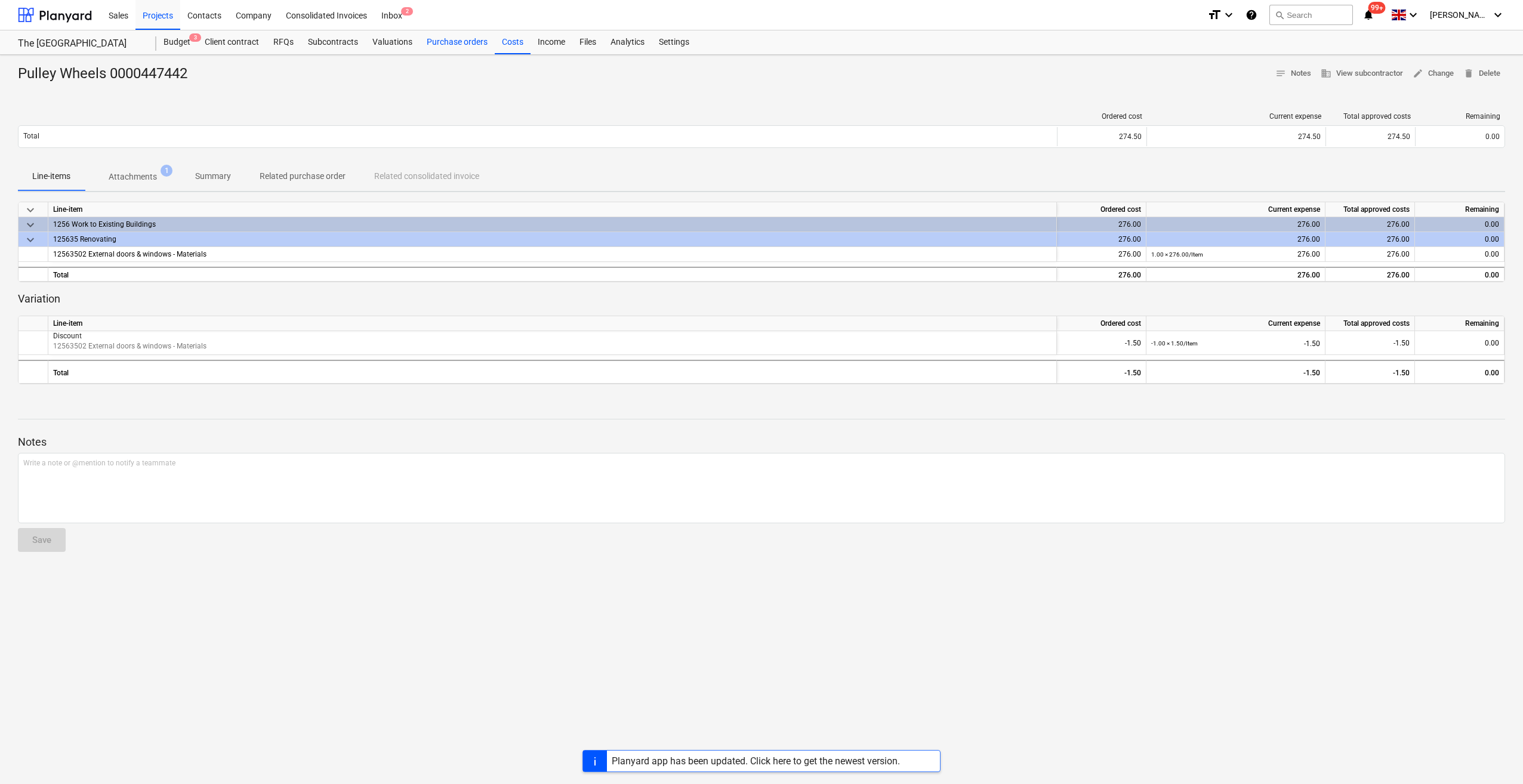
click at [463, 46] on div "Purchase orders" at bounding box center [457, 42] width 75 height 24
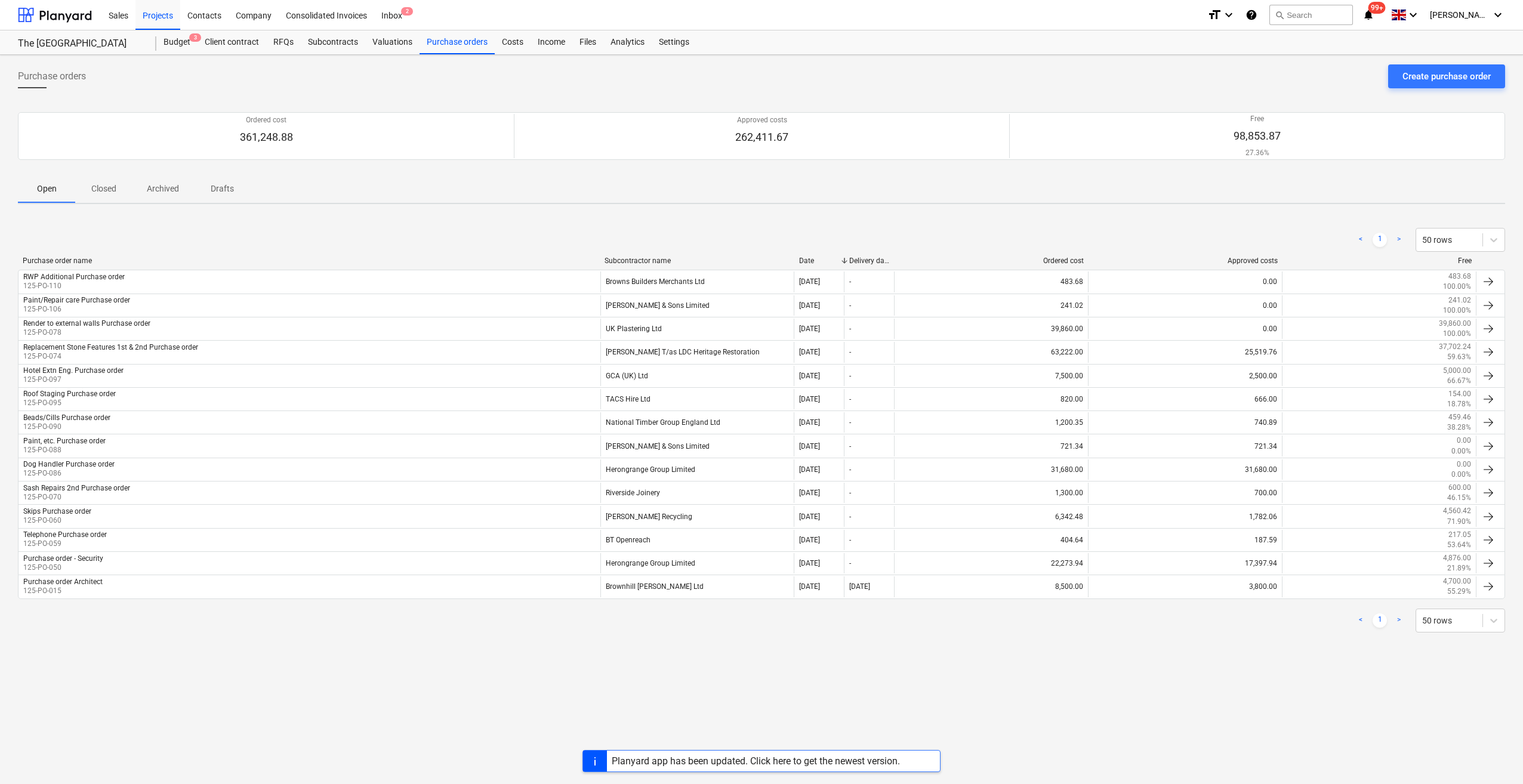
click at [110, 190] on p "Closed" at bounding box center [103, 189] width 29 height 13
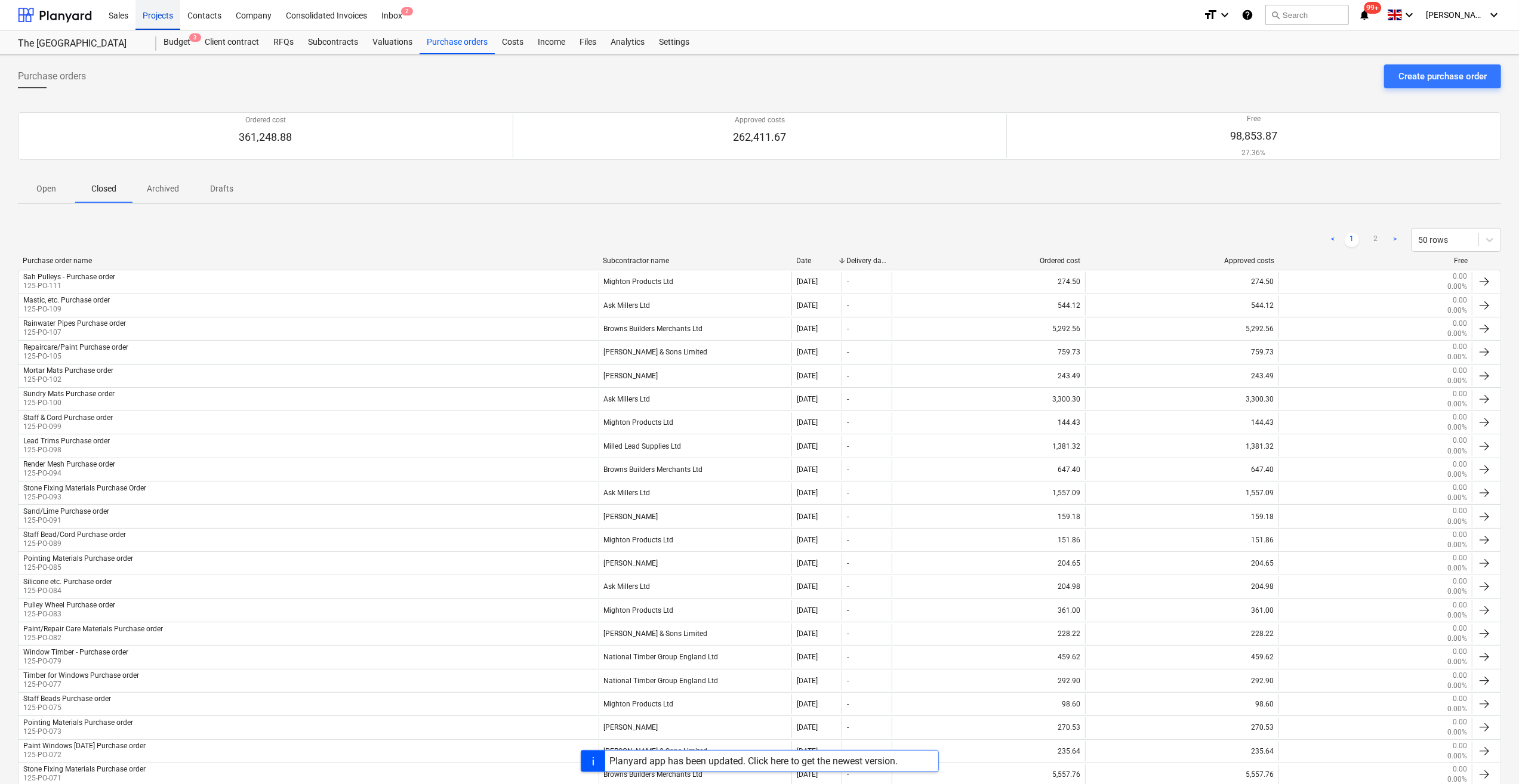
click at [166, 14] on div "Projects" at bounding box center [158, 15] width 45 height 30
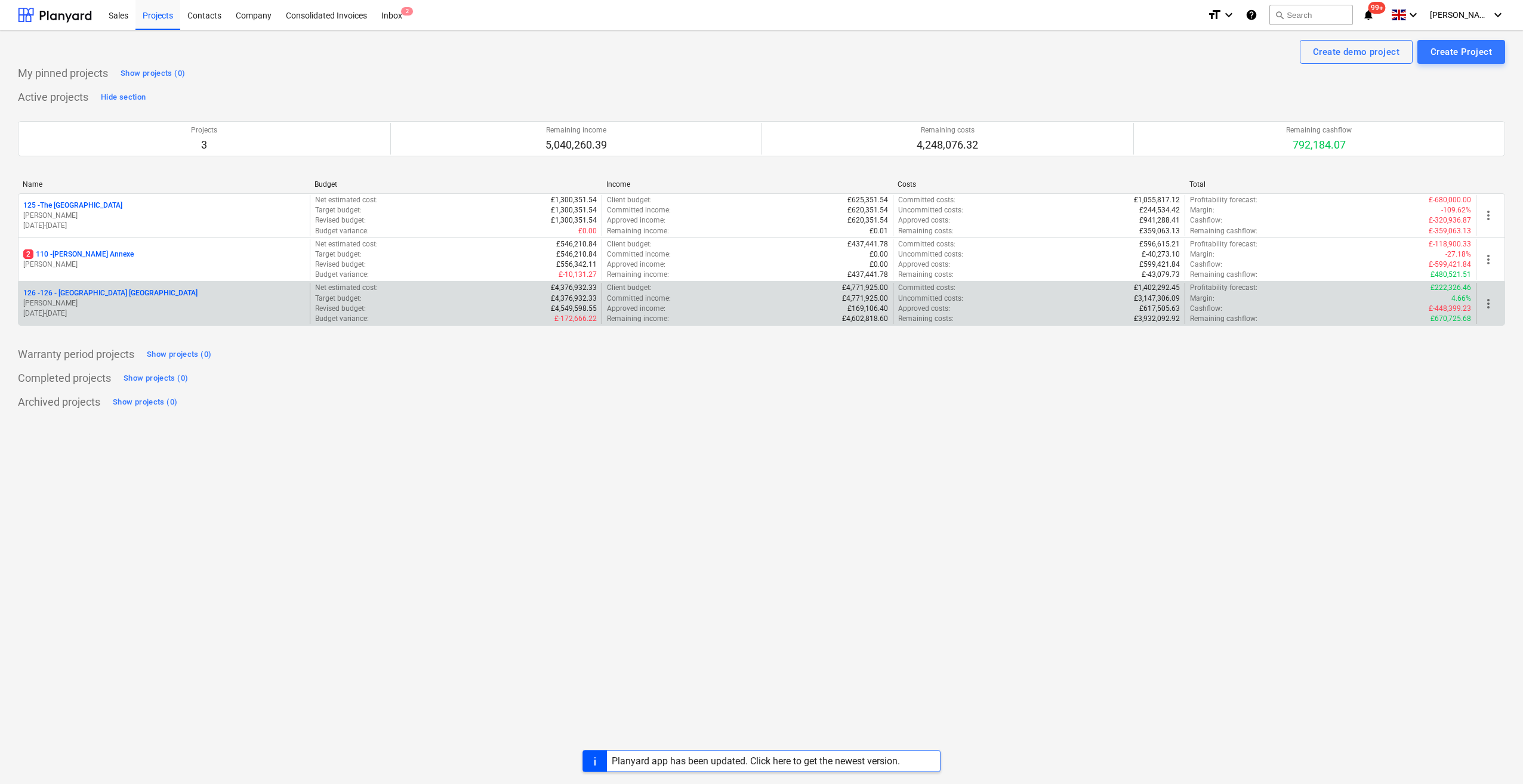
click at [76, 288] on p "126 - 126 - Royal Townhouses Ashby" at bounding box center [110, 293] width 174 height 10
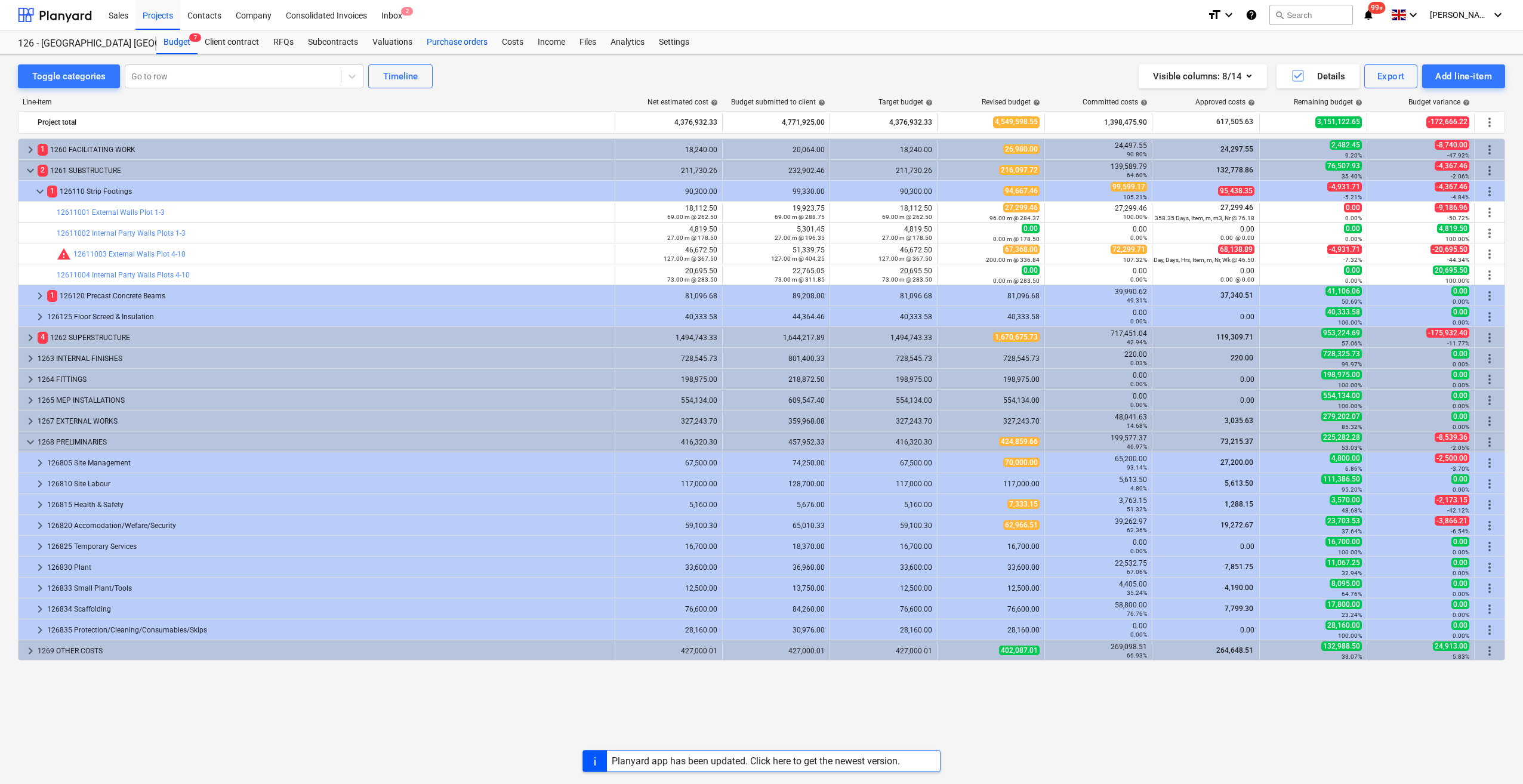
click at [456, 41] on div "Purchase orders" at bounding box center [457, 42] width 75 height 24
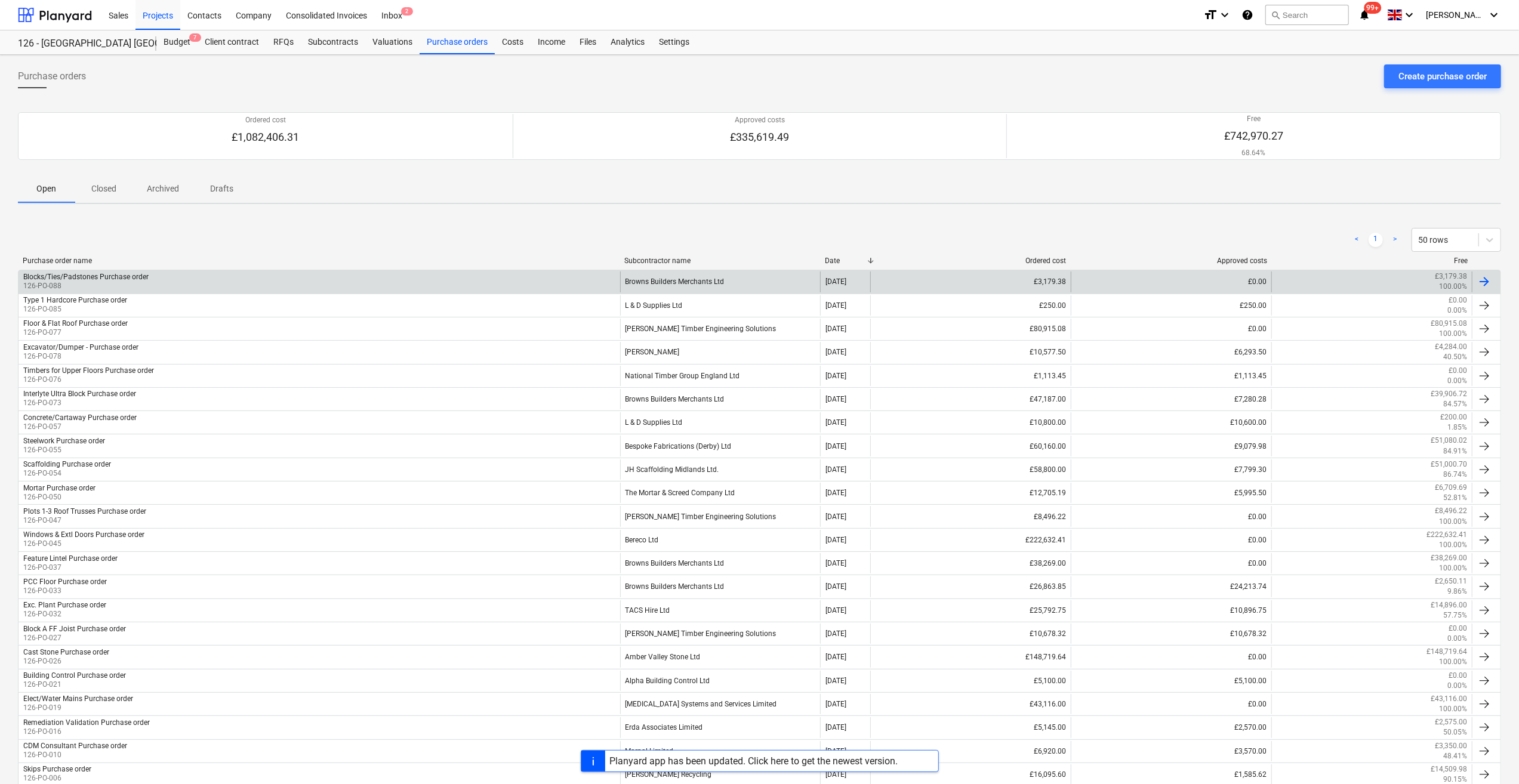
click at [656, 284] on div "Browns Builders Merchants Ltd" at bounding box center [720, 281] width 200 height 20
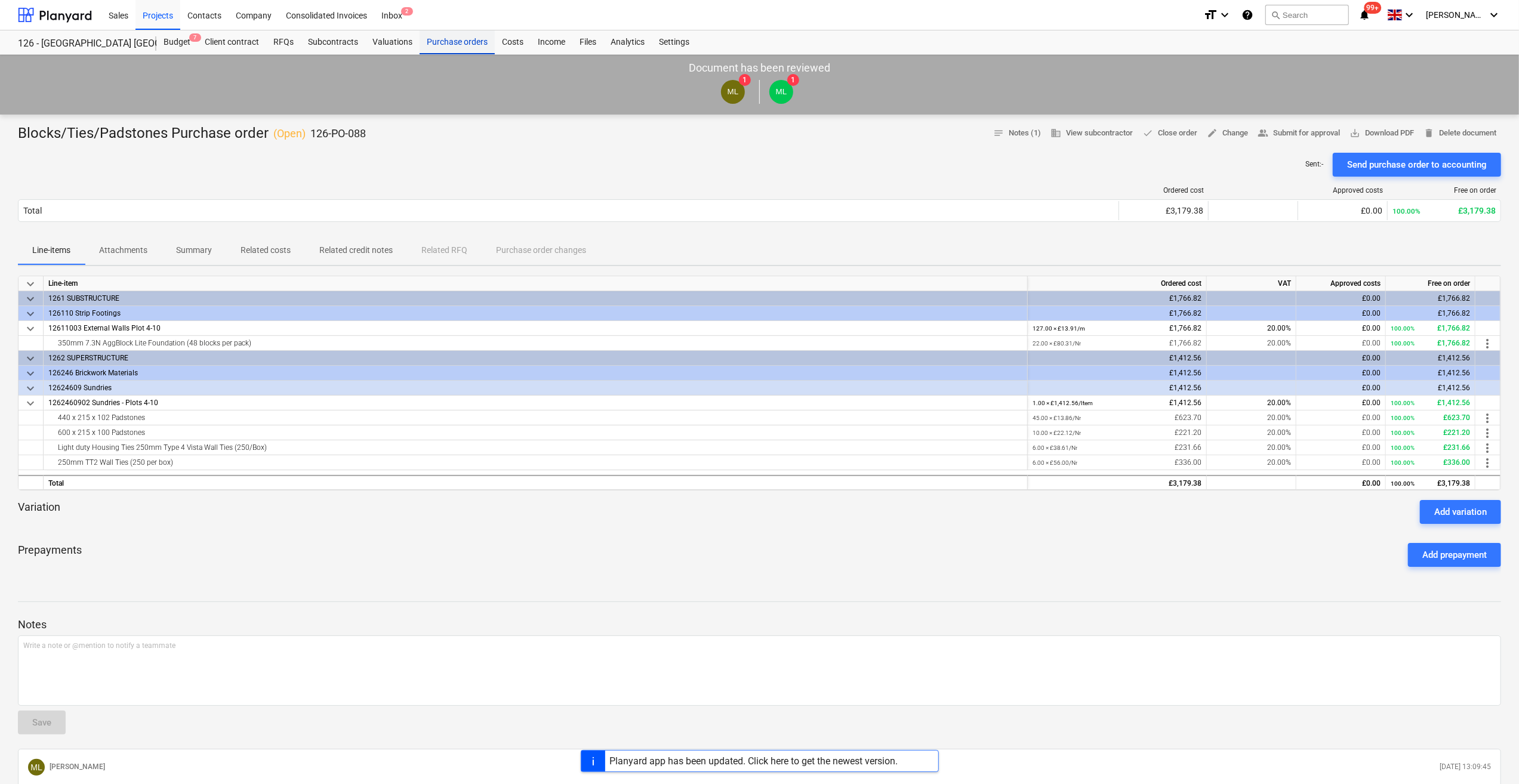
click at [447, 43] on div "Purchase orders" at bounding box center [457, 42] width 75 height 24
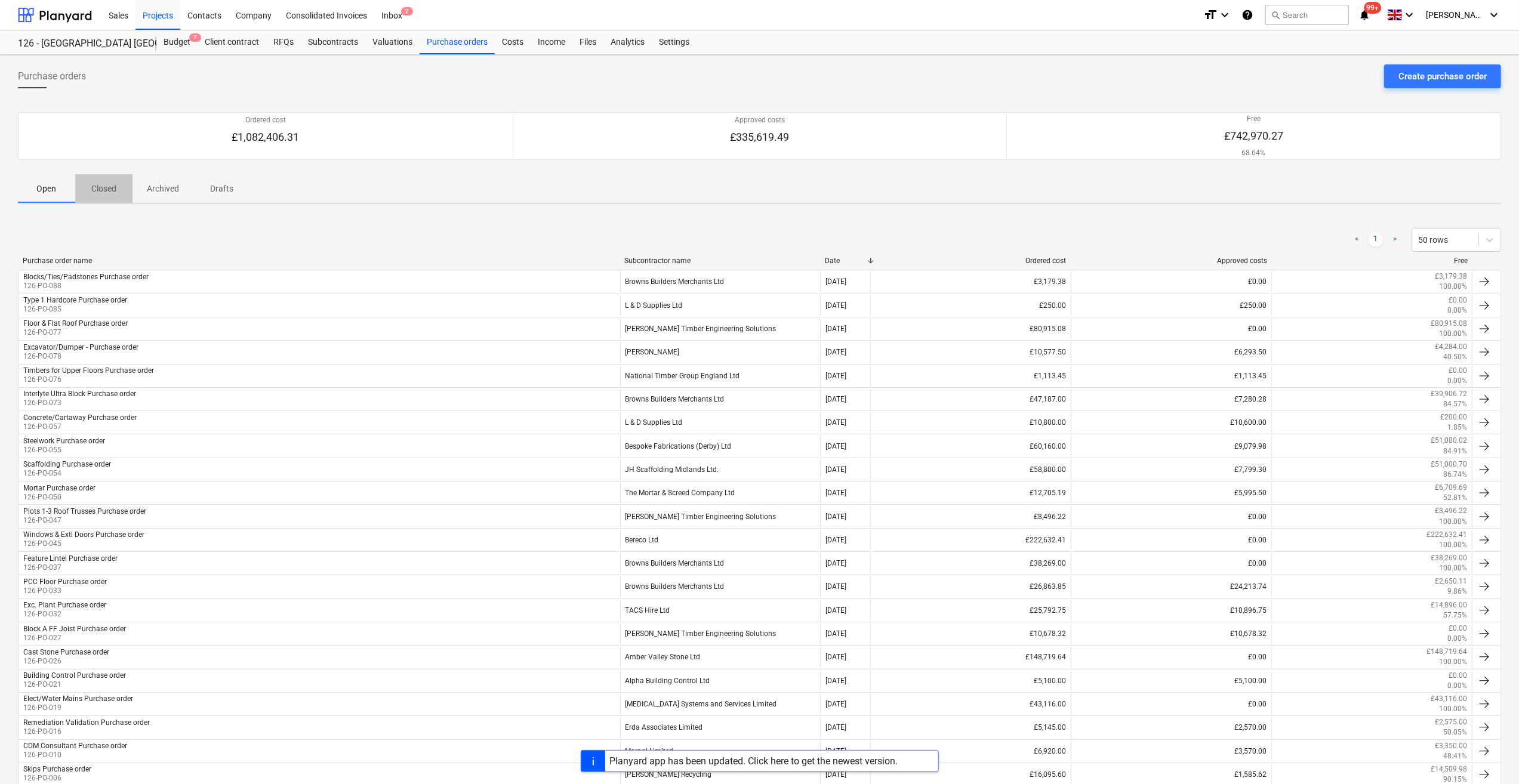
click at [109, 188] on p "Closed" at bounding box center [103, 189] width 29 height 13
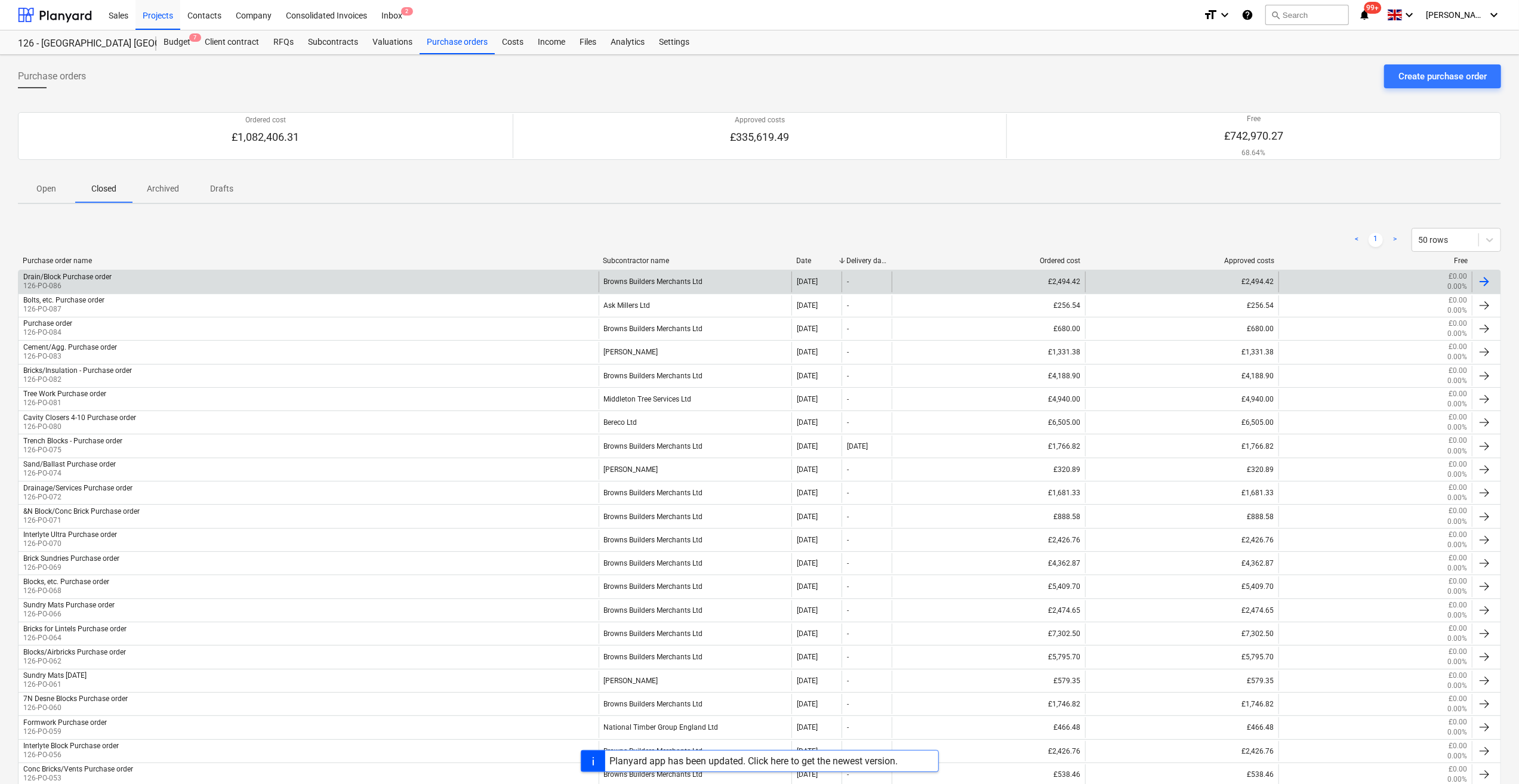
click at [89, 277] on div "Drain/Block Purchase order" at bounding box center [67, 277] width 88 height 8
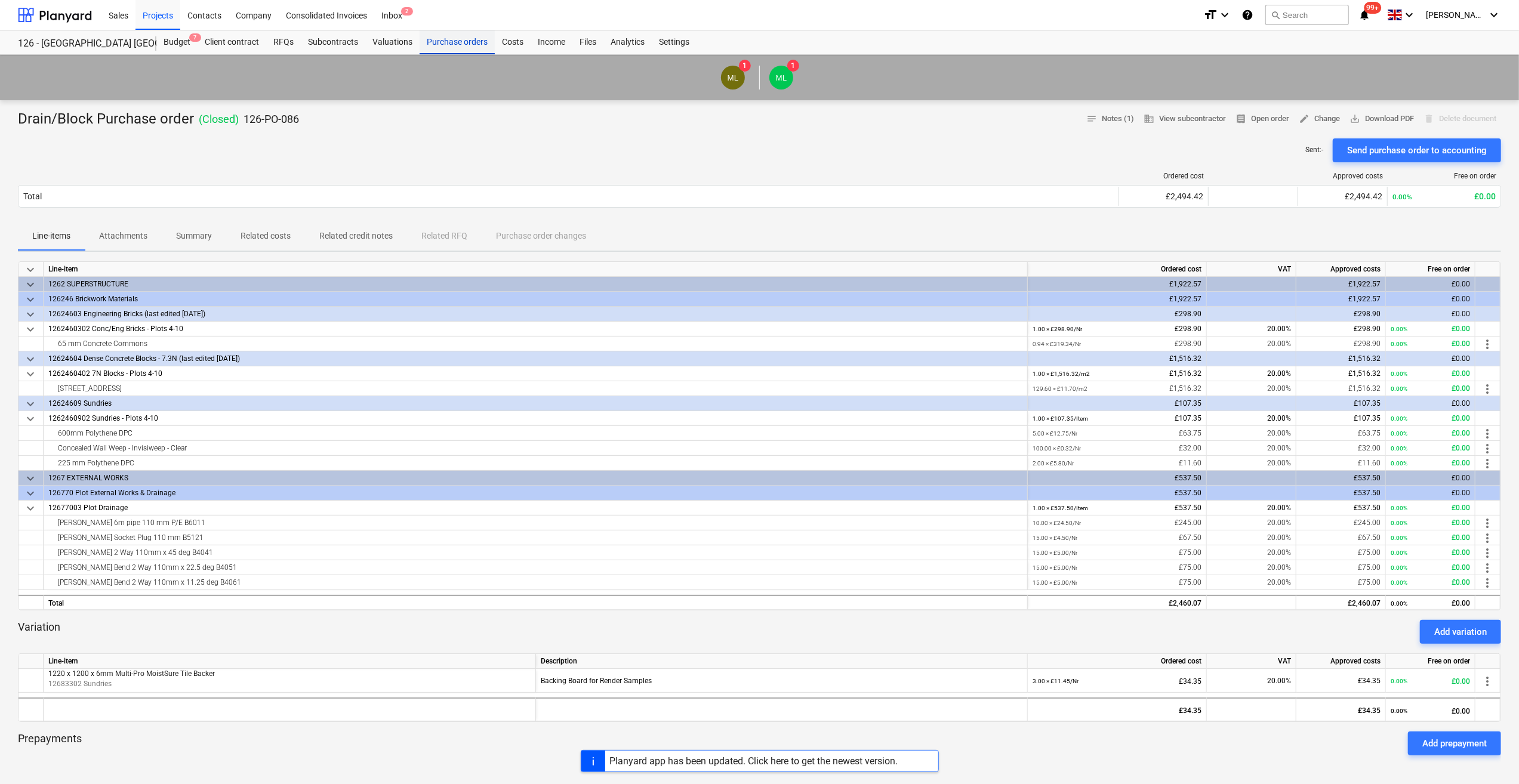
click at [462, 45] on div "Purchase orders" at bounding box center [457, 42] width 75 height 24
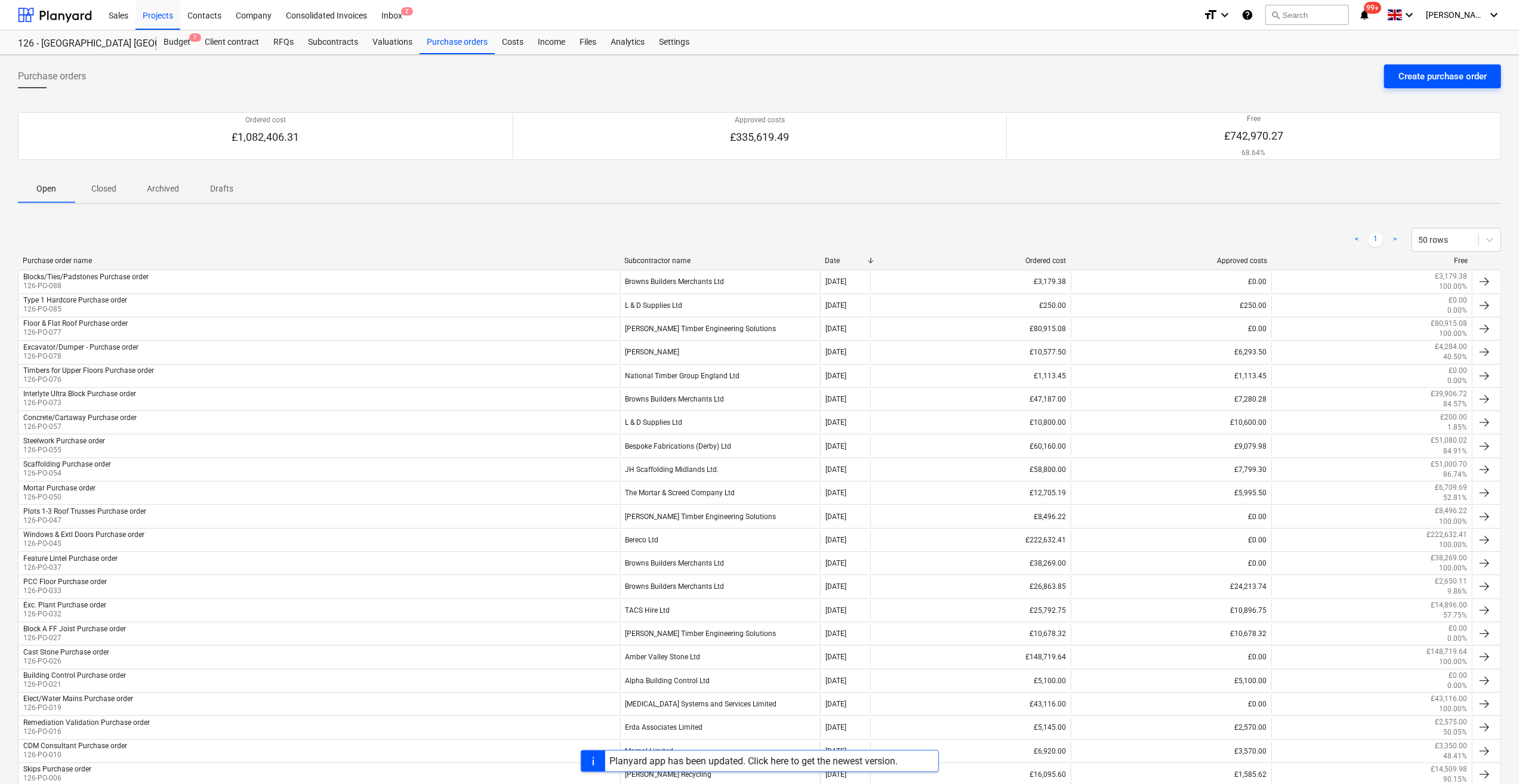
click at [1450, 70] on div "Create purchase order" at bounding box center [1442, 76] width 88 height 16
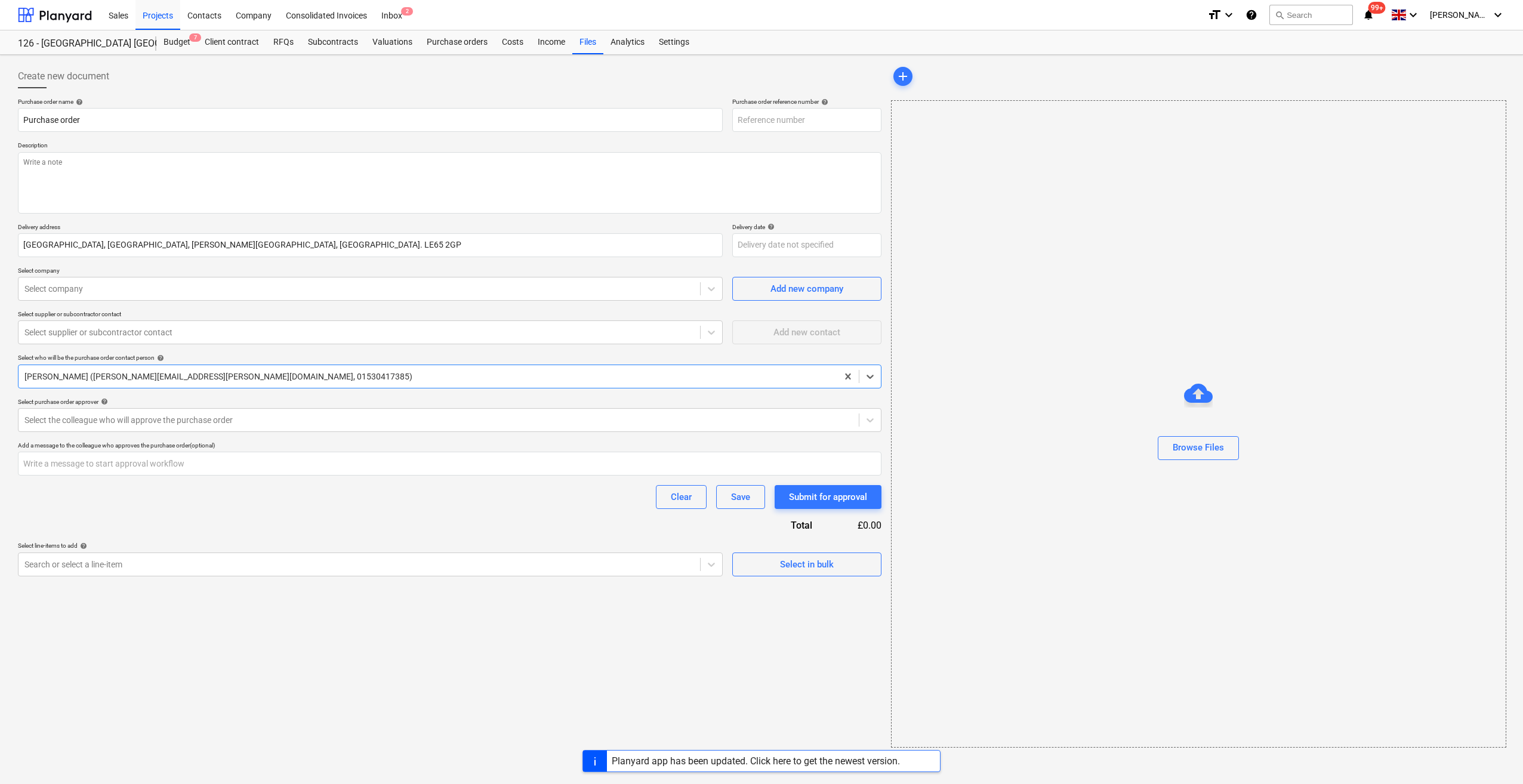
type textarea "x"
type input "126-PO-090"
type textarea "x"
click at [22, 117] on input "Purchase order" at bounding box center [370, 120] width 705 height 24
type input "EPurchase order"
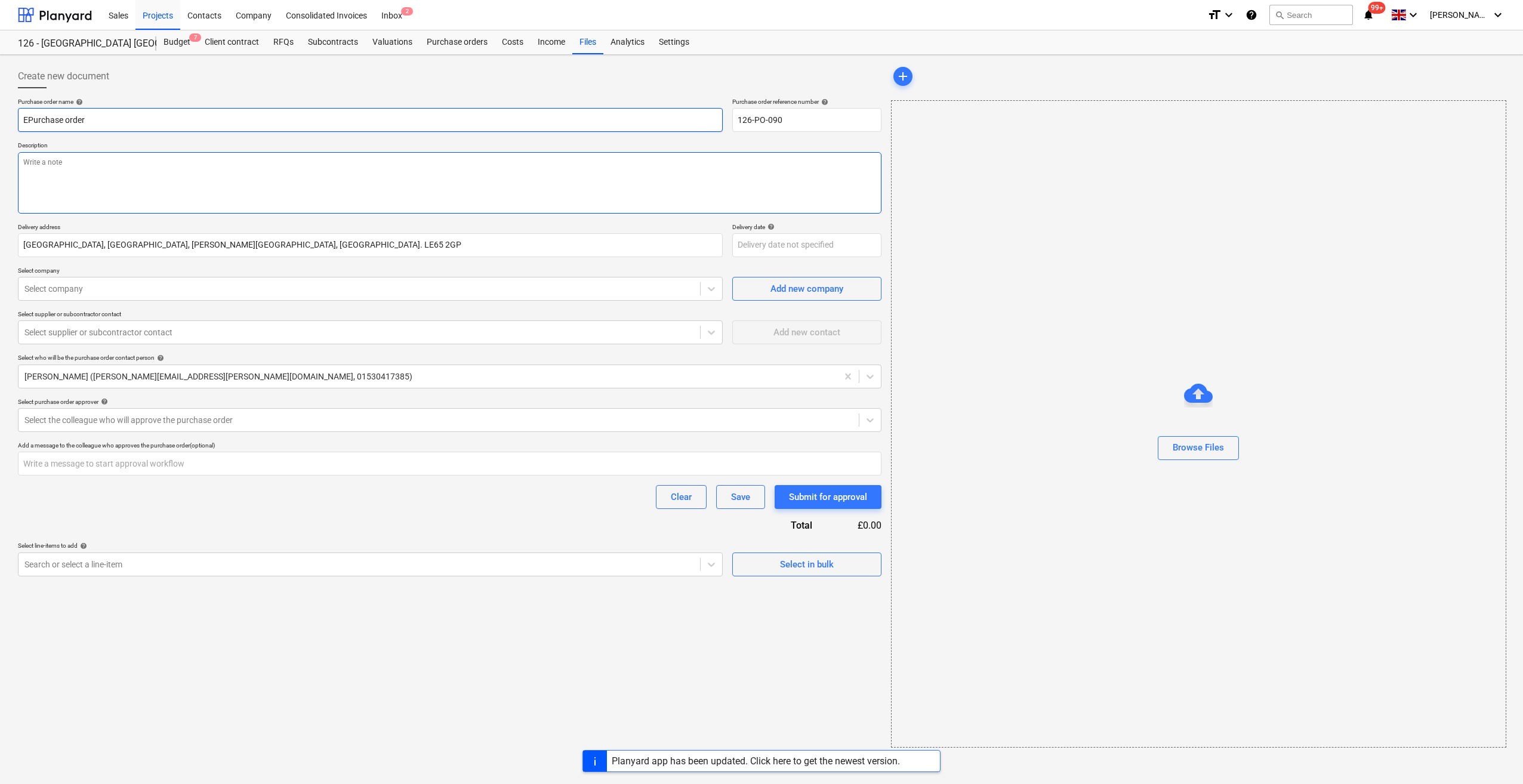
type textarea "x"
type input "EnPurchase order"
type textarea "x"
type input "EngPurchase order"
type textarea "x"
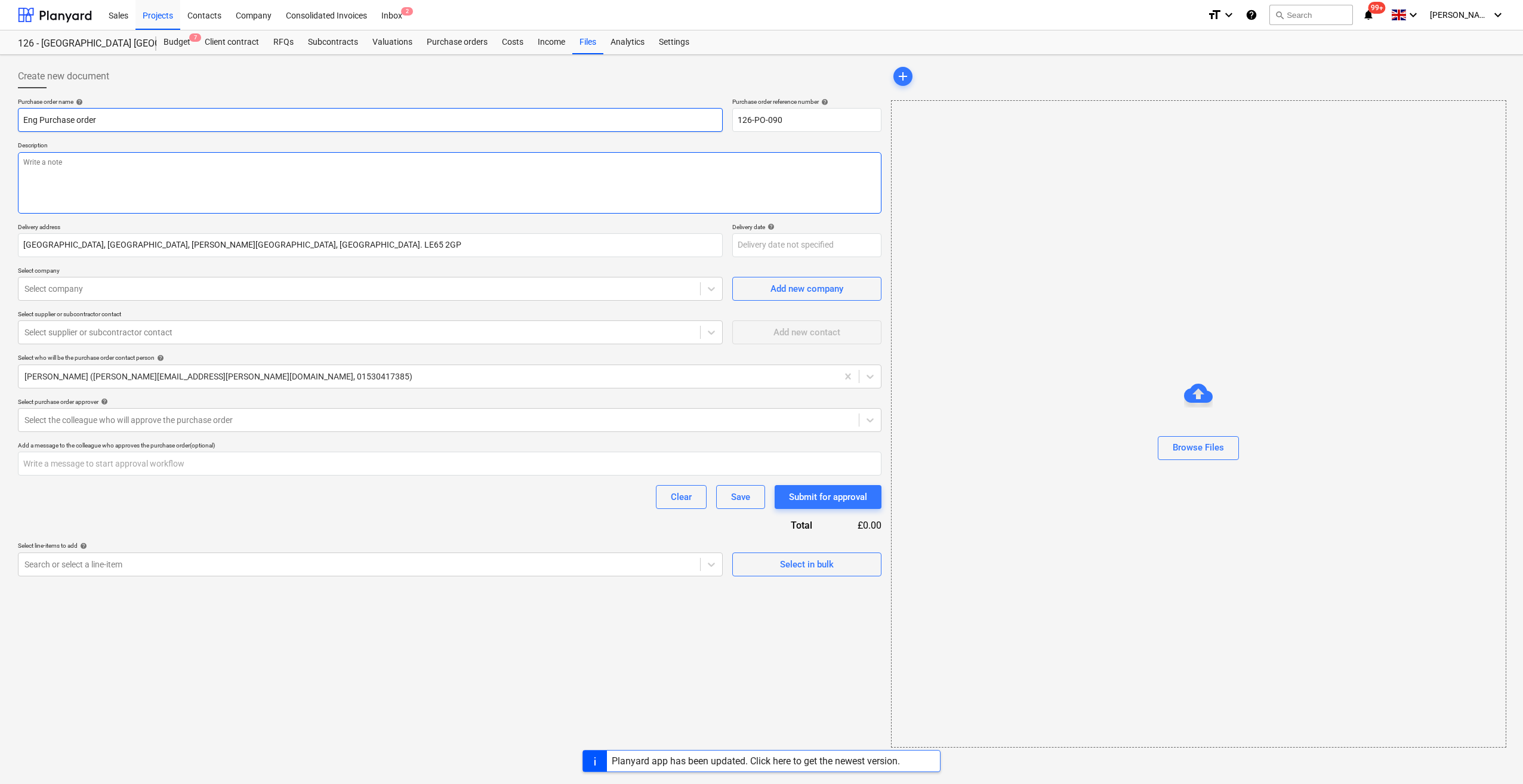
type input "Eng BPurchase order"
type textarea "x"
type input "Eng BrPurchase order"
type textarea "x"
type input "Eng BricPurchase order"
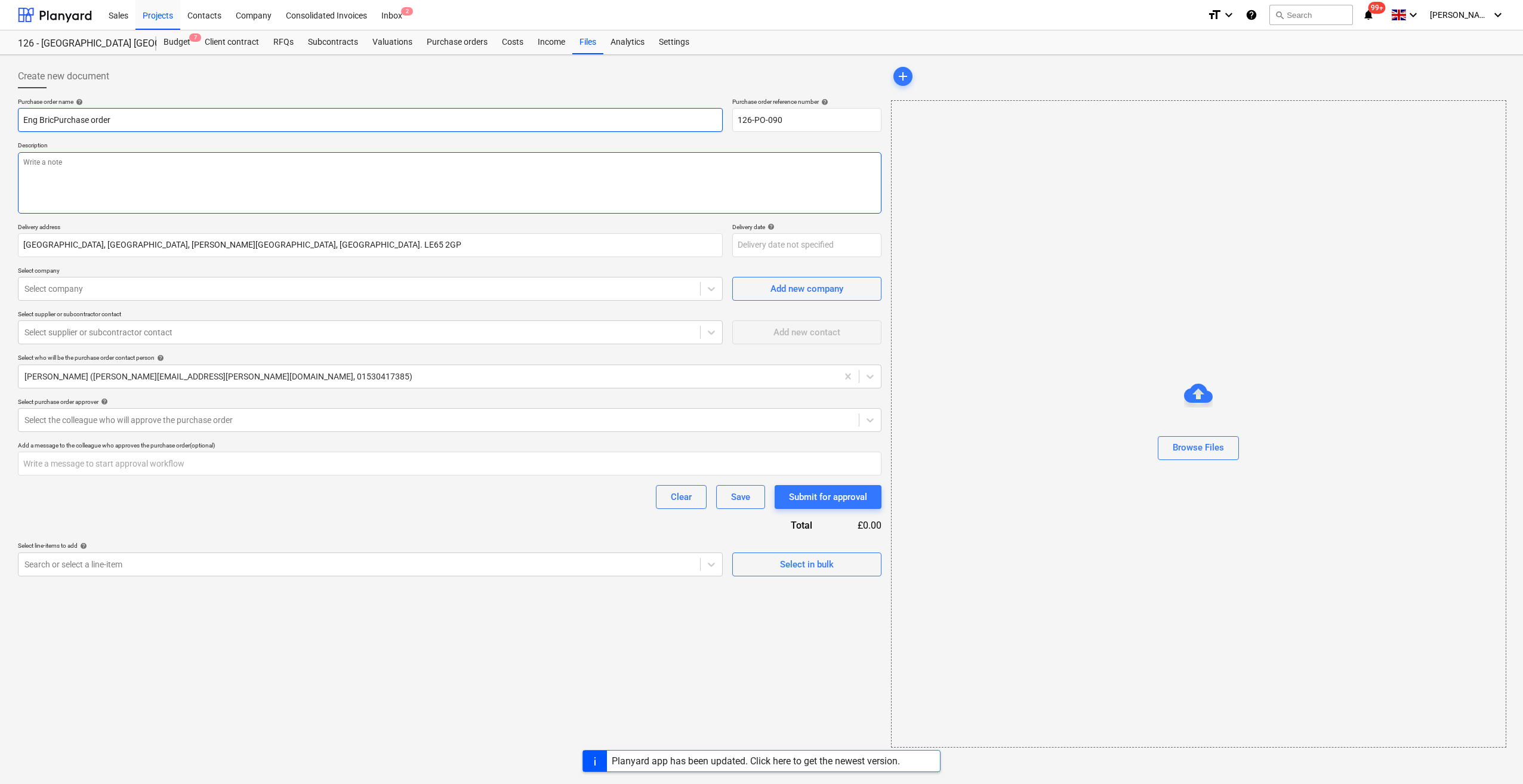
type textarea "x"
type input "Eng BrickPurchase order"
type textarea "x"
type input "Eng Brick Purchase order"
type textarea "x"
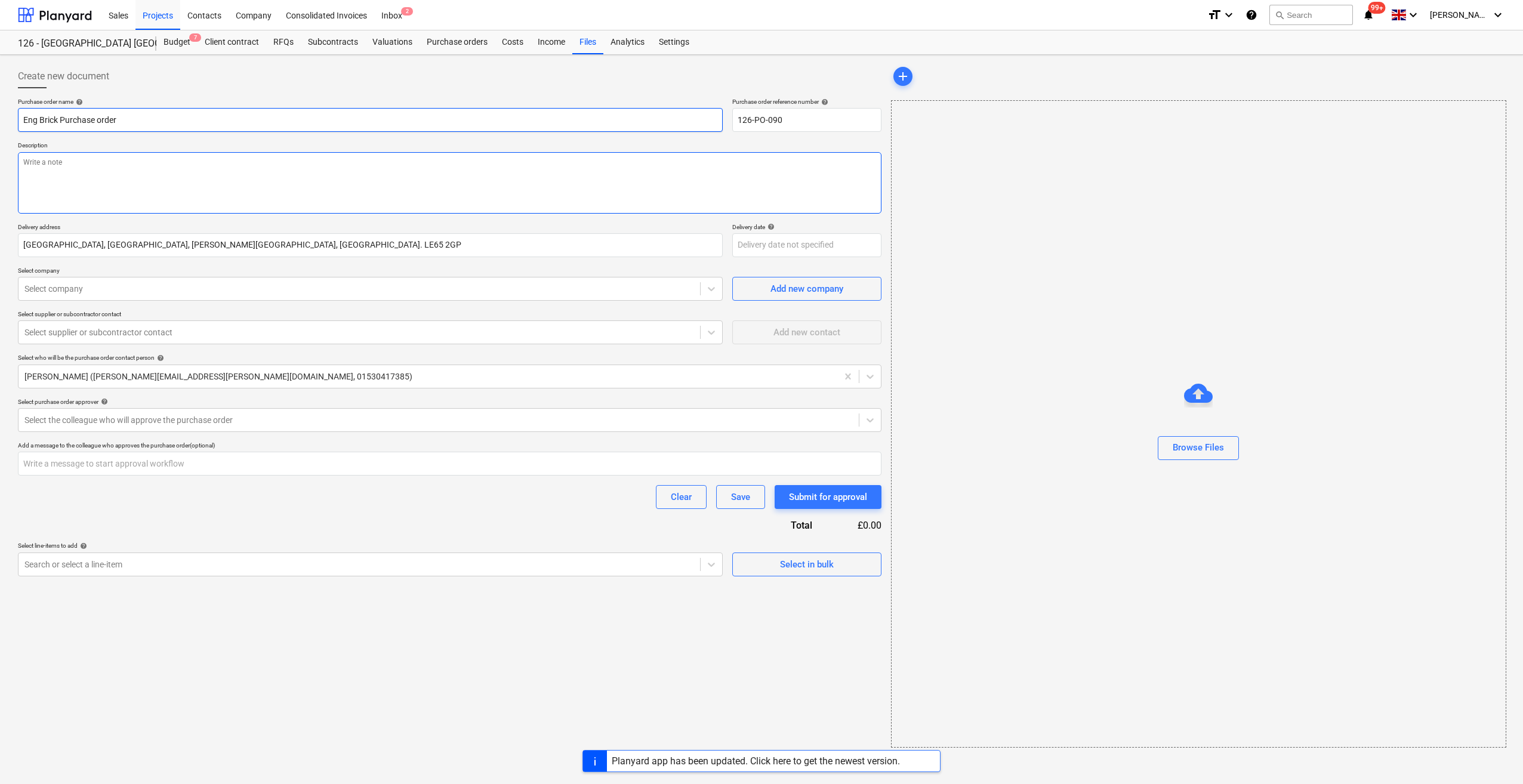
type input "Eng Brick Purchase order"
click at [74, 152] on textarea at bounding box center [449, 183] width 863 height 61
type textarea "x"
type textarea "Si"
type textarea "x"
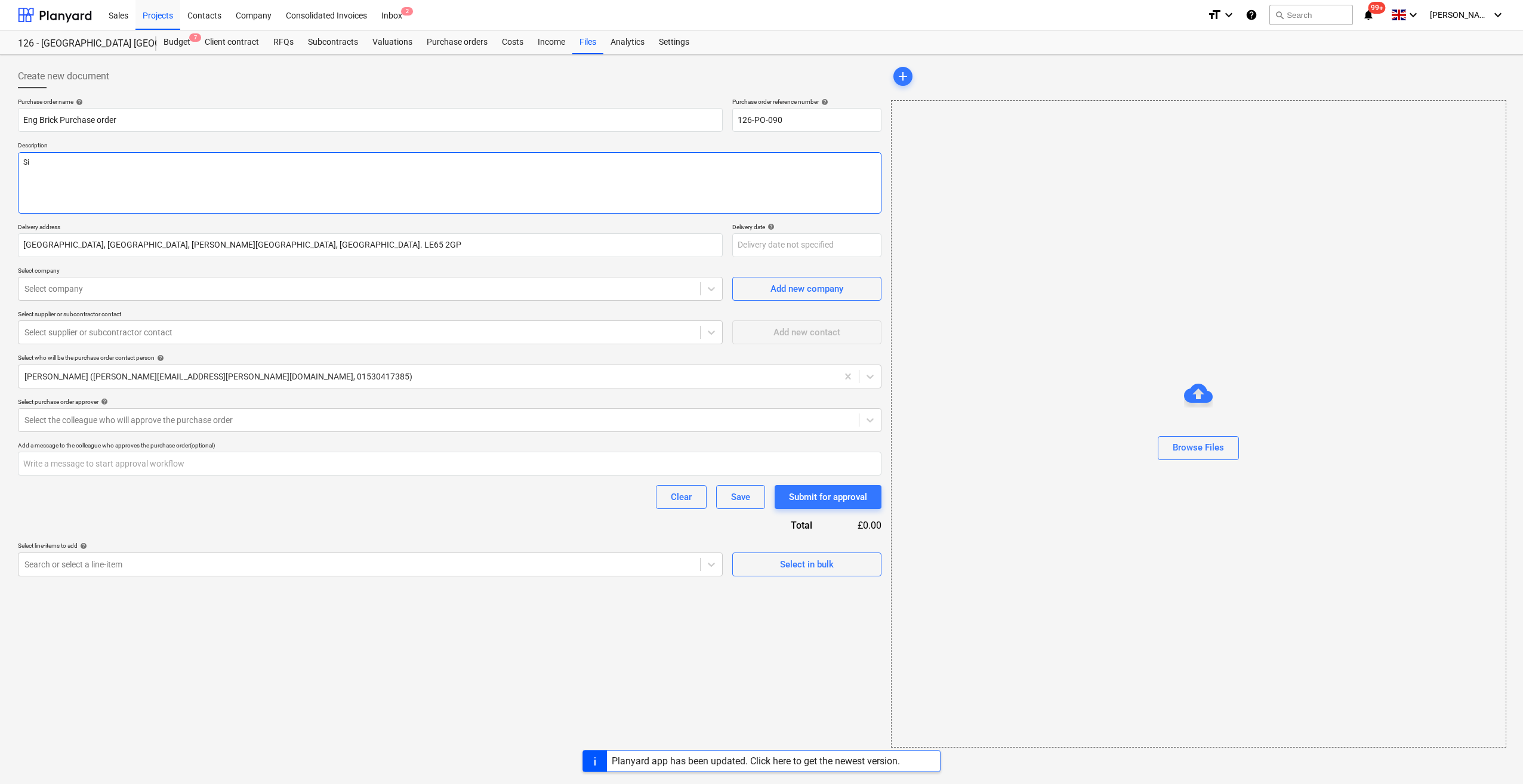
type textarea "Sit"
type textarea "x"
type textarea "Site"
type textarea "x"
type textarea "Site"
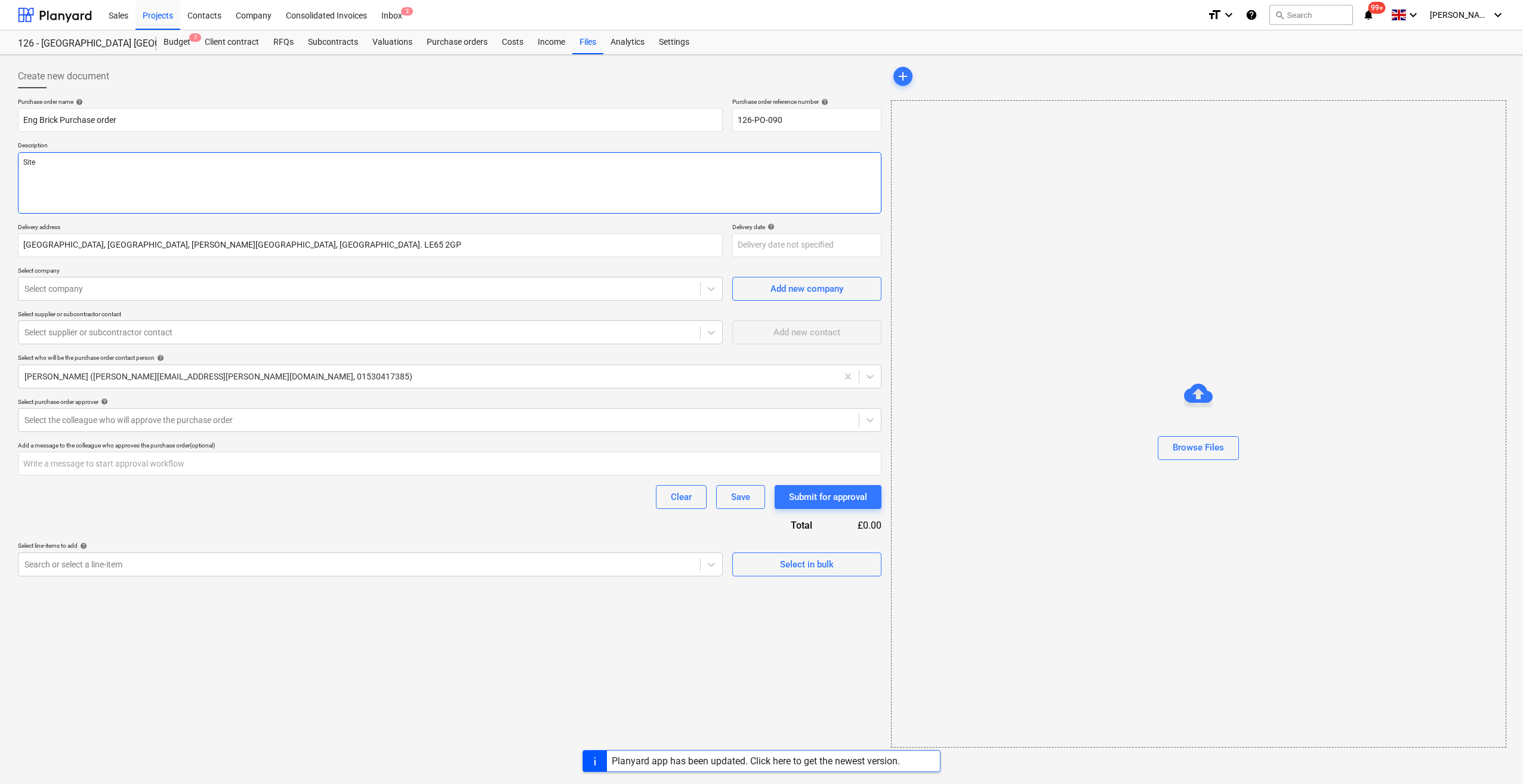
type textarea "x"
type textarea "Site M"
type textarea "x"
type textarea "Site Man"
type textarea "x"
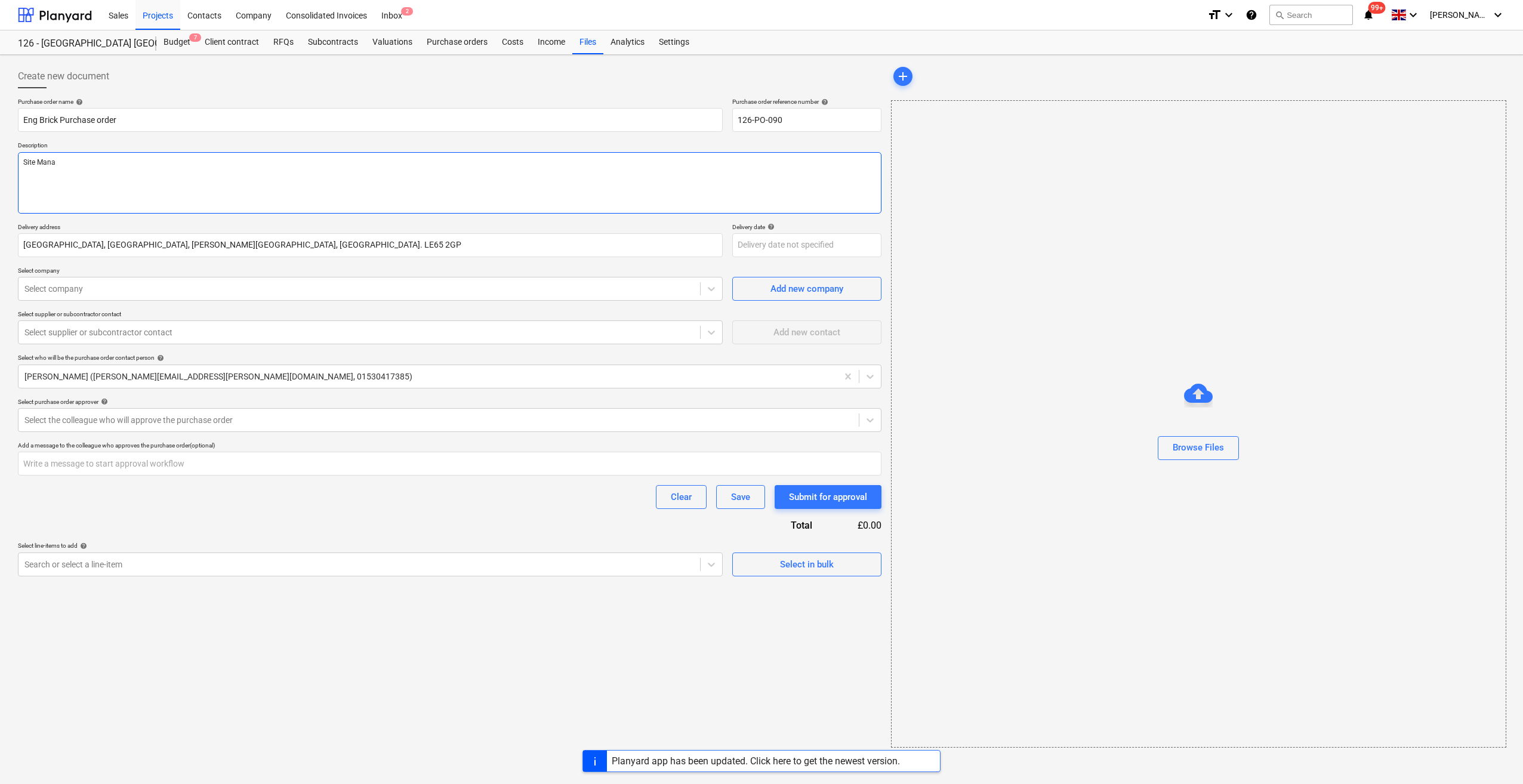
type textarea "Site Manag"
type textarea "x"
type textarea "Site Manage"
type textarea "x"
type textarea "Site Manager"
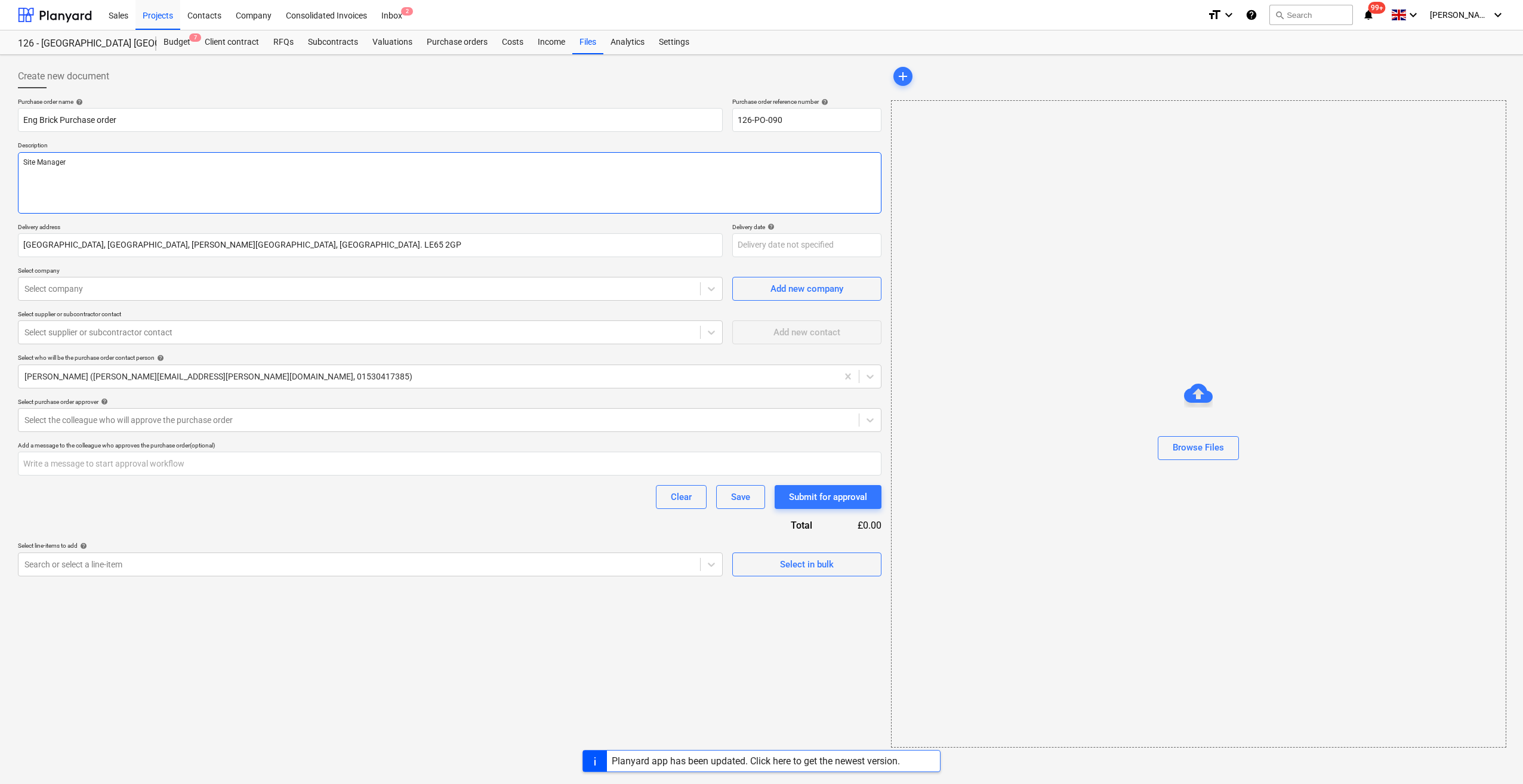
type textarea "x"
type textarea "Site Manager S"
type textarea "x"
type textarea "Site Manager Sc"
type textarea "x"
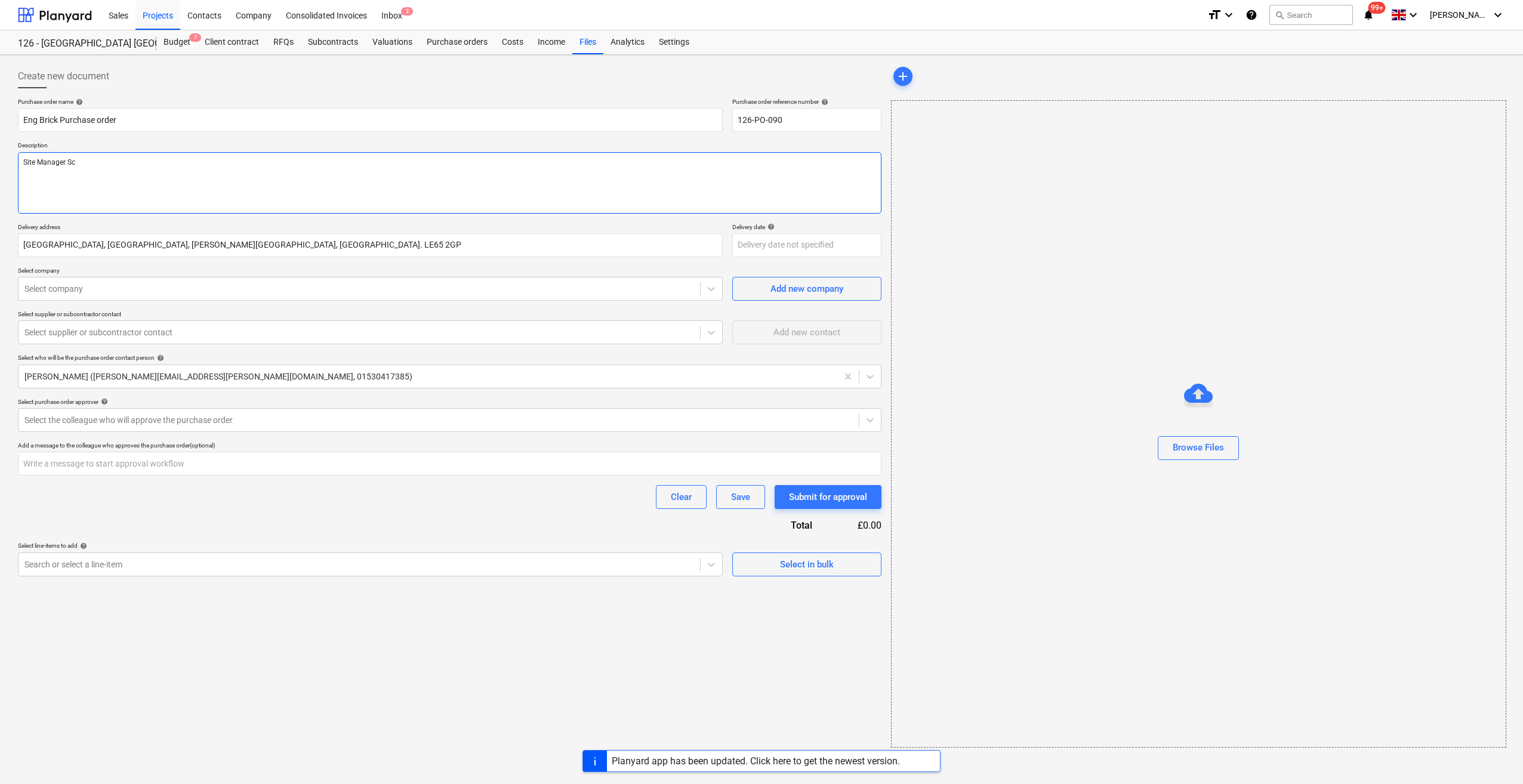
type textarea "Site Manager Sco"
type textarea "x"
type textarea "Site Manager Scot"
type textarea "x"
type textarea "Site Manager Scott"
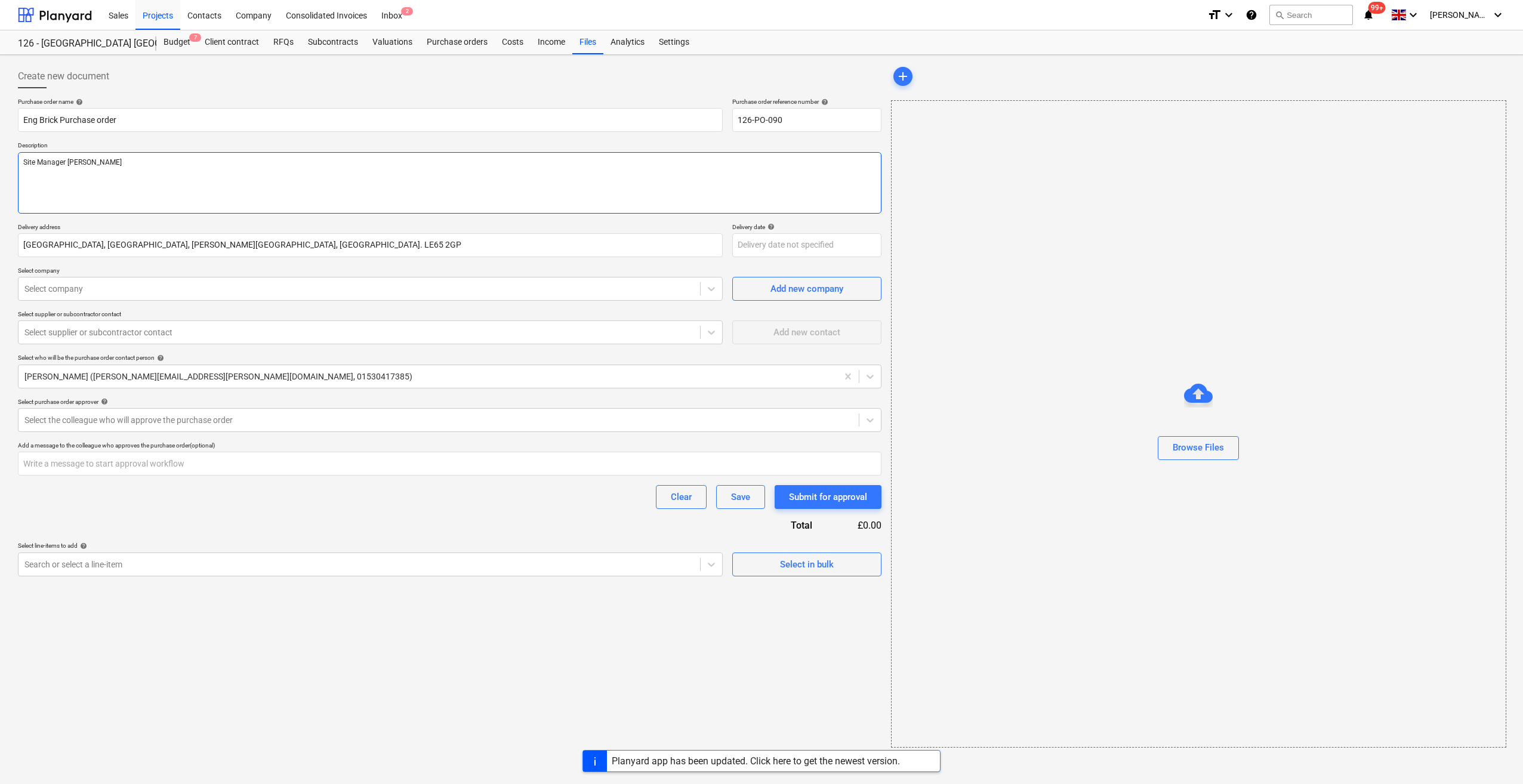
type textarea "x"
type textarea "Site Manager Scott O"
type textarea "x"
type textarea "Site Manager Scott Ort"
type textarea "x"
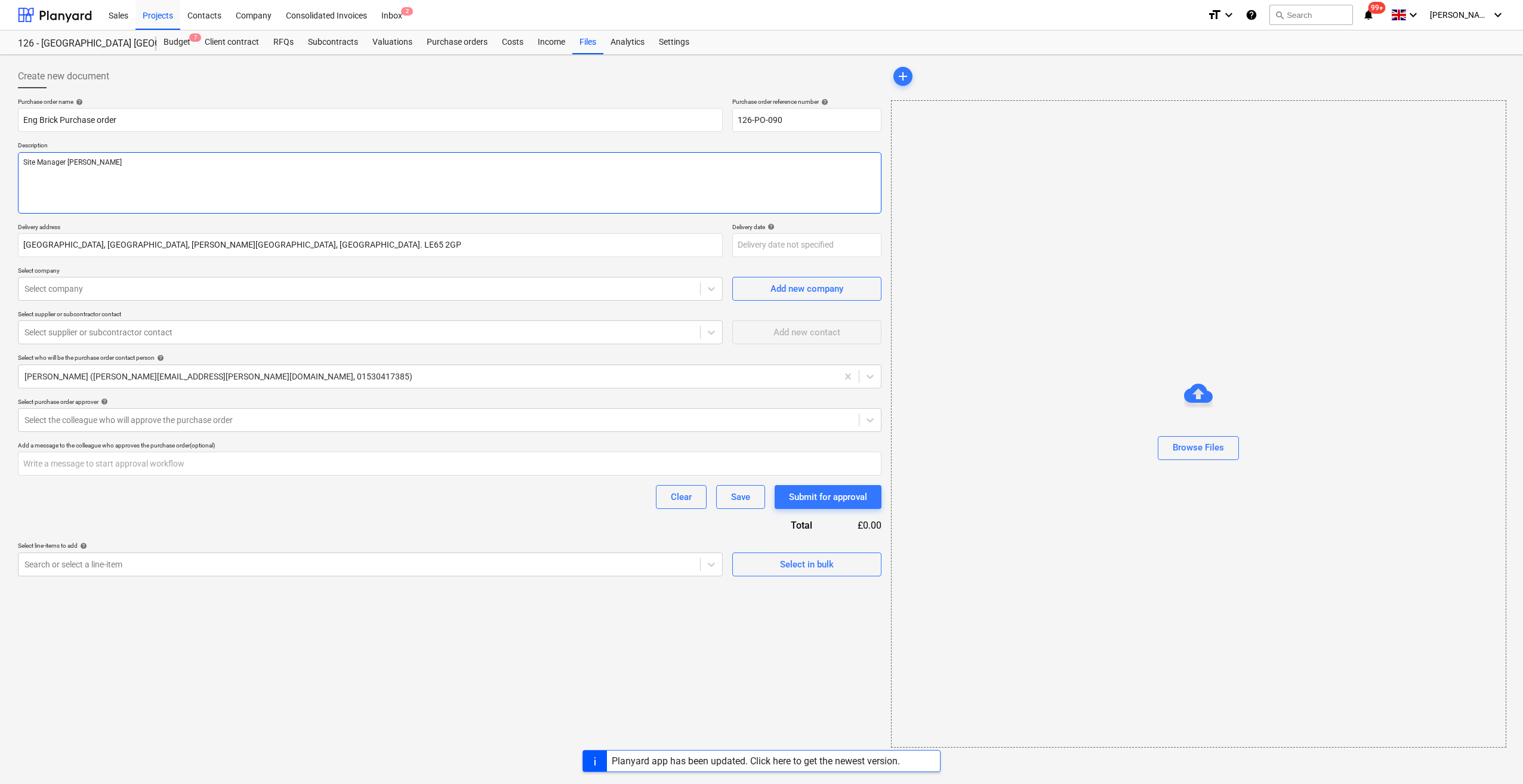
type textarea "Site Manager Scott Orton"
type textarea "x"
type textarea "Site Manager Scott Orton"
type textarea "x"
type textarea "Site Manager Scott Orton T"
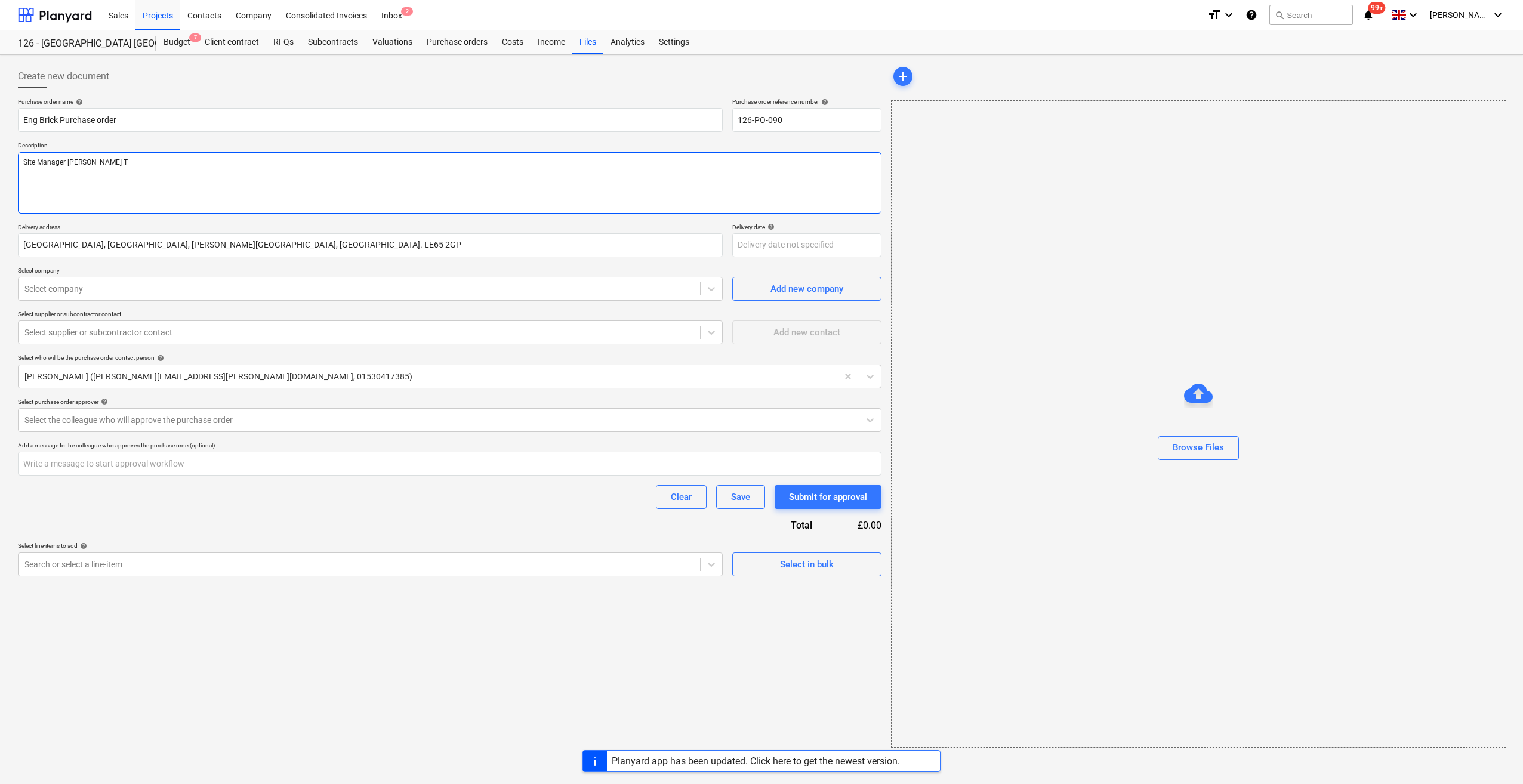
type textarea "x"
type textarea "Site Manager Scott Orton Tel"
type textarea "x"
type textarea "Site Manager Scott Orton Tel:"
type textarea "x"
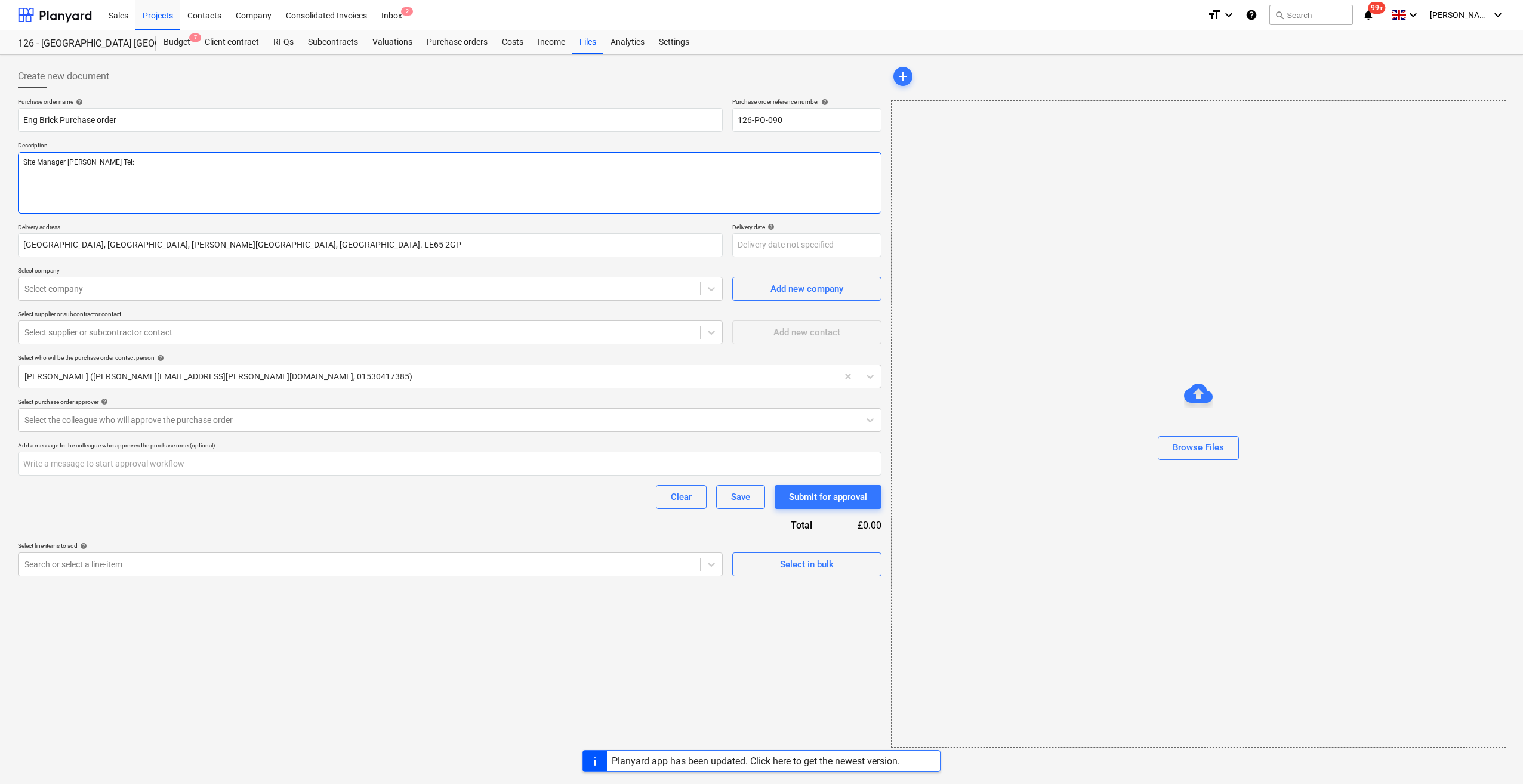
type textarea "Site Manager Scott Orton Tel:"
type textarea "x"
type textarea "Site Manager Scott Orton Tel: 0"
type textarea "x"
type textarea "Site Manager Scott Orton Tel: 07"
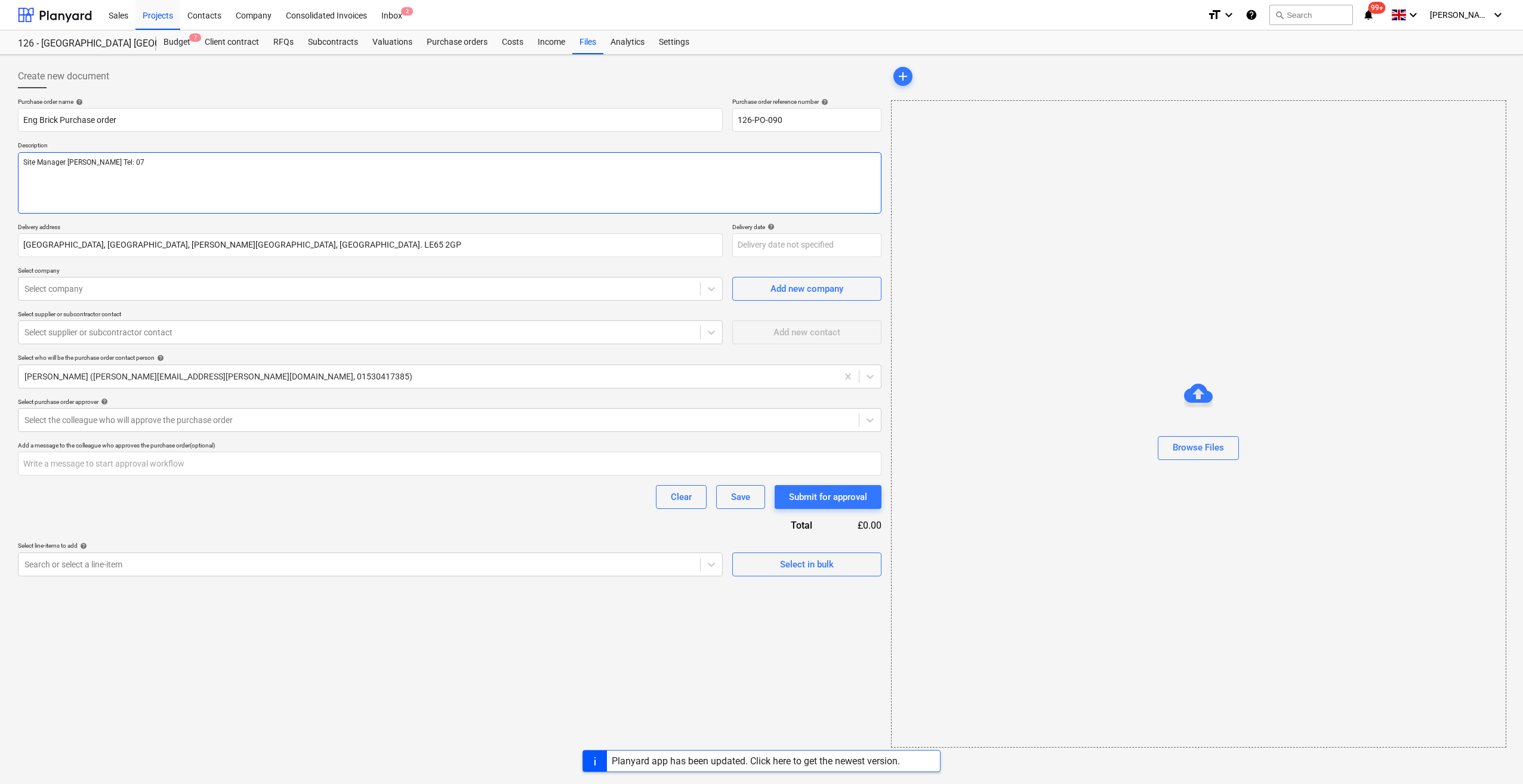
type textarea "x"
type textarea "Site Manager Scott Orton Tel: 0787"
type textarea "x"
type textarea "Site Manager Scott Orton Tel: 07877"
type textarea "x"
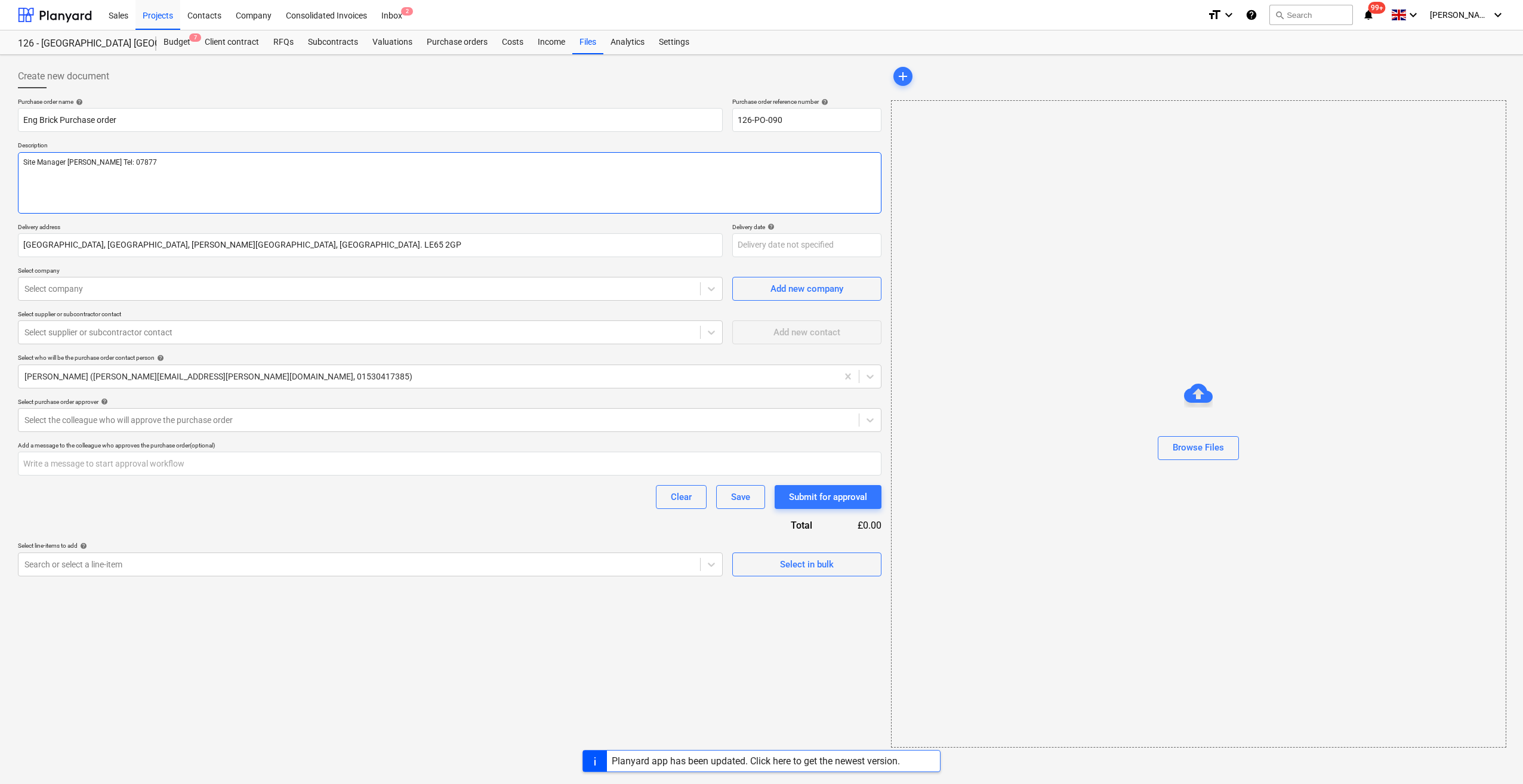
type textarea "Site Manager Scott Orton Tel: 07877 4"
type textarea "x"
type textarea "Site Manager Scott Orton Tel: 07877"
type textarea "x"
type textarea "Site Manager Scott Orton Tel: 07877 50"
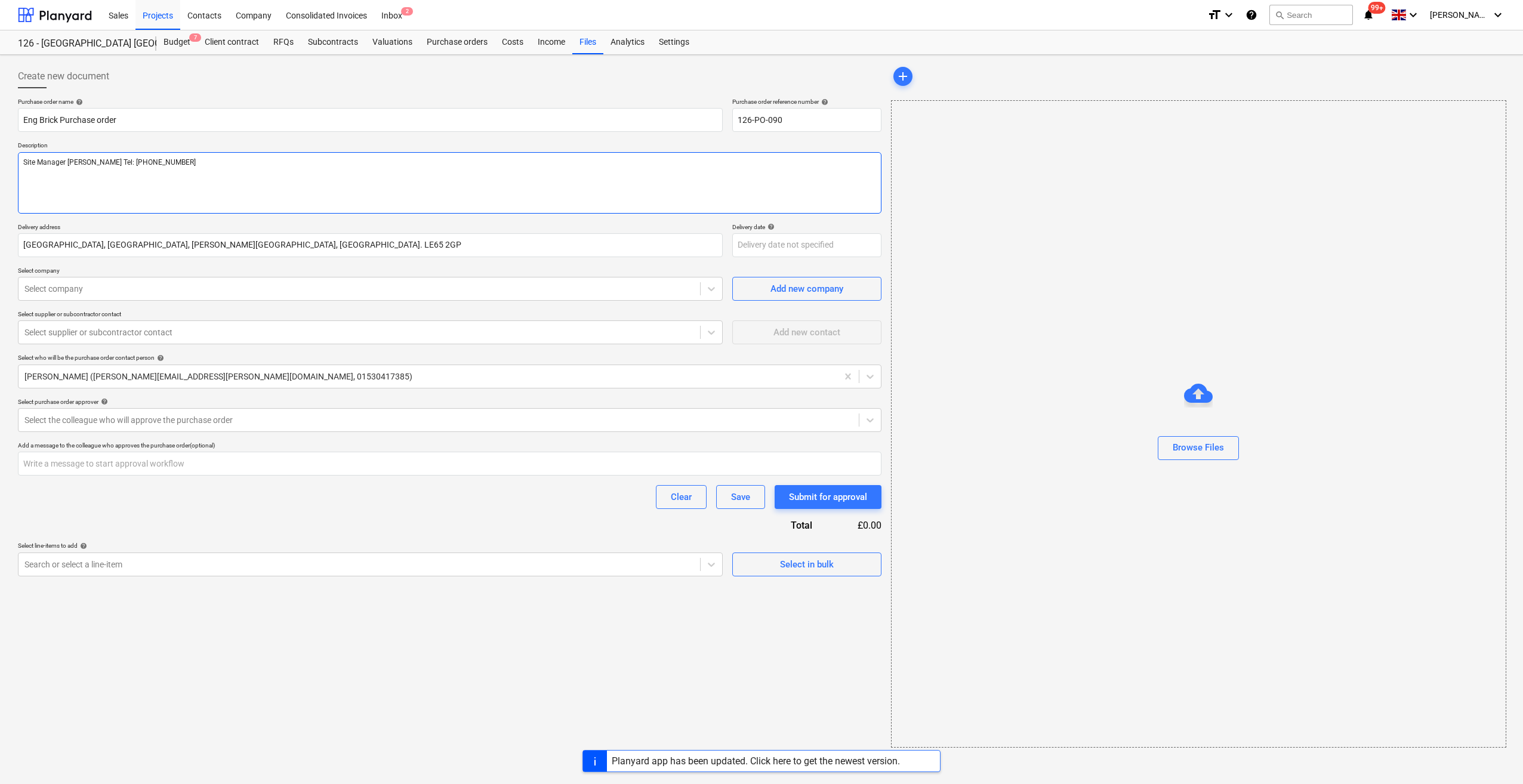
type textarea "x"
type textarea "Site Manager Scott Orton Tel: 07877 5094"
type textarea "x"
type textarea "Site Manager Scott Orton Tel: 07877 50941"
type textarea "x"
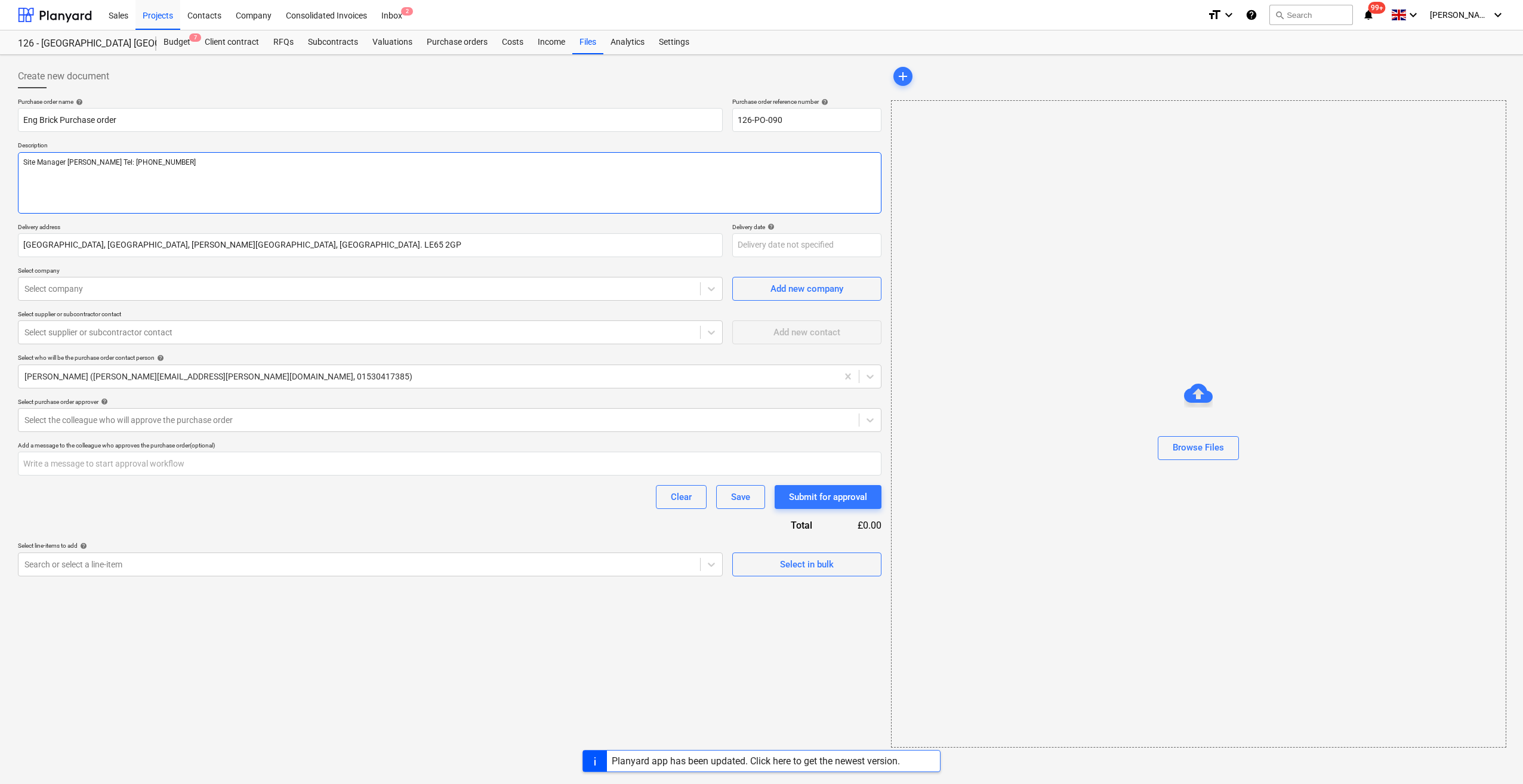
type textarea "Site Manager Scott Orton Tel: 07877 509412"
type textarea "x"
type textarea "Site Manager Scott Orton Tel: 07877 509412"
type textarea "x"
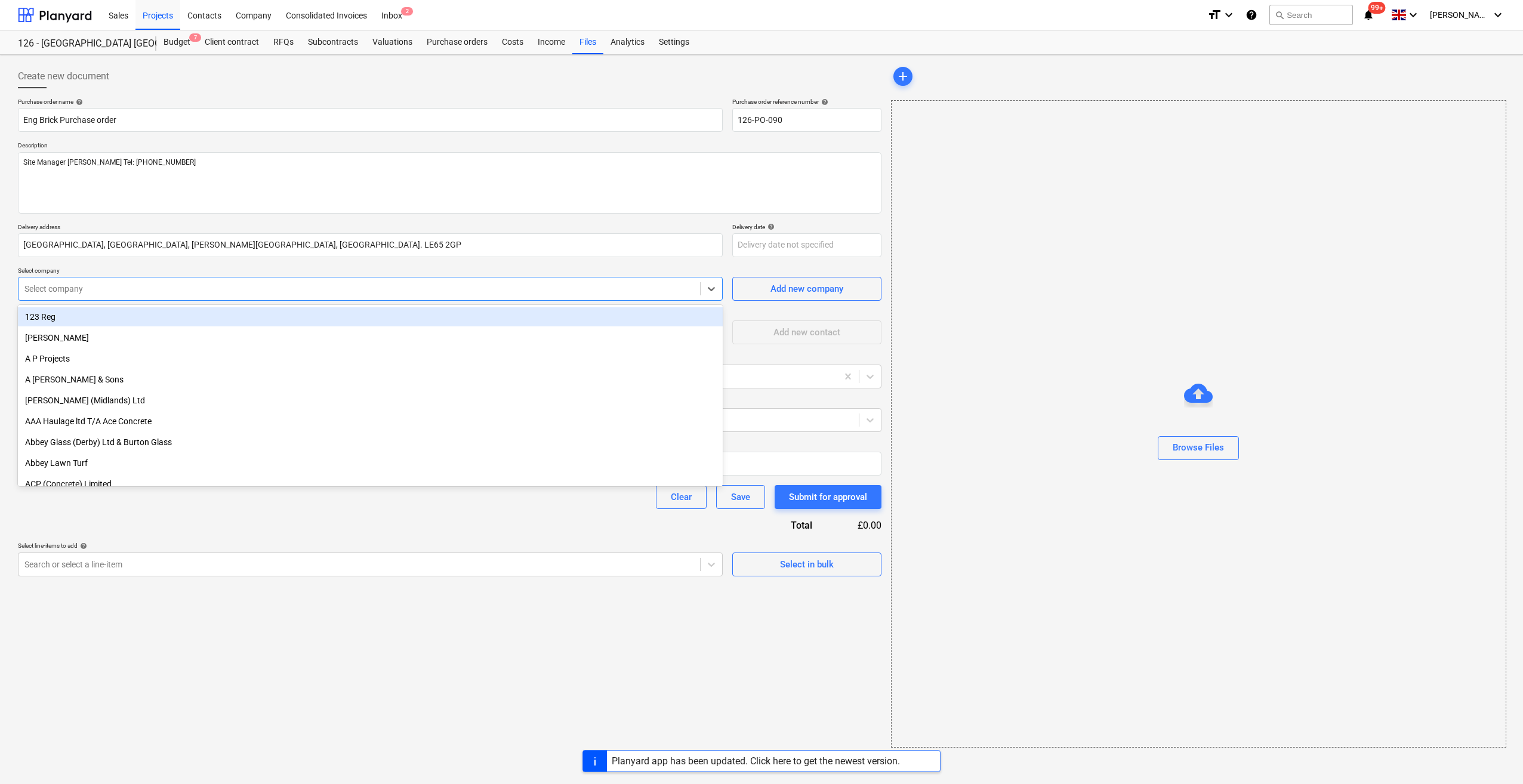
click at [121, 289] on div at bounding box center [359, 289] width 670 height 12
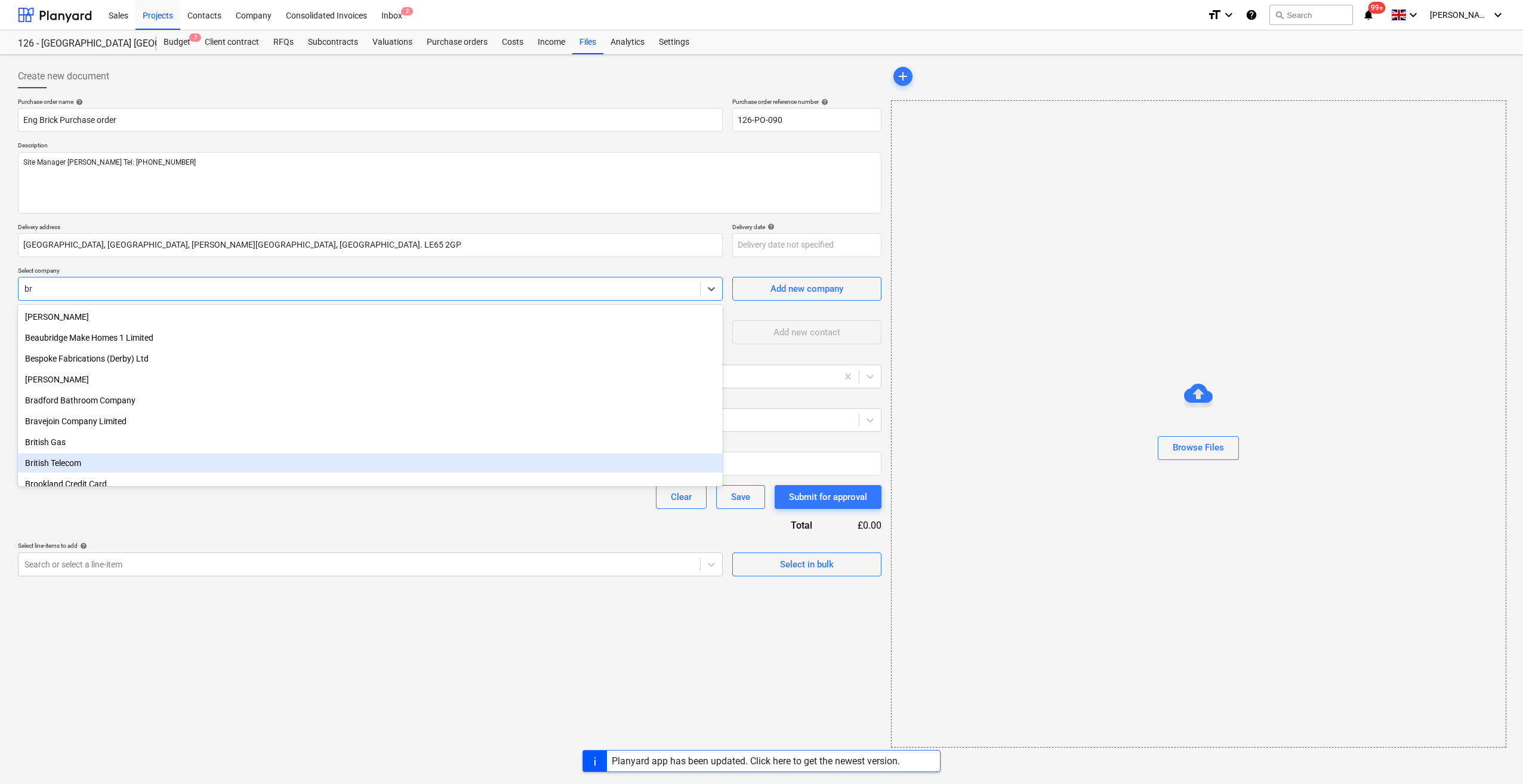
type input "bro"
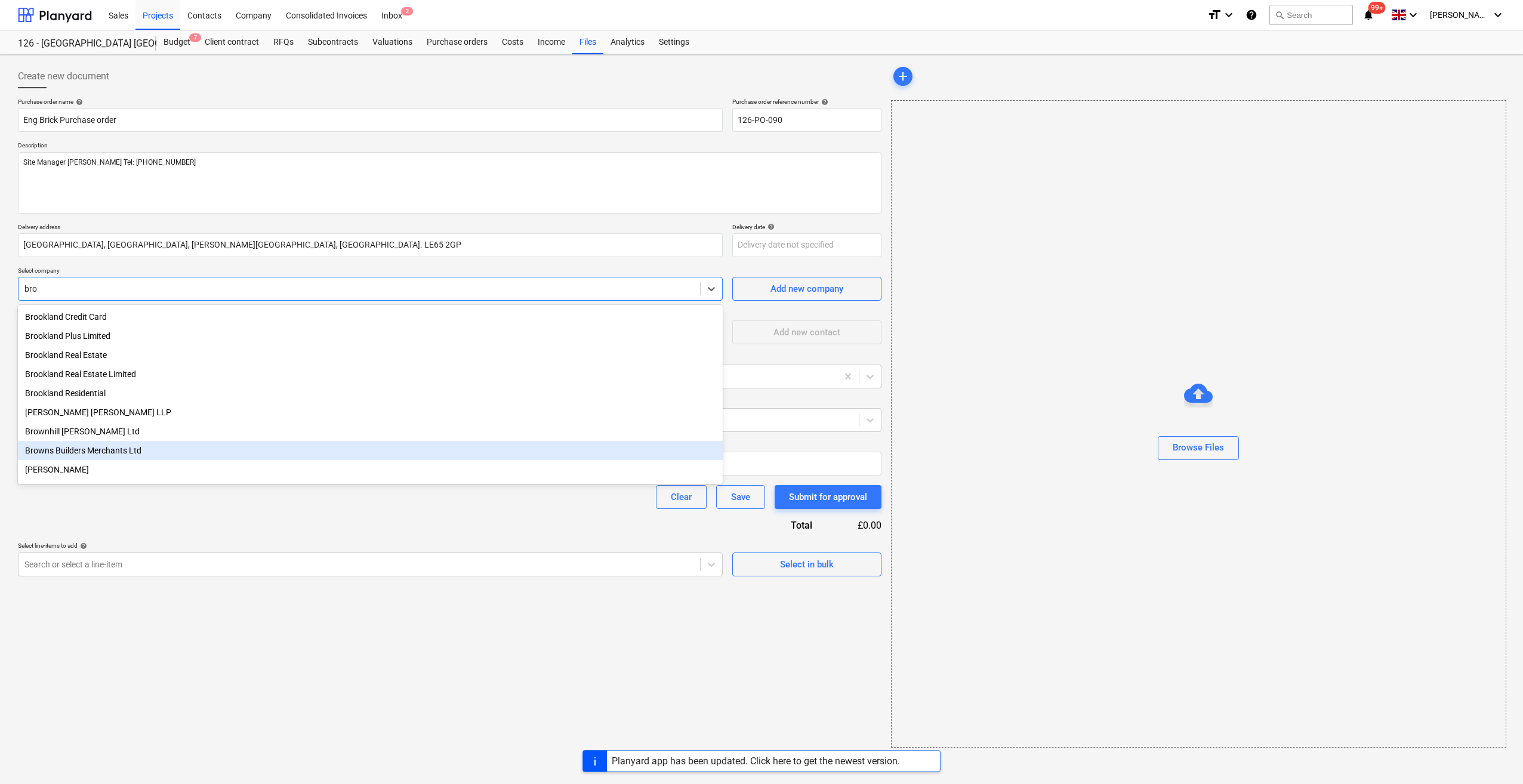
click at [88, 453] on div "Browns Builders Merchants Ltd" at bounding box center [370, 450] width 705 height 19
type textarea "x"
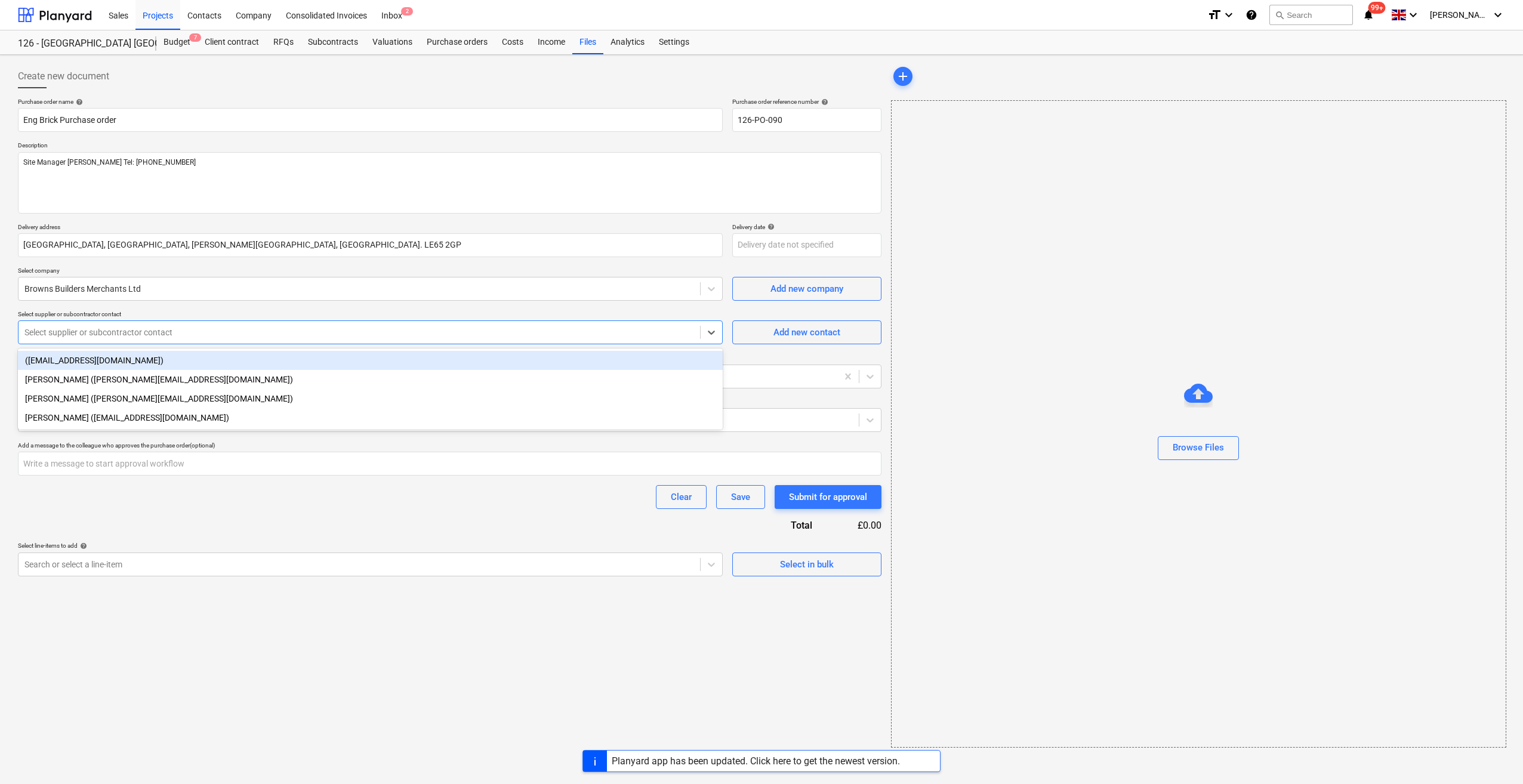
click at [93, 335] on div at bounding box center [359, 333] width 670 height 12
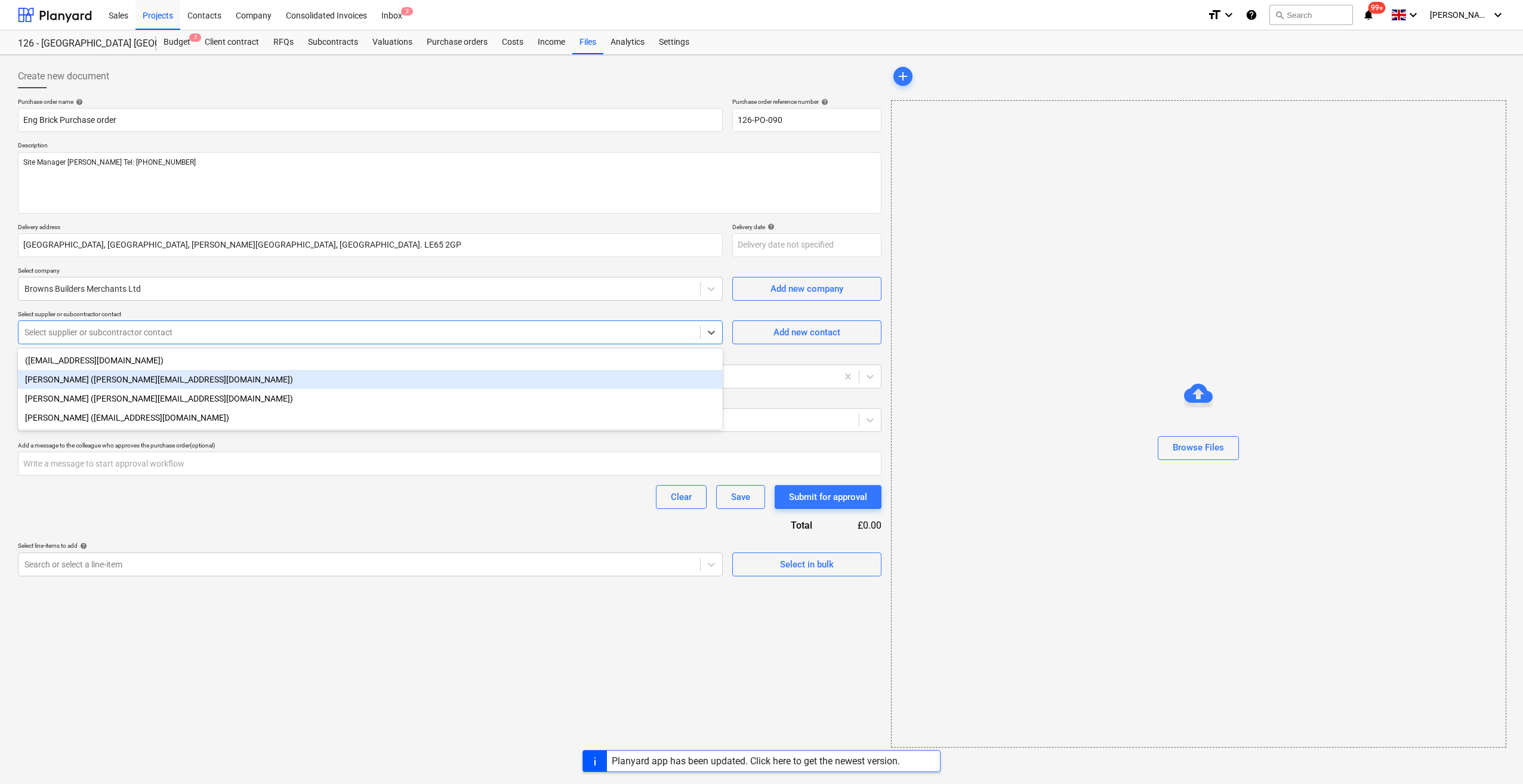
click at [103, 379] on div "Joe Wheeler (joe@brownsbm.co.uk)" at bounding box center [370, 379] width 705 height 19
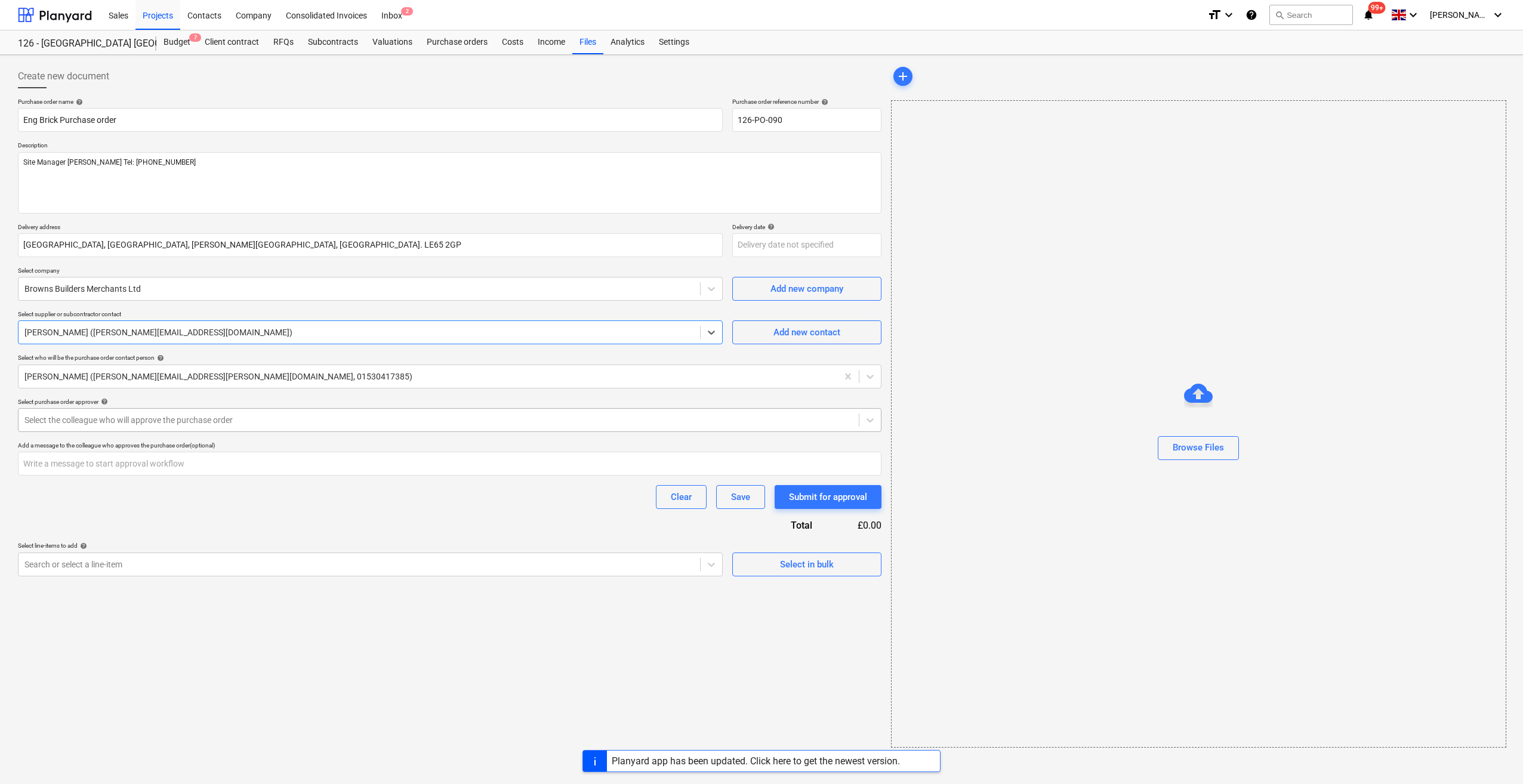
click at [84, 419] on div at bounding box center [438, 420] width 828 height 12
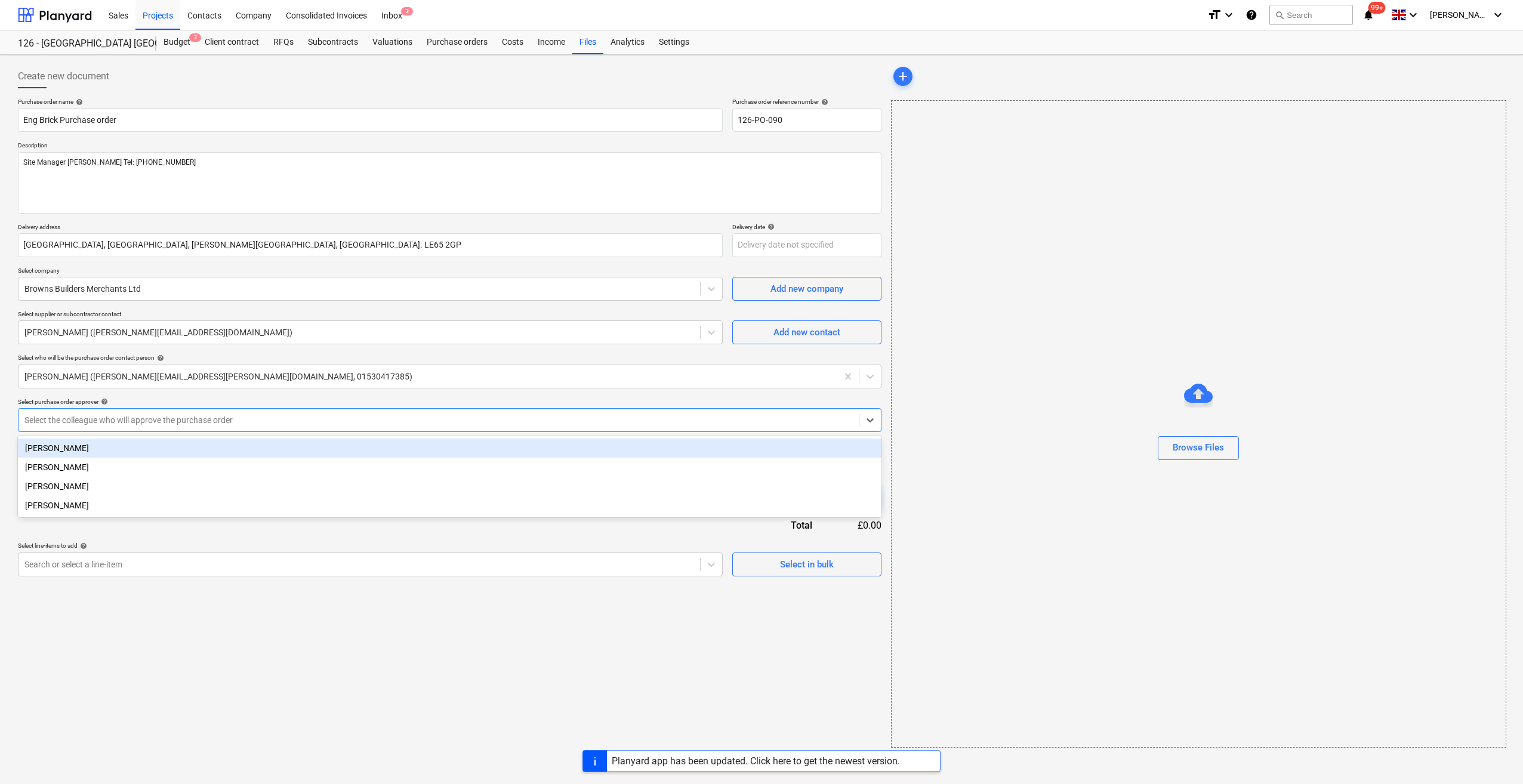
click at [68, 447] on div "[PERSON_NAME]" at bounding box center [449, 448] width 863 height 19
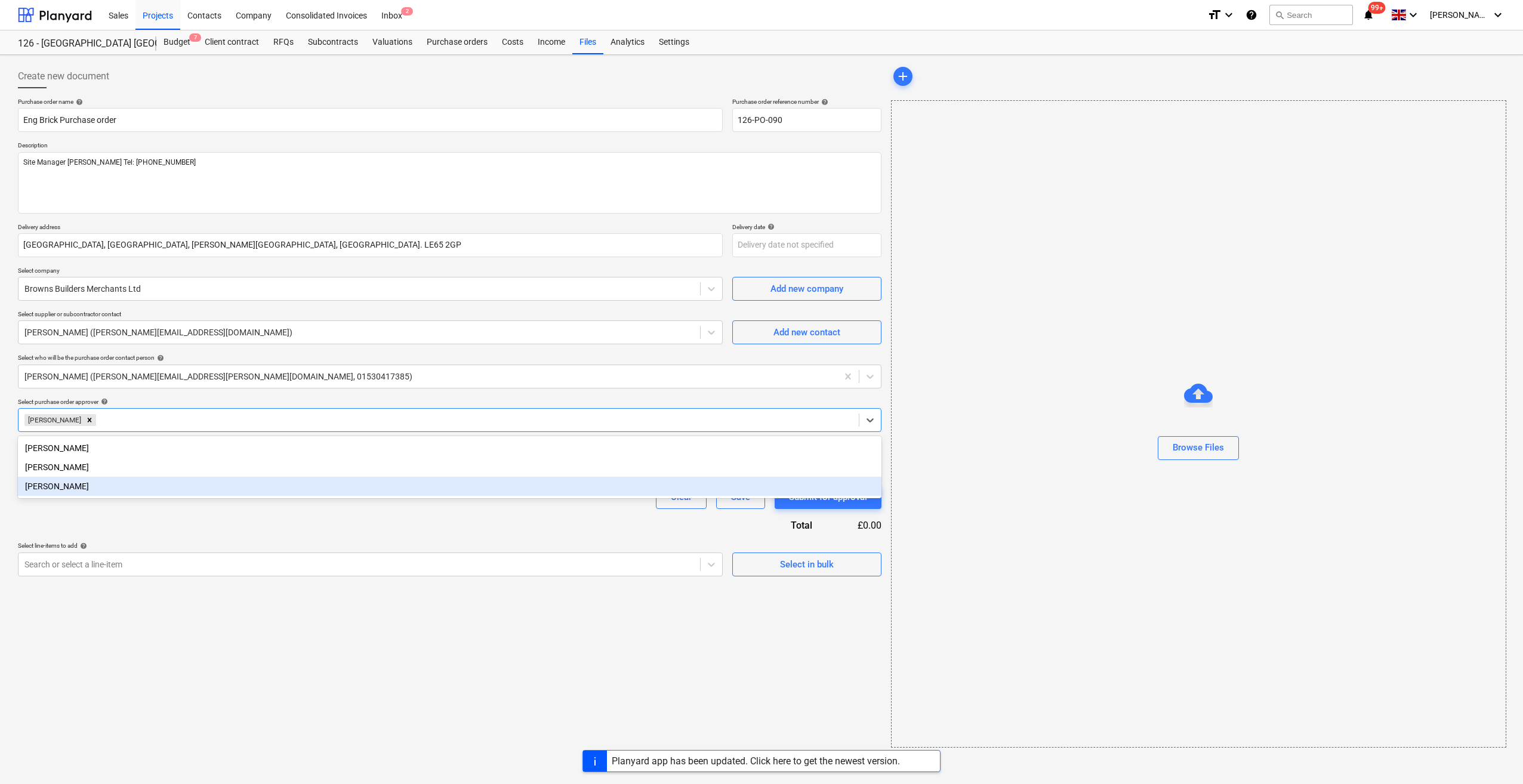
click at [88, 514] on div "Purchase order name help Eng Brick Purchase order Purchase order reference numb…" at bounding box center [449, 337] width 863 height 478
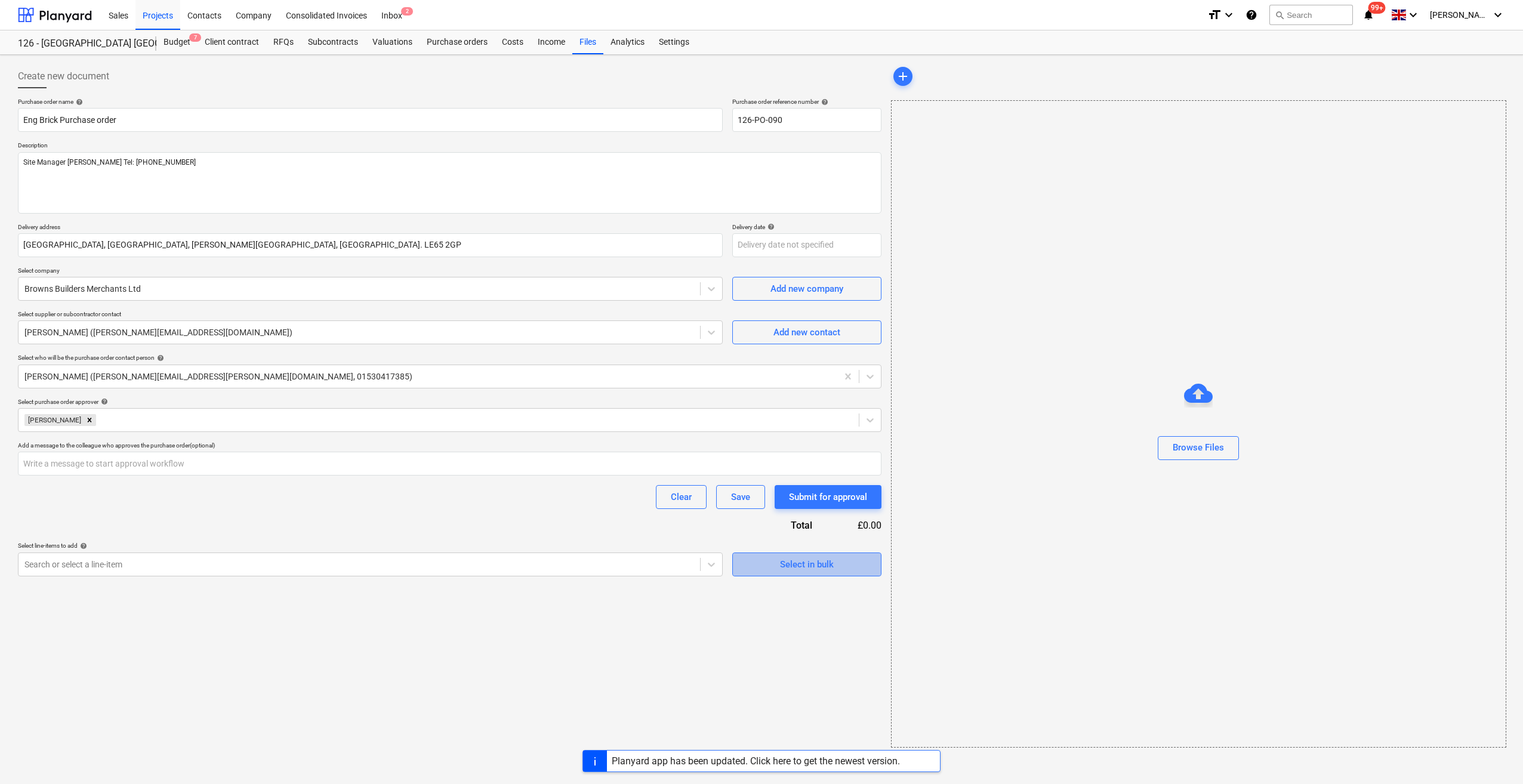
click at [801, 560] on div "Select in bulk" at bounding box center [807, 564] width 53 height 16
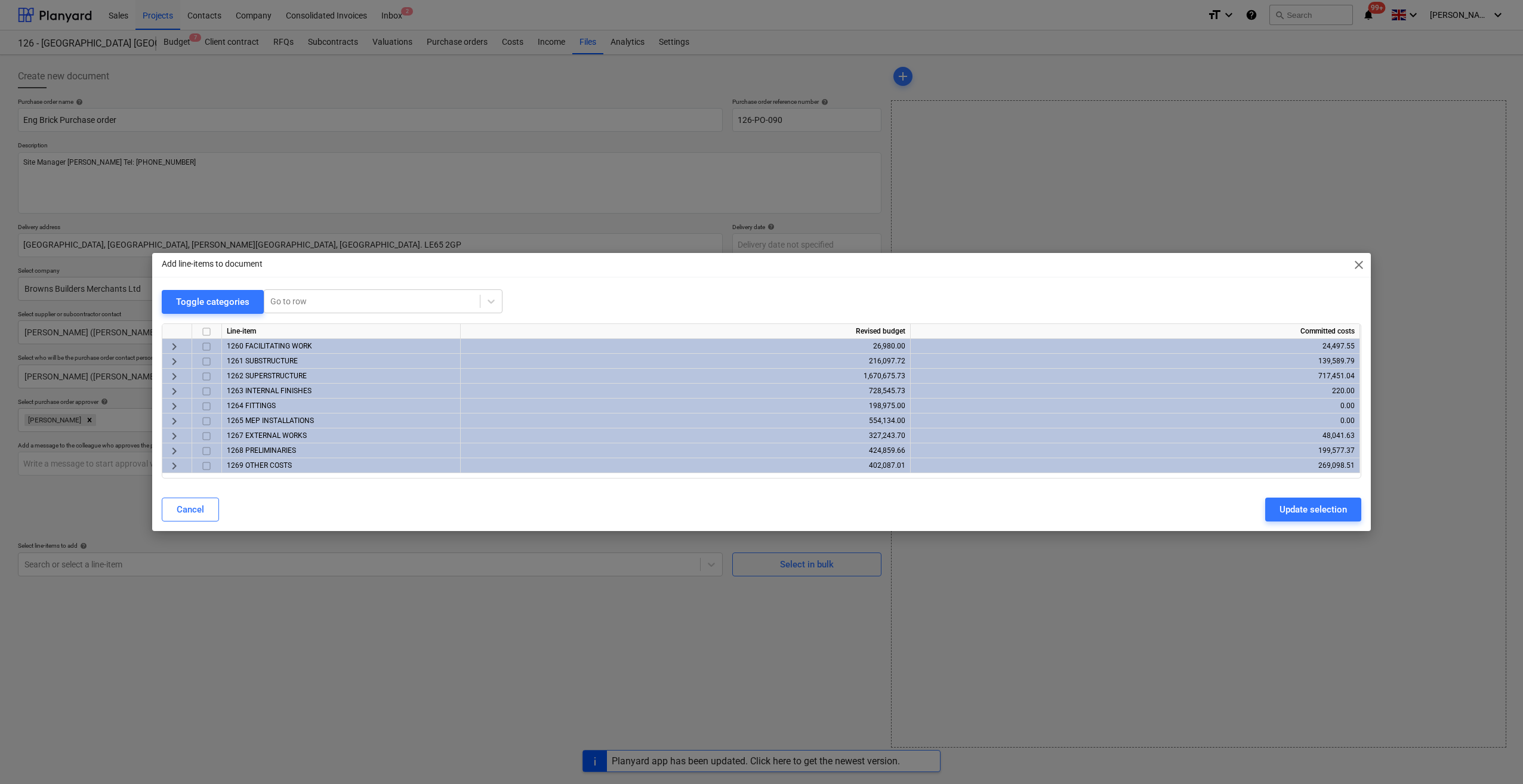
click at [175, 372] on span "keyboard_arrow_right" at bounding box center [174, 376] width 15 height 15
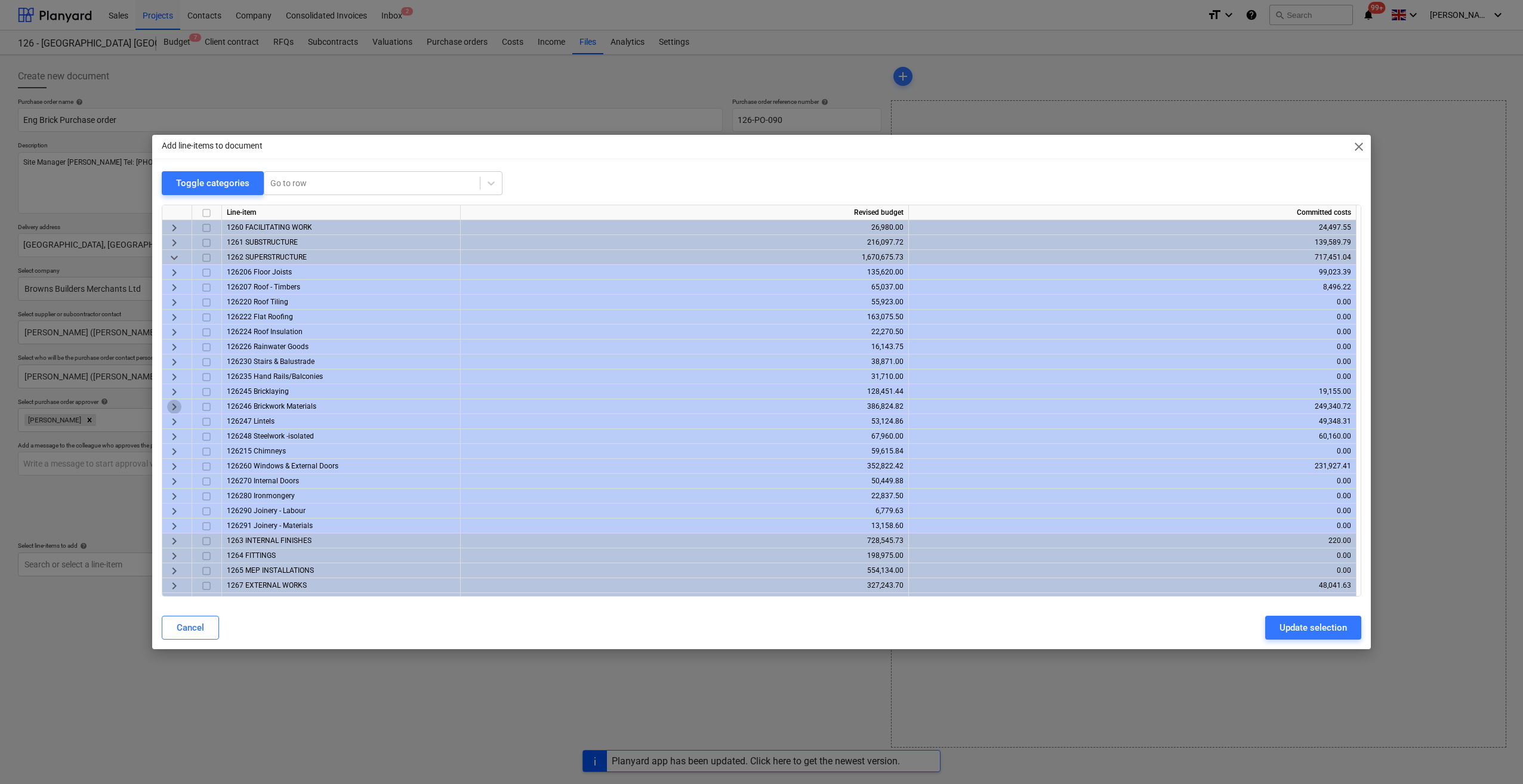
click at [171, 404] on span "keyboard_arrow_right" at bounding box center [174, 407] width 15 height 15
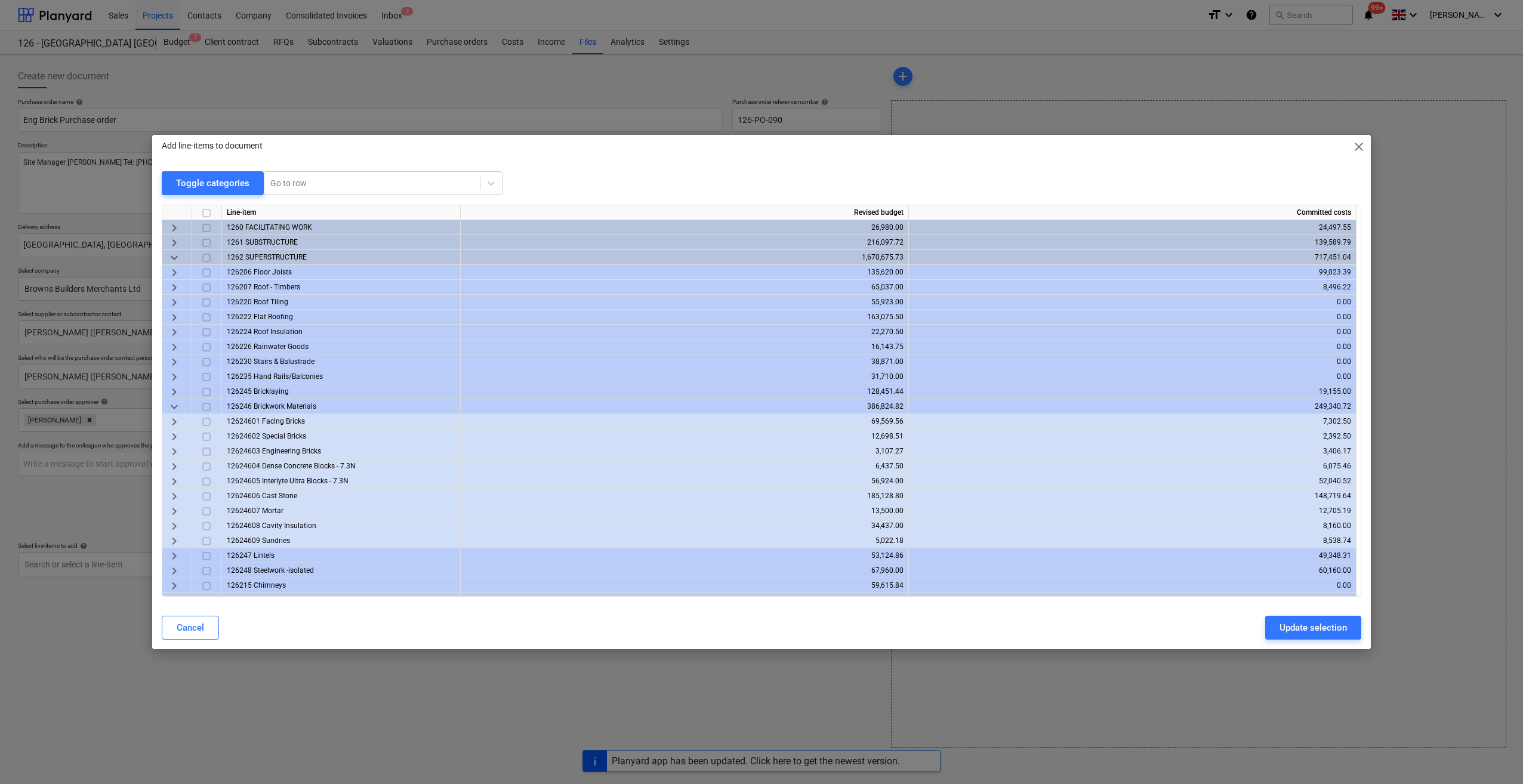
click at [282, 421] on span "12624601 Facing Bricks" at bounding box center [266, 421] width 78 height 8
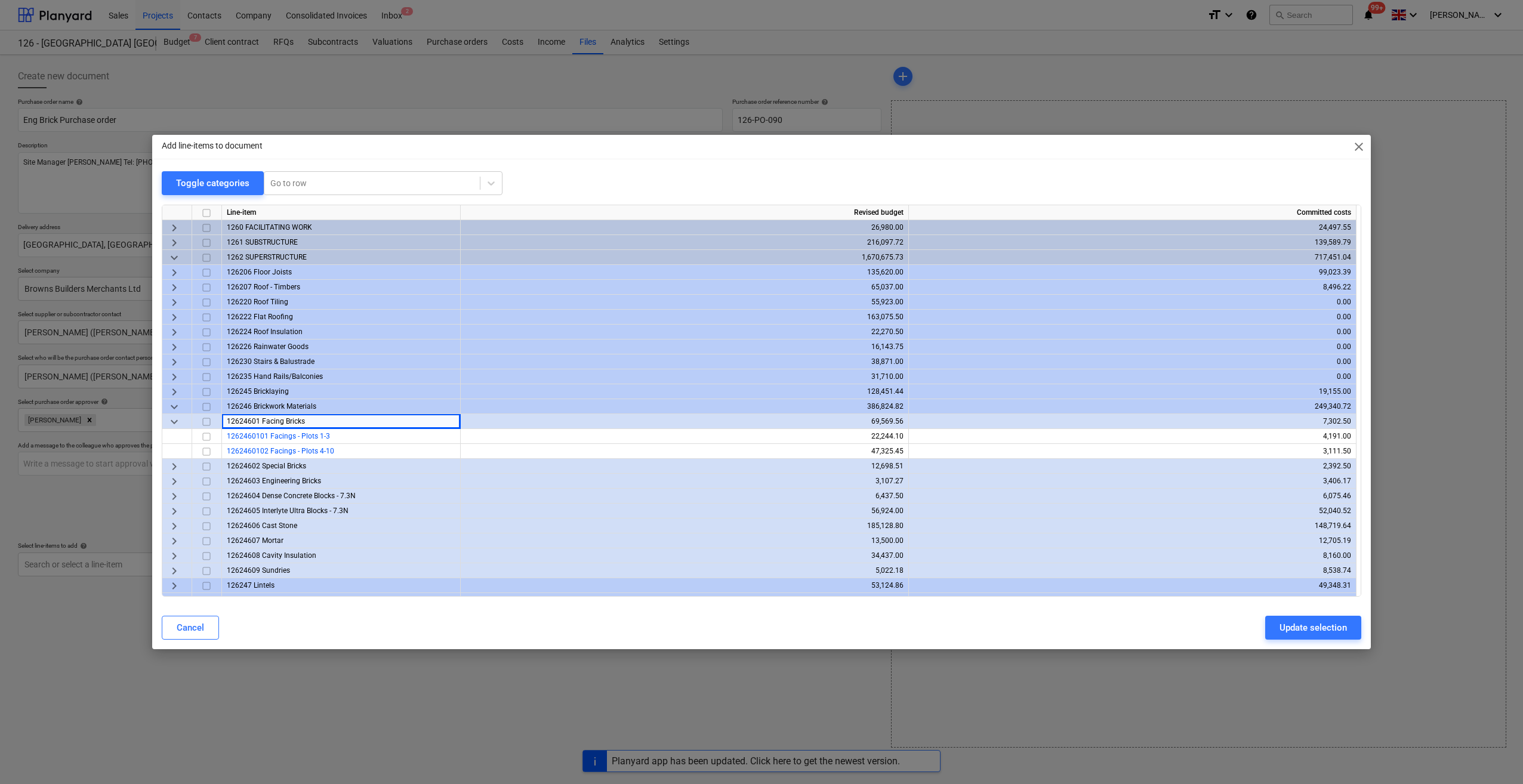
click at [287, 482] on span "12624603 Engineering Bricks" at bounding box center [274, 481] width 94 height 8
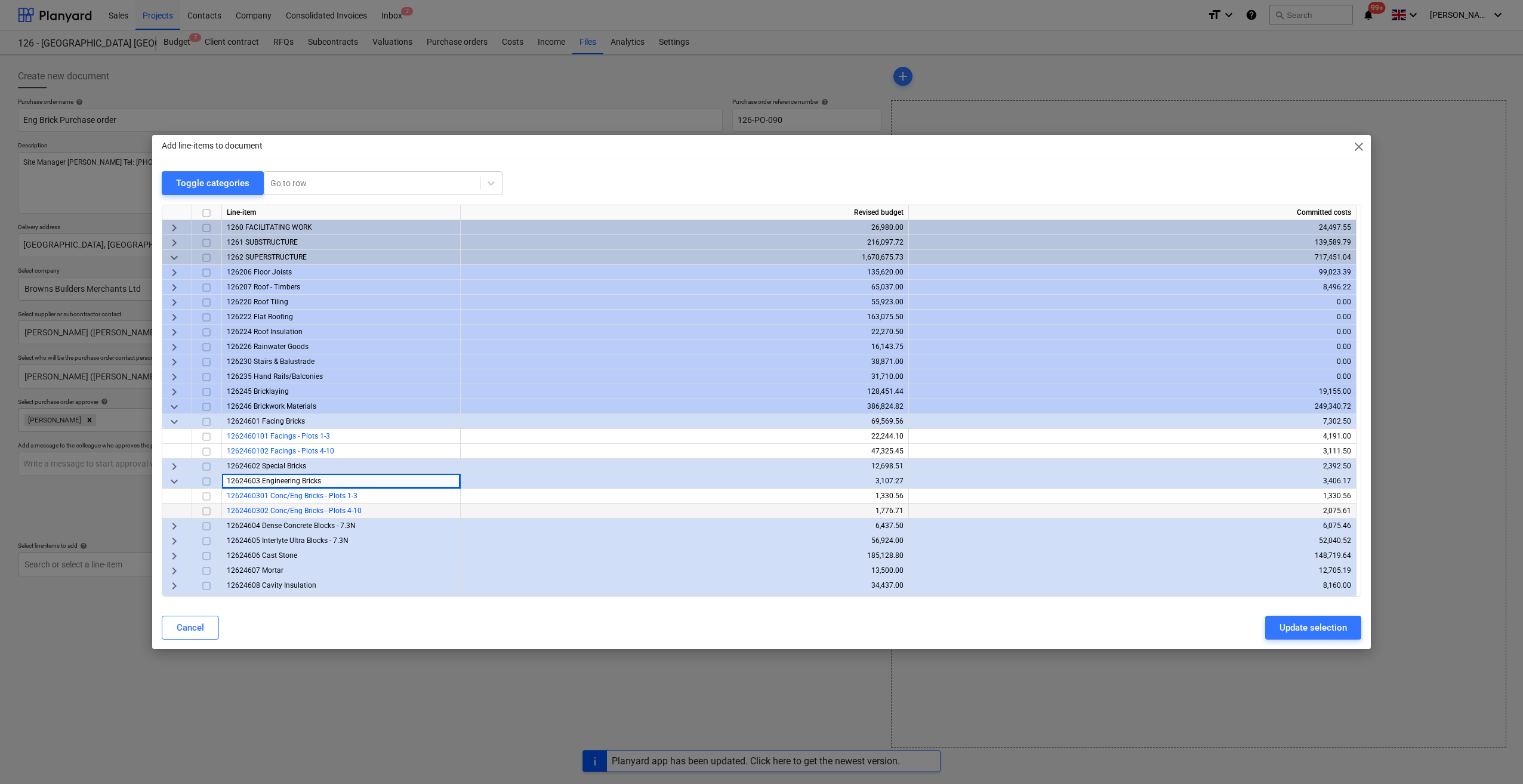
click at [290, 507] on span "1262460302 Conc/Eng Bricks - Plots 4-10" at bounding box center [294, 511] width 135 height 8
drag, startPoint x: 202, startPoint y: 510, endPoint x: 220, endPoint y: 543, distance: 37.6
click at [206, 510] on input "checkbox" at bounding box center [206, 512] width 15 height 15
click at [1304, 630] on div "Update selection" at bounding box center [1313, 627] width 67 height 16
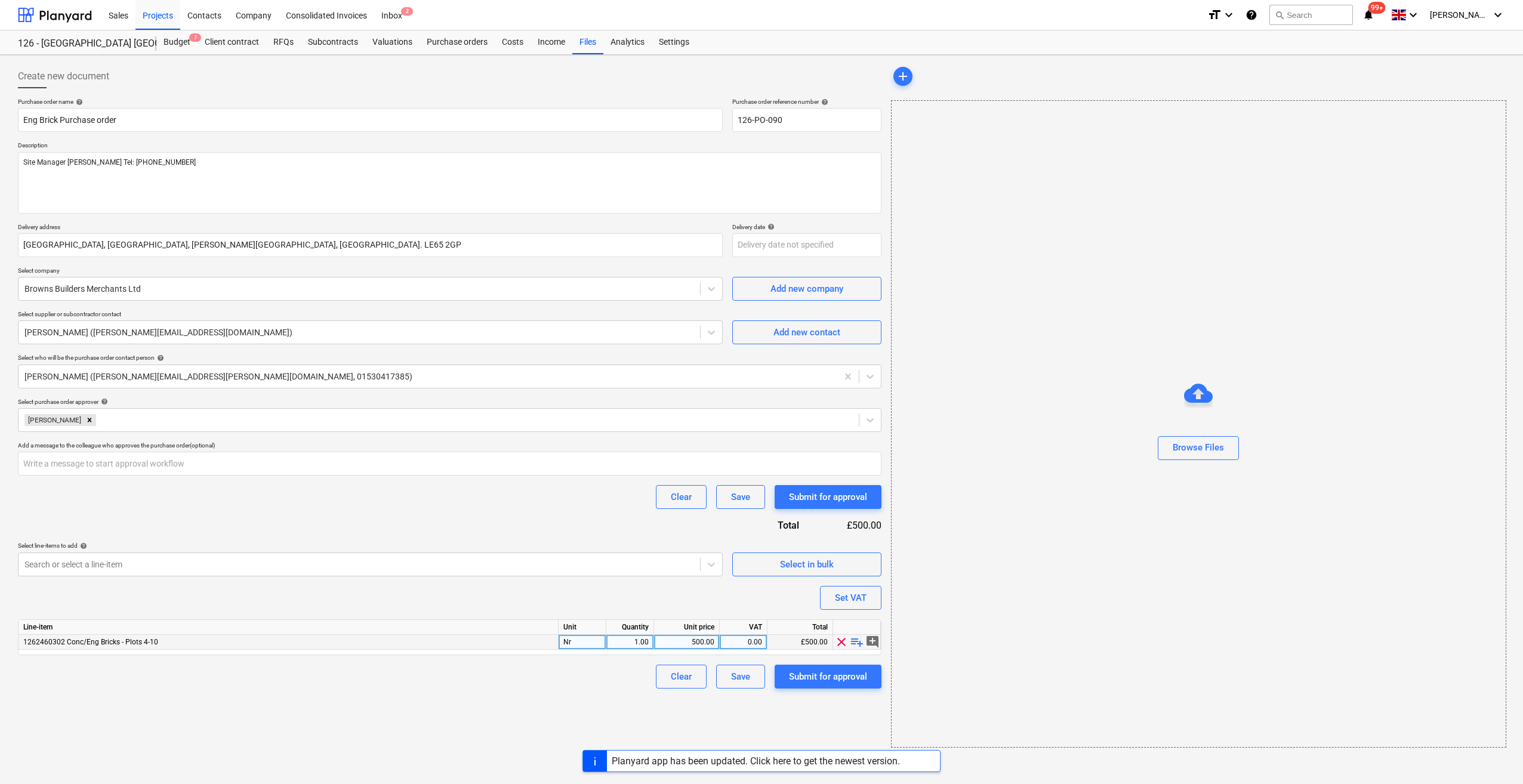
click at [861, 644] on span "playlist_add" at bounding box center [857, 642] width 15 height 15
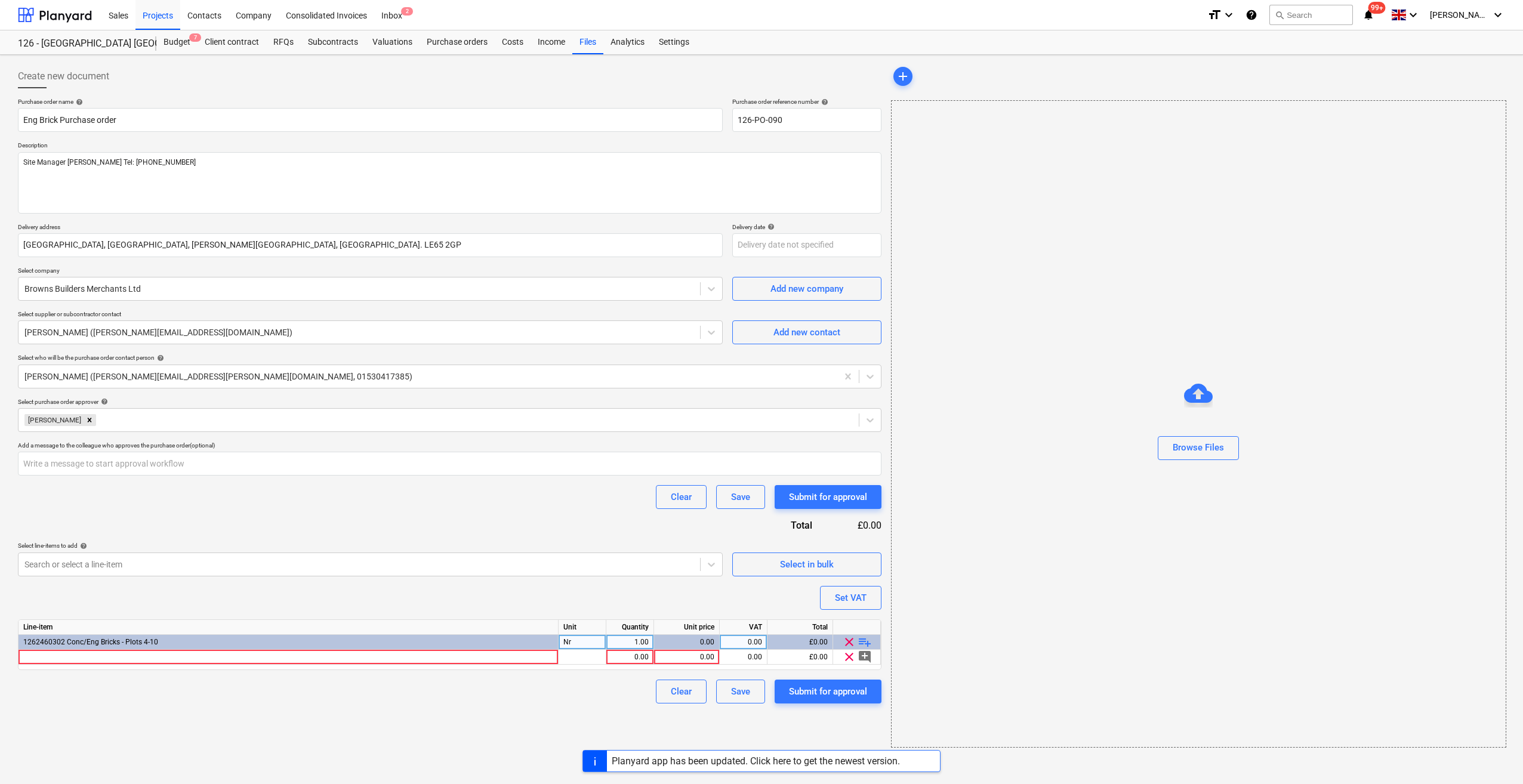
click at [867, 644] on span "playlist_add" at bounding box center [865, 642] width 15 height 15
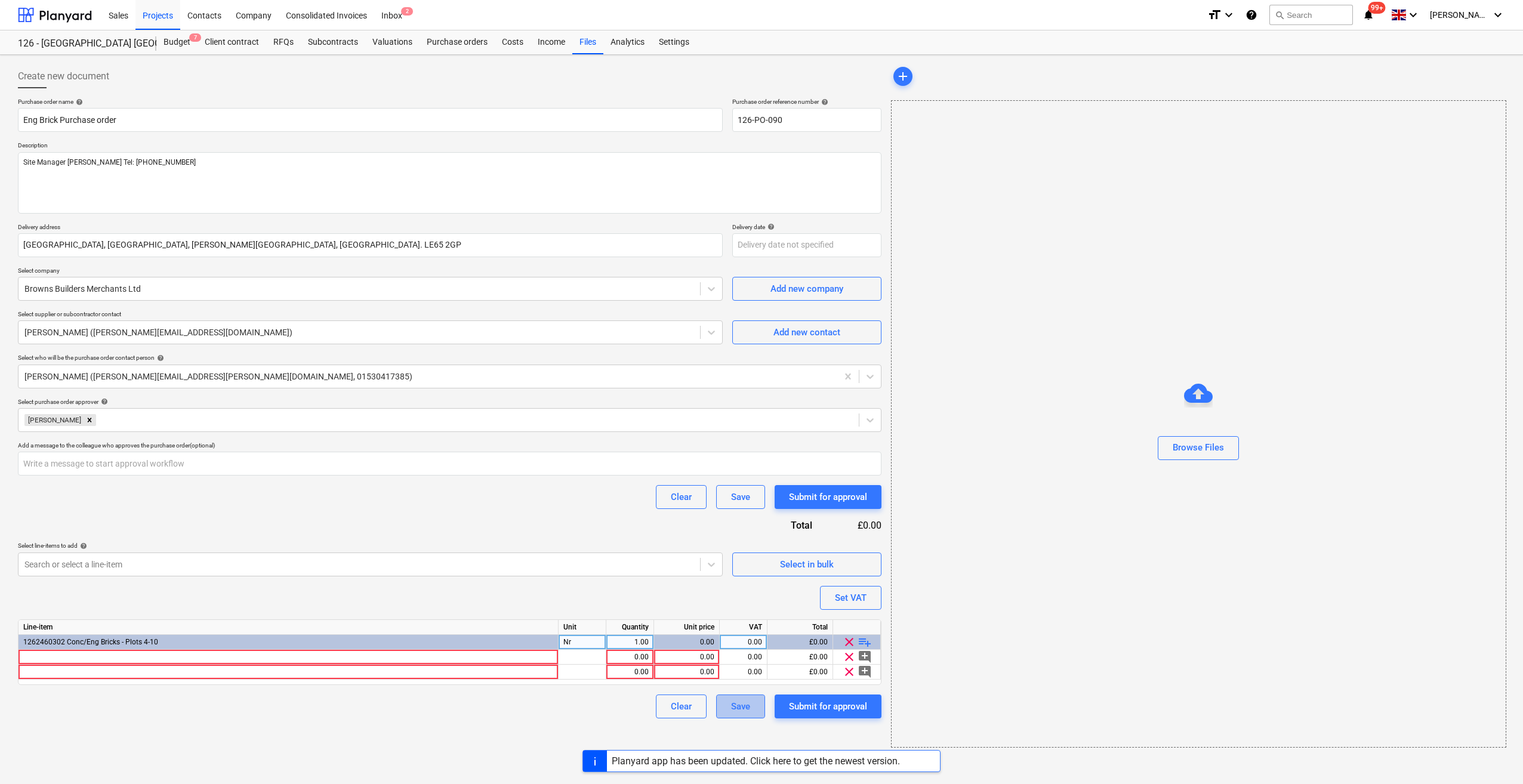
click at [734, 701] on div "Save" at bounding box center [740, 706] width 19 height 16
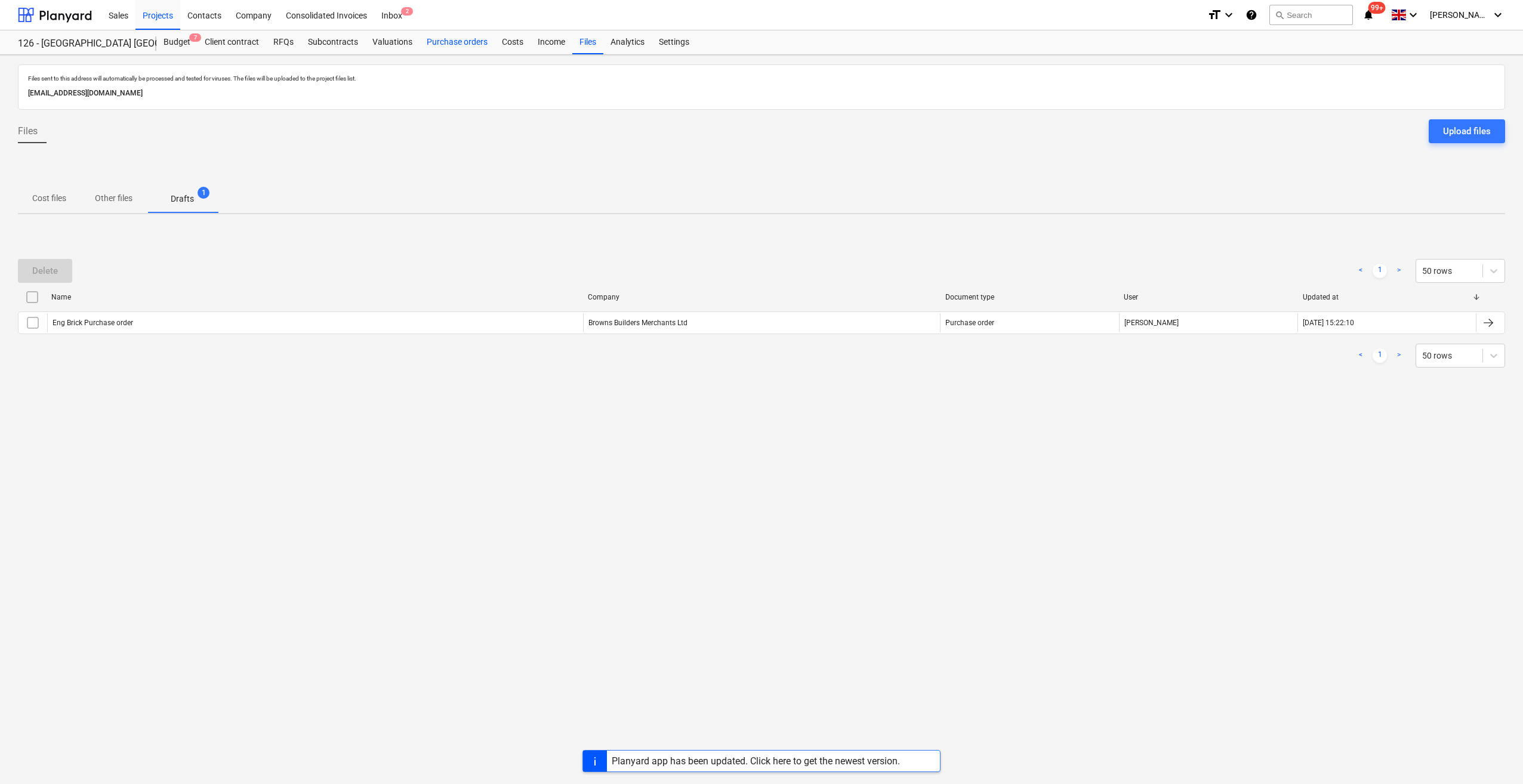
click at [447, 39] on div "Purchase orders" at bounding box center [457, 42] width 75 height 24
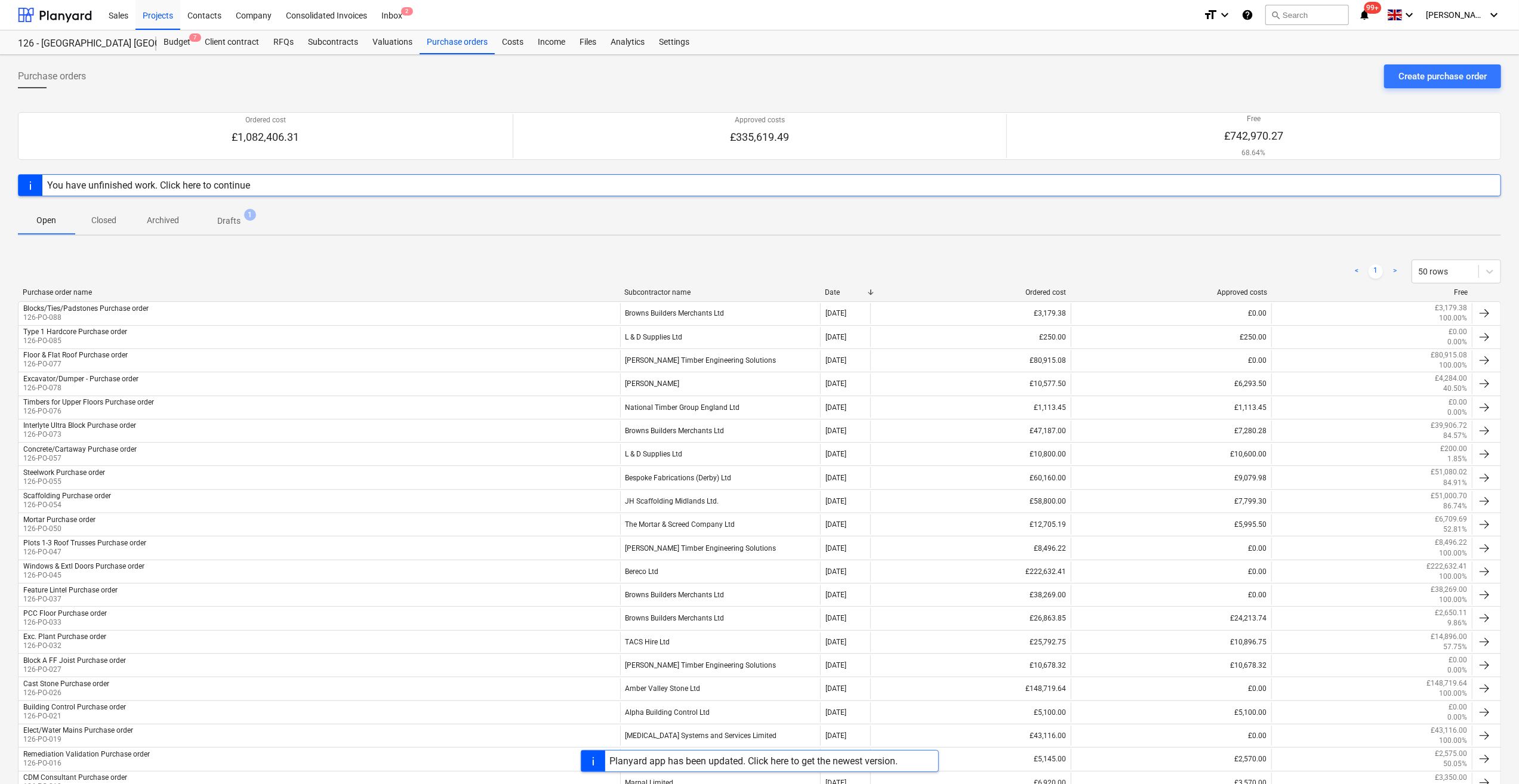
click at [108, 218] on p "Closed" at bounding box center [103, 220] width 29 height 13
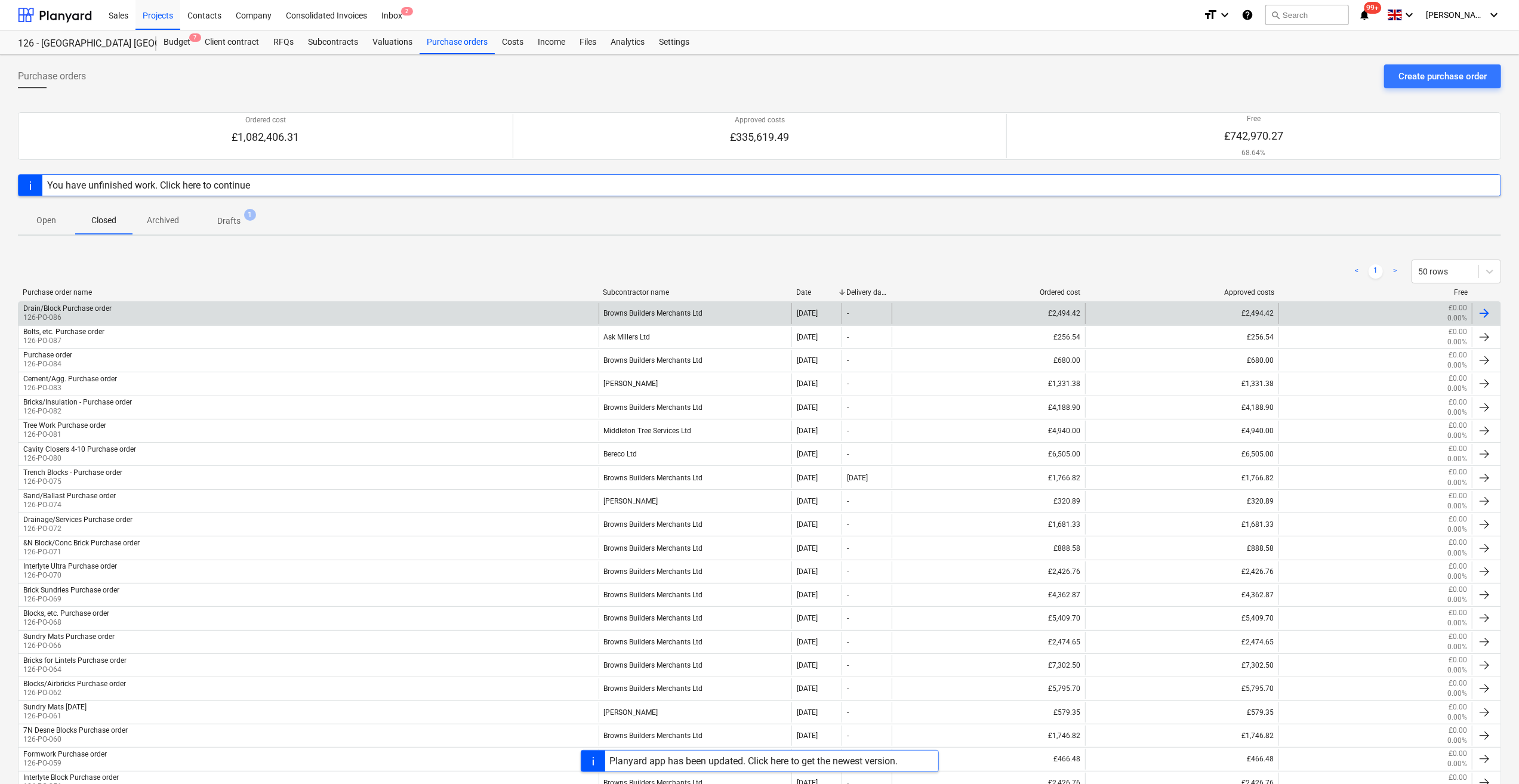
click at [87, 306] on div "Drain/Block Purchase order" at bounding box center [67, 308] width 88 height 8
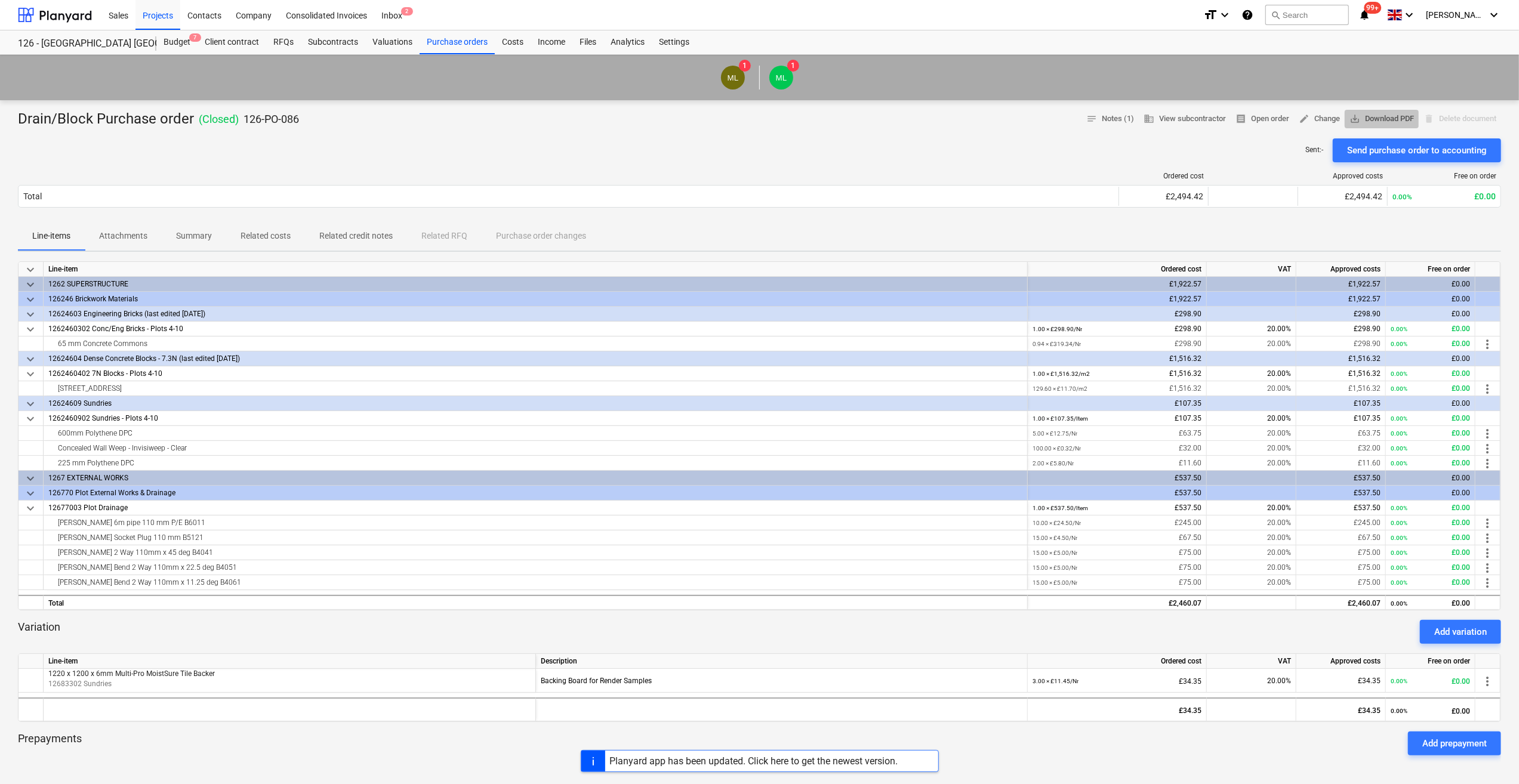
click at [1399, 119] on span "save_alt Download PDF" at bounding box center [1382, 119] width 64 height 14
click at [449, 46] on div "Purchase orders" at bounding box center [457, 42] width 75 height 24
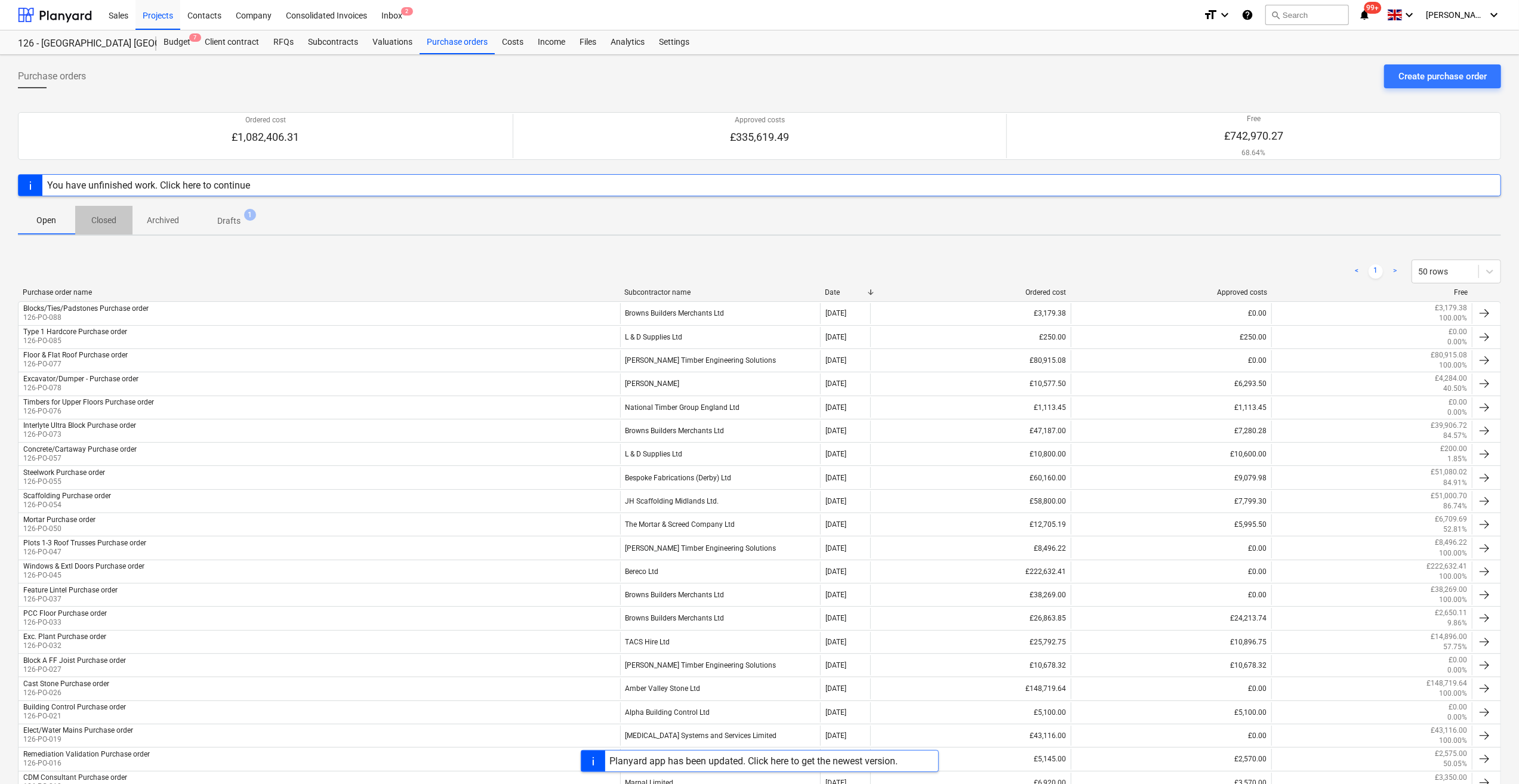
click at [100, 218] on p "Closed" at bounding box center [103, 220] width 29 height 13
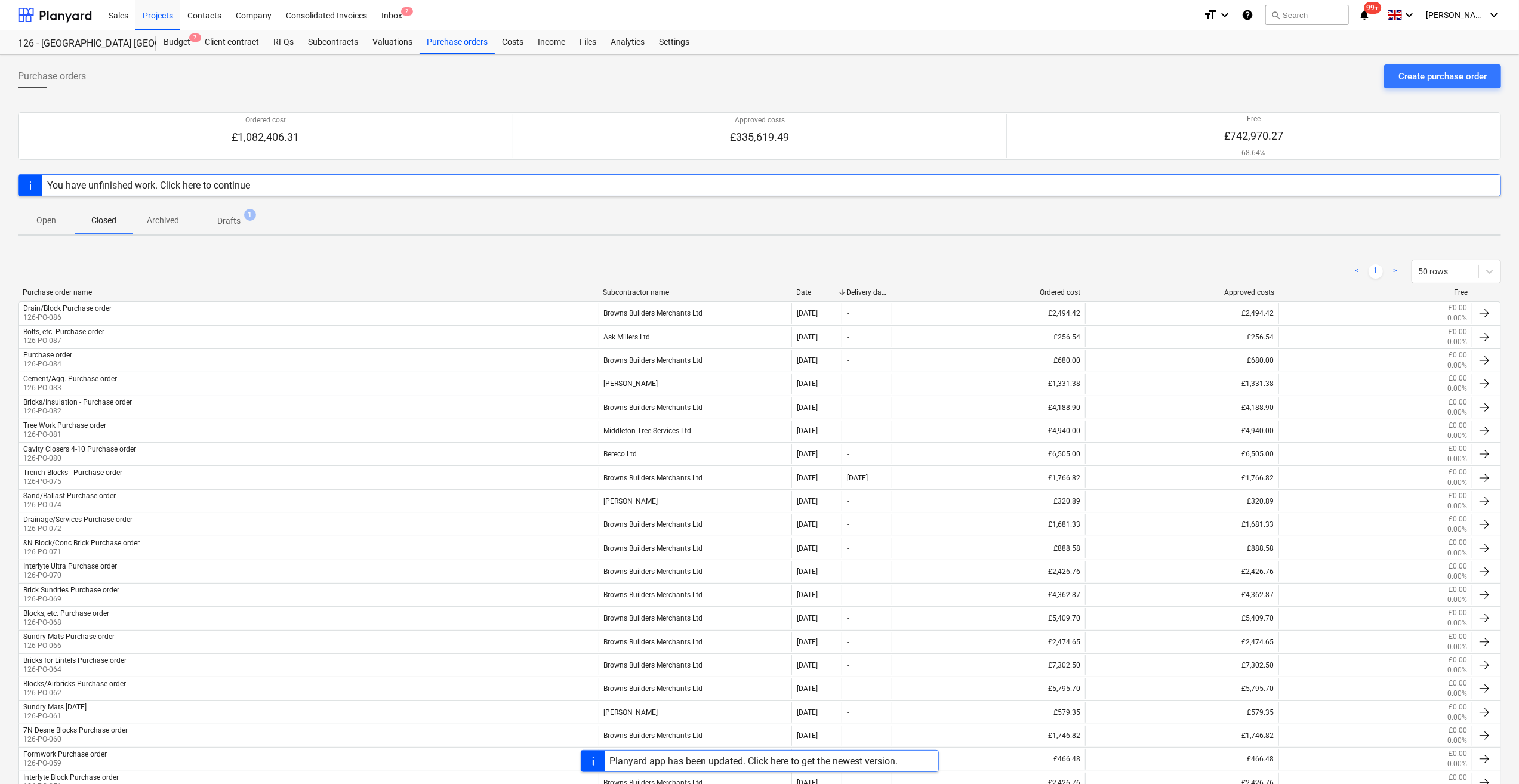
click at [106, 217] on p "Closed" at bounding box center [103, 220] width 29 height 13
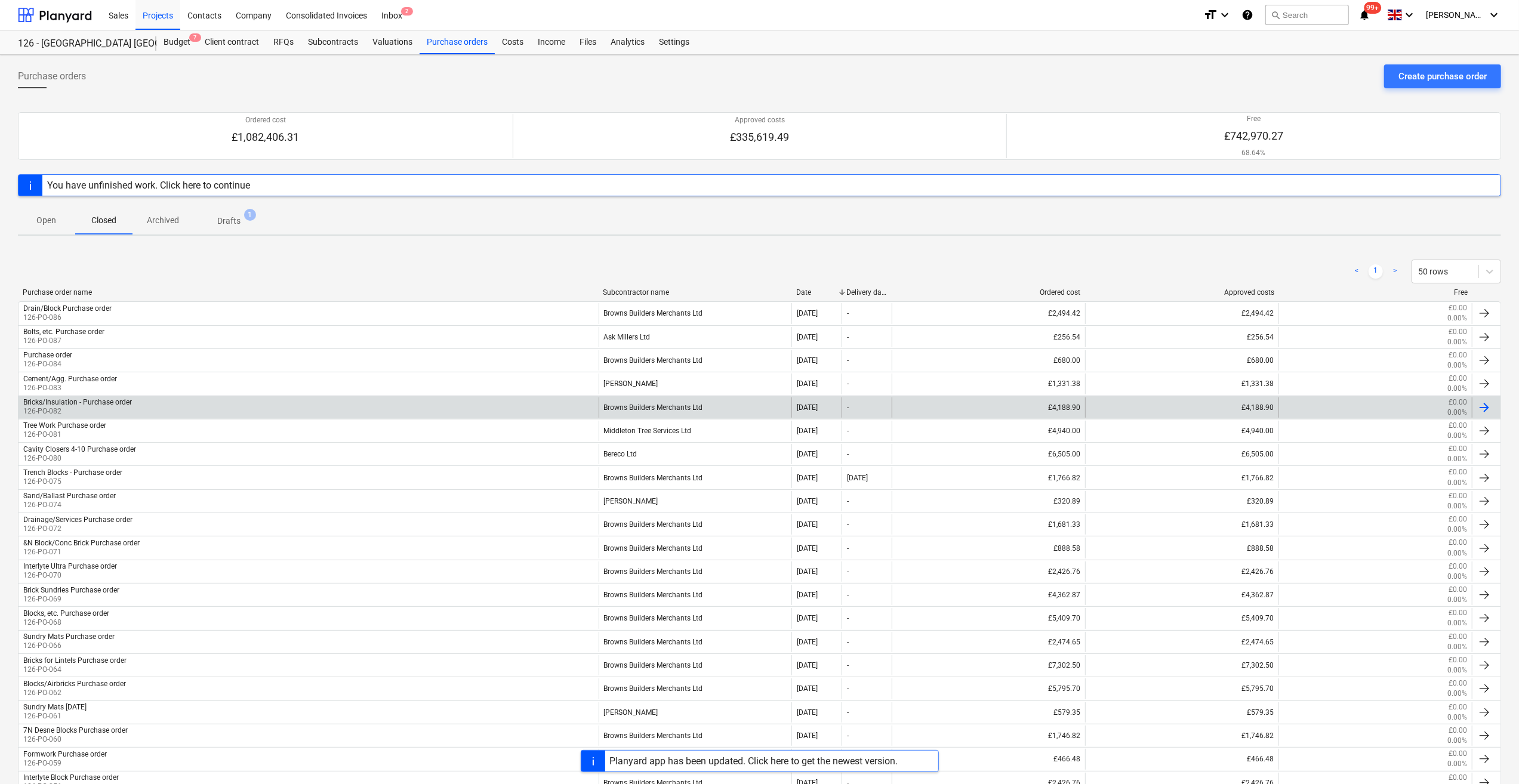
click at [82, 398] on div "Bricks/Insulation - Purchase order" at bounding box center [77, 402] width 109 height 8
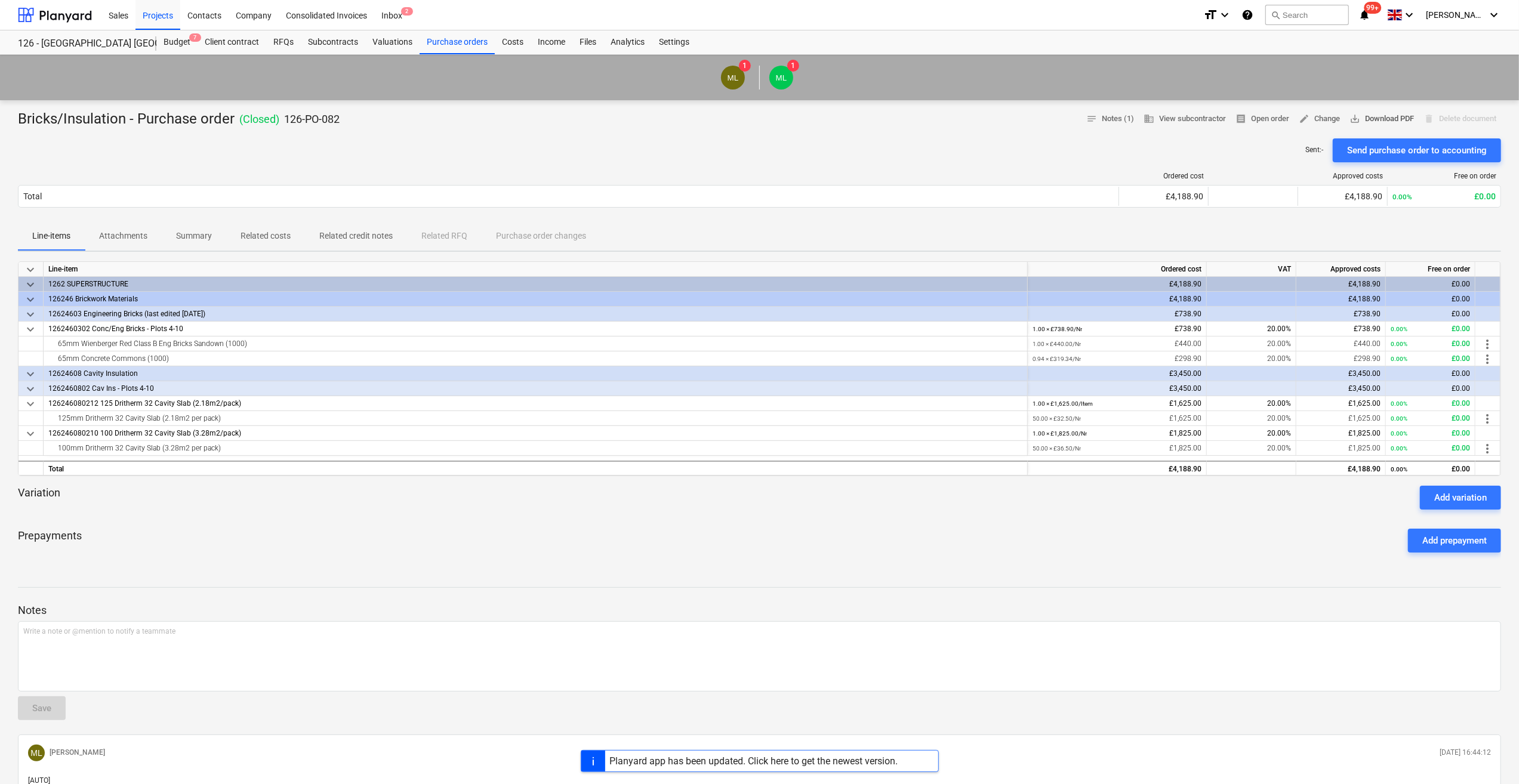
click at [1385, 119] on span "save_alt Download PDF" at bounding box center [1382, 119] width 64 height 14
click at [448, 43] on div "Purchase orders" at bounding box center [457, 42] width 75 height 24
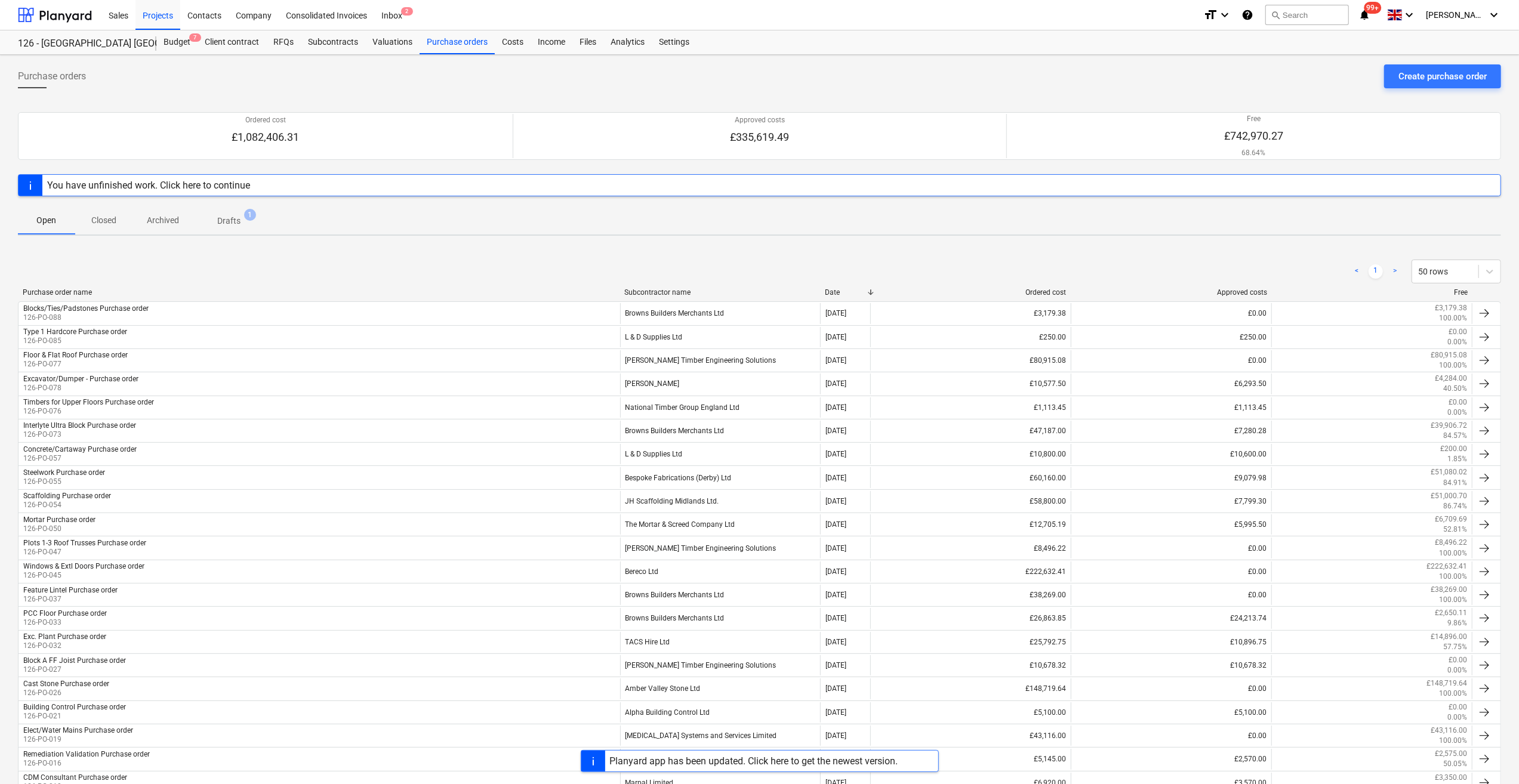
click at [191, 185] on div "You have unfinished work. Click here to continue" at bounding box center [149, 185] width 203 height 12
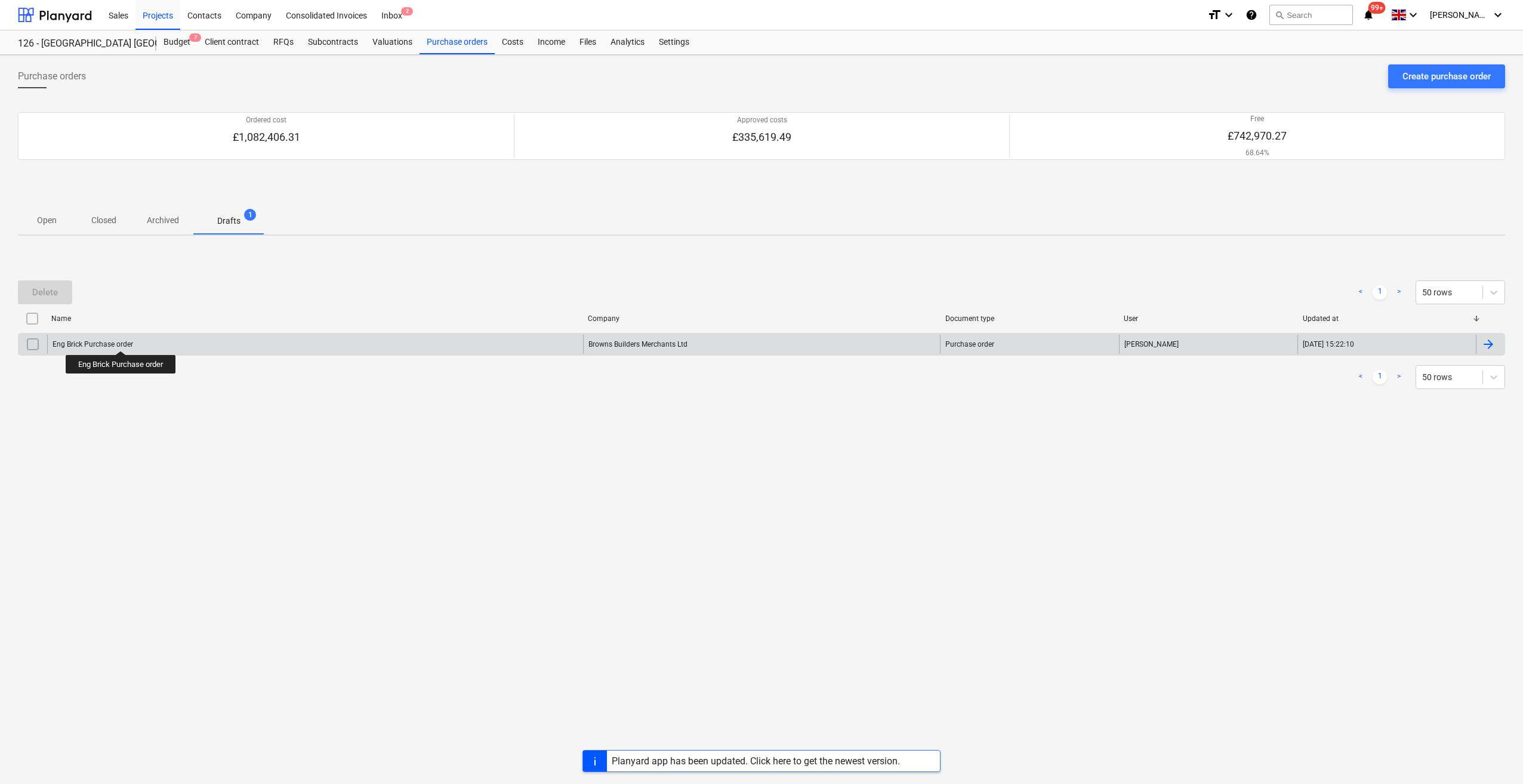
click at [122, 340] on div "Eng Brick Purchase order" at bounding box center [93, 344] width 81 height 8
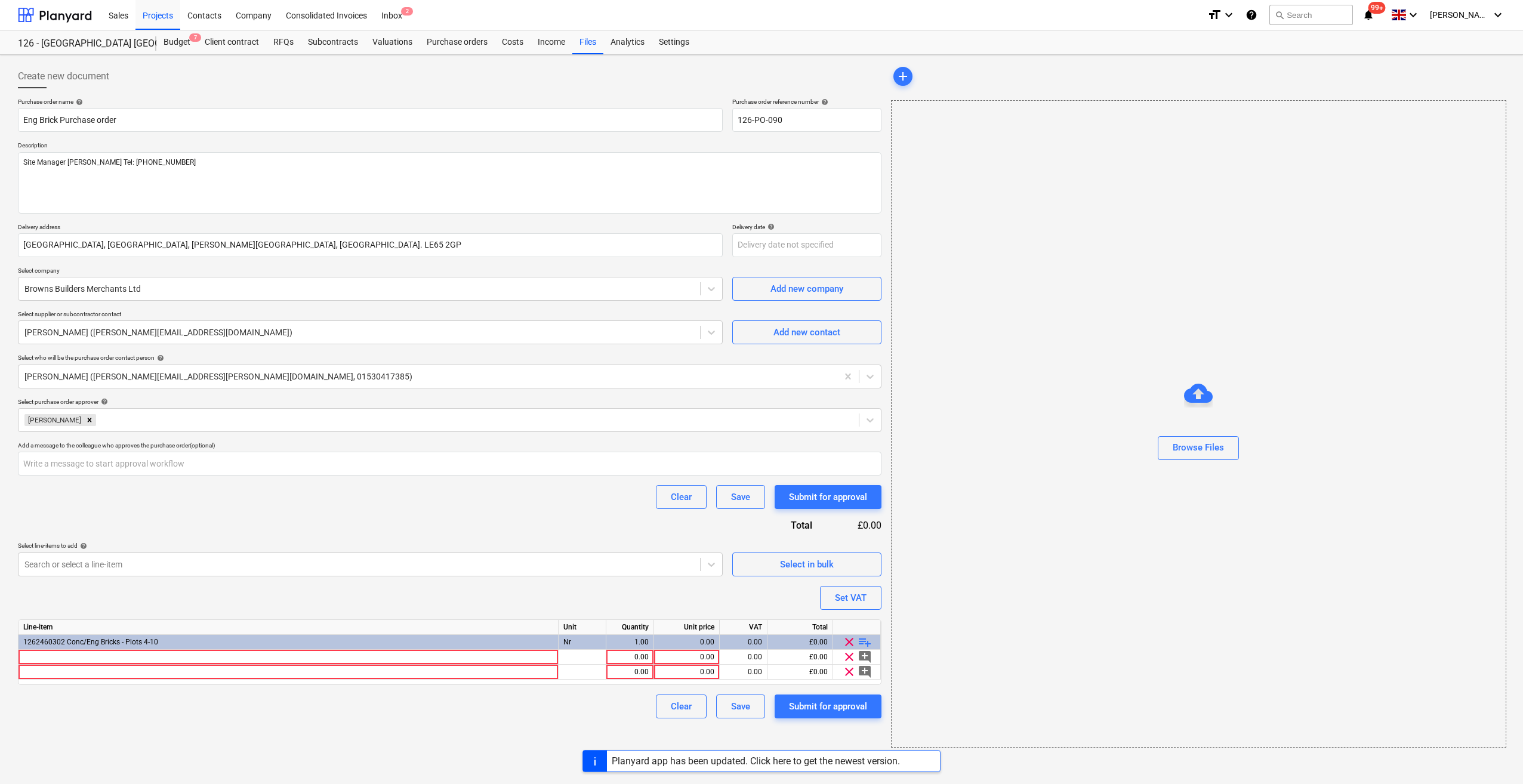
click at [1449, 336] on div "Browse Files" at bounding box center [1198, 424] width 615 height 647
click at [44, 652] on div at bounding box center [288, 657] width 540 height 15
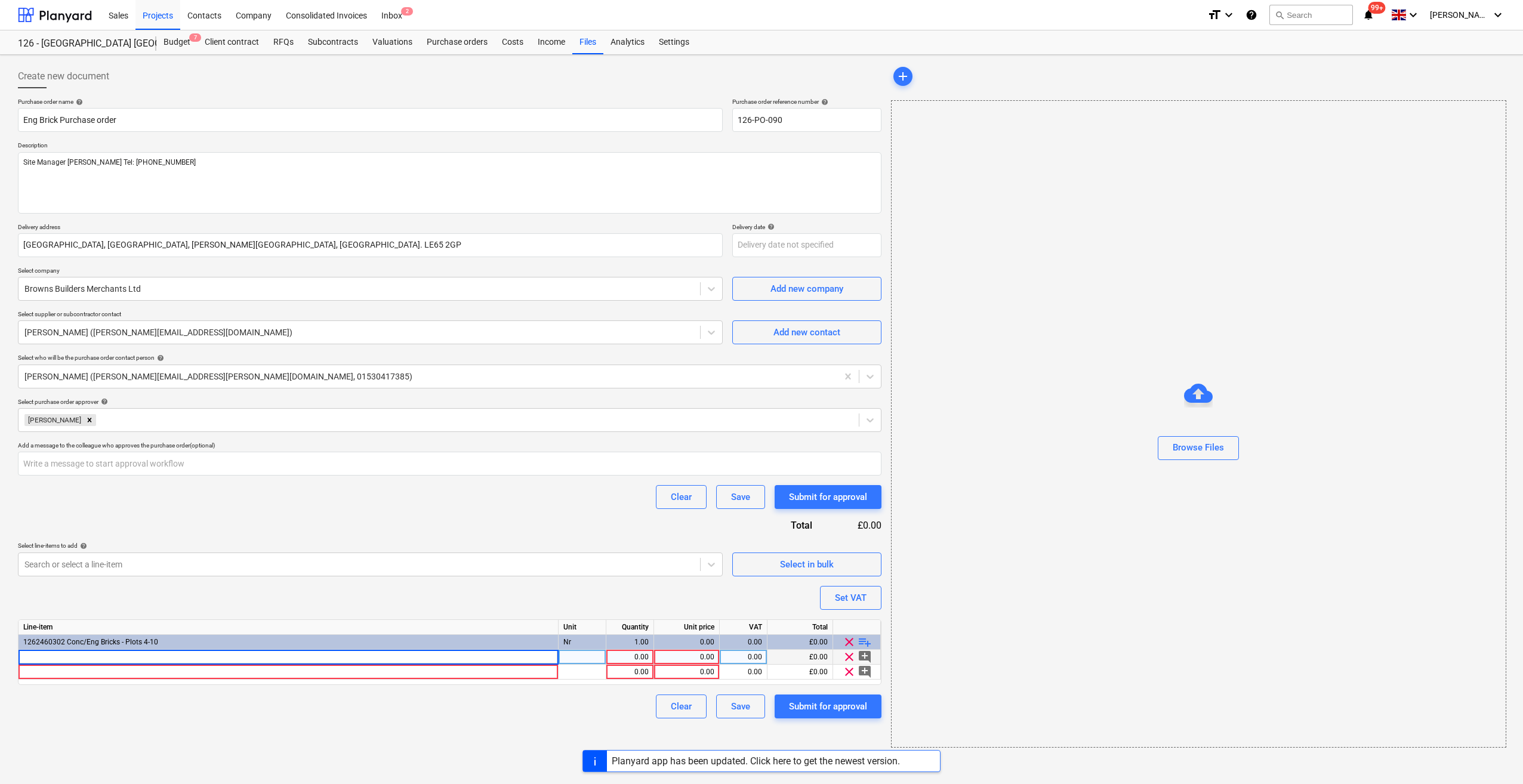
type textarea "x"
click at [223, 652] on input "65mm Wienberger Red Class B Eng Bricks Sandown (1000)" at bounding box center [288, 657] width 540 height 15
click at [222, 652] on input "65mm Wienberger Red Class B Eng Bricks Sandown (1000)" at bounding box center [288, 657] width 540 height 15
type input "65mm Wienberger Red Class B Eng Bricks Sandown (per 1000)"
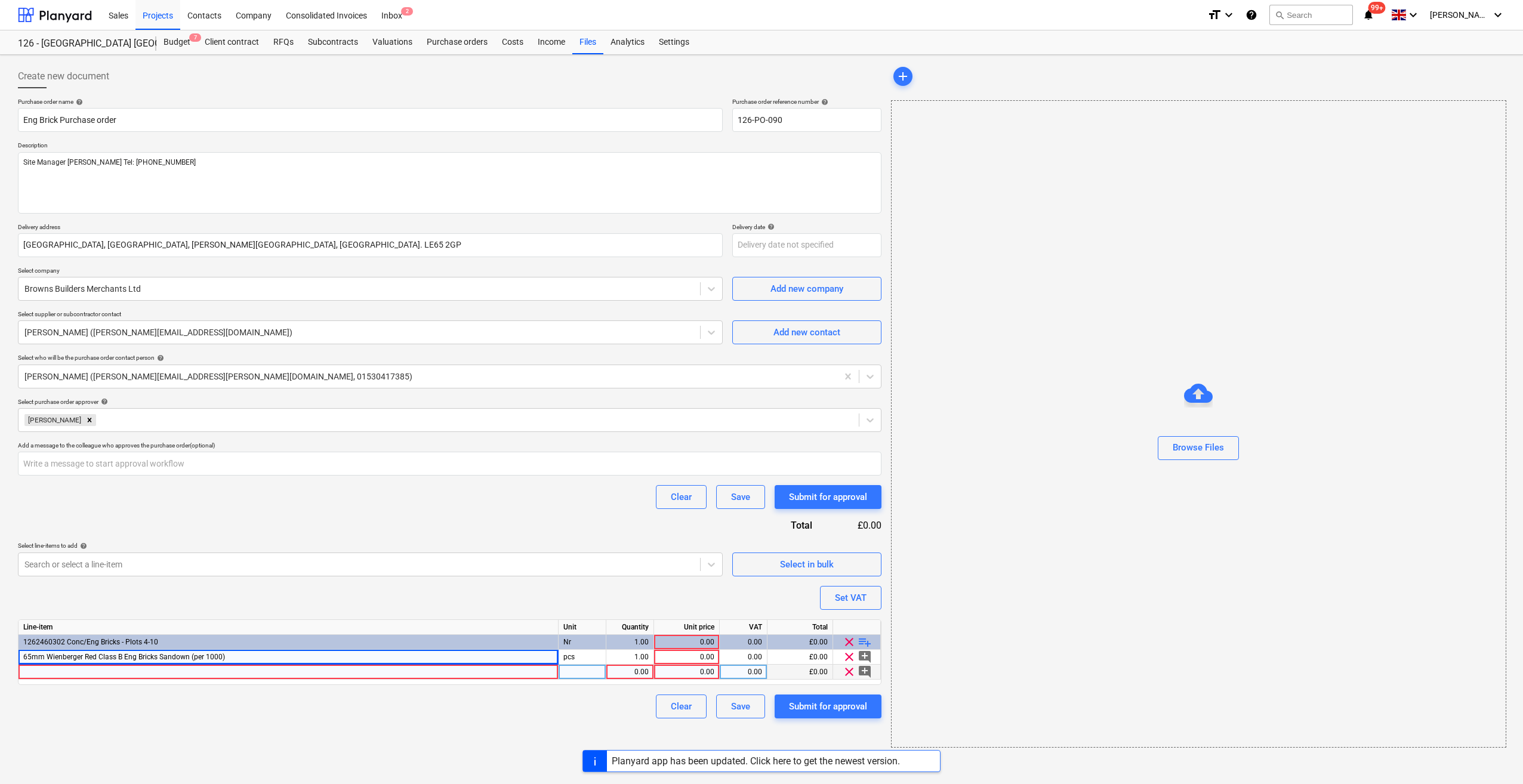
click at [35, 668] on div at bounding box center [288, 672] width 540 height 15
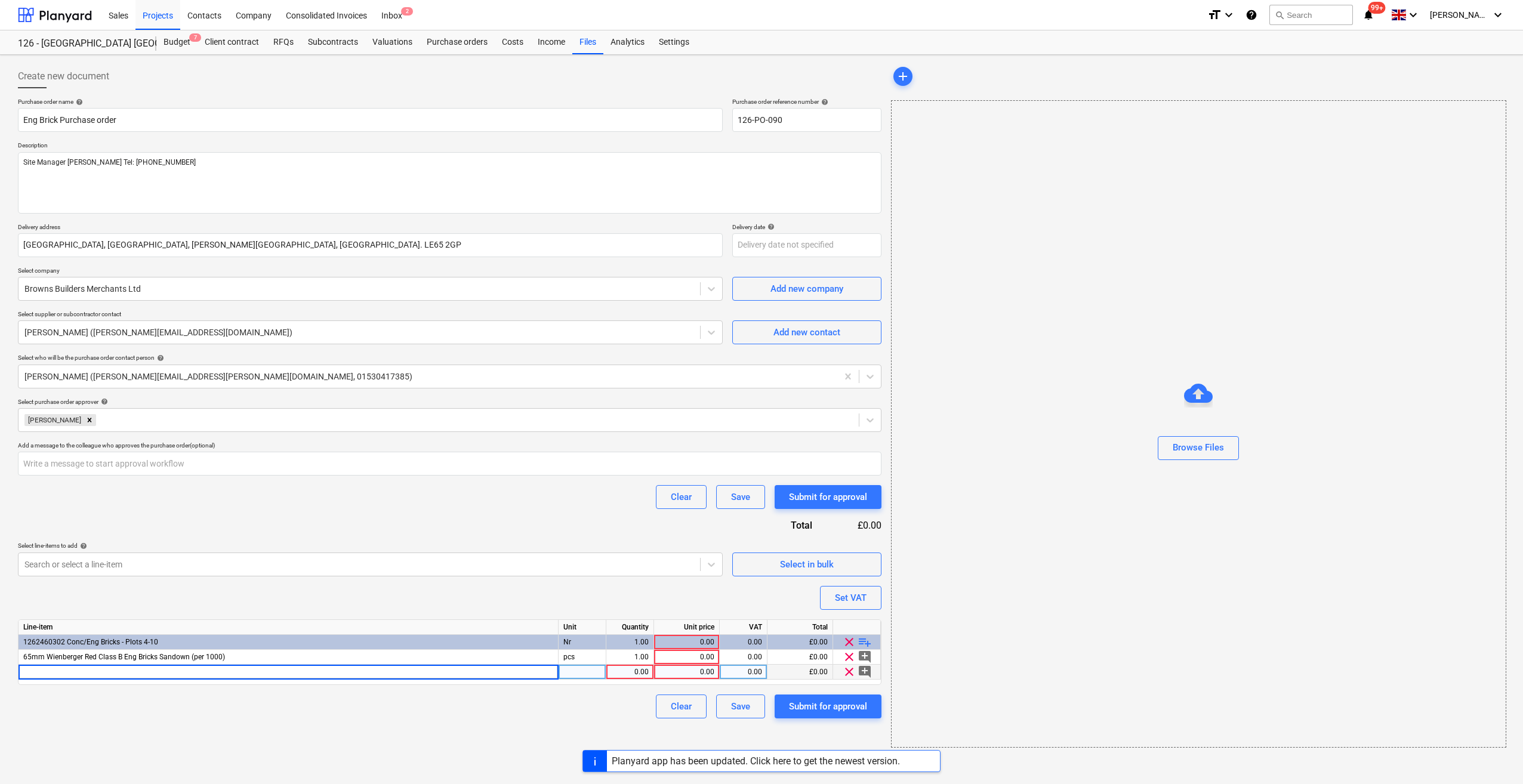
type textarea "x"
type input "65mm Concrete Commons (1000)"
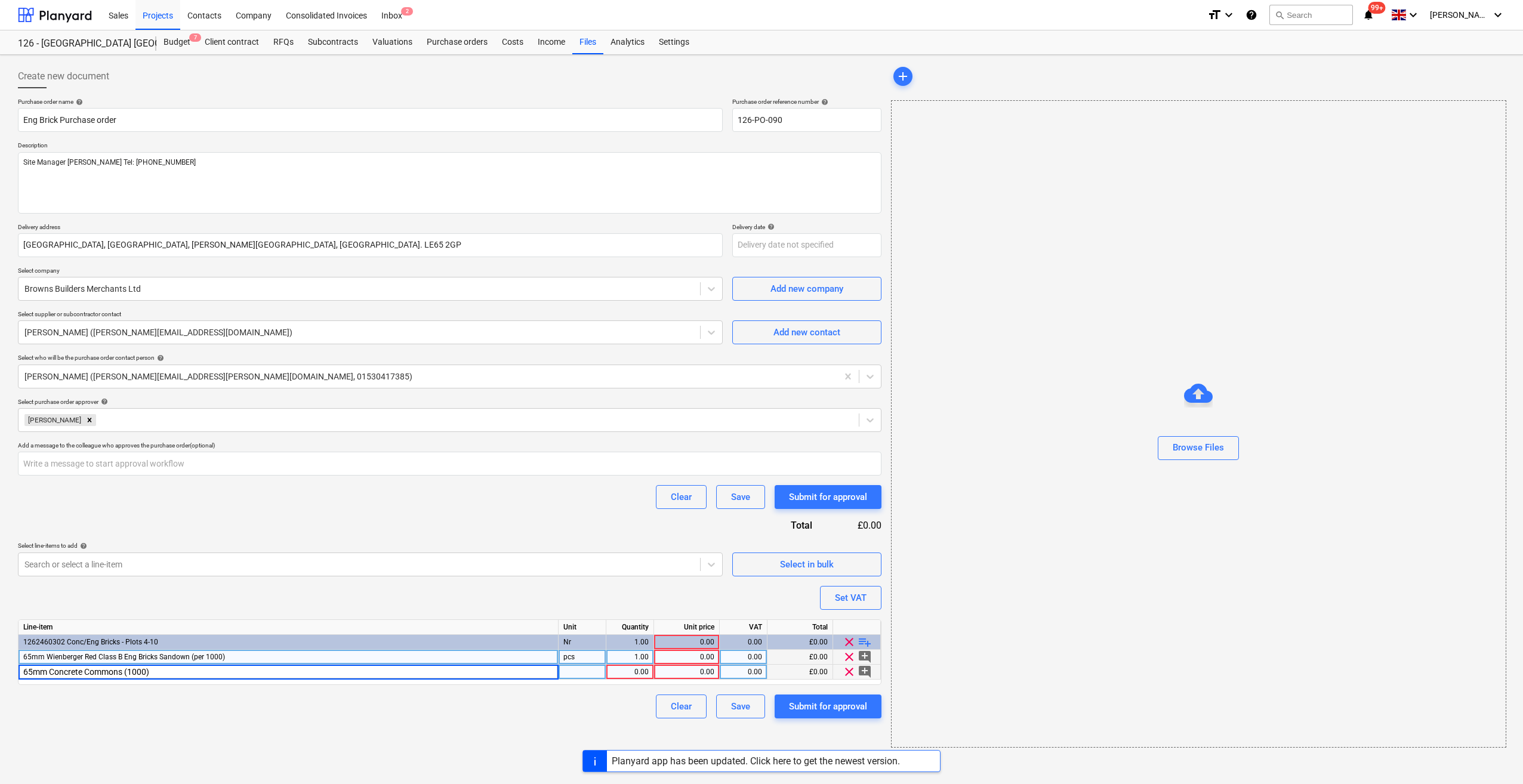
type textarea "x"
click at [581, 656] on div "pcs" at bounding box center [582, 657] width 48 height 15
type input "Nr"
type textarea "x"
click at [583, 666] on div "pcs" at bounding box center [582, 672] width 48 height 15
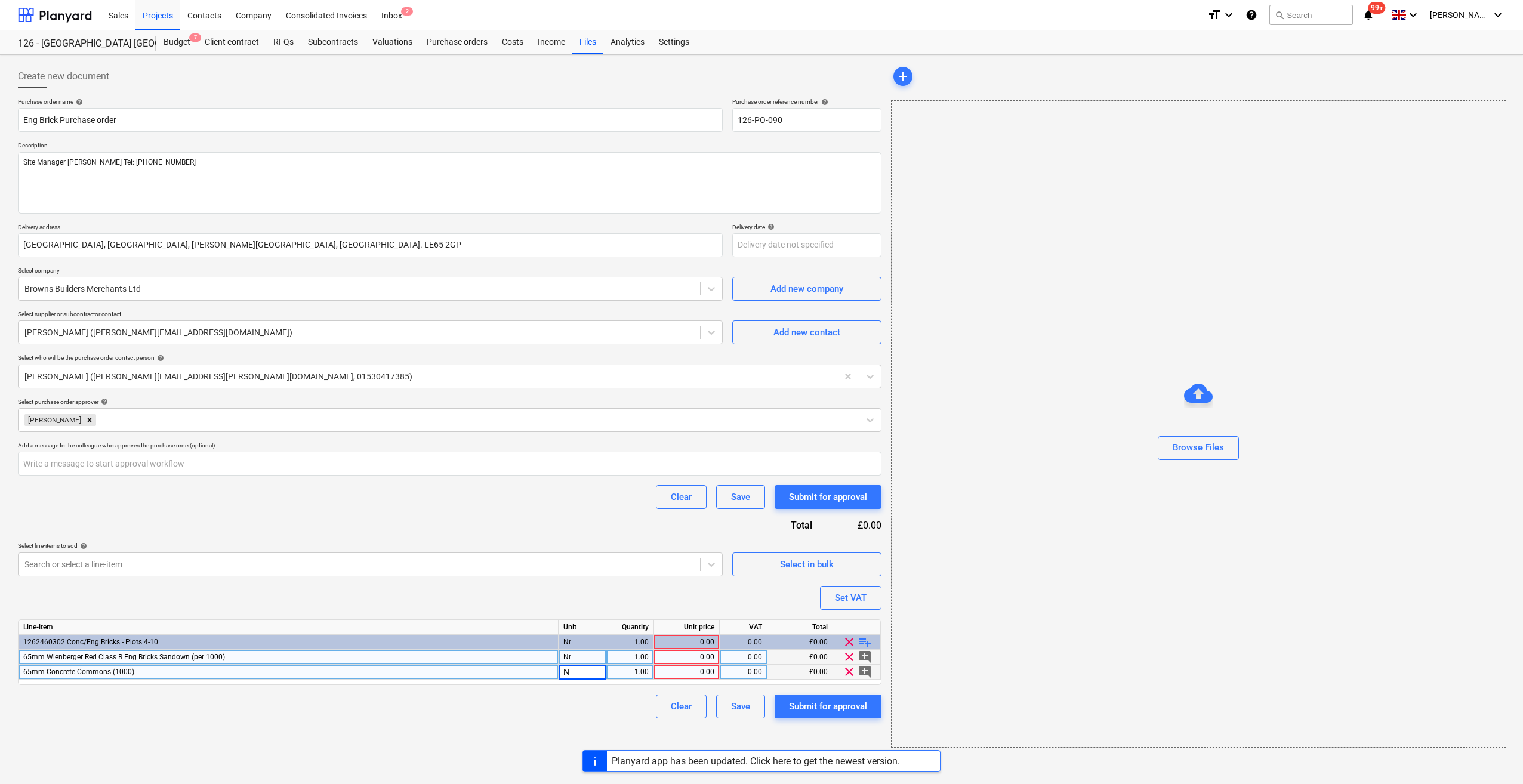
type input "Nr"
click at [575, 694] on div "Clear Save Submit for approval" at bounding box center [449, 706] width 863 height 24
click at [655, 669] on div "0.00" at bounding box center [687, 672] width 66 height 15
type textarea "x"
type input "0"
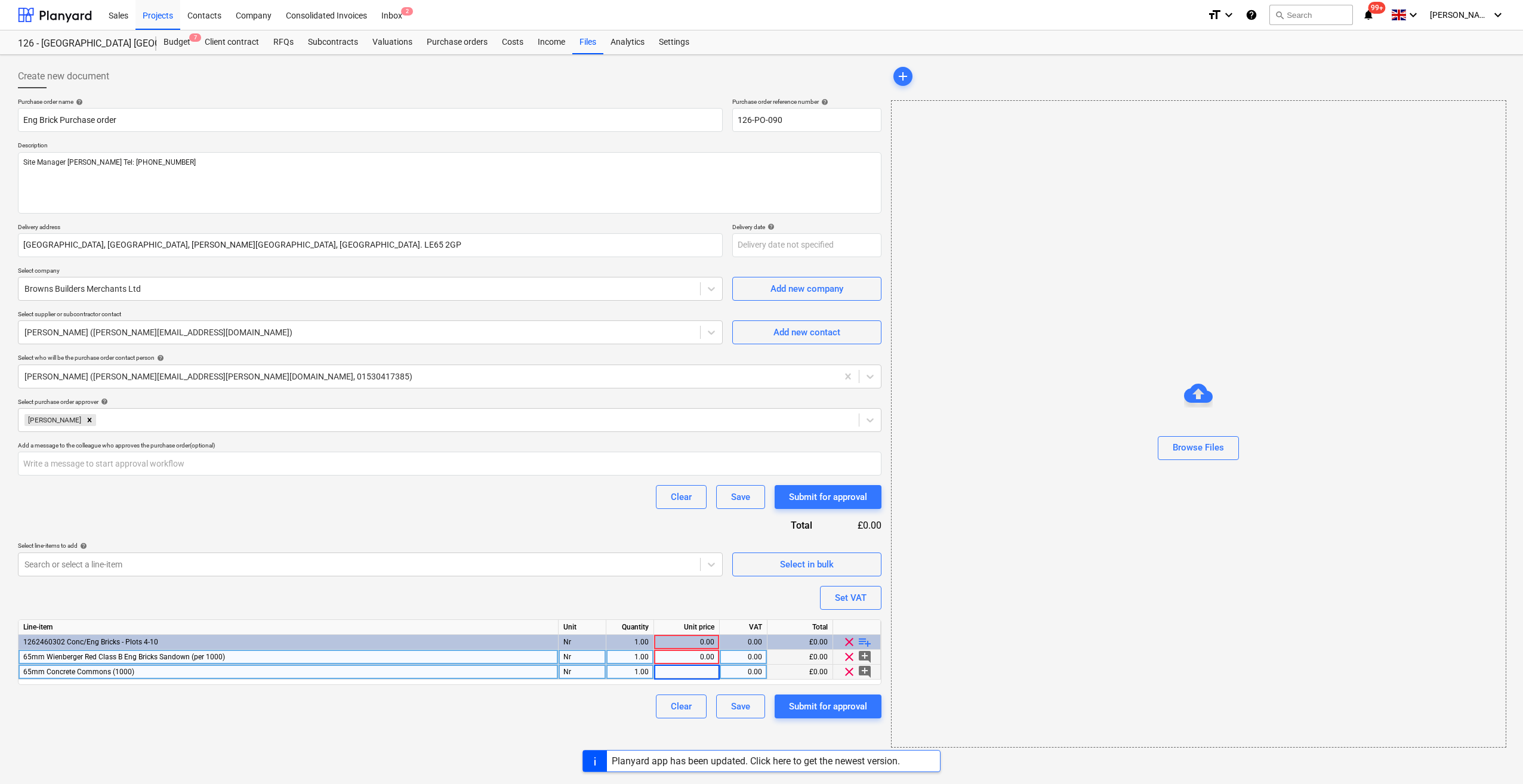
type textarea "x"
click at [631, 673] on div "1.00" at bounding box center [630, 672] width 38 height 15
type input "0.936"
click at [604, 698] on div "Clear Save Submit for approval" at bounding box center [449, 706] width 863 height 24
click at [518, 723] on div "Create new document Purchase order name help Eng Brick Purchase order Purchase …" at bounding box center [450, 405] width 873 height 692
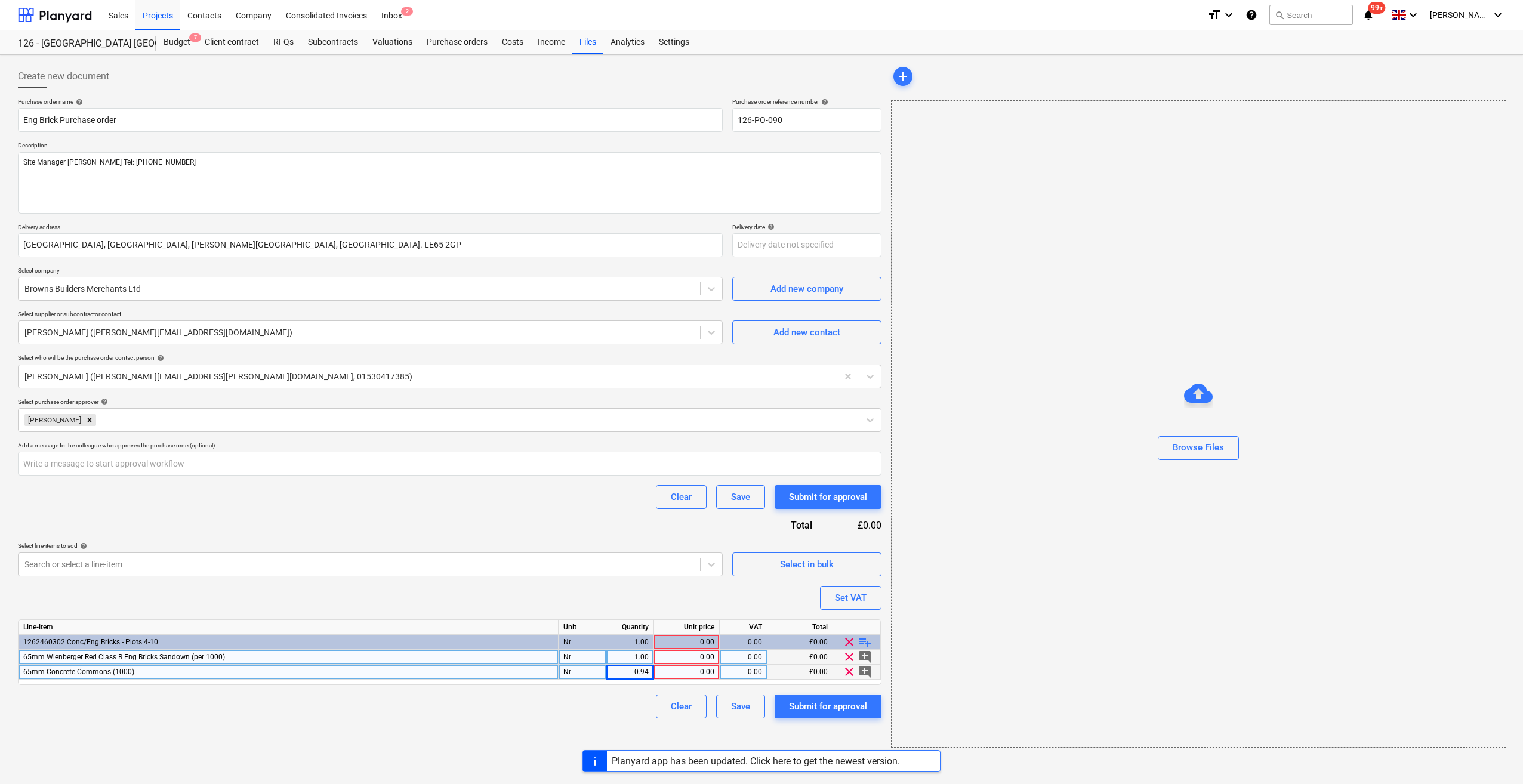
type textarea "x"
click at [711, 671] on div "0.00" at bounding box center [686, 672] width 55 height 15
type input "319.34"
type textarea "x"
click at [152, 674] on div "65mm Concrete Commons (1000)" at bounding box center [288, 672] width 540 height 15
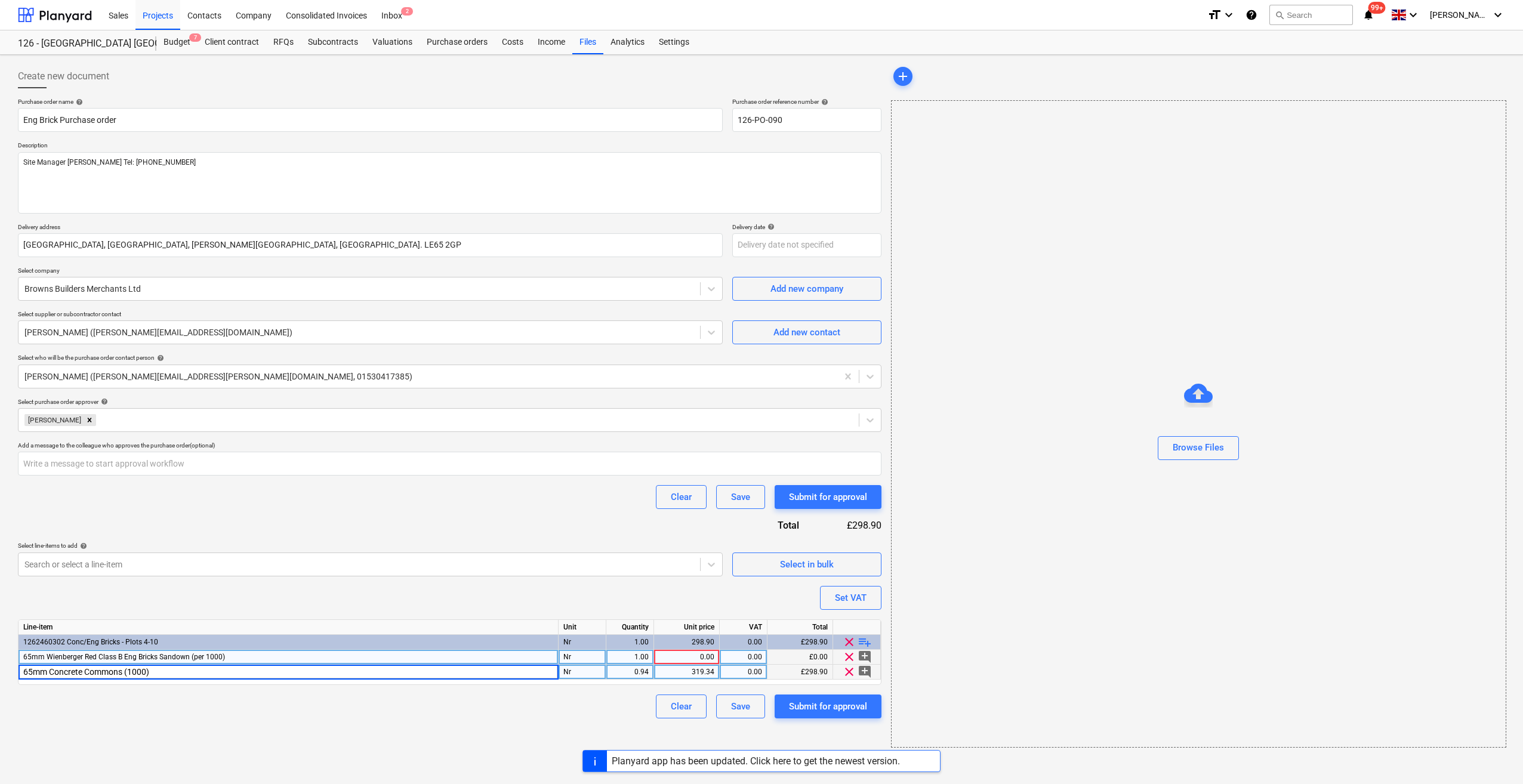
click at [169, 672] on input "65mm Concrete Commons (1000)" at bounding box center [288, 672] width 540 height 15
drag, startPoint x: 127, startPoint y: 672, endPoint x: 132, endPoint y: 681, distance: 10.3
click at [127, 672] on input "65mm Concrete Commons (1000)" at bounding box center [288, 672] width 540 height 15
click at [186, 673] on input "65mm Concrete Commons (per 1000)" at bounding box center [288, 672] width 540 height 15
type input "65mm Concrete Commons (per 1000) (2 packs)"
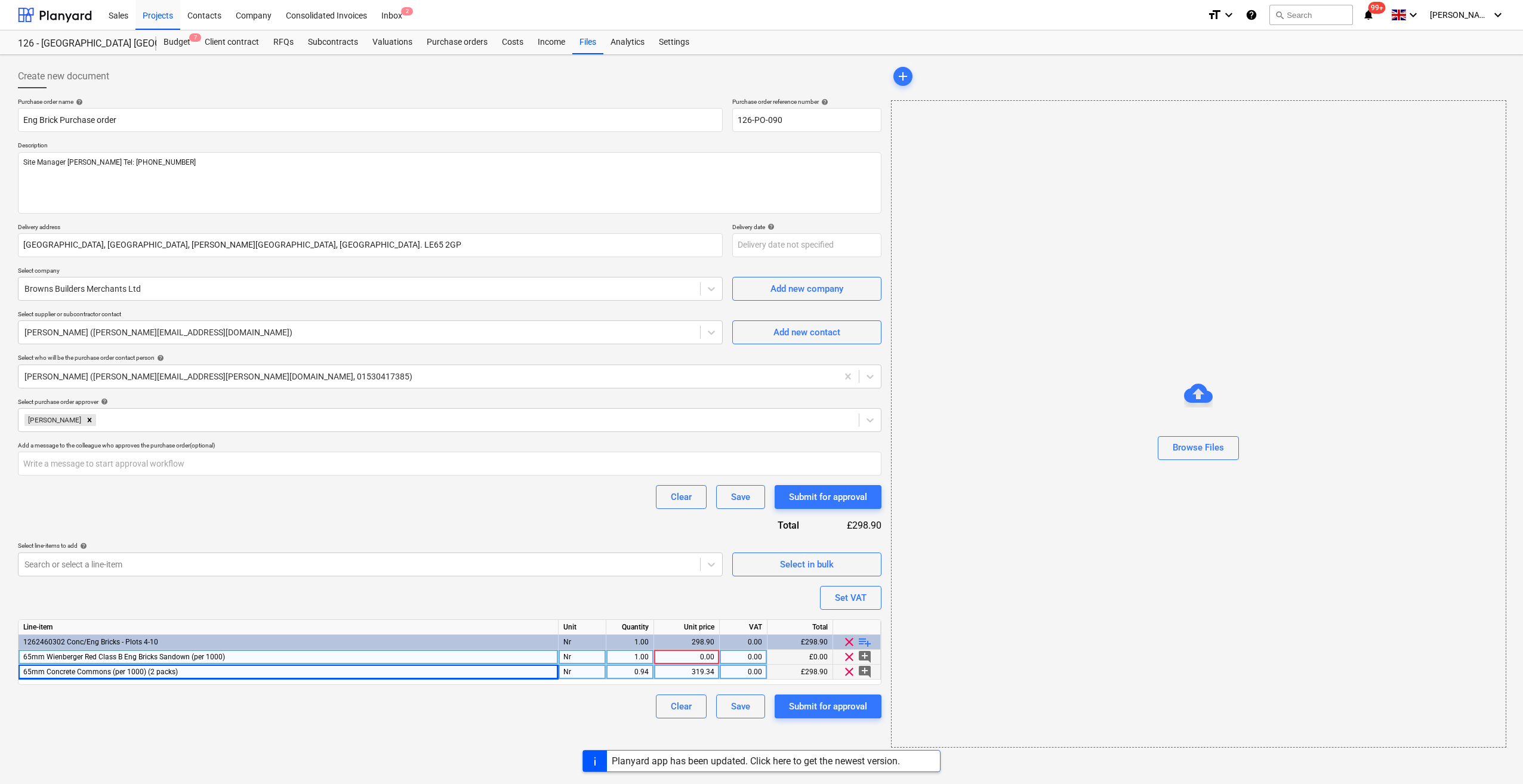
click at [258, 654] on div "65mm Wienberger Red Class B Eng Bricks Sandown (per 1000)" at bounding box center [288, 657] width 540 height 15
click at [283, 648] on div "1262460302 Conc/Eng Bricks - Plots 4-10" at bounding box center [288, 642] width 540 height 15
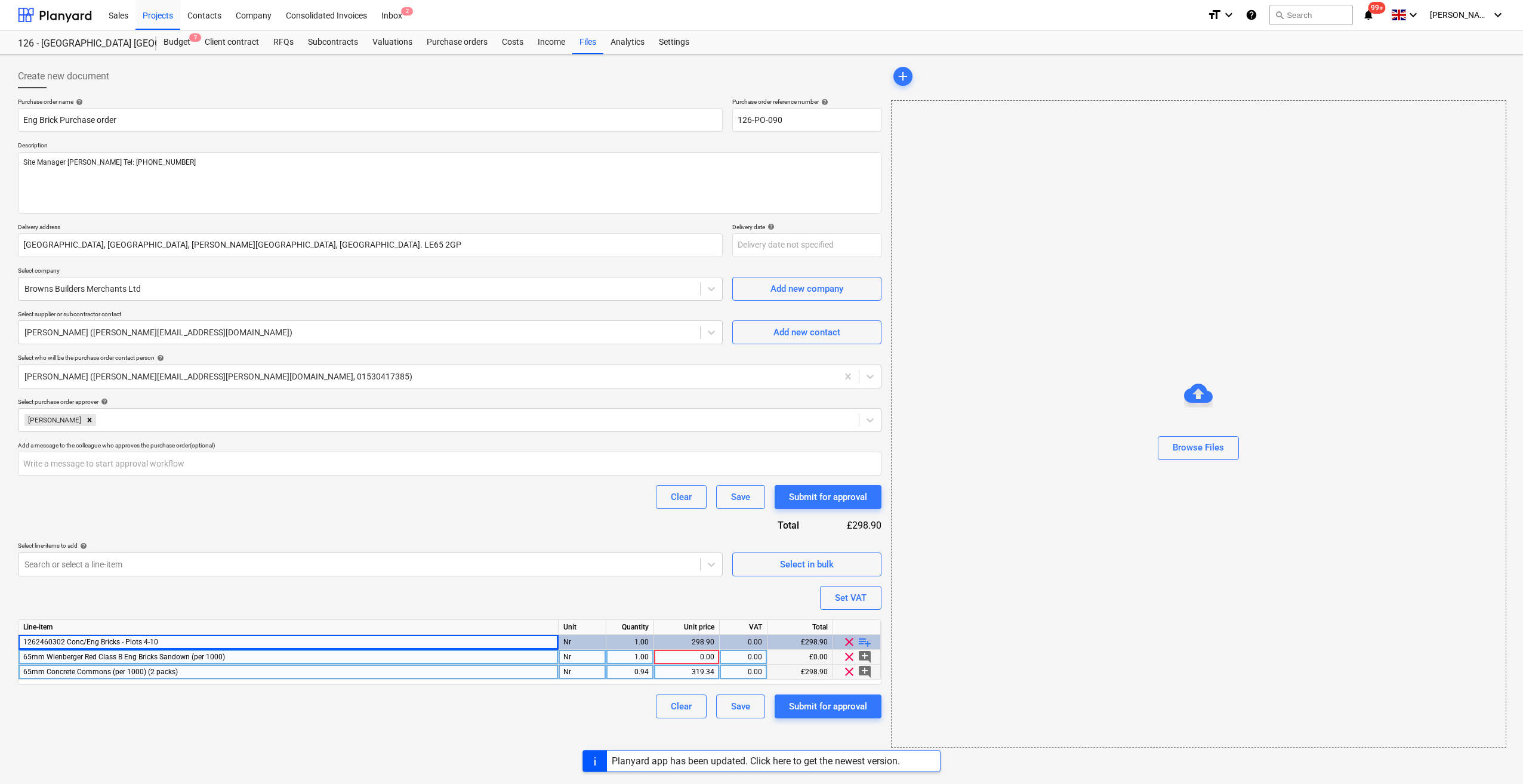
type textarea "x"
click at [248, 654] on div "65mm Wienberger Red Class B Eng Bricks Sandown (per 1000)" at bounding box center [288, 657] width 540 height 15
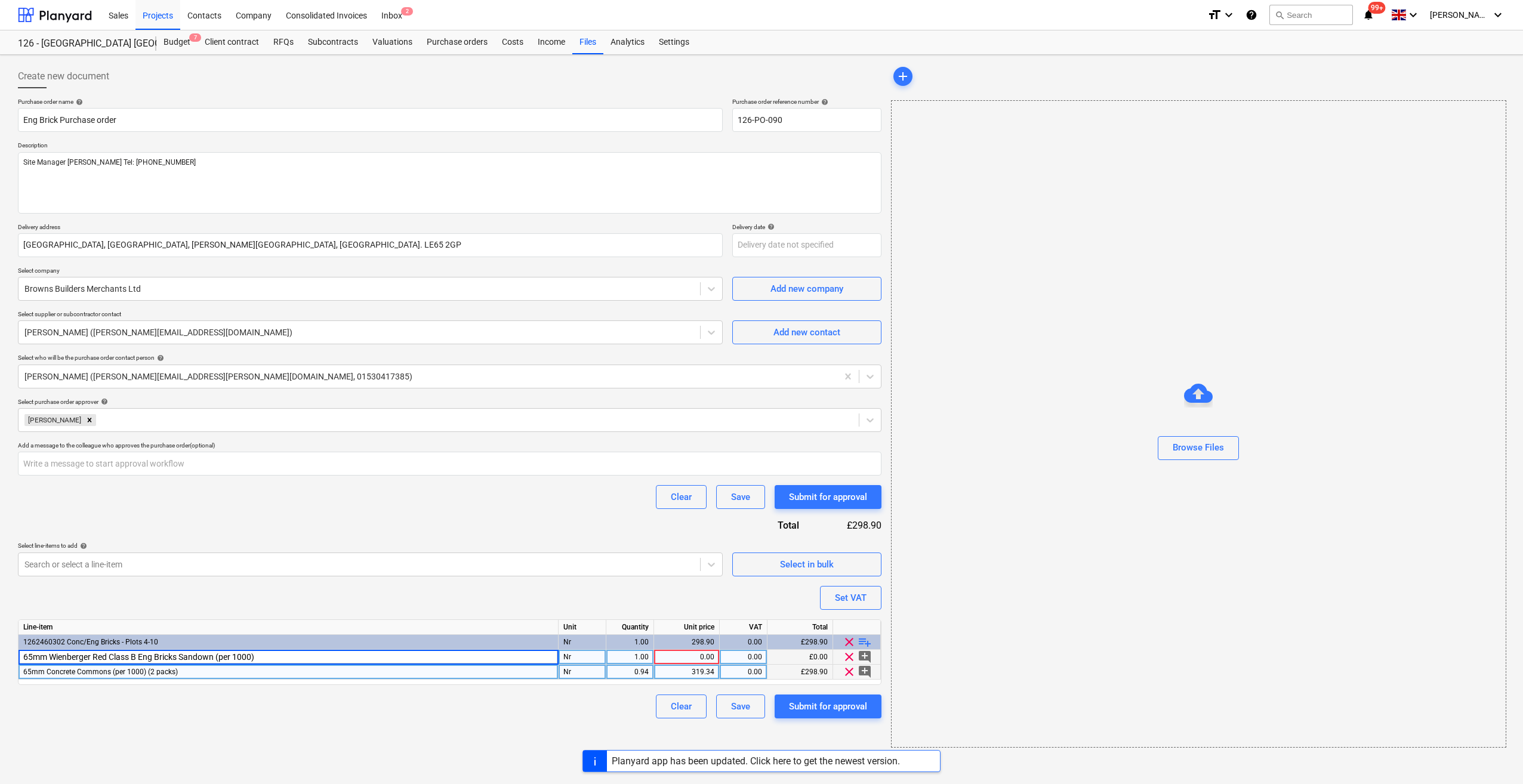
click at [270, 657] on input "65mm Wienberger Red Class B Eng Bricks Sandown (per 1000)" at bounding box center [288, 657] width 540 height 15
type input "65mm Wienberger Red Class B Eng Bricks Sandown (per 1000) - 1 pack"
click at [527, 698] on div "Clear Save Submit for approval" at bounding box center [449, 706] width 863 height 24
click at [705, 658] on div "0.00" at bounding box center [686, 657] width 55 height 15
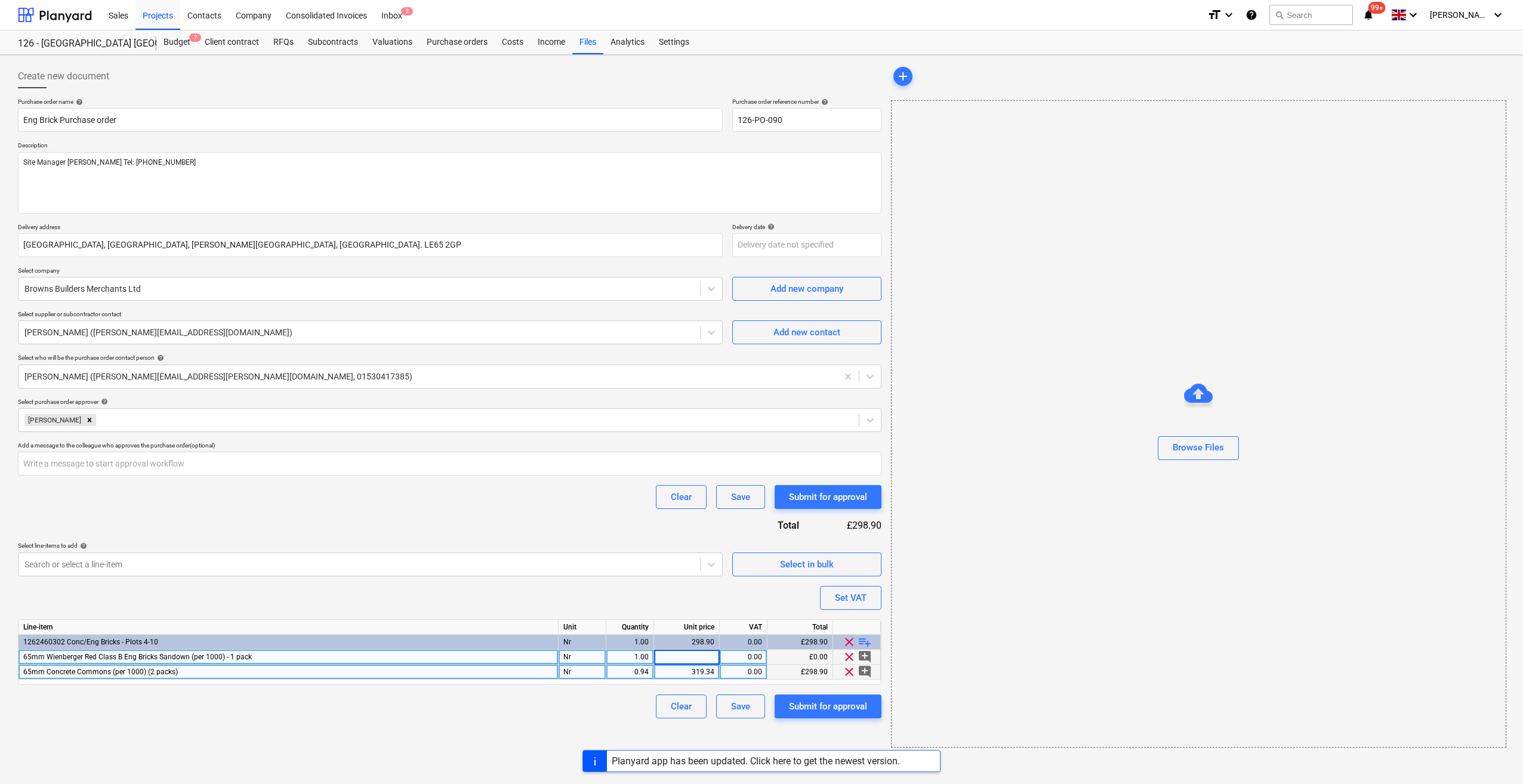
type textarea "x"
type input "440"
type textarea "x"
click at [648, 658] on div "1.00" at bounding box center [630, 657] width 38 height 15
type input "0.5"
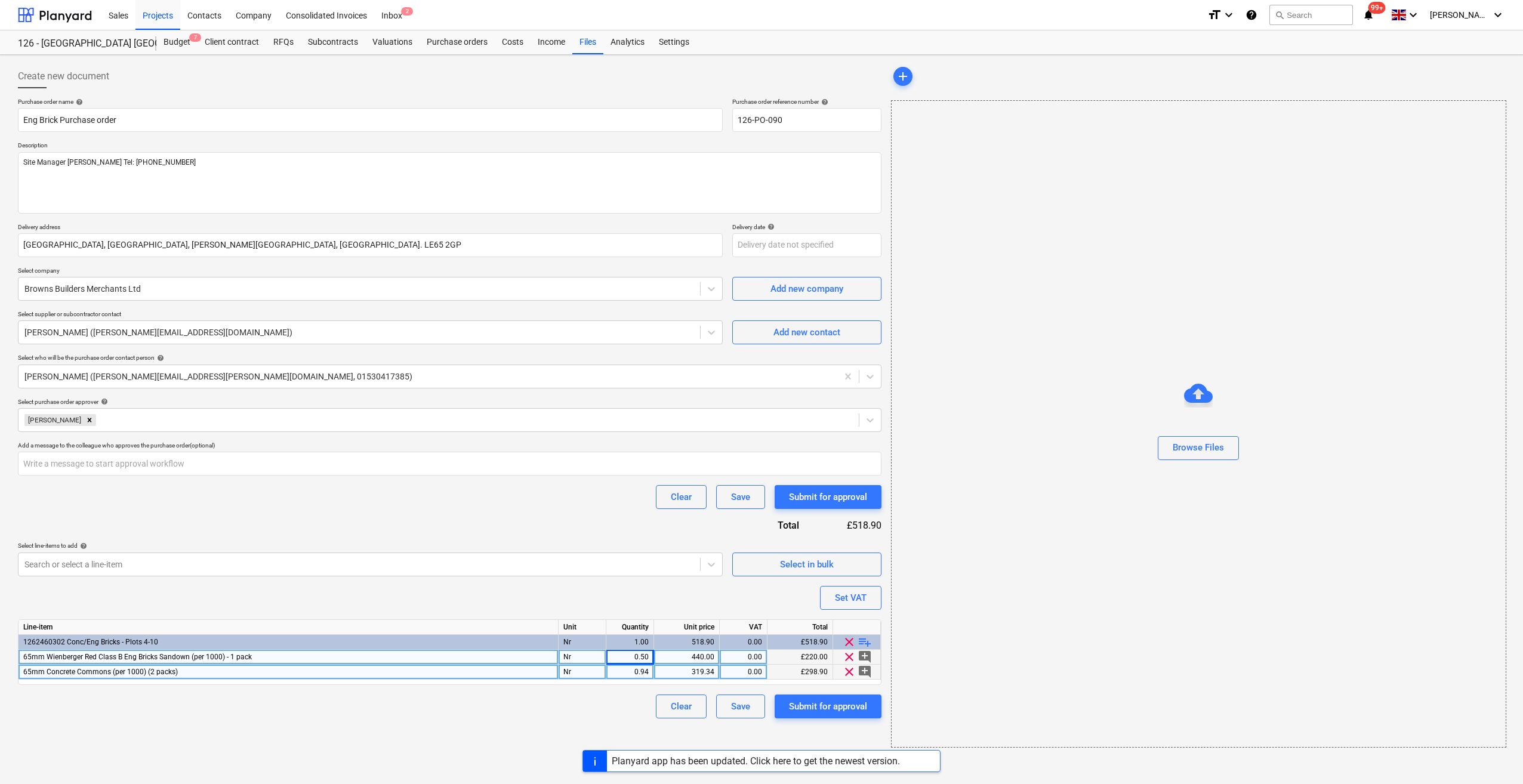
click at [498, 713] on div "Clear Save Submit for approval" at bounding box center [449, 706] width 863 height 24
click at [562, 709] on div "Clear Save Submit for approval" at bounding box center [449, 706] width 863 height 24
click at [234, 739] on div "Create new document Purchase order name help Eng Brick Purchase order Purchase …" at bounding box center [450, 405] width 873 height 692
type textarea "x"
click at [851, 598] on div "Set VAT" at bounding box center [850, 598] width 32 height 16
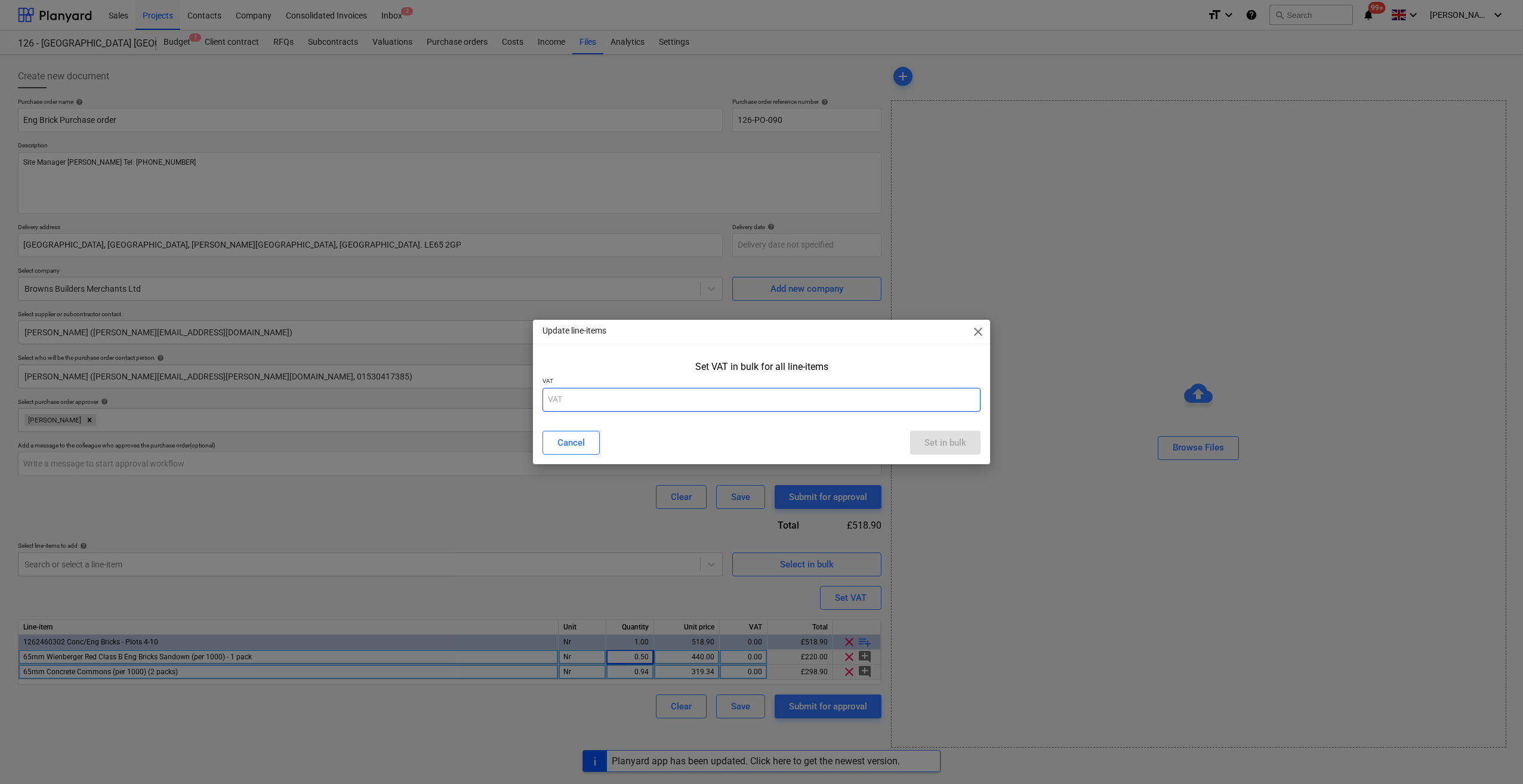
click at [560, 396] on input "text" at bounding box center [762, 399] width 438 height 24
type input "20"
click at [928, 447] on div "Set in bulk" at bounding box center [945, 443] width 42 height 16
type textarea "x"
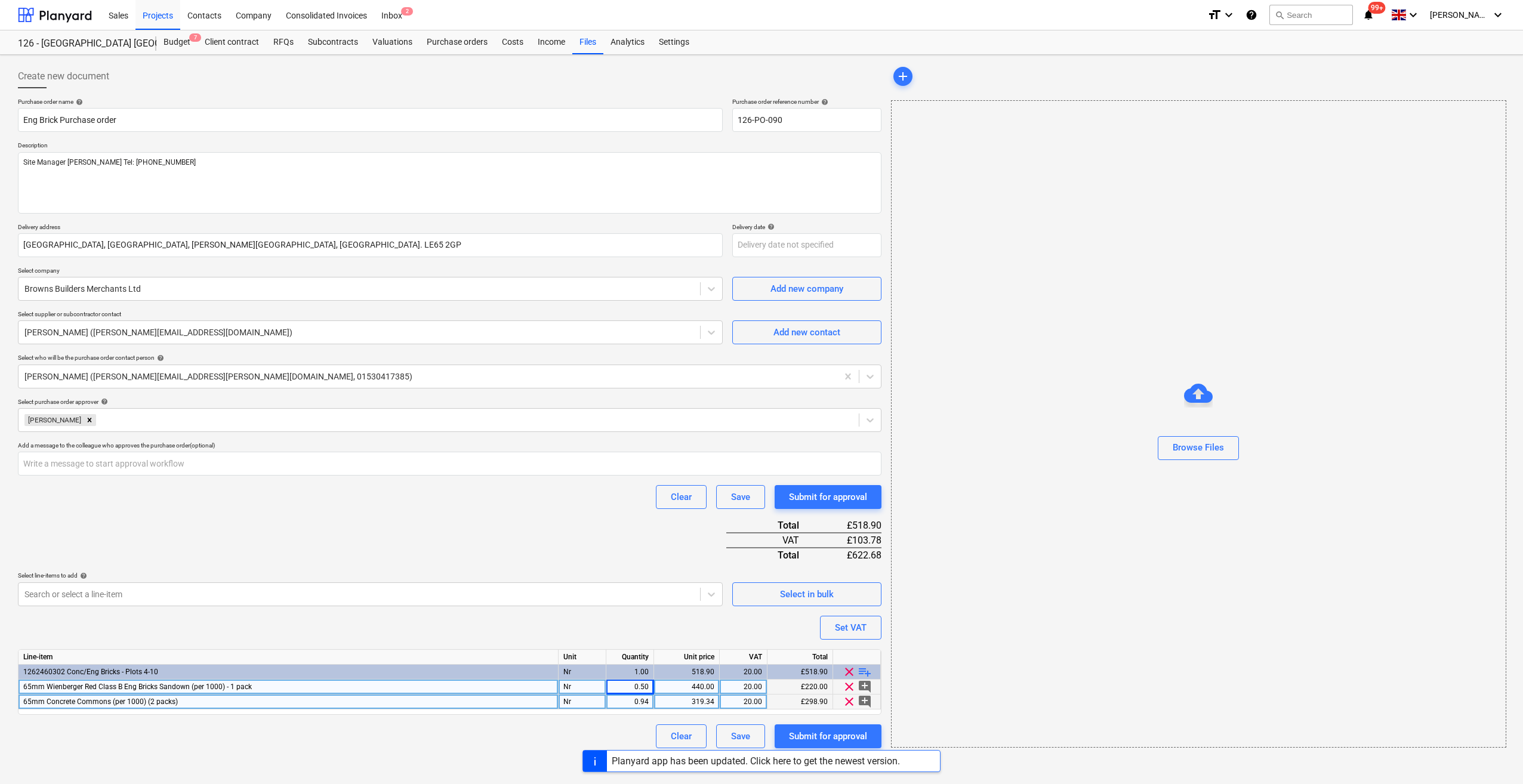
click at [151, 700] on span "65mm Concrete Commons (per 1000) (2 packs)" at bounding box center [100, 701] width 155 height 8
click at [169, 701] on input "65mm Concrete Commons (per 1000) (2 packs)" at bounding box center [288, 701] width 540 height 15
click at [208, 704] on input "65mm Concrete Commons (per 1000) - 2 packs)" at bounding box center [288, 701] width 540 height 15
type input "65mm Concrete Commons (per 1000) - 2 packs"
click at [402, 736] on div "Clear Save Submit for approval" at bounding box center [449, 735] width 863 height 24
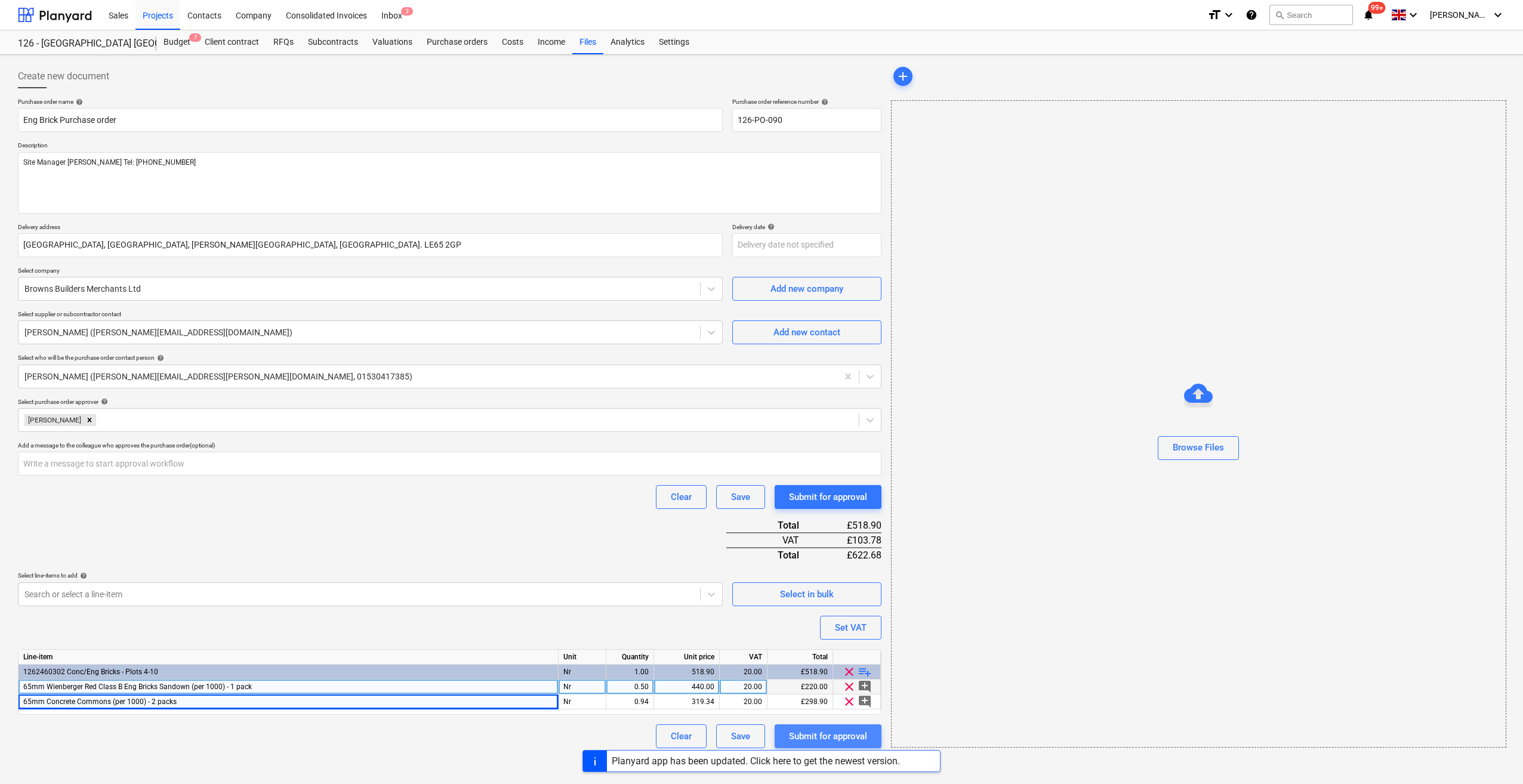
click at [853, 736] on div "Submit for approval" at bounding box center [828, 736] width 78 height 16
type textarea "x"
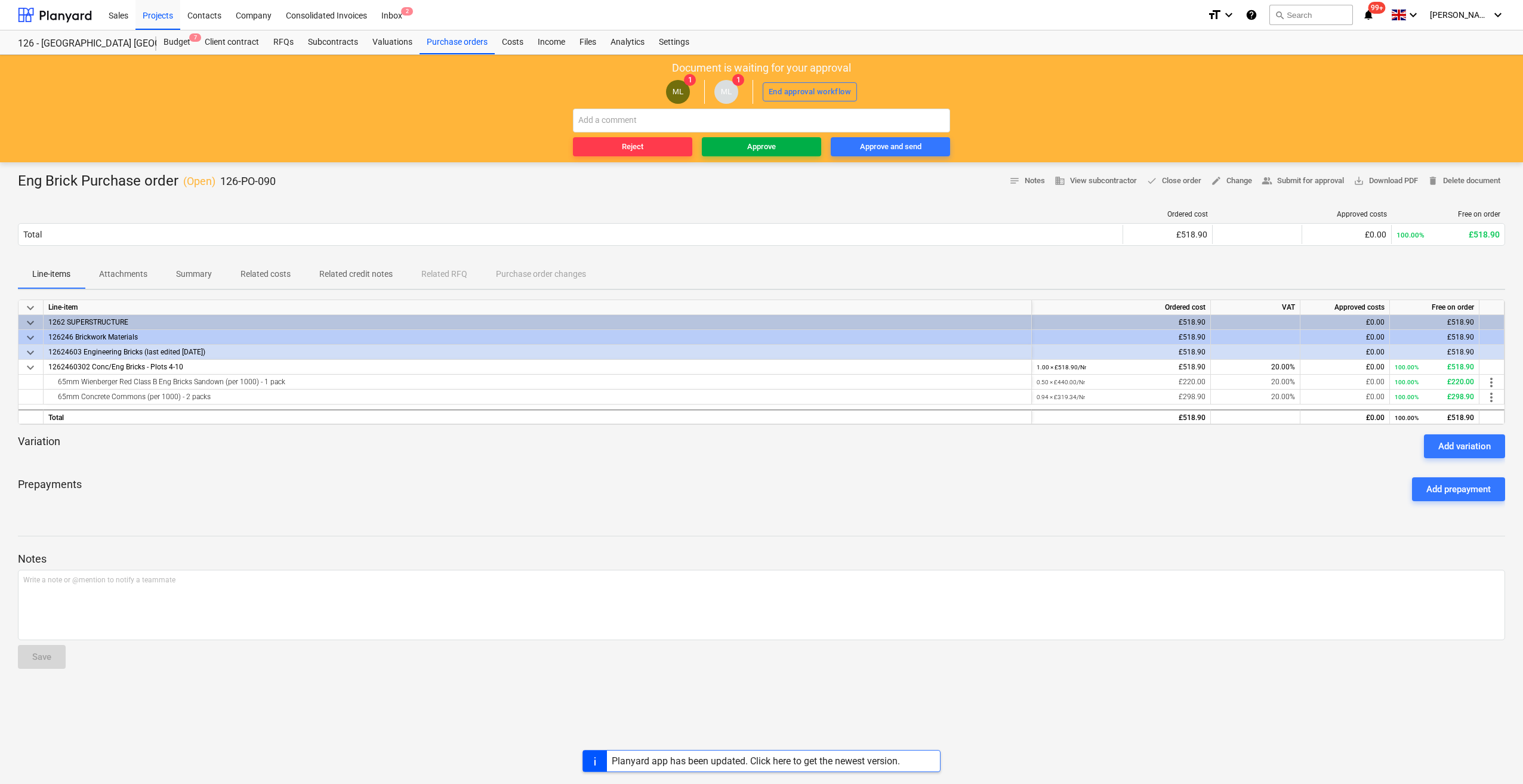
click at [765, 147] on div "Approve" at bounding box center [761, 147] width 29 height 14
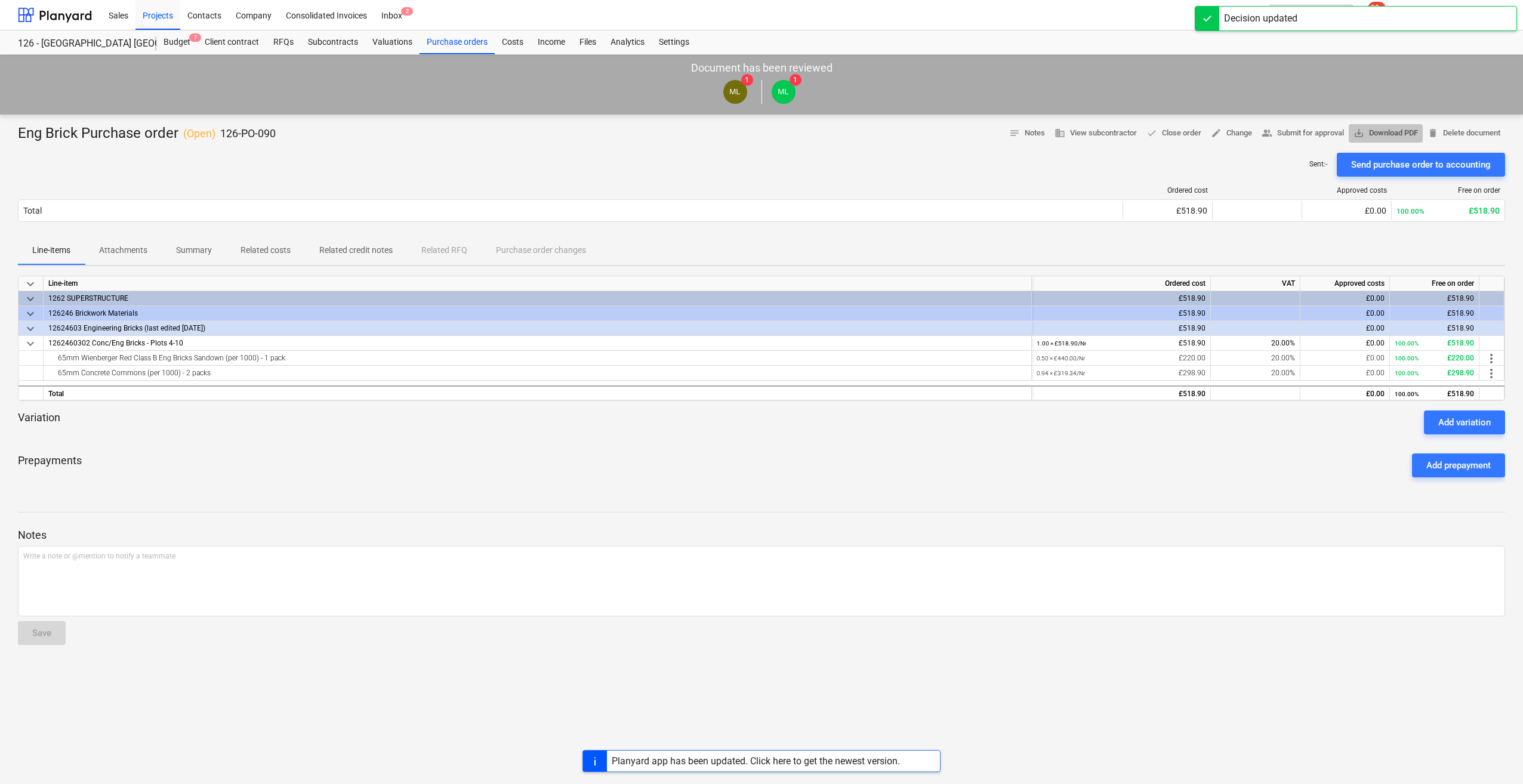
click at [1386, 127] on span "save_alt Download PDF" at bounding box center [1385, 133] width 64 height 14
click at [1267, 570] on div "Write a note or @mention to notify a teammate ﻿" at bounding box center [761, 581] width 1487 height 70
drag, startPoint x: 1396, startPoint y: 666, endPoint x: 1383, endPoint y: 684, distance: 22.2
click at [1396, 666] on div "Eng Brick Purchase order ( Open ) 126-PO-090 notes Notes business View subcontr…" at bounding box center [761, 449] width 1523 height 669
click at [751, 761] on div "Planyard app has been updated. Click here to get the newest version." at bounding box center [756, 760] width 288 height 12
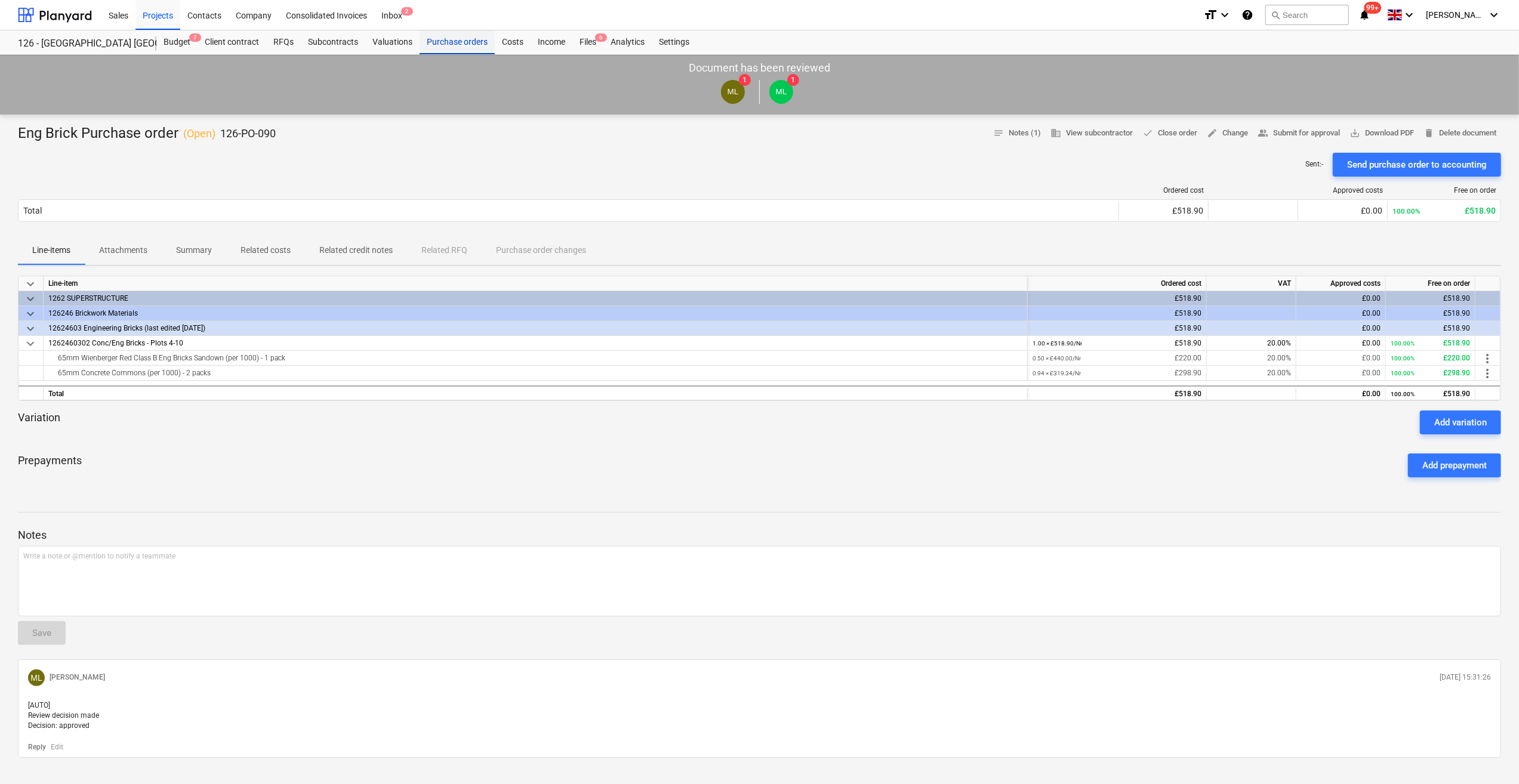
click at [449, 46] on div "Purchase orders" at bounding box center [457, 42] width 75 height 24
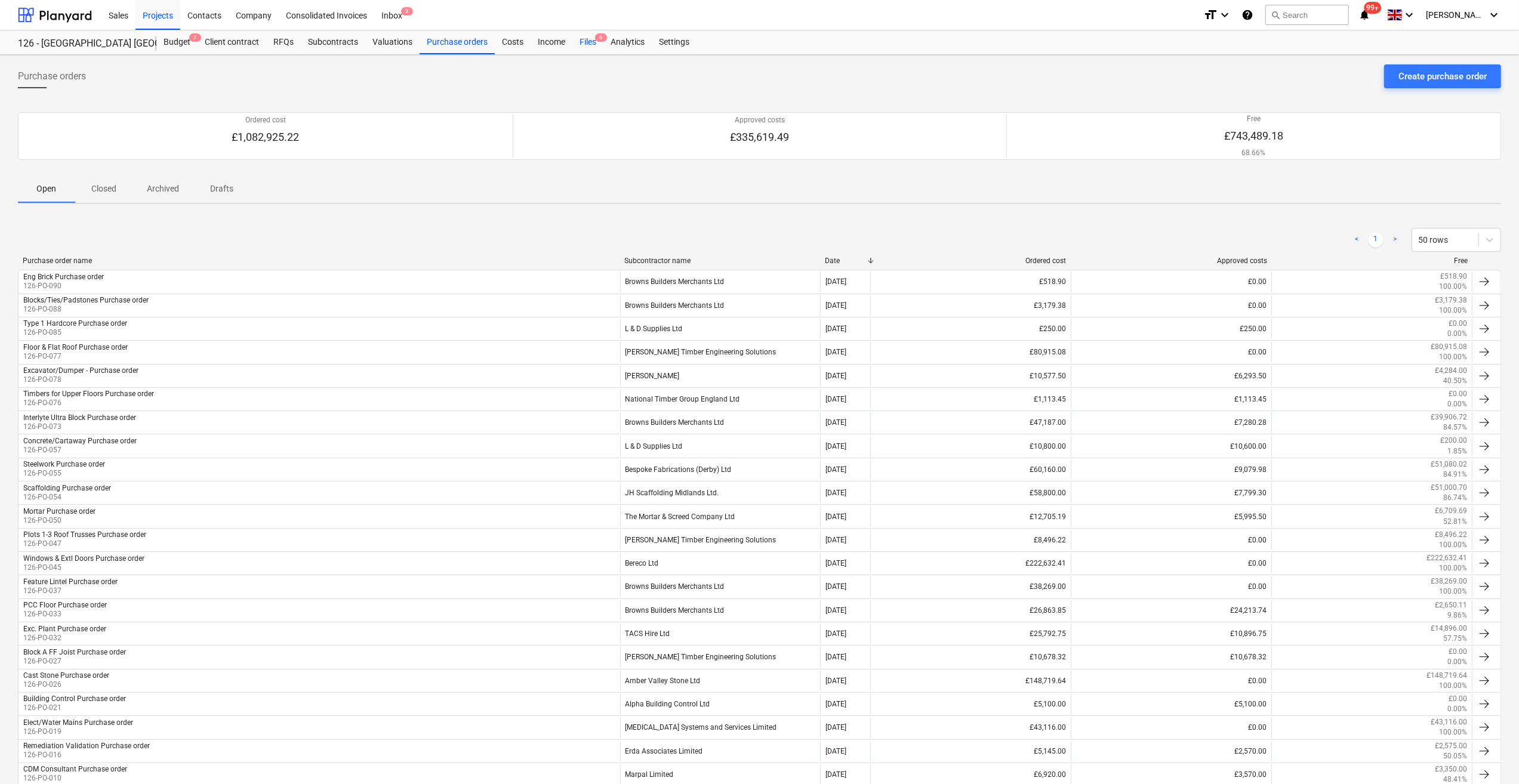
click at [583, 46] on div "Files 6" at bounding box center [588, 42] width 31 height 24
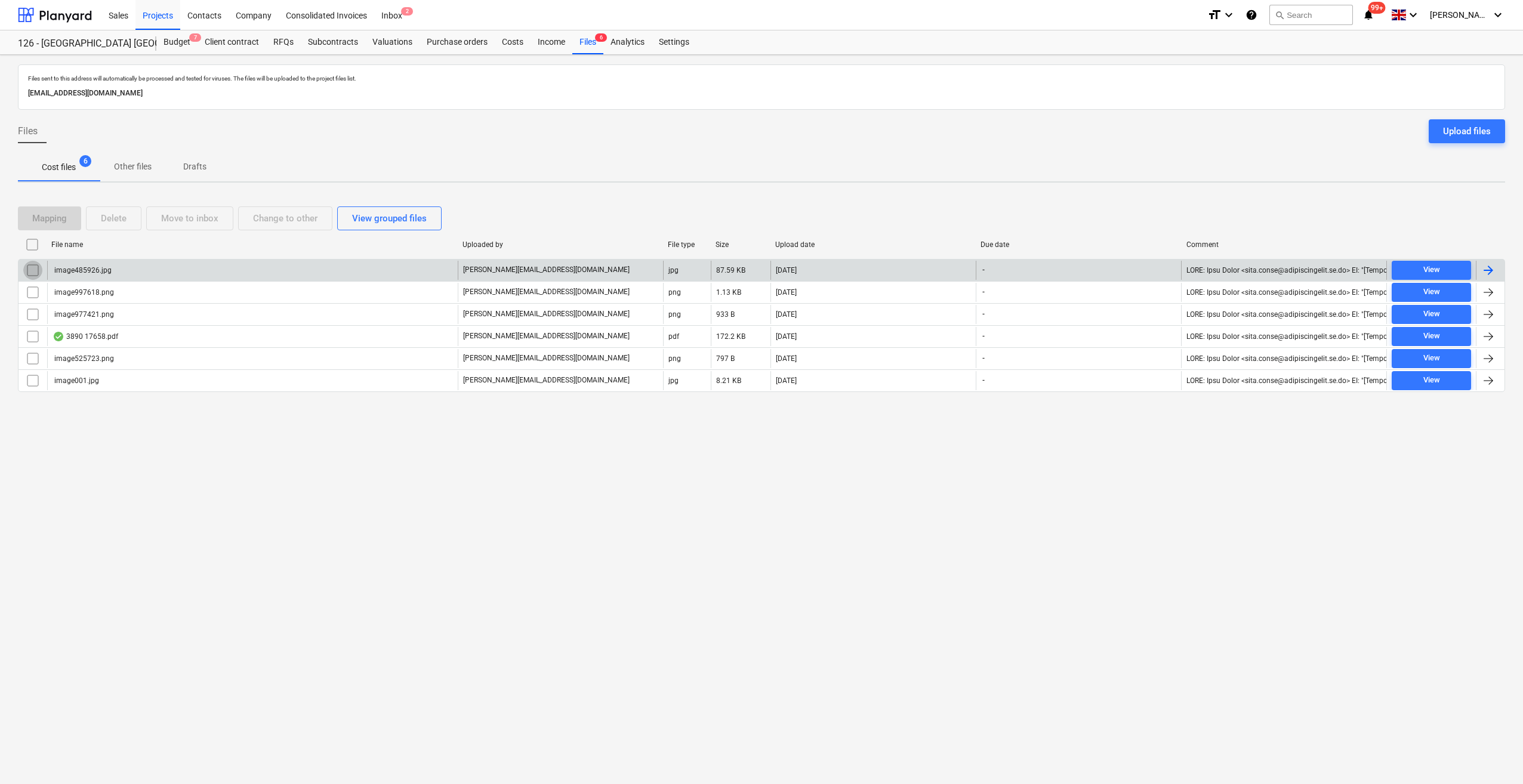
click at [31, 272] on input "checkbox" at bounding box center [32, 270] width 19 height 19
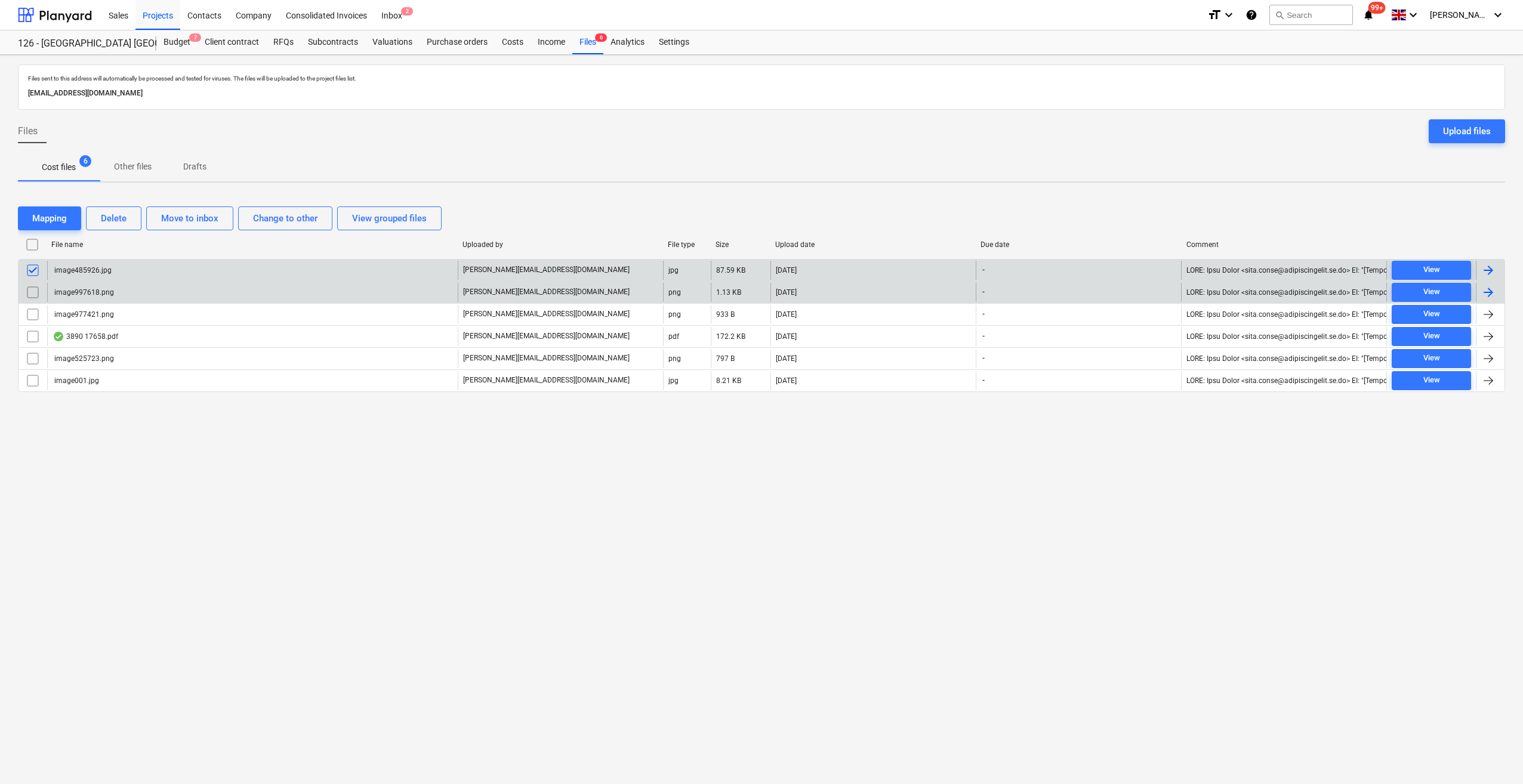
click at [30, 292] on input "checkbox" at bounding box center [32, 292] width 19 height 19
click at [30, 245] on input "checkbox" at bounding box center [32, 244] width 19 height 19
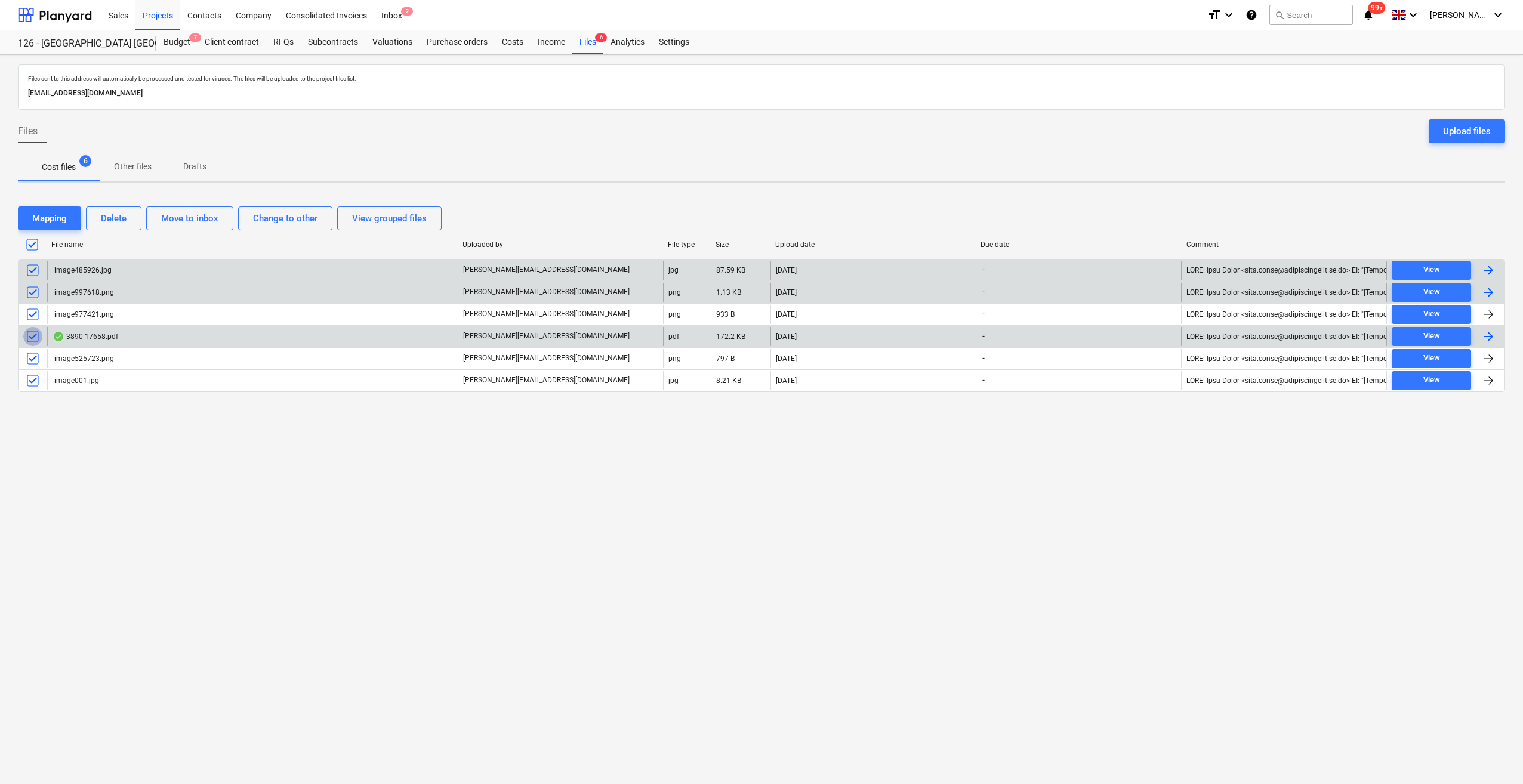
click at [30, 335] on input "checkbox" at bounding box center [32, 336] width 19 height 19
click at [108, 220] on div "Delete" at bounding box center [114, 218] width 25 height 16
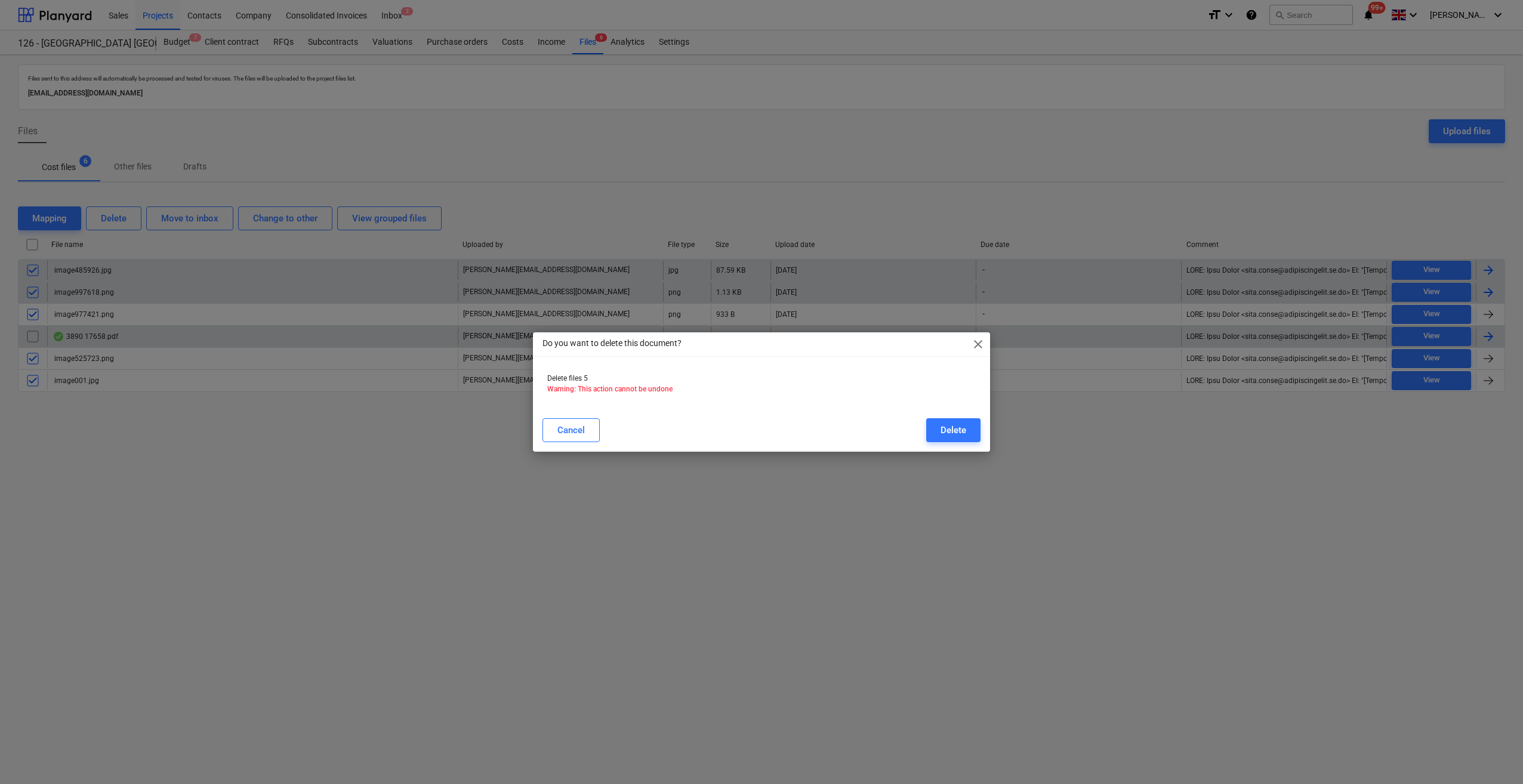
drag, startPoint x: 958, startPoint y: 436, endPoint x: 938, endPoint y: 493, distance: 60.4
click at [946, 451] on div "Do you want to delete this document? close Delete files 5 Warning: This action …" at bounding box center [761, 392] width 1523 height 784
click at [951, 427] on div "Delete" at bounding box center [953, 430] width 25 height 16
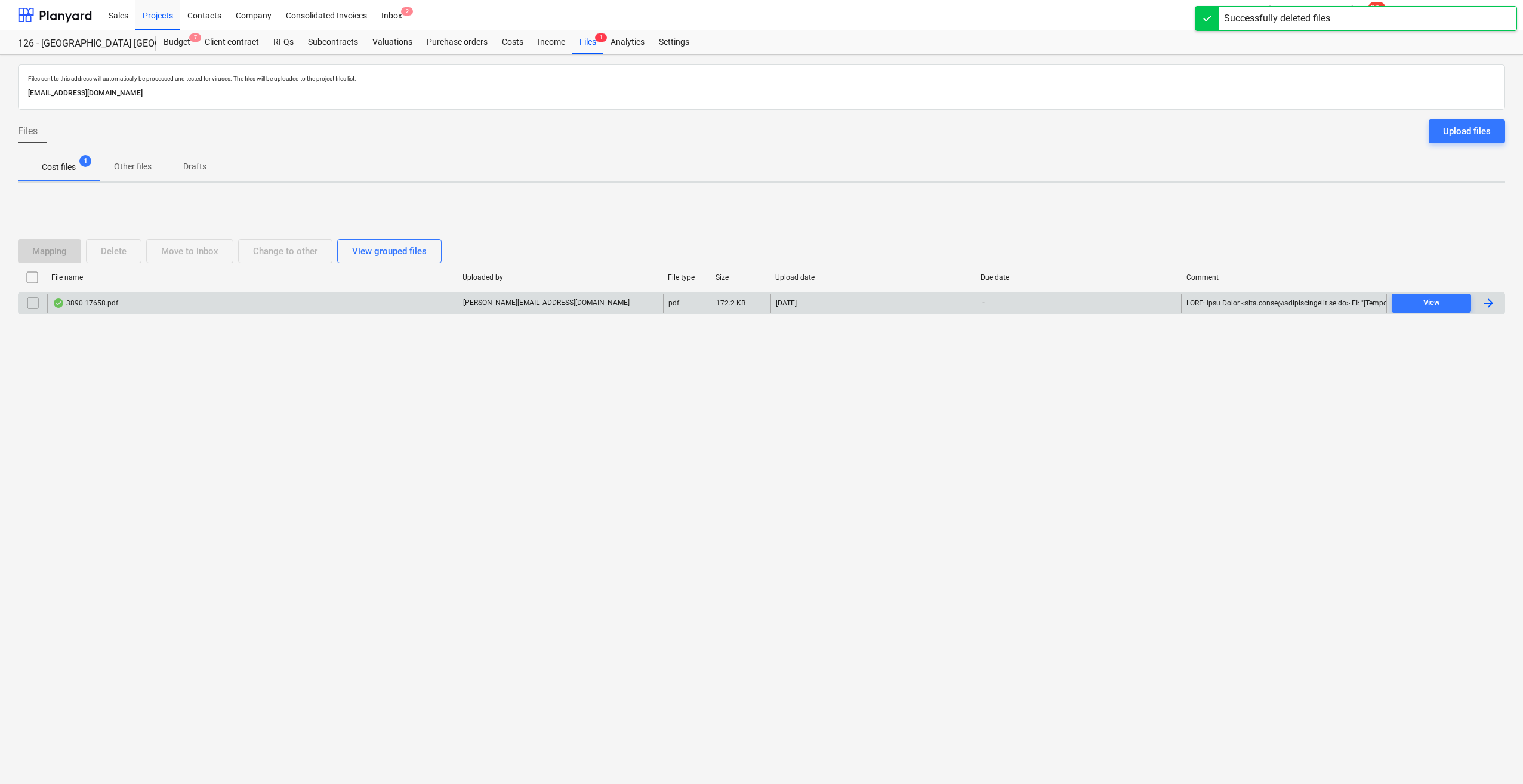
click at [1488, 302] on div at bounding box center [1488, 303] width 15 height 15
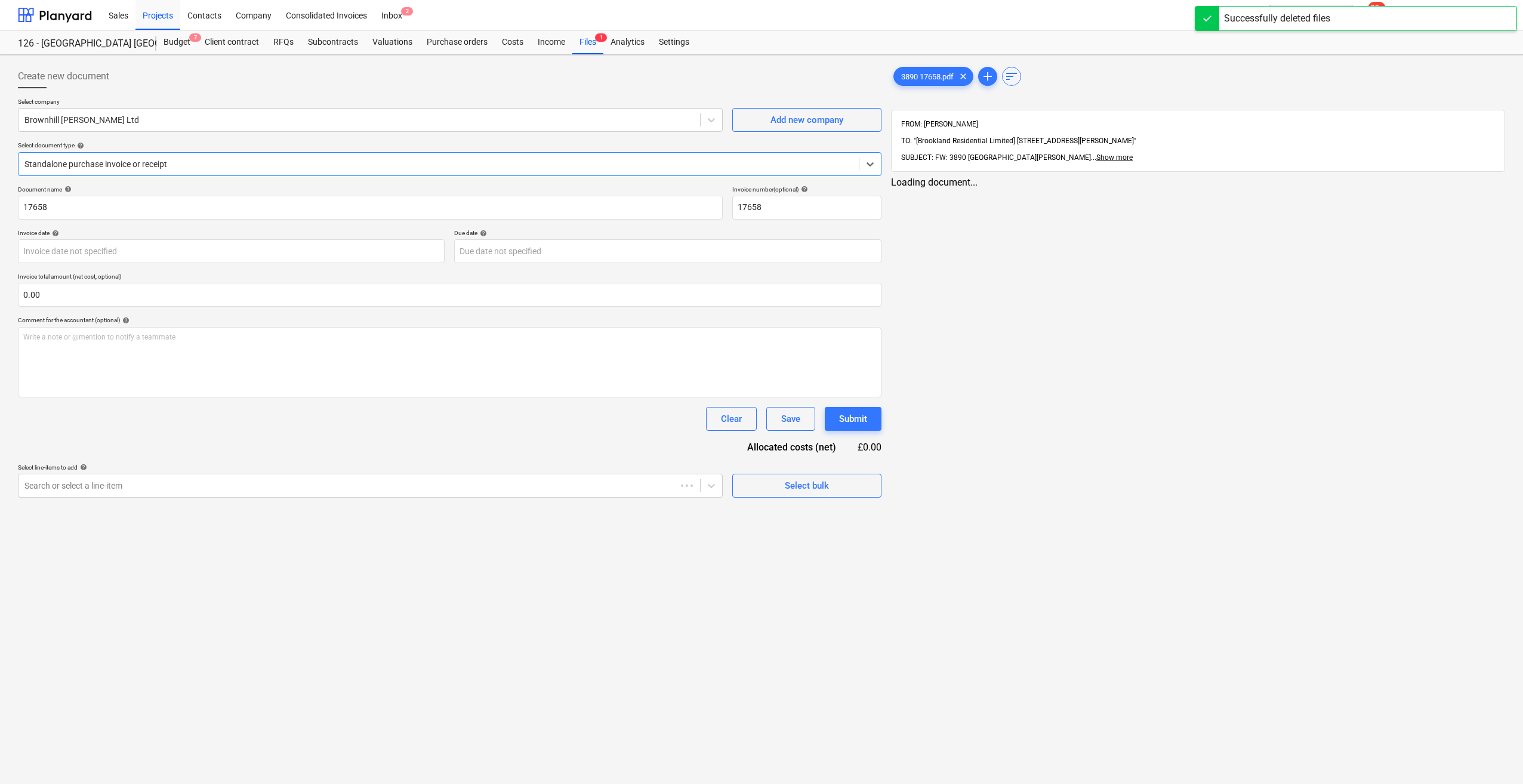
type input "17658"
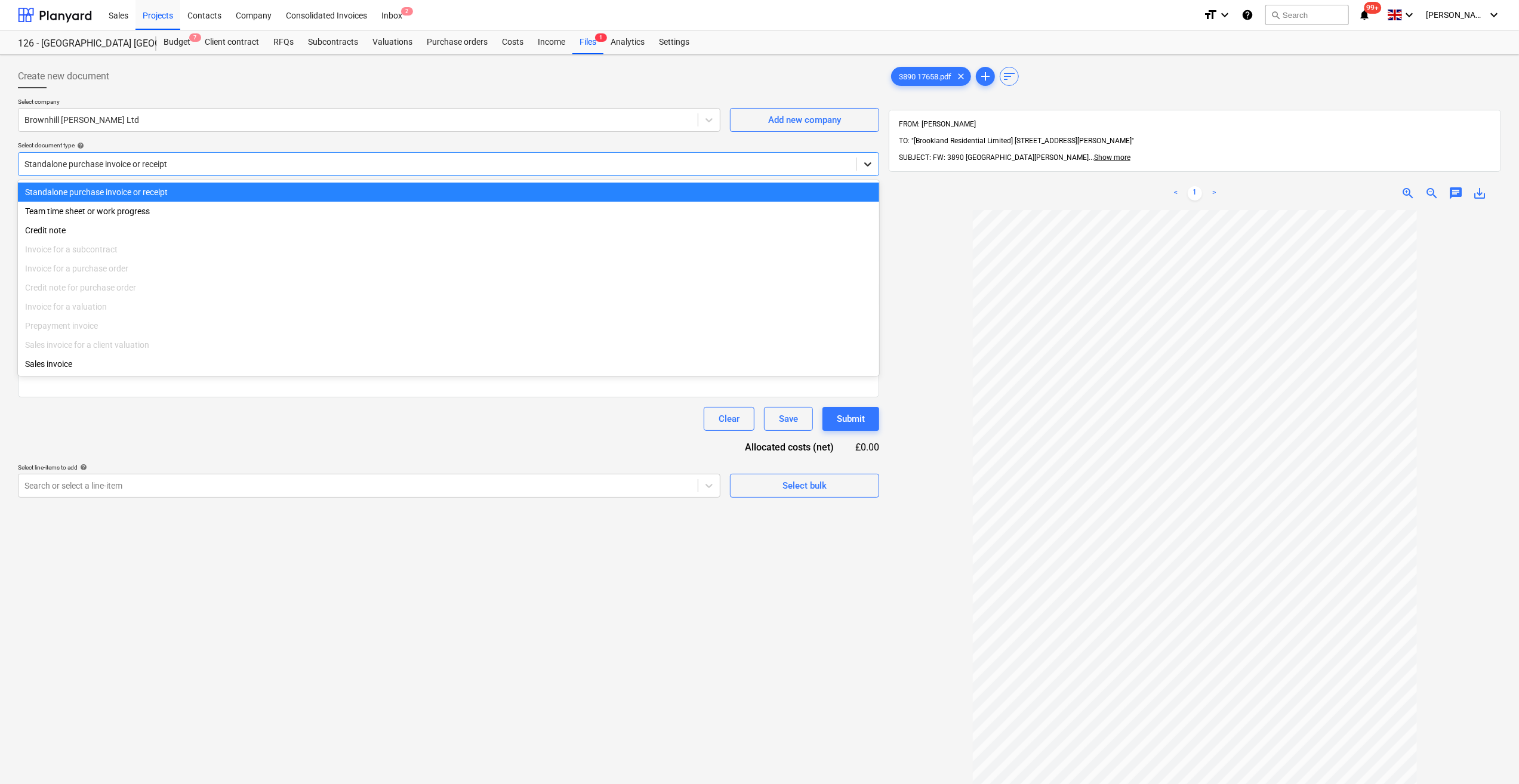
click at [866, 169] on icon at bounding box center [868, 164] width 12 height 12
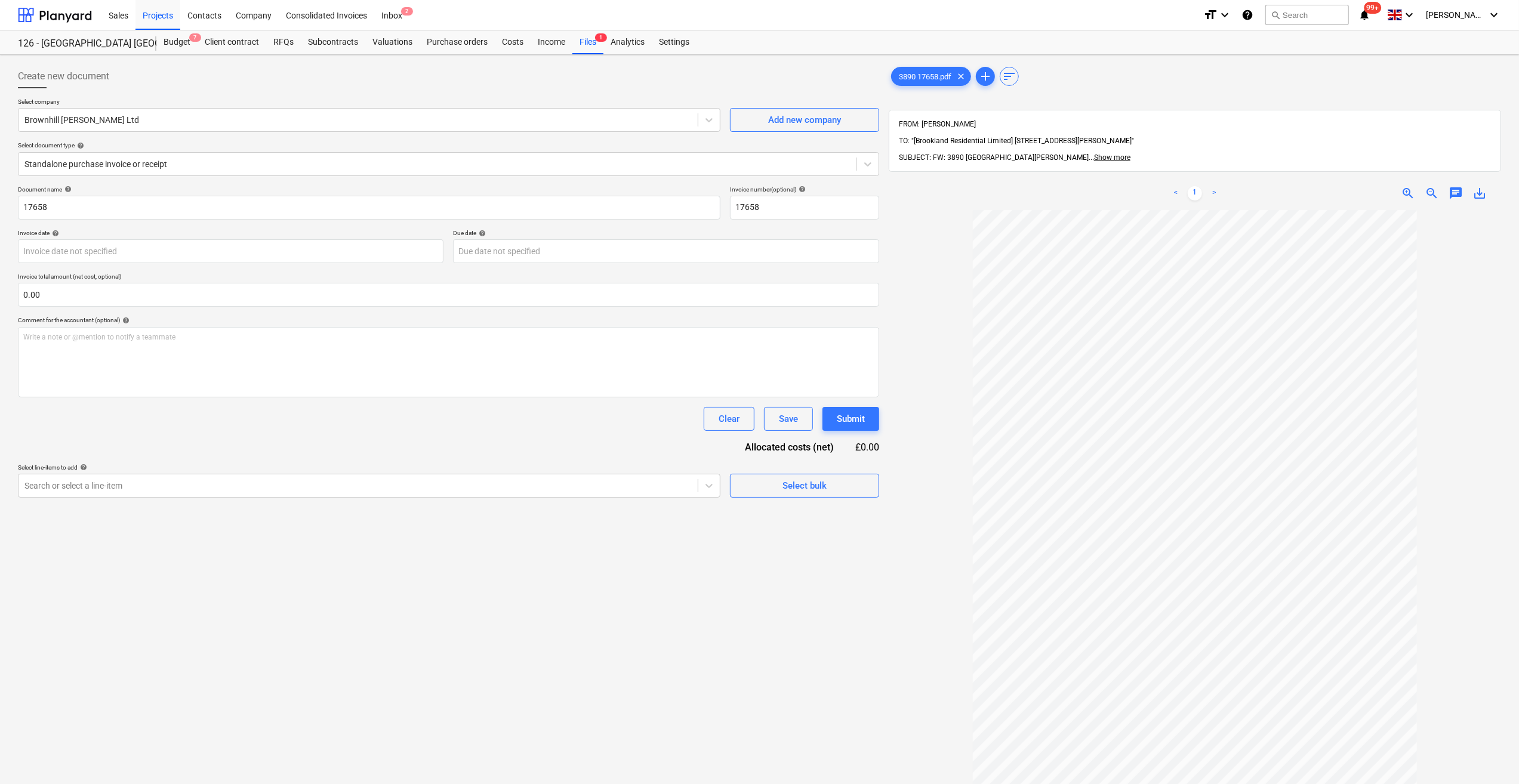
click at [348, 426] on div "Clear Save Submit" at bounding box center [448, 418] width 861 height 24
click at [336, 45] on div "Subcontracts" at bounding box center [333, 42] width 64 height 24
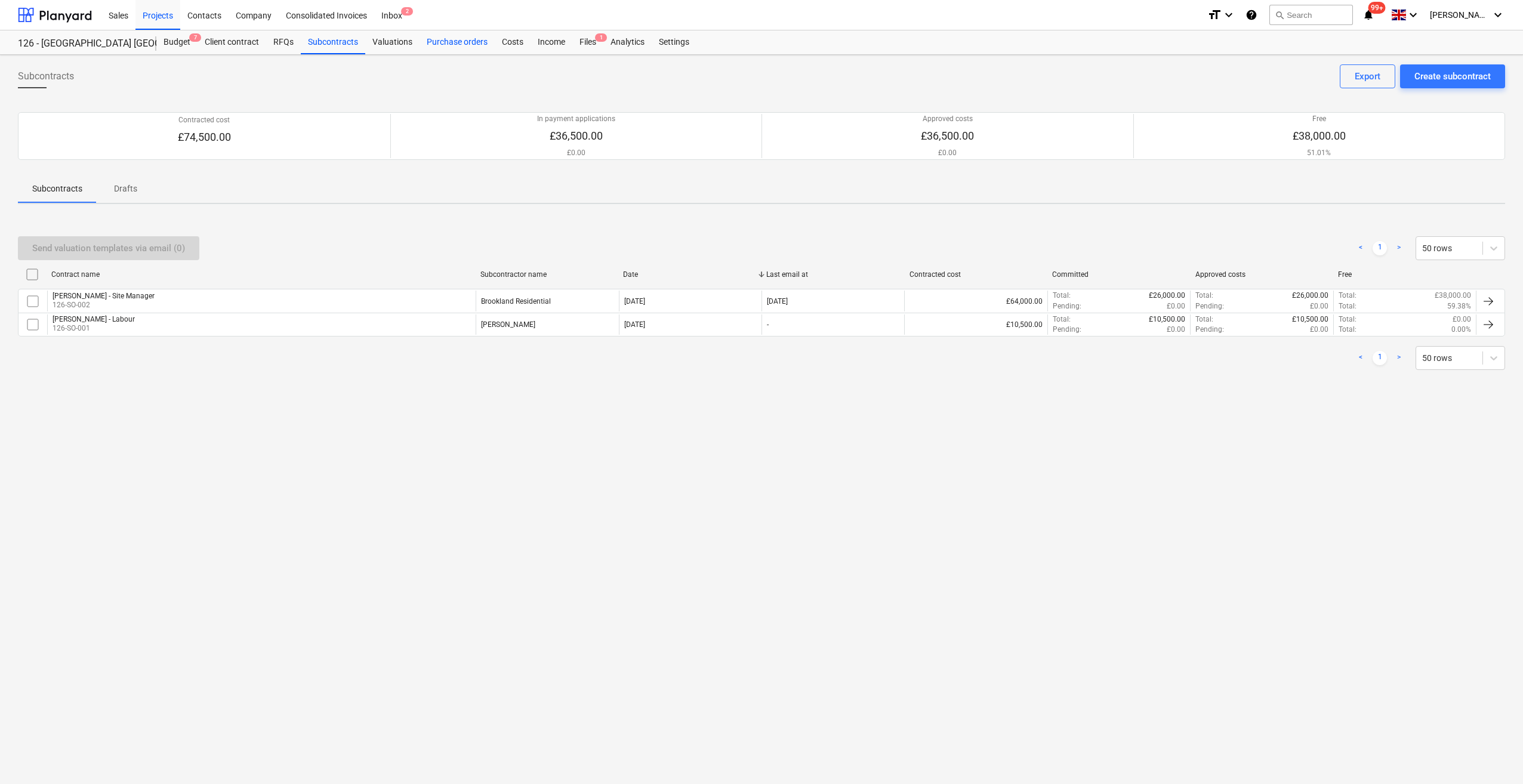
click at [460, 42] on div "Purchase orders" at bounding box center [457, 42] width 75 height 24
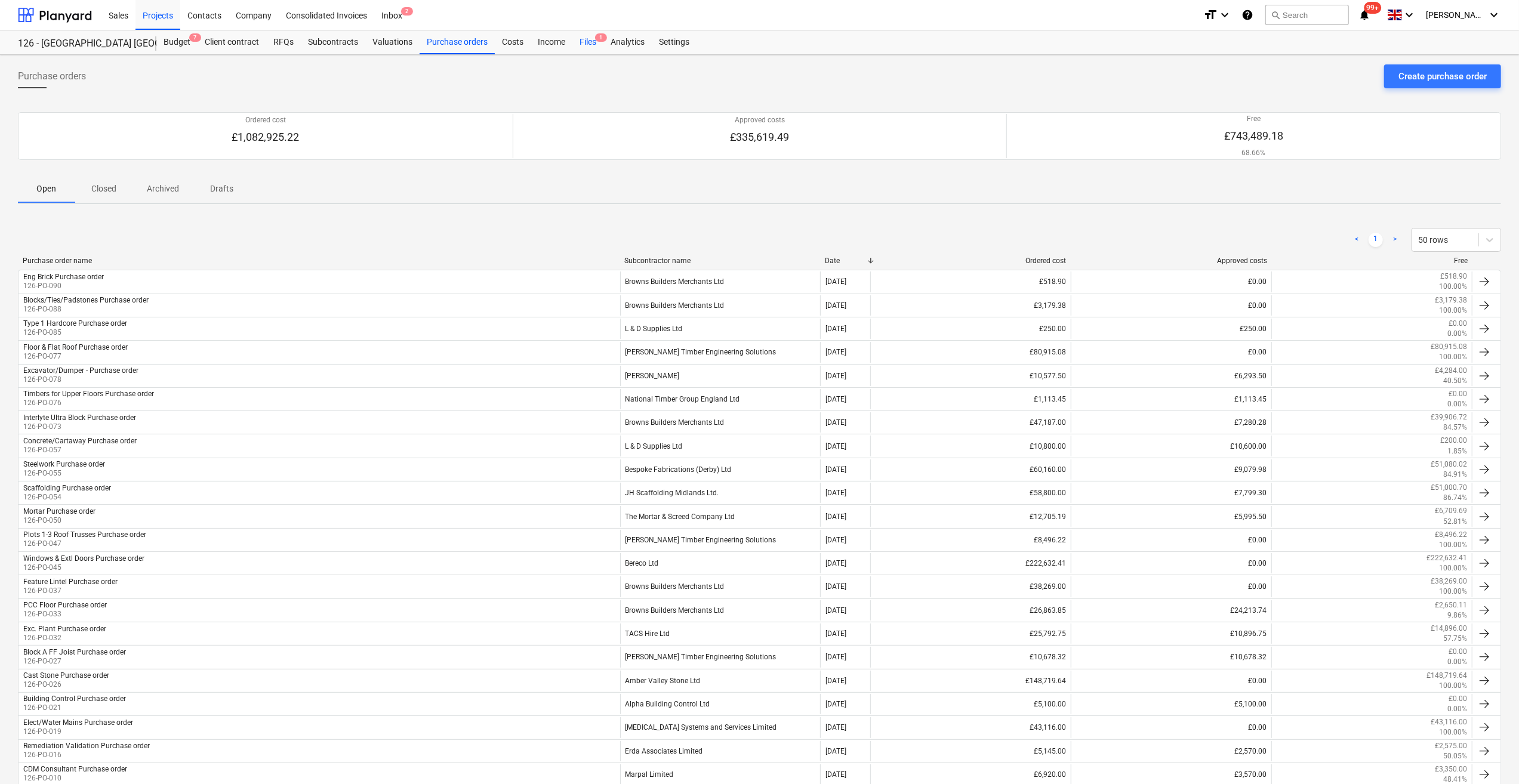
click at [586, 46] on div "Files 1" at bounding box center [588, 42] width 31 height 24
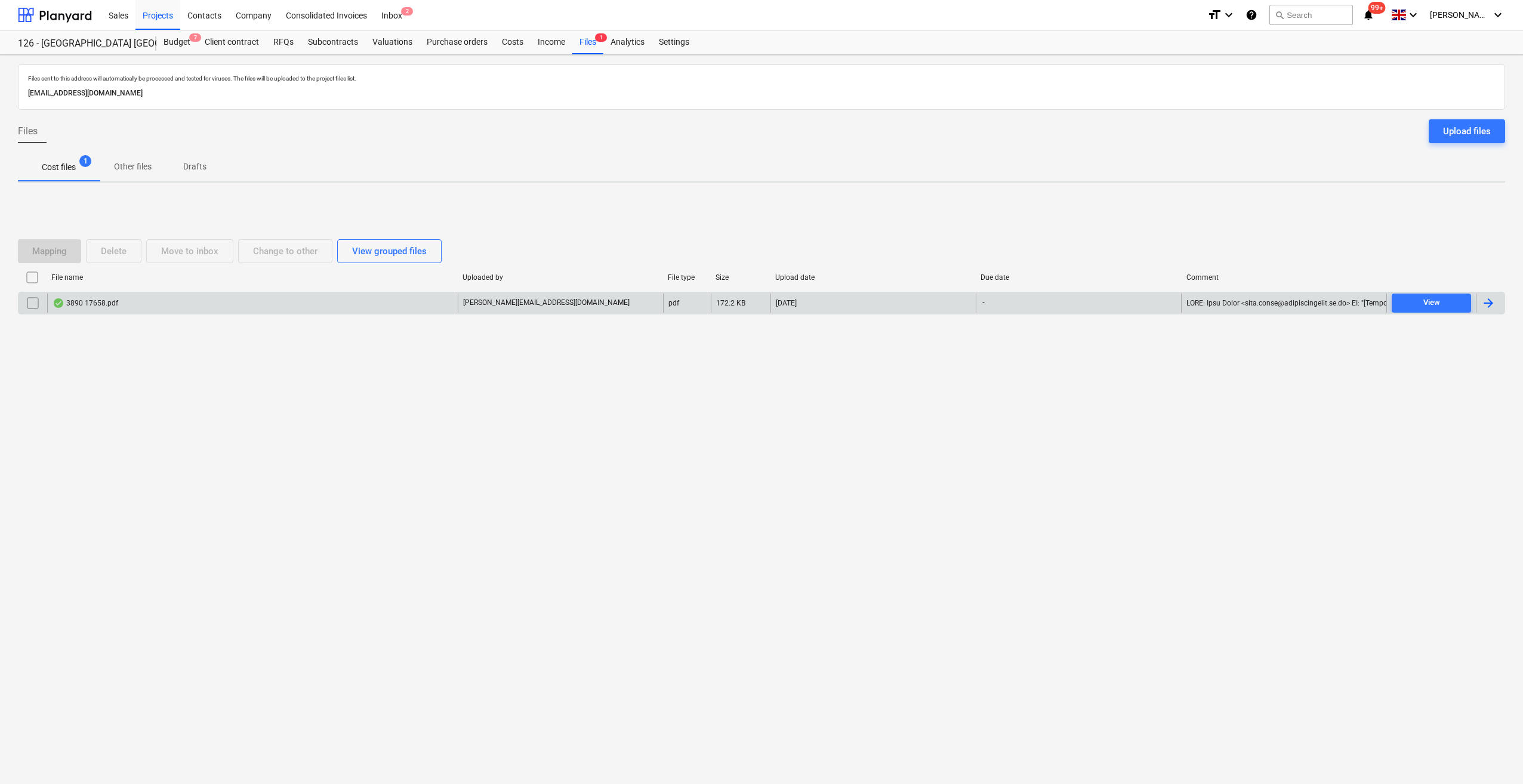
click at [1492, 297] on div at bounding box center [1488, 303] width 15 height 15
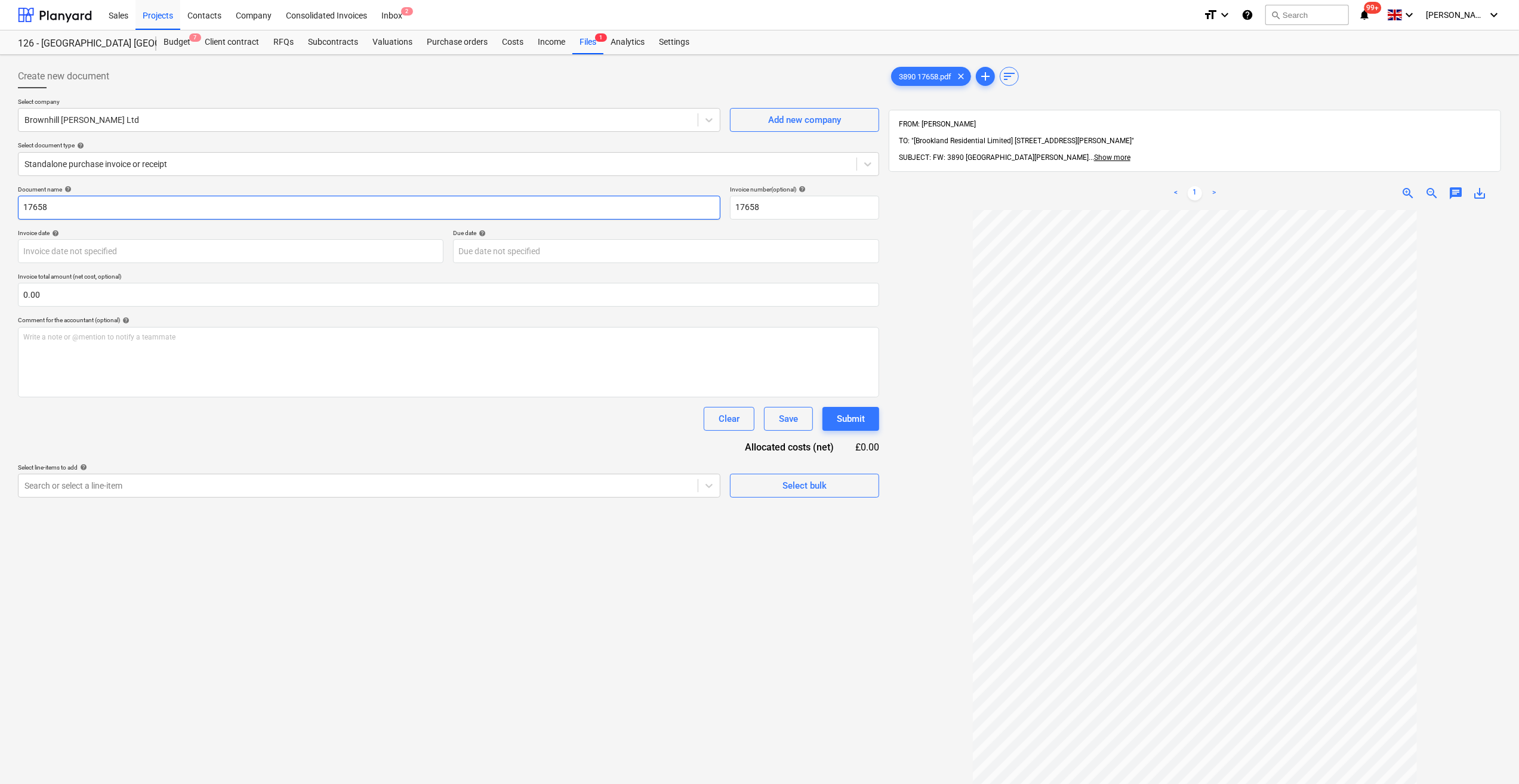
click at [19, 208] on input "17658" at bounding box center [369, 207] width 702 height 24
type input "Site Visit [DATE] - 17658"
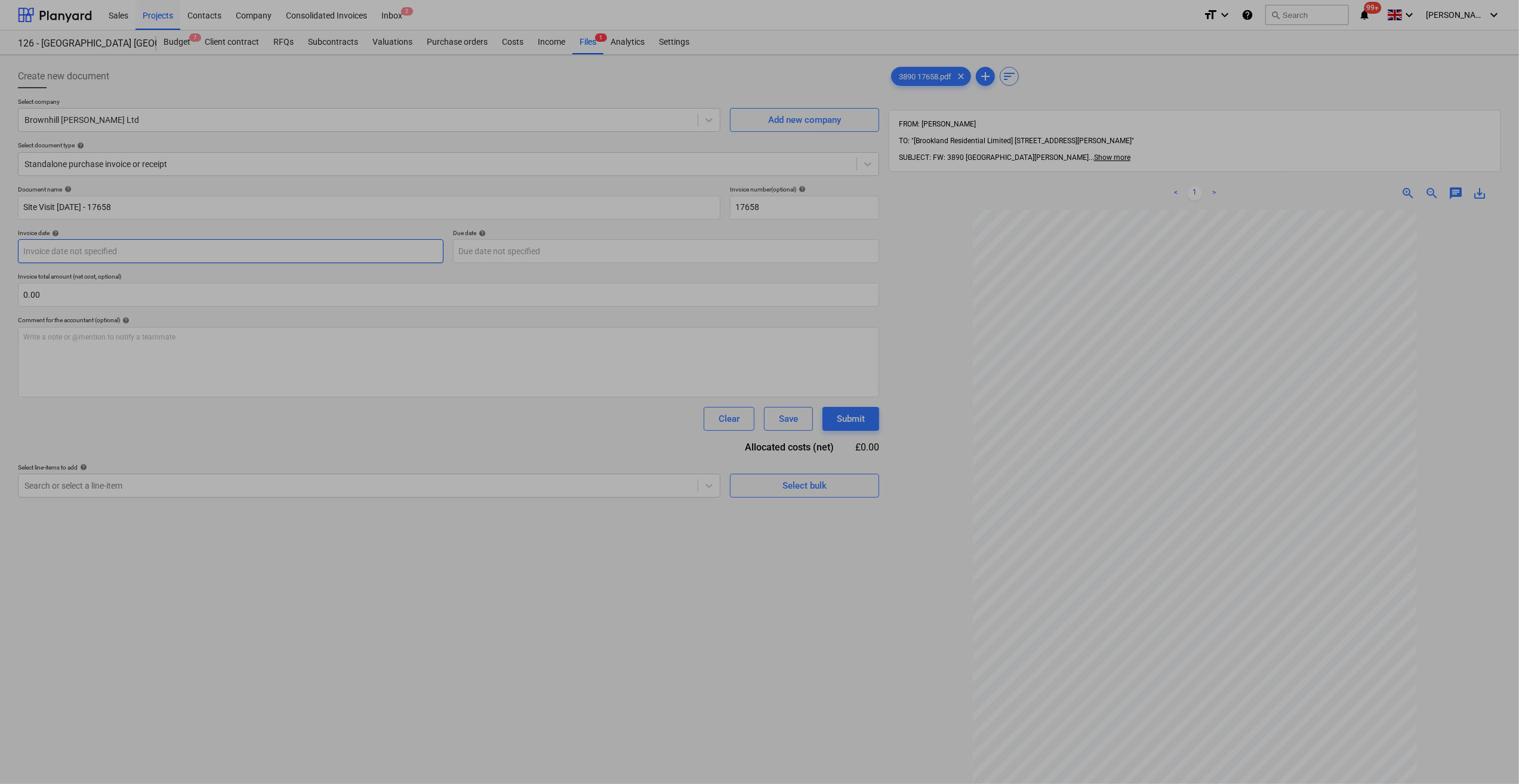
click at [103, 253] on body "Sales Projects Contacts Company Consolidated Invoices Inbox 2 format_size keybo…" at bounding box center [760, 392] width 1519 height 784
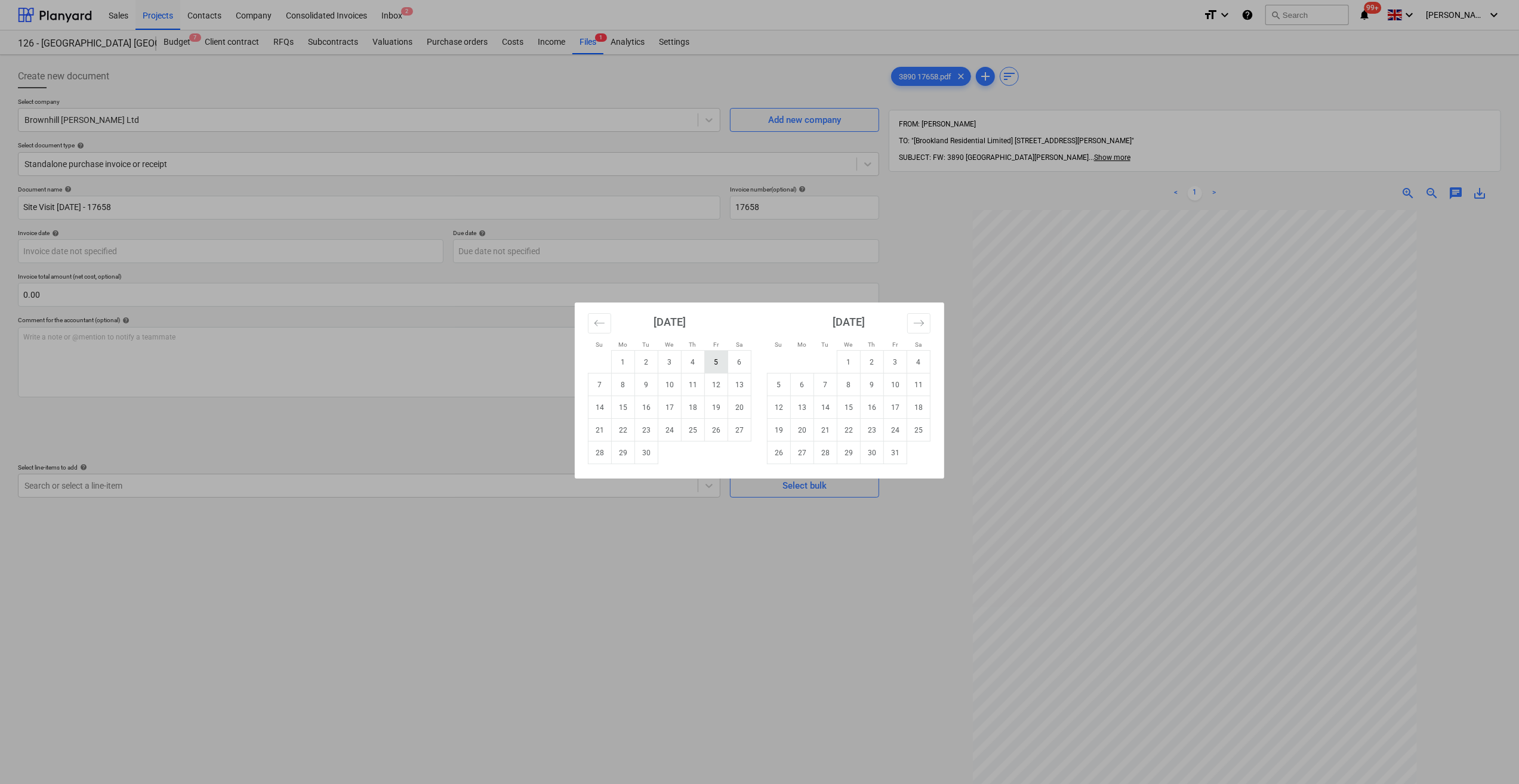
drag, startPoint x: 721, startPoint y: 364, endPoint x: 692, endPoint y: 378, distance: 32.2
click at [716, 367] on td "5" at bounding box center [716, 362] width 23 height 22
type input "[DATE]"
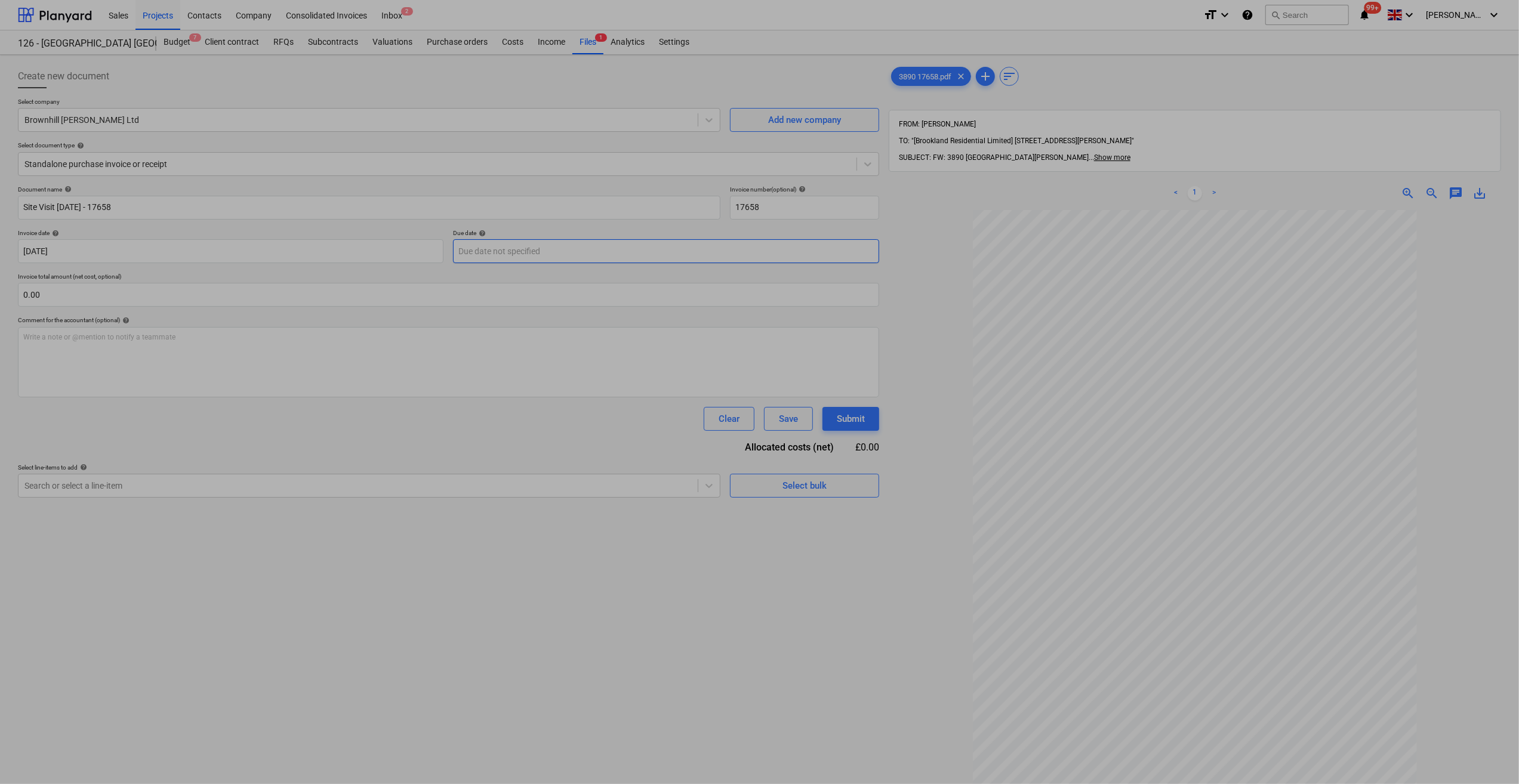
click at [498, 252] on body "Sales Projects Contacts Company Consolidated Invoices Inbox 2 format_size keybo…" at bounding box center [760, 392] width 1519 height 784
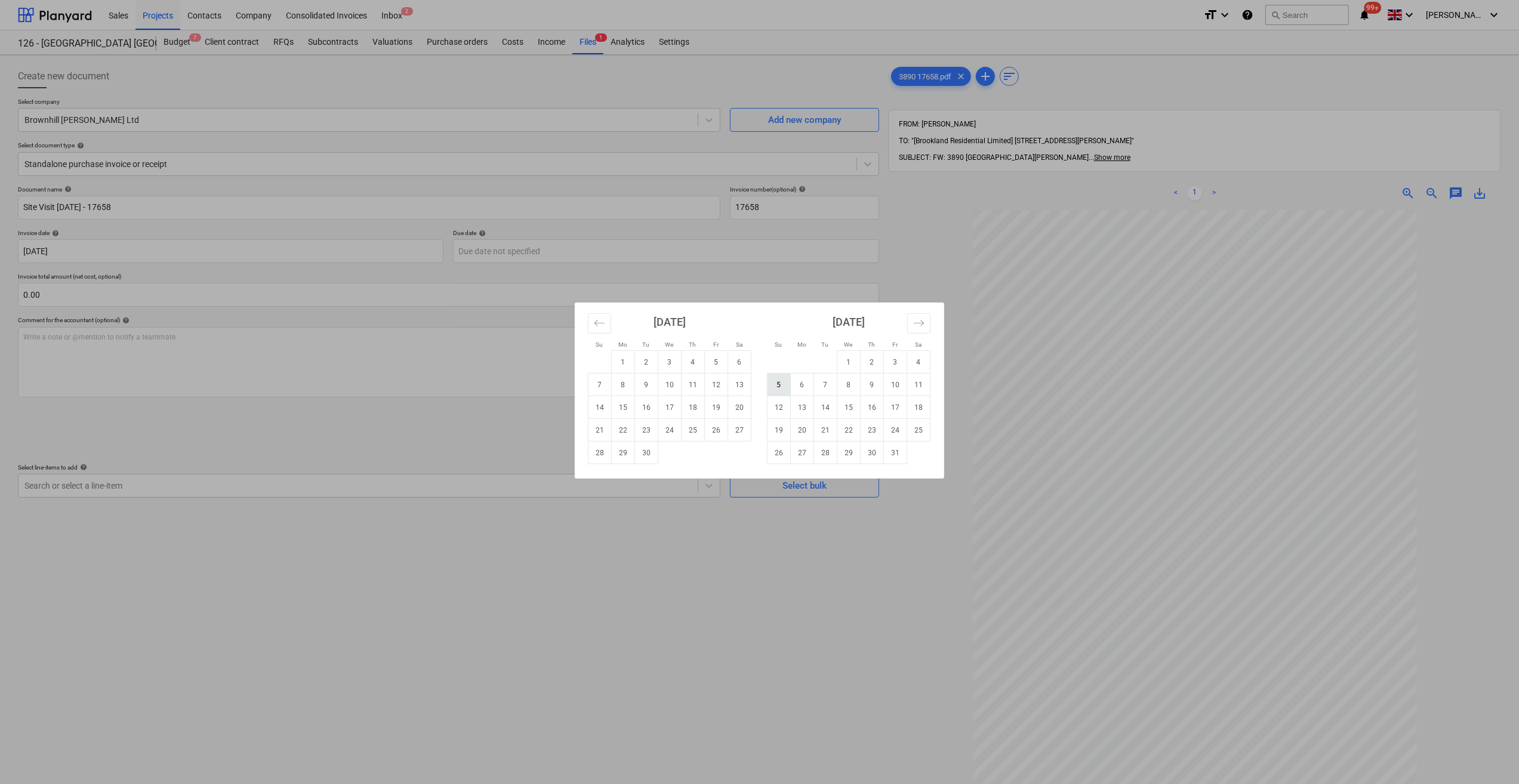
click at [781, 387] on td "5" at bounding box center [779, 384] width 23 height 22
type input "[DATE]"
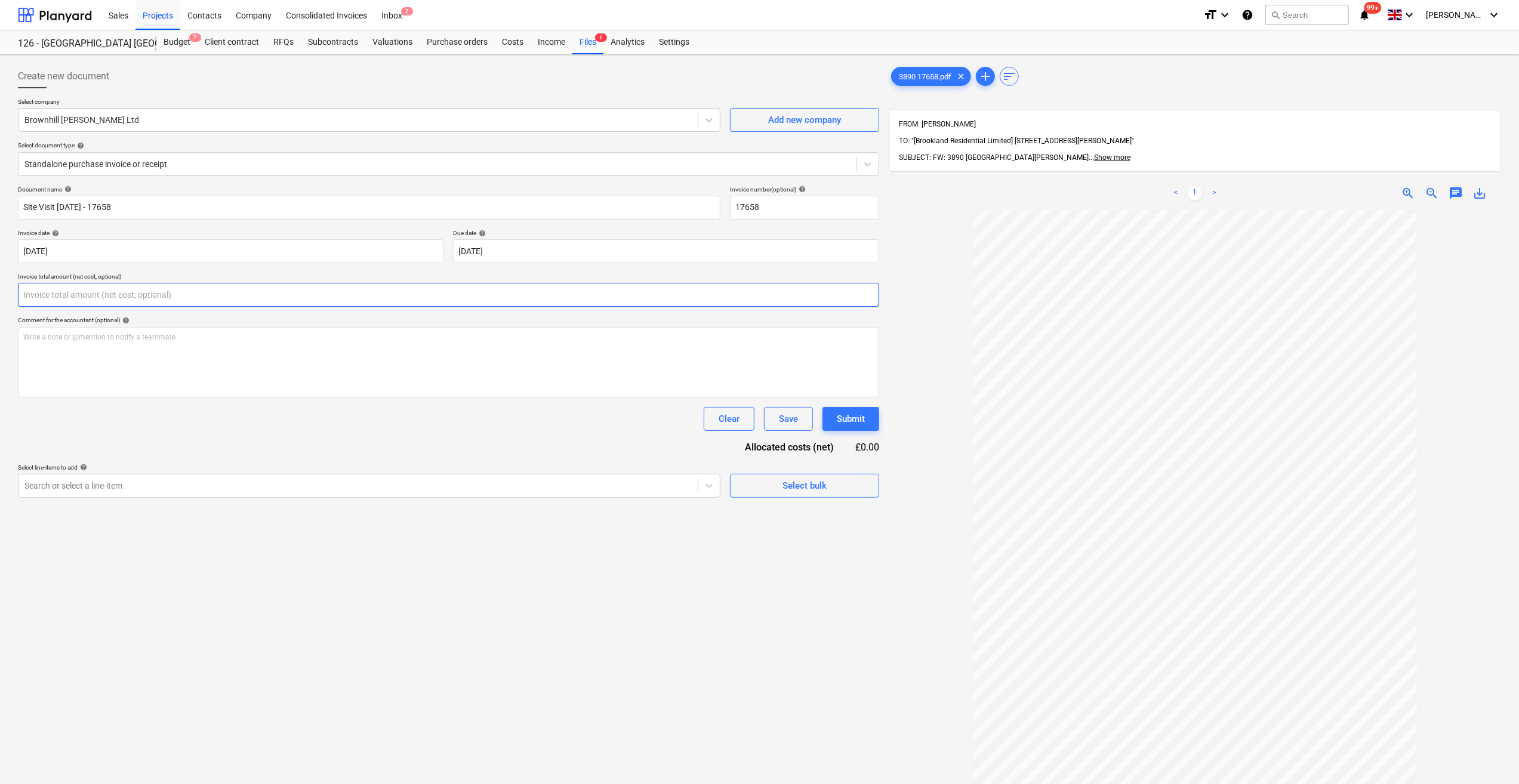
click at [60, 293] on input "text" at bounding box center [448, 294] width 861 height 24
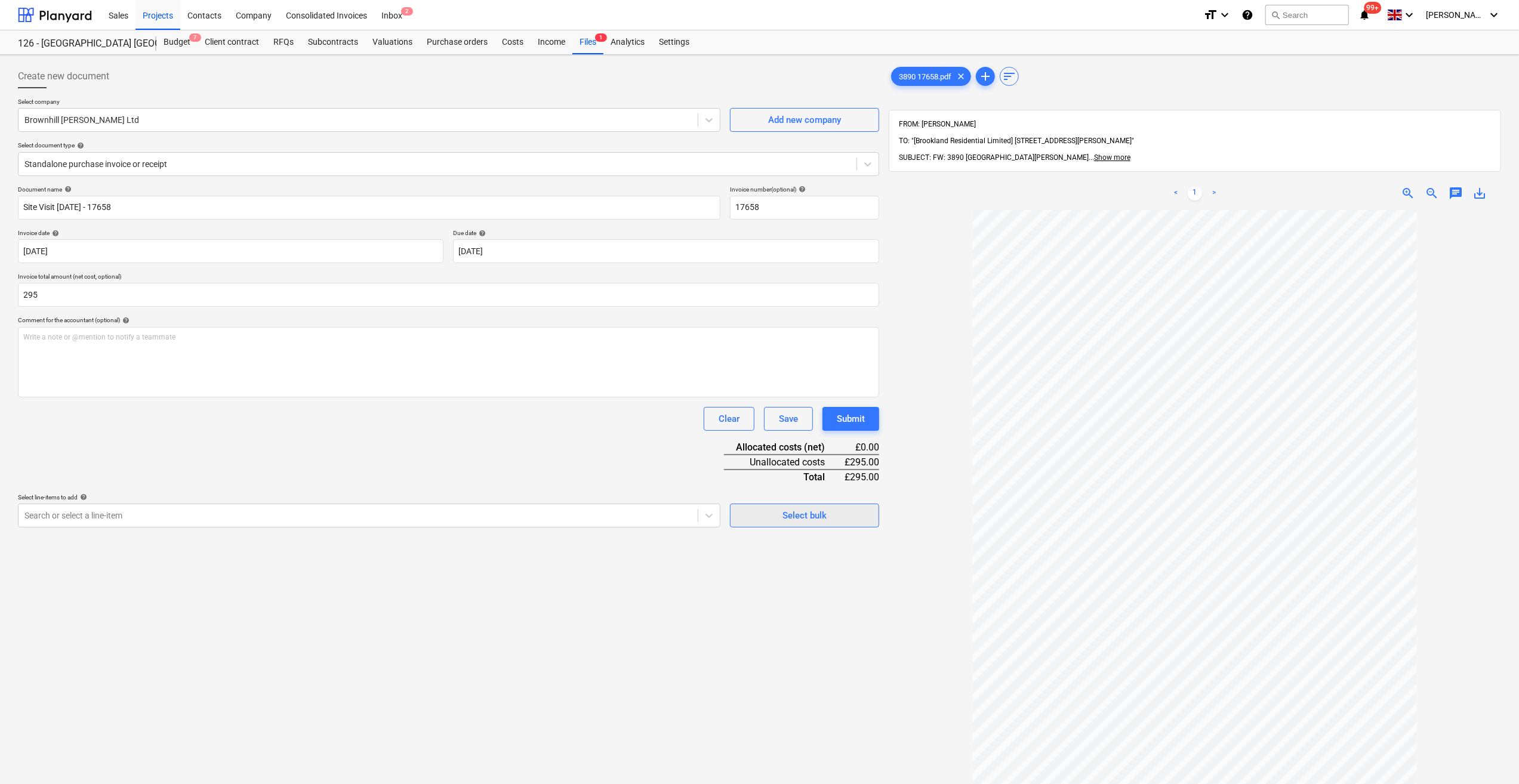
type input "295.00"
click at [760, 518] on span "Select bulk" at bounding box center [804, 516] width 120 height 16
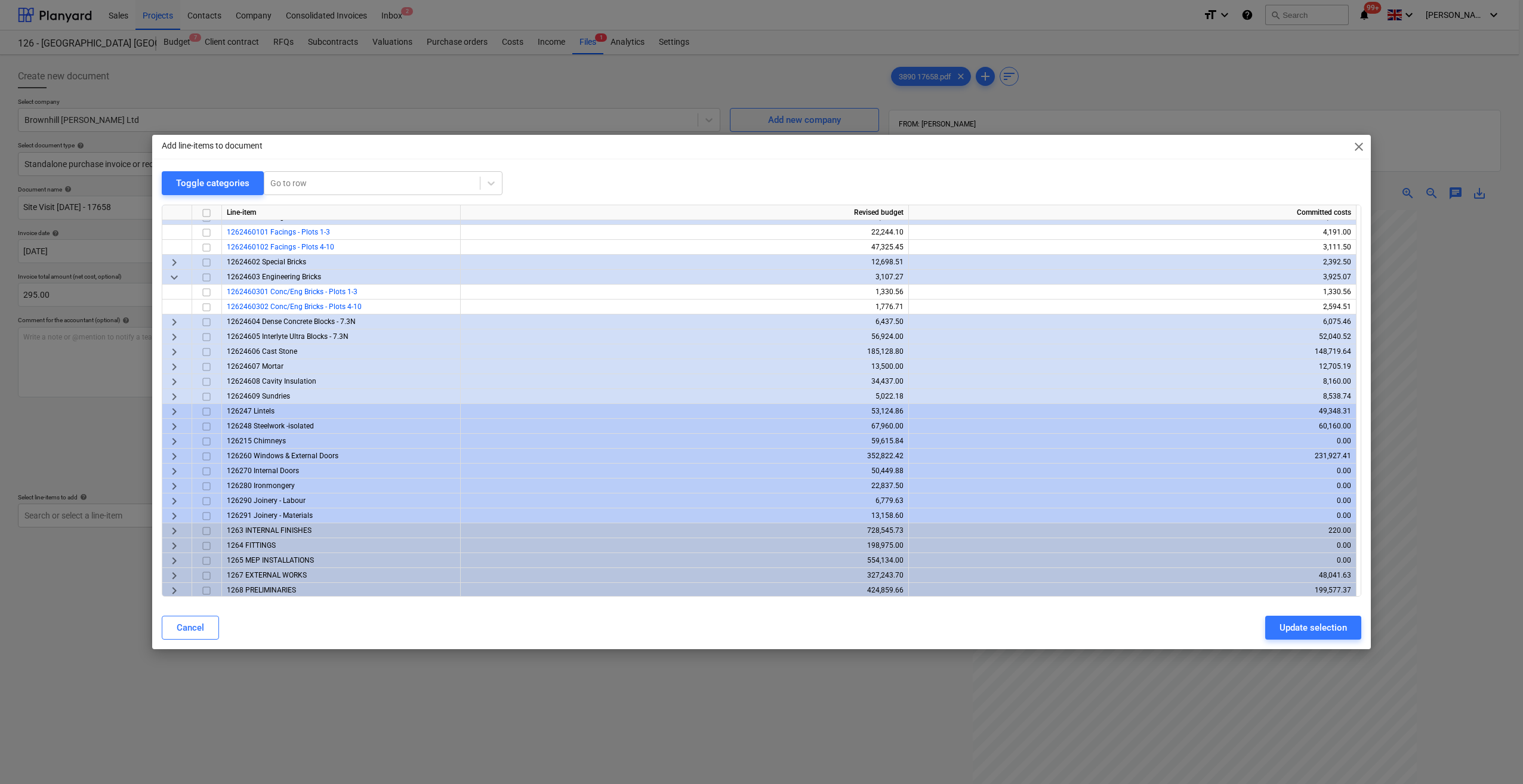
scroll to position [220, 0]
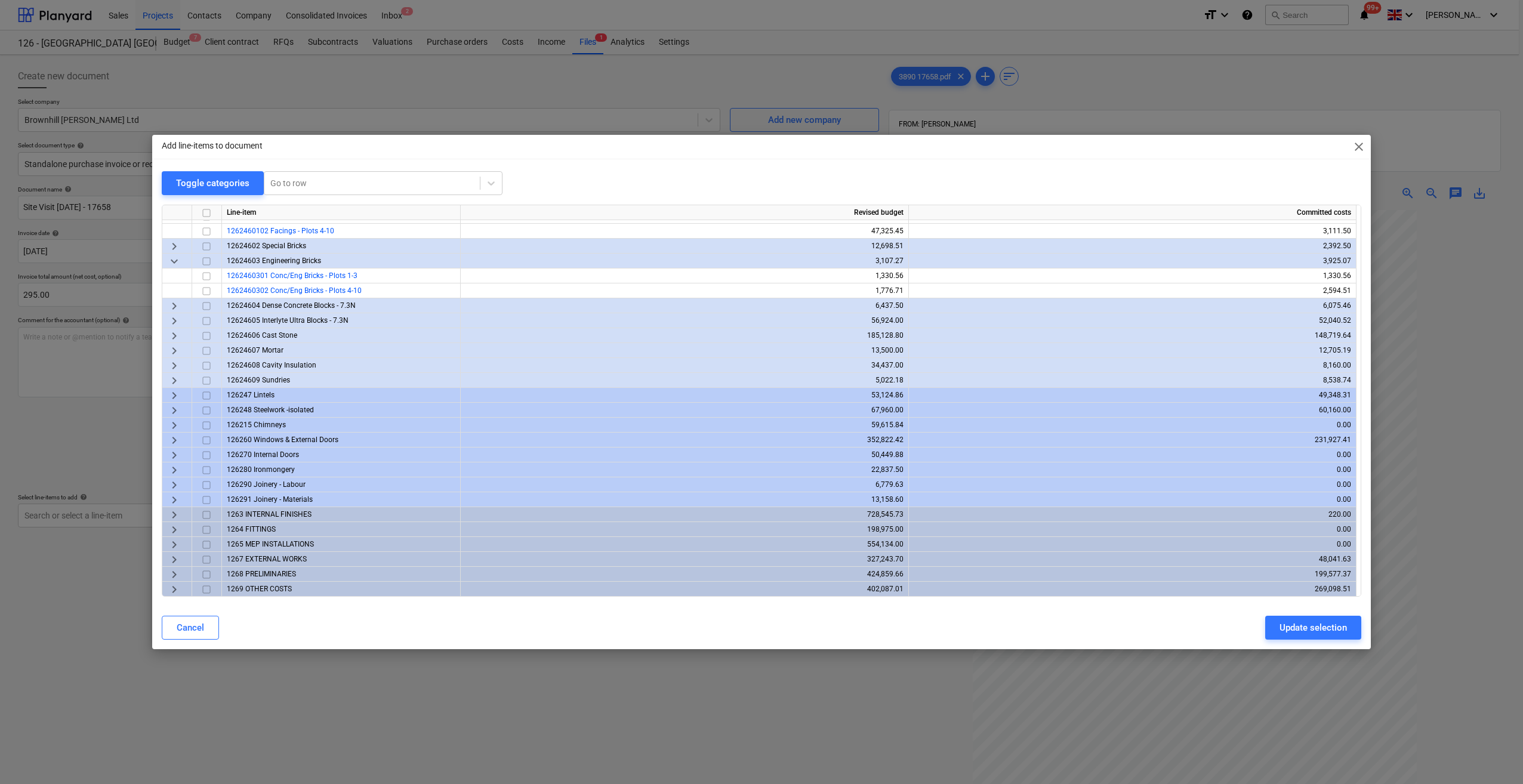
click at [175, 590] on span "keyboard_arrow_right" at bounding box center [174, 589] width 15 height 15
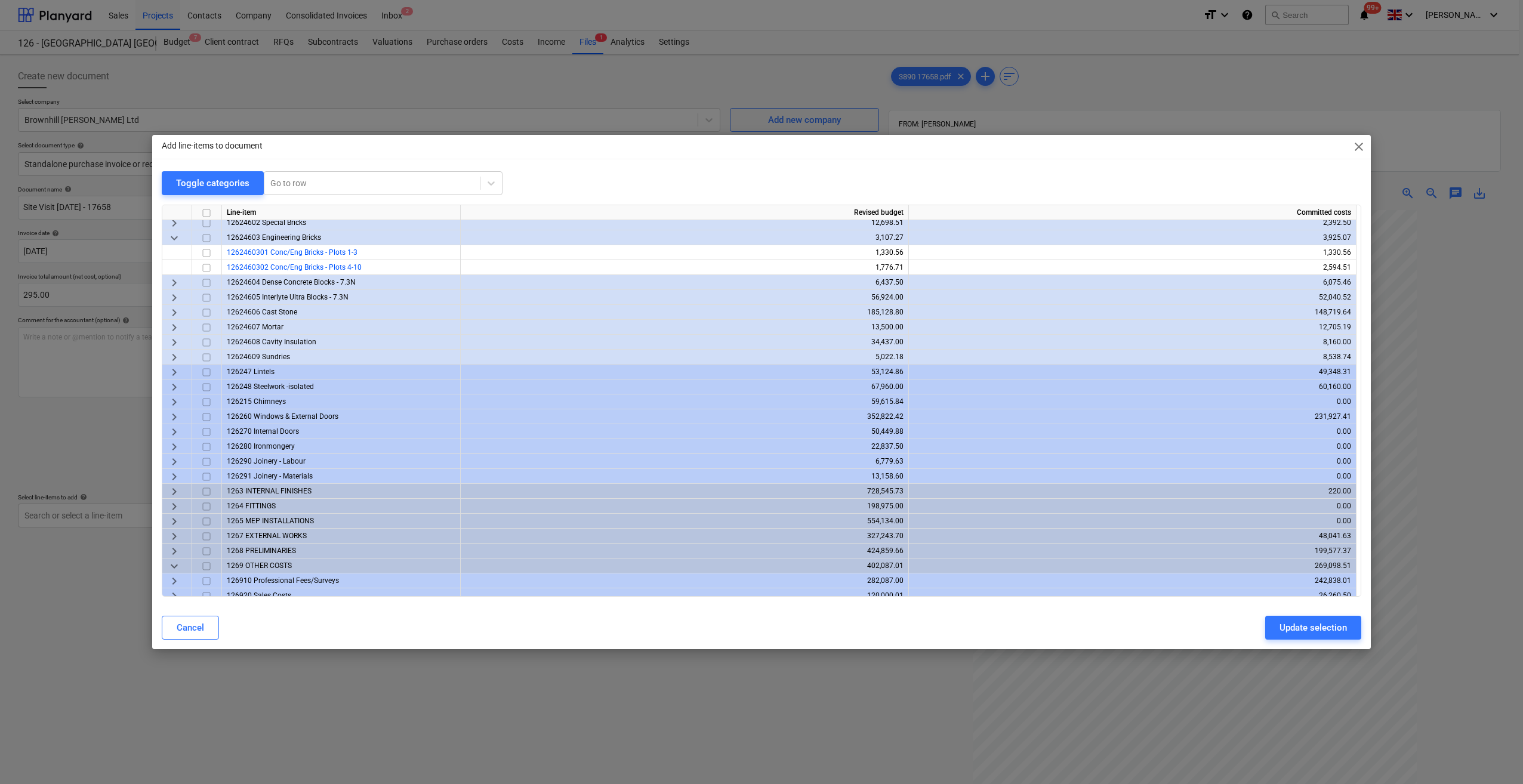
scroll to position [250, 0]
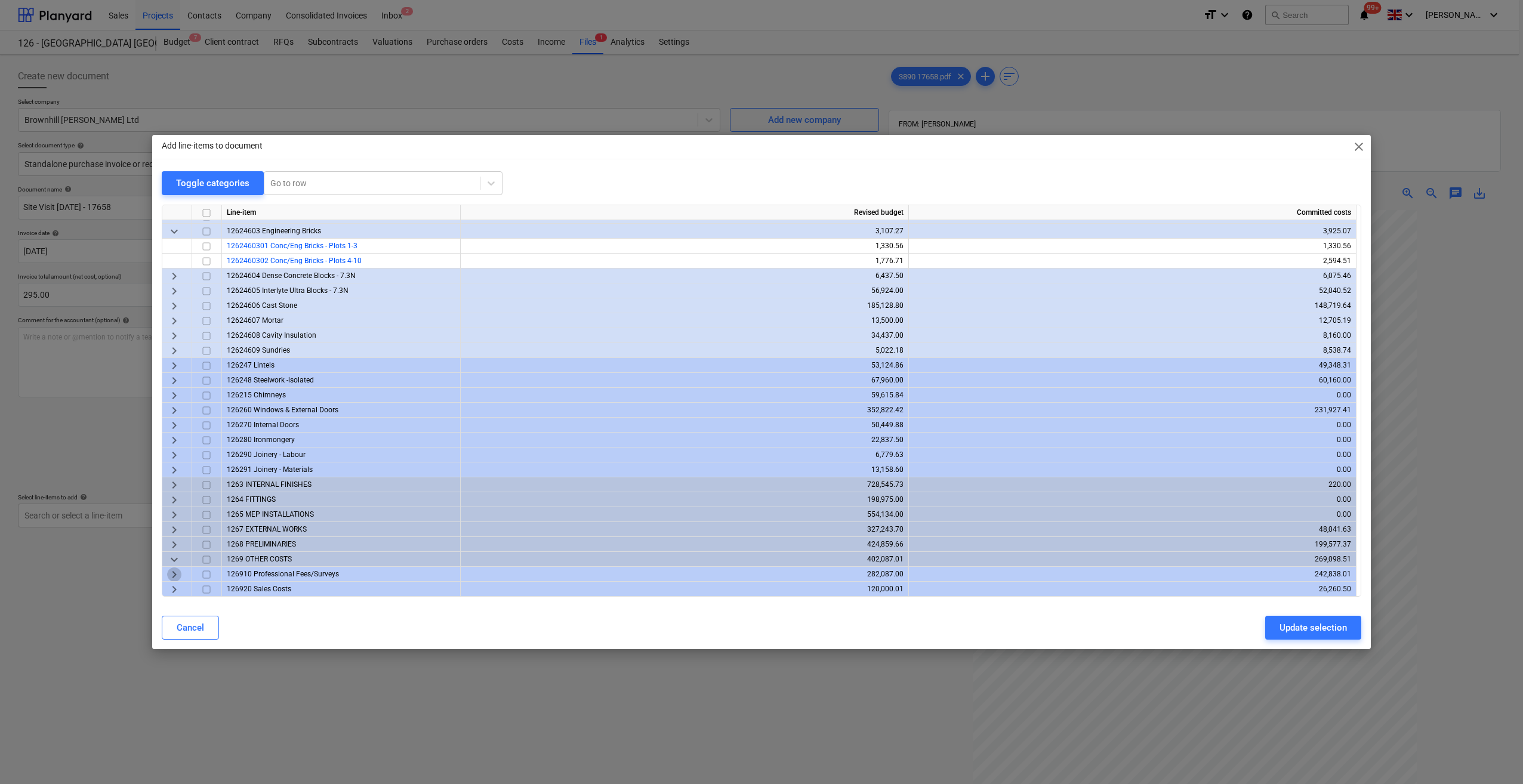
click at [175, 576] on span "keyboard_arrow_right" at bounding box center [174, 575] width 15 height 15
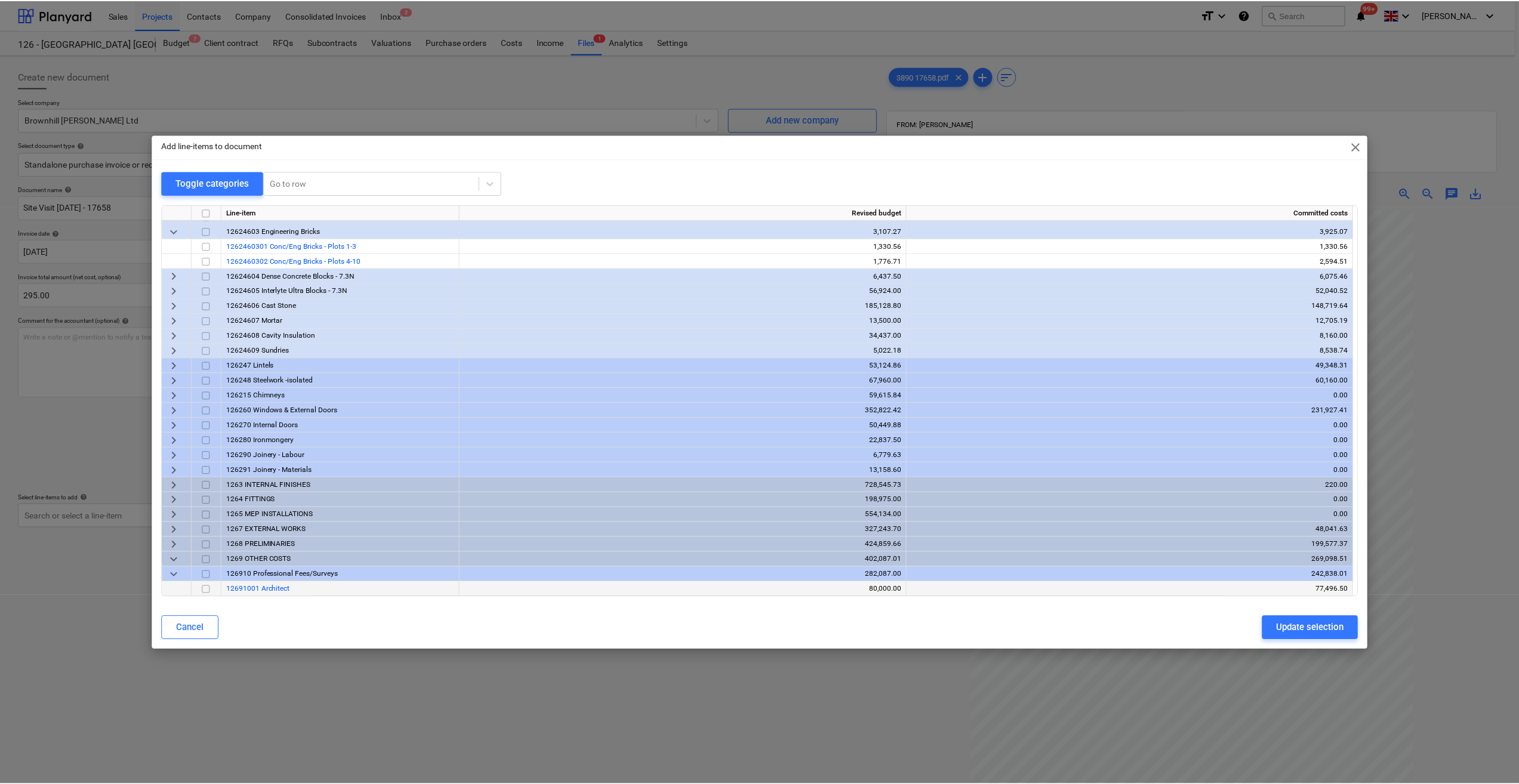
scroll to position [309, 0]
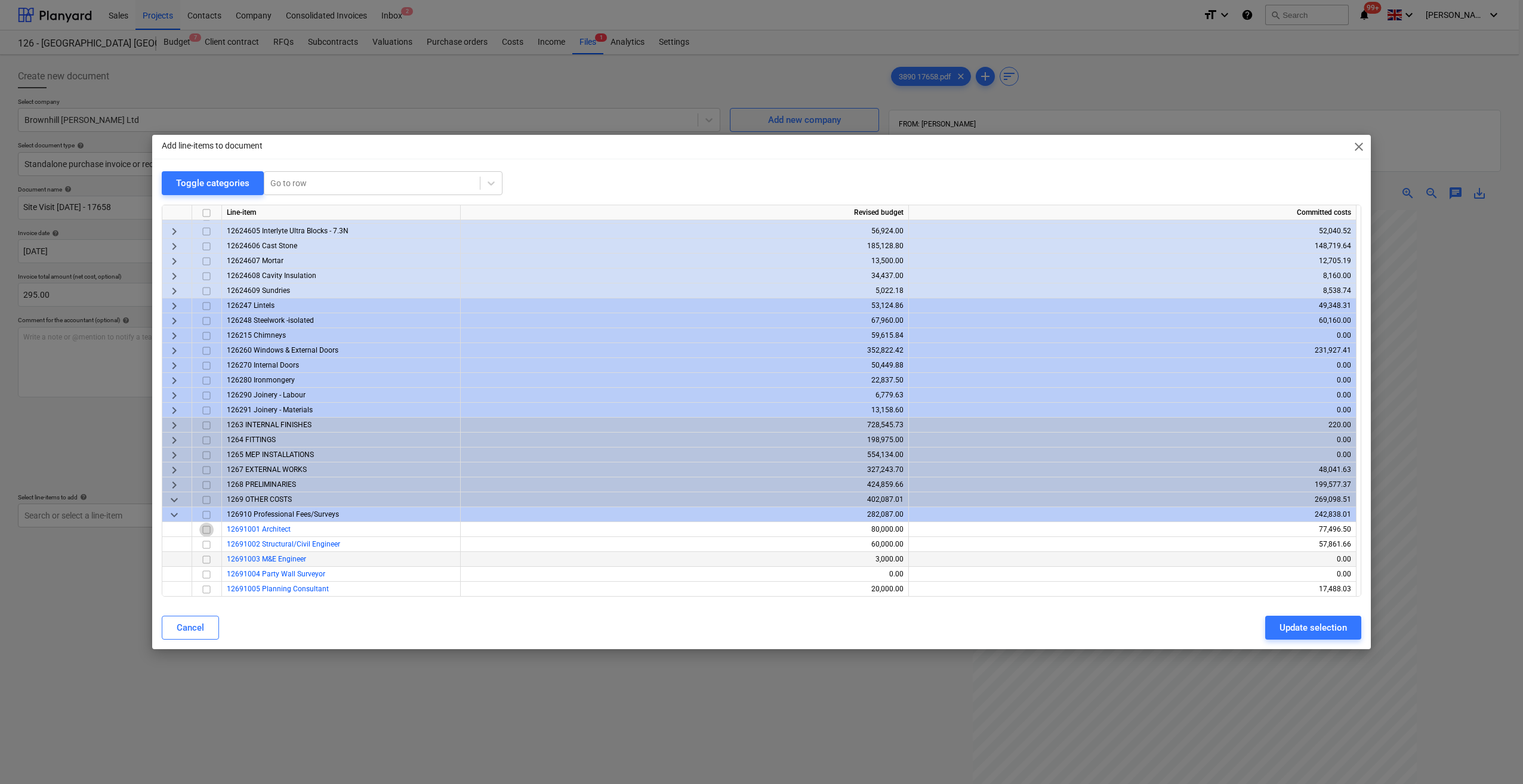
drag, startPoint x: 202, startPoint y: 529, endPoint x: 225, endPoint y: 556, distance: 35.5
click at [205, 530] on input "checkbox" at bounding box center [206, 530] width 15 height 15
click at [1323, 631] on div "Update selection" at bounding box center [1313, 627] width 67 height 16
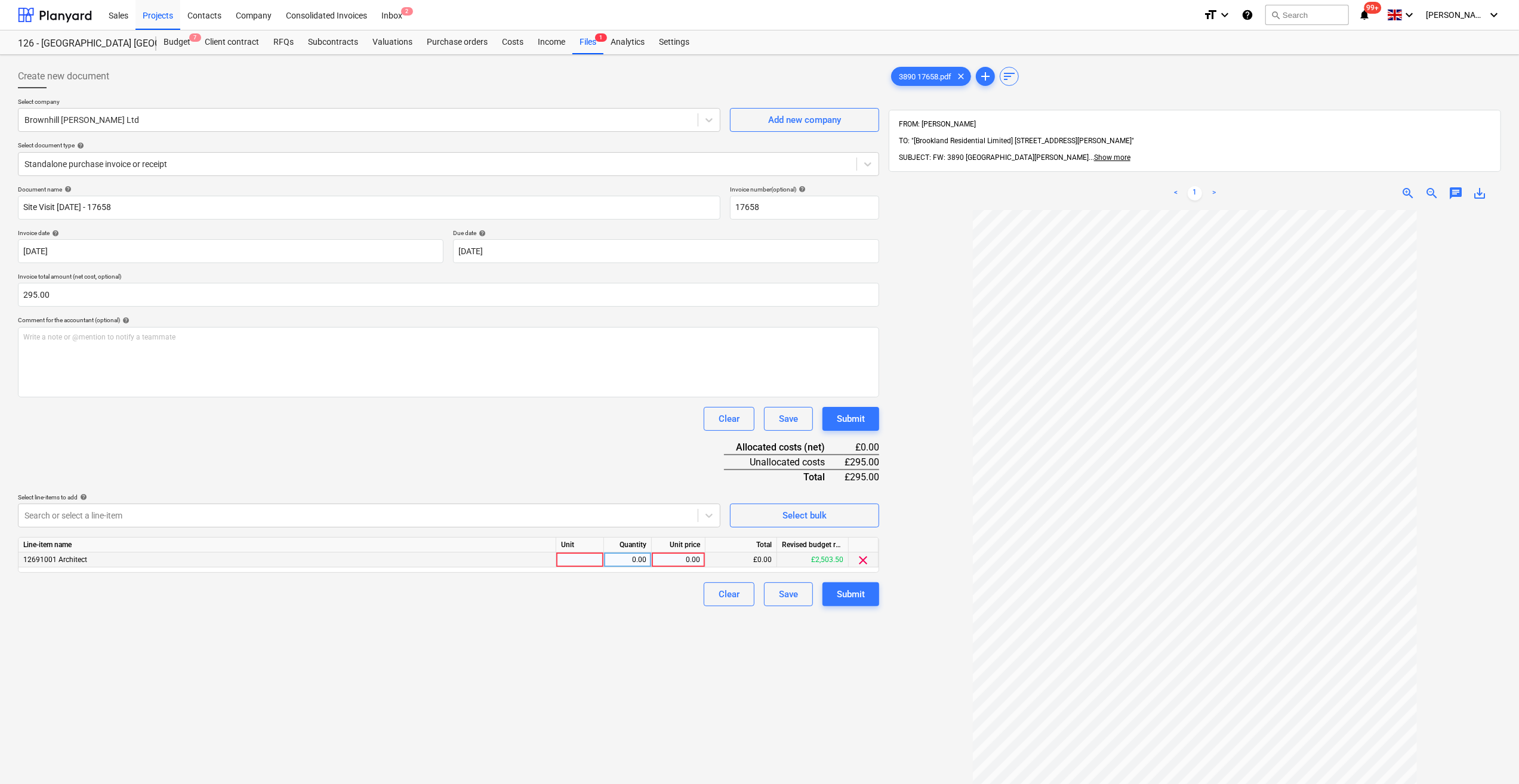
click at [566, 559] on div at bounding box center [580, 559] width 48 height 15
type input "Item"
click at [631, 559] on div "0.00" at bounding box center [628, 559] width 38 height 15
type input "1"
click at [679, 563] on div "0.00" at bounding box center [678, 559] width 44 height 15
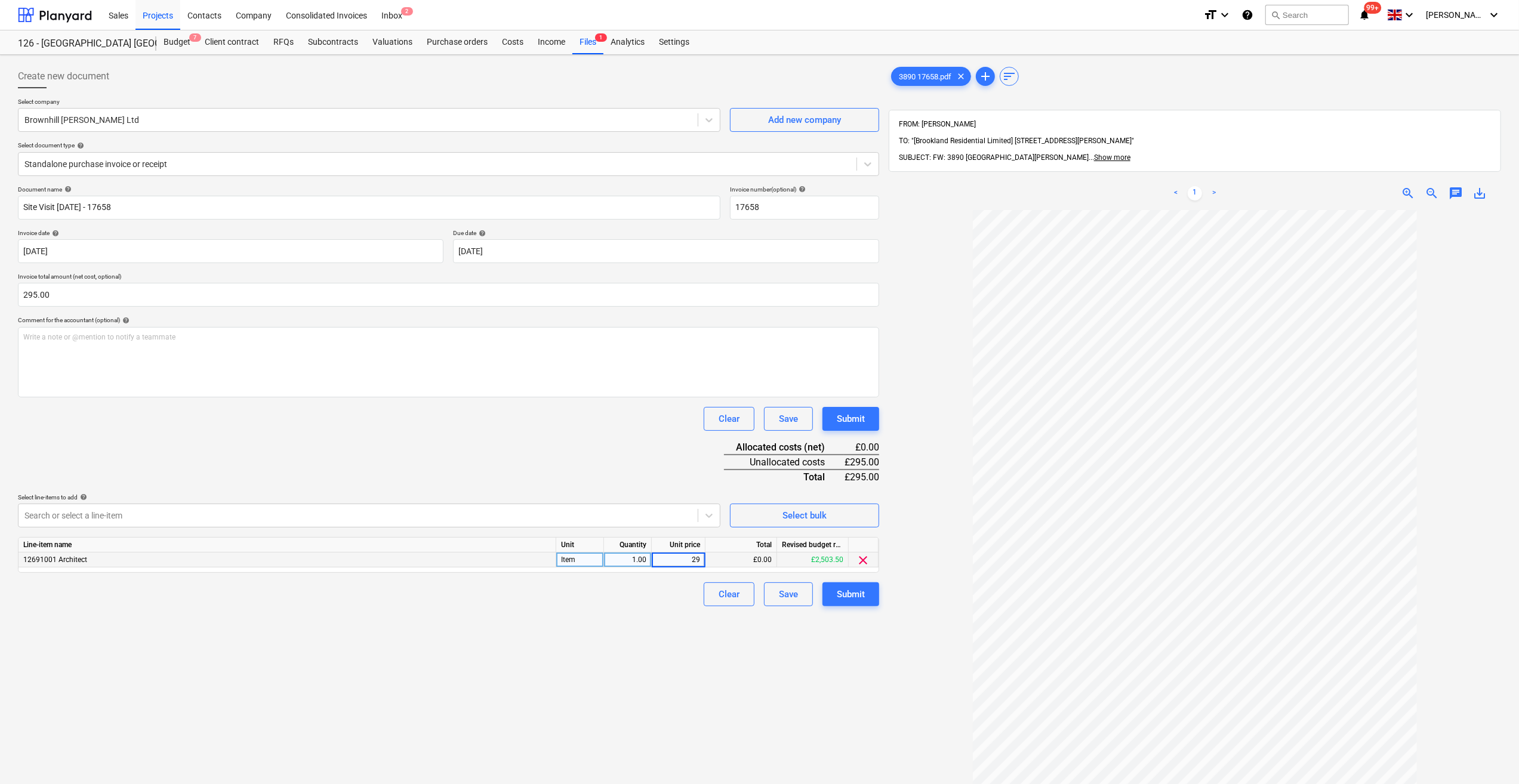
type input "295"
click at [664, 608] on div "Create new document Select company Brownhill [PERSON_NAME] Ltd Add new company …" at bounding box center [449, 512] width 871 height 905
click at [852, 596] on div "Submit" at bounding box center [851, 594] width 28 height 16
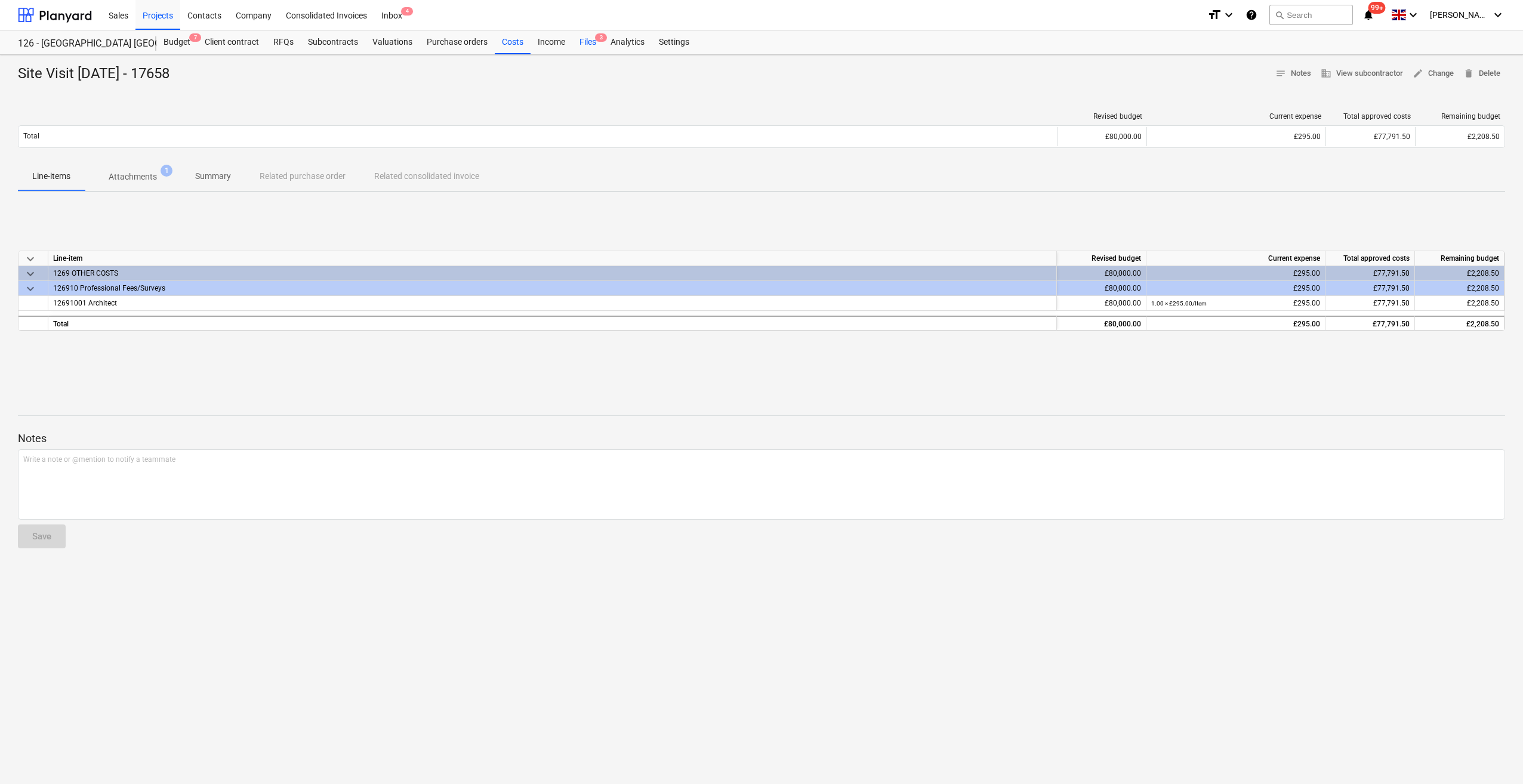
click at [589, 43] on div "Files 3" at bounding box center [588, 42] width 31 height 24
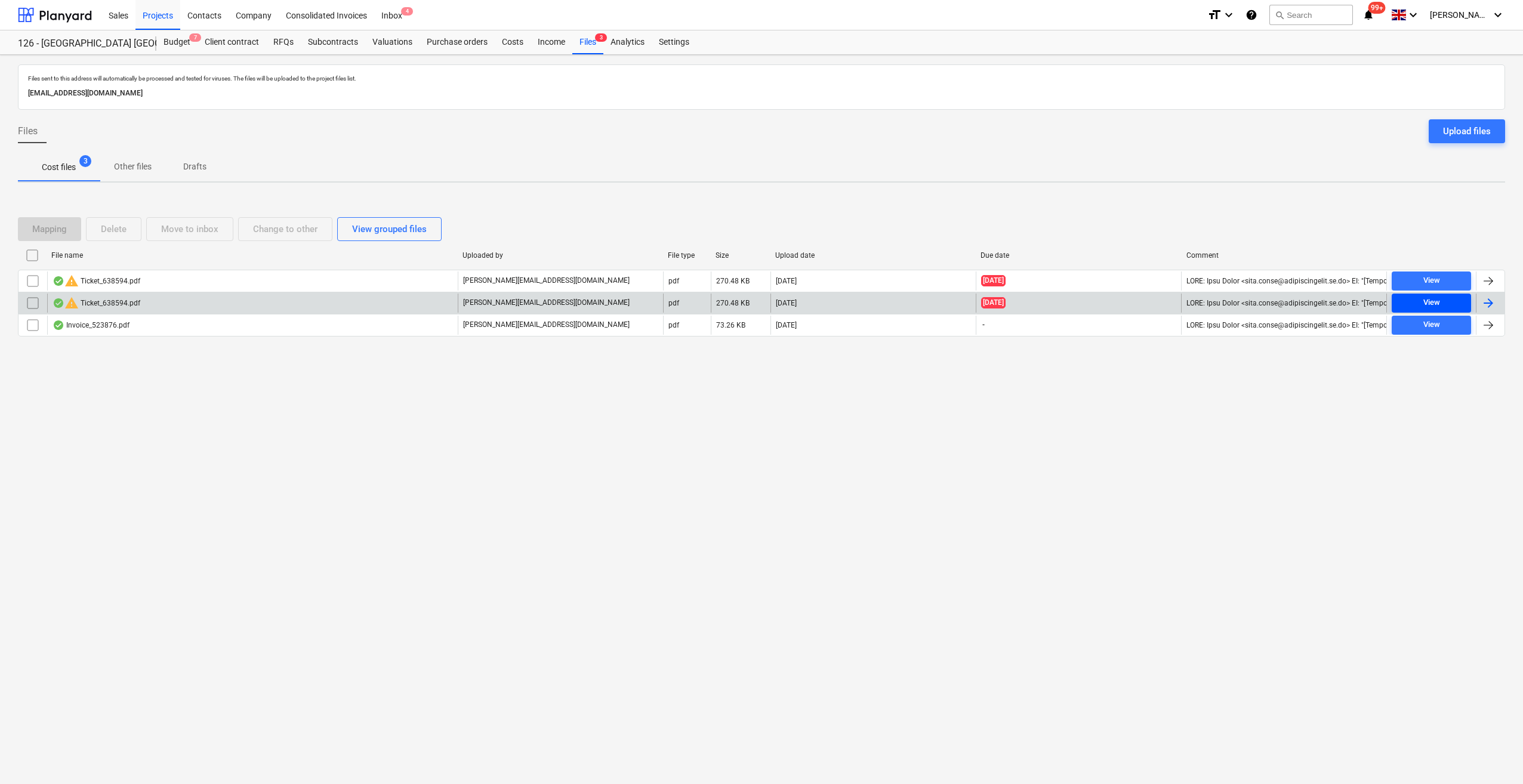
click at [1425, 299] on div "View" at bounding box center [1431, 303] width 17 height 14
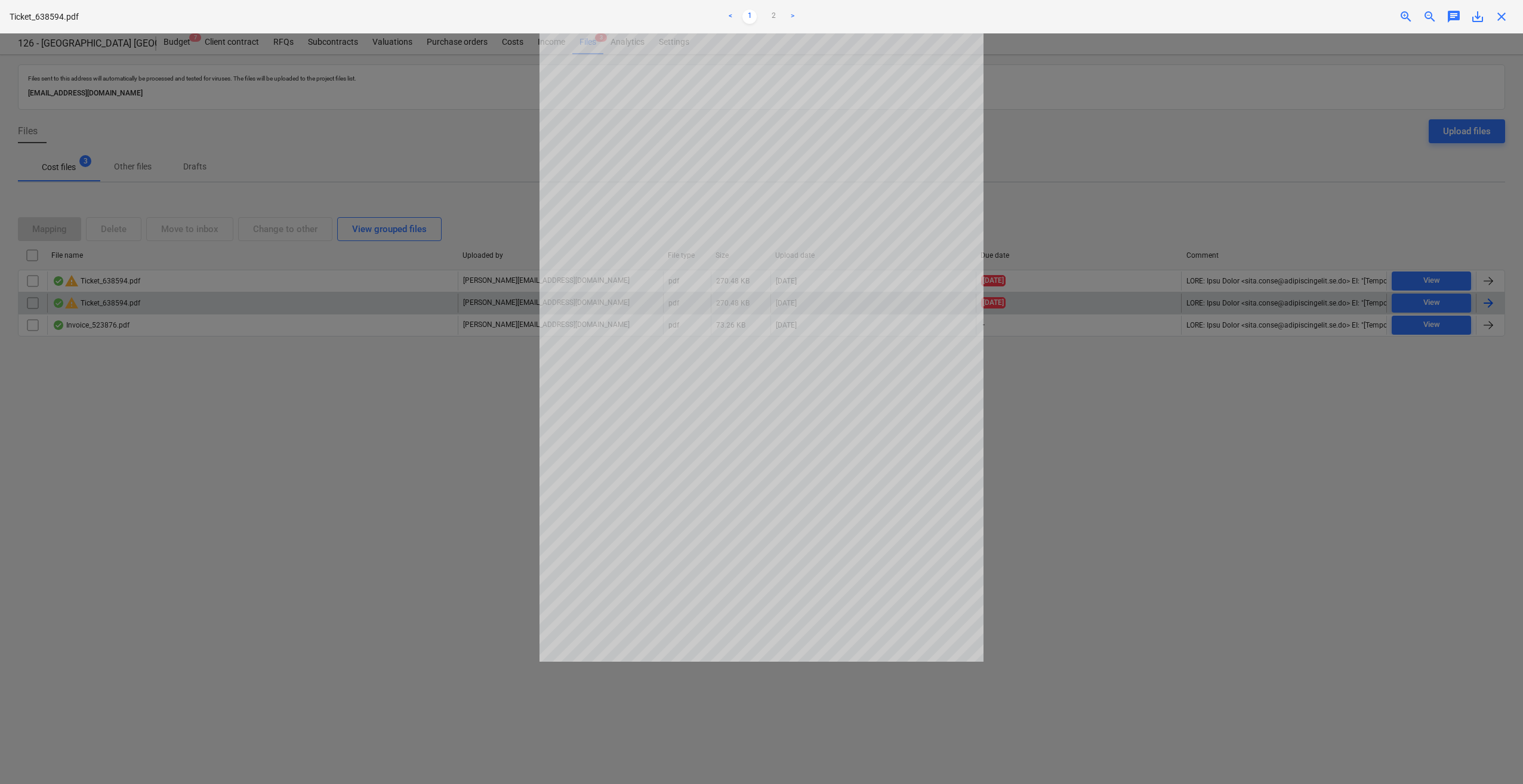
click at [1475, 16] on span "save_alt" at bounding box center [1477, 17] width 15 height 15
drag, startPoint x: 1326, startPoint y: 487, endPoint x: 1338, endPoint y: 455, distance: 34.2
click at [1335, 467] on div at bounding box center [761, 408] width 1523 height 751
click at [1496, 18] on span "close" at bounding box center [1501, 17] width 15 height 15
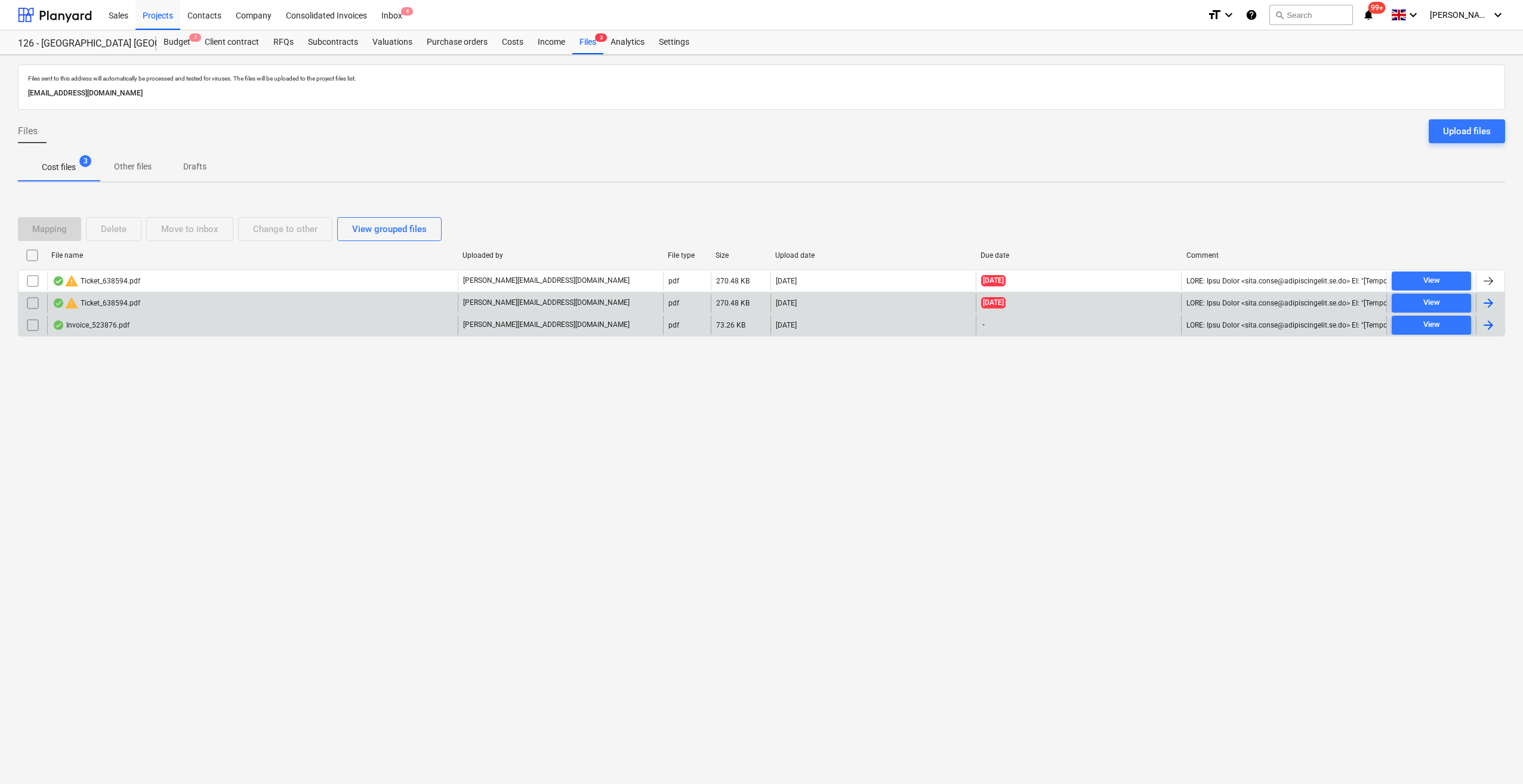
click at [1488, 326] on div at bounding box center [1488, 325] width 15 height 15
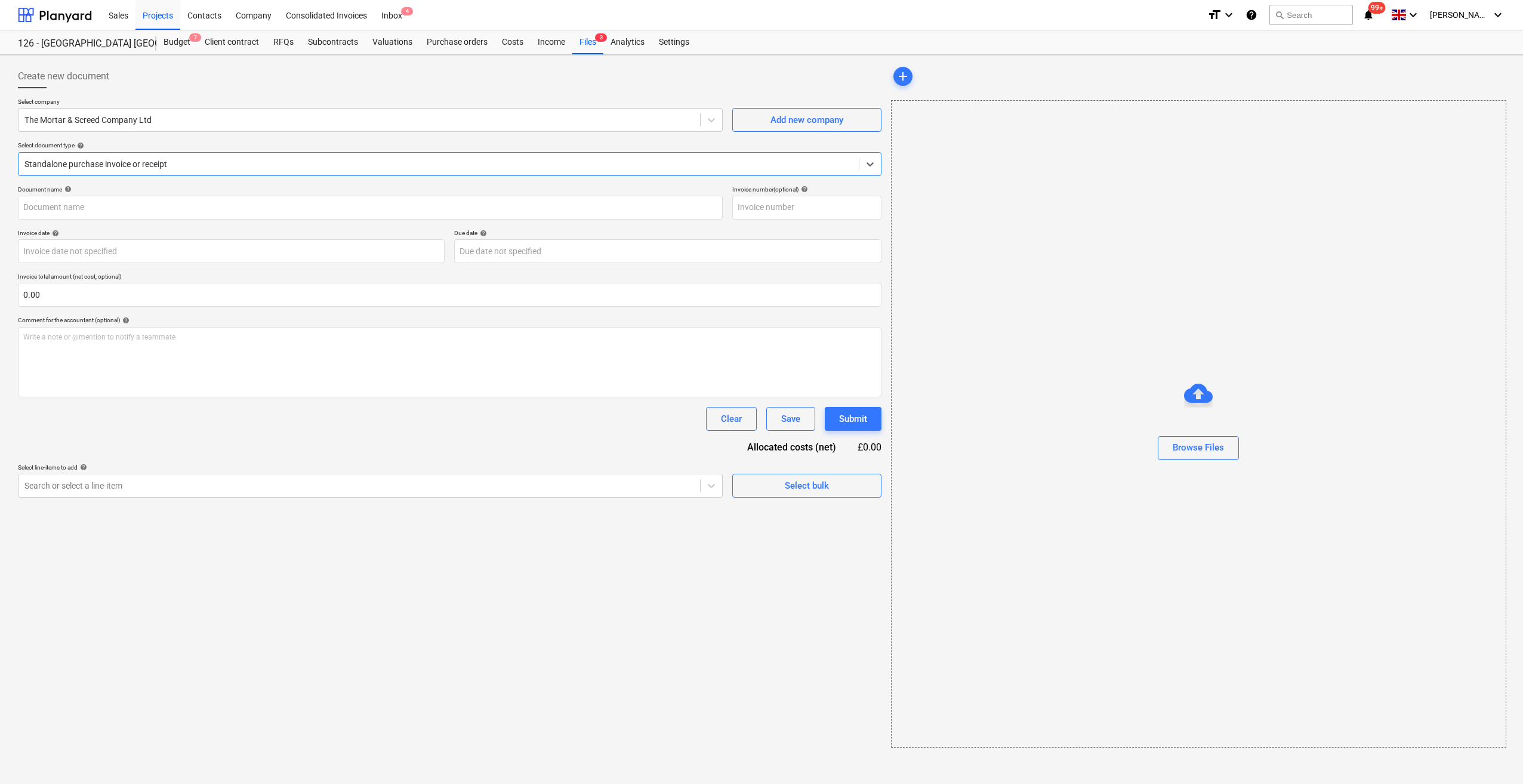
type input "523876"
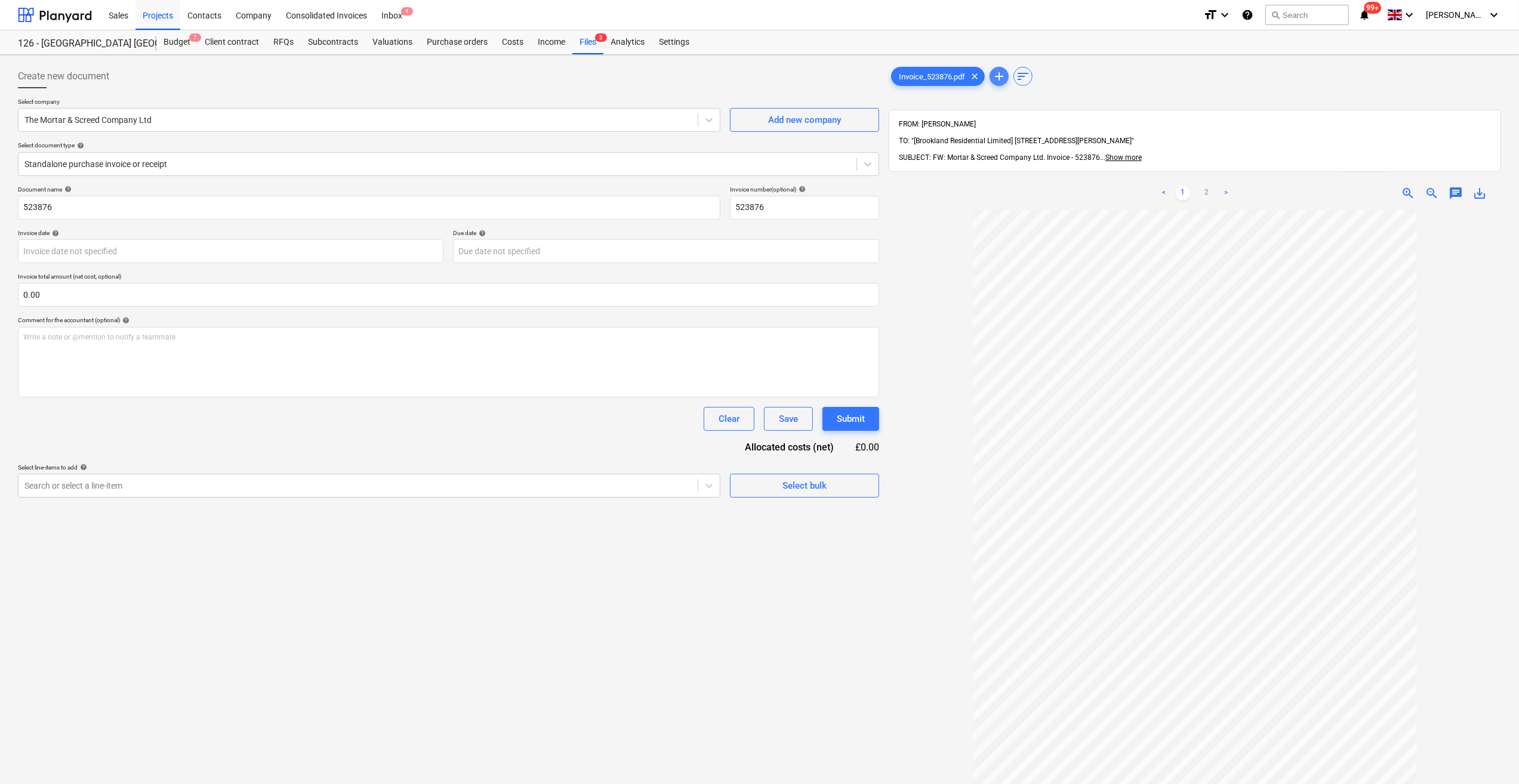
click at [1002, 67] on button "add" at bounding box center [999, 76] width 19 height 19
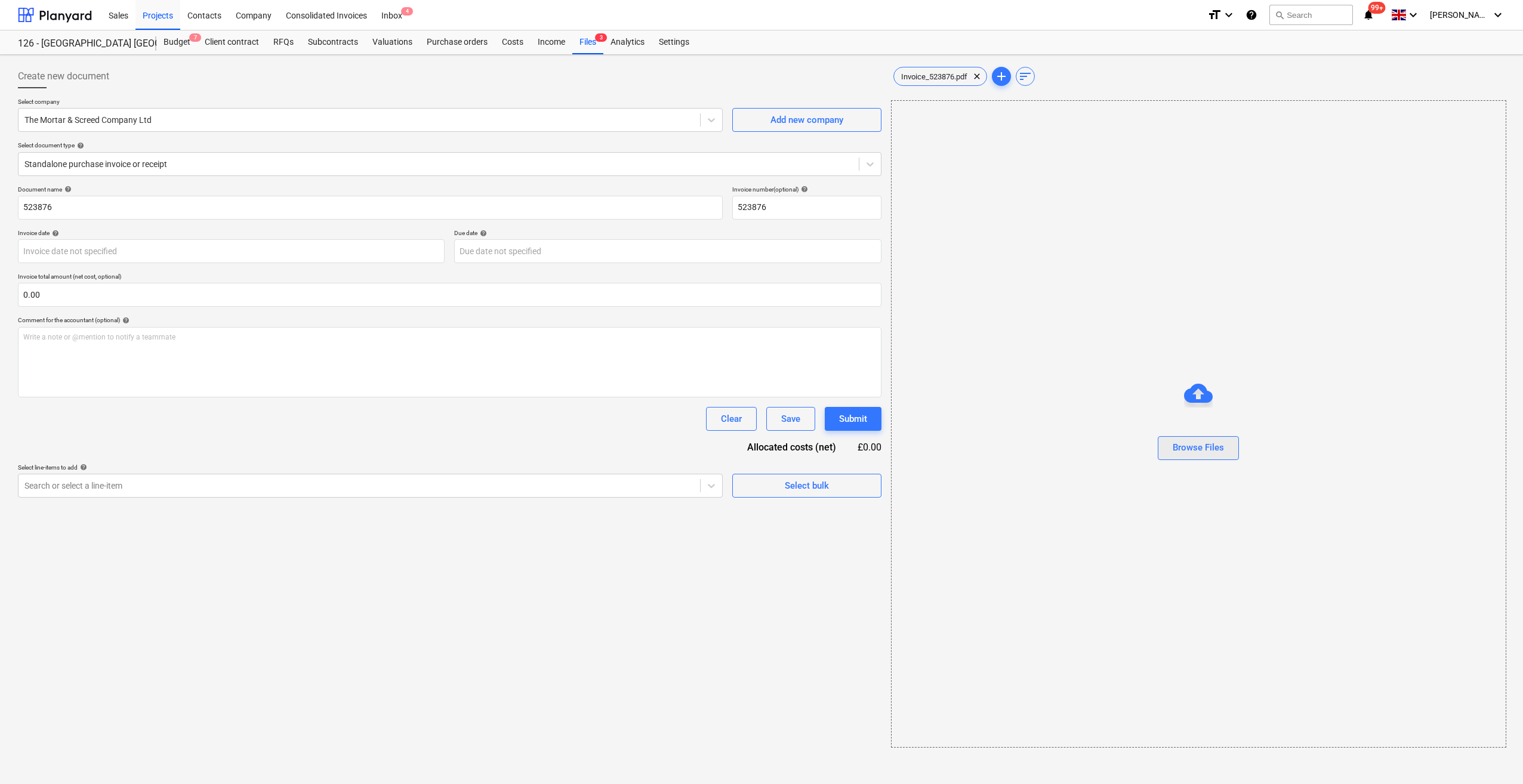
click at [1182, 445] on div "Browse Files" at bounding box center [1198, 447] width 52 height 16
click at [948, 81] on div "Invoice_523876.pdf clear" at bounding box center [940, 76] width 93 height 19
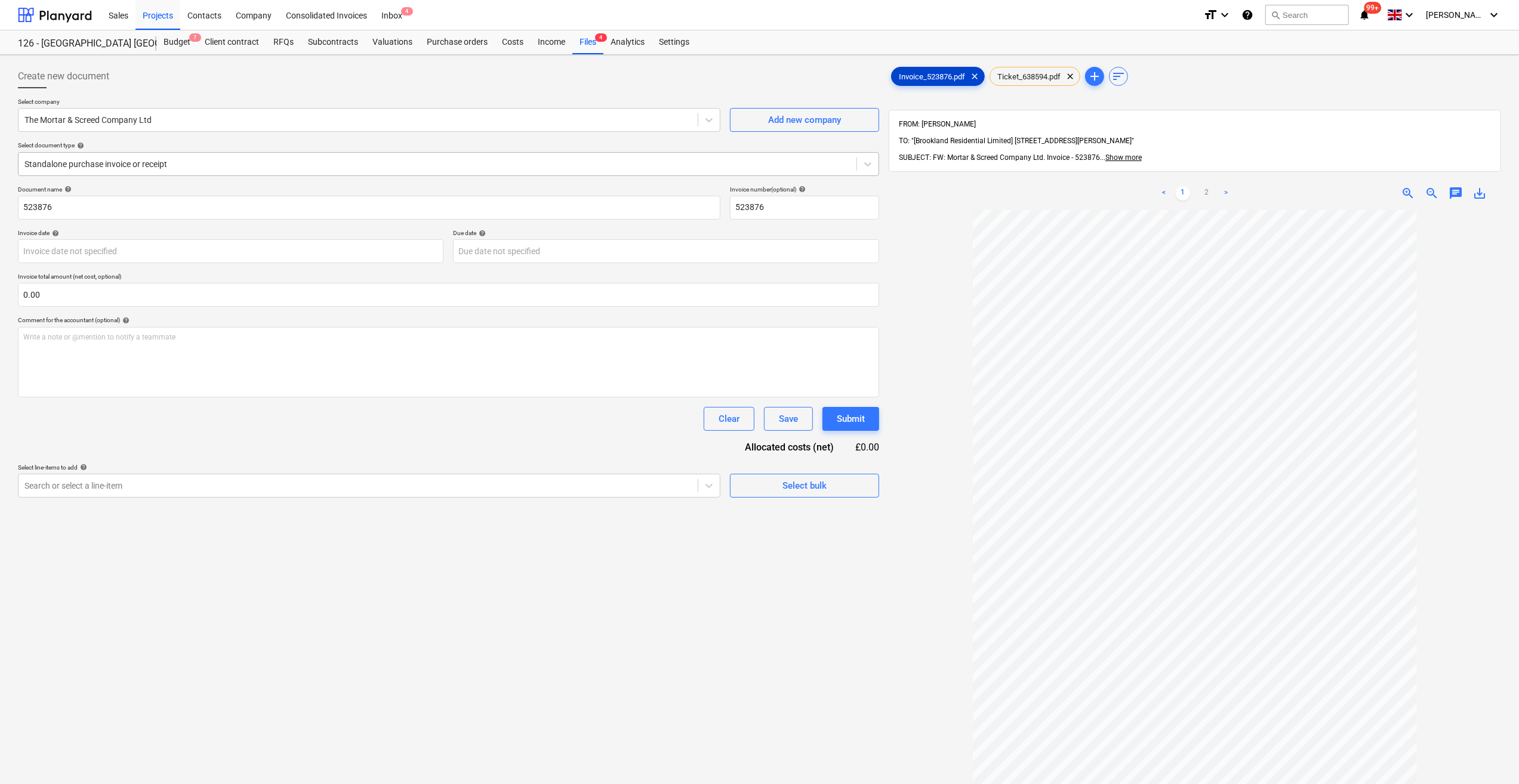
type input "[DATE]"
click at [870, 164] on icon at bounding box center [868, 164] width 12 height 12
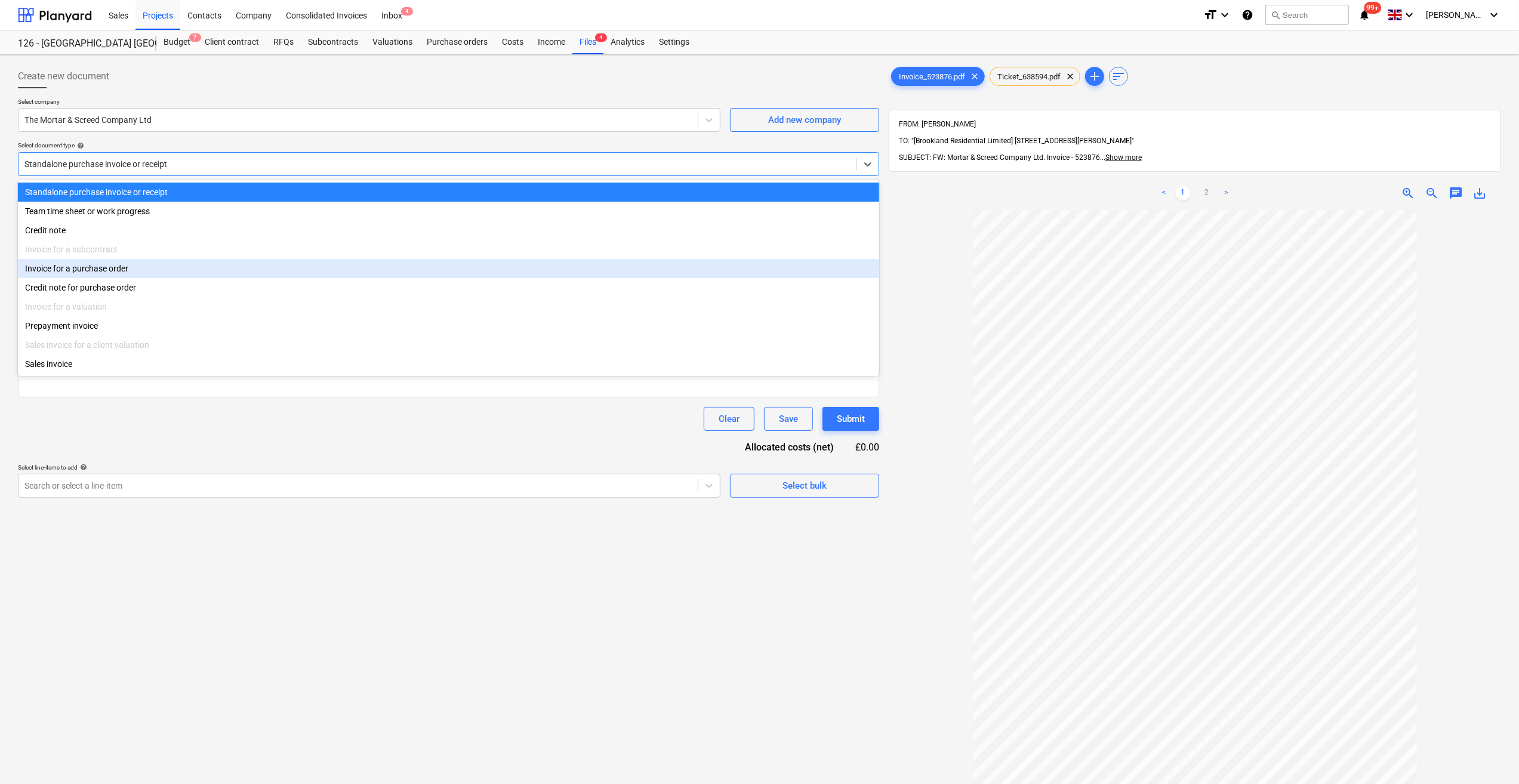
click at [152, 274] on div "Invoice for a purchase order" at bounding box center [448, 268] width 861 height 19
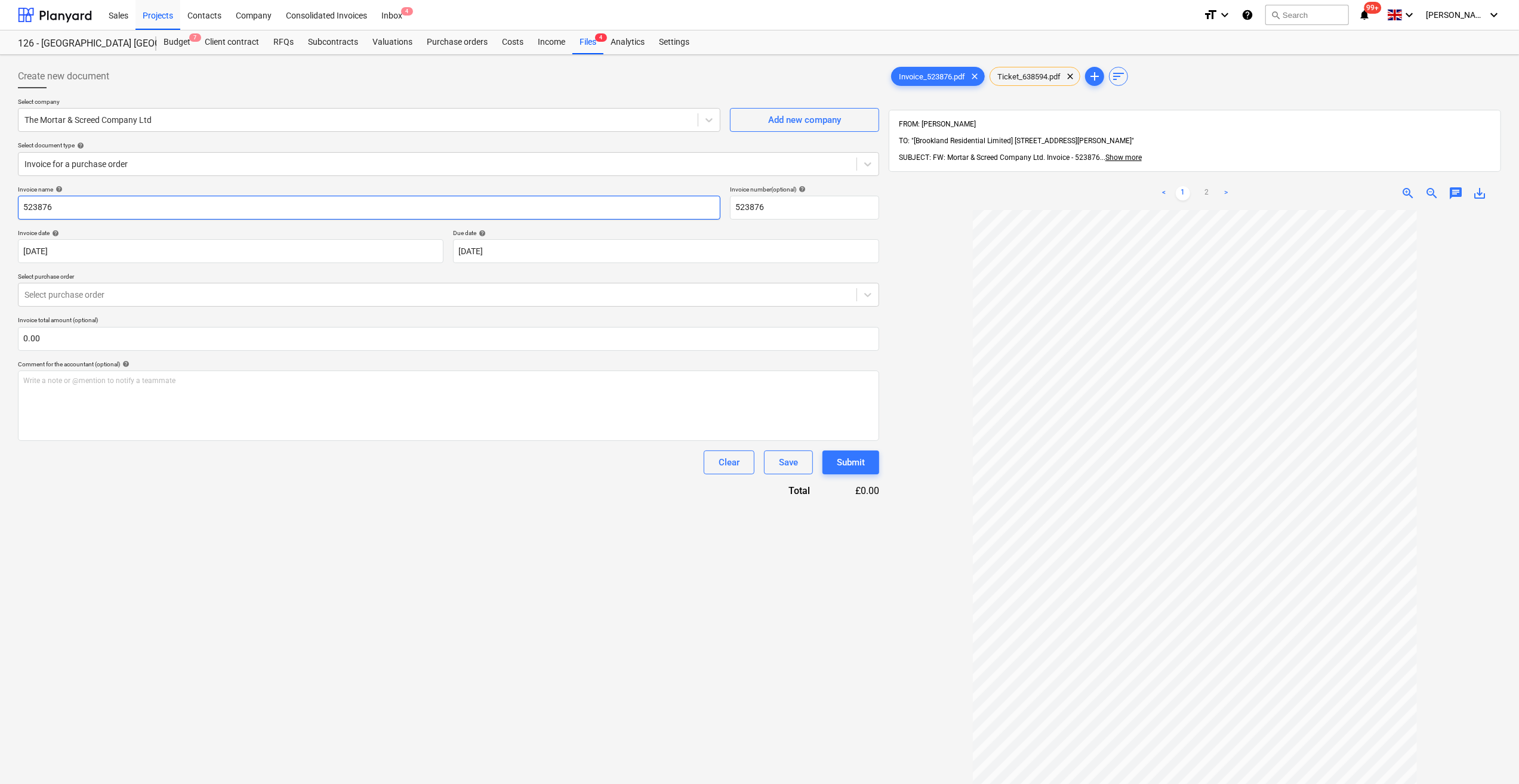
click at [23, 203] on input "523876" at bounding box center [369, 207] width 702 height 24
type input "Mortar [DATE] - 523876"
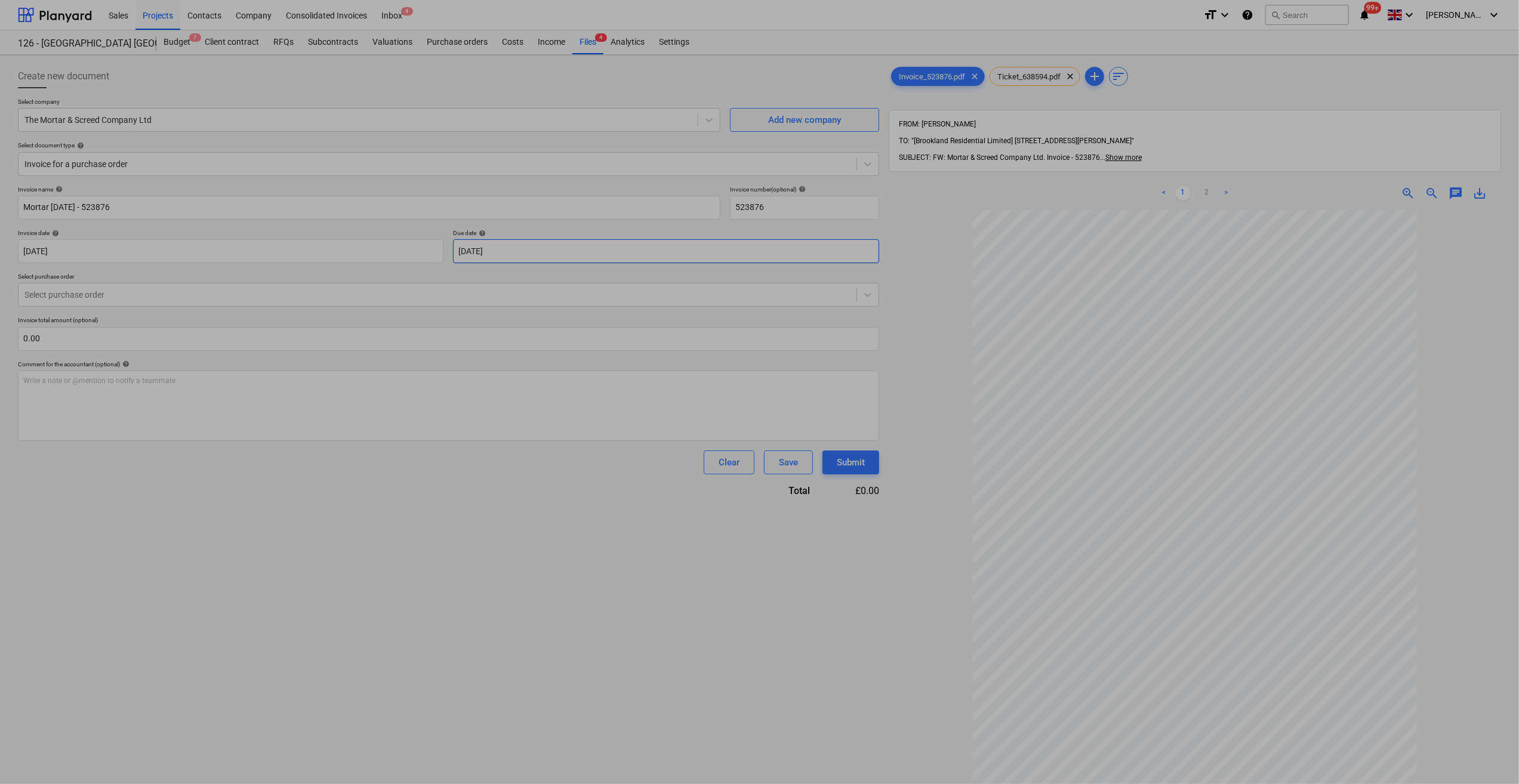
click at [508, 254] on body "Sales Projects Contacts Company Consolidated Invoices Inbox 4 format_size keybo…" at bounding box center [760, 392] width 1519 height 784
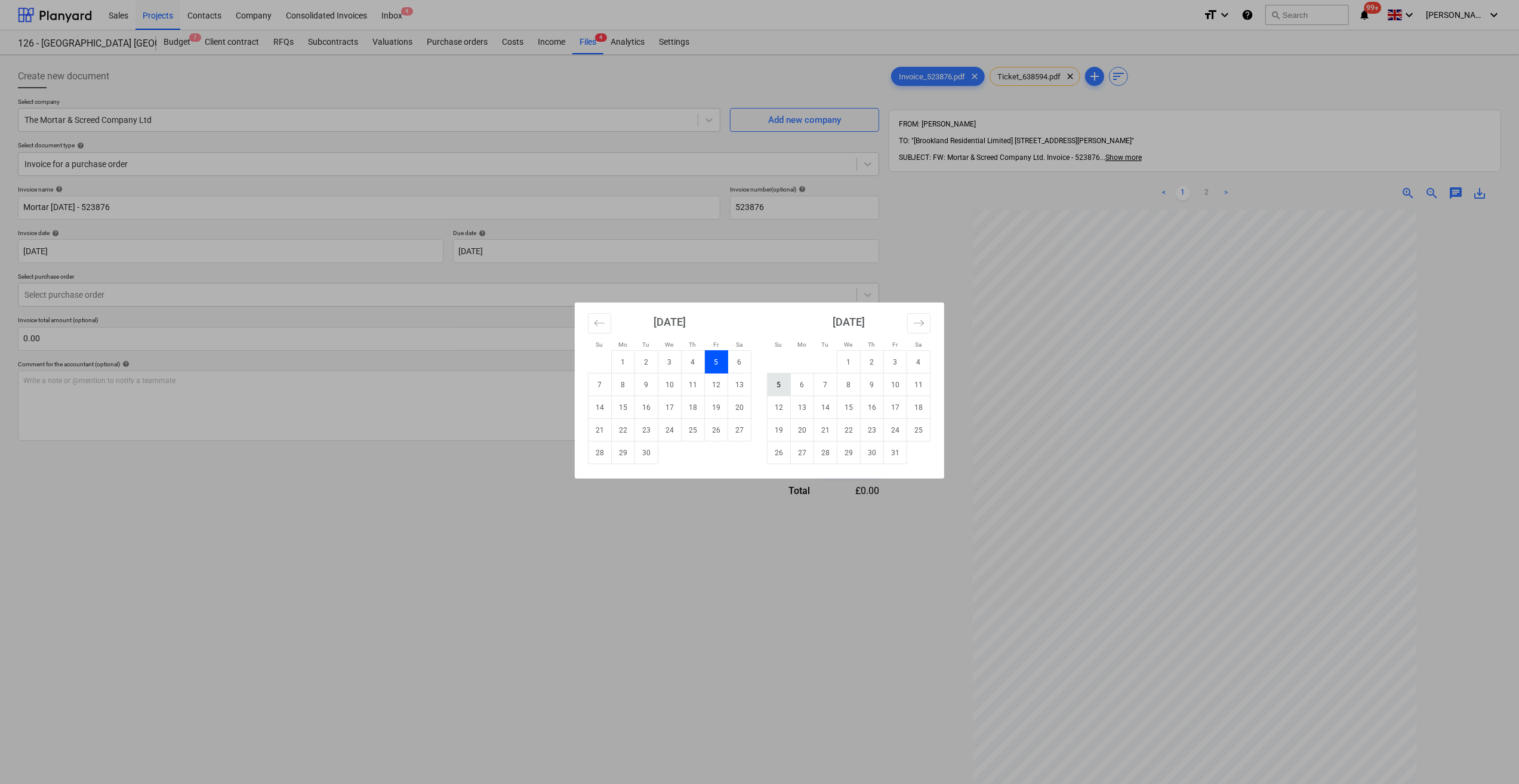
click at [773, 384] on td "5" at bounding box center [779, 384] width 23 height 22
type input "[DATE]"
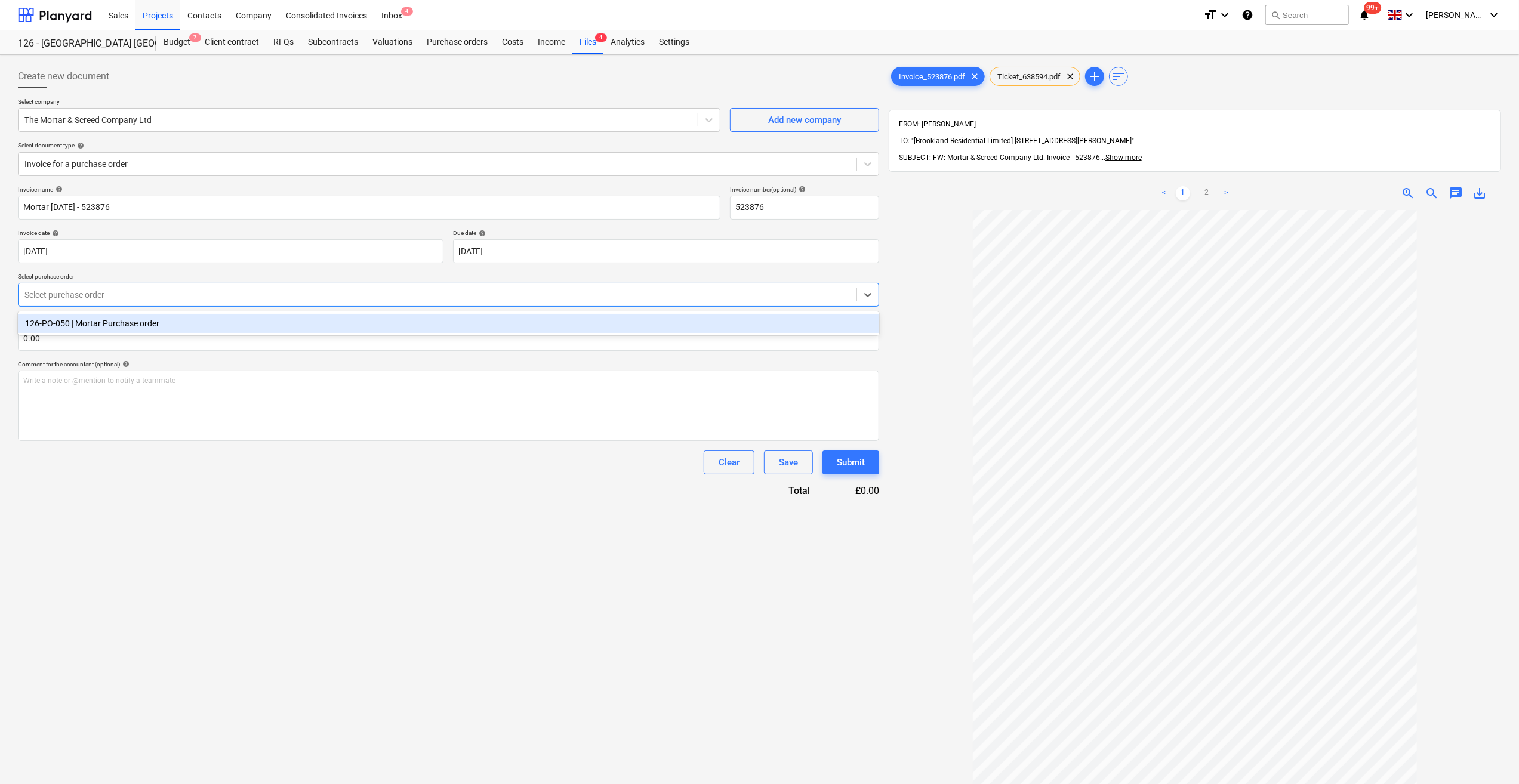
click at [81, 299] on div at bounding box center [437, 295] width 826 height 12
click at [98, 322] on div "126-PO-050 | Mortar Purchase order" at bounding box center [448, 323] width 861 height 19
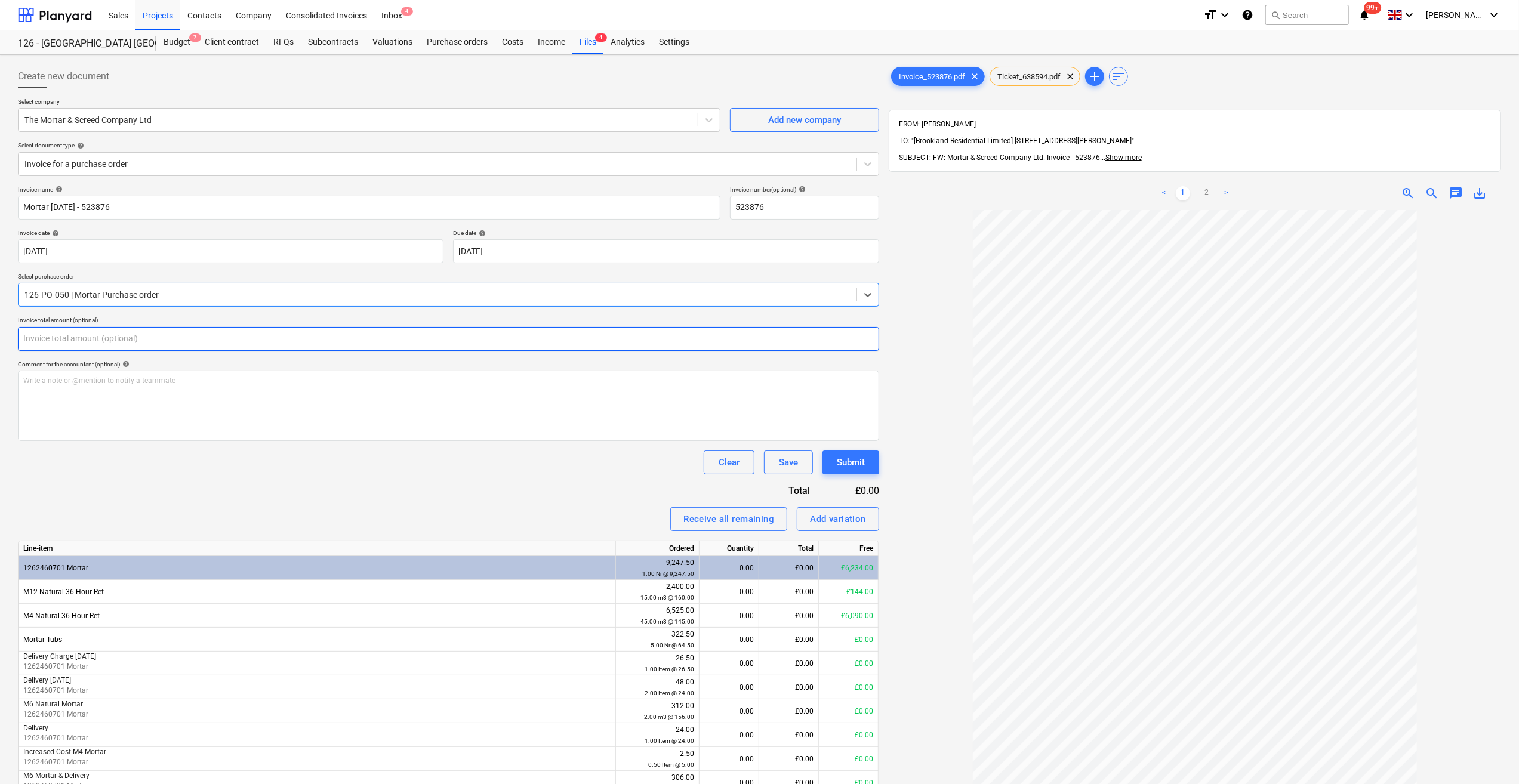
click at [59, 339] on input "text" at bounding box center [448, 339] width 861 height 24
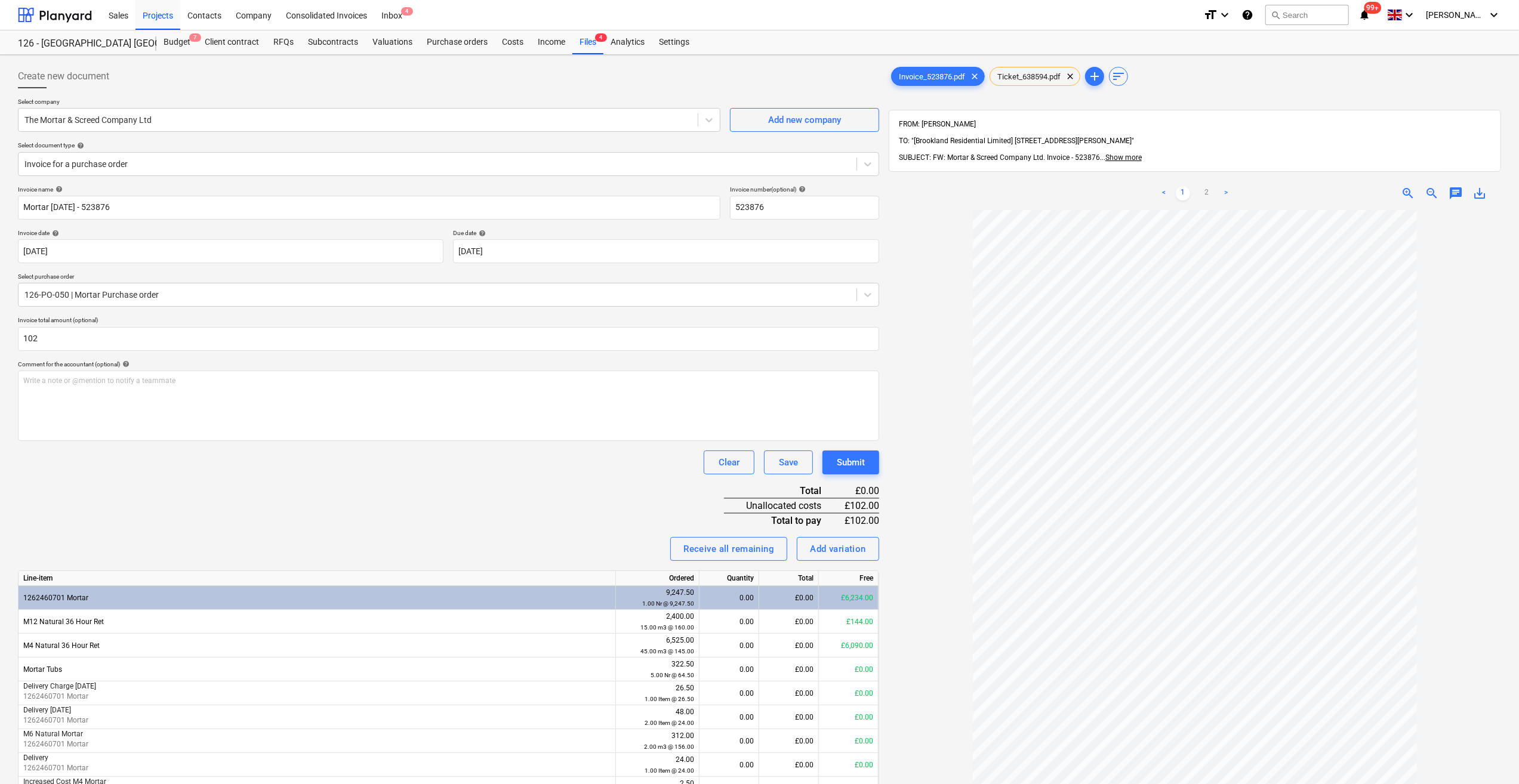
type input "102.00"
click at [473, 450] on div "Clear Save Submit" at bounding box center [448, 462] width 861 height 24
click at [450, 45] on div "Purchase orders" at bounding box center [457, 42] width 75 height 24
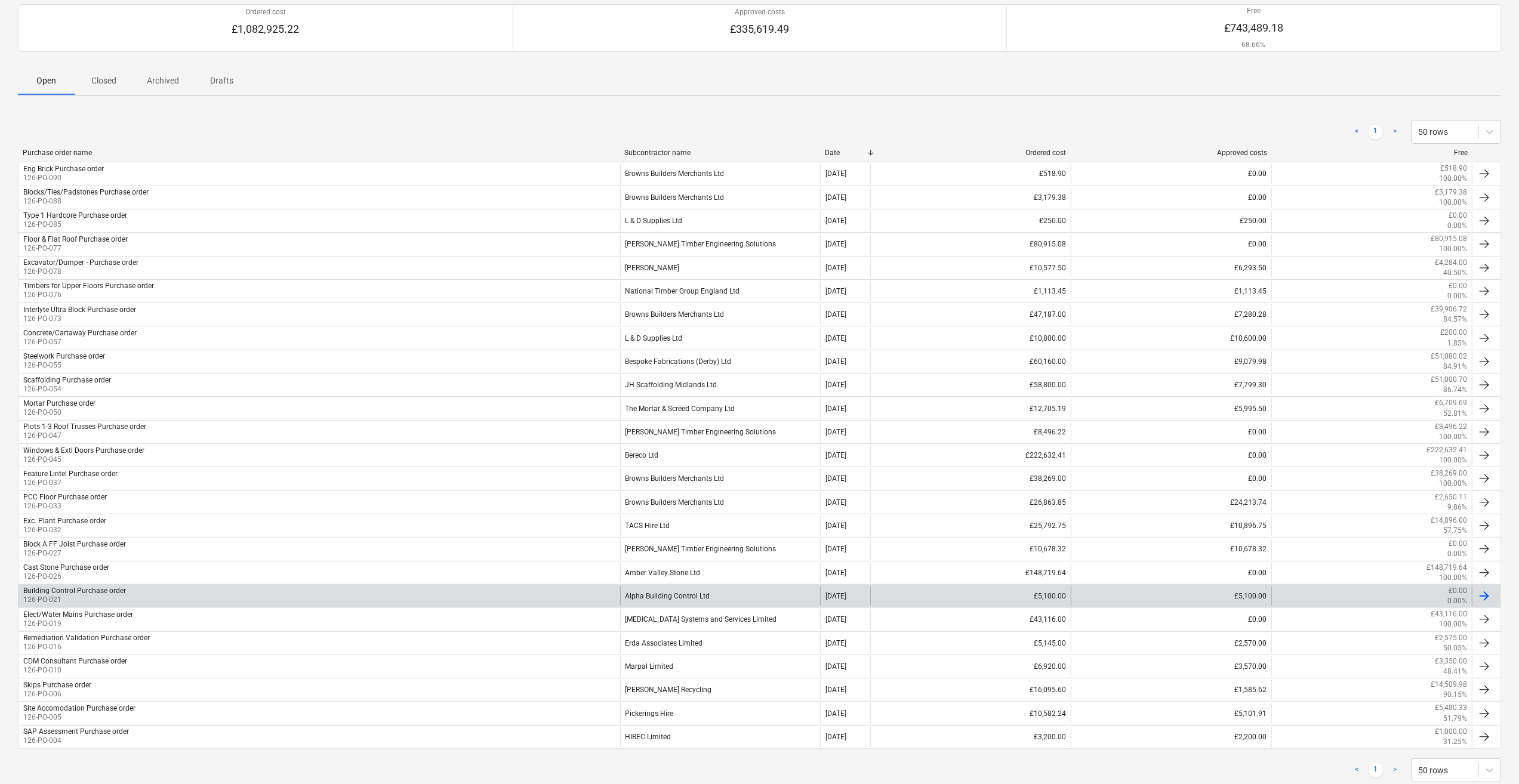
scroll to position [120, 0]
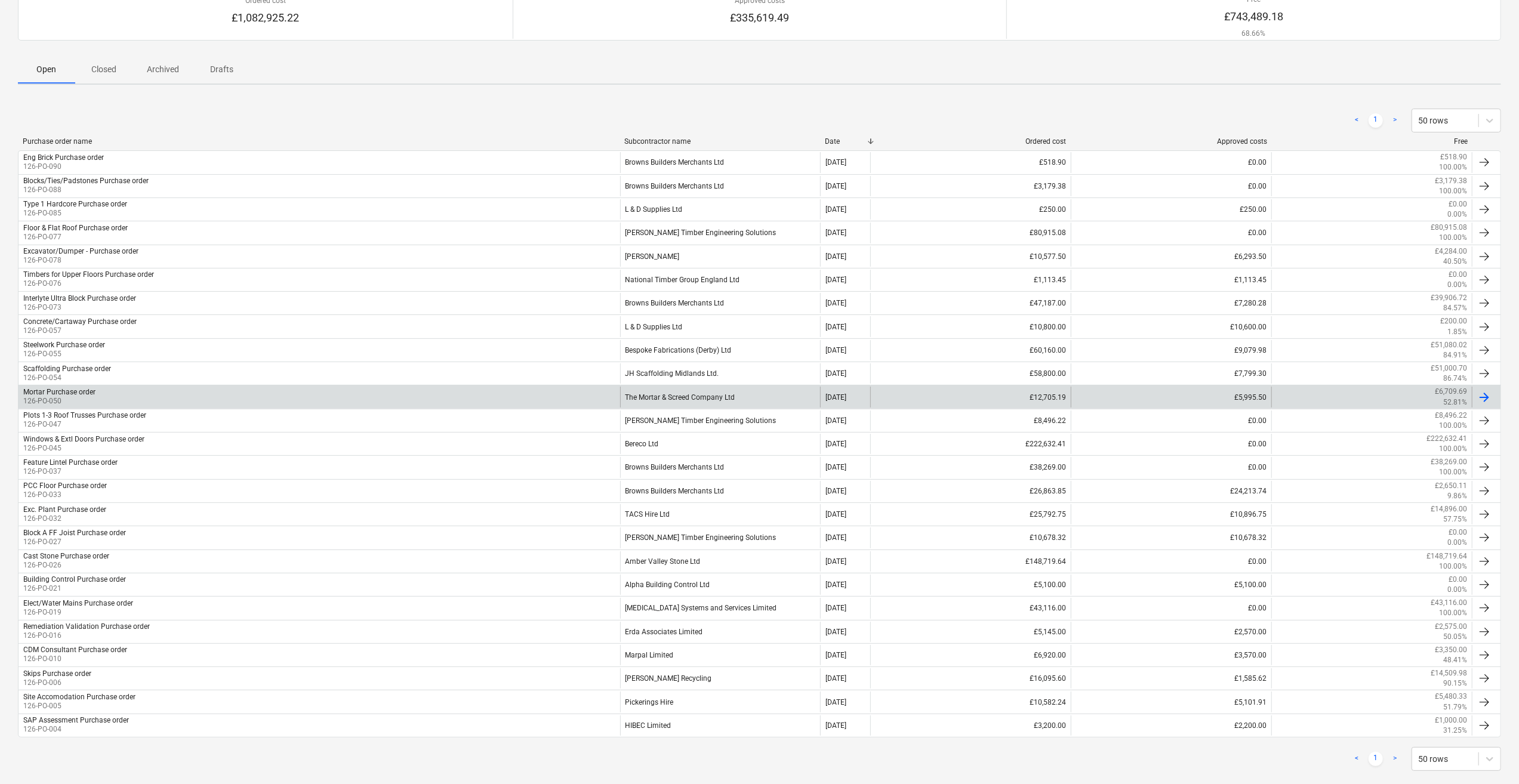
click at [681, 401] on div "The Mortar & Screed Company Ltd" at bounding box center [720, 396] width 200 height 20
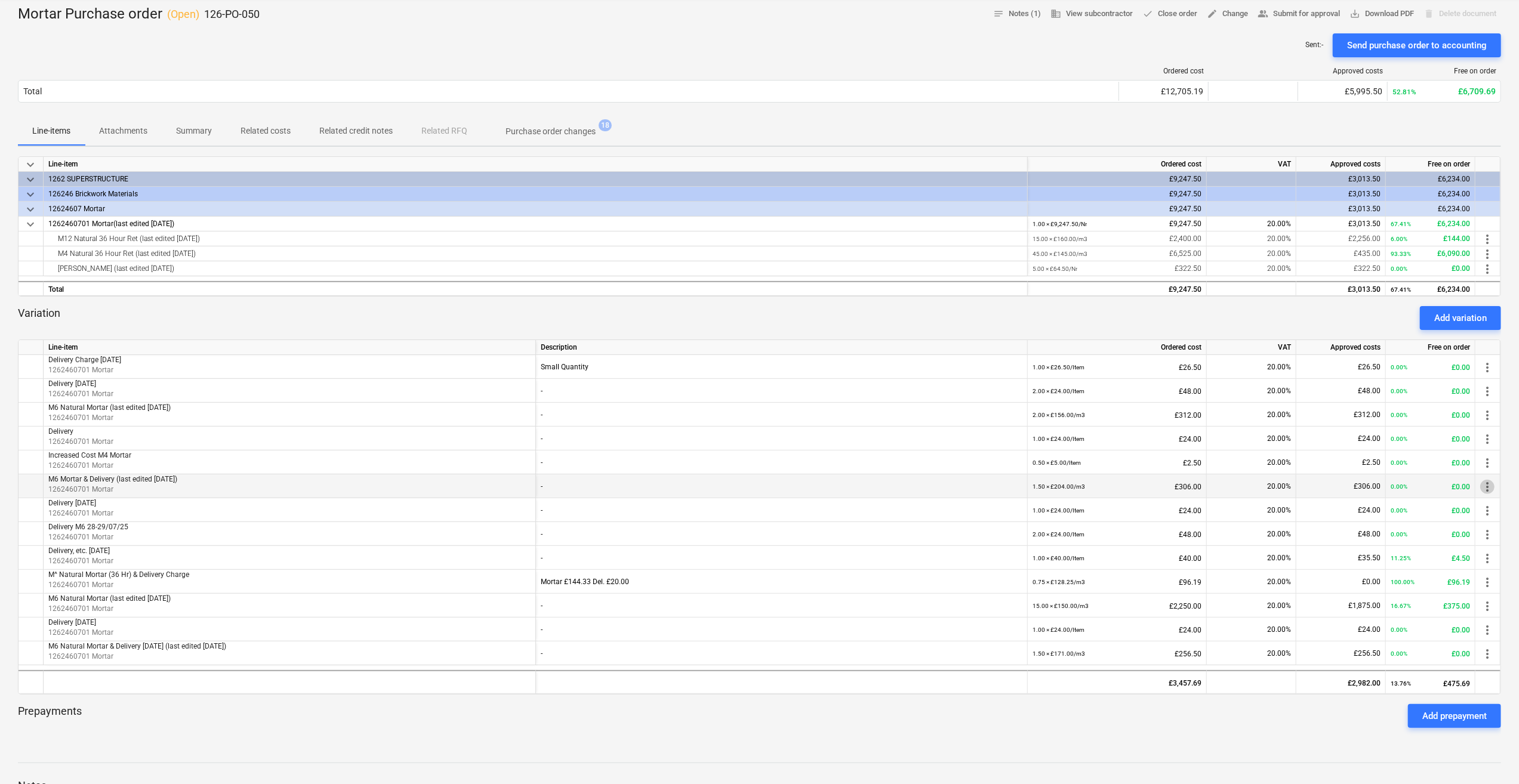
click at [1486, 487] on span "more_vert" at bounding box center [1487, 487] width 15 height 15
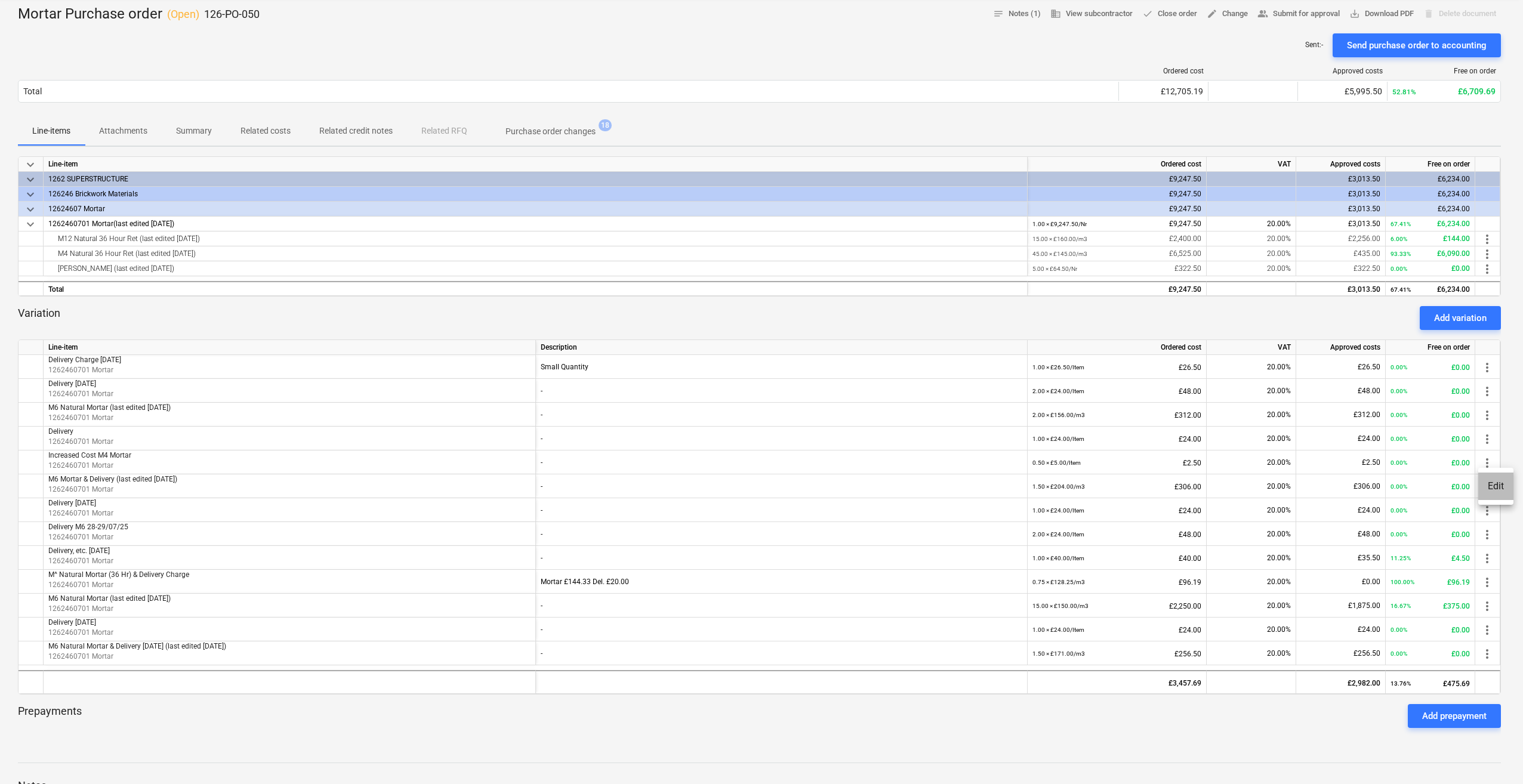
click at [1491, 485] on li "Edit" at bounding box center [1496, 486] width 35 height 27
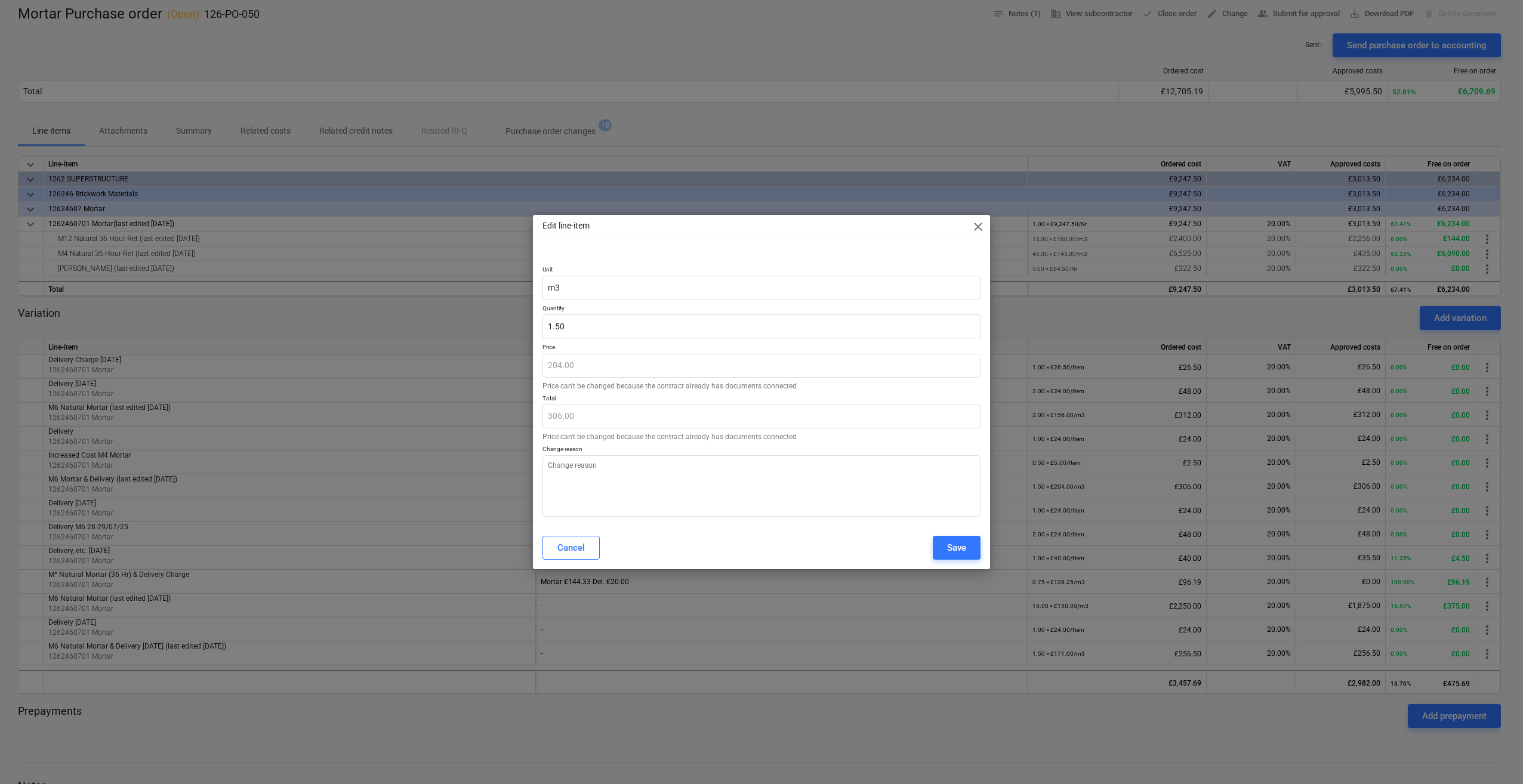
type textarea "x"
click at [552, 326] on input "1.5" at bounding box center [762, 326] width 438 height 24
type input ".5"
type textarea "x"
type input "102.00"
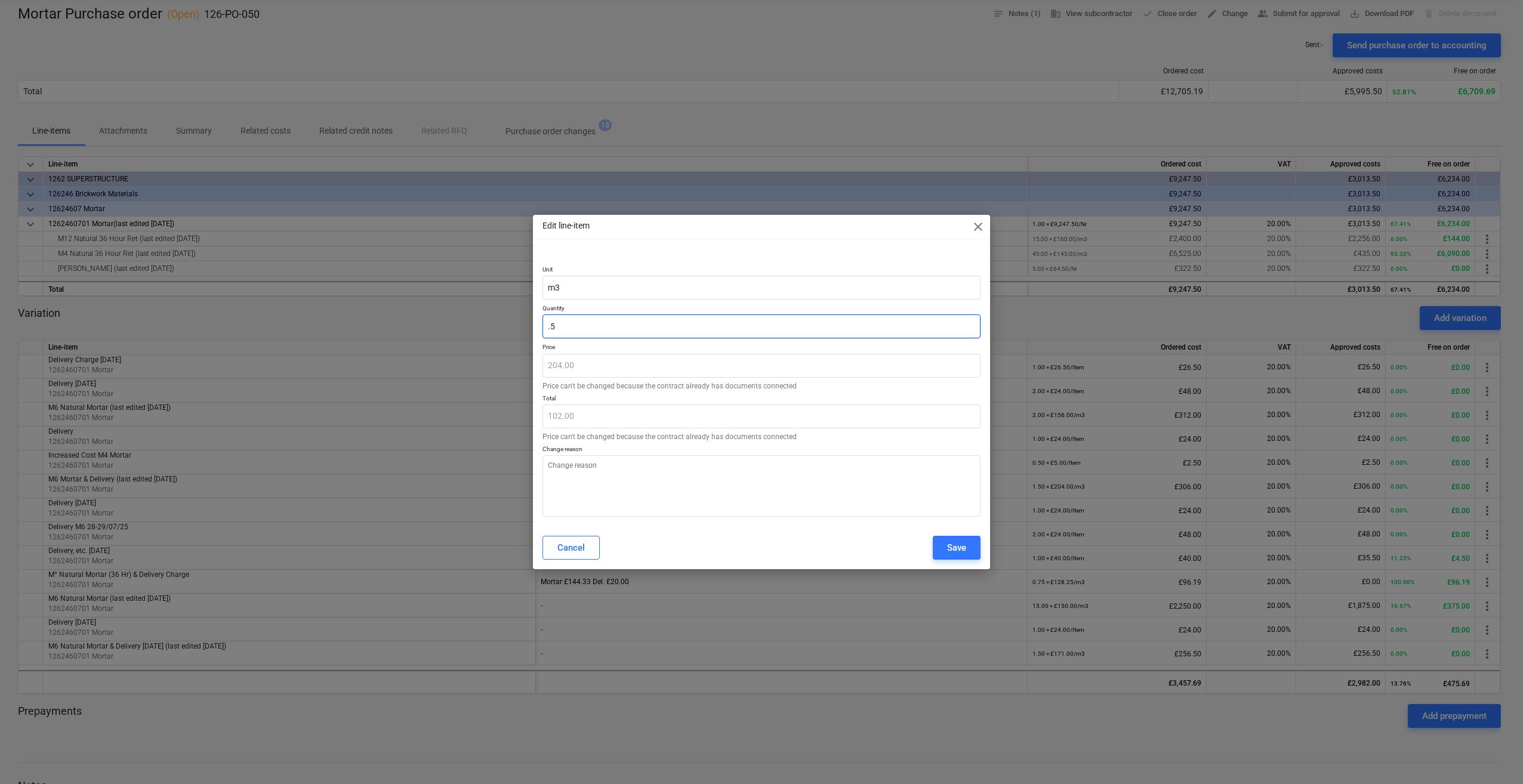
type input "2.5"
type textarea "x"
type input "510.00"
type input "2.50"
type textarea "x"
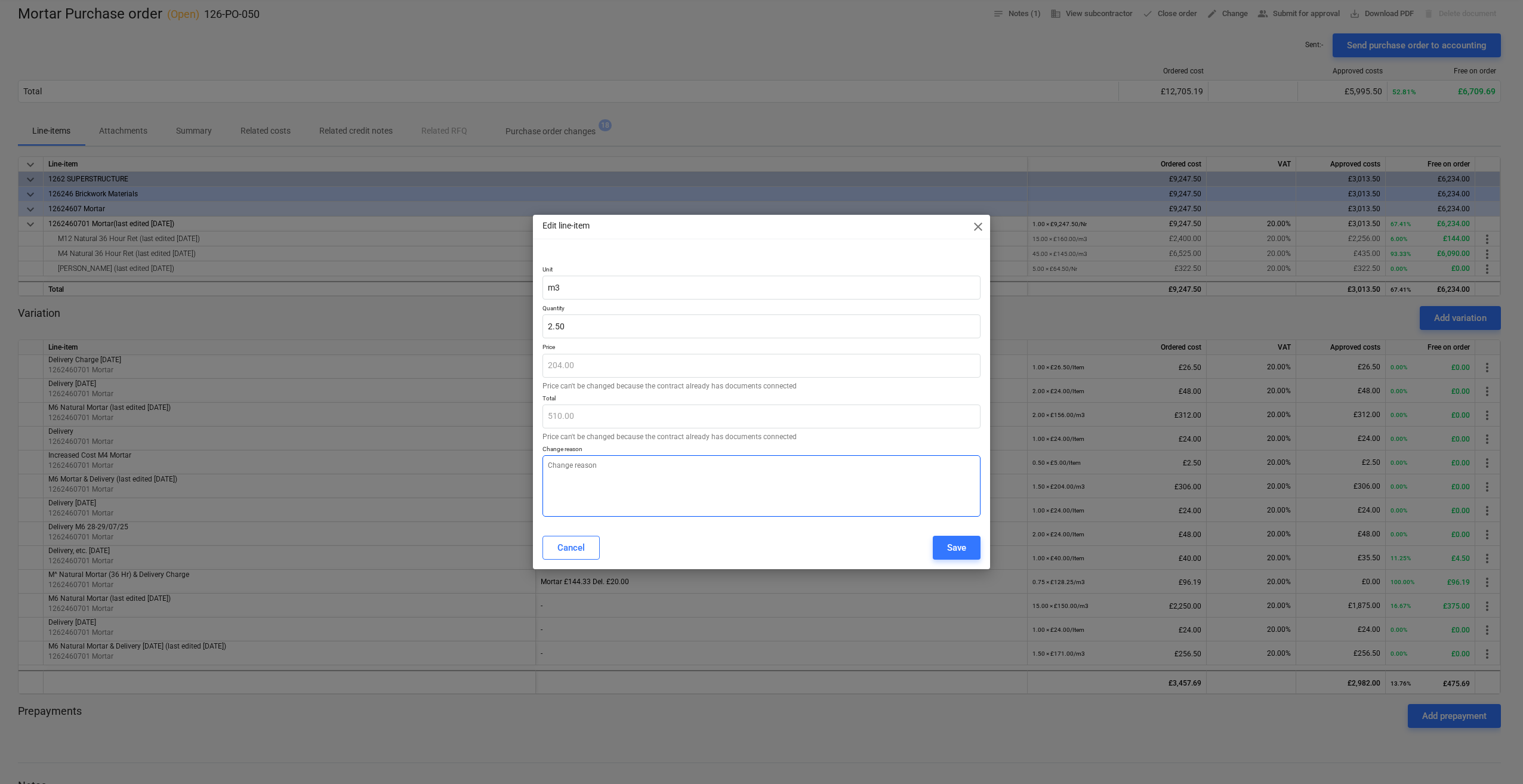
click at [577, 468] on textarea at bounding box center [762, 485] width 438 height 61
type textarea "M"
type textarea "x"
type textarea "Mo"
type textarea "x"
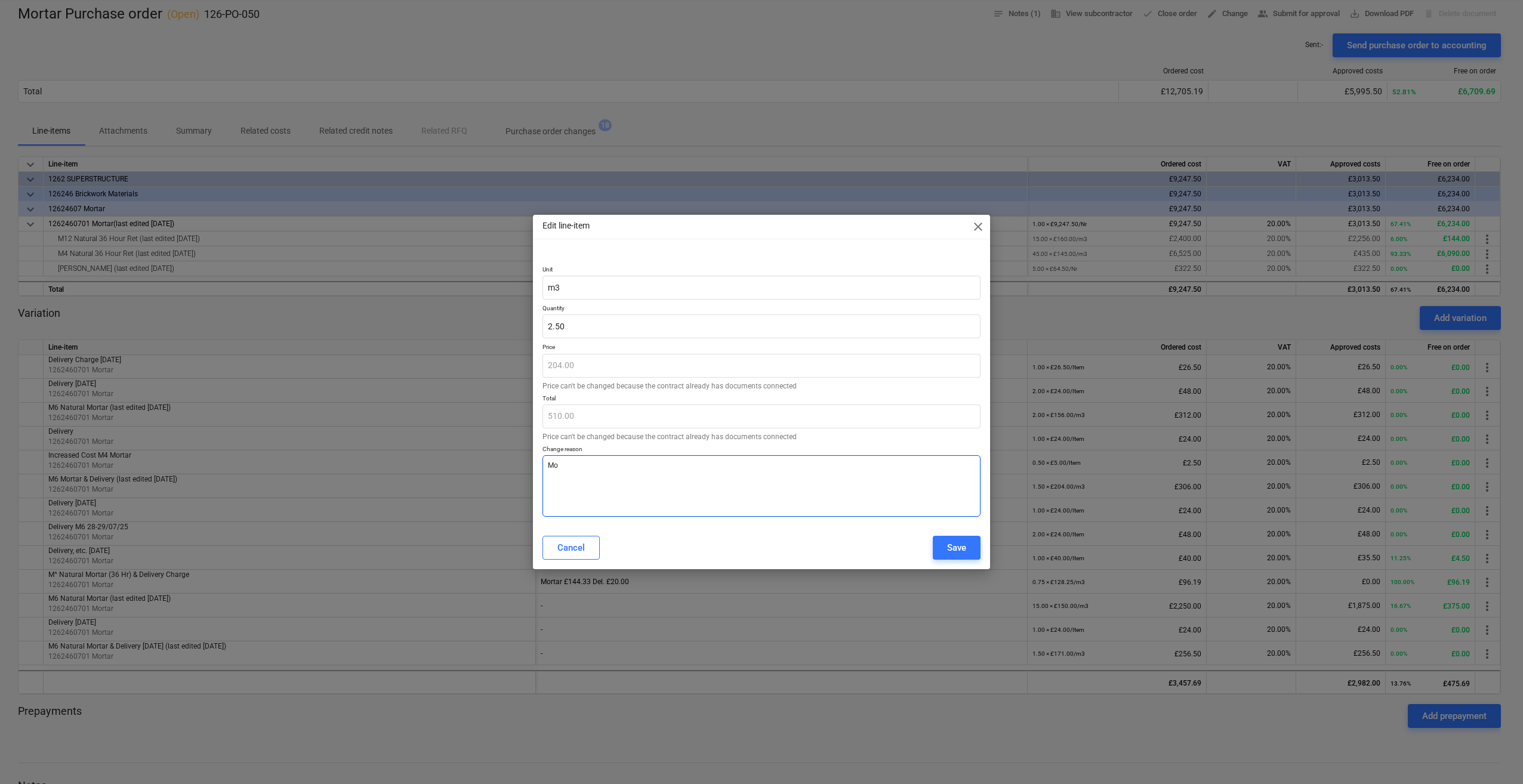
type textarea "Mor"
type textarea "x"
type textarea "Mort"
type textarea "x"
type textarea "Morta"
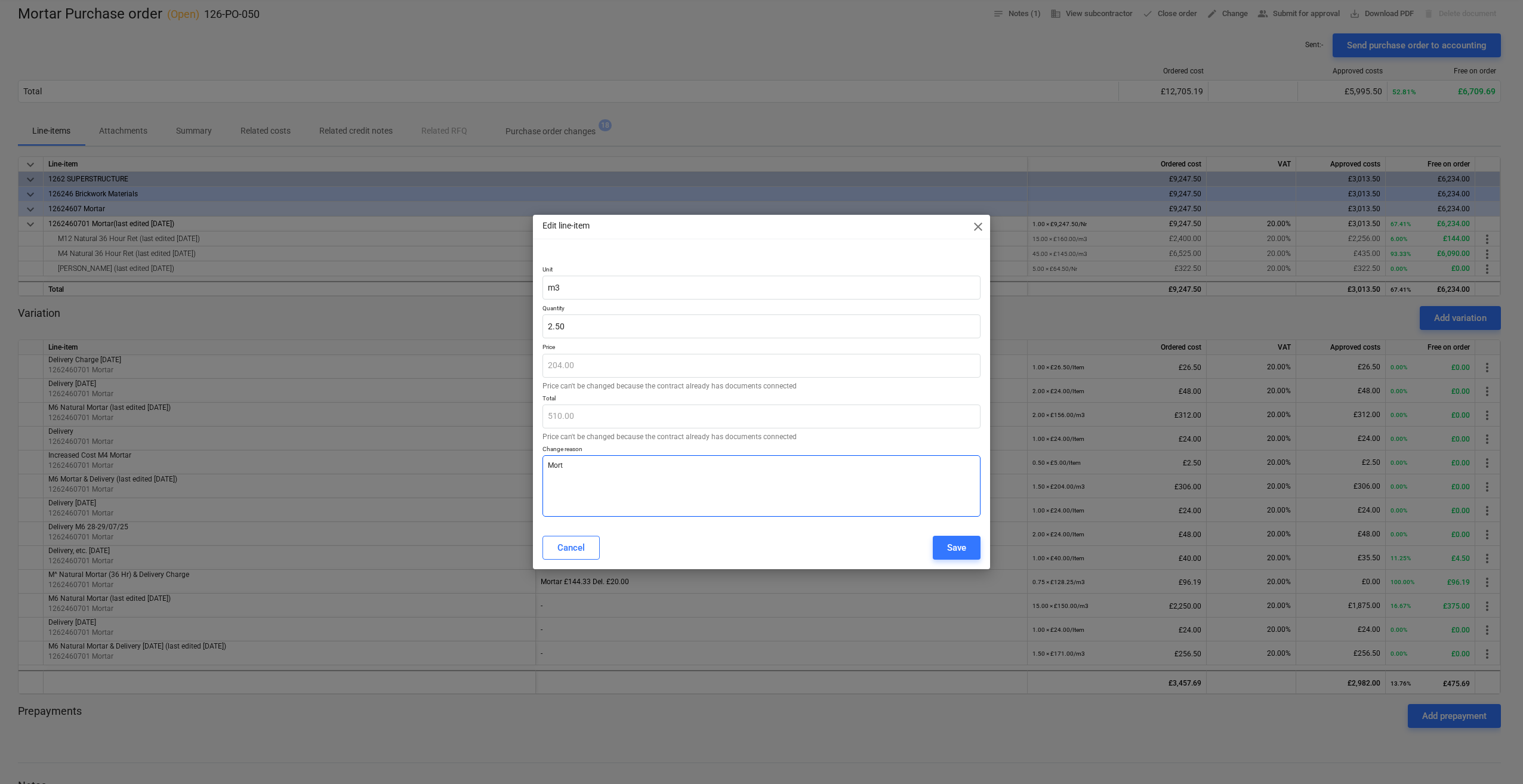
type textarea "x"
type textarea "Mortar"
type textarea "x"
type textarea "Mortar"
type textarea "x"
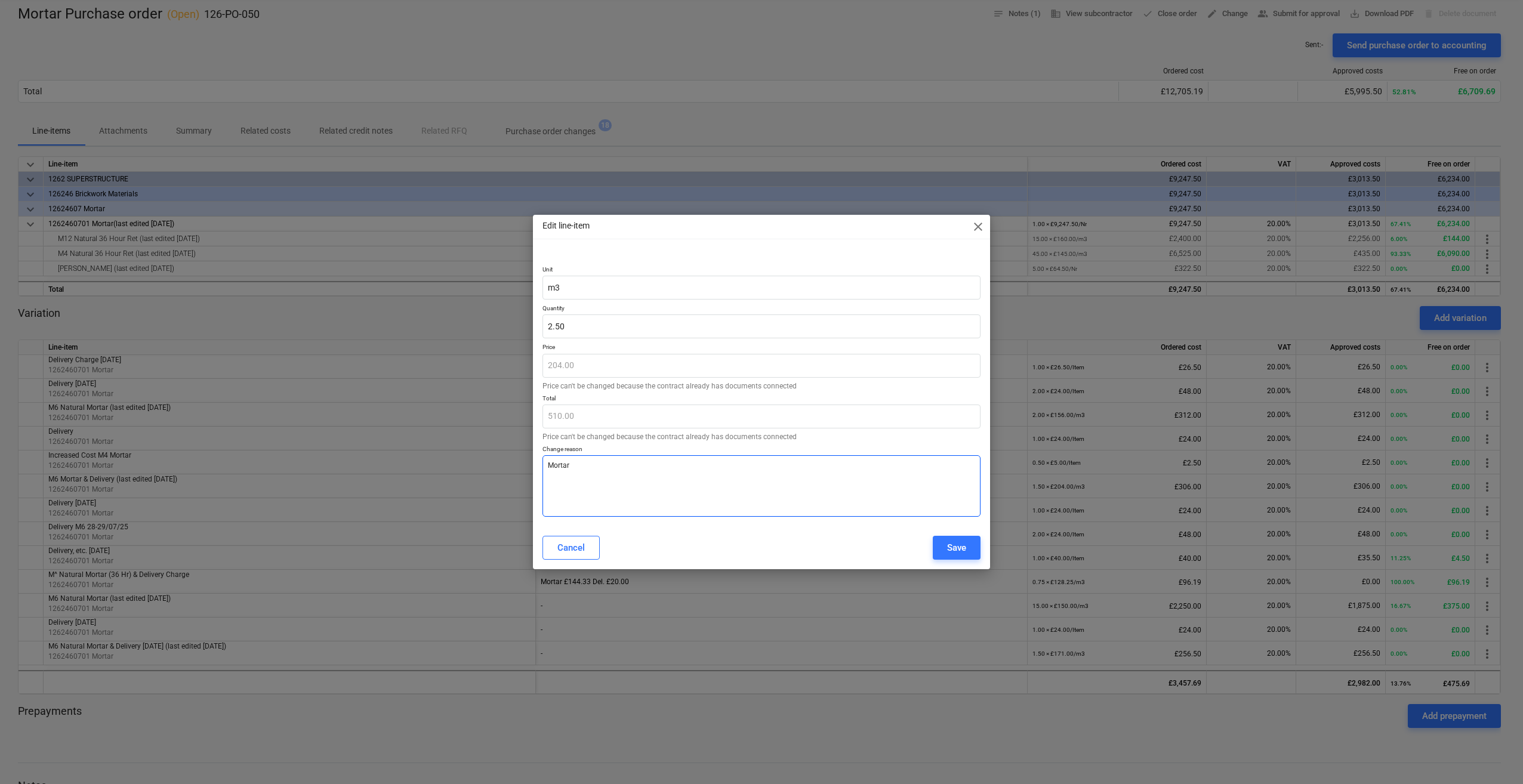
type textarea "Mortar 0"
type textarea "x"
type textarea "Mortar 06"
type textarea "x"
type textarea "Mortar 0"
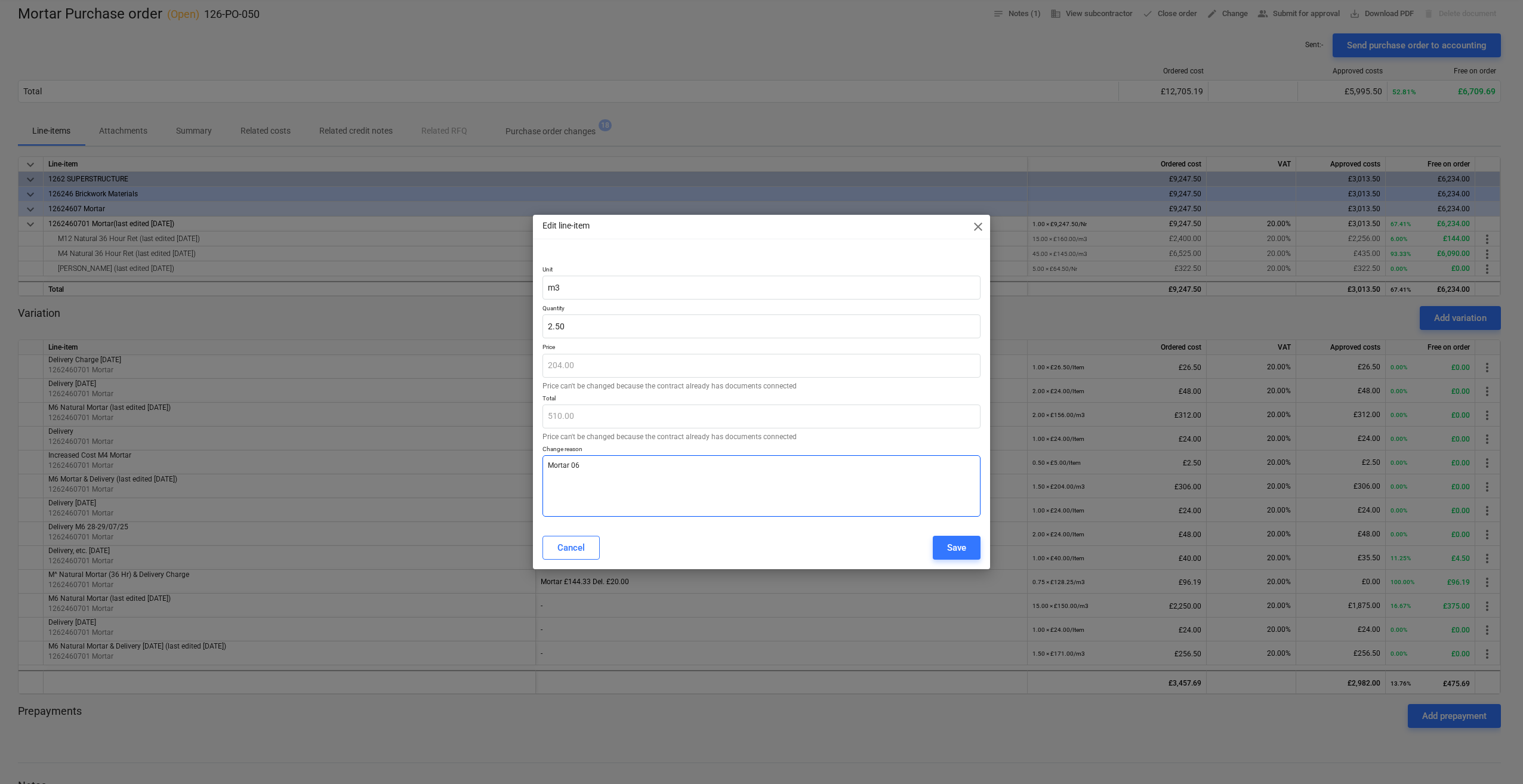
type textarea "x"
type textarea "Mortar 05"
type textarea "x"
type textarea "Mortar 05/"
type textarea "x"
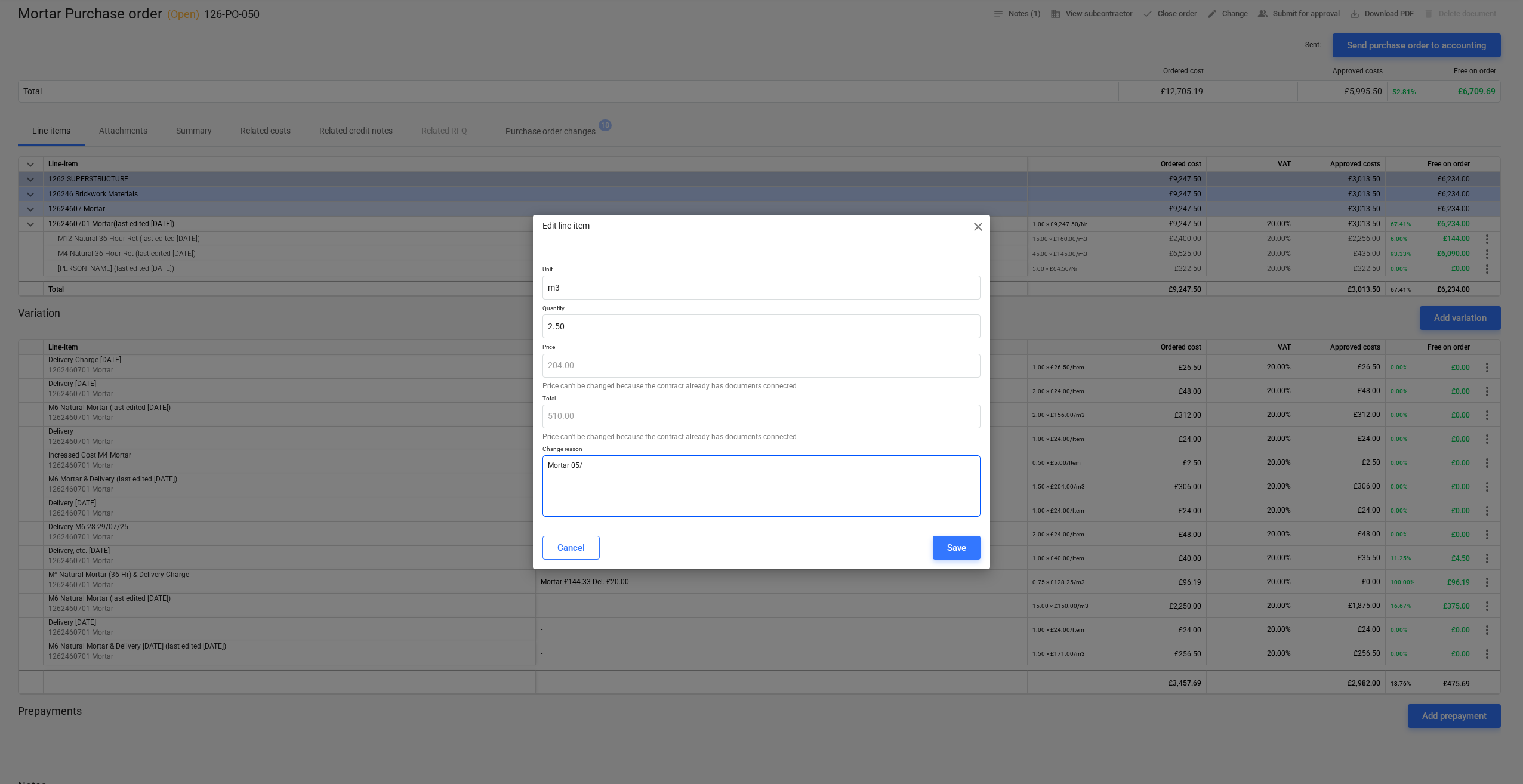
type textarea "Mortar 05/0"
type textarea "x"
type textarea "Mortar 05/09"
type textarea "x"
type textarea "Mortar 05/09/"
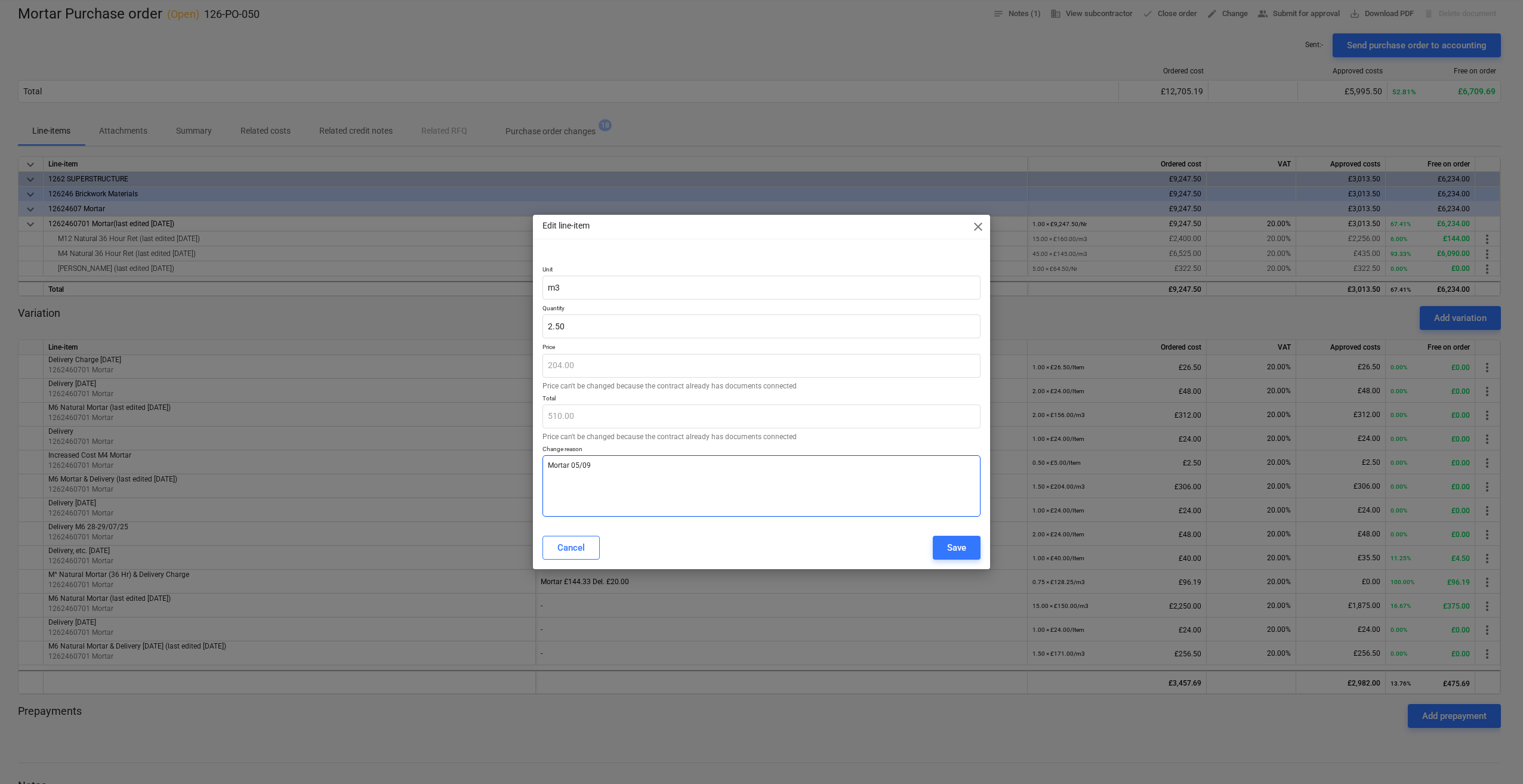
type textarea "x"
type textarea "Mortar 05/09/2"
type textarea "x"
type textarea "Mortar [DATE]"
type textarea "x"
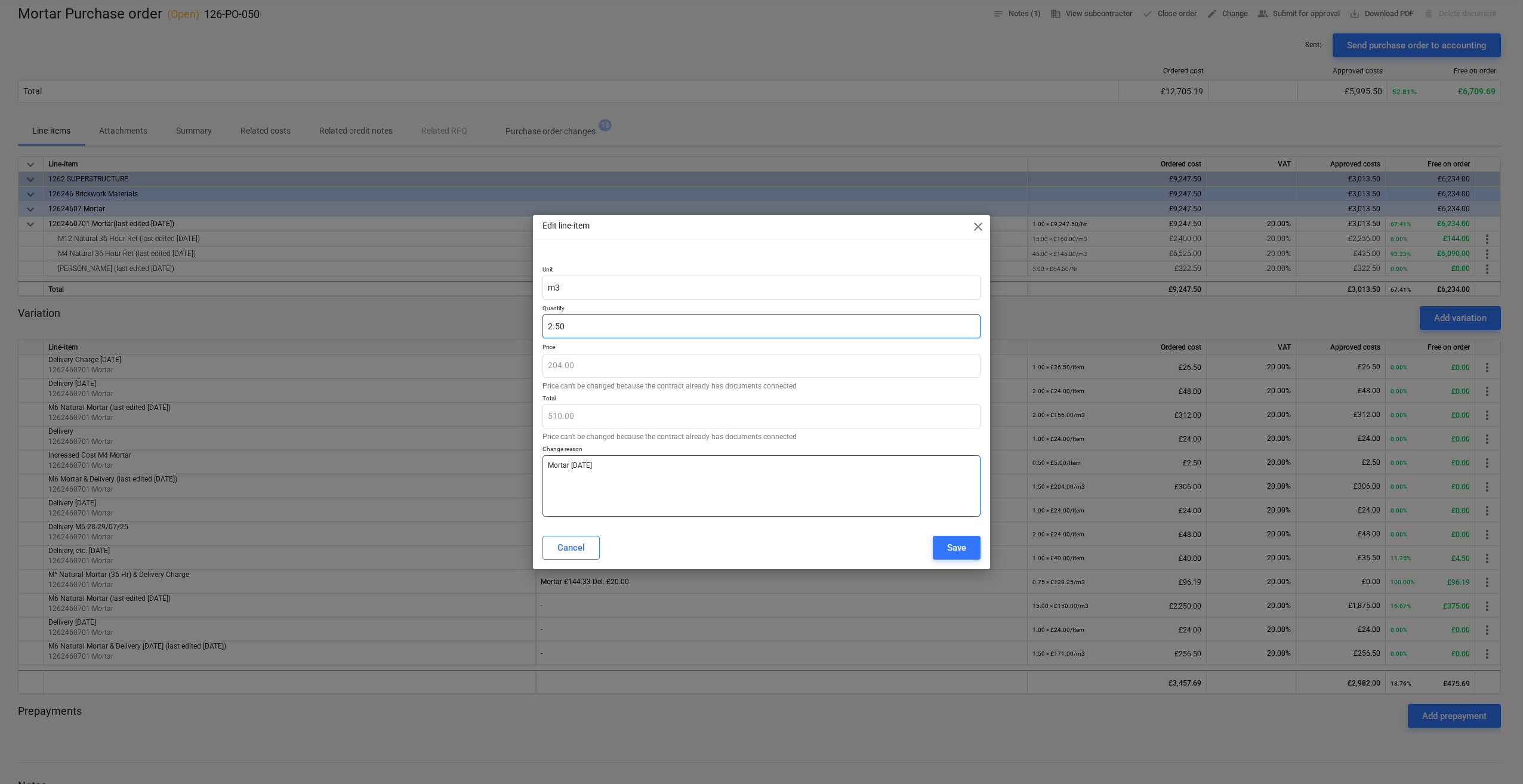
type textarea "Mortar [DATE]"
type input "2.5"
type textarea "x"
click at [568, 323] on input "2.5" at bounding box center [762, 326] width 438 height 24
type input "2."
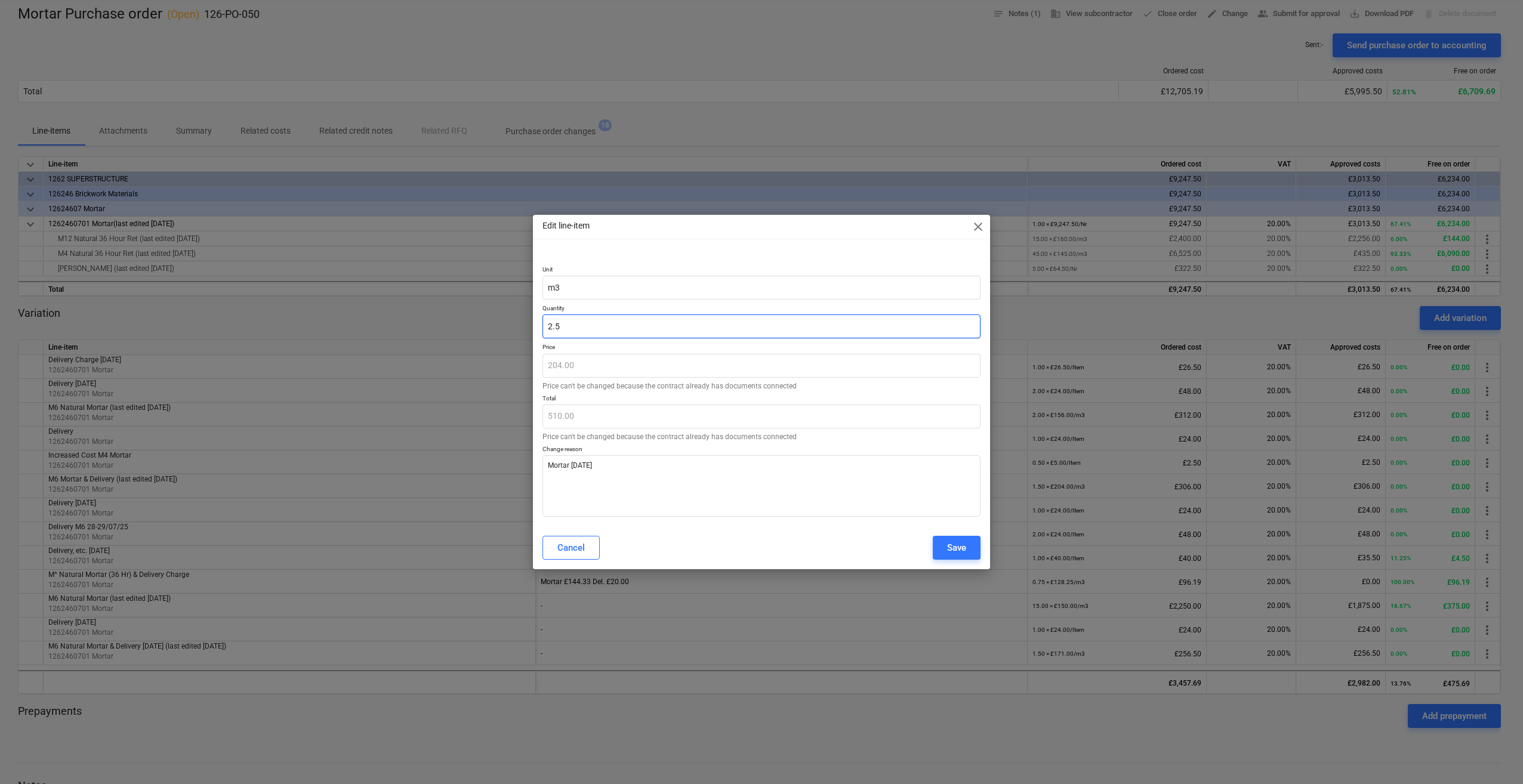
type textarea "x"
type input "408.00"
type input "2.0"
type textarea "x"
type input "2.00"
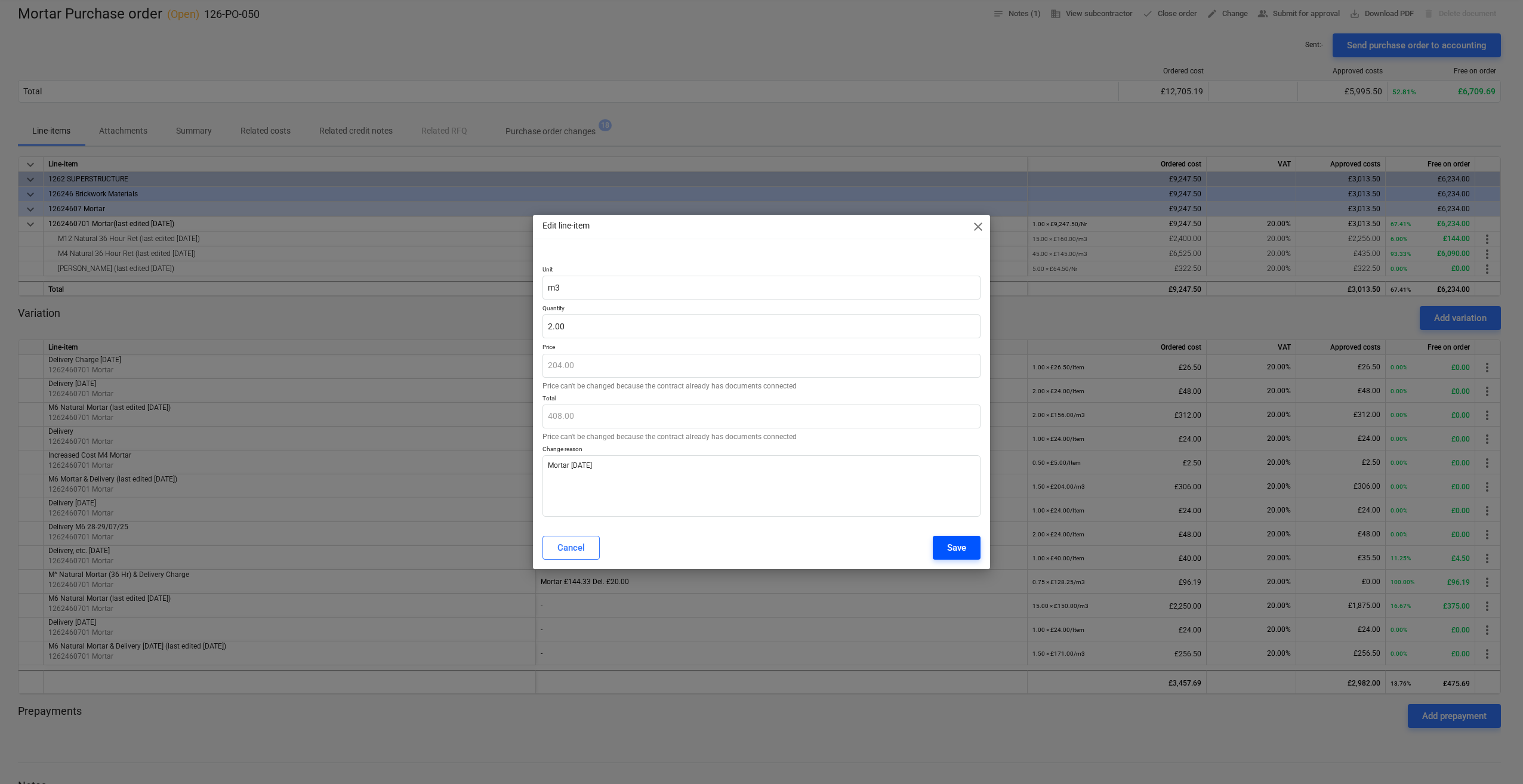
click at [958, 545] on div "Save" at bounding box center [956, 548] width 19 height 16
type textarea "x"
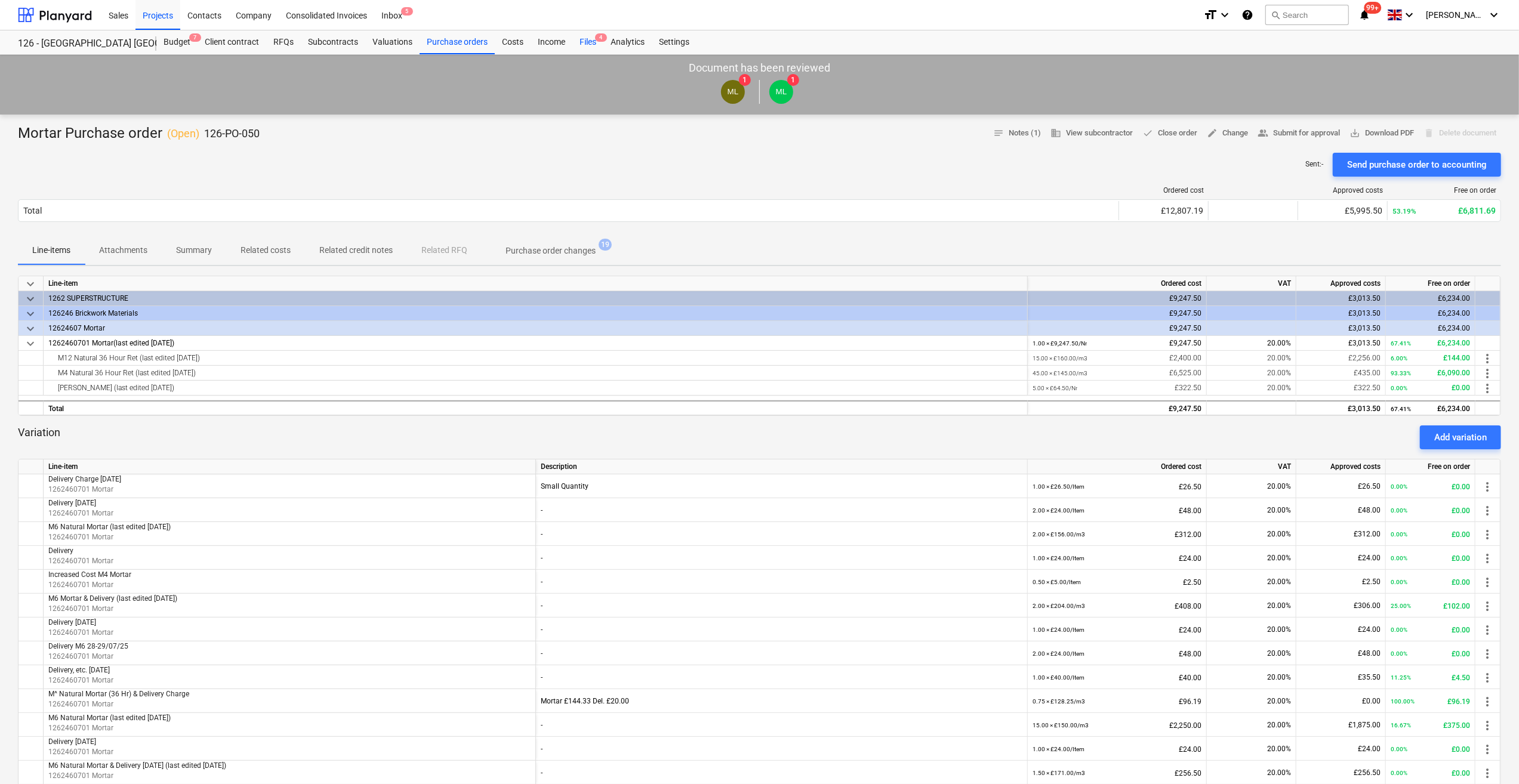
click at [590, 43] on div "Files 4" at bounding box center [588, 42] width 31 height 24
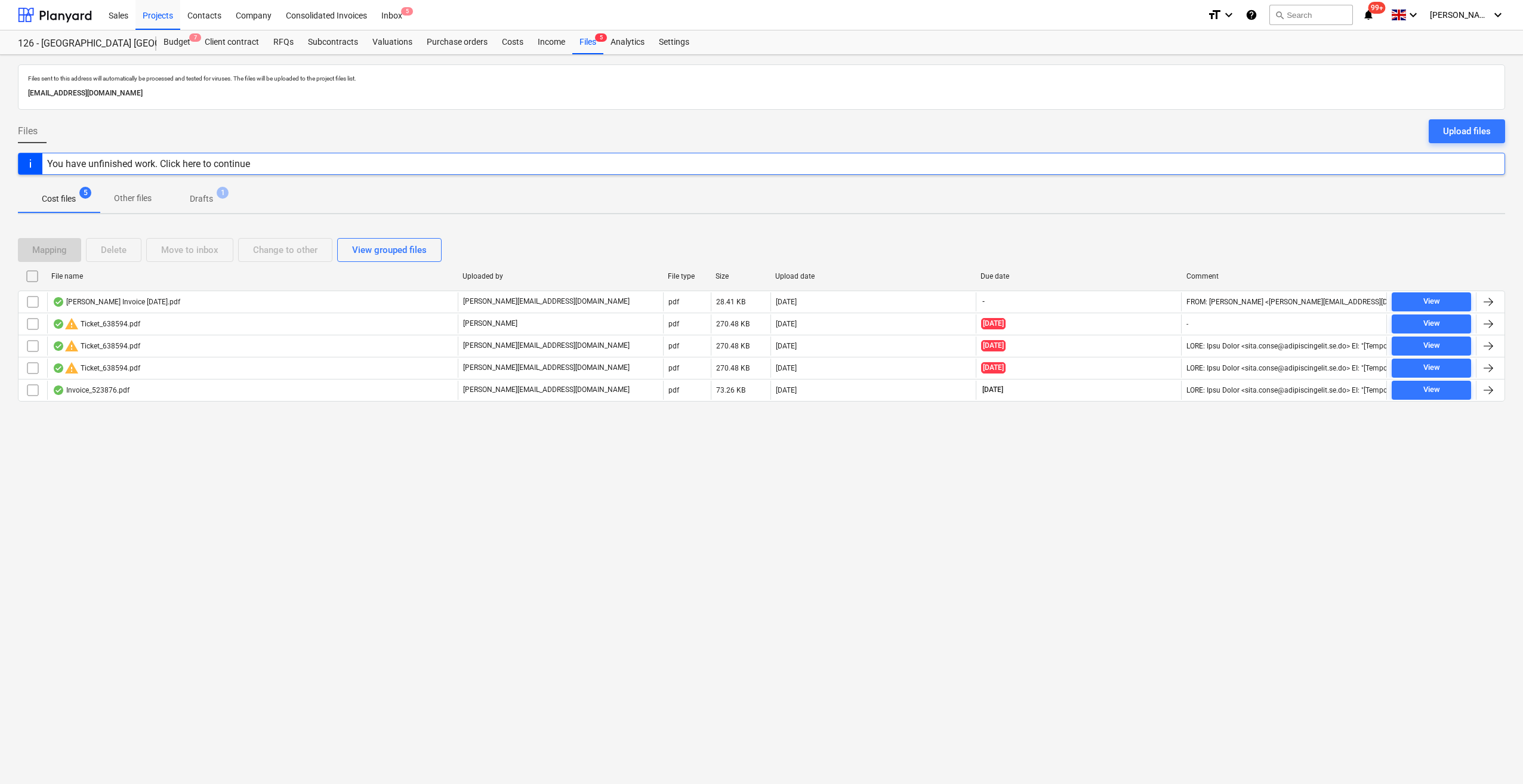
click at [242, 165] on div "You have unfinished work. Click here to continue" at bounding box center [149, 163] width 203 height 12
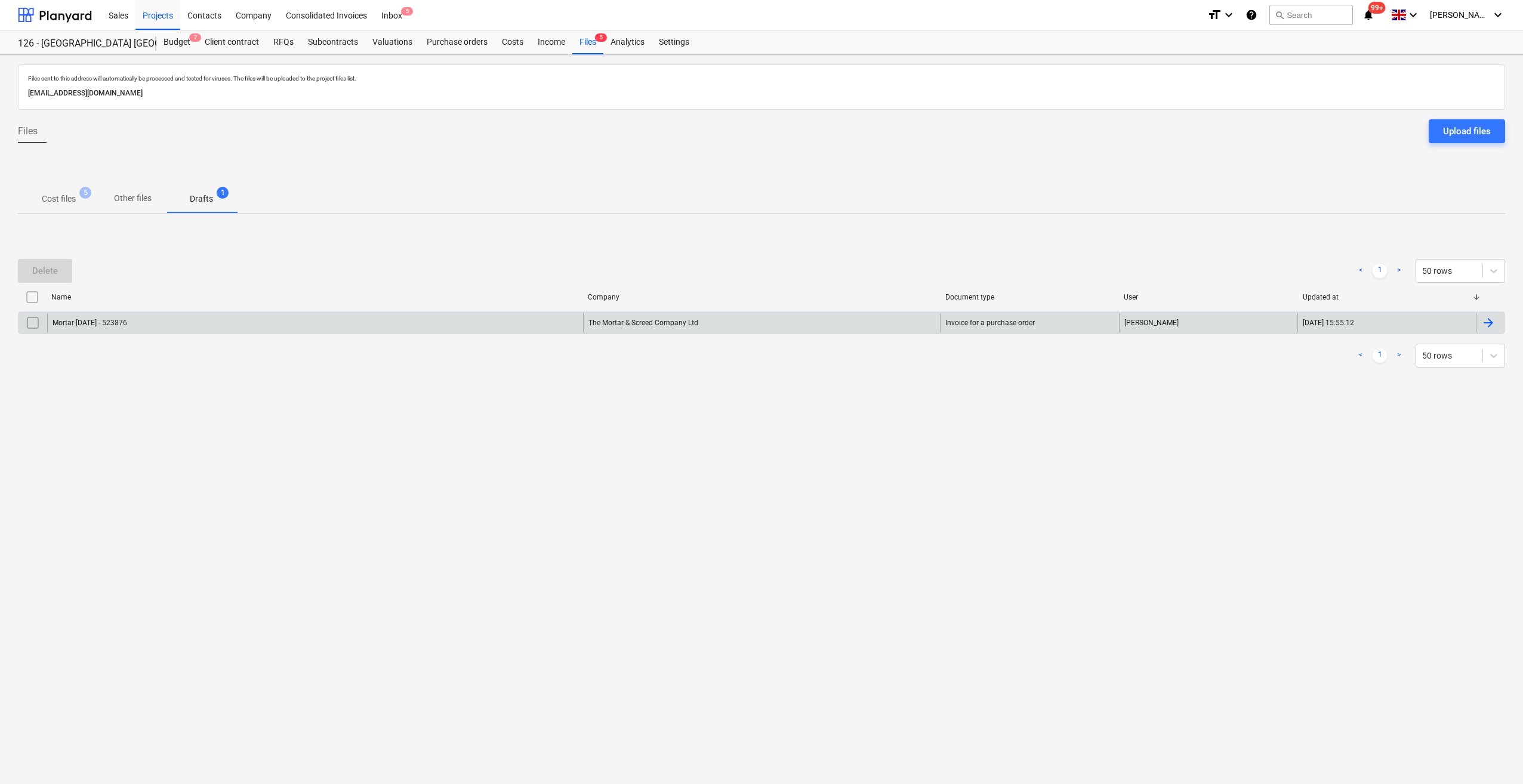
click at [189, 328] on div "Mortar [DATE] - 523876" at bounding box center [315, 322] width 536 height 19
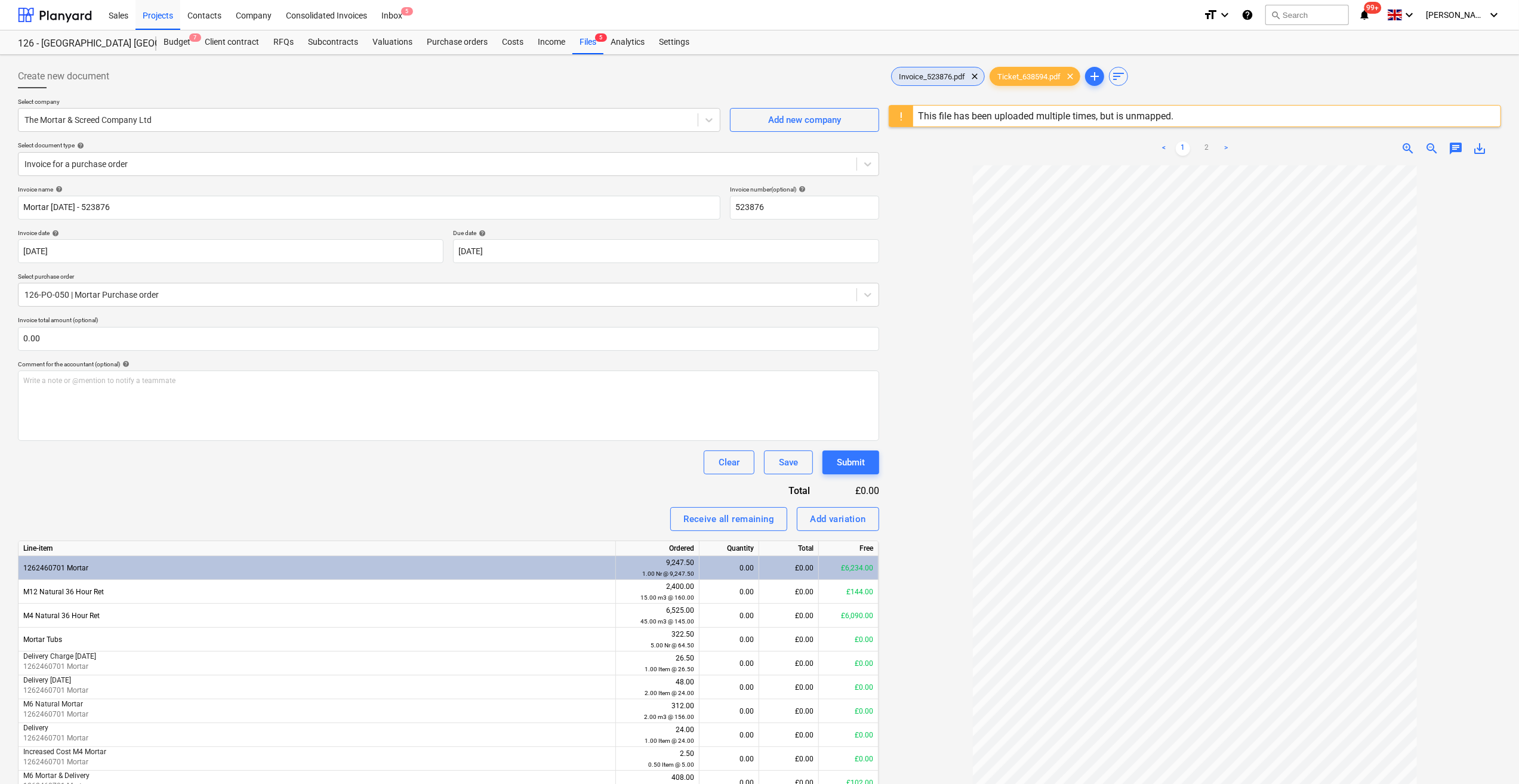
click at [939, 77] on span "Invoice_523876.pdf" at bounding box center [932, 76] width 81 height 9
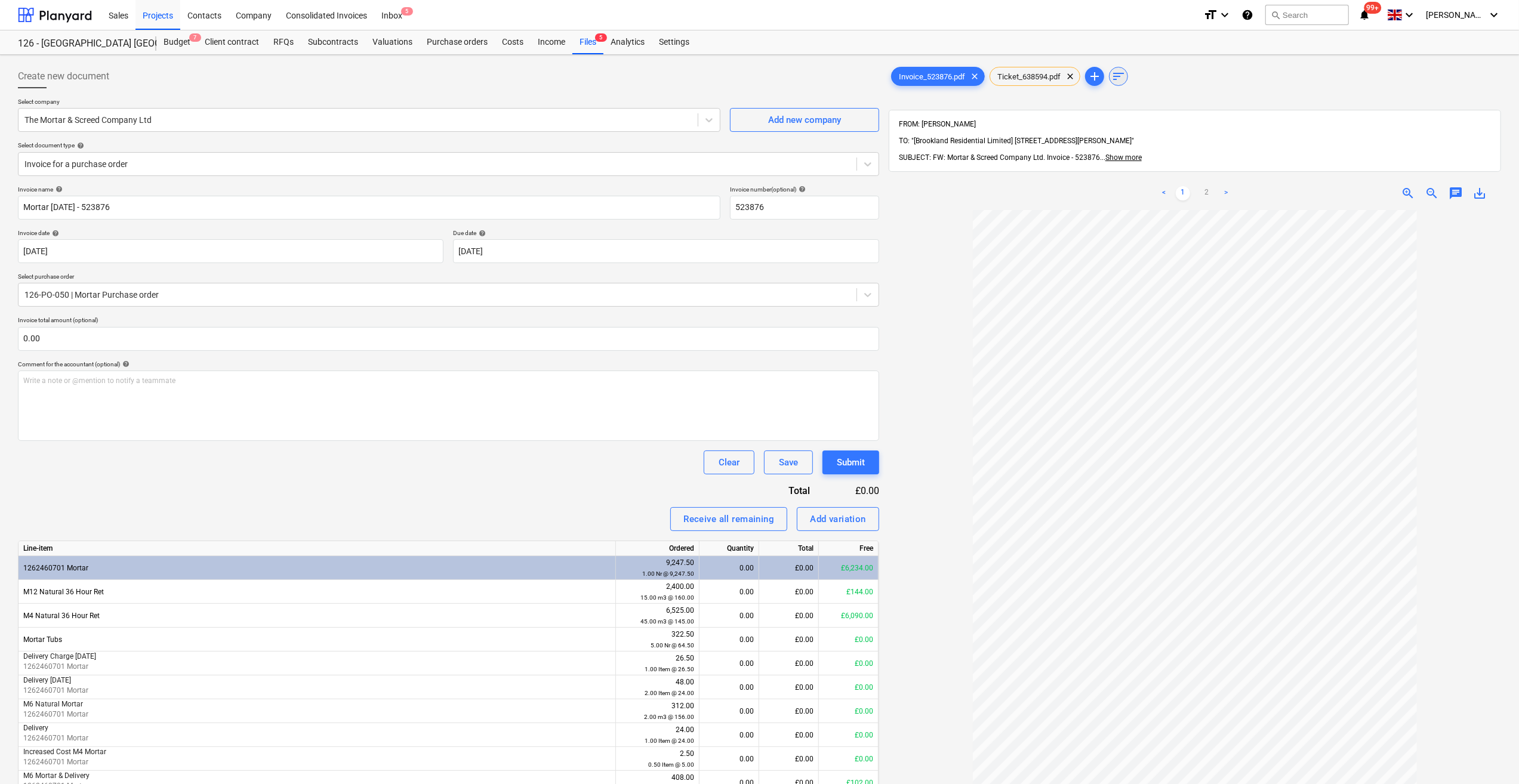
click at [1114, 76] on span "sort" at bounding box center [1118, 76] width 15 height 15
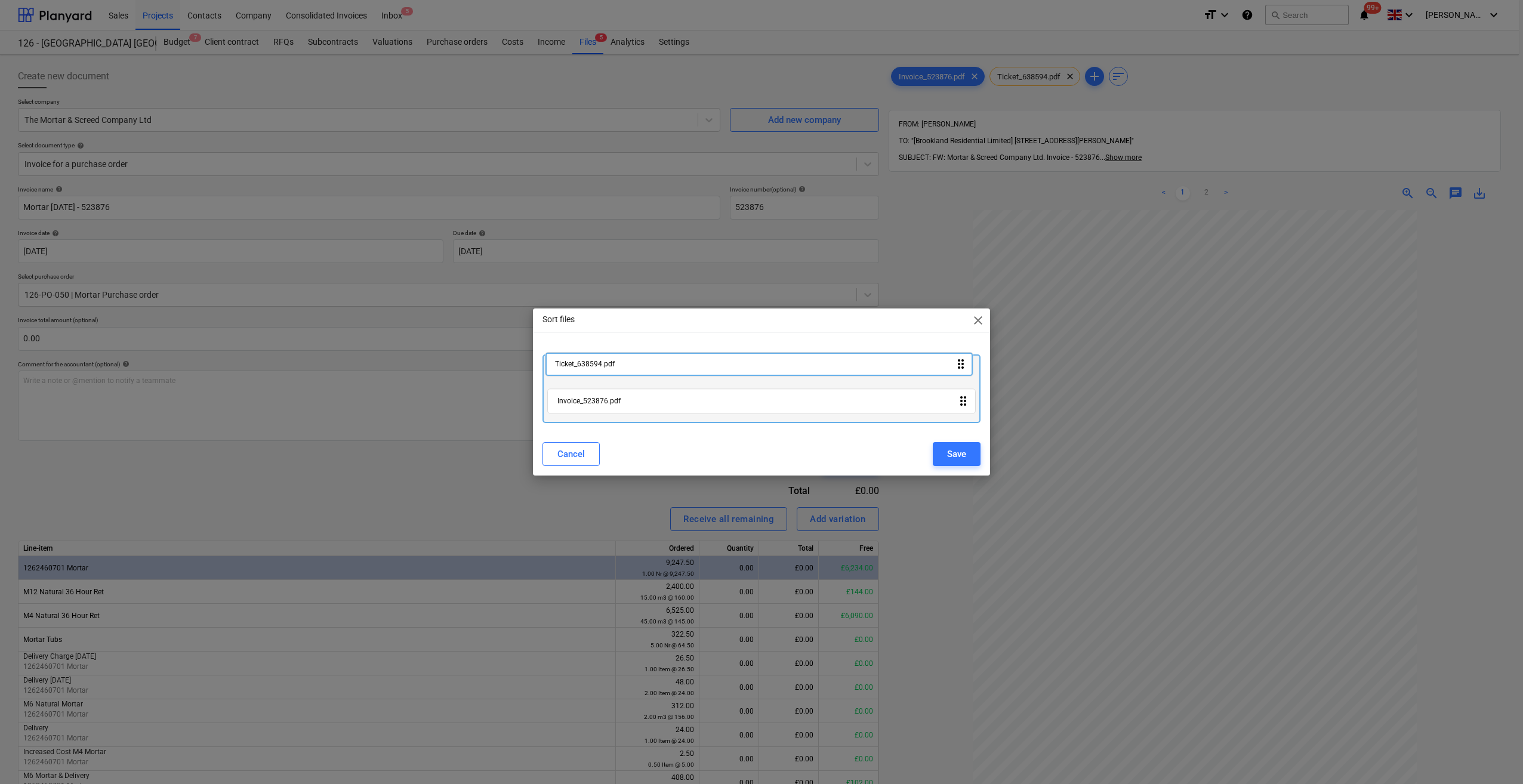
drag, startPoint x: 966, startPoint y: 404, endPoint x: 965, endPoint y: 363, distance: 41.0
click at [965, 363] on div "Invoice_523876.pdf drag_indicator Ticket_638594.pdf drag_indicator" at bounding box center [762, 388] width 438 height 69
click at [961, 462] on button "Save" at bounding box center [956, 454] width 48 height 24
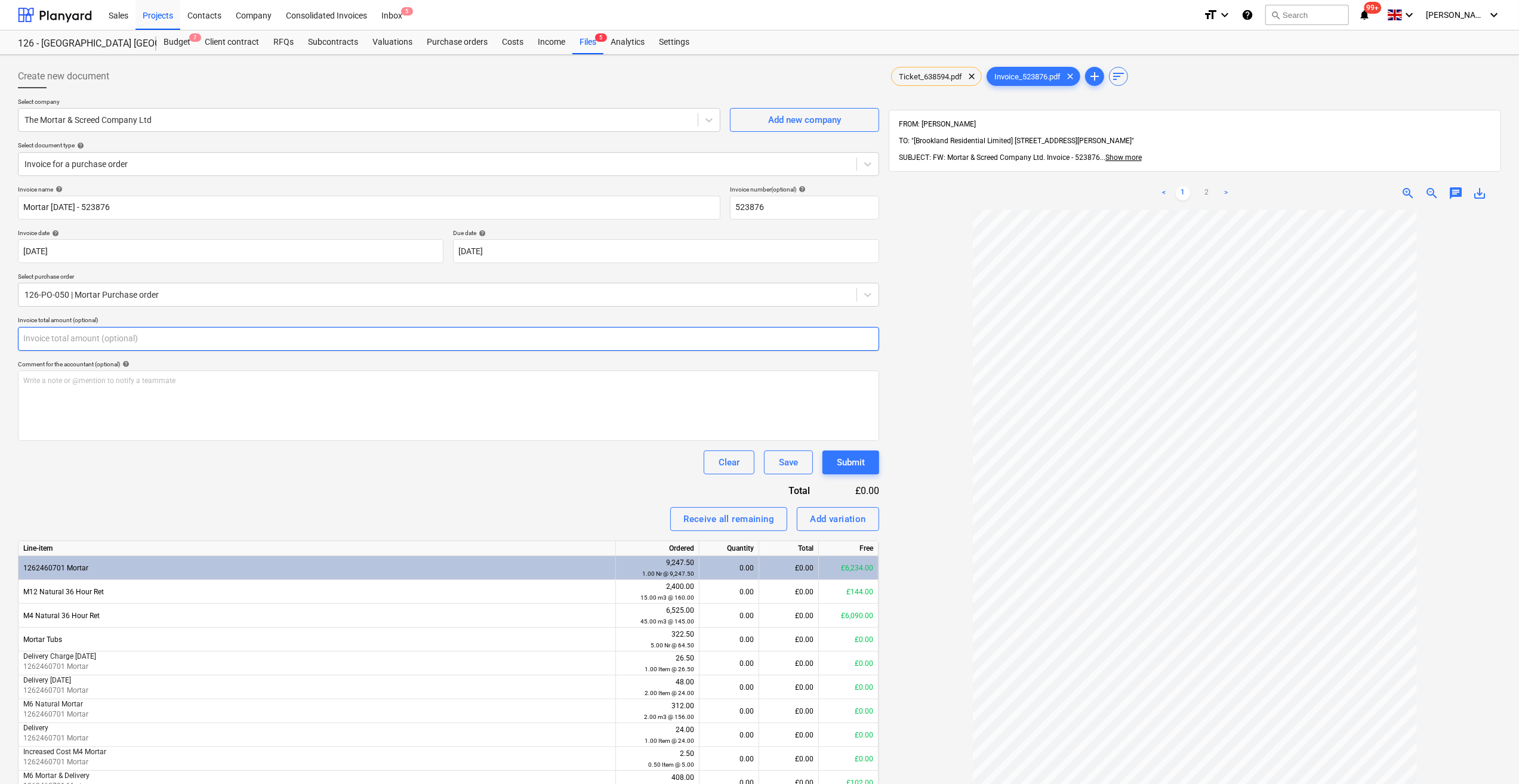
click at [52, 336] on input "text" at bounding box center [448, 339] width 861 height 24
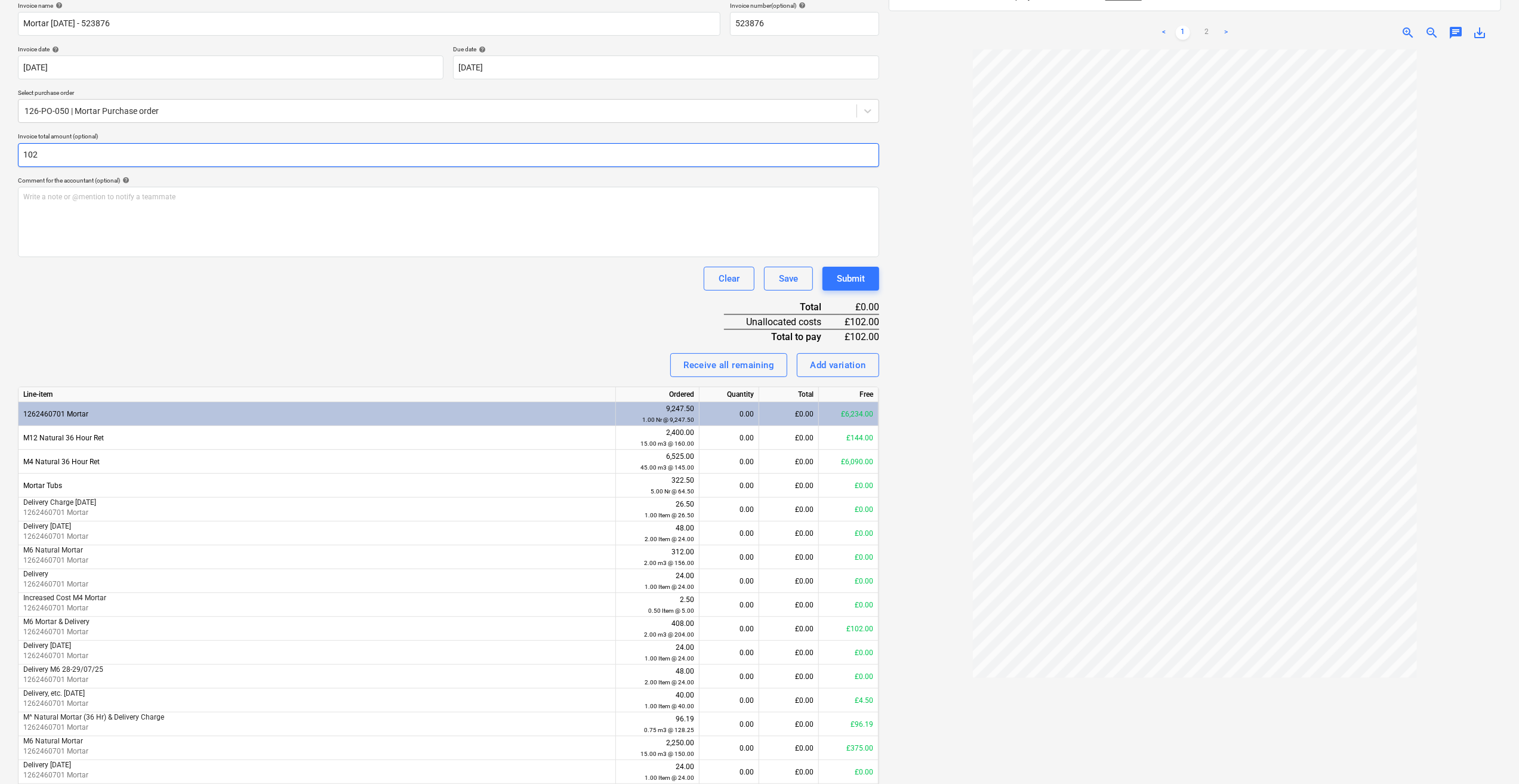
scroll to position [238, 0]
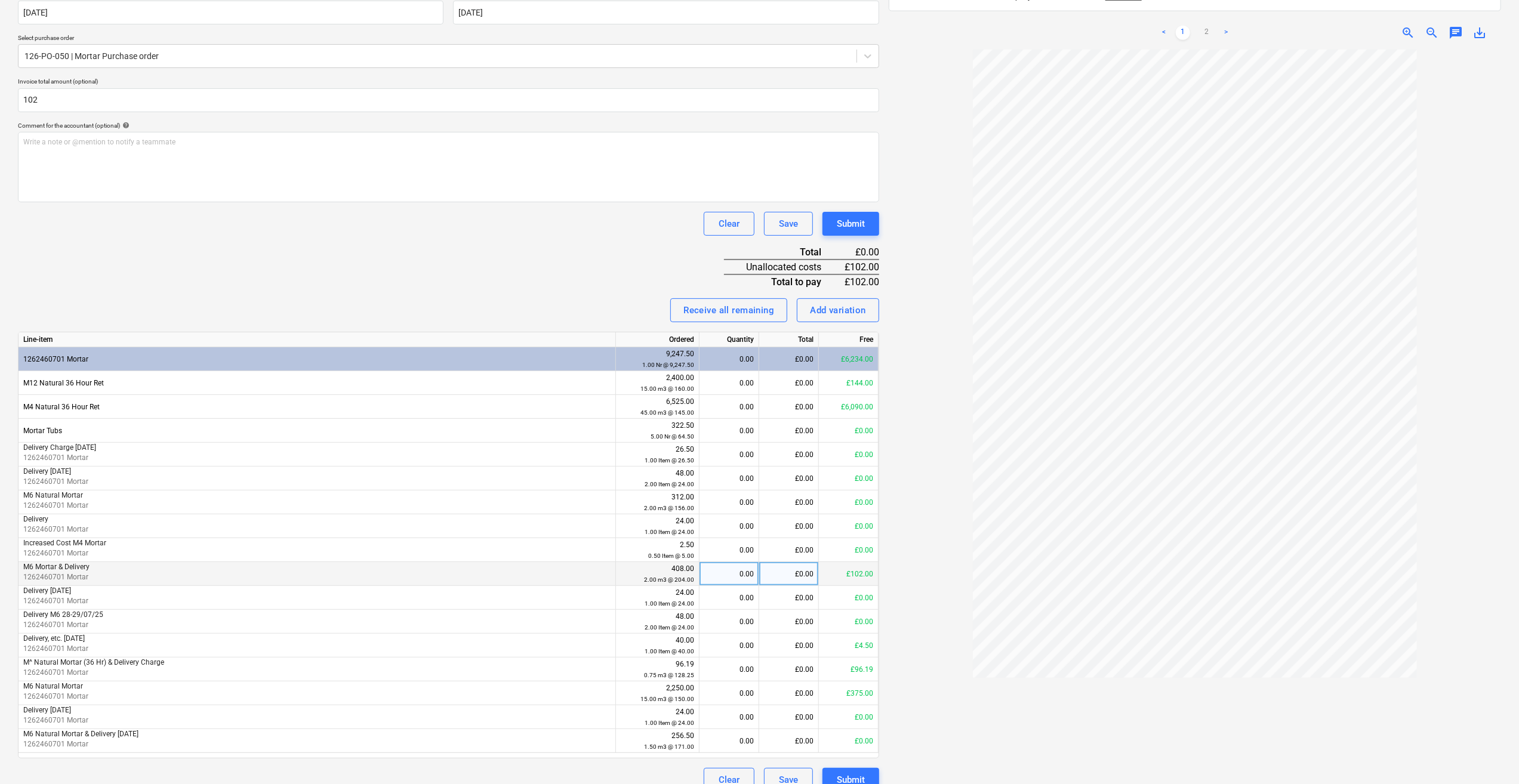
type input "102.00"
click at [749, 573] on div "0.00" at bounding box center [729, 573] width 50 height 24
type input "0.5"
click at [950, 631] on div at bounding box center [1195, 425] width 613 height 751
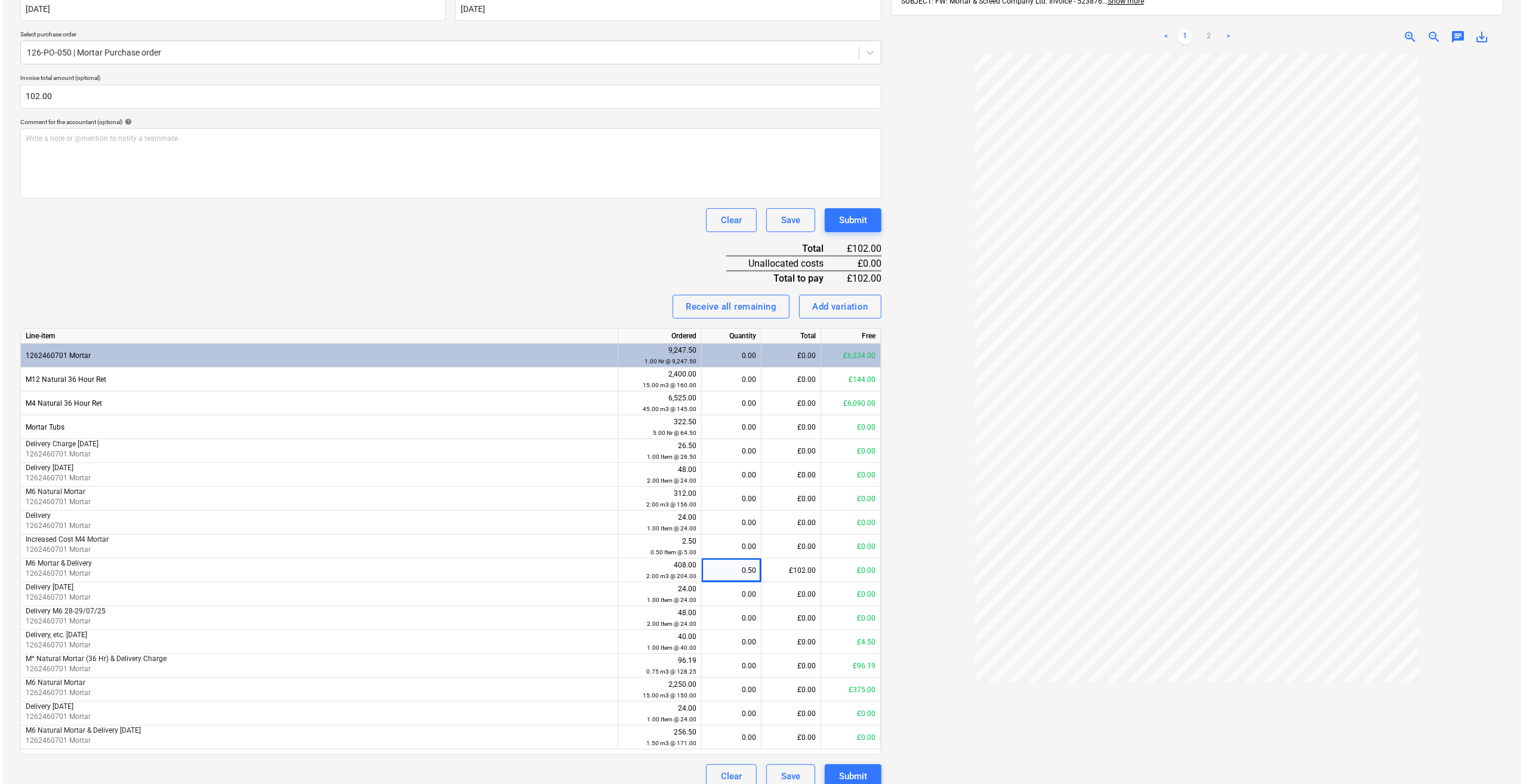
scroll to position [255, 0]
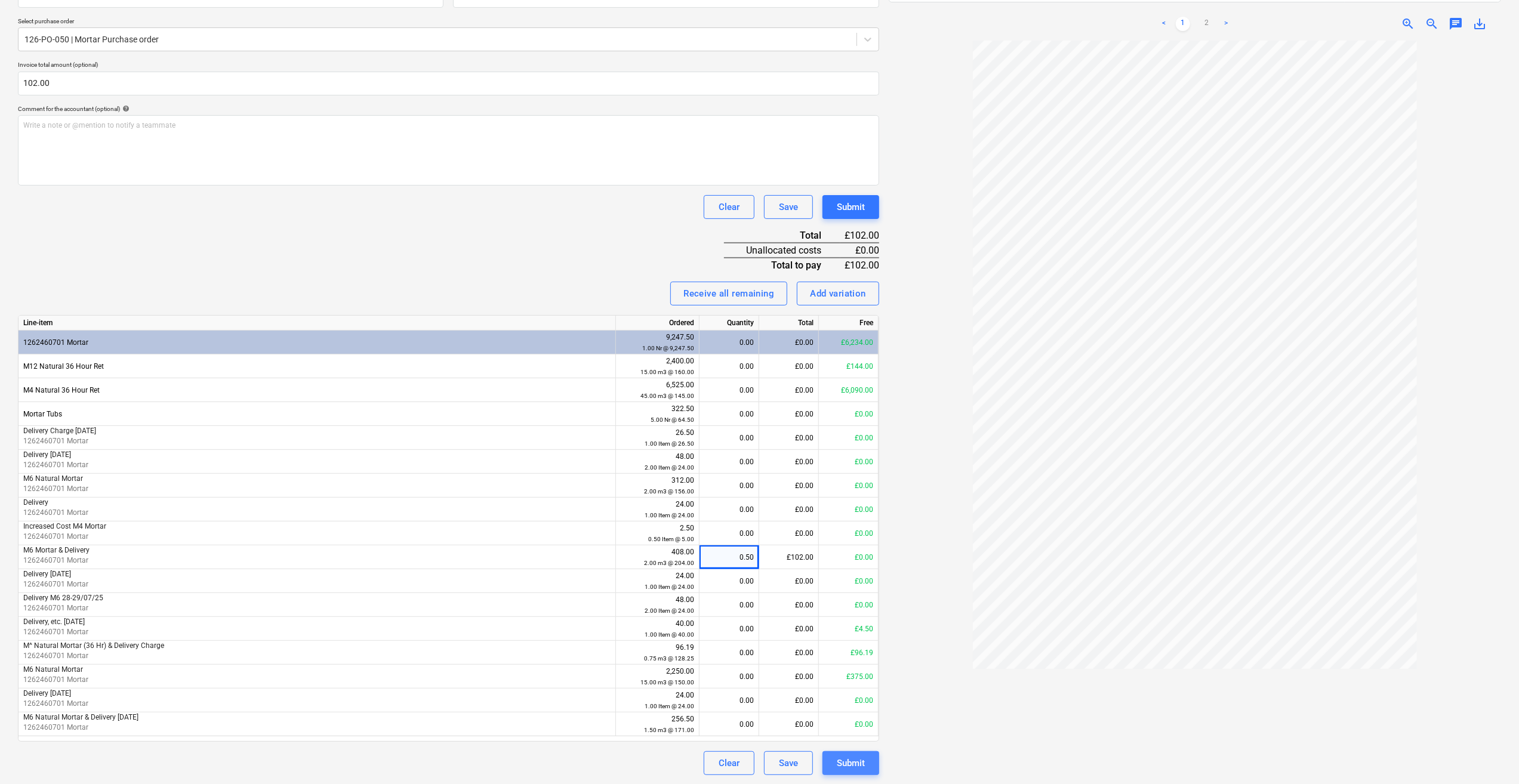
click at [844, 761] on div "Submit" at bounding box center [851, 763] width 28 height 16
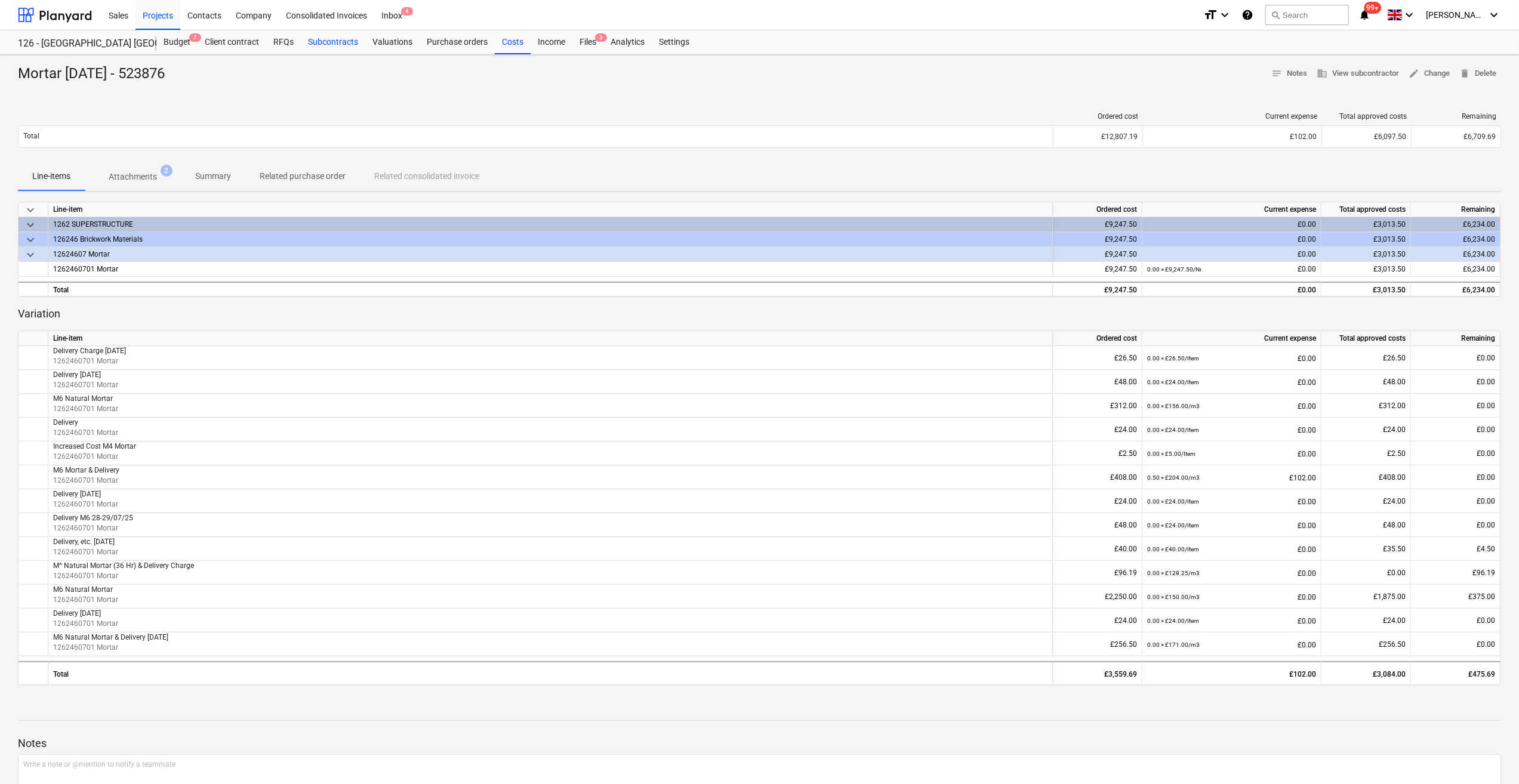
click at [314, 44] on div "Subcontracts" at bounding box center [333, 42] width 64 height 24
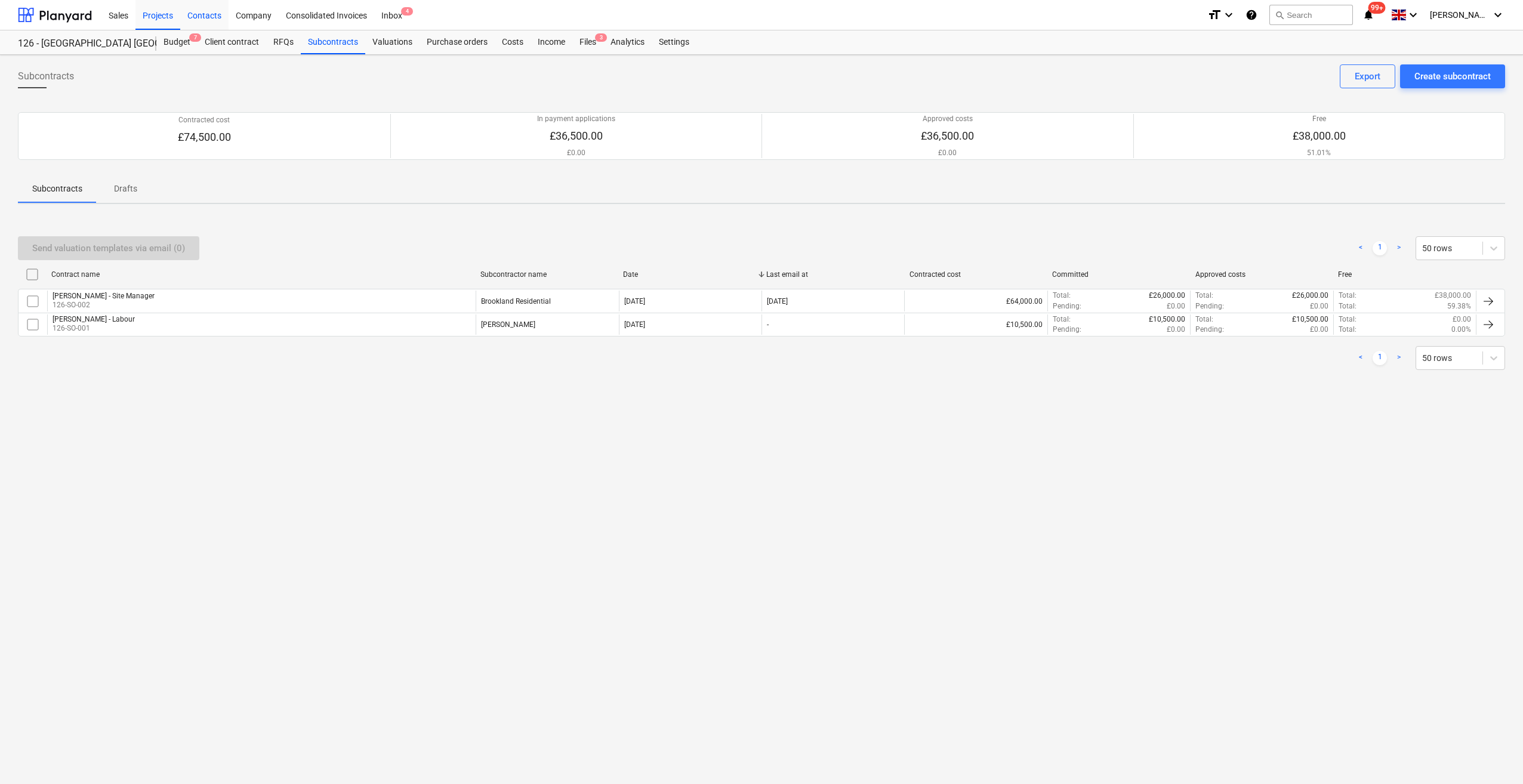
click at [215, 15] on div "Contacts" at bounding box center [205, 15] width 49 height 30
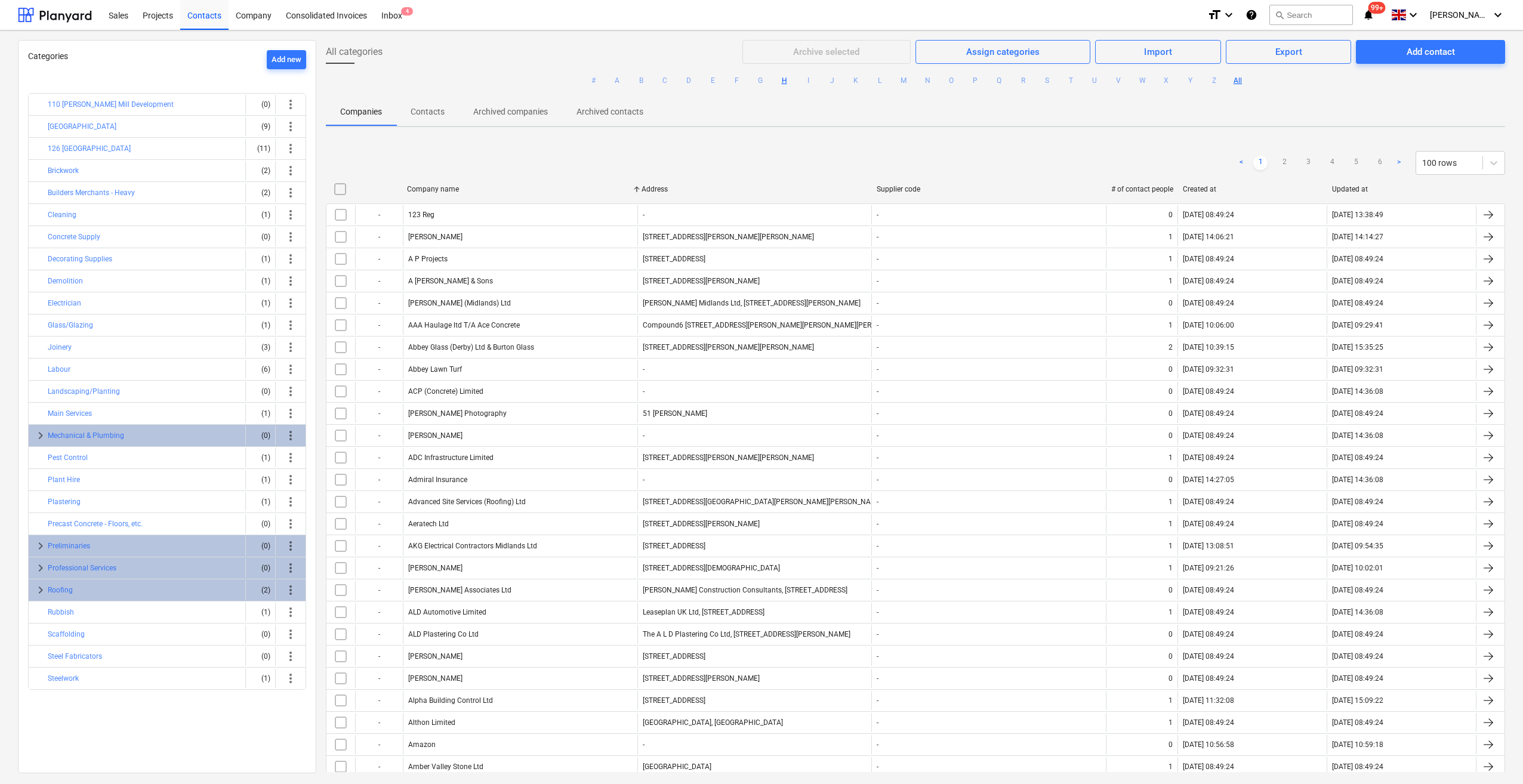
click at [782, 80] on button "H" at bounding box center [784, 81] width 15 height 15
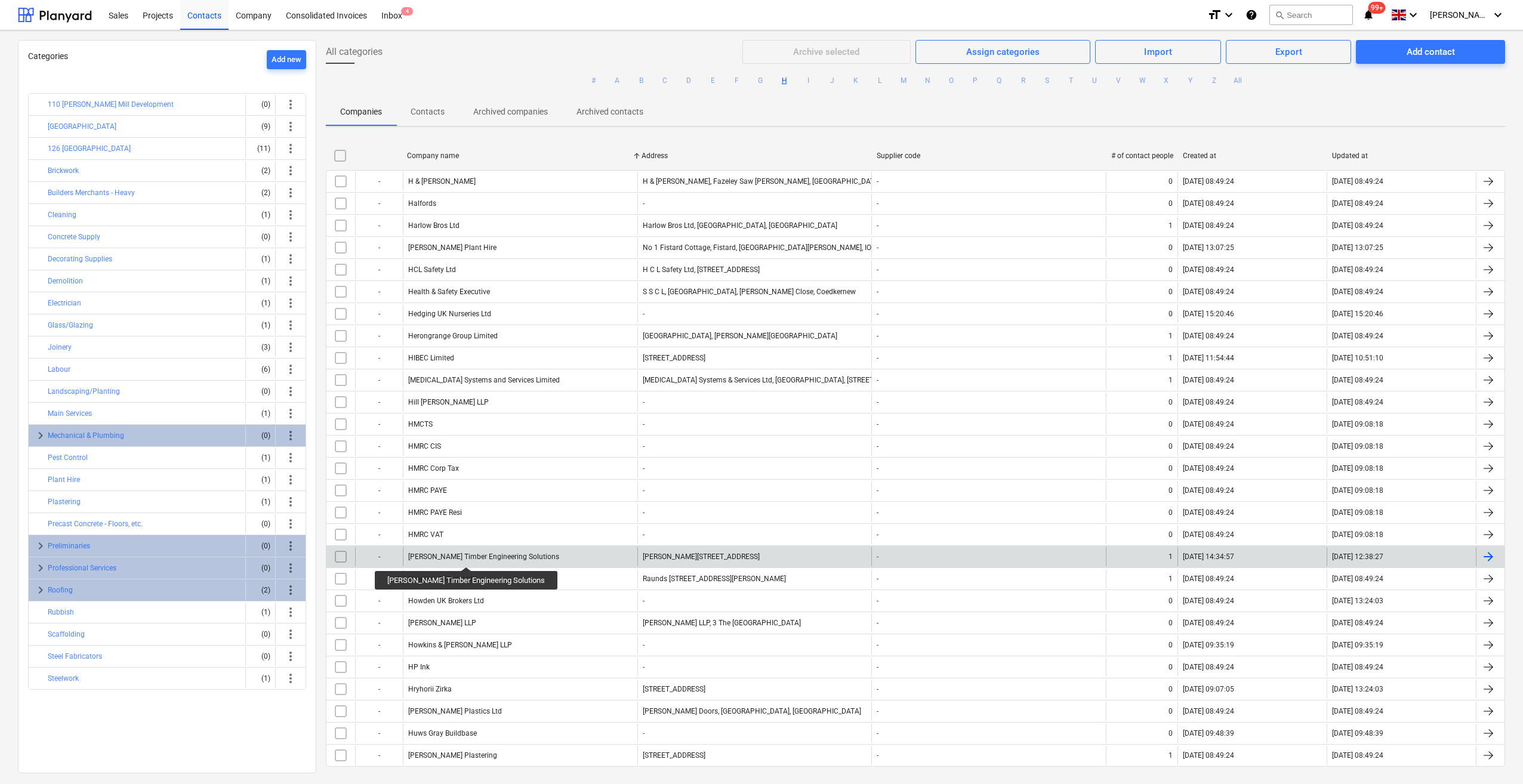
click at [453, 556] on div "[PERSON_NAME] Timber Engineering Solutions" at bounding box center [483, 556] width 151 height 8
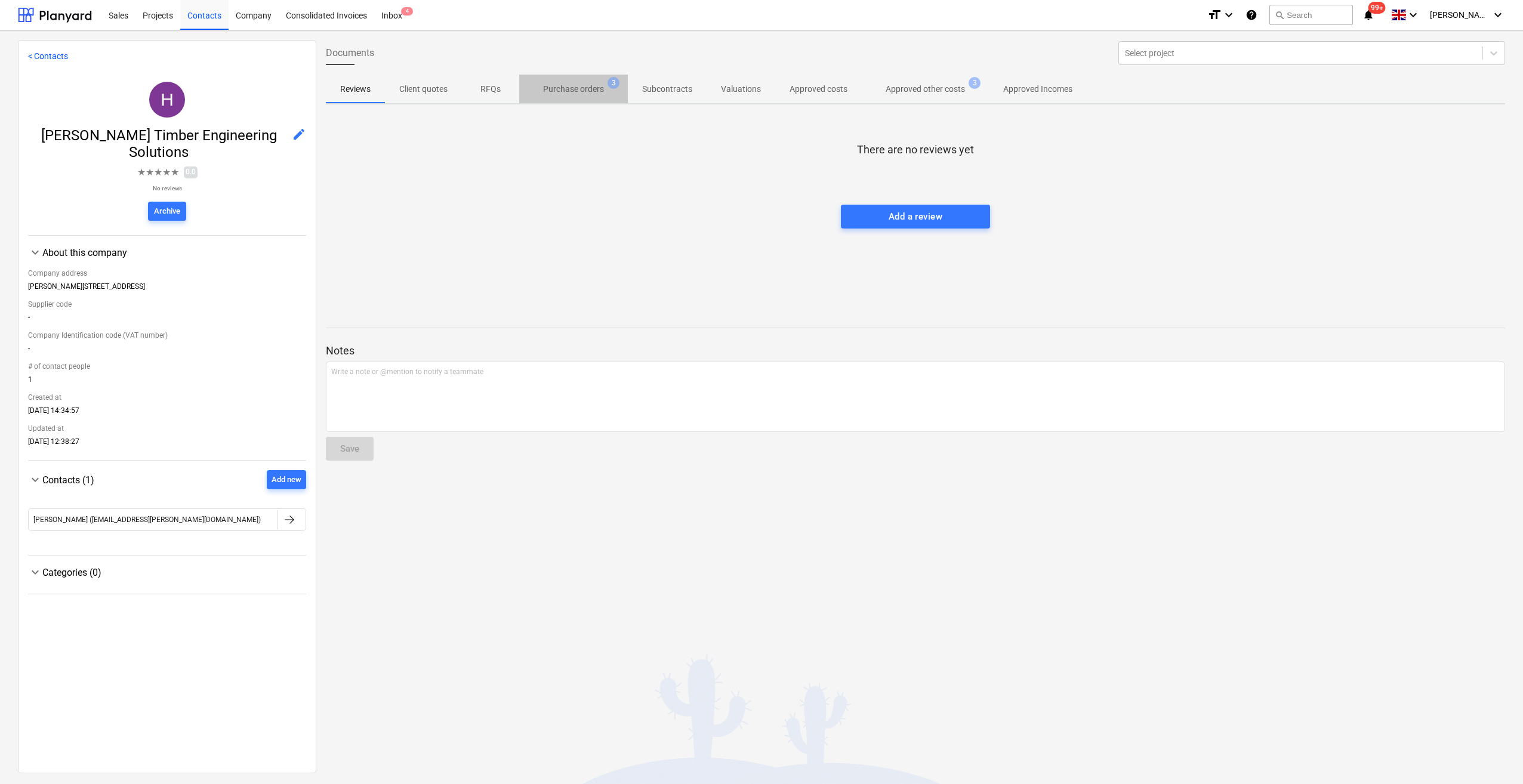
click at [602, 87] on p "Purchase orders" at bounding box center [574, 89] width 61 height 13
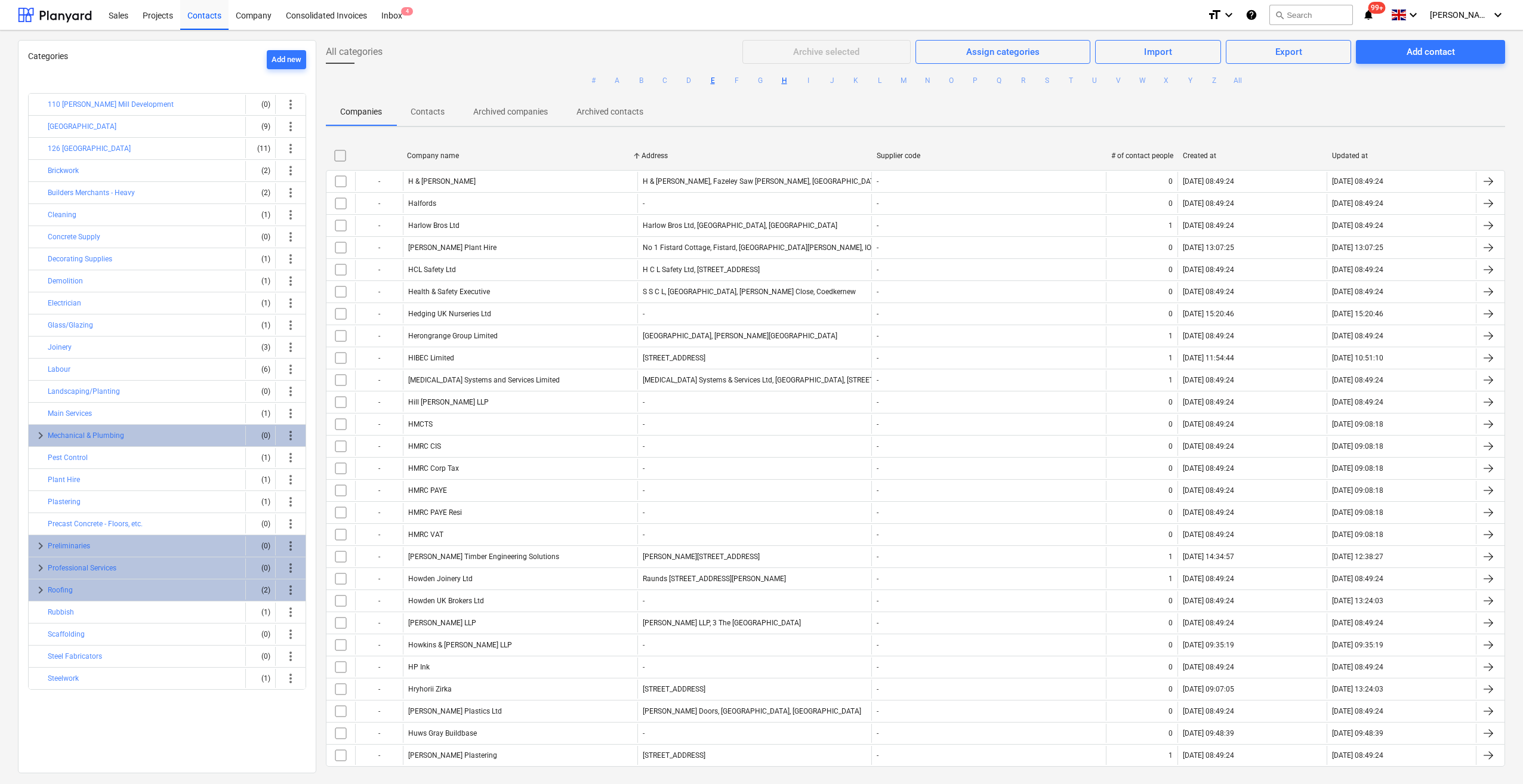
click at [713, 80] on button "E" at bounding box center [713, 81] width 15 height 15
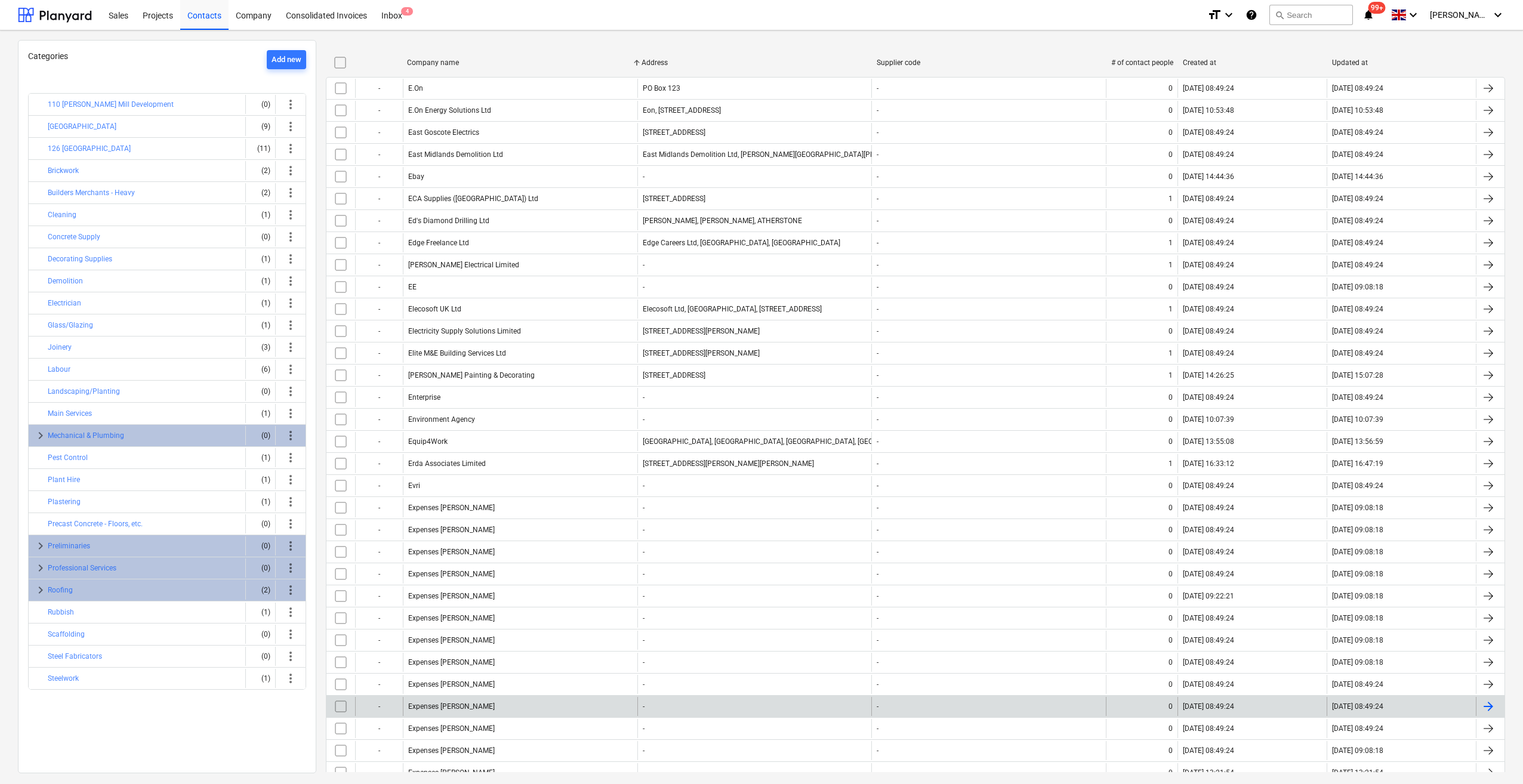
scroll to position [120, 0]
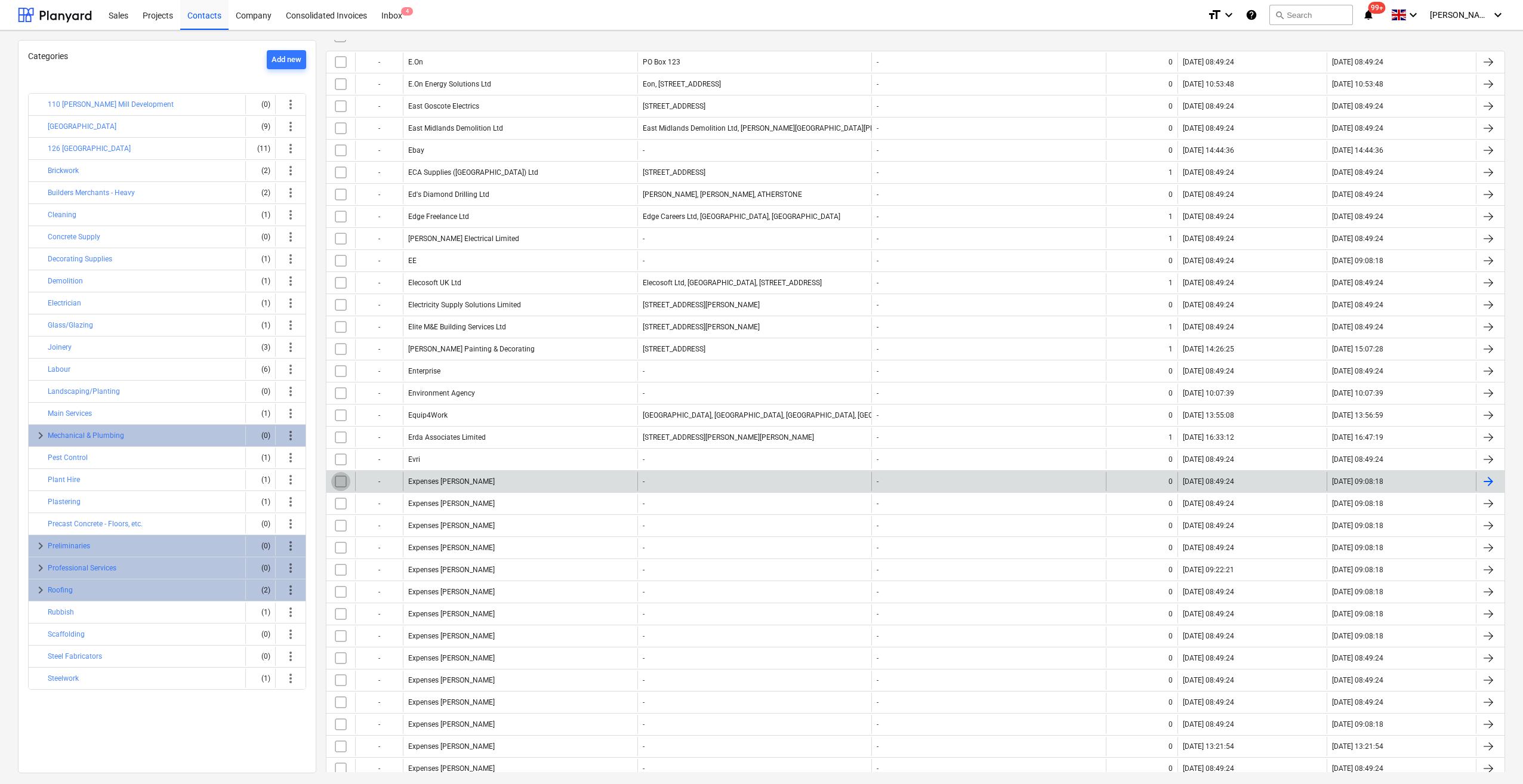
click at [341, 477] on input "checkbox" at bounding box center [341, 481] width 19 height 19
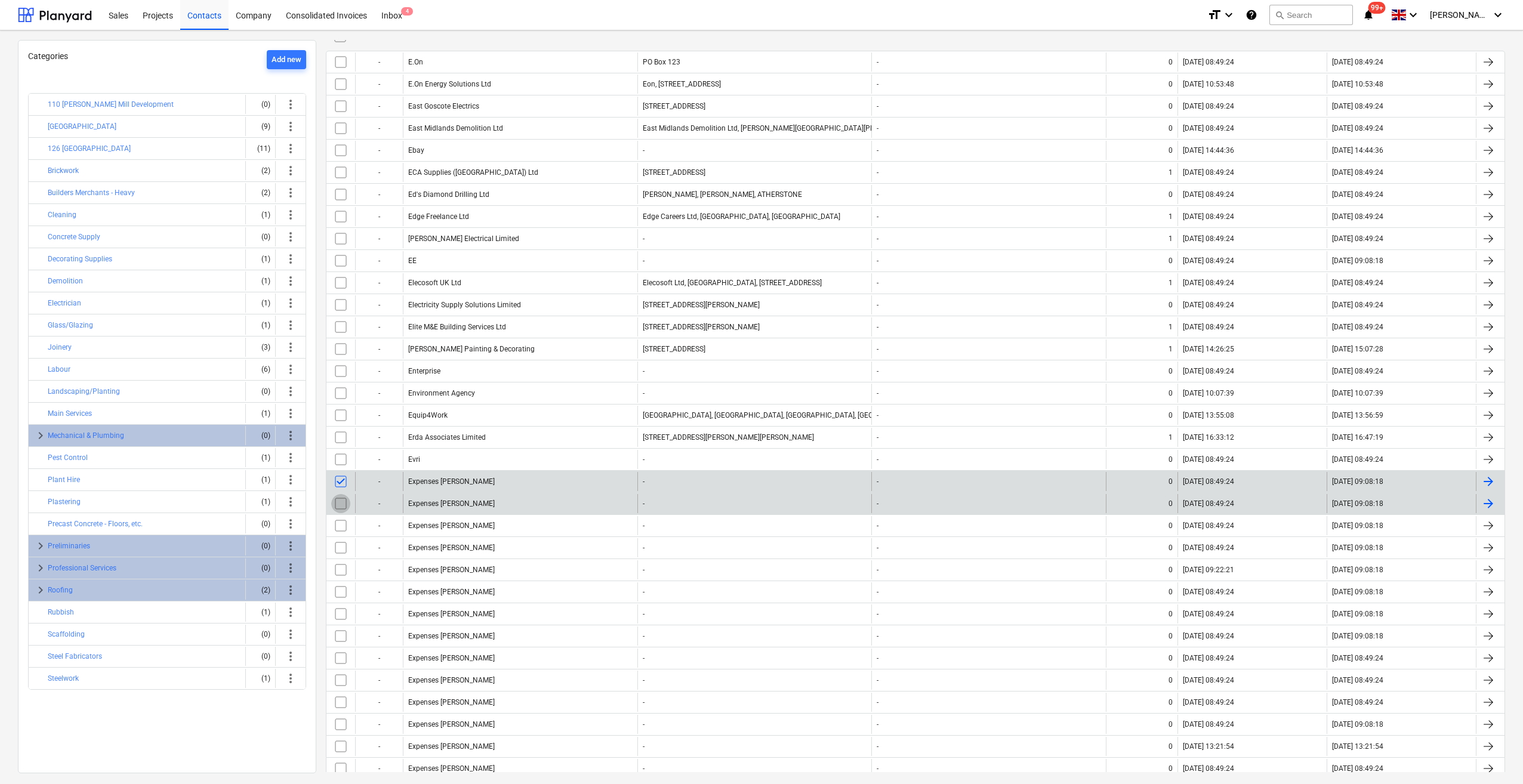
click at [338, 494] on input "checkbox" at bounding box center [341, 503] width 19 height 19
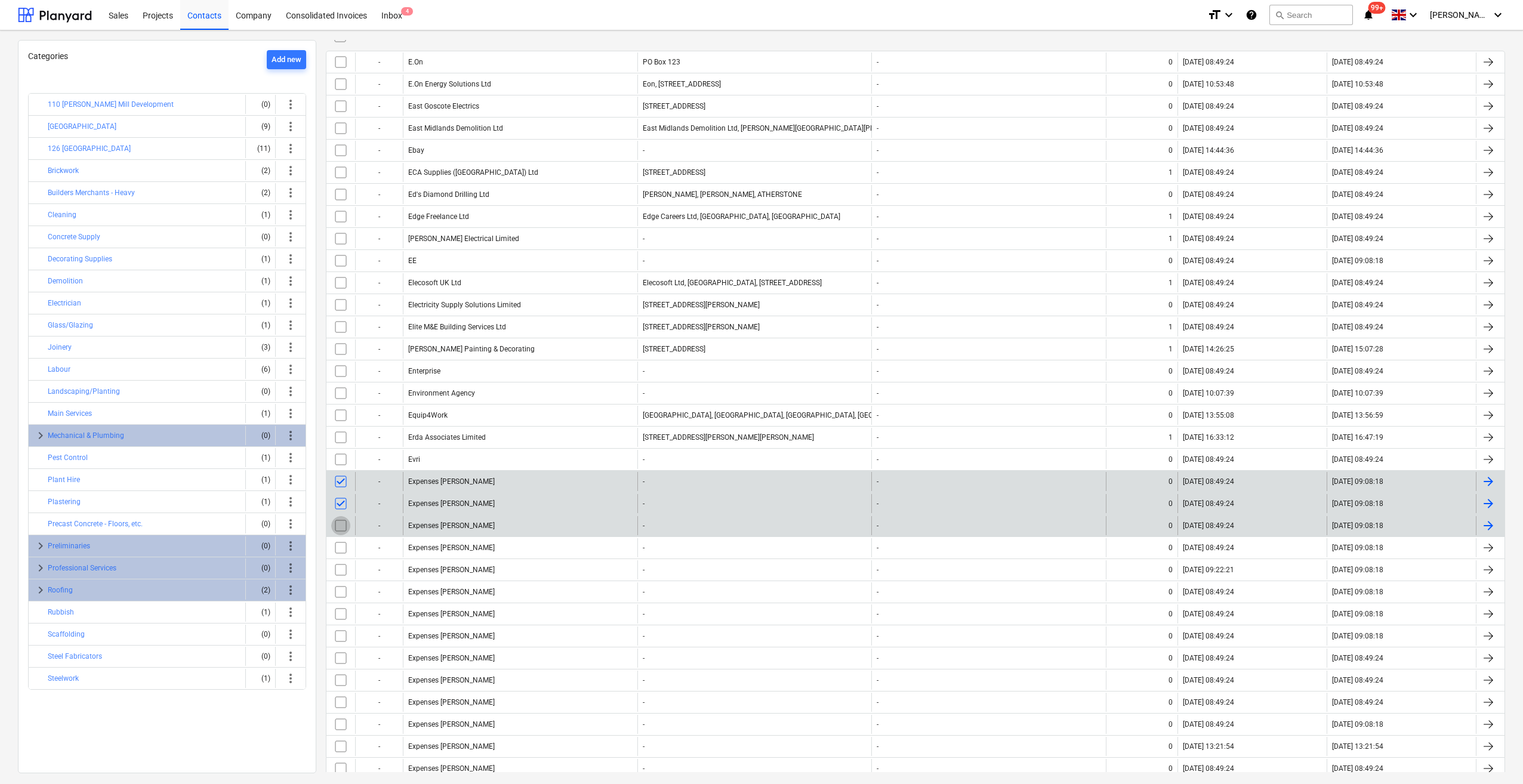
click at [340, 524] on input "checkbox" at bounding box center [341, 525] width 19 height 19
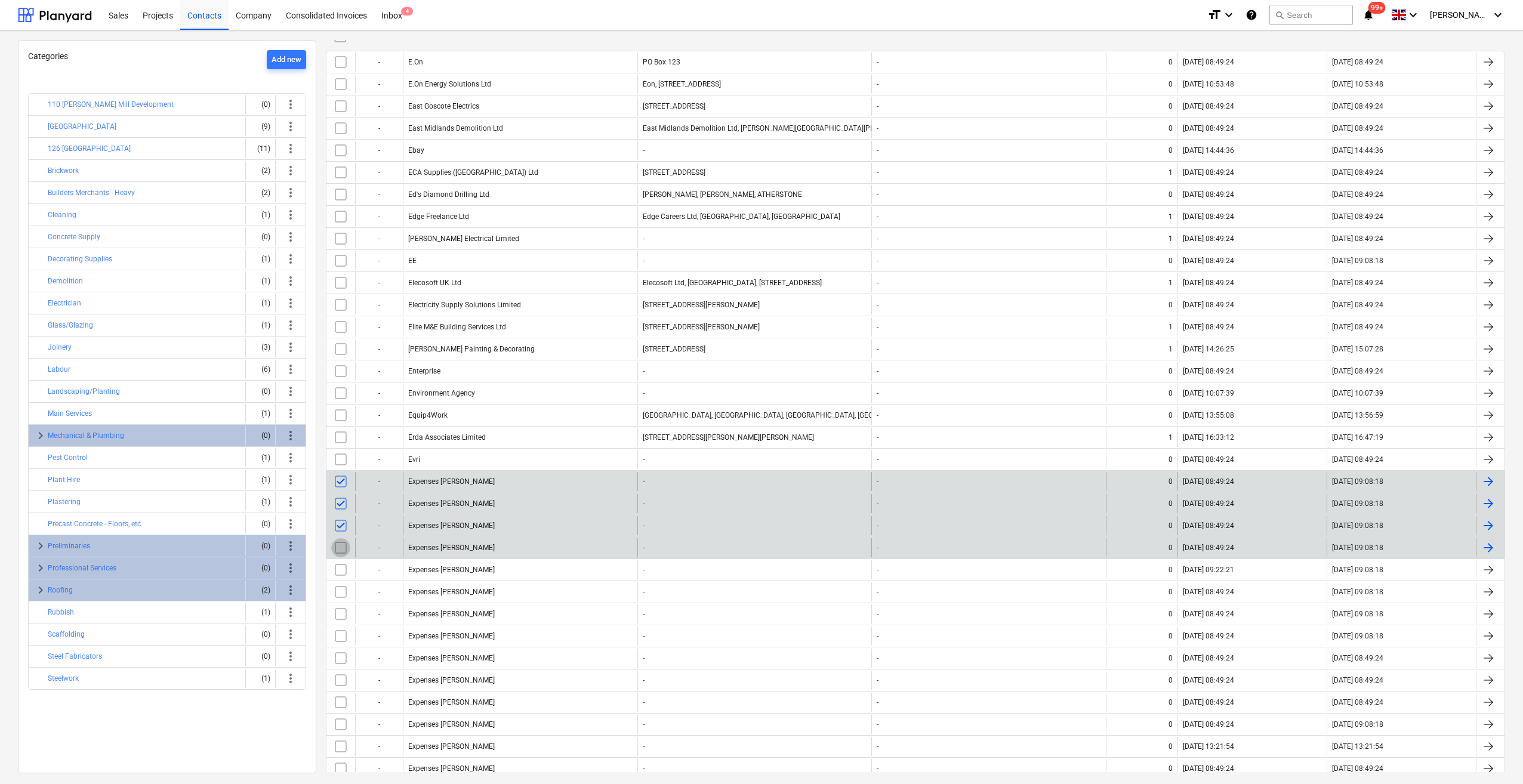
click at [338, 543] on input "checkbox" at bounding box center [341, 547] width 19 height 19
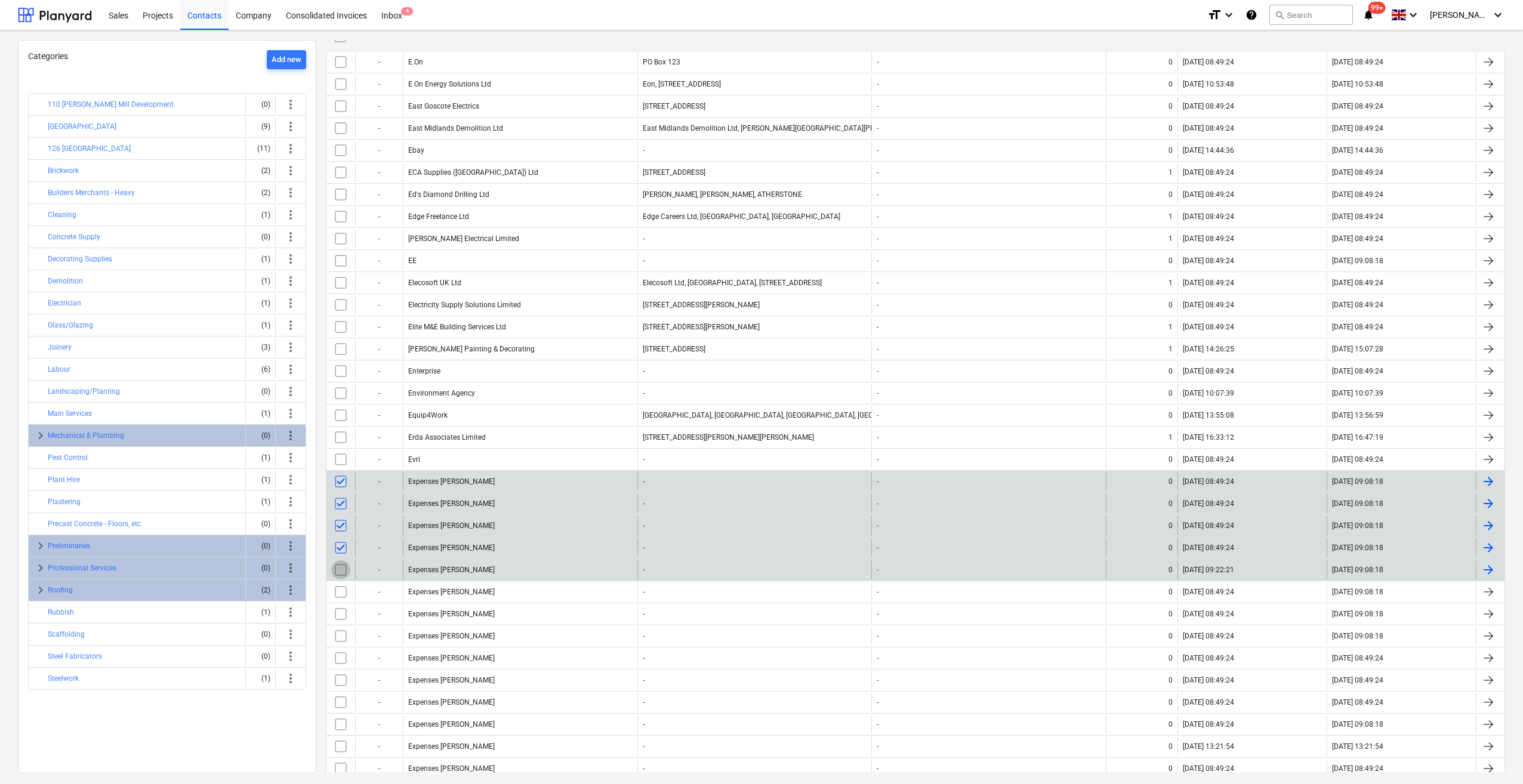
click at [342, 566] on input "checkbox" at bounding box center [341, 569] width 19 height 19
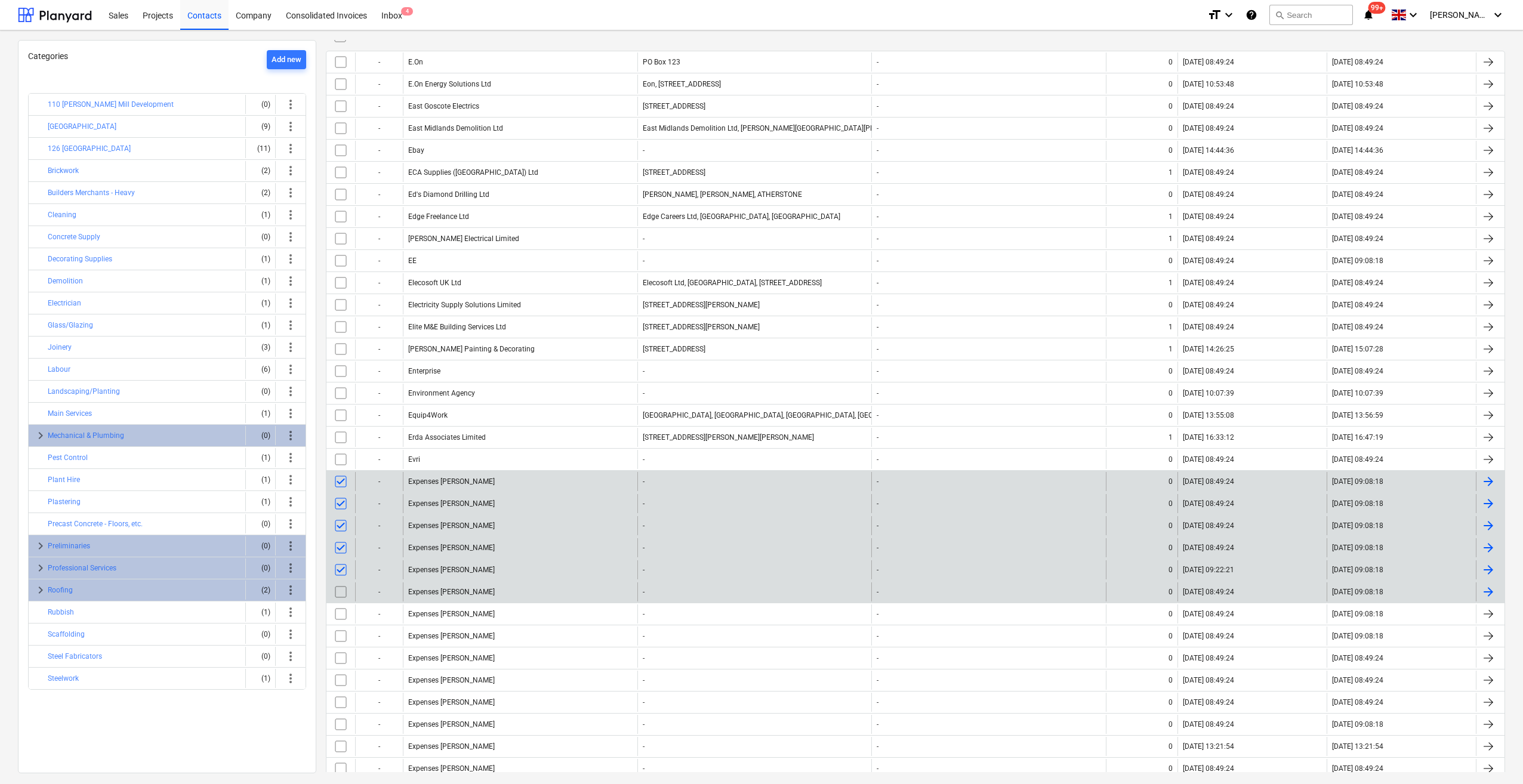
click at [341, 590] on input "checkbox" at bounding box center [341, 591] width 19 height 19
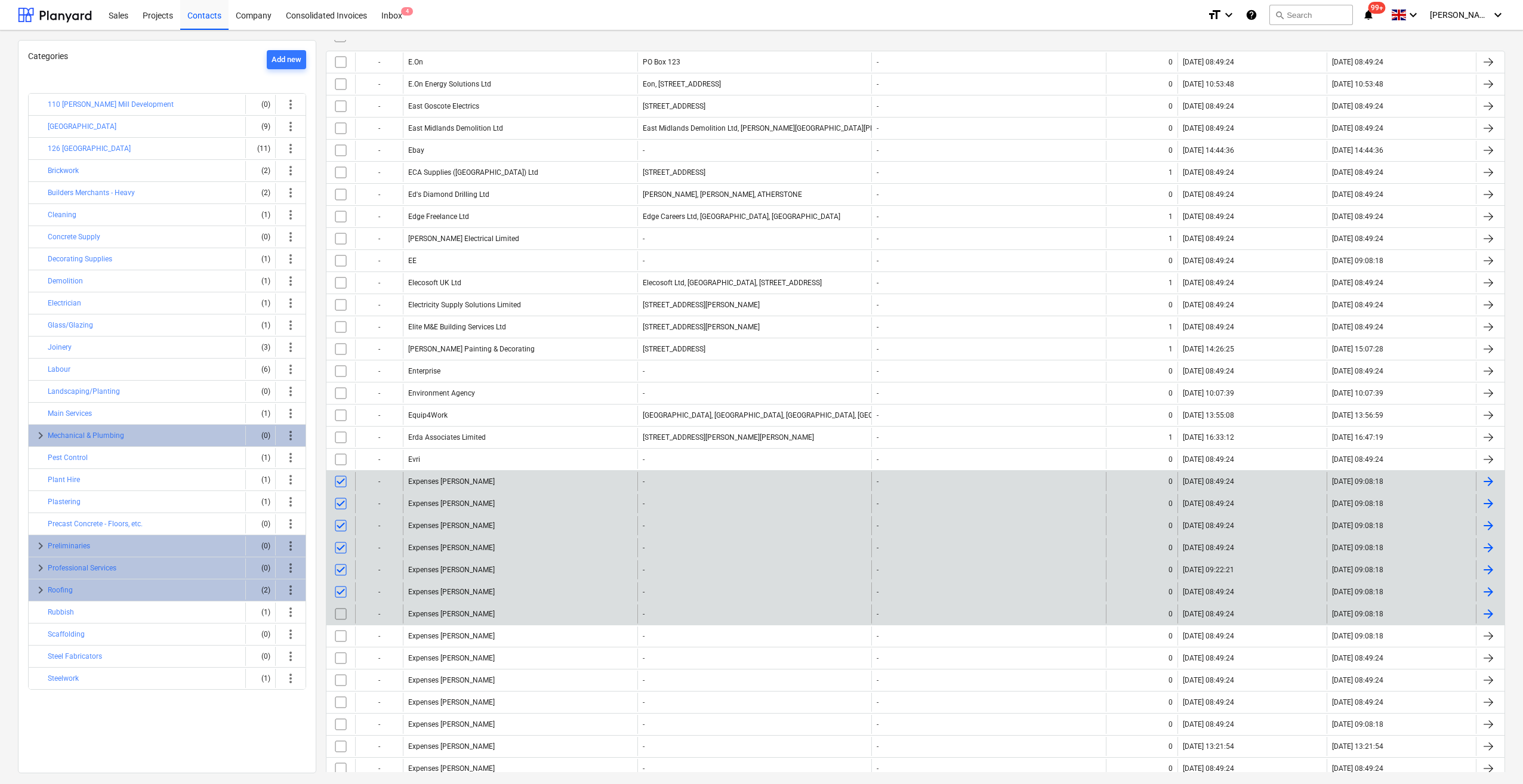
click at [341, 607] on input "checkbox" at bounding box center [341, 613] width 19 height 19
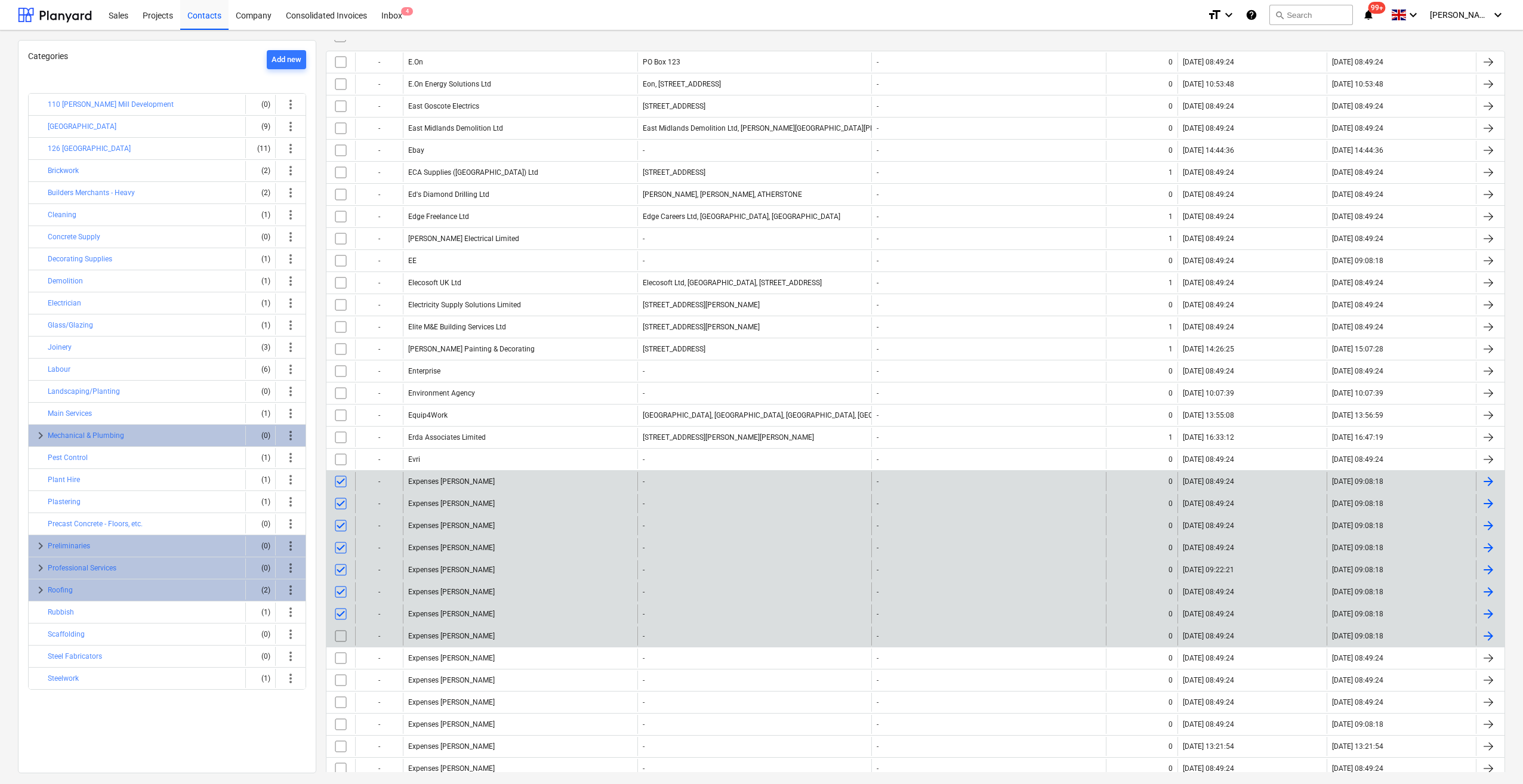
click at [342, 626] on input "checkbox" at bounding box center [341, 635] width 19 height 19
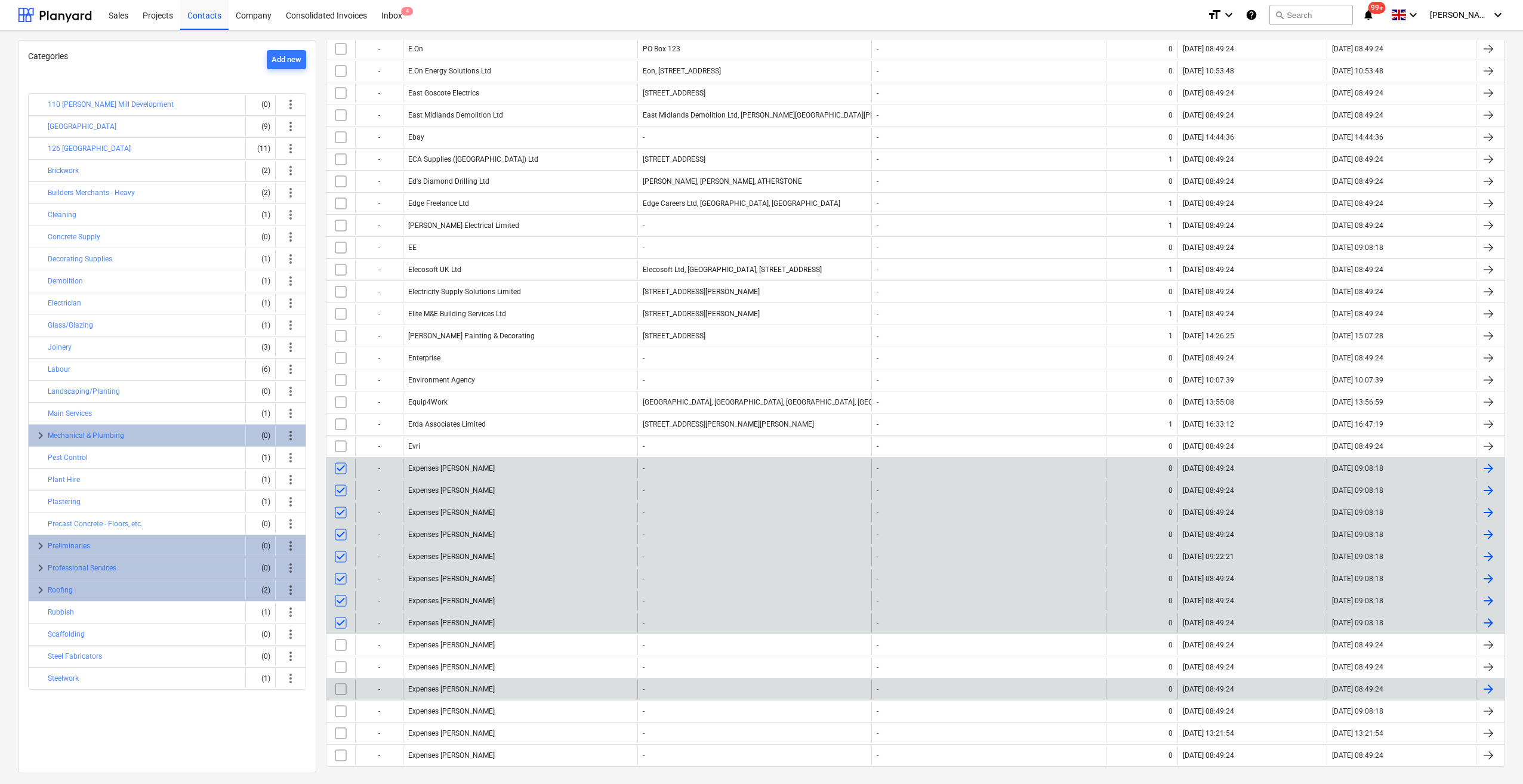
scroll to position [144, 0]
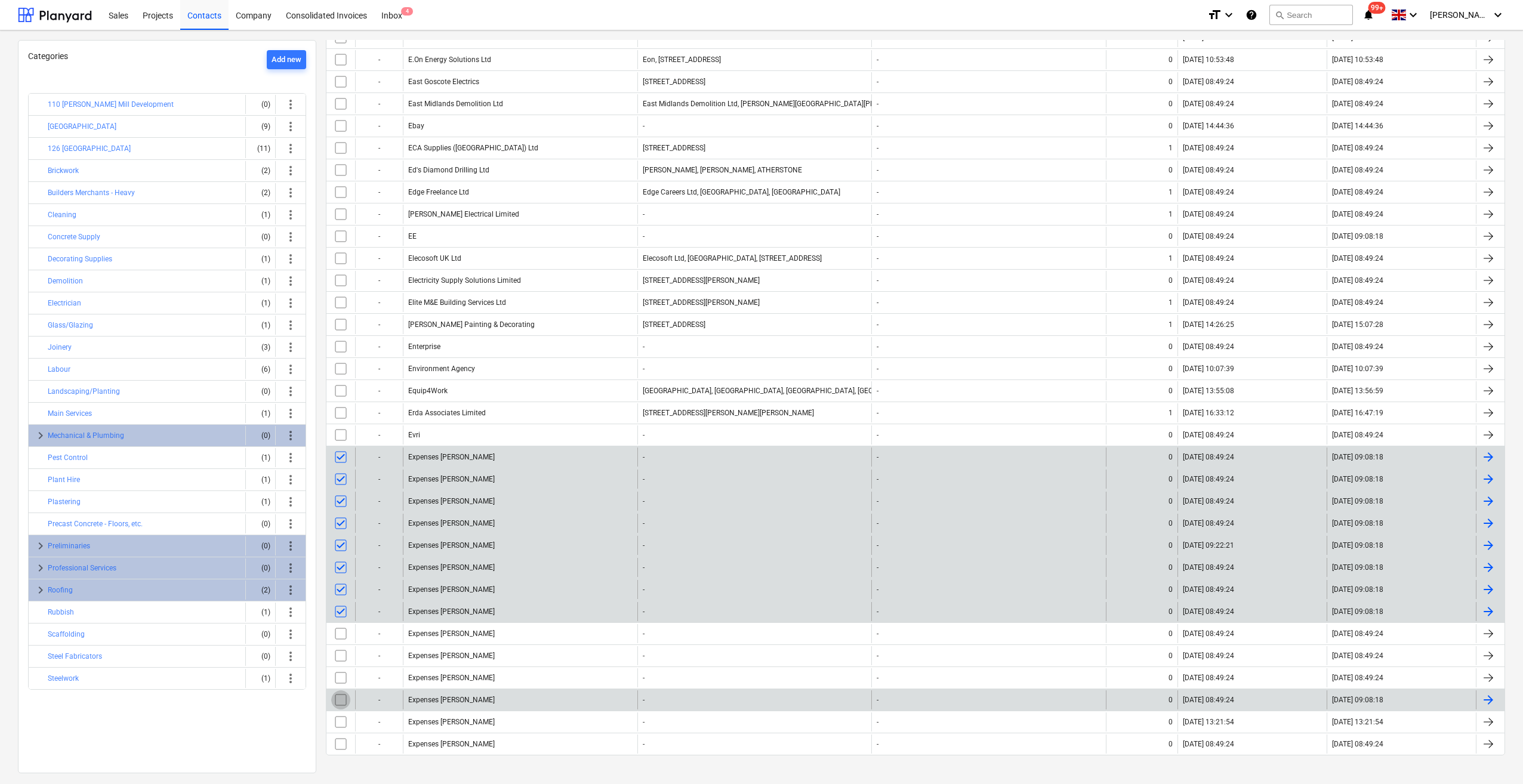
click at [344, 694] on input "checkbox" at bounding box center [341, 699] width 19 height 19
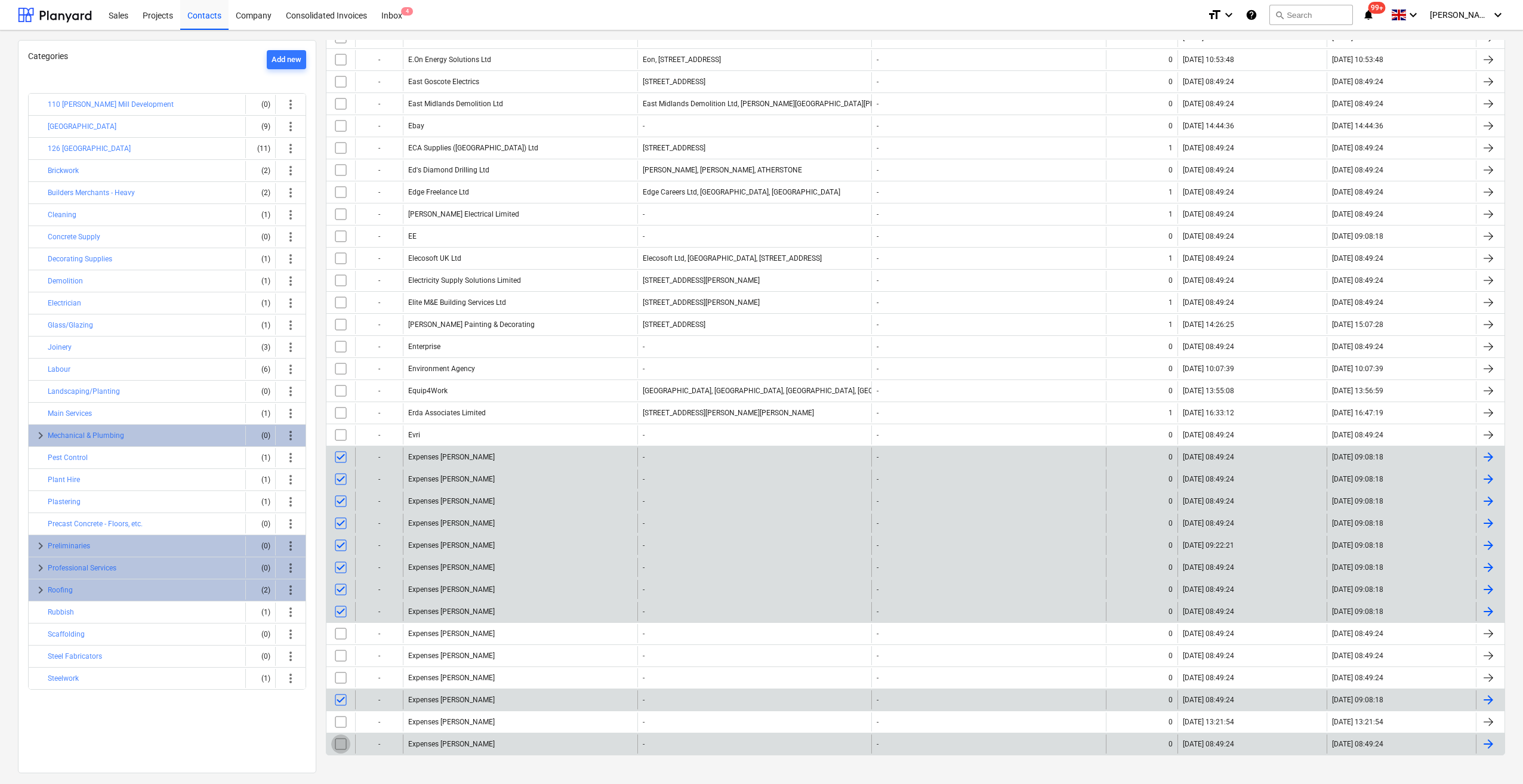
click at [341, 734] on input "checkbox" at bounding box center [341, 743] width 19 height 19
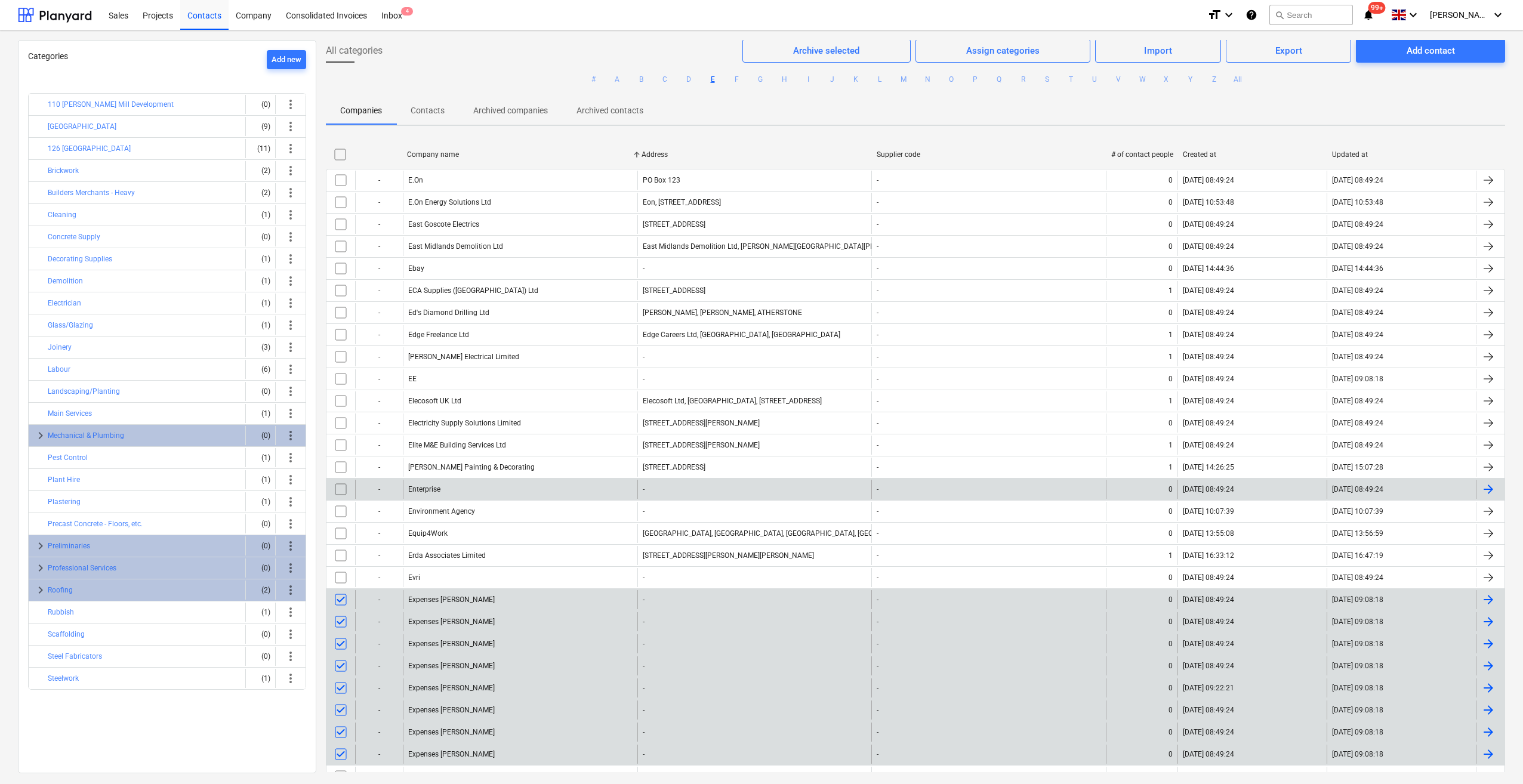
scroll to position [0, 0]
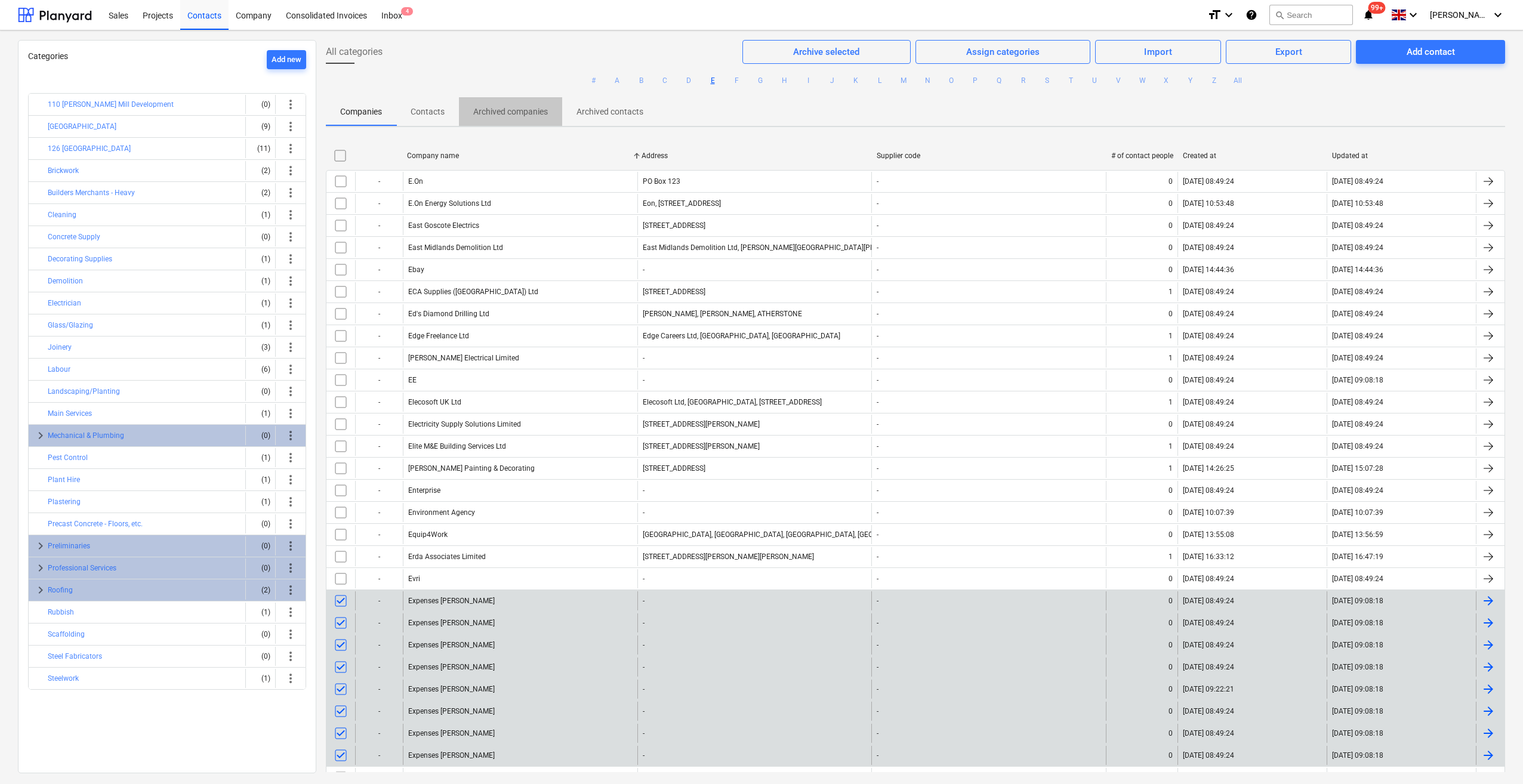
click at [504, 111] on p "Archived companies" at bounding box center [510, 112] width 75 height 13
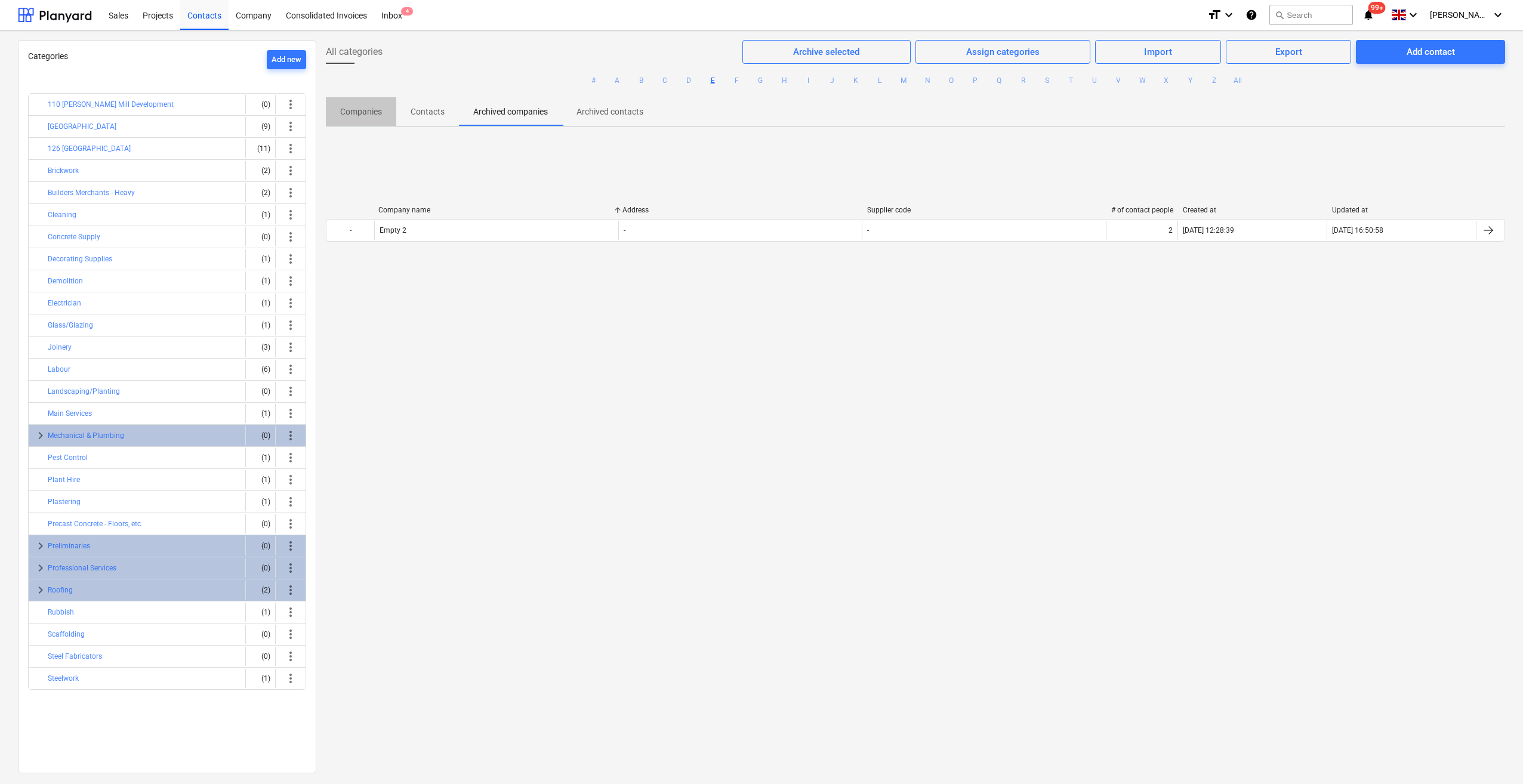
click at [379, 111] on p "Companies" at bounding box center [361, 112] width 42 height 13
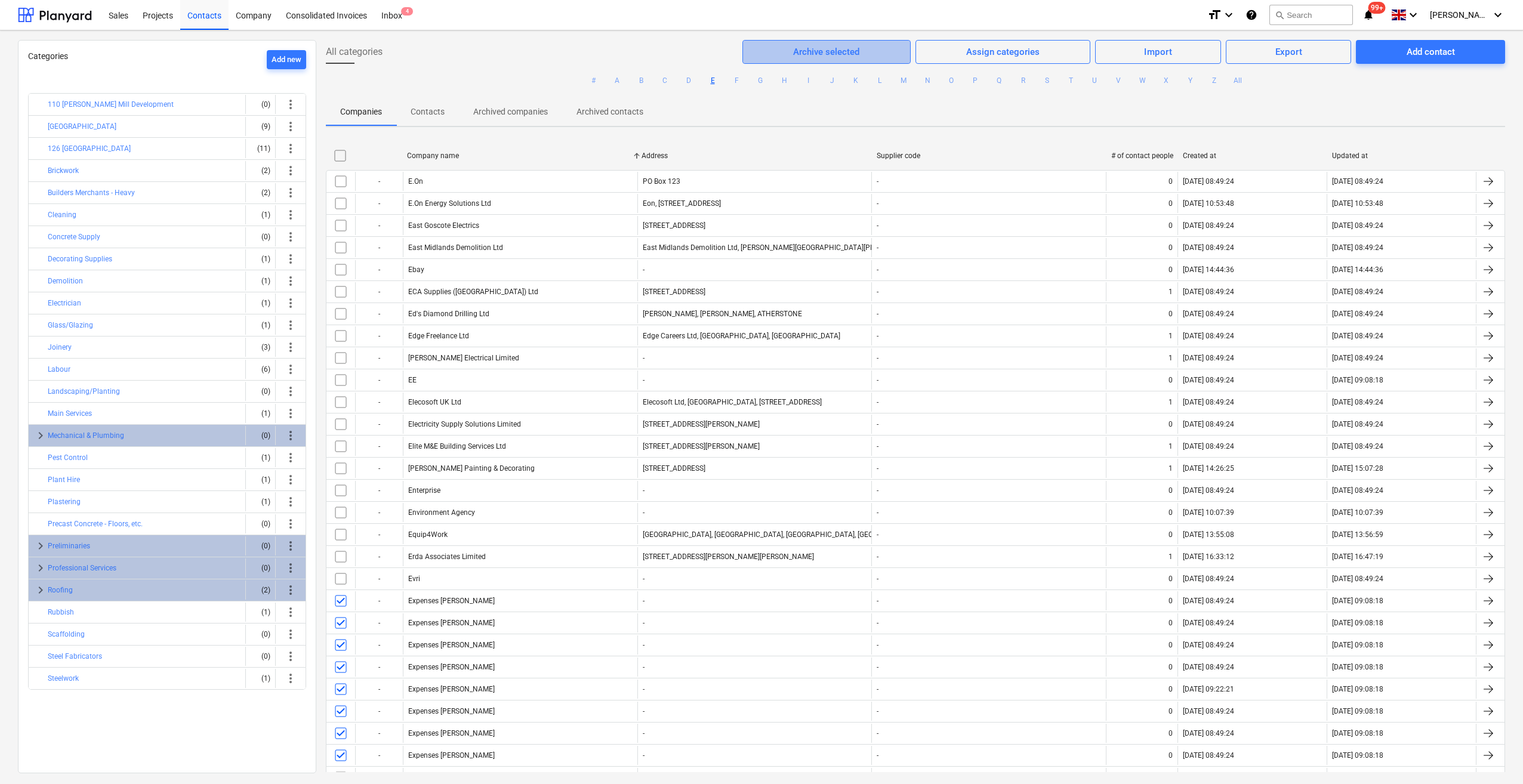
click at [804, 55] on div "Archive selected" at bounding box center [826, 52] width 66 height 16
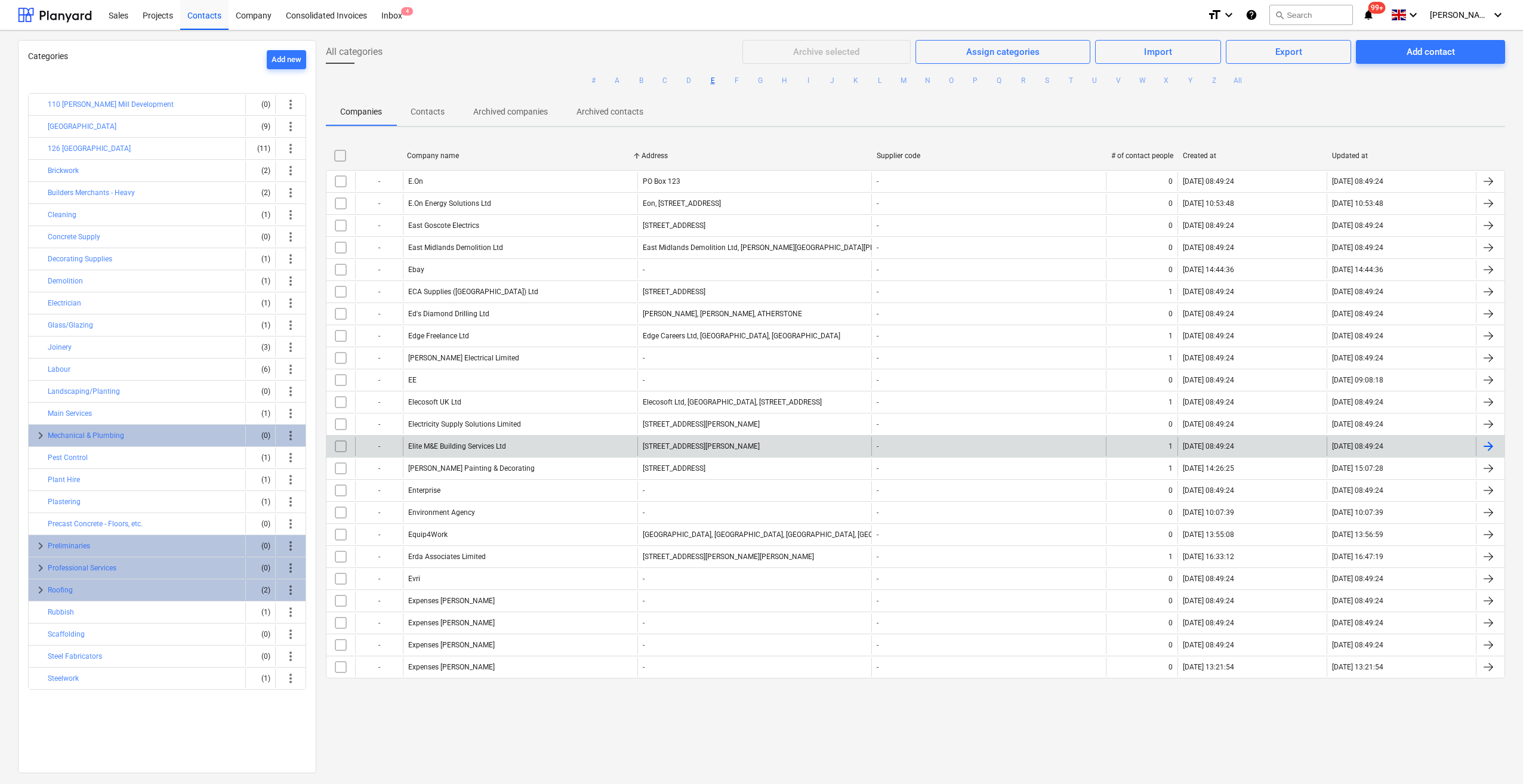
click at [335, 445] on input "checkbox" at bounding box center [341, 446] width 19 height 19
click at [846, 48] on div "Archive selected" at bounding box center [826, 52] width 66 height 16
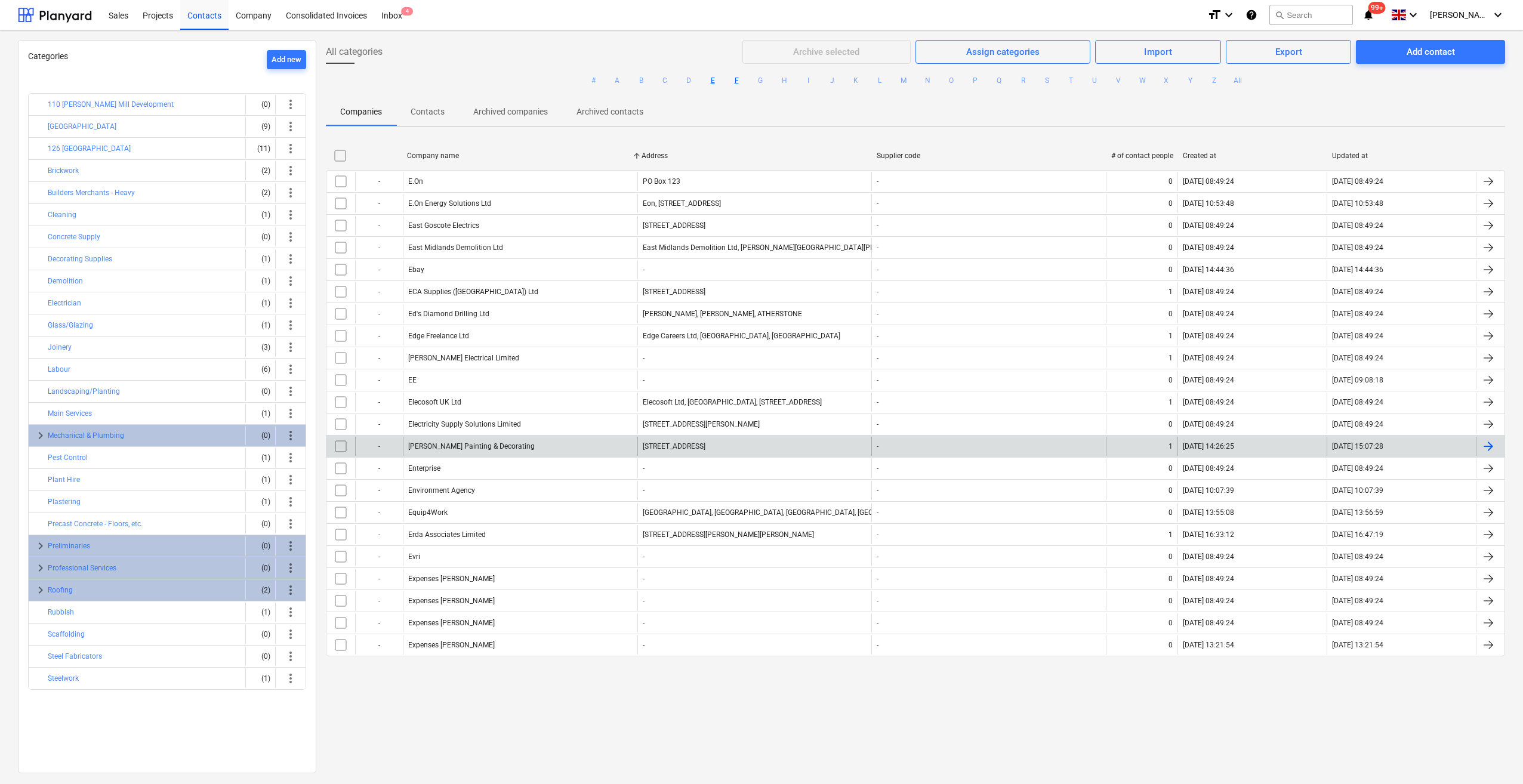
click at [735, 83] on button "F" at bounding box center [736, 81] width 15 height 15
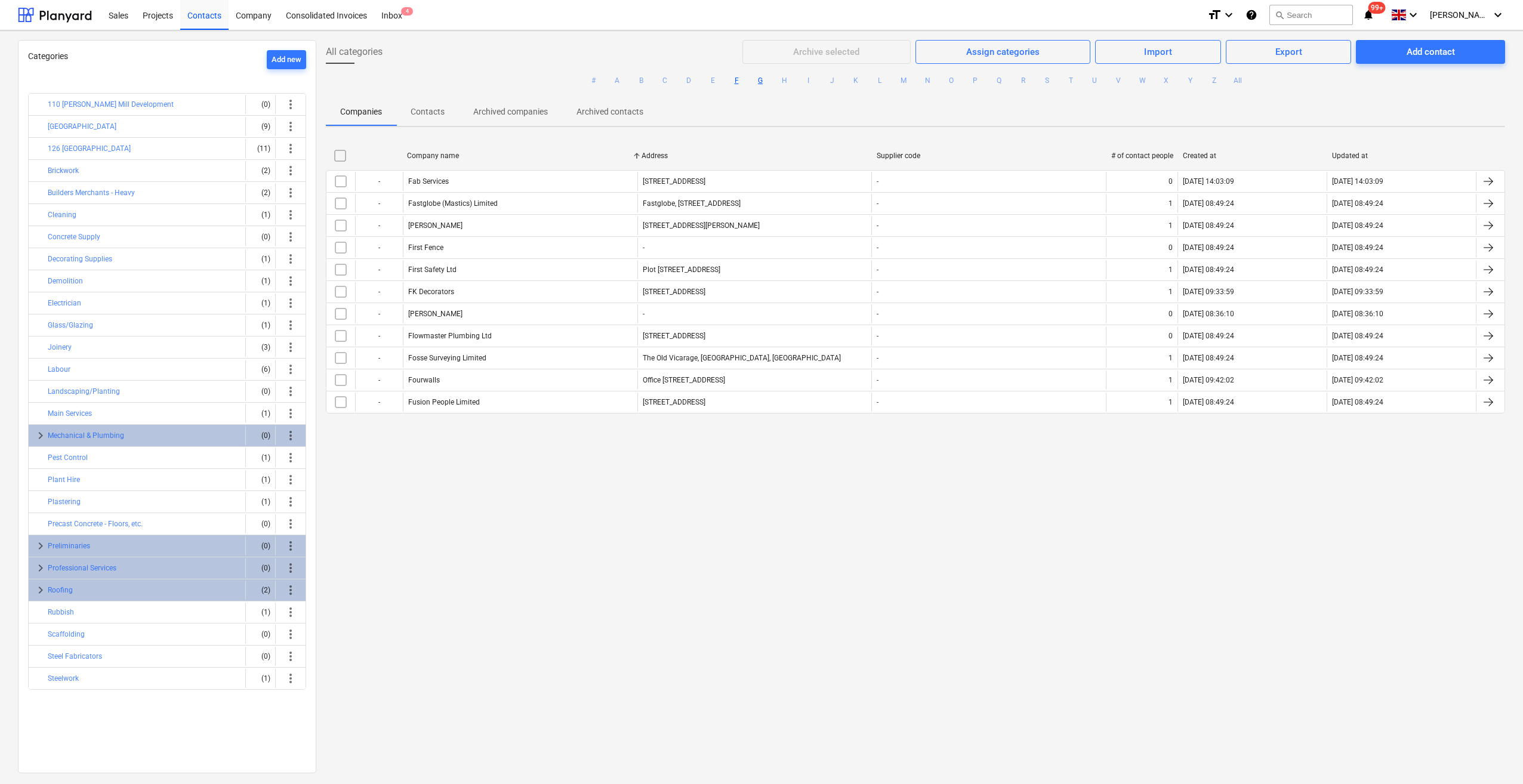
click at [761, 81] on button "G" at bounding box center [761, 81] width 15 height 15
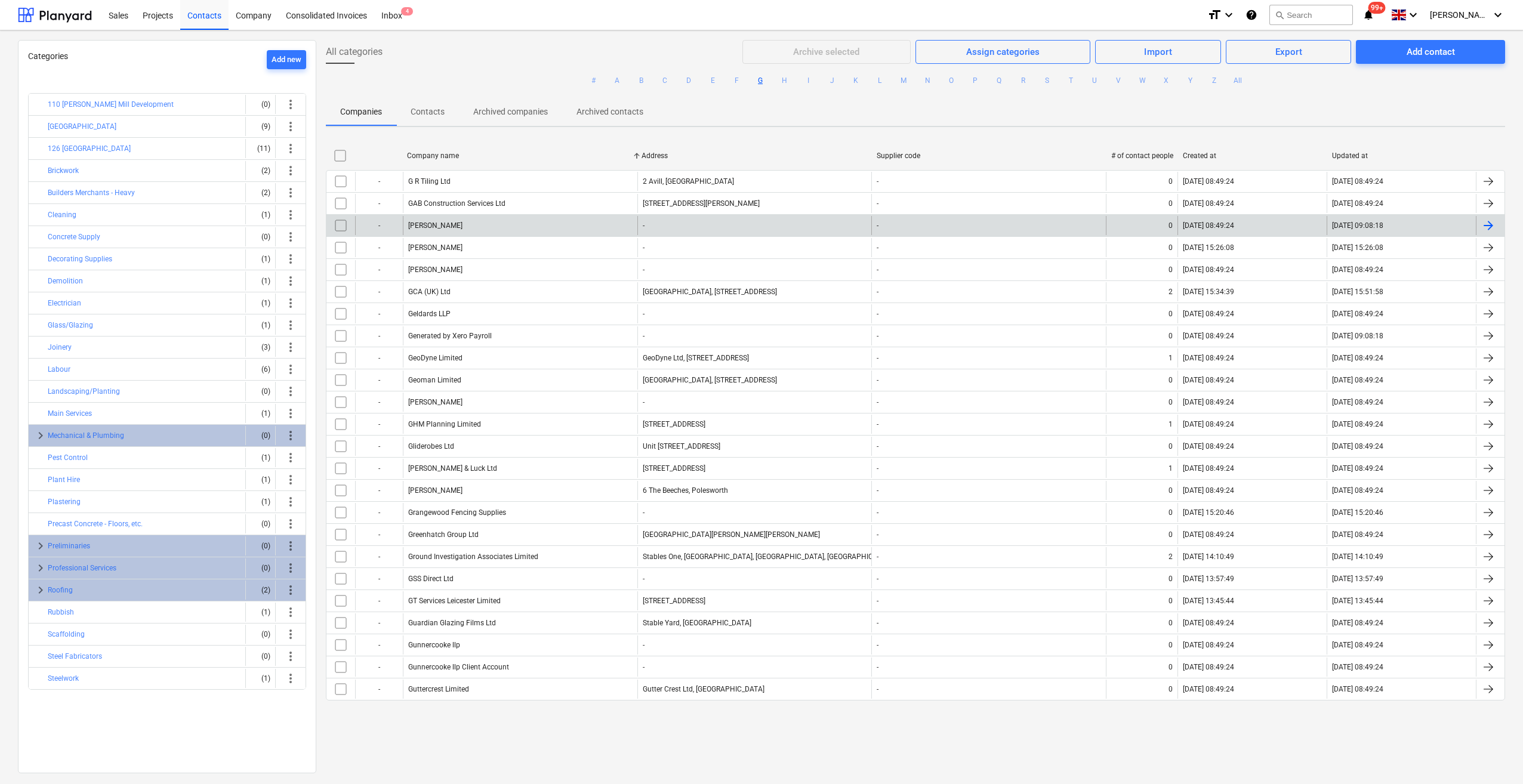
click at [338, 223] on input "checkbox" at bounding box center [341, 225] width 19 height 19
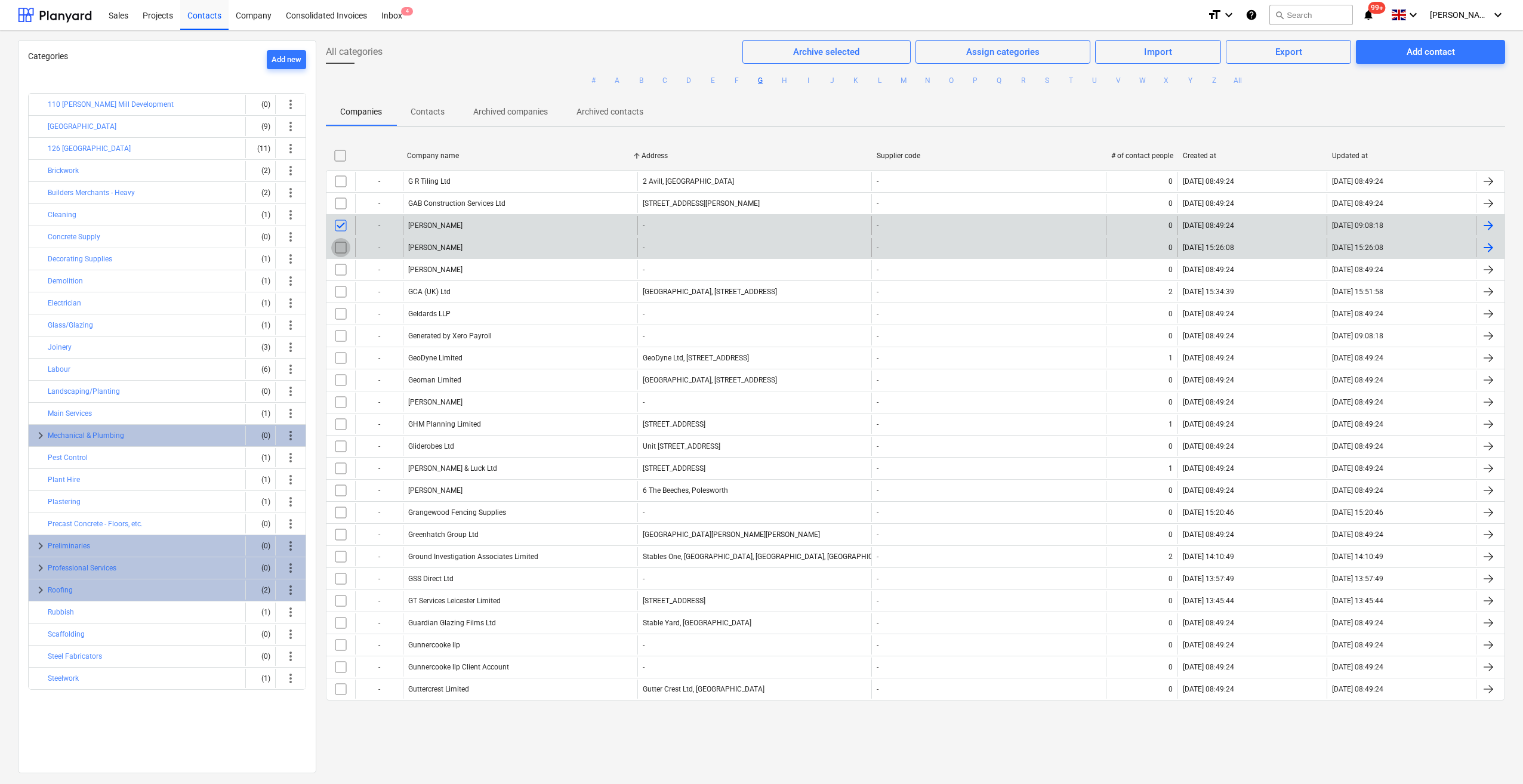
click at [336, 248] on input "checkbox" at bounding box center [341, 247] width 19 height 19
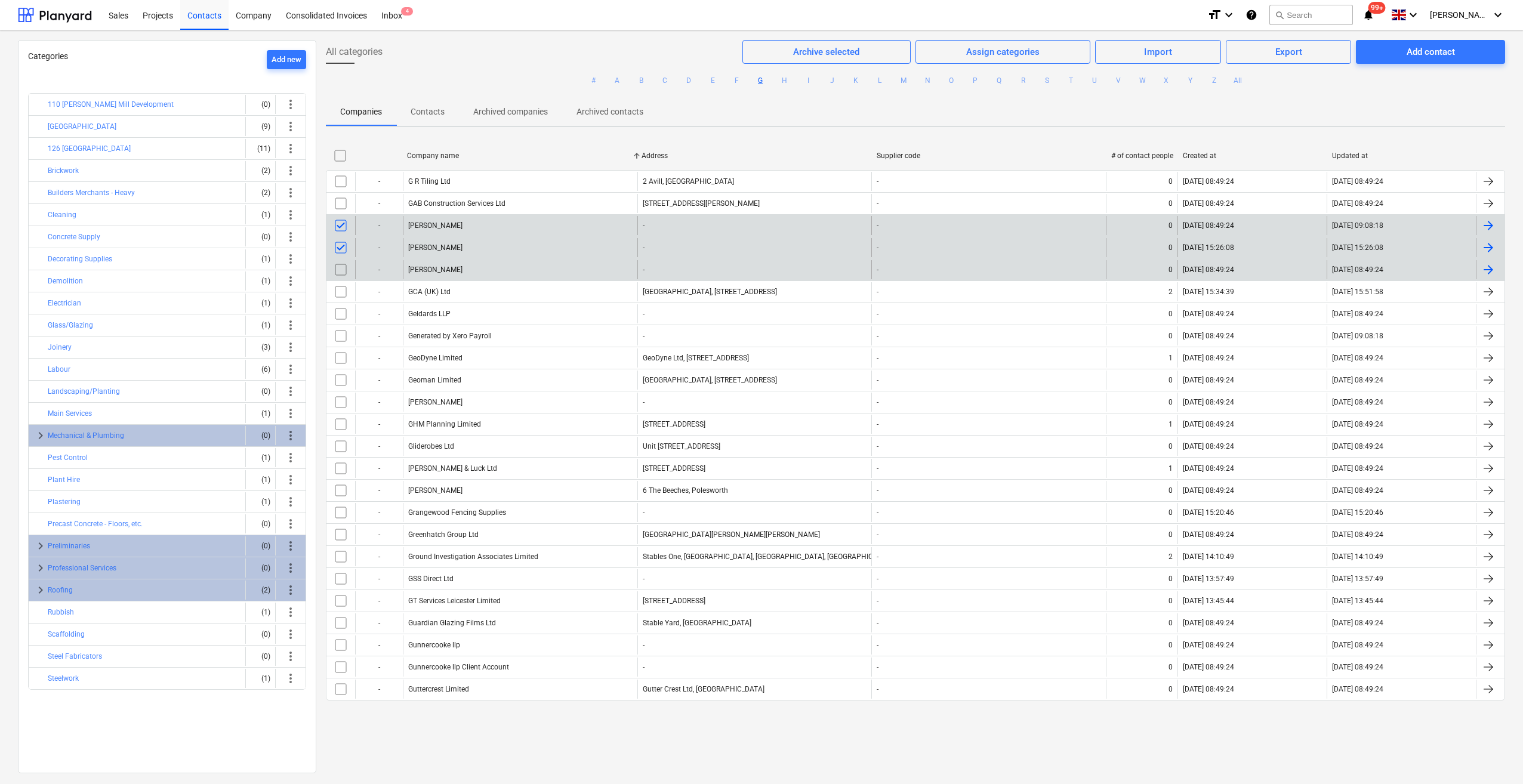
click at [342, 268] on input "checkbox" at bounding box center [341, 269] width 19 height 19
click at [813, 55] on div "Archive selected" at bounding box center [826, 52] width 66 height 16
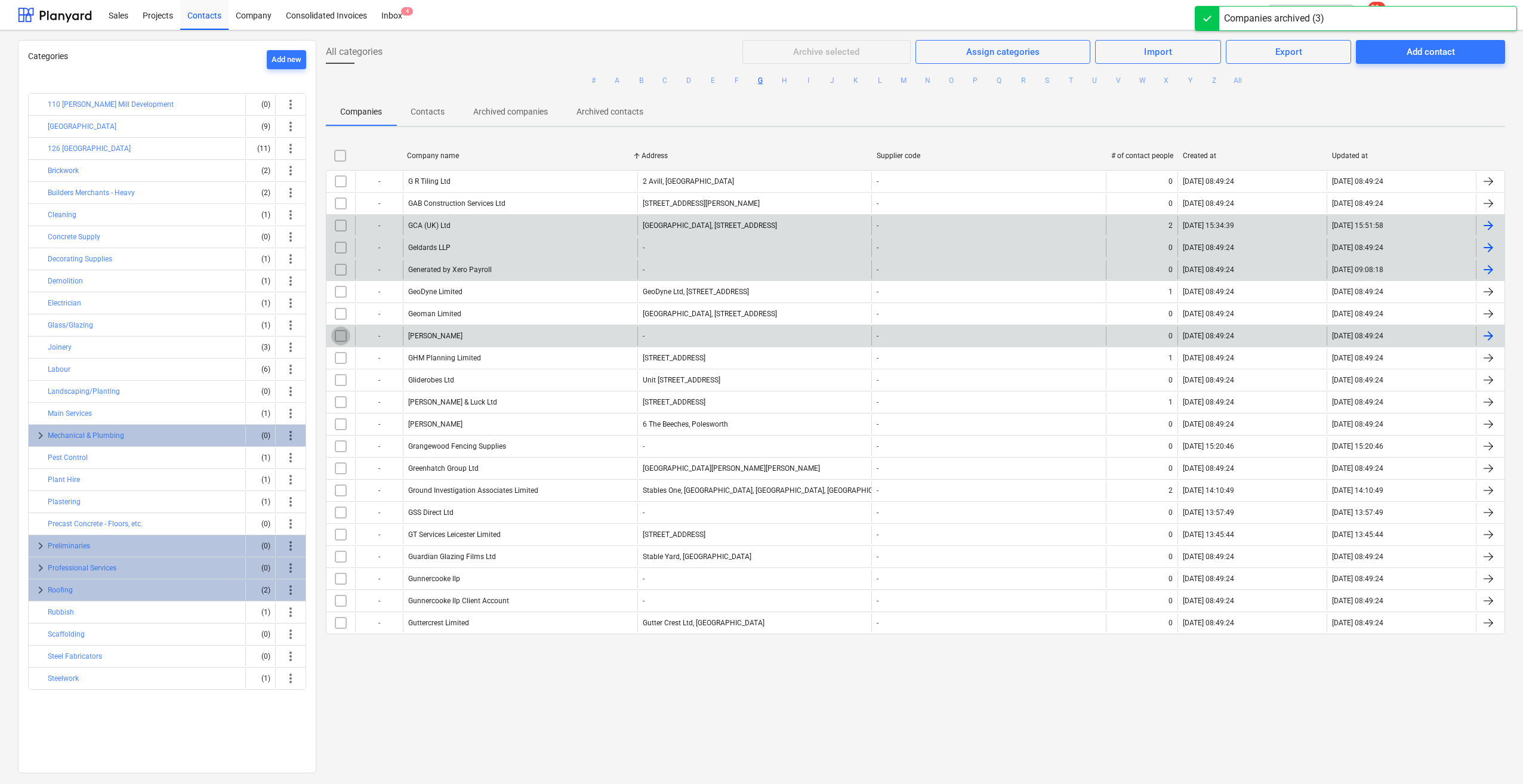
click at [341, 334] on input "checkbox" at bounding box center [341, 336] width 19 height 19
click at [829, 53] on div "Archive selected" at bounding box center [826, 52] width 66 height 16
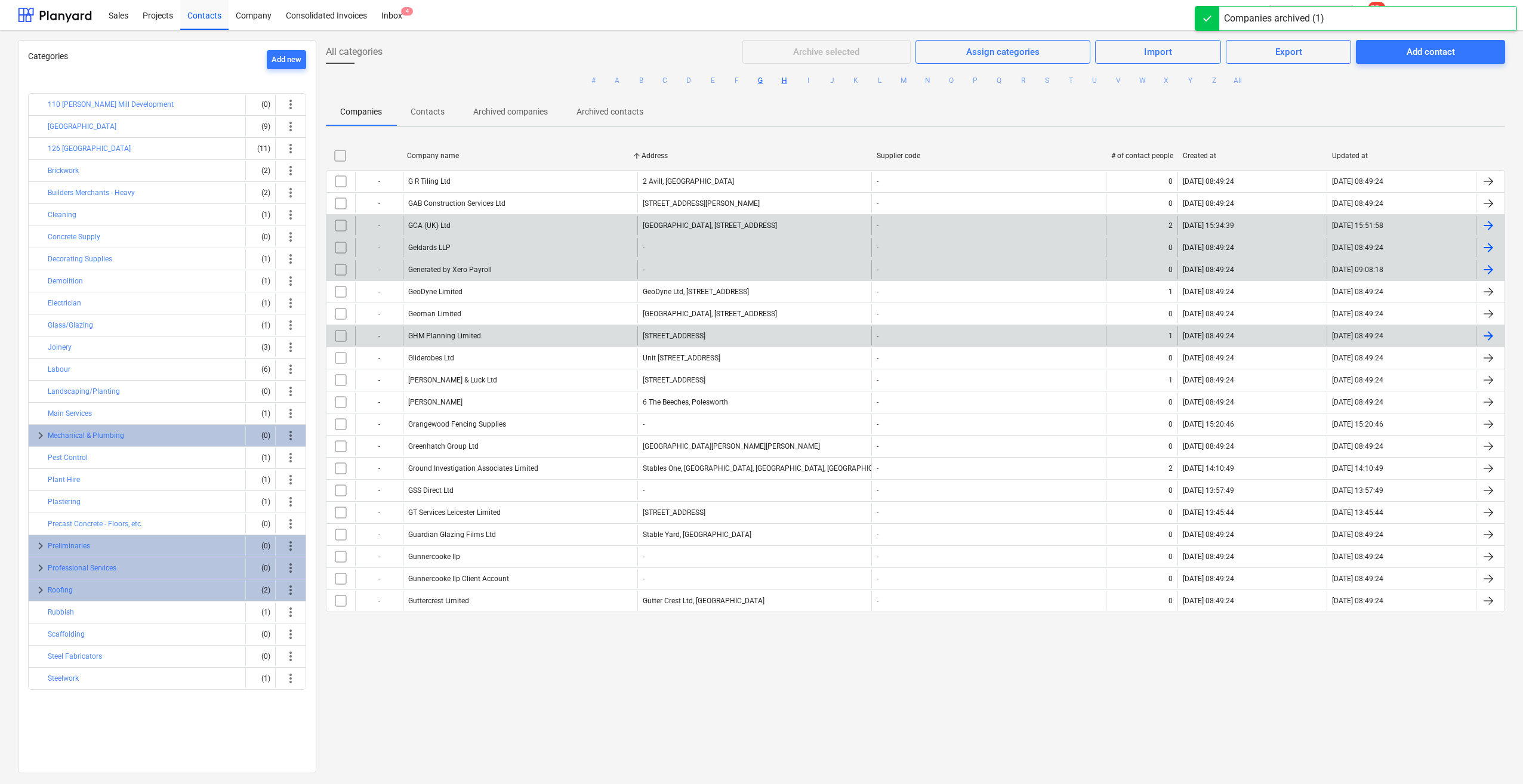
click at [782, 86] on button "H" at bounding box center [784, 81] width 15 height 15
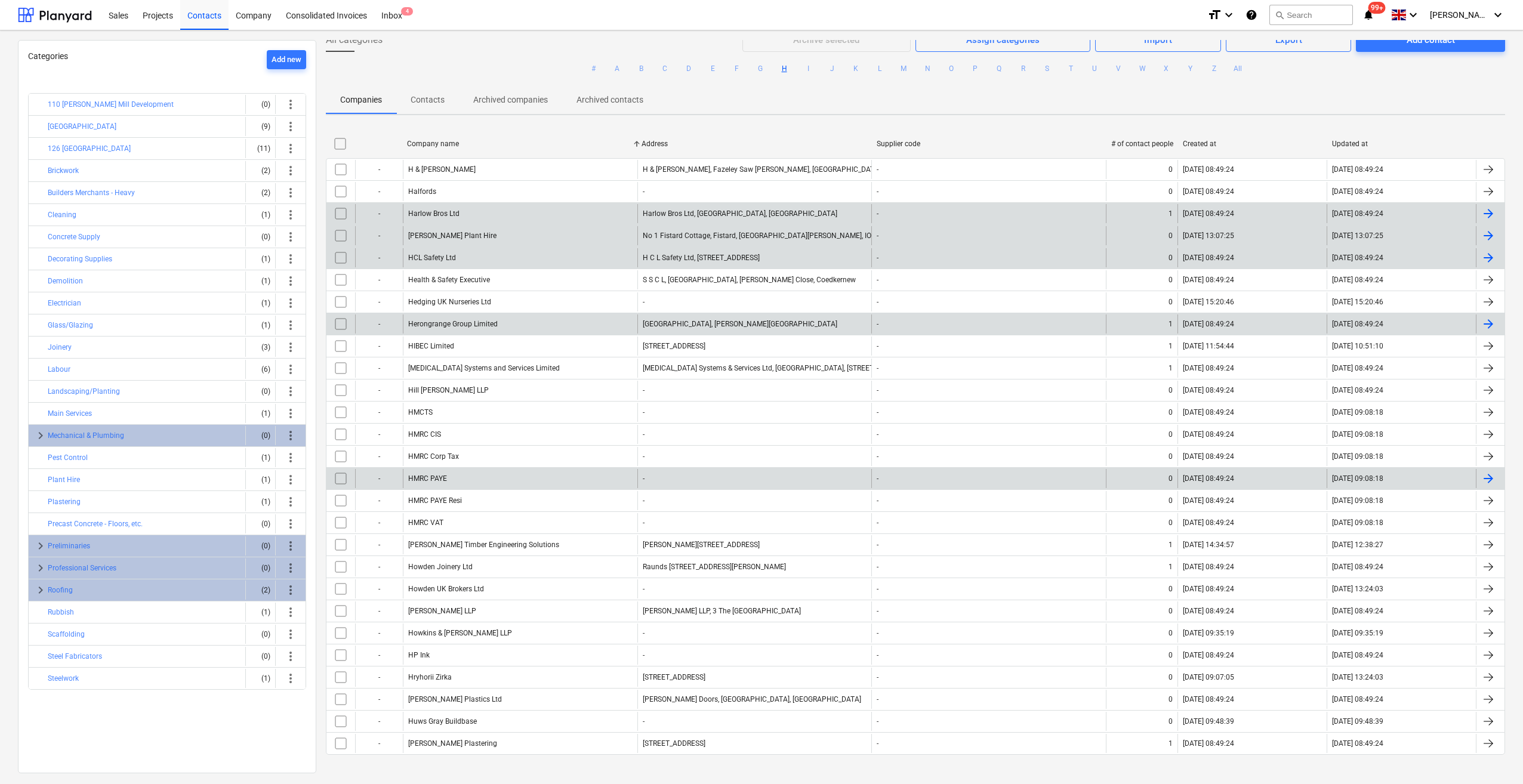
scroll to position [13, 0]
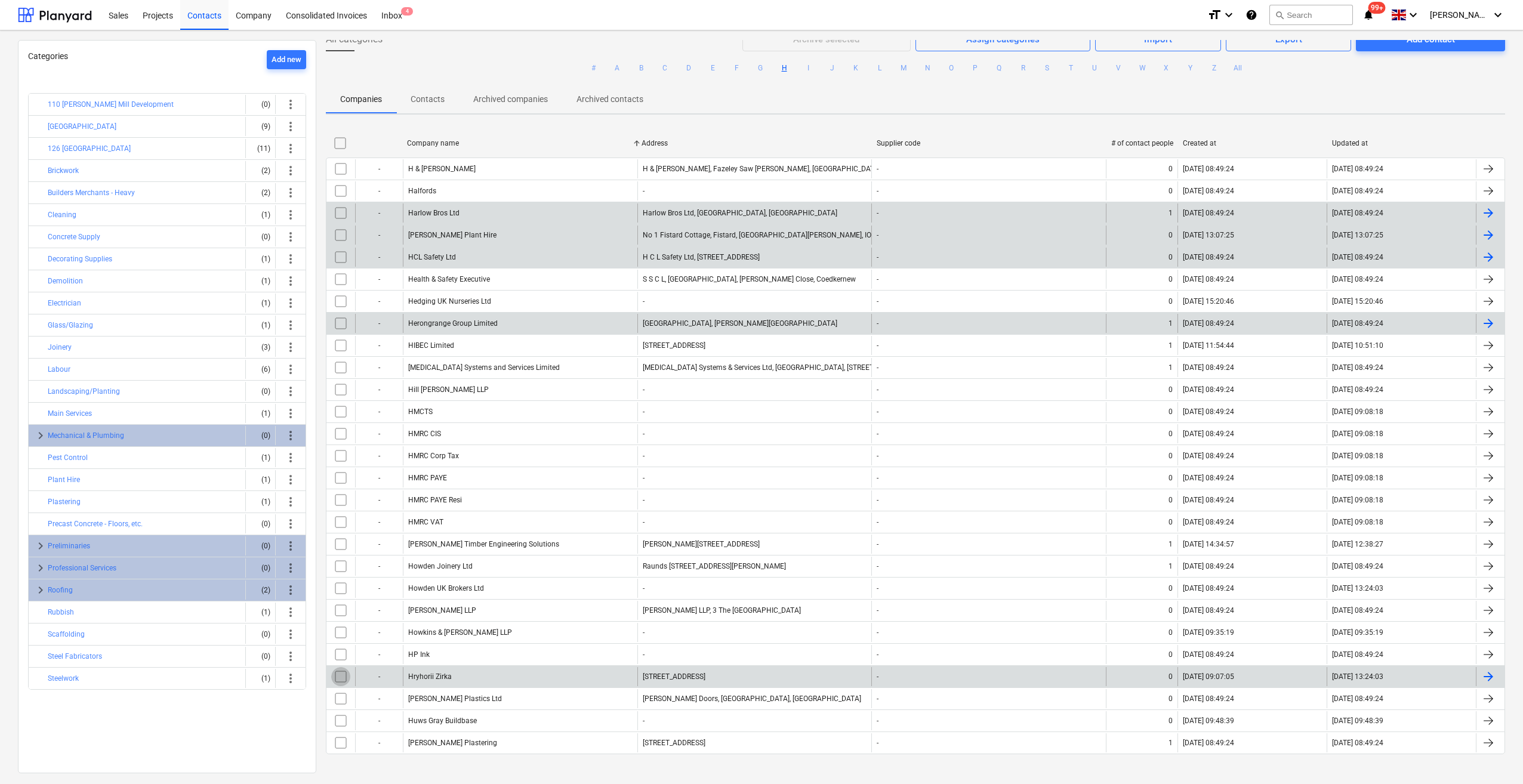
click at [345, 670] on input "checkbox" at bounding box center [341, 676] width 19 height 19
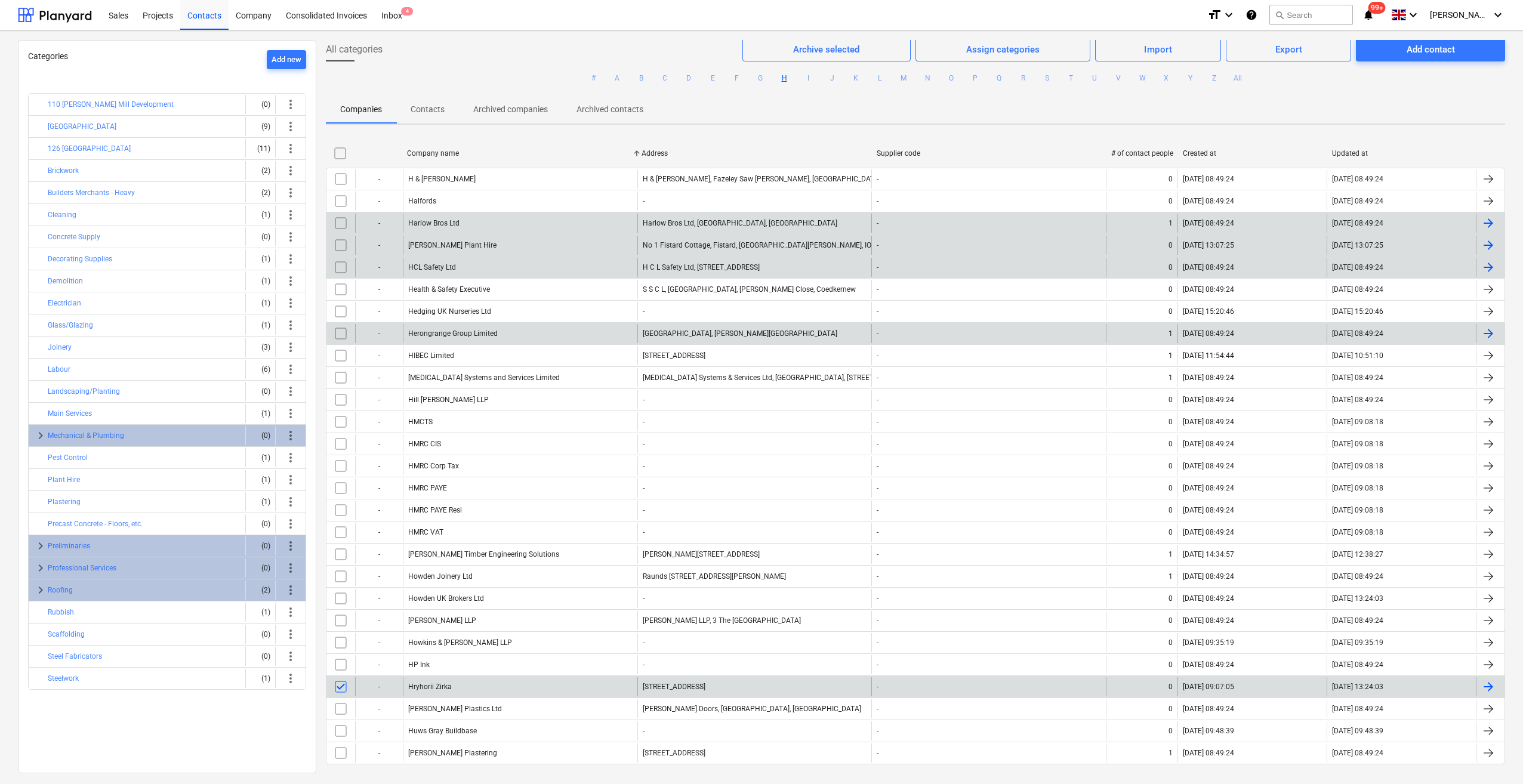
scroll to position [0, 0]
click at [838, 50] on div "Archive selected" at bounding box center [826, 52] width 66 height 16
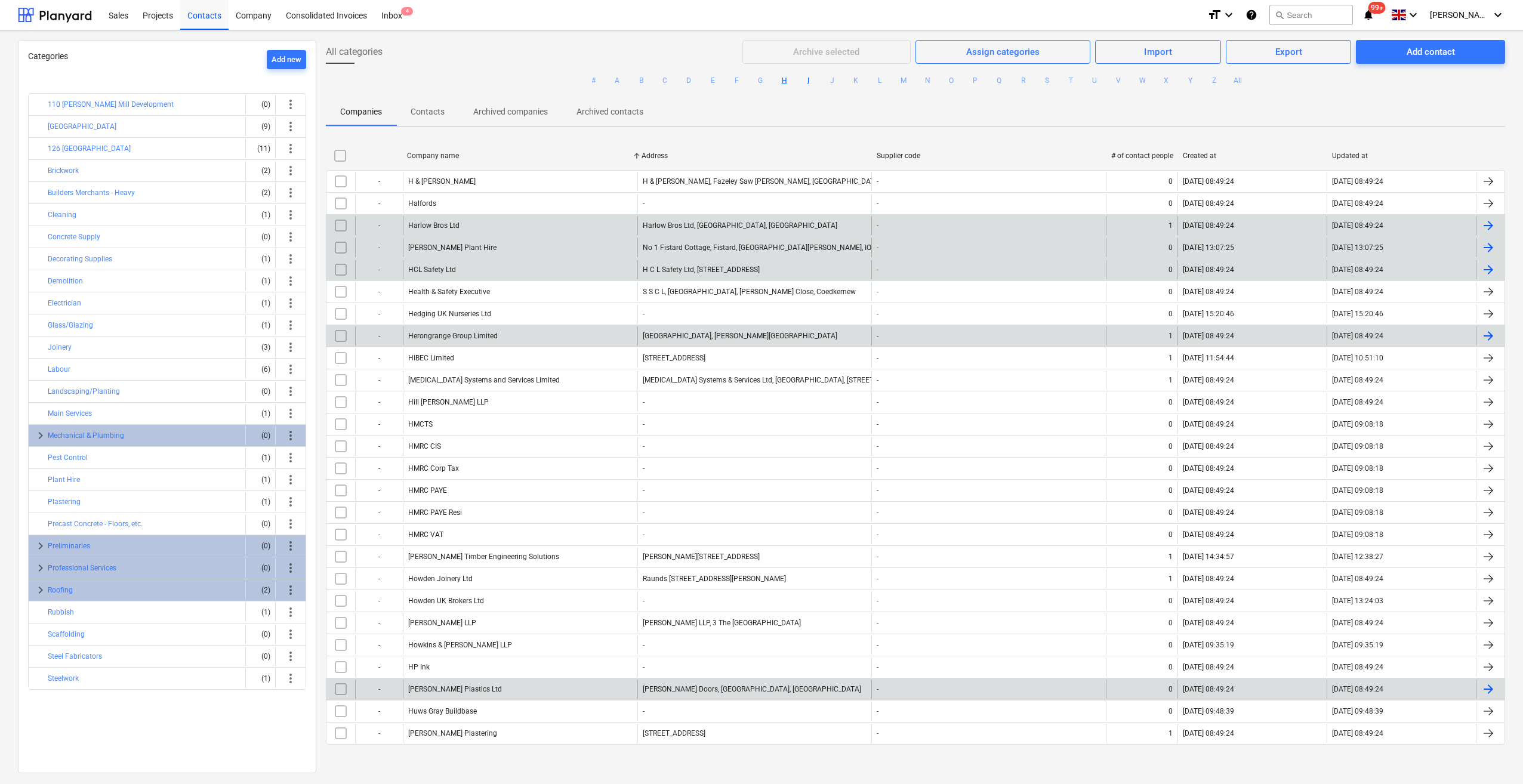
click at [807, 80] on button "I" at bounding box center [808, 81] width 15 height 15
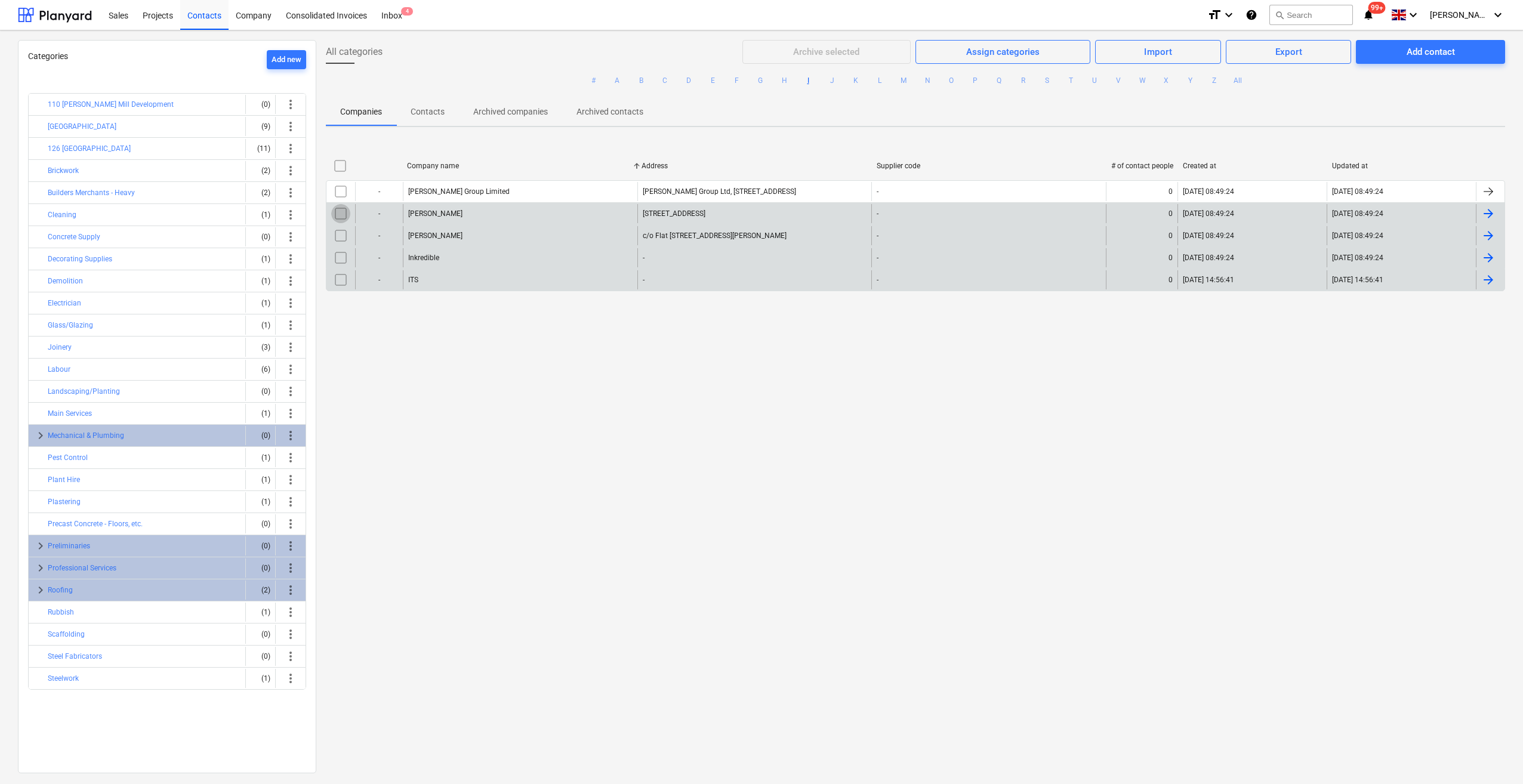
click at [341, 217] on input "checkbox" at bounding box center [341, 213] width 19 height 19
click at [340, 233] on input "checkbox" at bounding box center [341, 235] width 19 height 19
click at [847, 50] on div "Archive selected" at bounding box center [826, 52] width 66 height 16
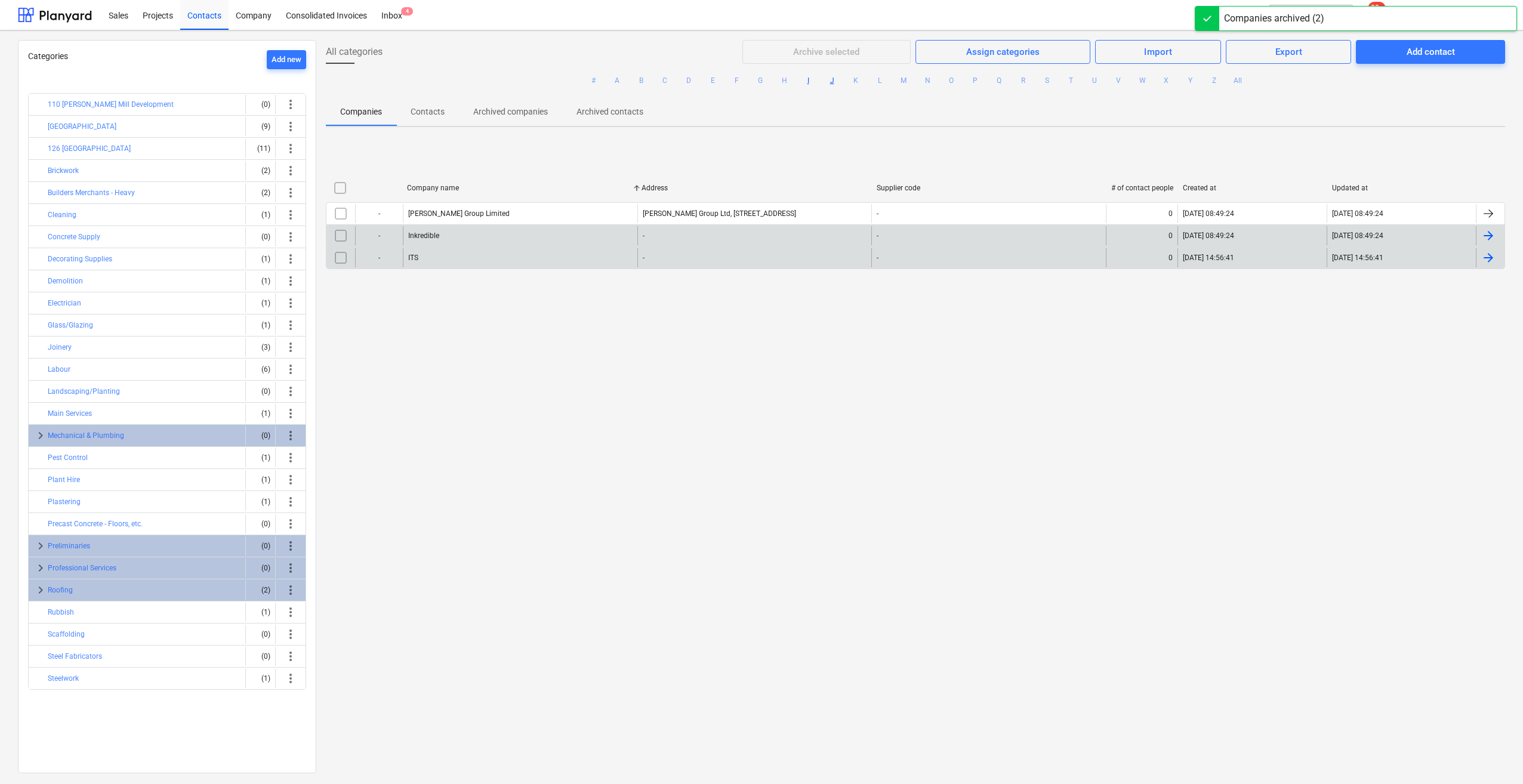
click at [830, 79] on button "J" at bounding box center [832, 81] width 15 height 15
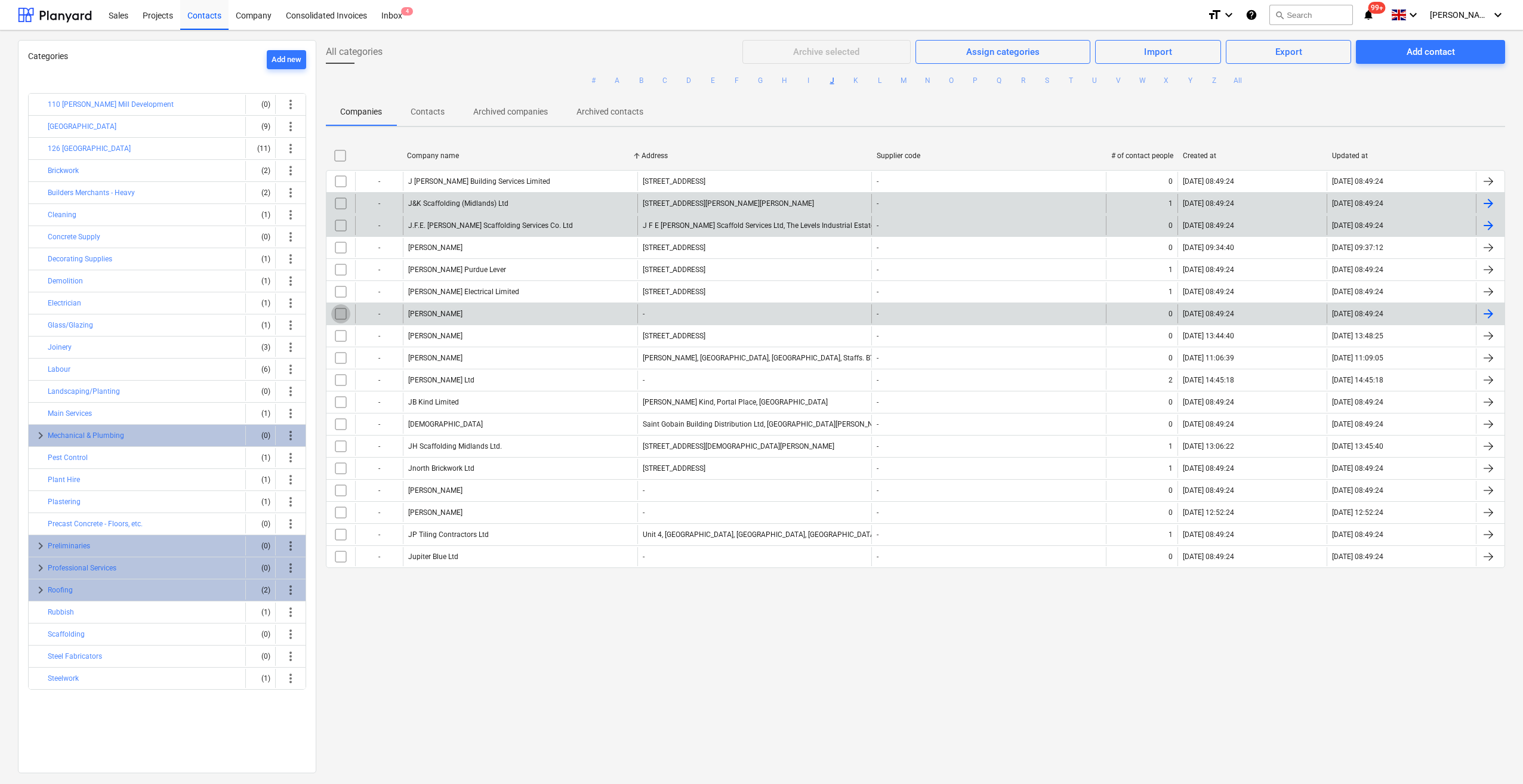
click at [339, 311] on input "checkbox" at bounding box center [341, 313] width 19 height 19
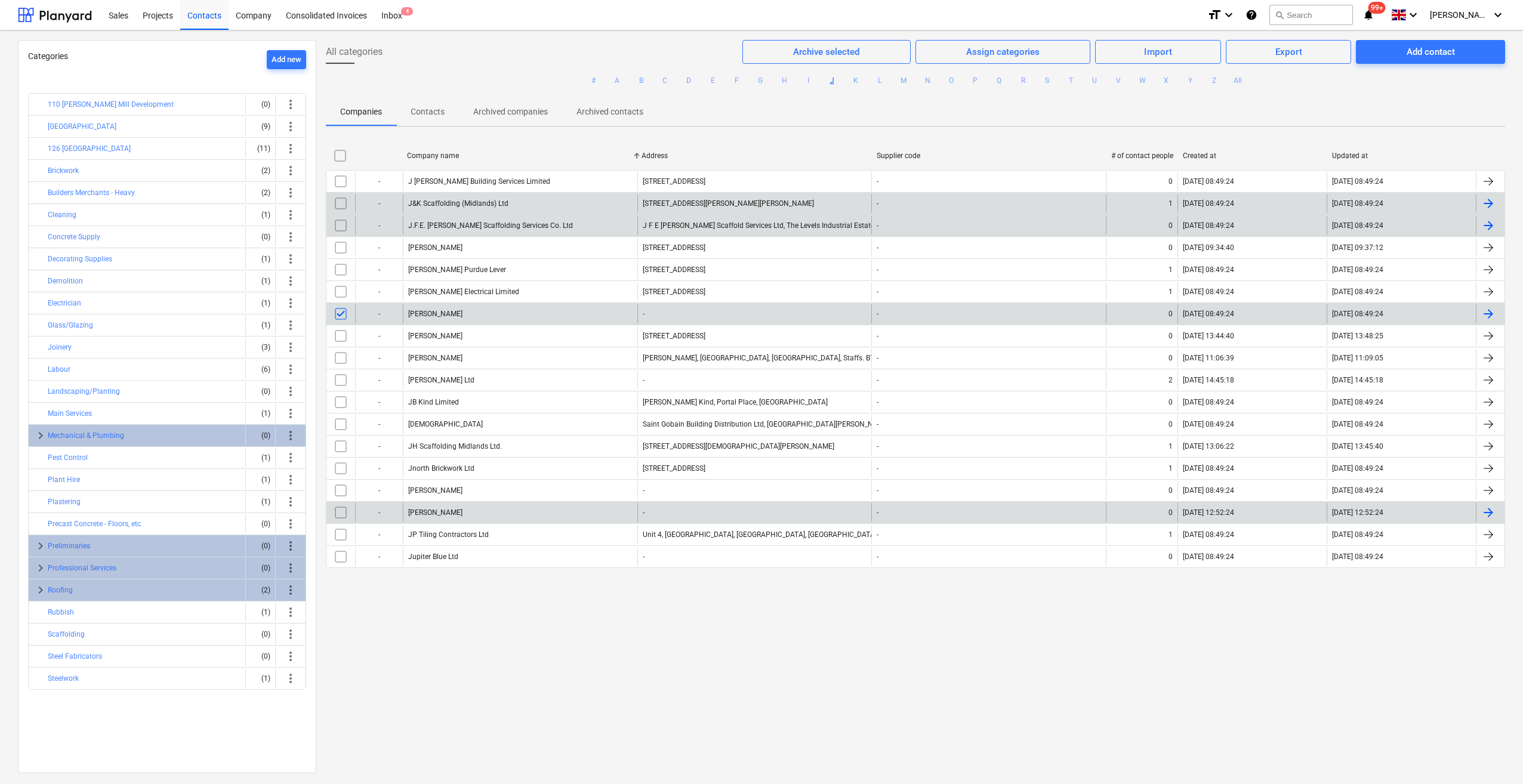
click at [337, 512] on input "checkbox" at bounding box center [341, 512] width 19 height 19
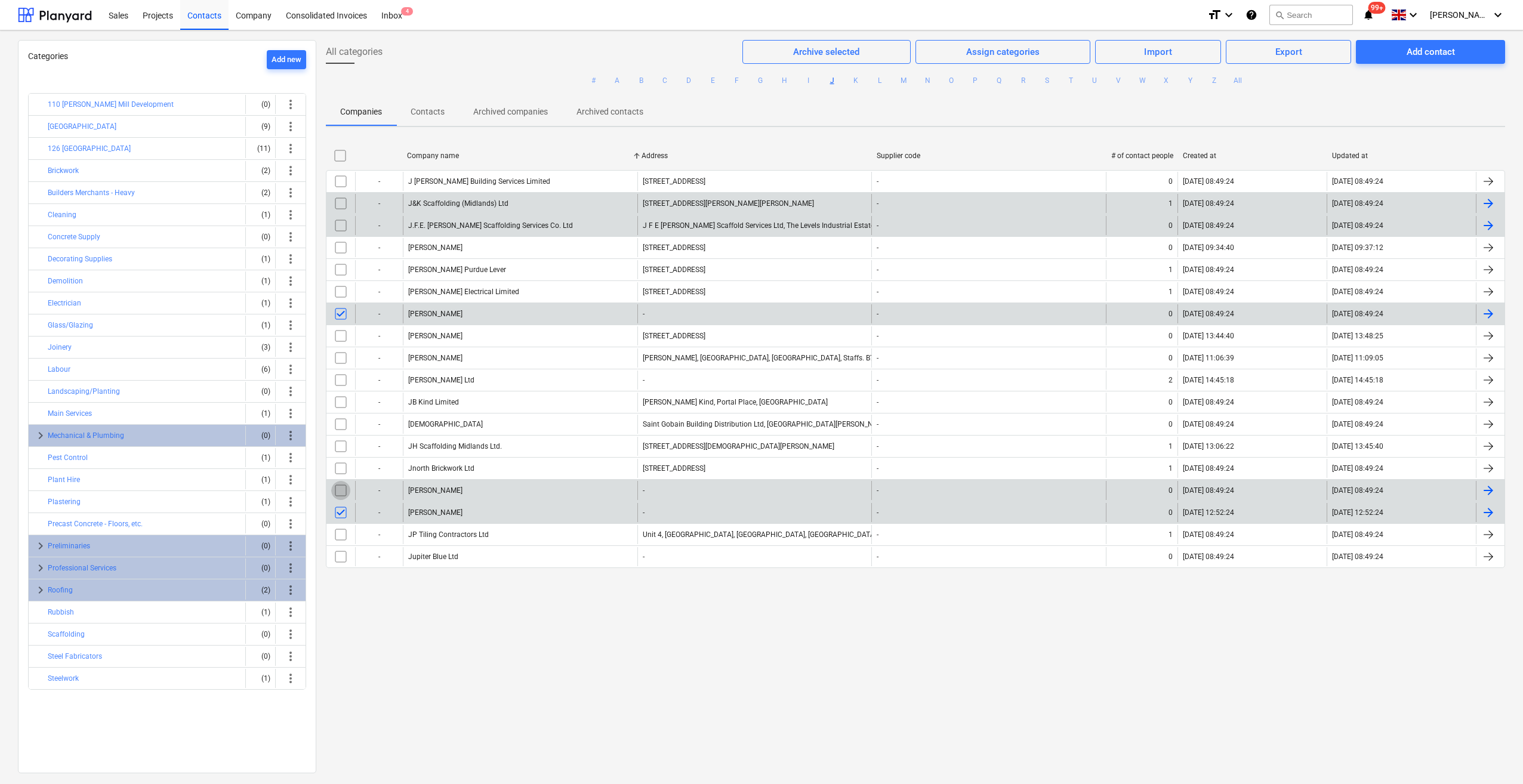
click at [340, 485] on input "checkbox" at bounding box center [341, 490] width 19 height 19
click at [855, 55] on div "Archive selected" at bounding box center [826, 52] width 66 height 16
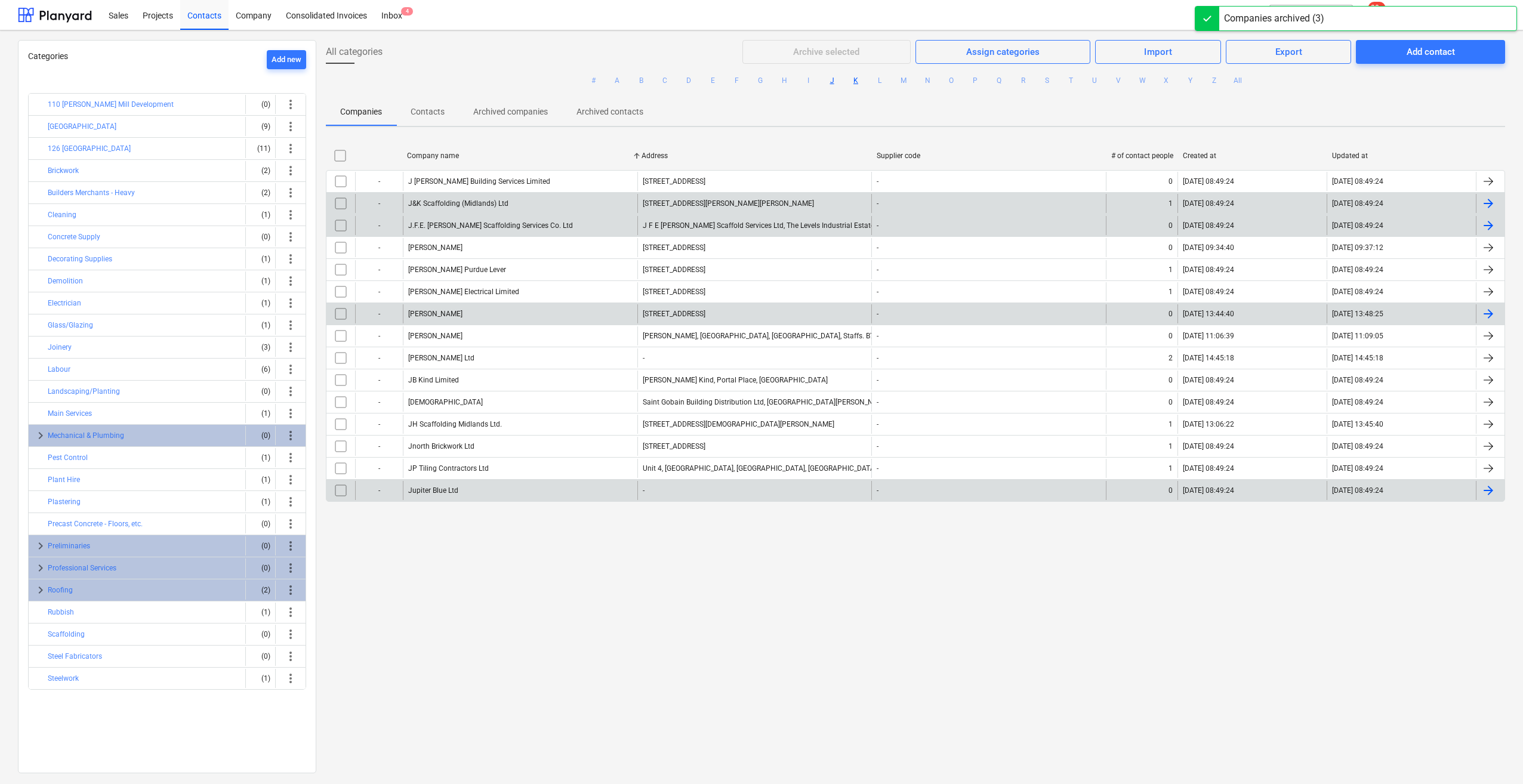
click at [852, 83] on button "K" at bounding box center [856, 81] width 15 height 15
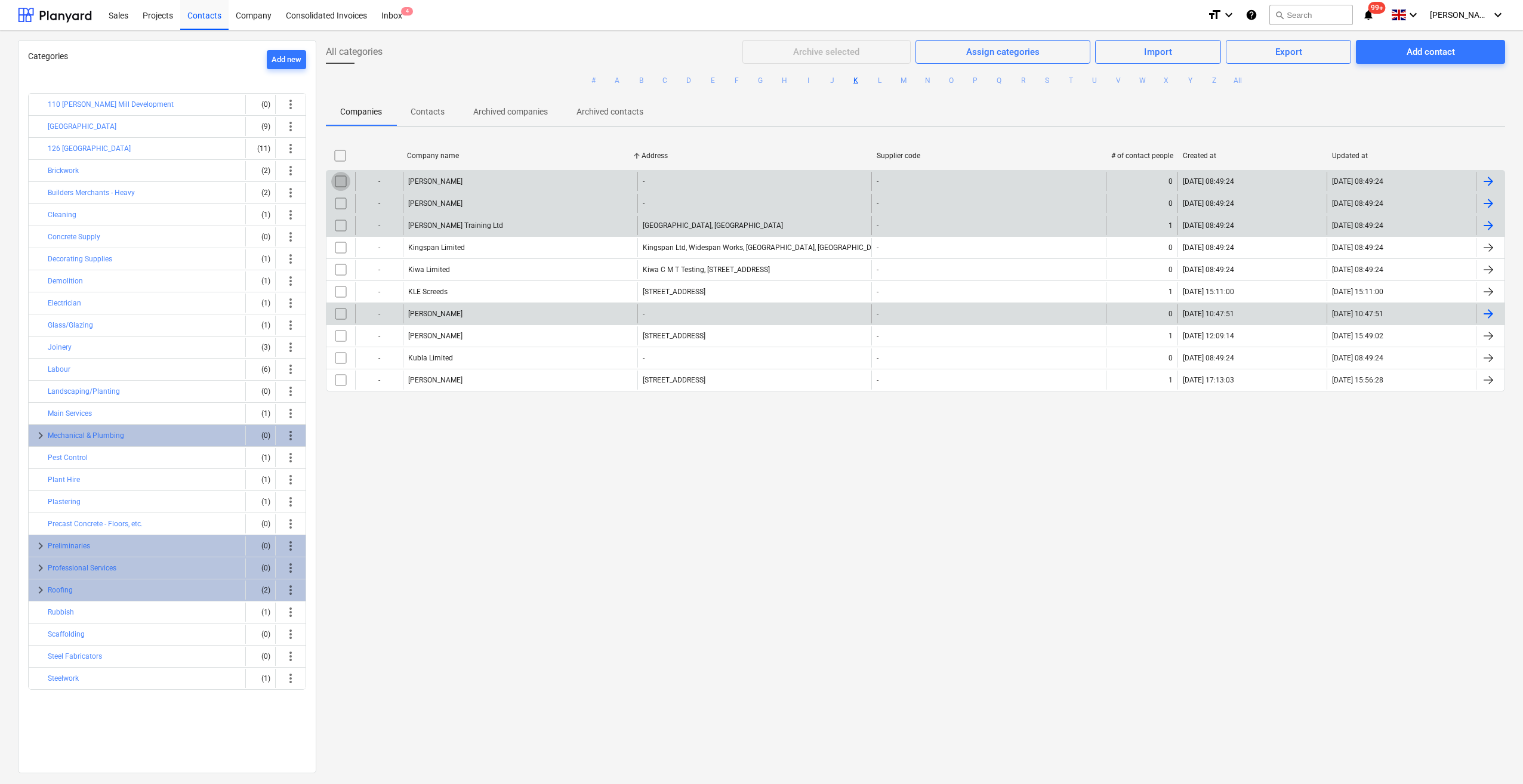
click at [340, 178] on input "checkbox" at bounding box center [341, 181] width 19 height 19
click at [340, 198] on input "checkbox" at bounding box center [341, 203] width 19 height 19
click at [853, 53] on div "Archive selected" at bounding box center [826, 52] width 66 height 16
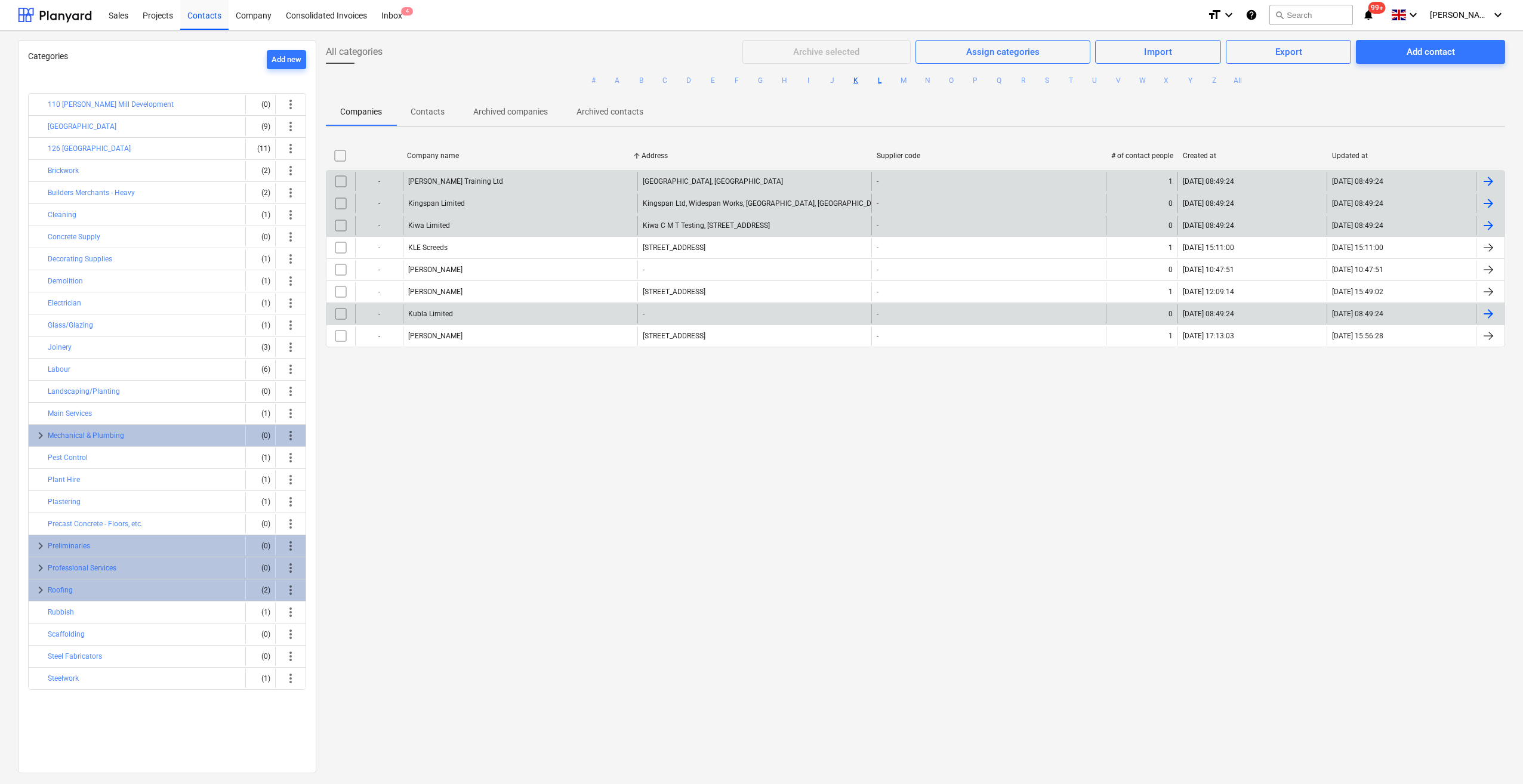
click at [877, 80] on button "L" at bounding box center [880, 81] width 15 height 15
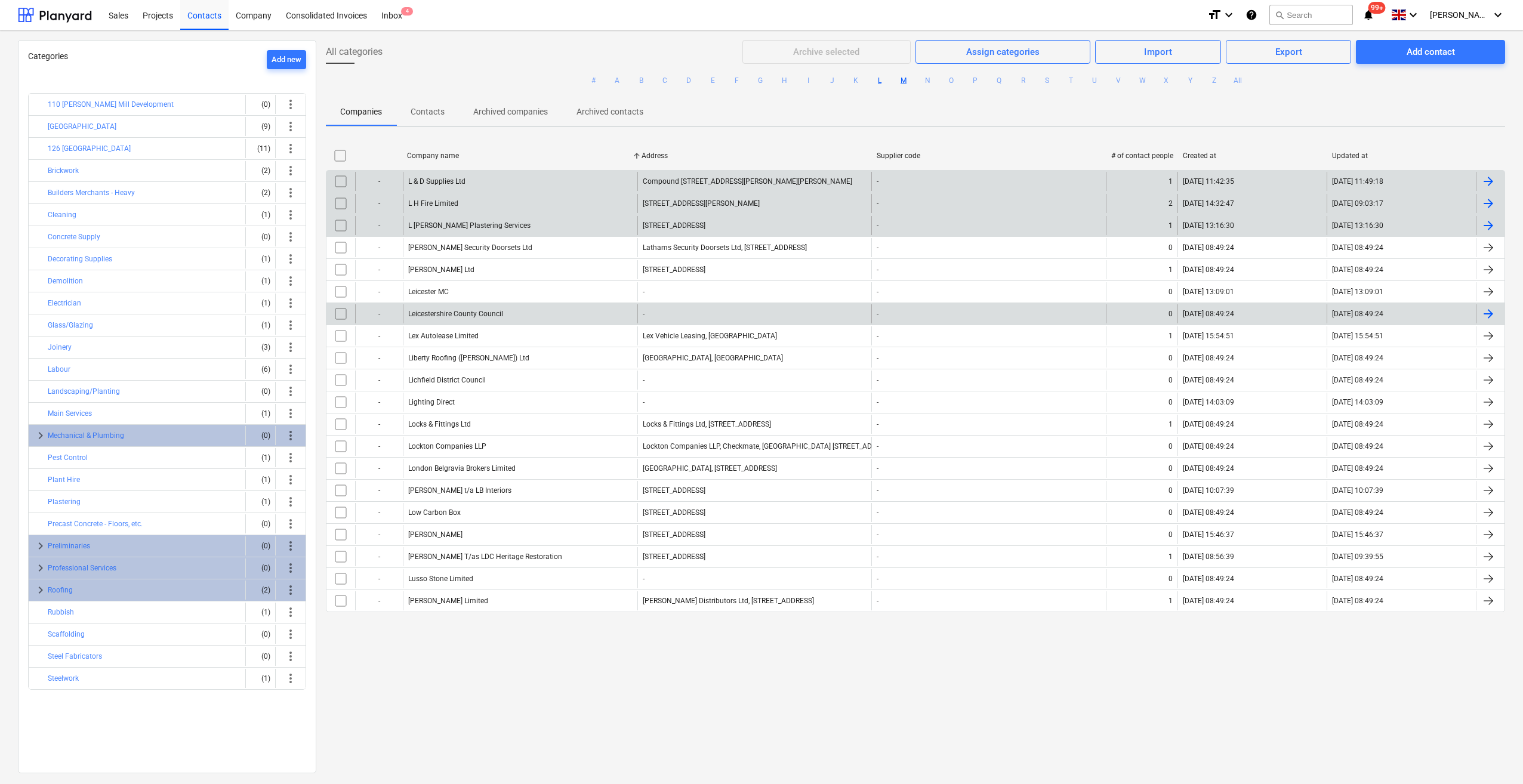
click at [903, 84] on button "M" at bounding box center [903, 81] width 15 height 15
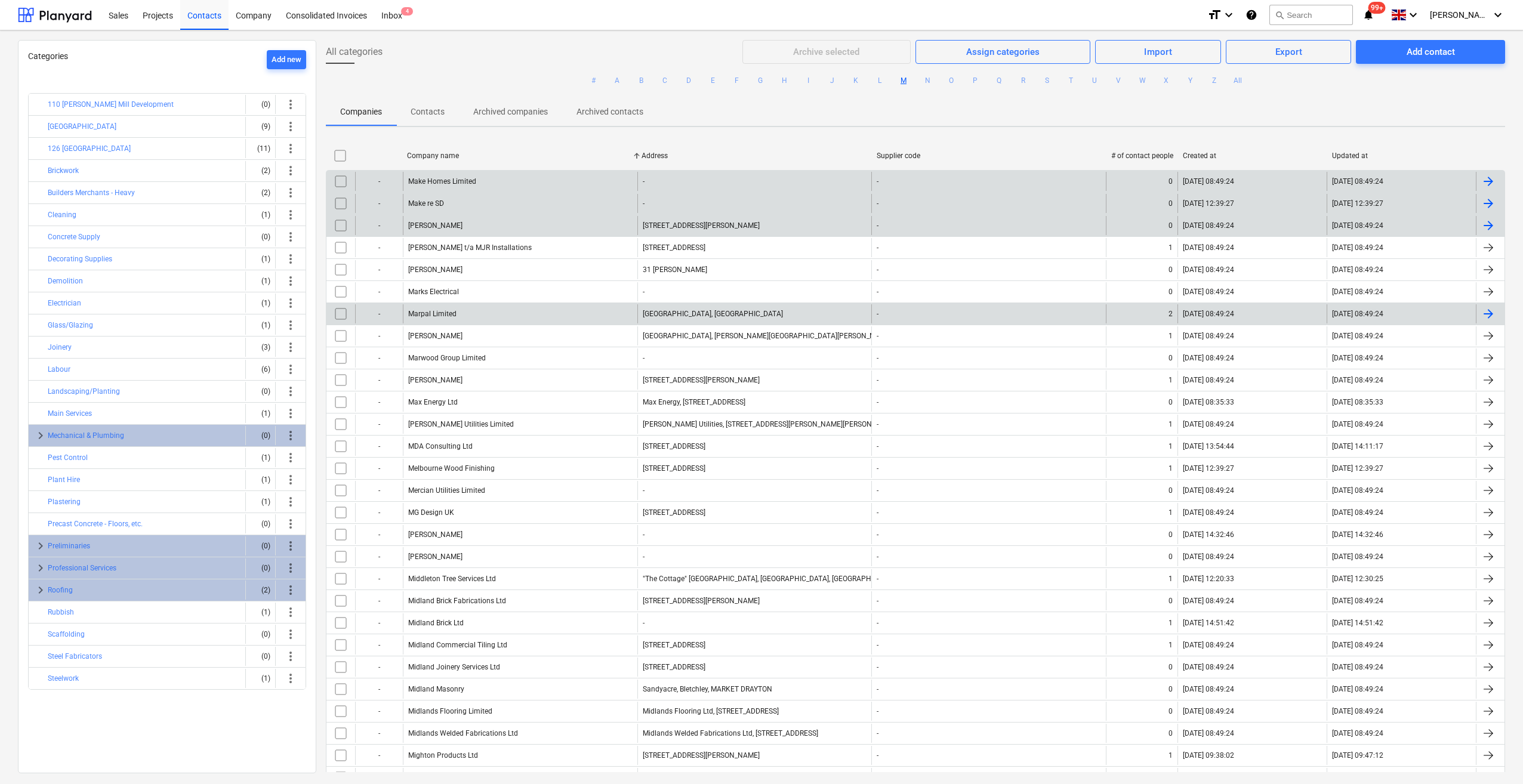
click at [336, 178] on input "checkbox" at bounding box center [341, 181] width 19 height 19
click at [339, 200] on input "checkbox" at bounding box center [341, 203] width 19 height 19
click at [828, 55] on div "Archive selected" at bounding box center [826, 52] width 66 height 16
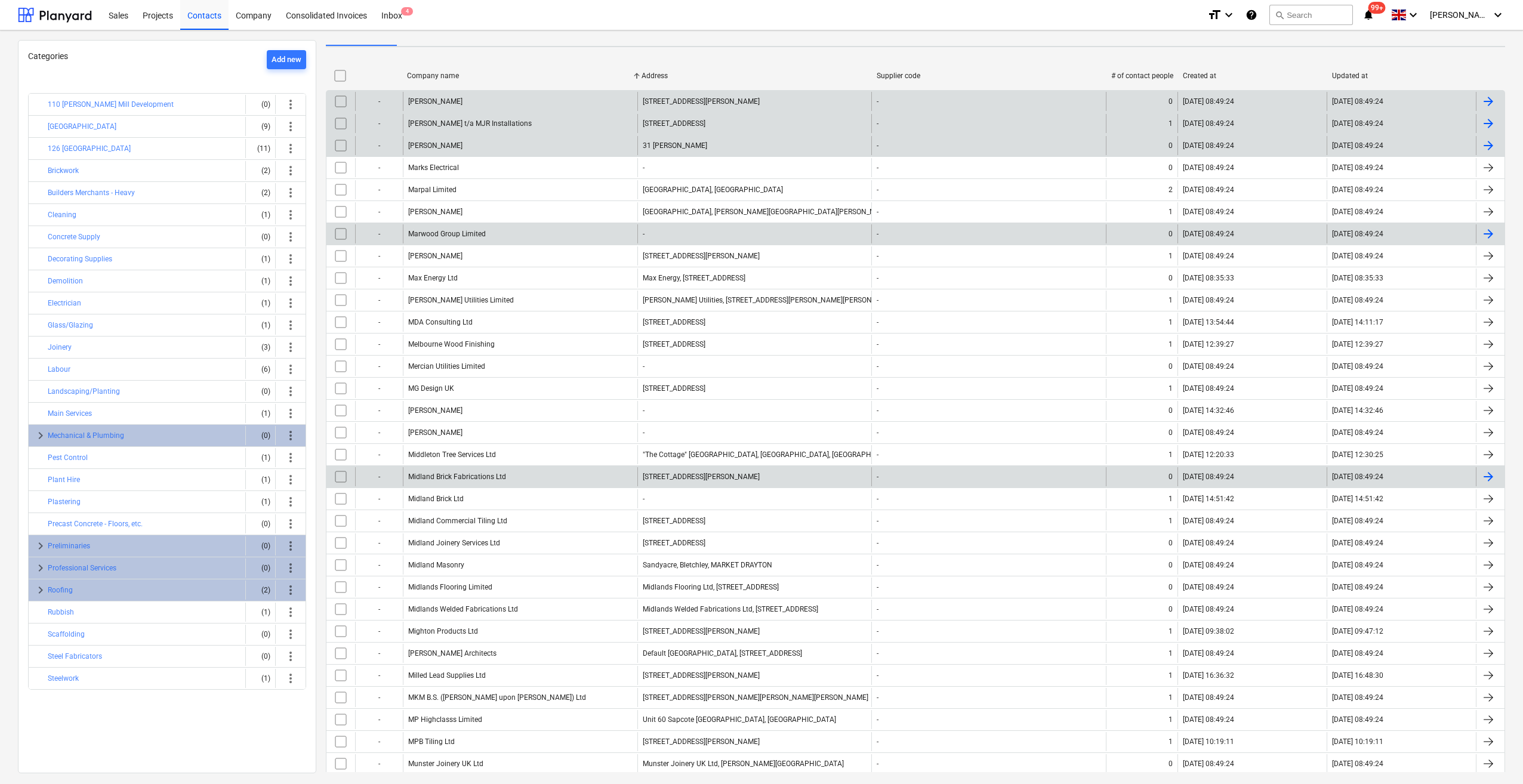
scroll to position [100, 0]
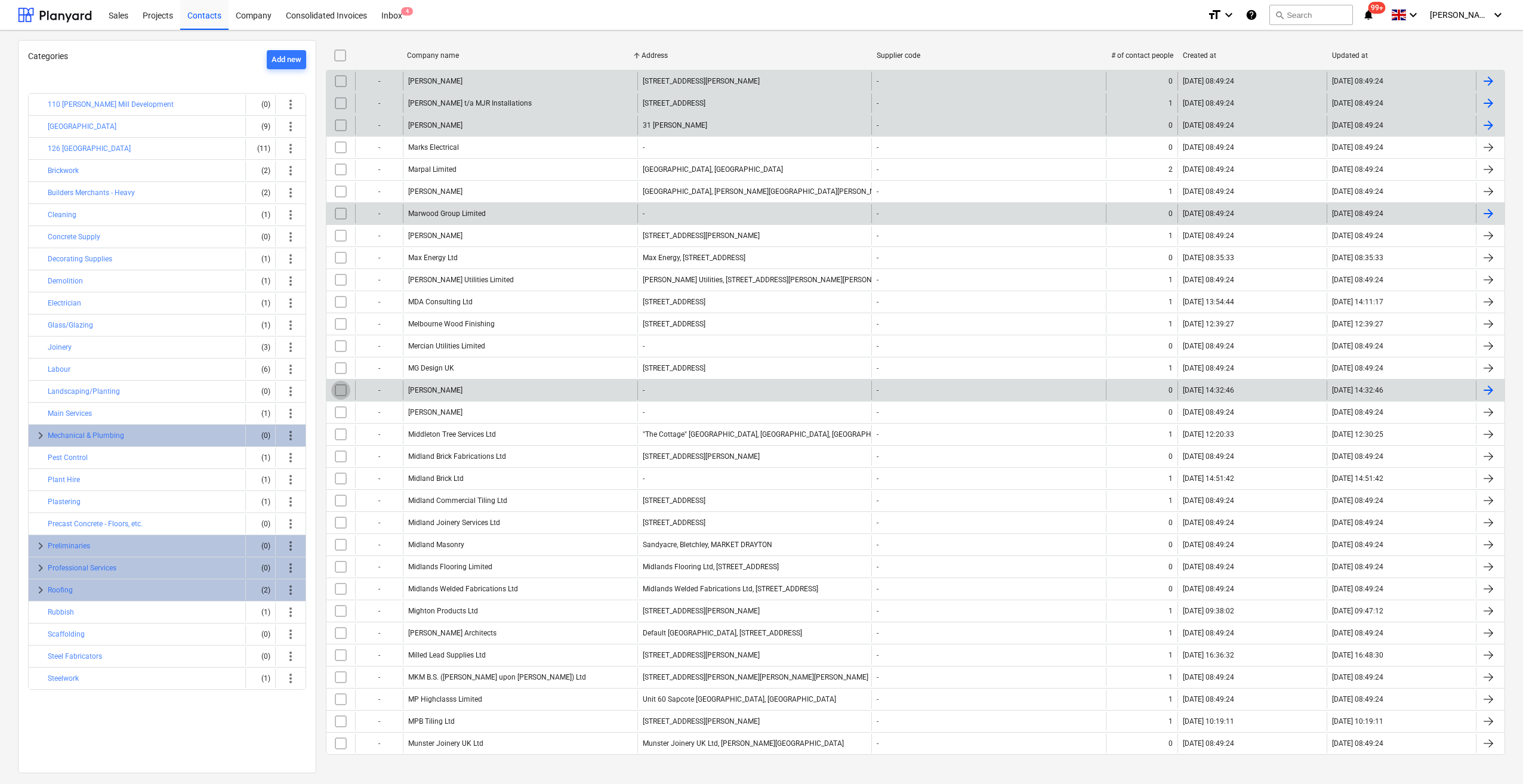
click at [342, 388] on input "checkbox" at bounding box center [341, 390] width 19 height 19
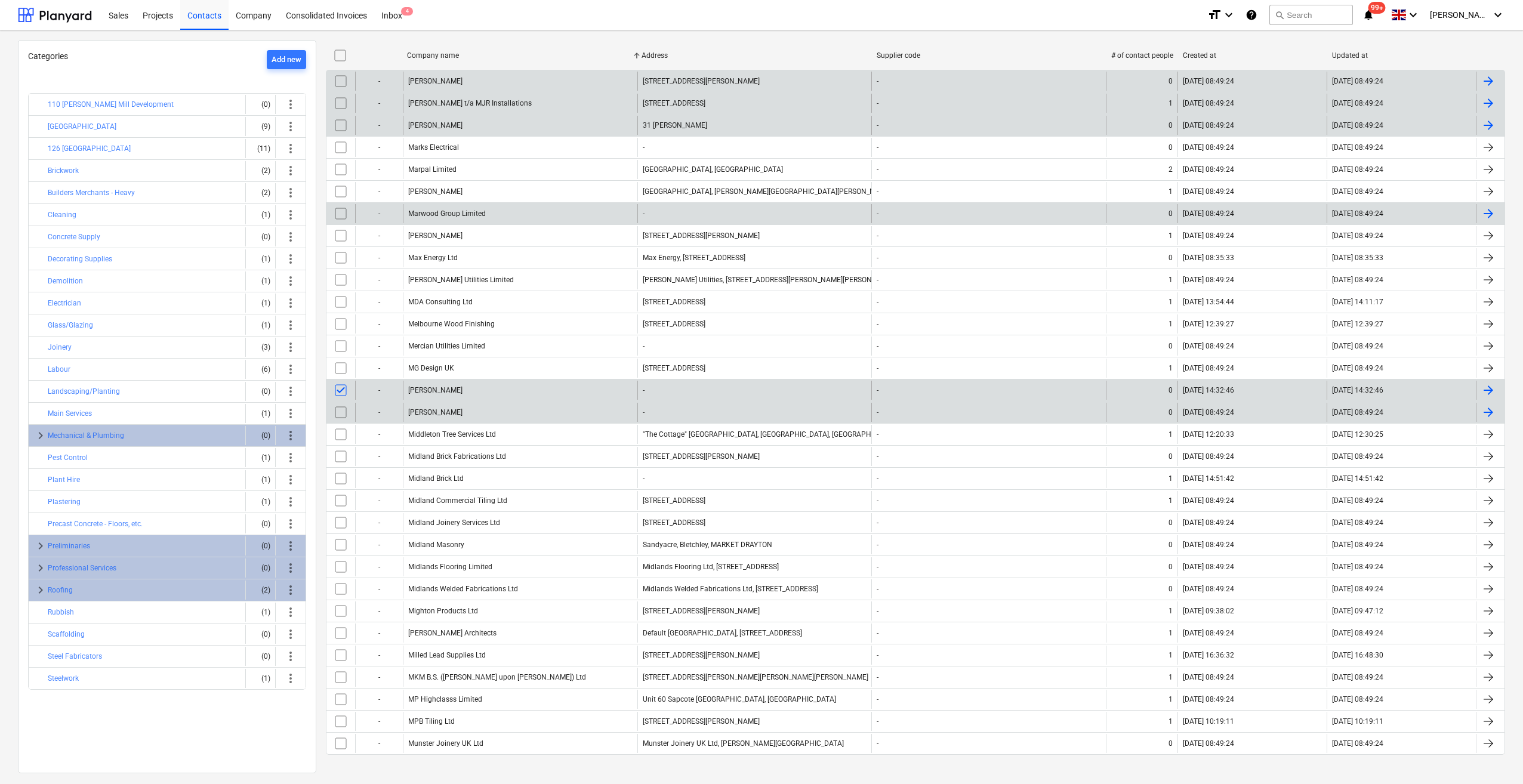
click at [336, 409] on input "checkbox" at bounding box center [341, 412] width 19 height 19
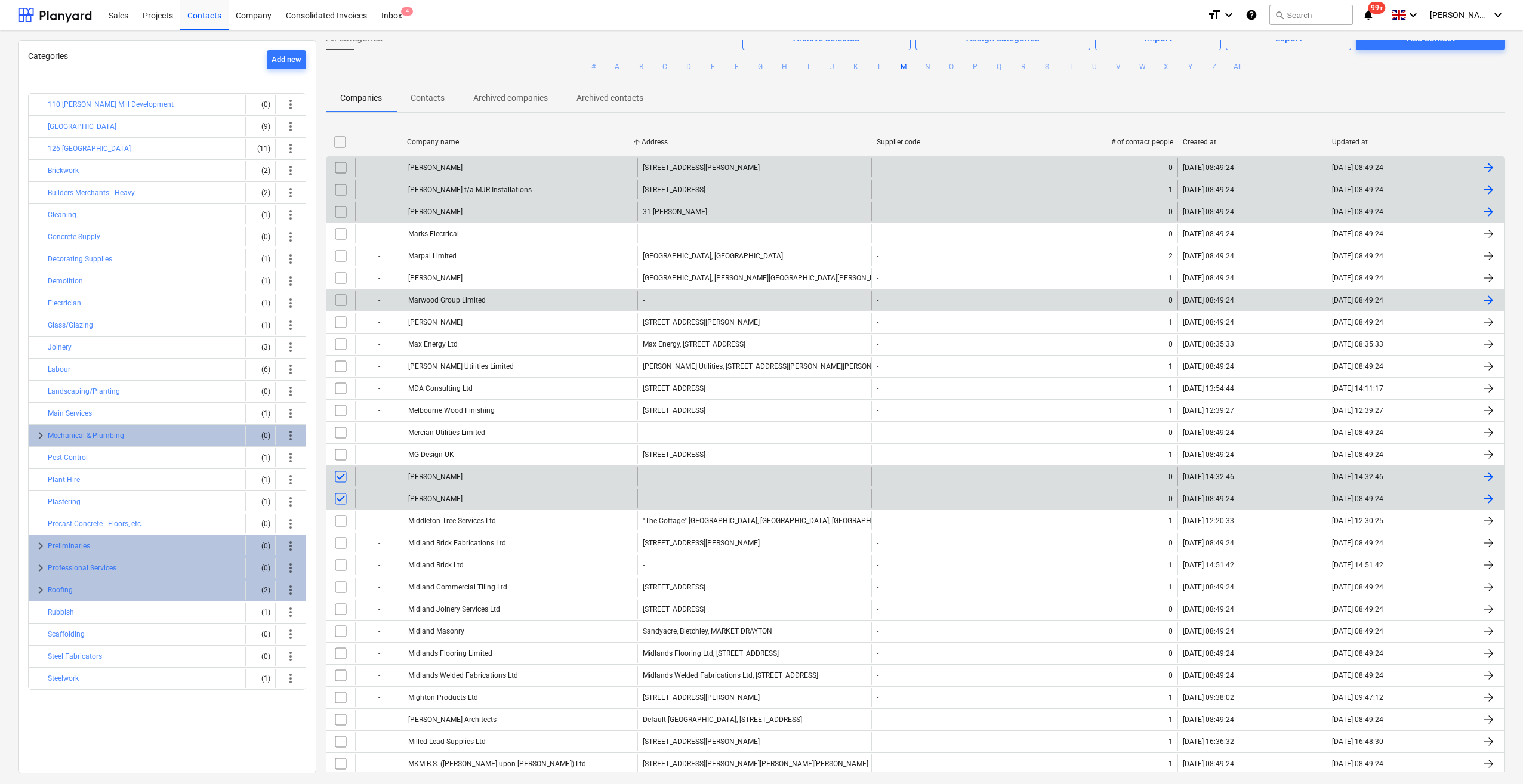
scroll to position [0, 0]
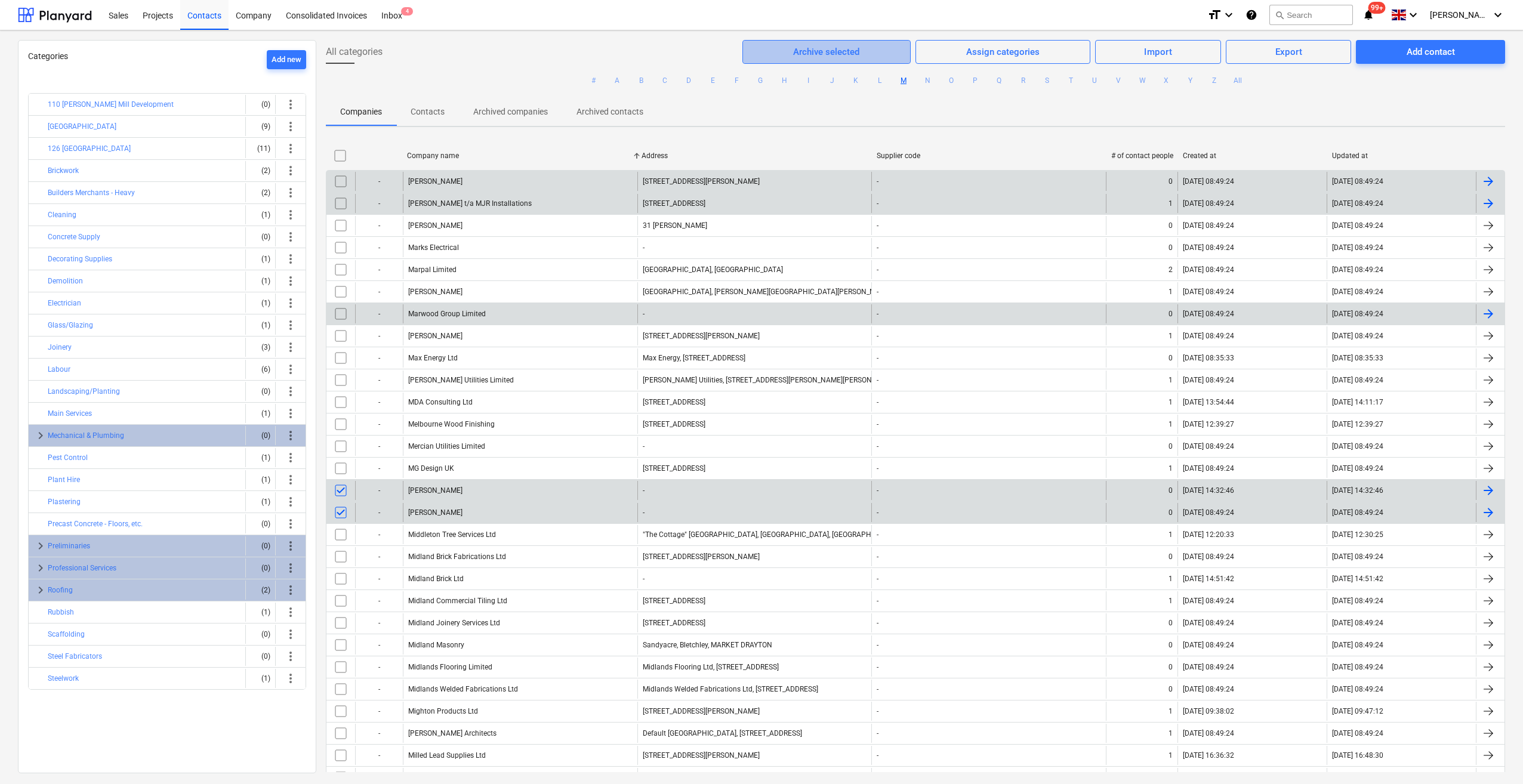
click at [834, 51] on div "Archive selected" at bounding box center [826, 52] width 66 height 16
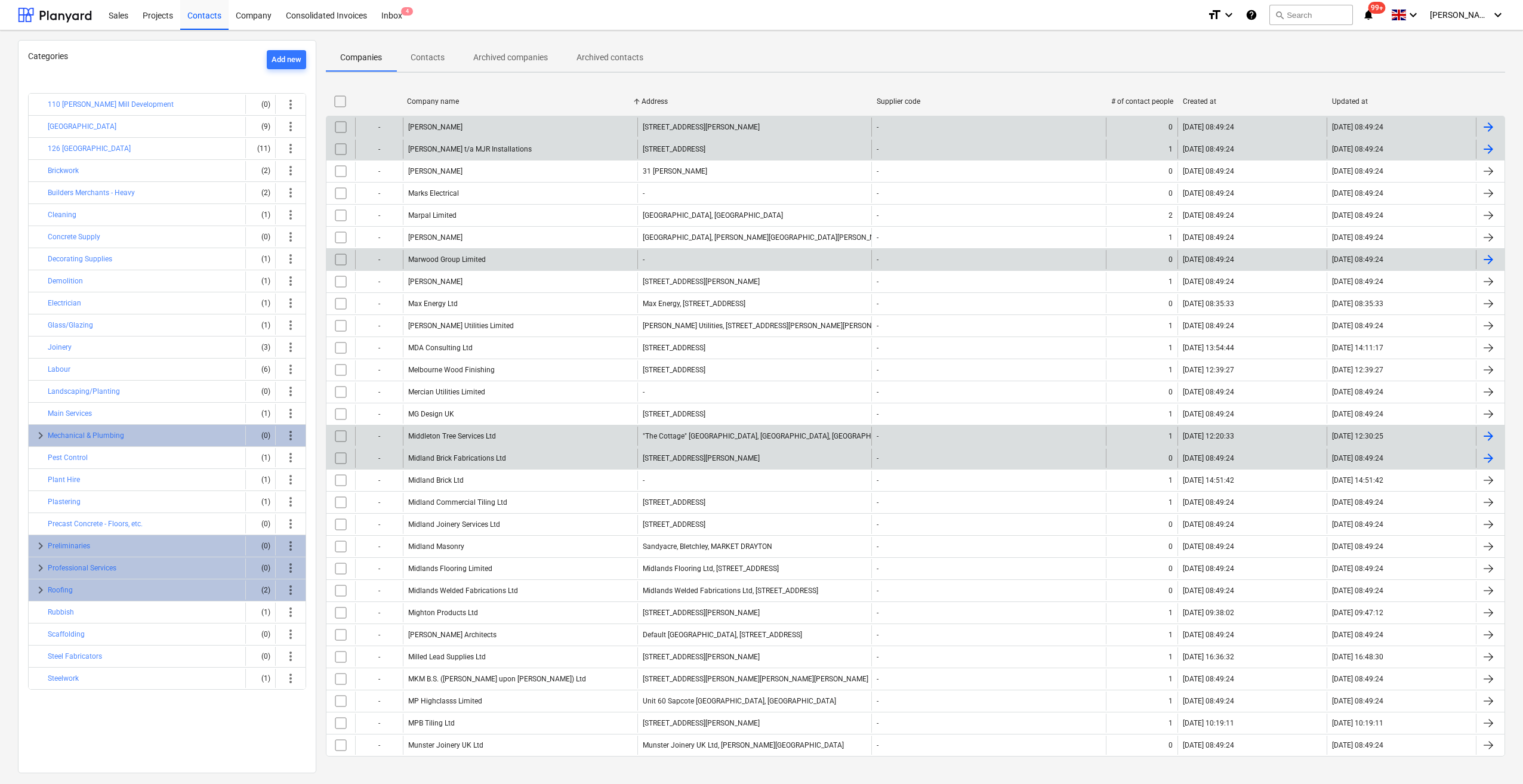
scroll to position [56, 0]
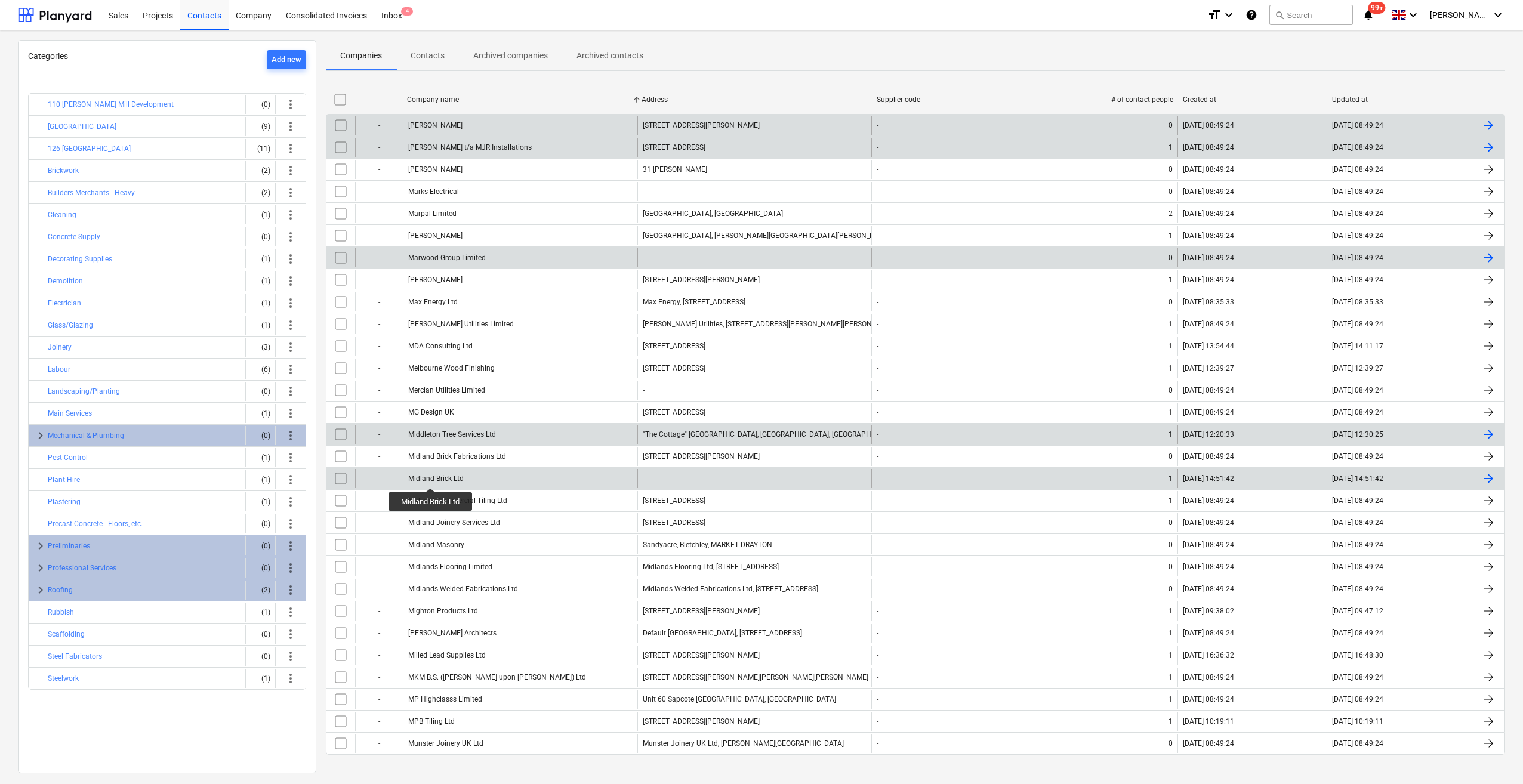
click at [431, 477] on div "Midland Brick Ltd" at bounding box center [435, 478] width 55 height 8
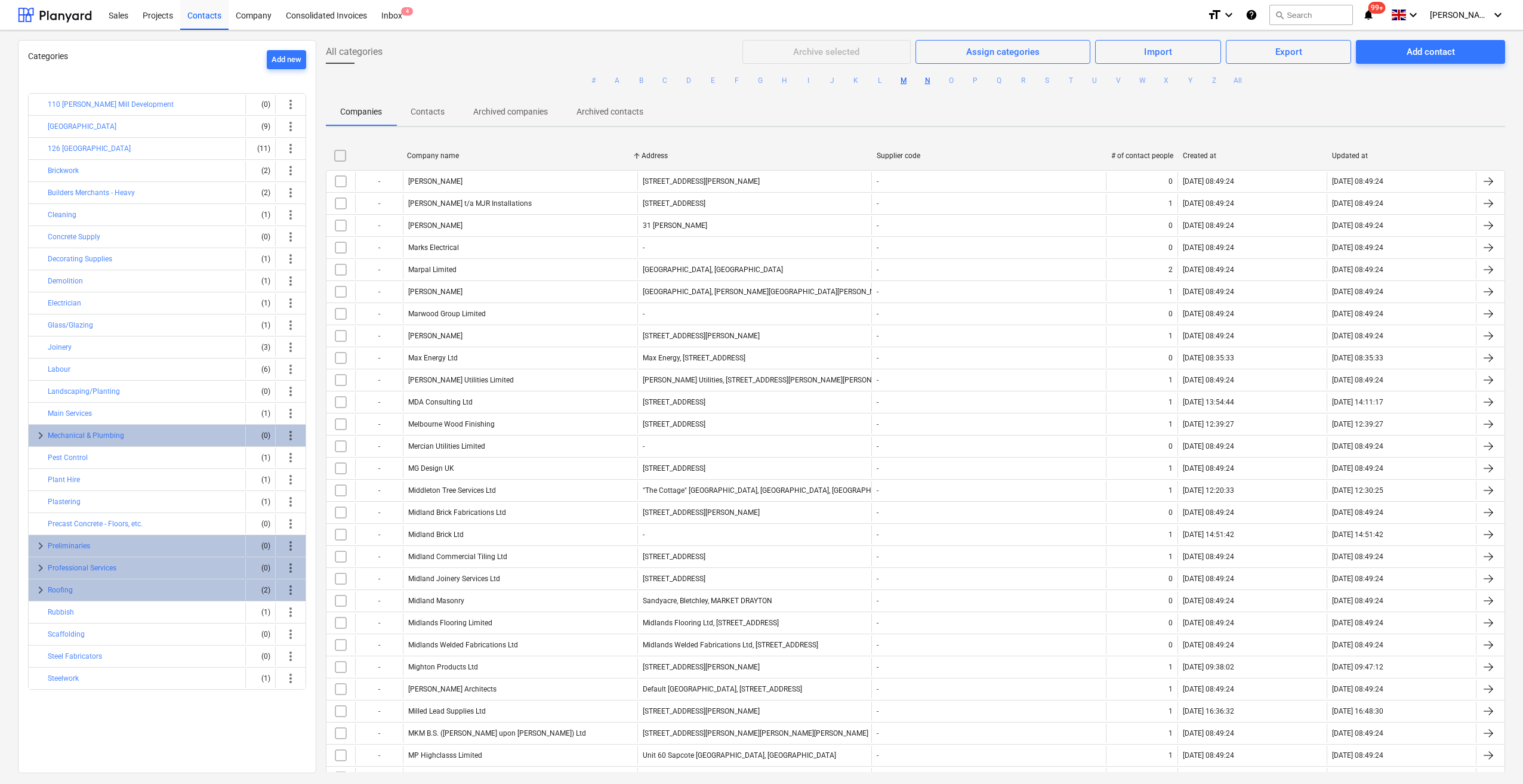
click at [924, 79] on button "N" at bounding box center [928, 81] width 15 height 15
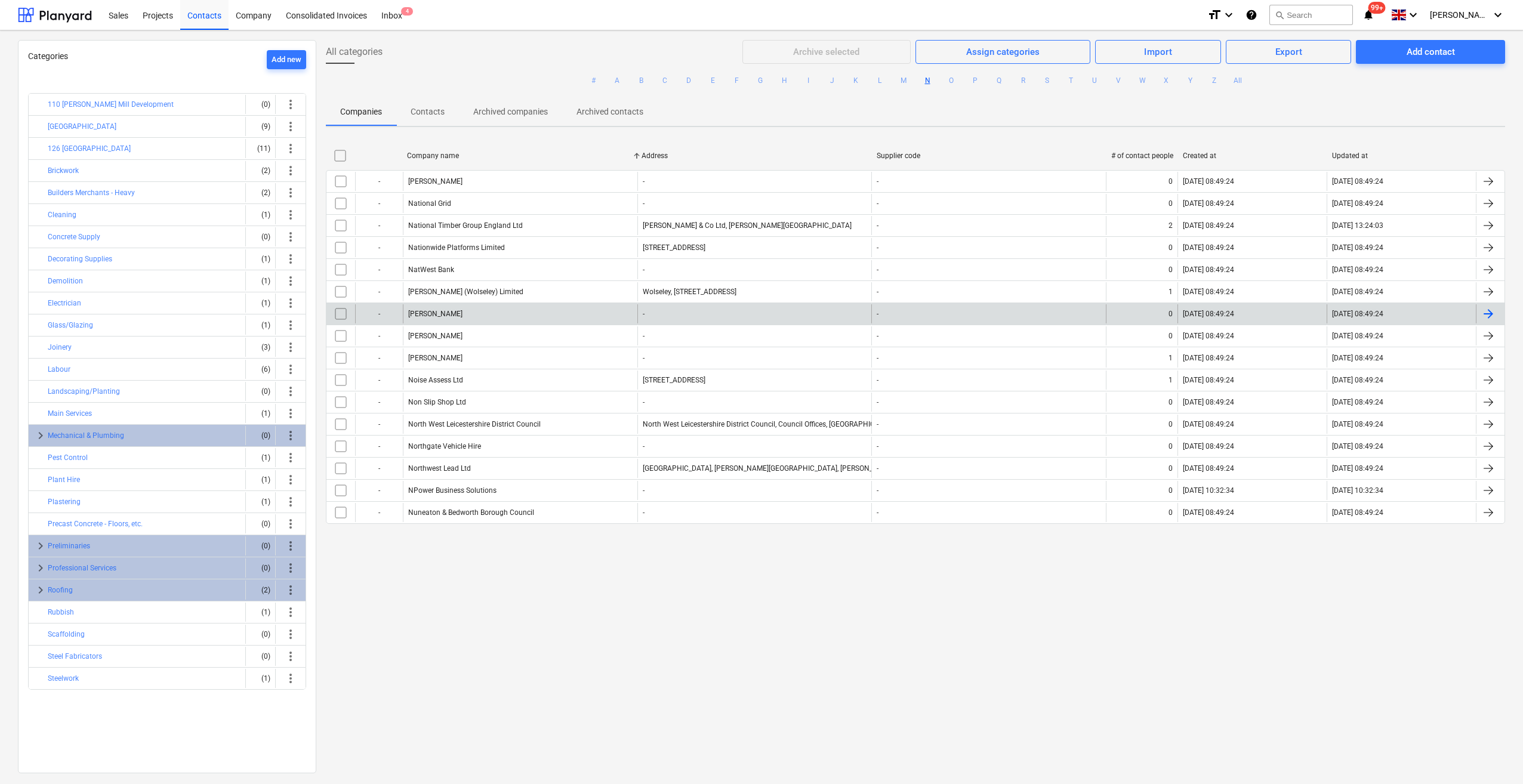
click at [341, 308] on input "checkbox" at bounding box center [341, 313] width 19 height 19
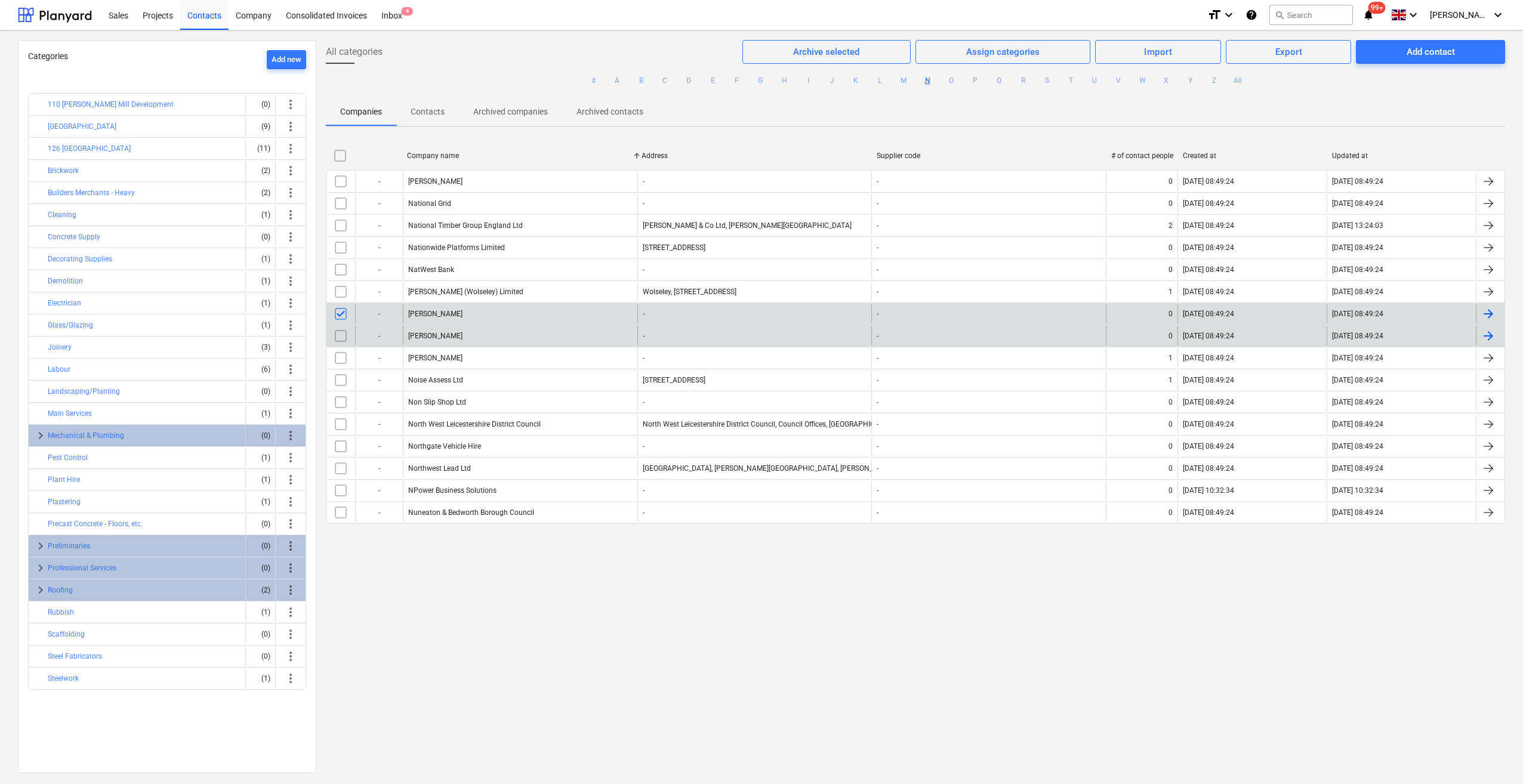
click at [339, 337] on input "checkbox" at bounding box center [341, 336] width 19 height 19
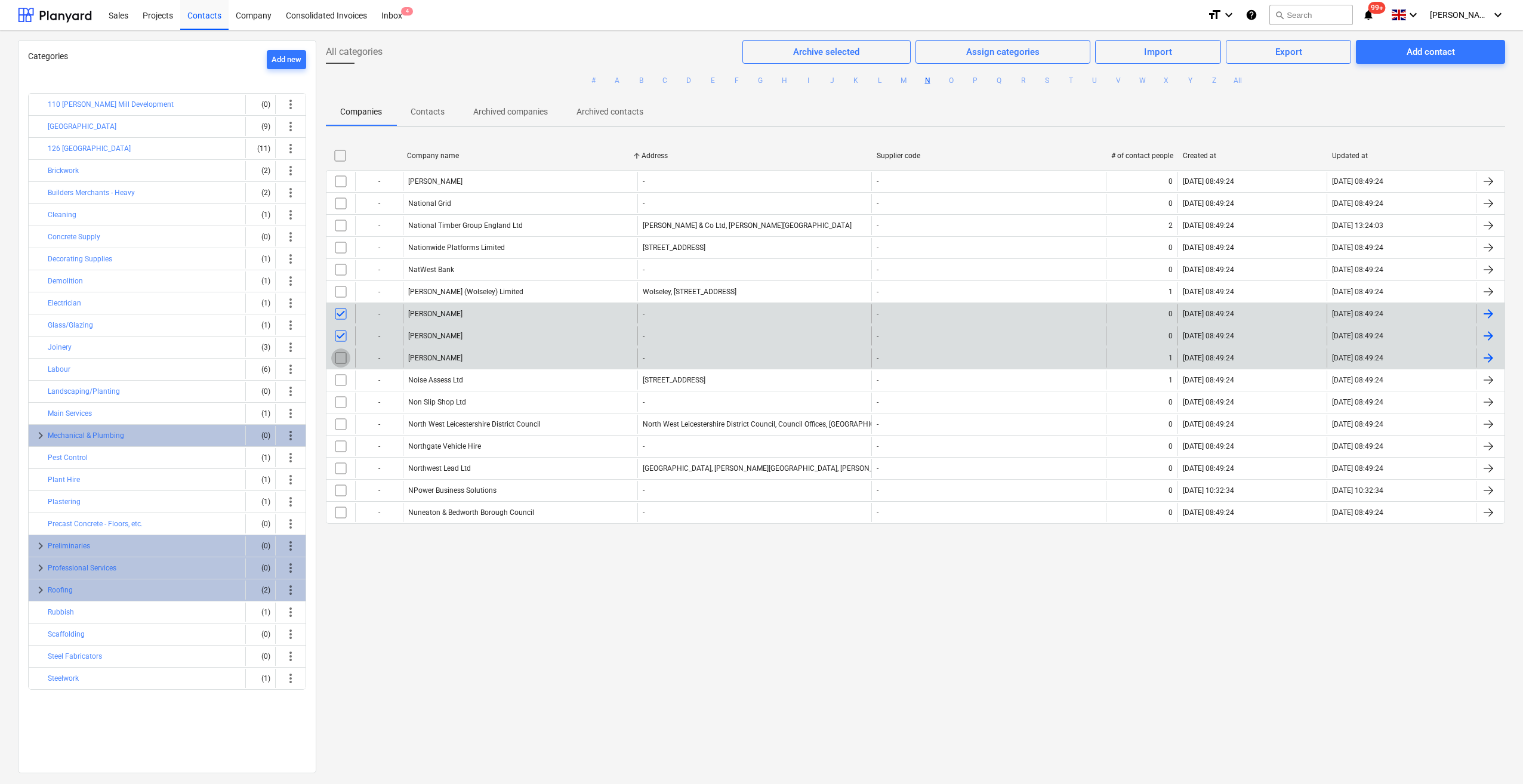
click at [336, 356] on input "checkbox" at bounding box center [341, 357] width 19 height 19
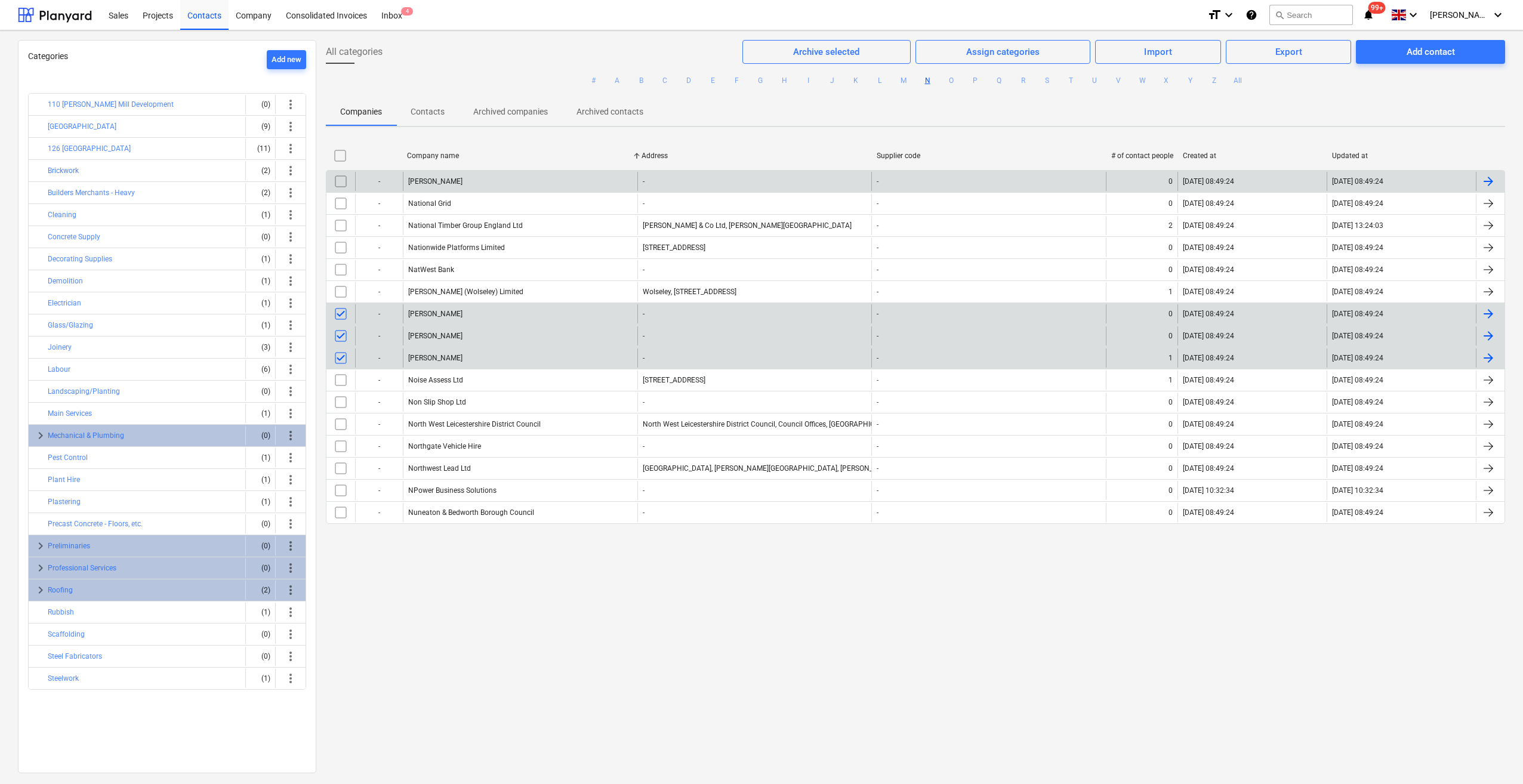
click at [343, 183] on input "checkbox" at bounding box center [341, 181] width 19 height 19
click at [830, 52] on div "Archive selected" at bounding box center [826, 52] width 66 height 16
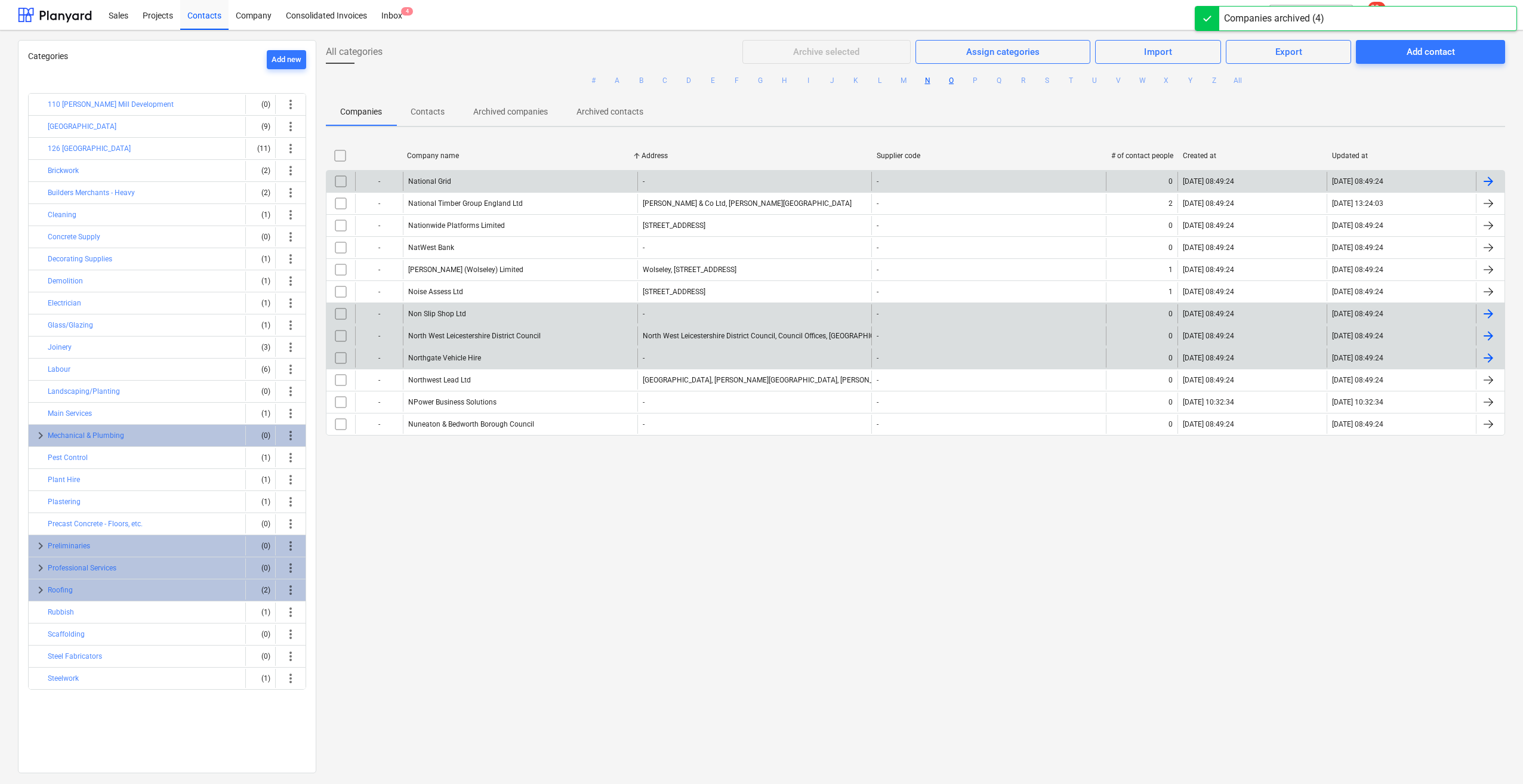
click at [948, 81] on button "O" at bounding box center [951, 81] width 15 height 15
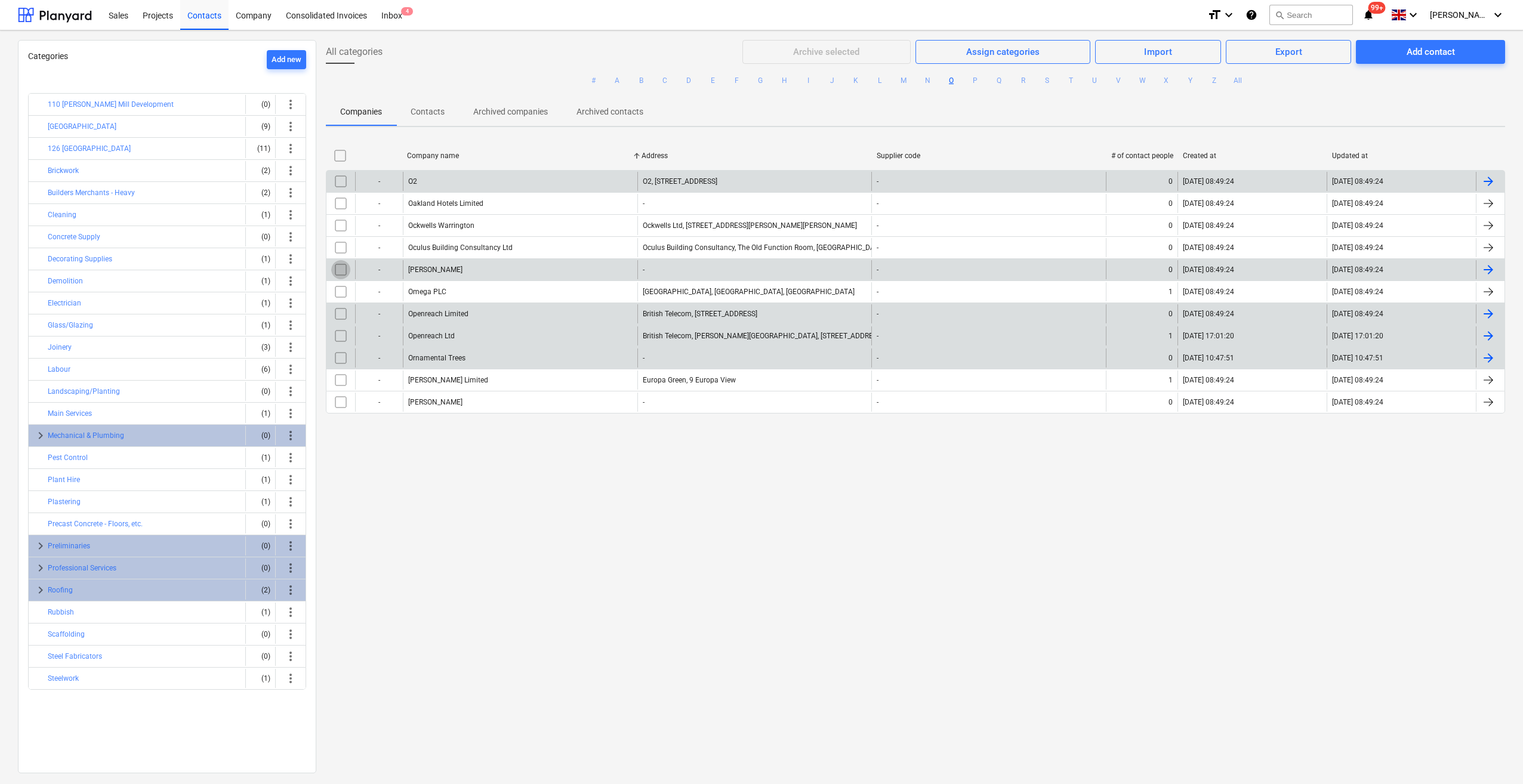
click at [342, 271] on input "checkbox" at bounding box center [341, 269] width 19 height 19
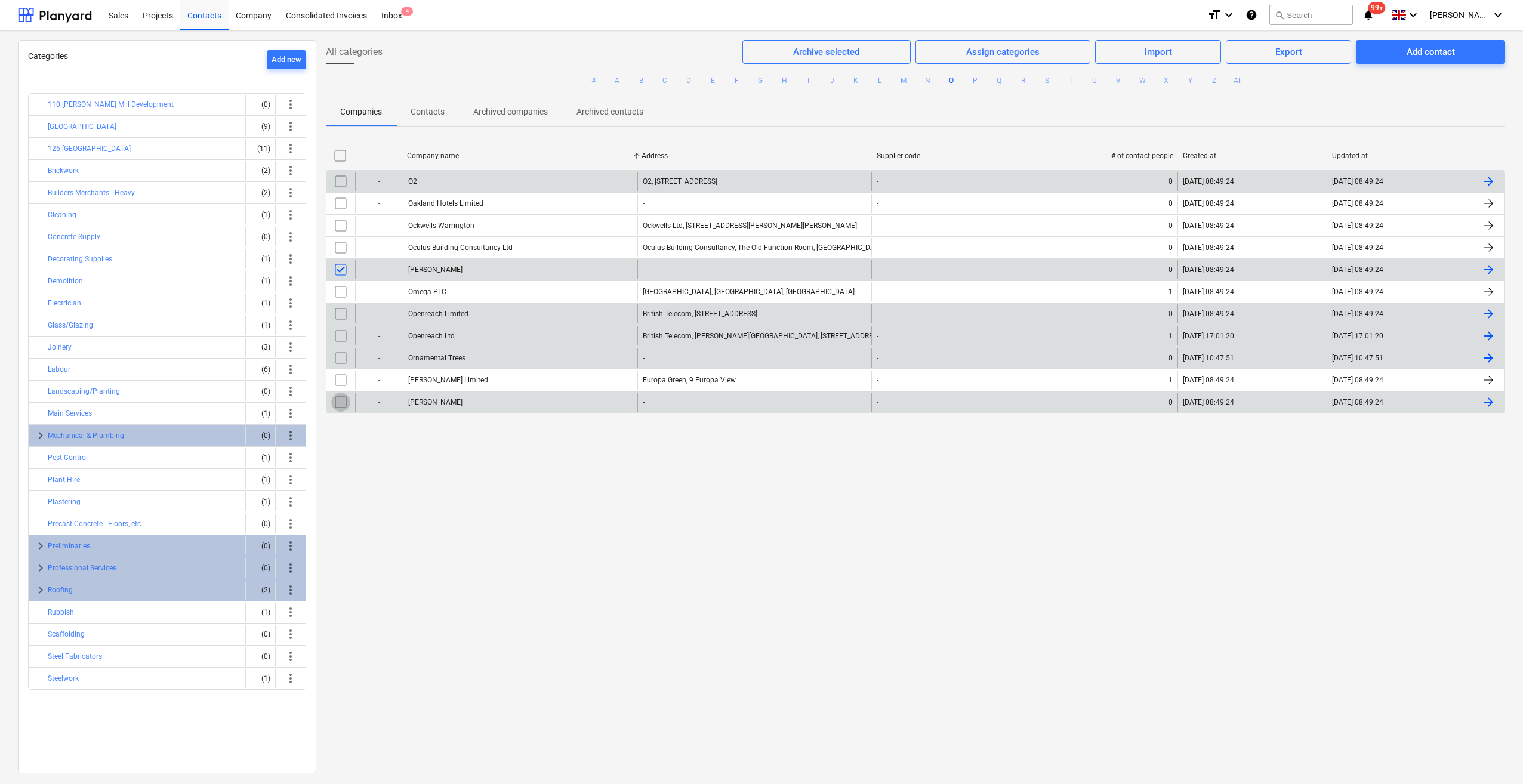
click at [338, 403] on input "checkbox" at bounding box center [341, 402] width 19 height 19
click at [821, 58] on div "Archive selected" at bounding box center [826, 52] width 66 height 16
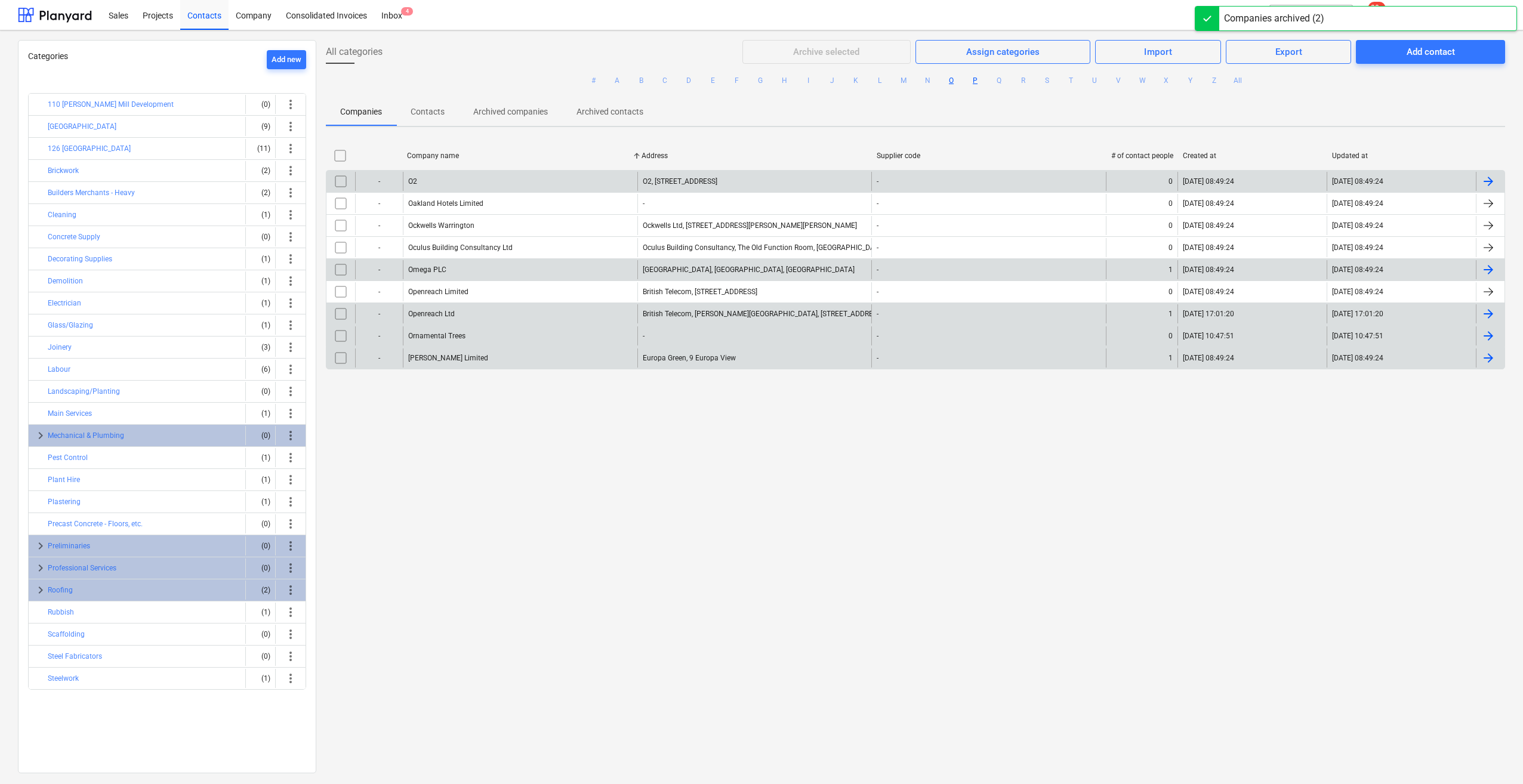
click at [974, 79] on button "P" at bounding box center [975, 81] width 15 height 15
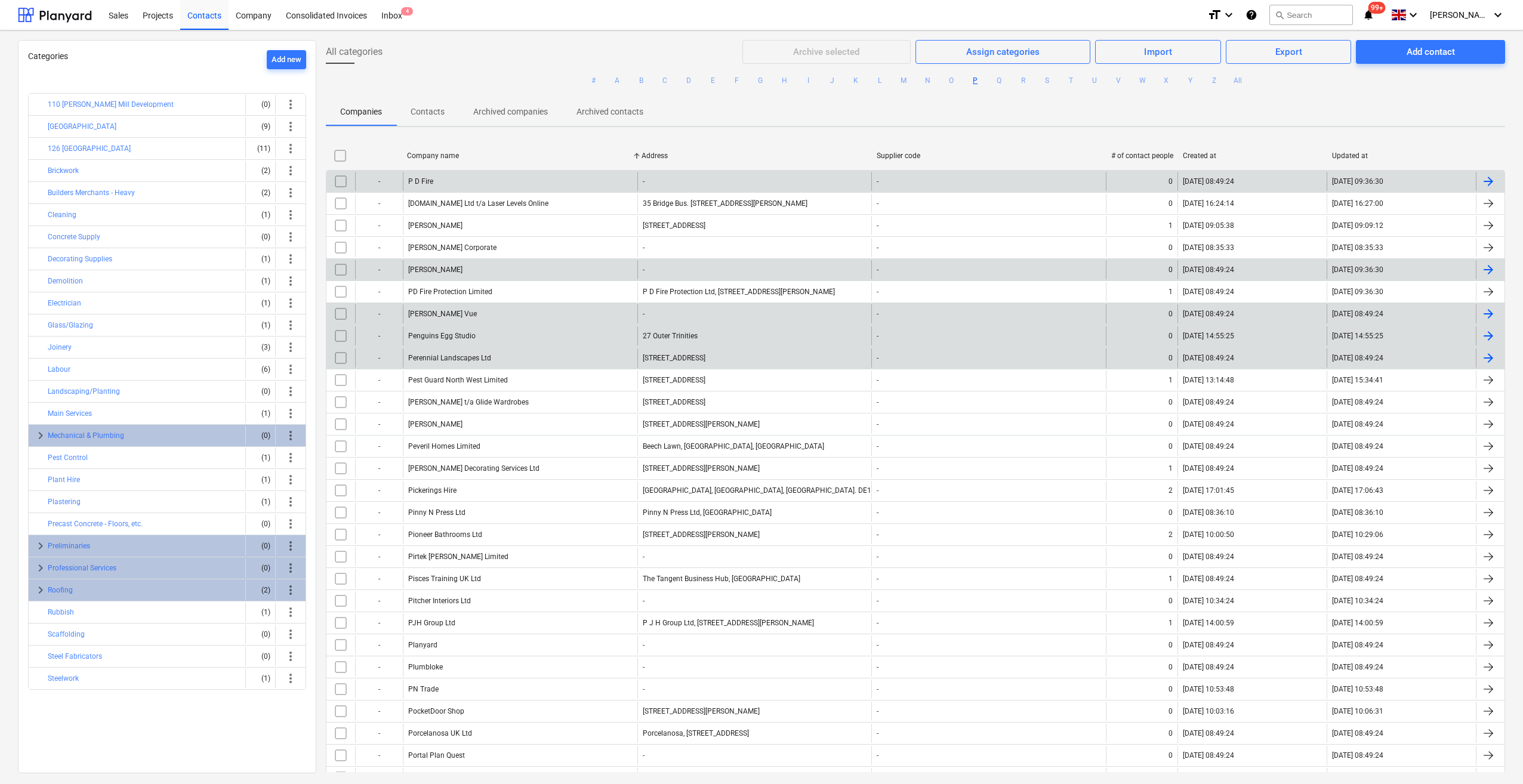
click at [341, 268] on input "checkbox" at bounding box center [341, 269] width 19 height 19
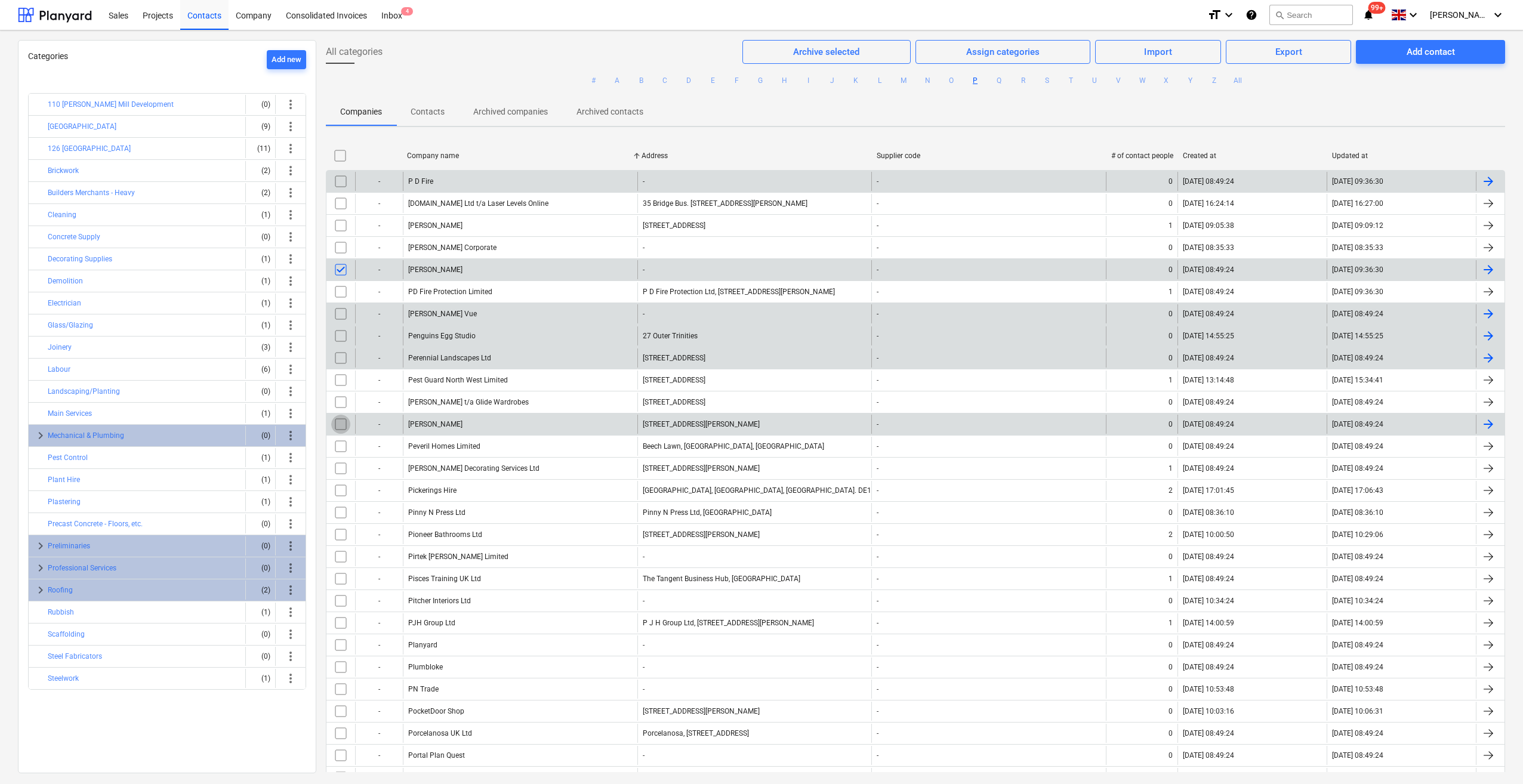
click at [344, 421] on input "checkbox" at bounding box center [341, 424] width 19 height 19
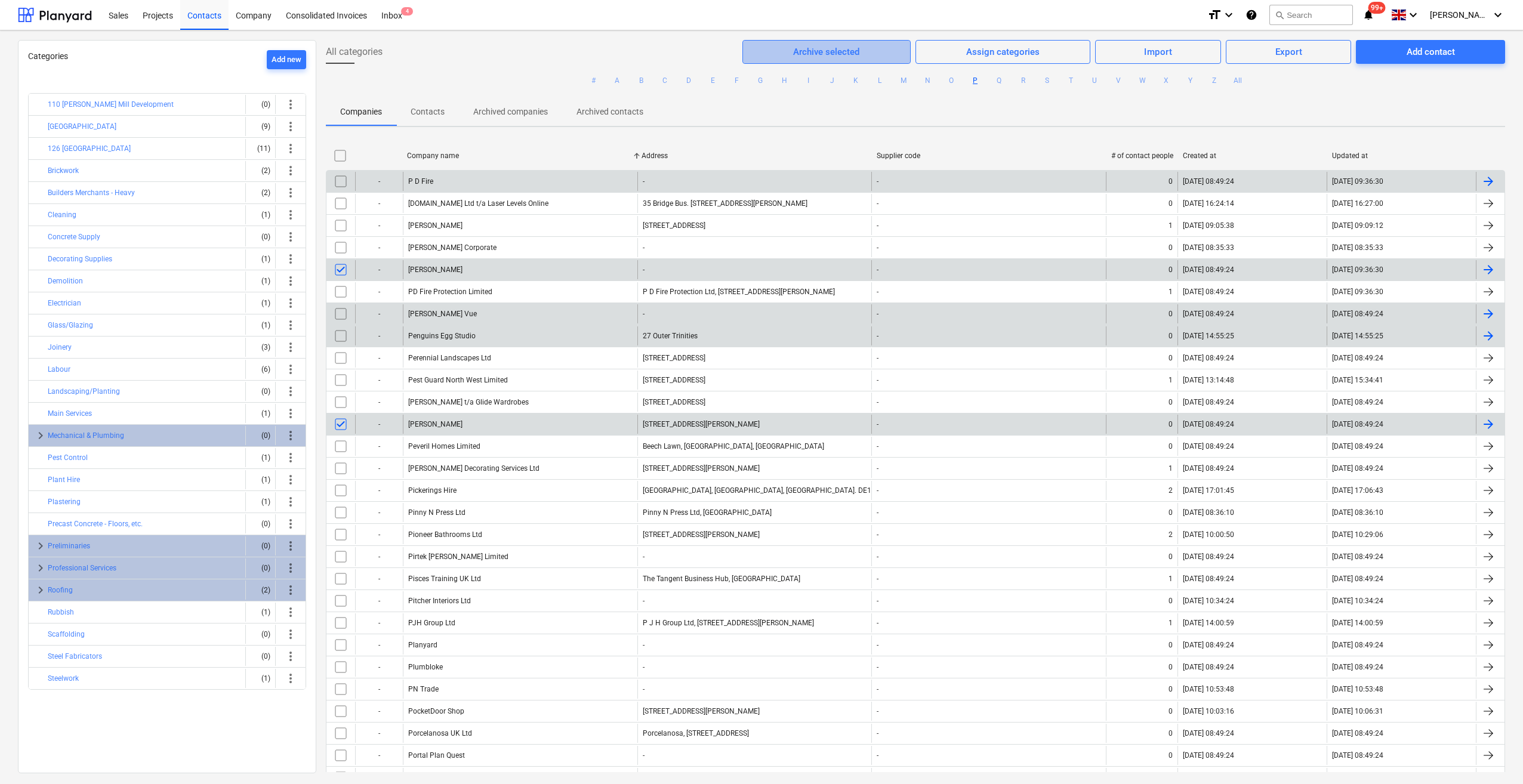
click at [826, 55] on div "Archive selected" at bounding box center [826, 52] width 66 height 16
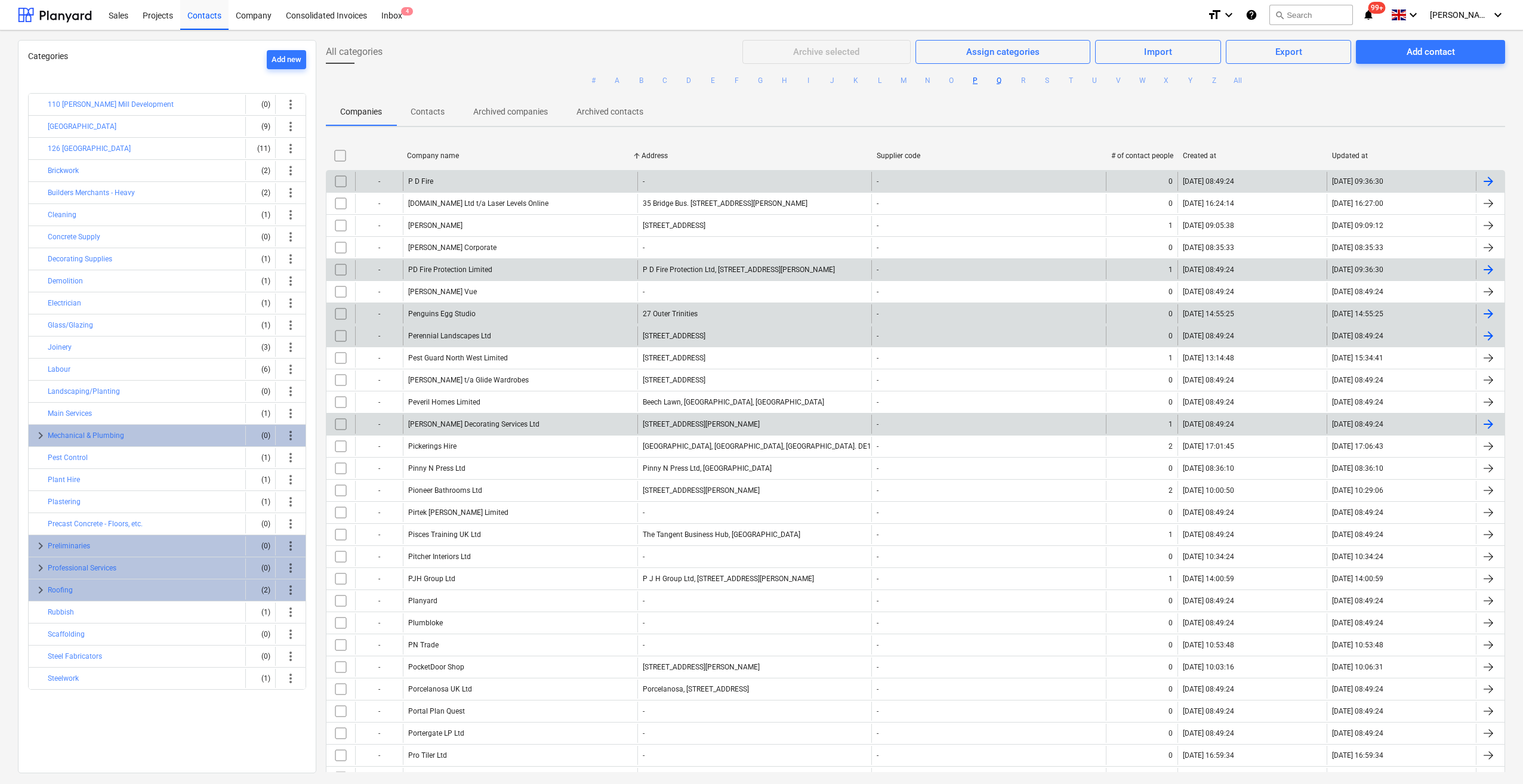
click at [996, 81] on button "Q" at bounding box center [999, 81] width 15 height 15
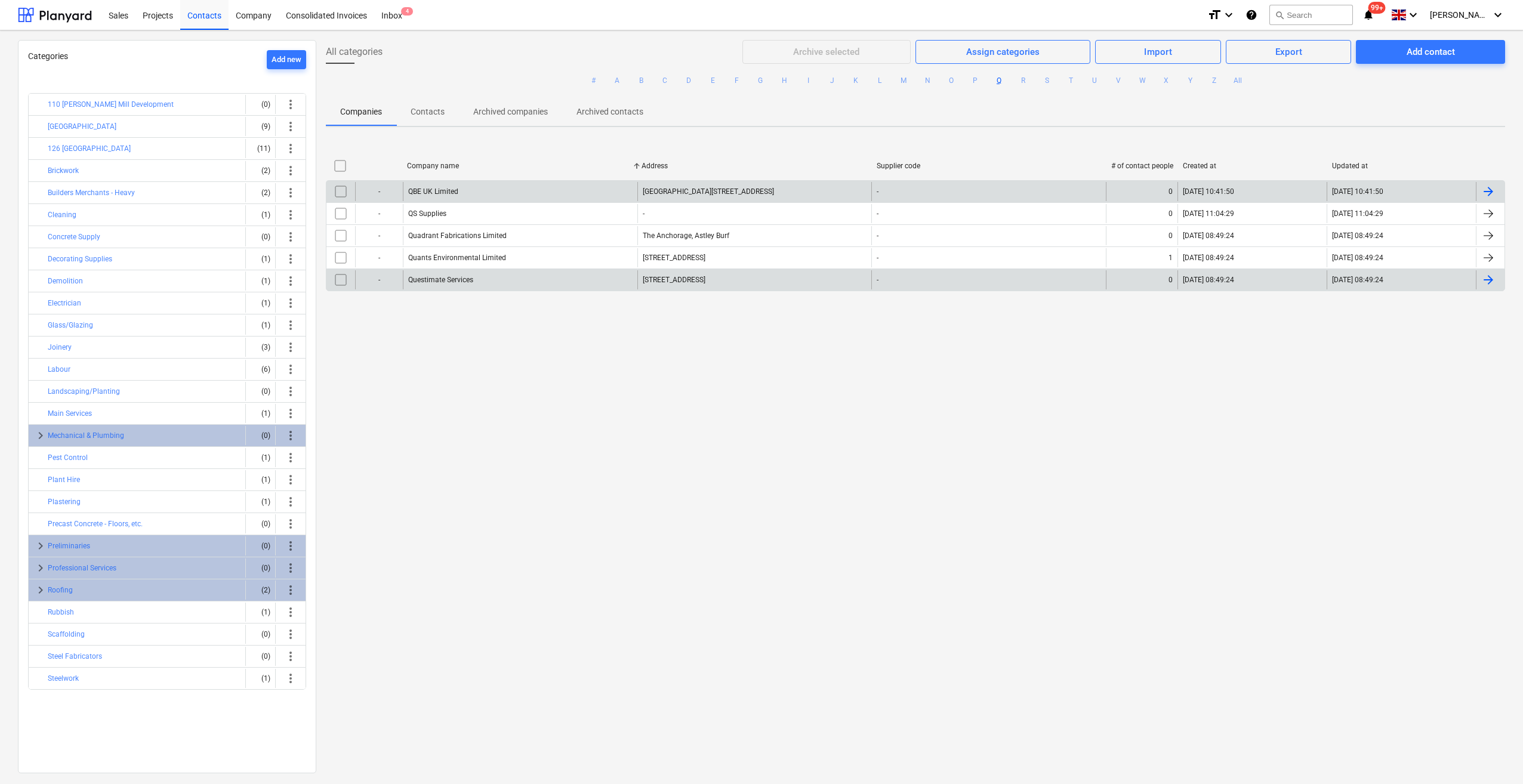
click at [1028, 83] on ul "# A B C D E F G H I J K L M N O P Q R S T U V W X Y Z All" at bounding box center [915, 80] width 1179 height 33
click at [1022, 81] on button "R" at bounding box center [1023, 81] width 15 height 15
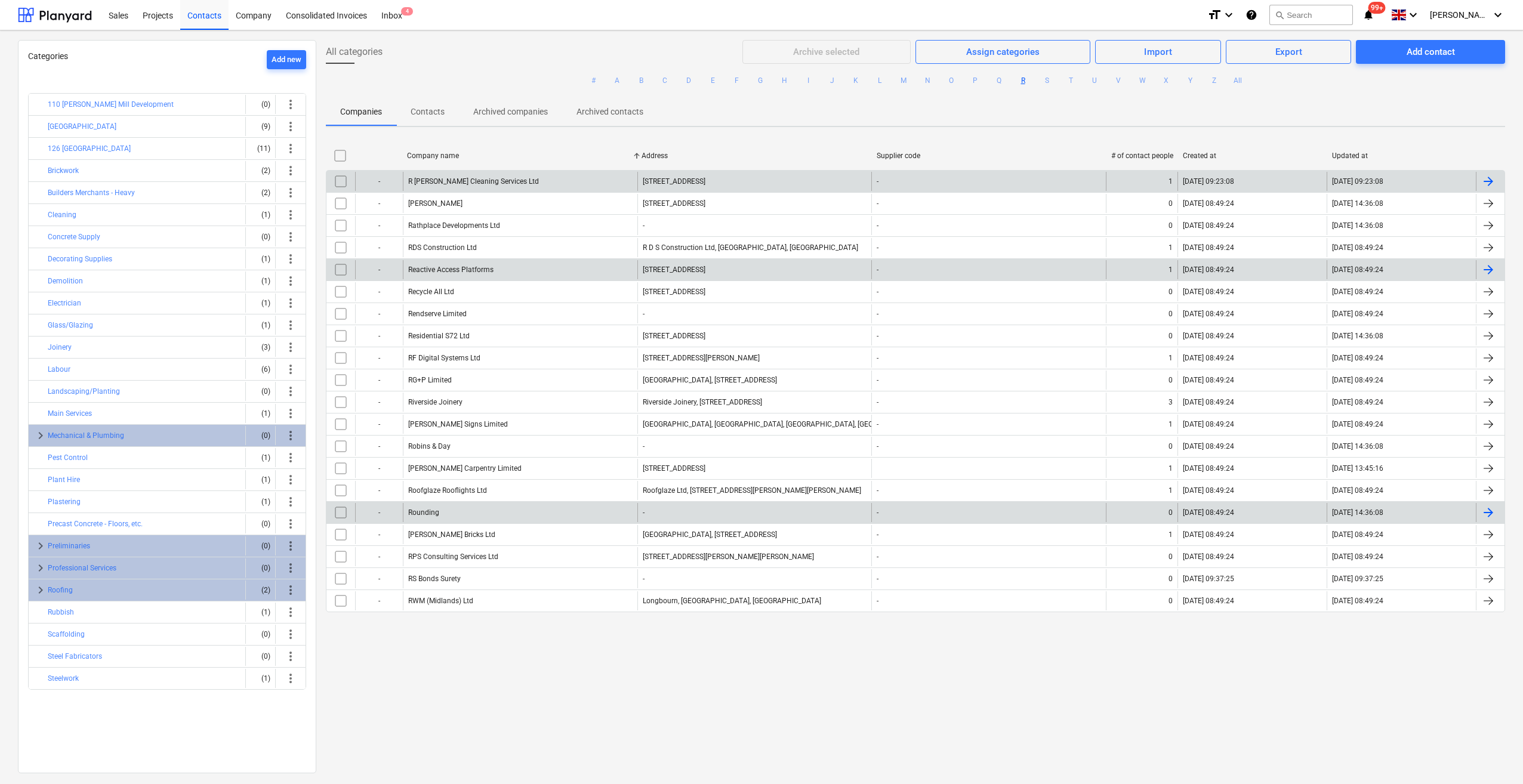
click at [337, 506] on input "checkbox" at bounding box center [341, 512] width 19 height 19
click at [841, 56] on div "Archive selected" at bounding box center [826, 52] width 66 height 16
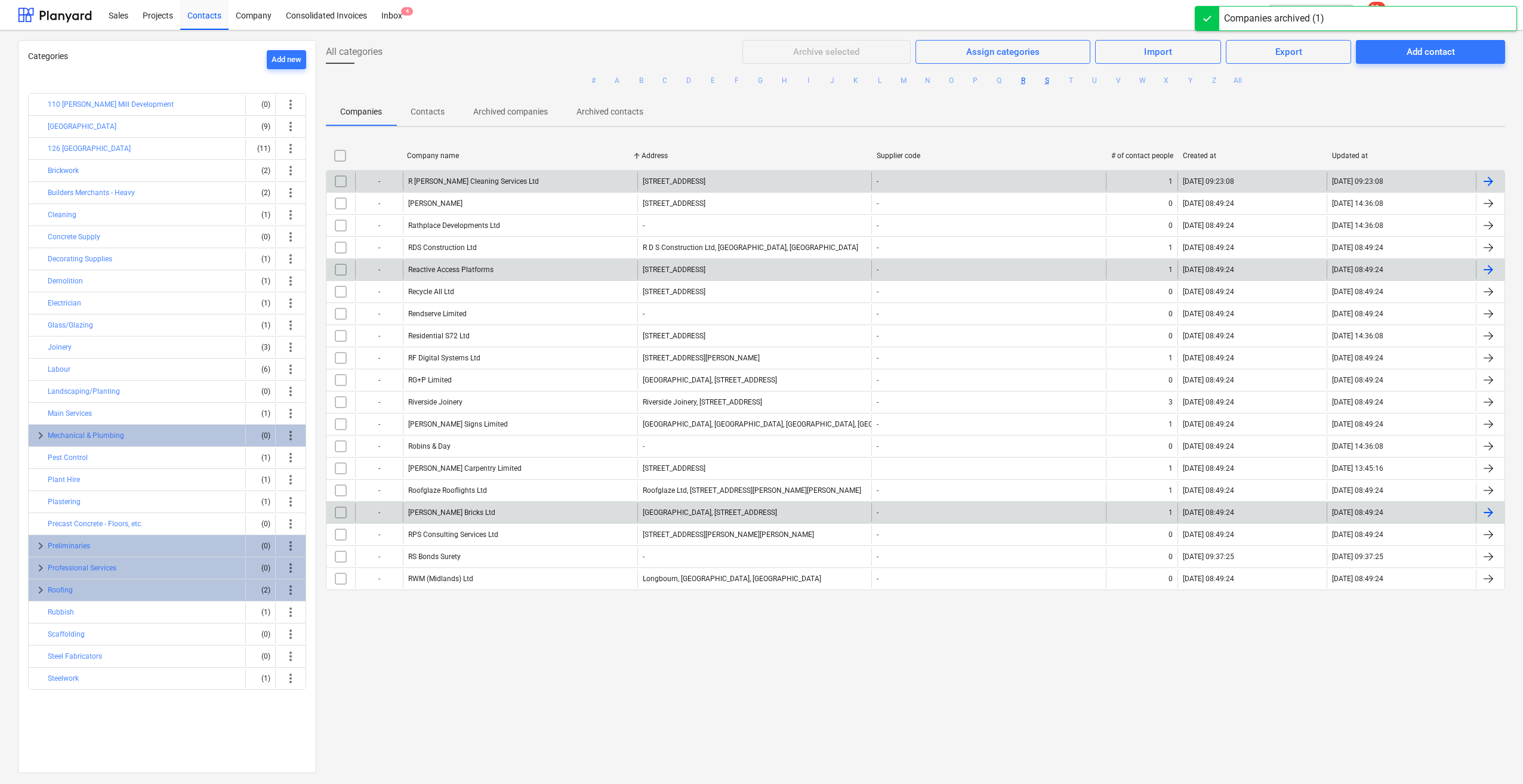
click at [1046, 81] on button "S" at bounding box center [1046, 81] width 15 height 15
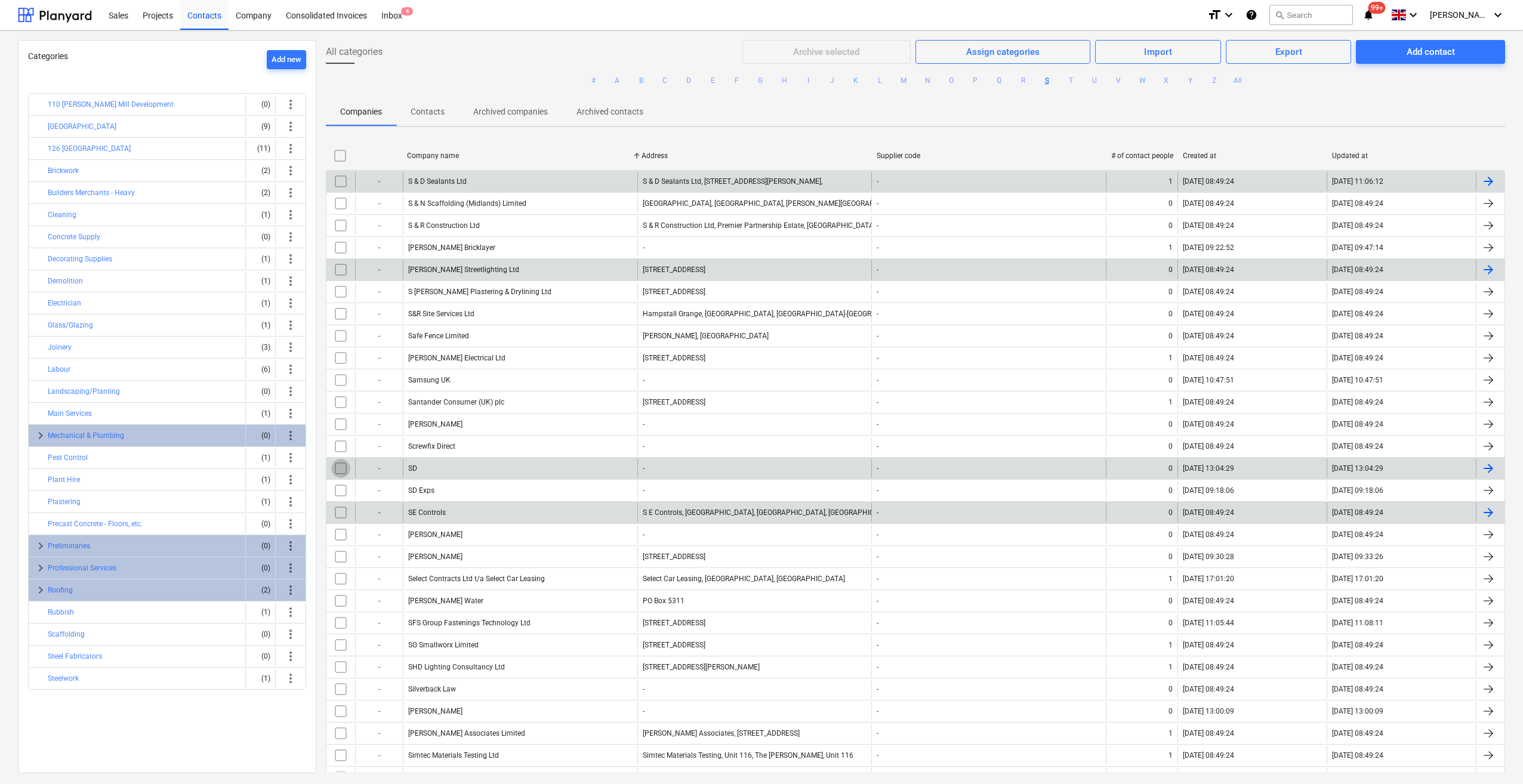
click at [337, 462] on input "checkbox" at bounding box center [341, 468] width 19 height 19
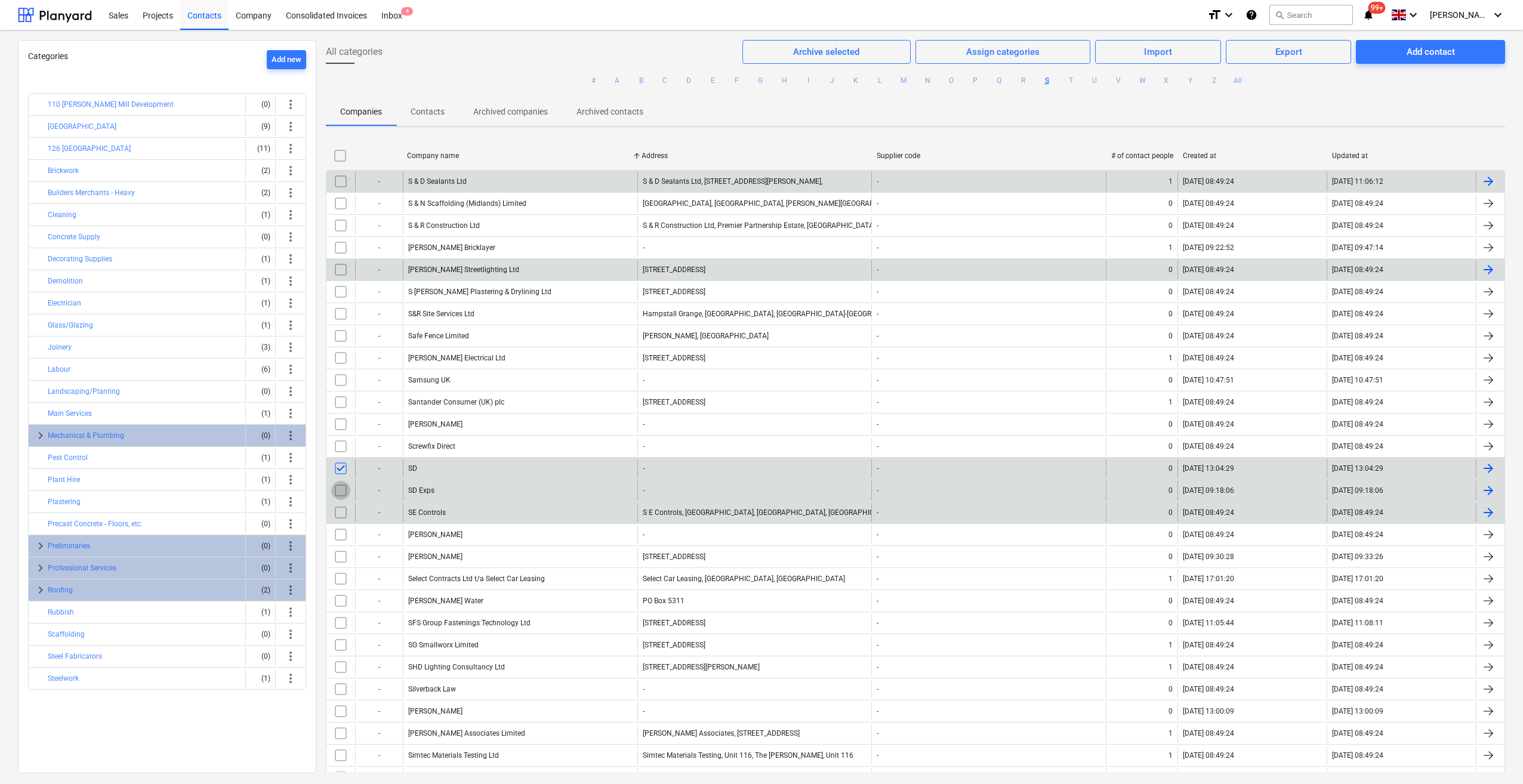
click at [341, 481] on input "checkbox" at bounding box center [341, 490] width 19 height 19
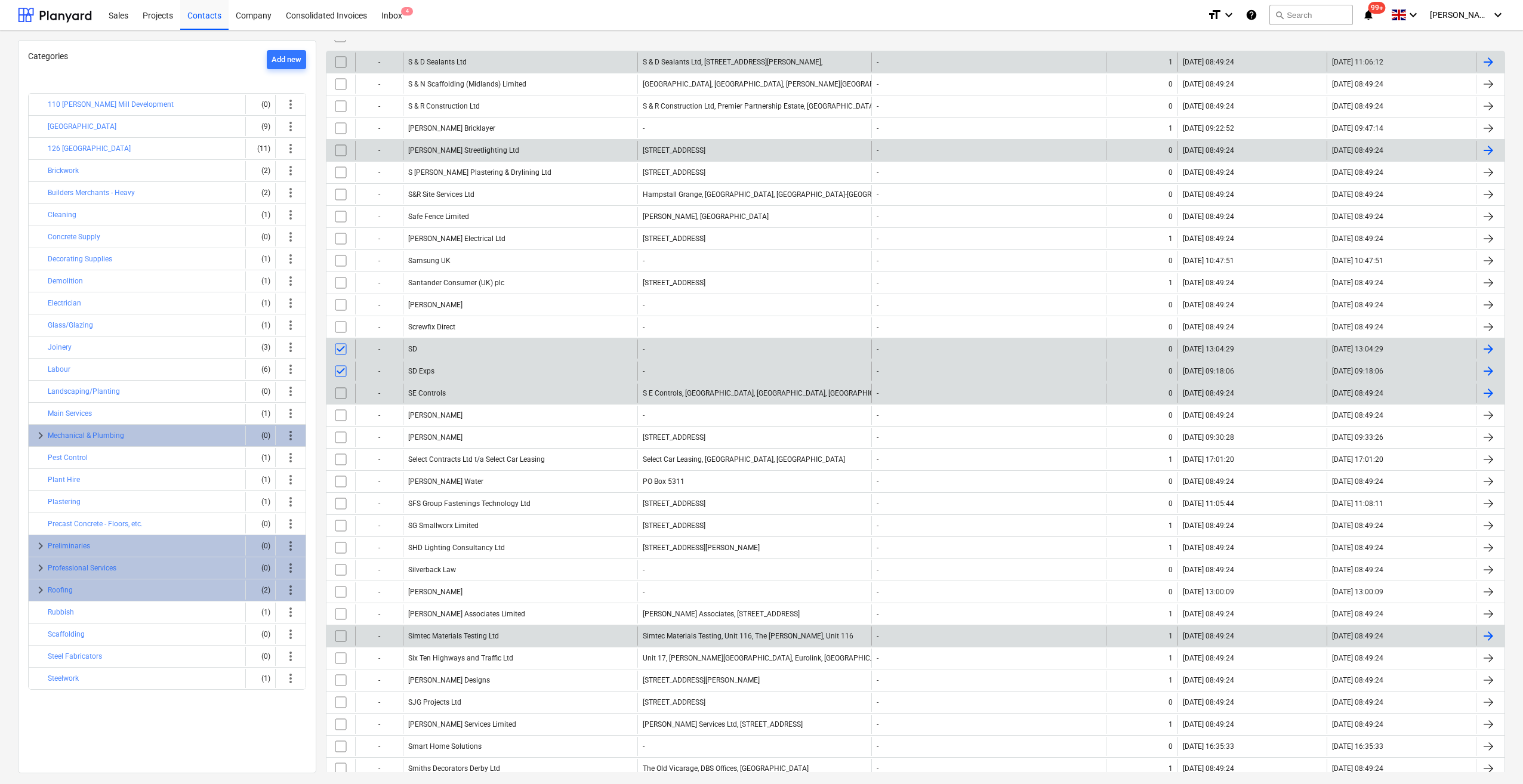
scroll to position [179, 0]
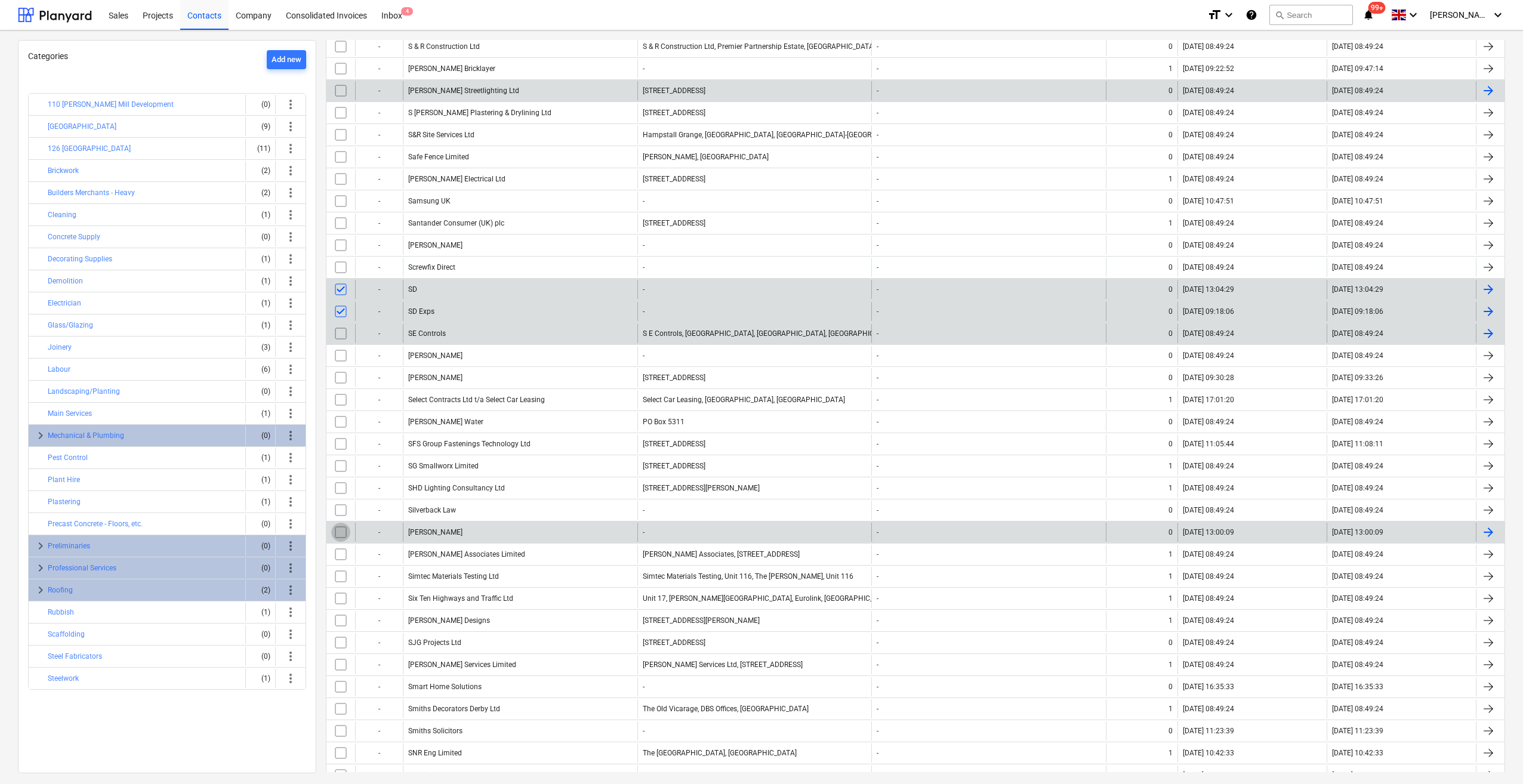
click at [338, 525] on input "checkbox" at bounding box center [341, 532] width 19 height 19
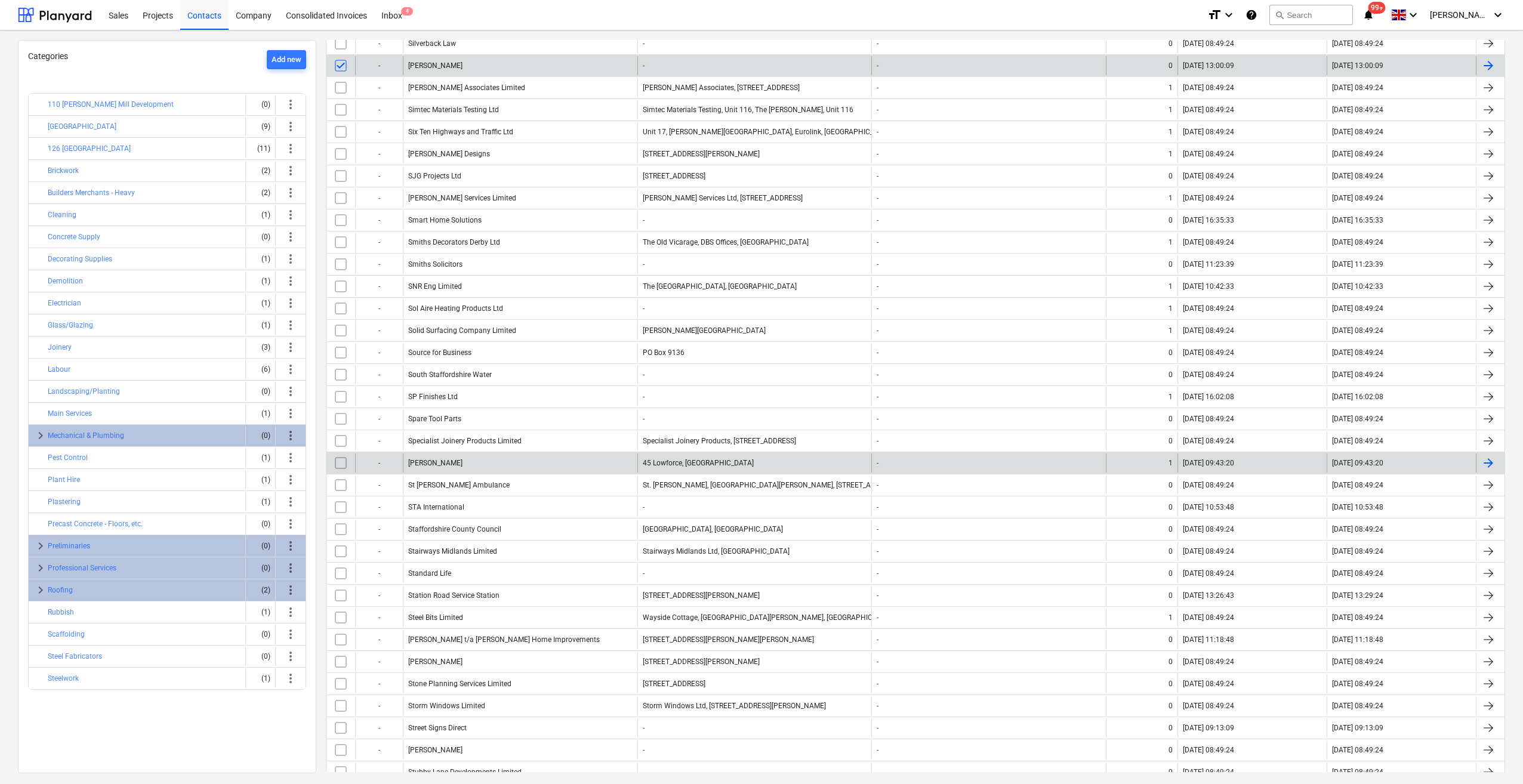
scroll to position [656, 0]
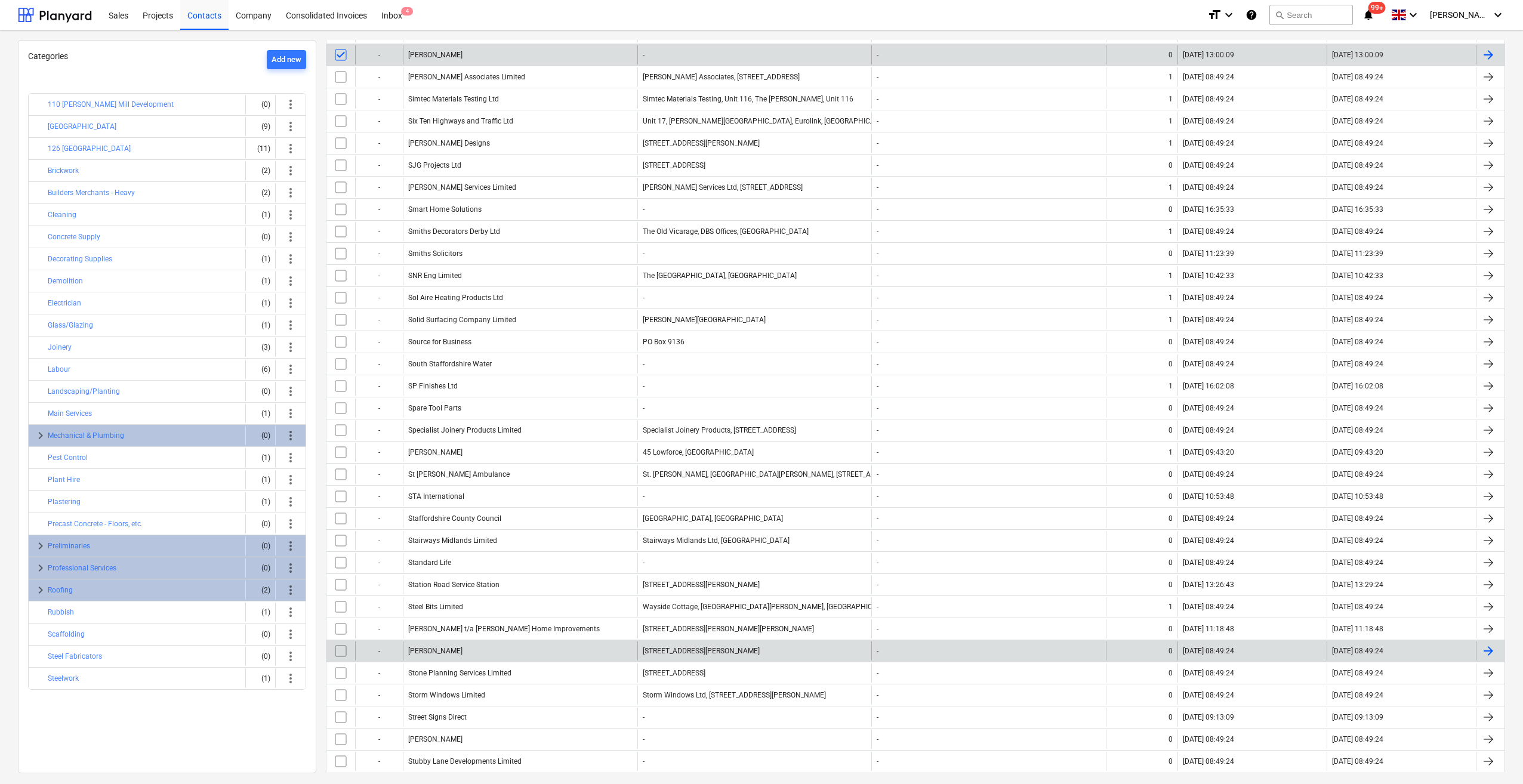
click at [335, 641] on input "checkbox" at bounding box center [341, 651] width 19 height 19
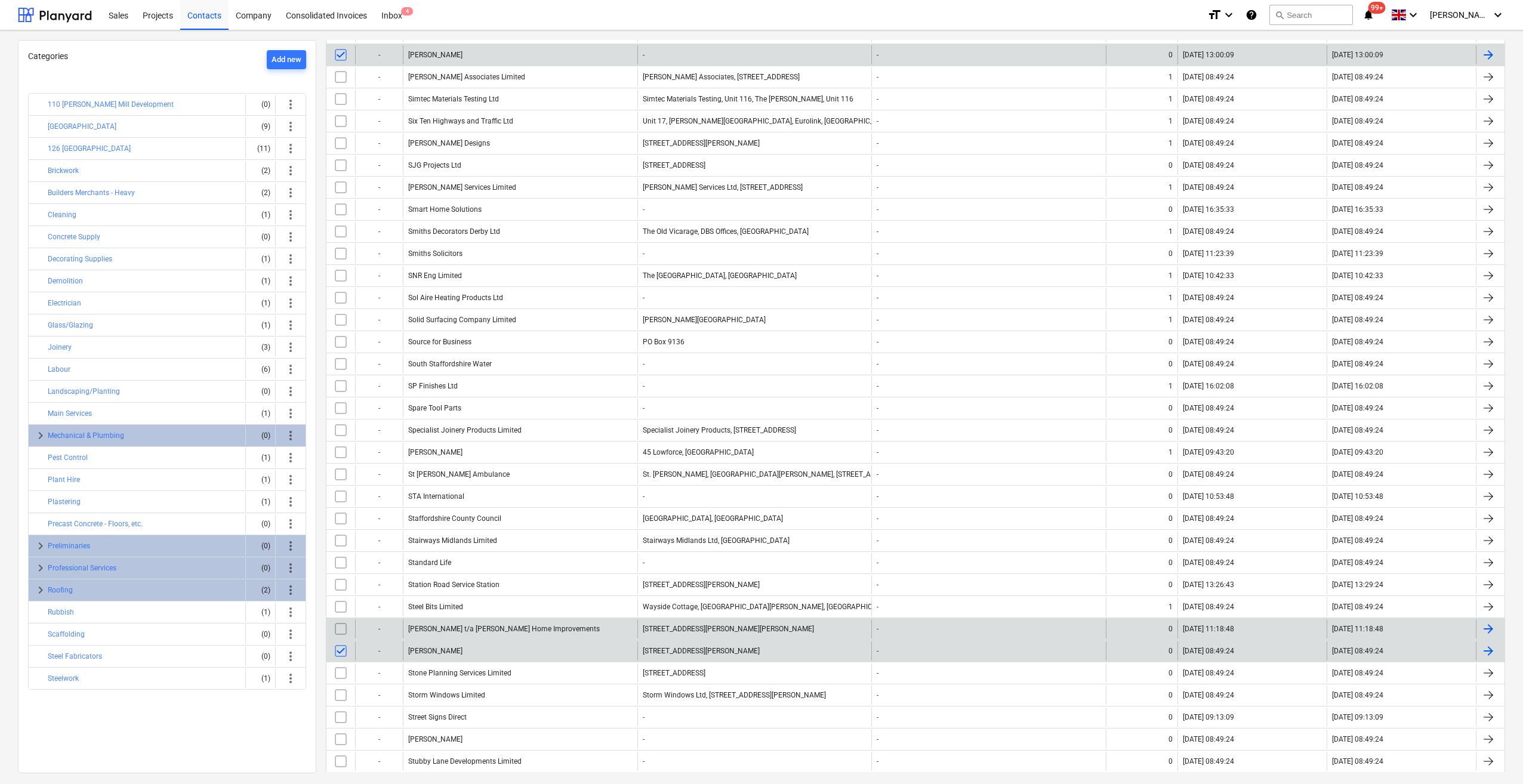
click at [341, 619] on input "checkbox" at bounding box center [341, 628] width 19 height 19
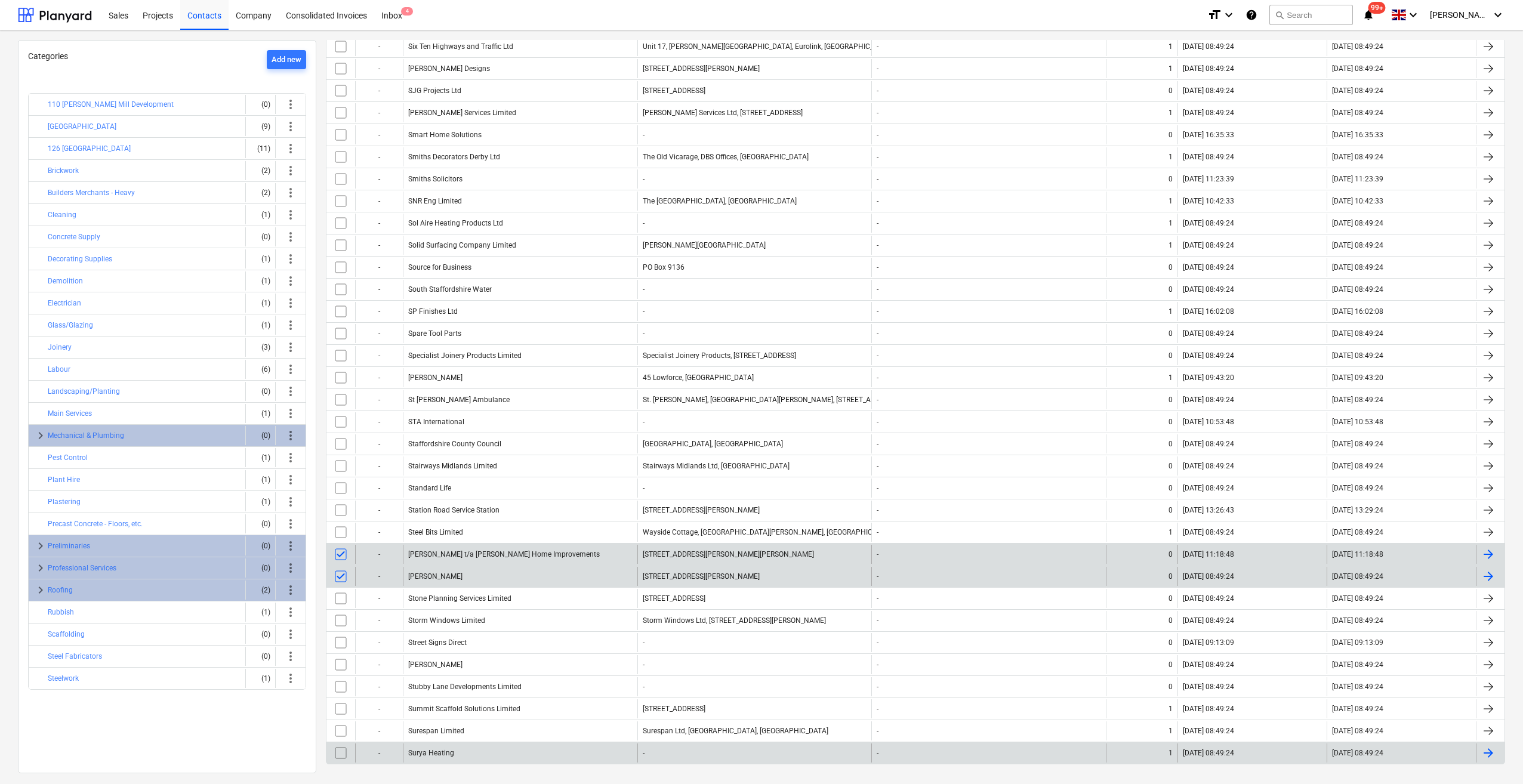
scroll to position [734, 0]
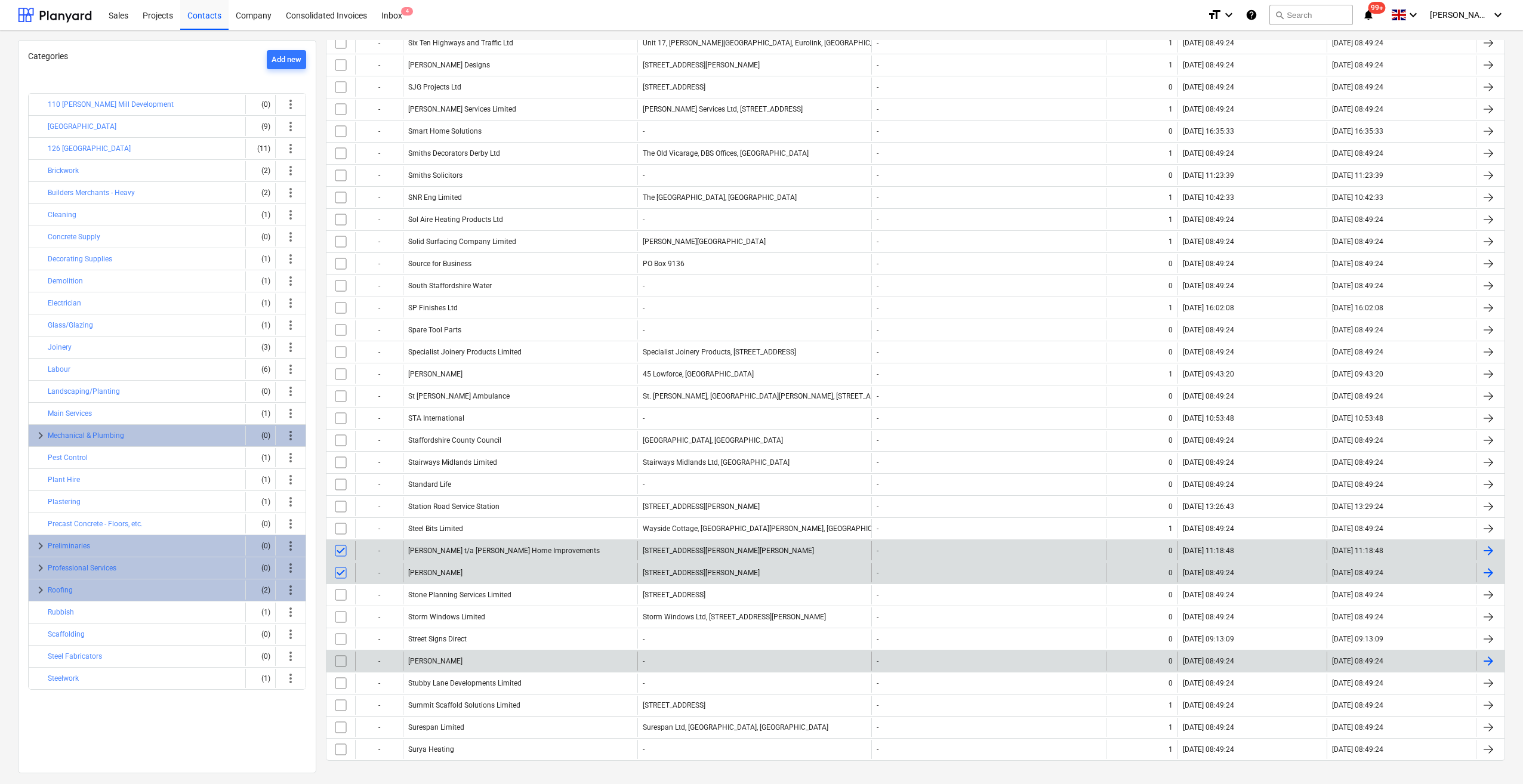
click at [341, 651] on input "checkbox" at bounding box center [341, 660] width 19 height 19
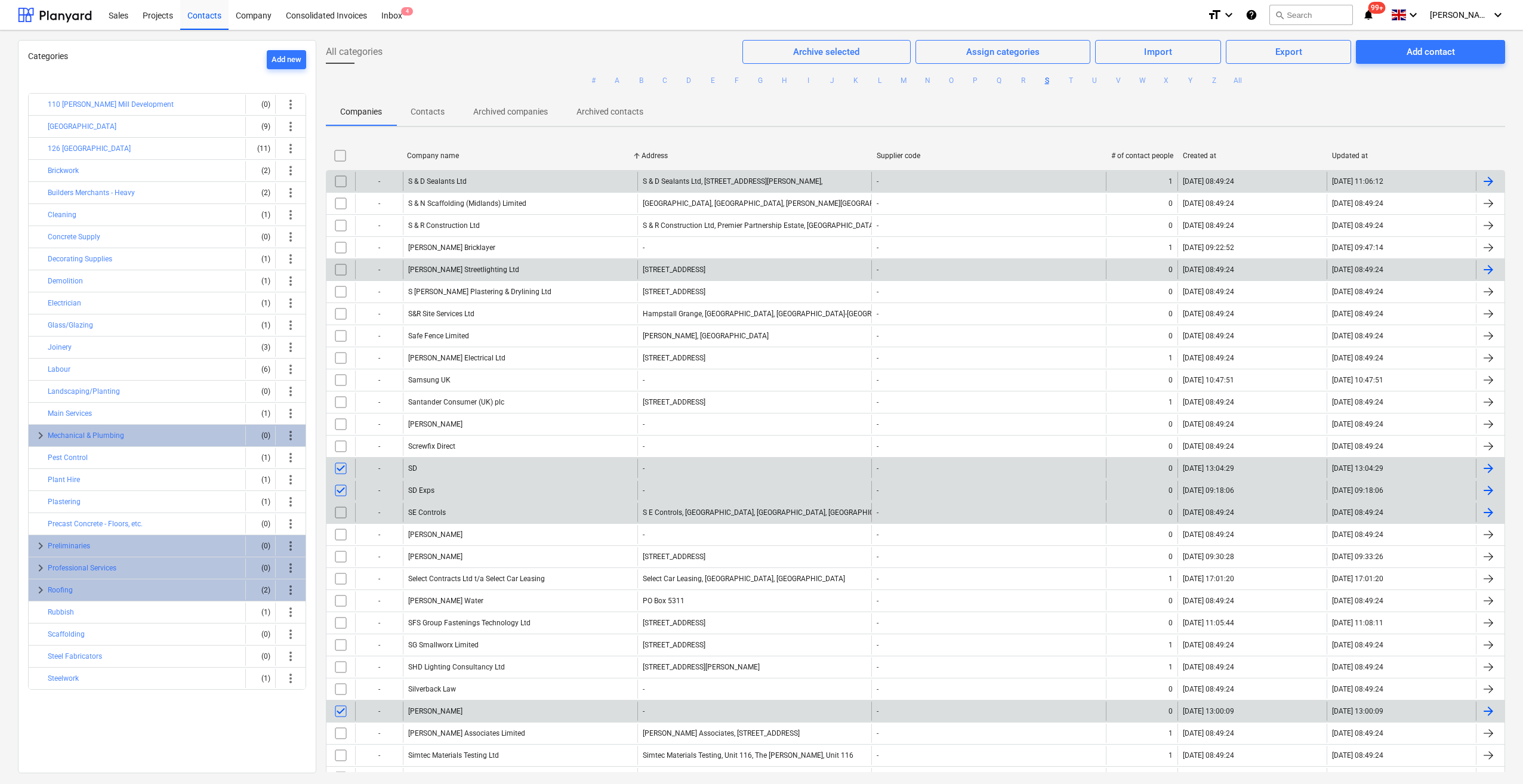
scroll to position [0, 0]
click at [819, 55] on div "Archive selected" at bounding box center [826, 52] width 66 height 16
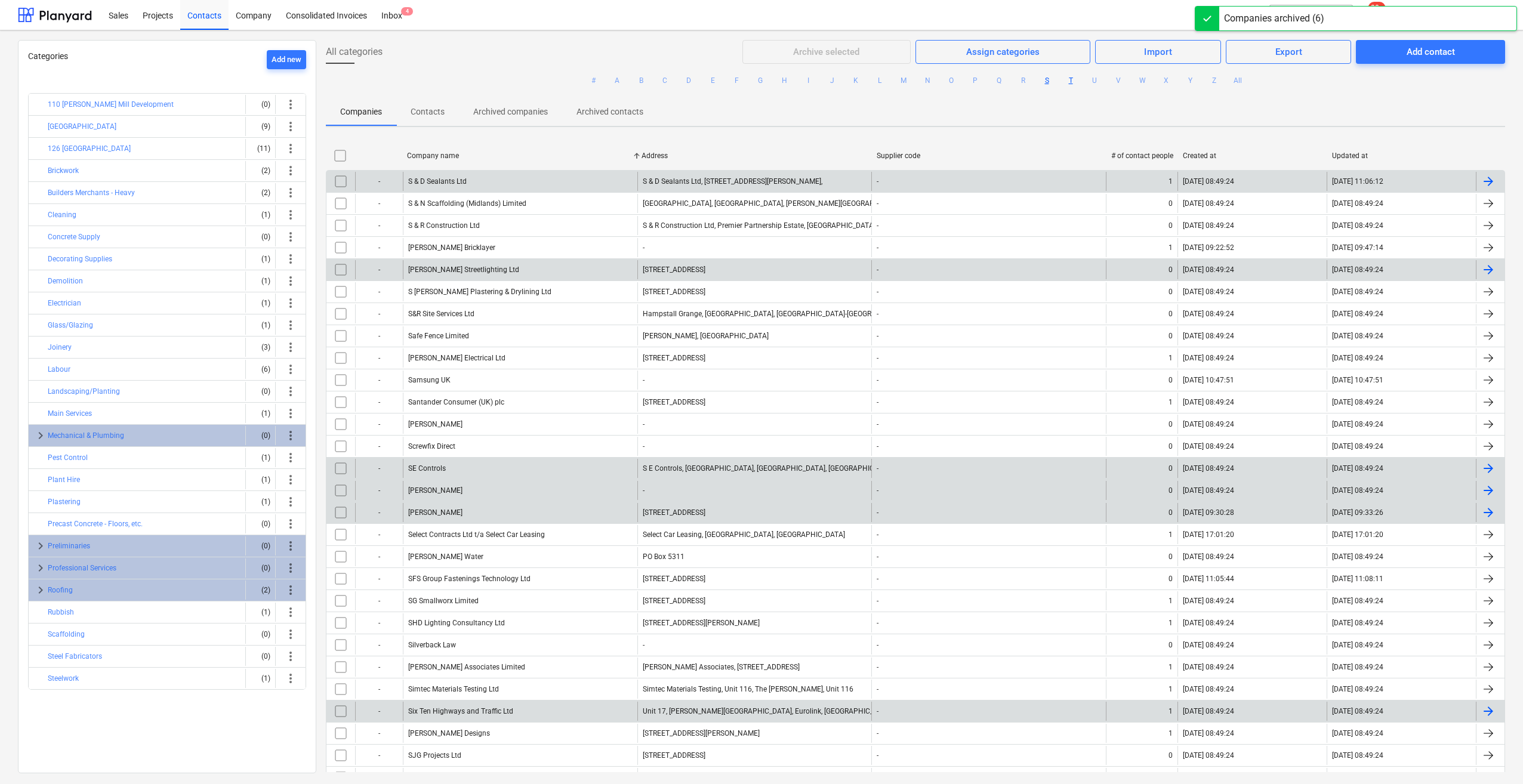
click at [1065, 75] on button "T" at bounding box center [1071, 81] width 15 height 15
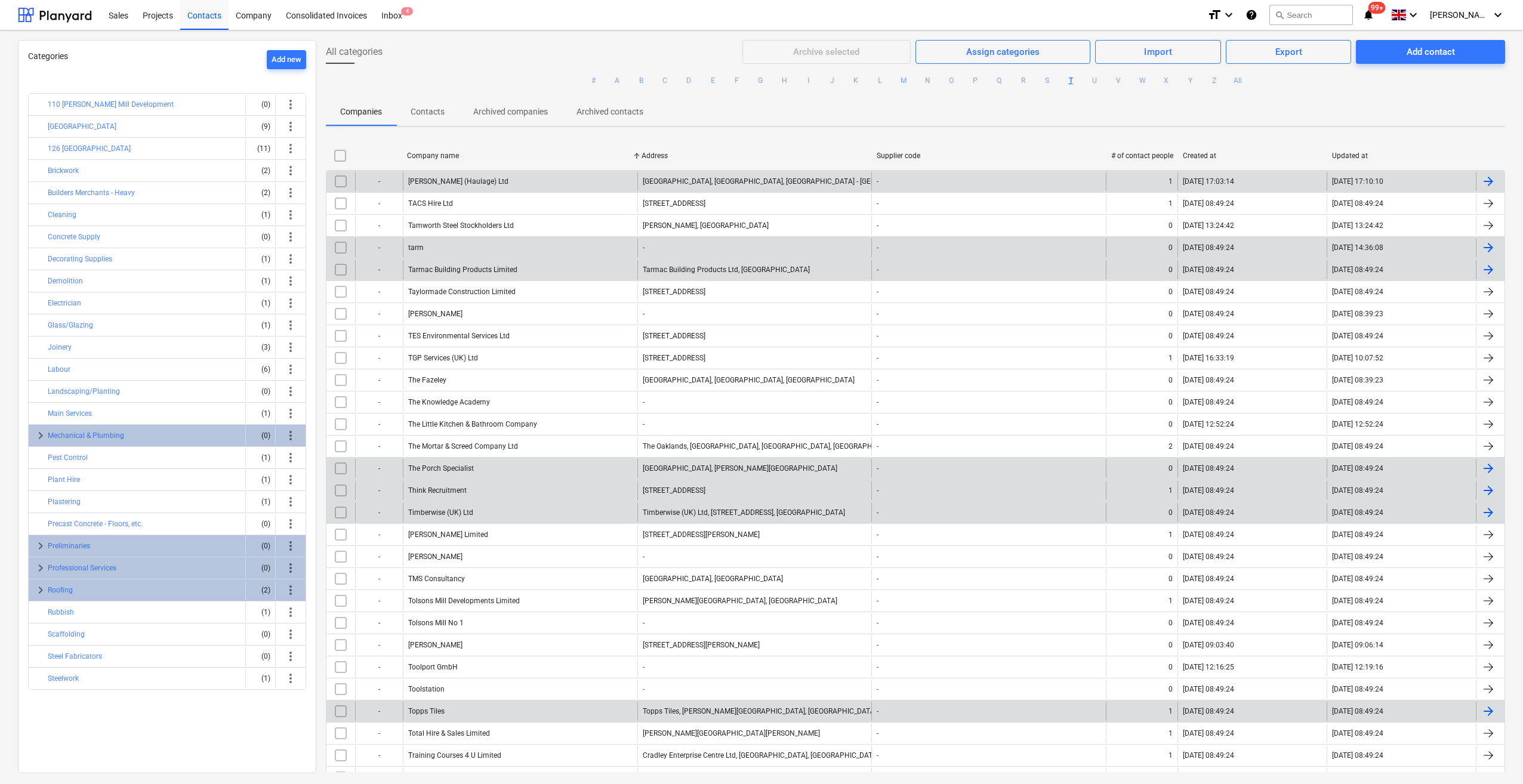
click at [338, 247] on input "checkbox" at bounding box center [341, 247] width 19 height 19
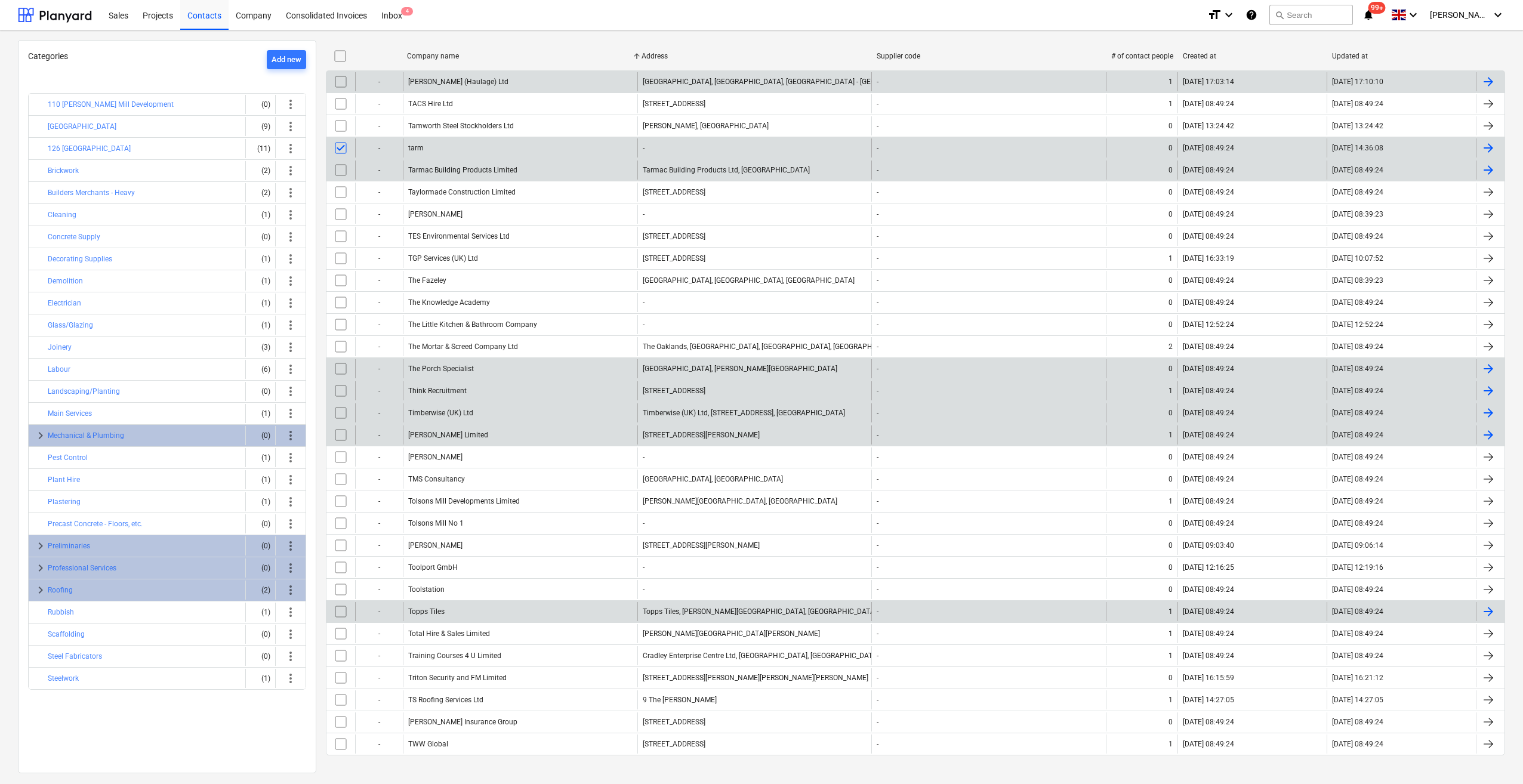
scroll to position [100, 0]
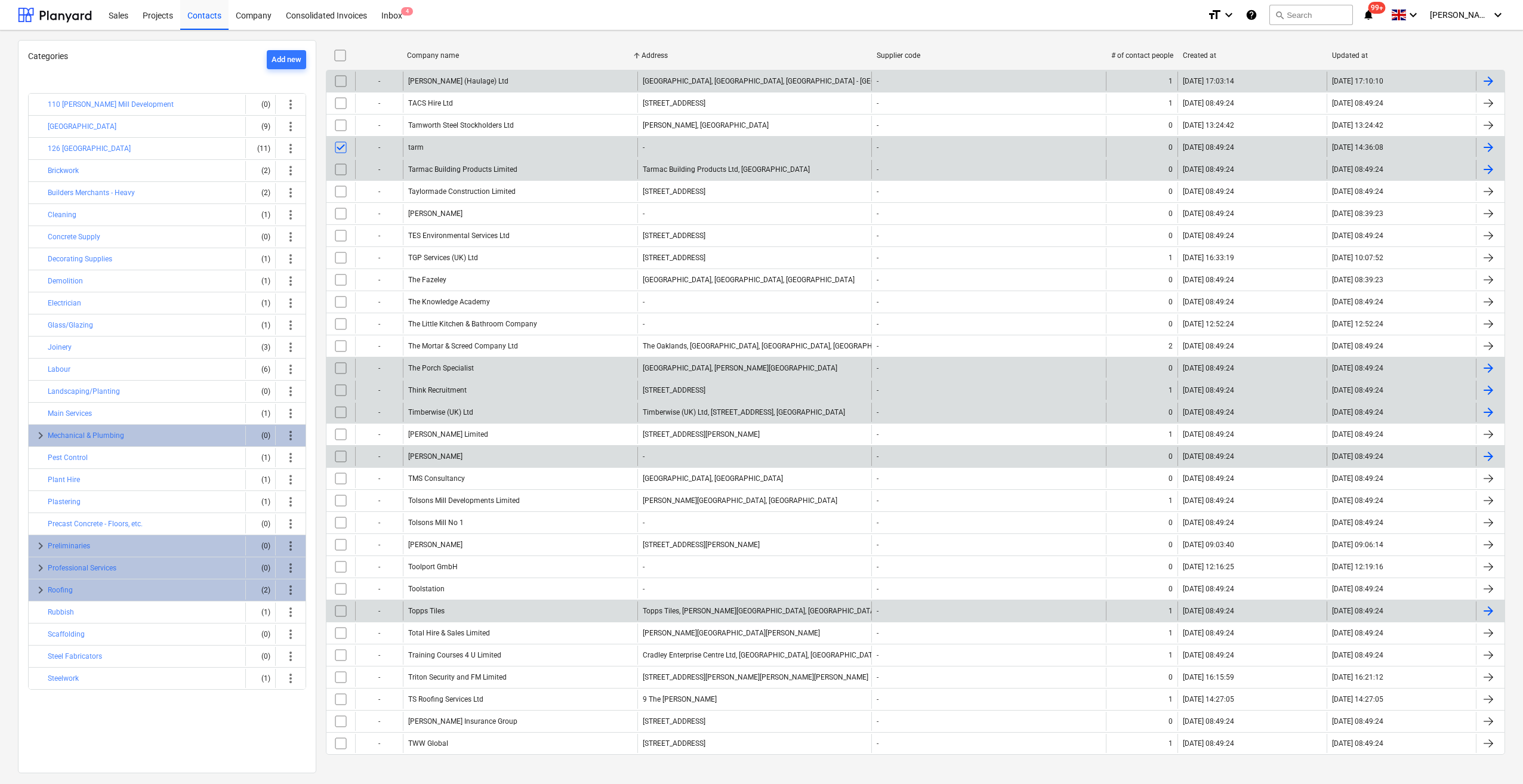
click at [338, 454] on input "checkbox" at bounding box center [341, 456] width 19 height 19
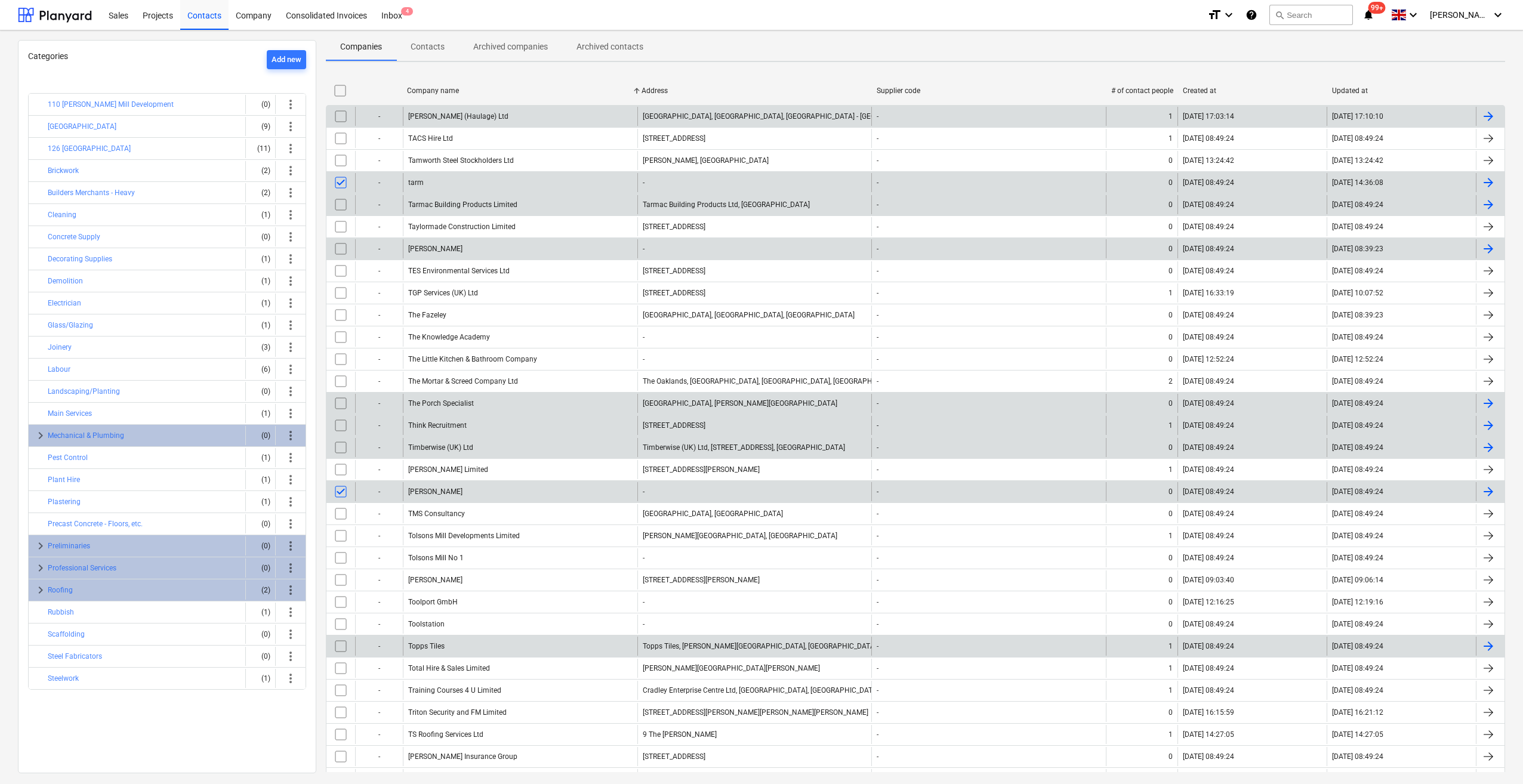
scroll to position [0, 0]
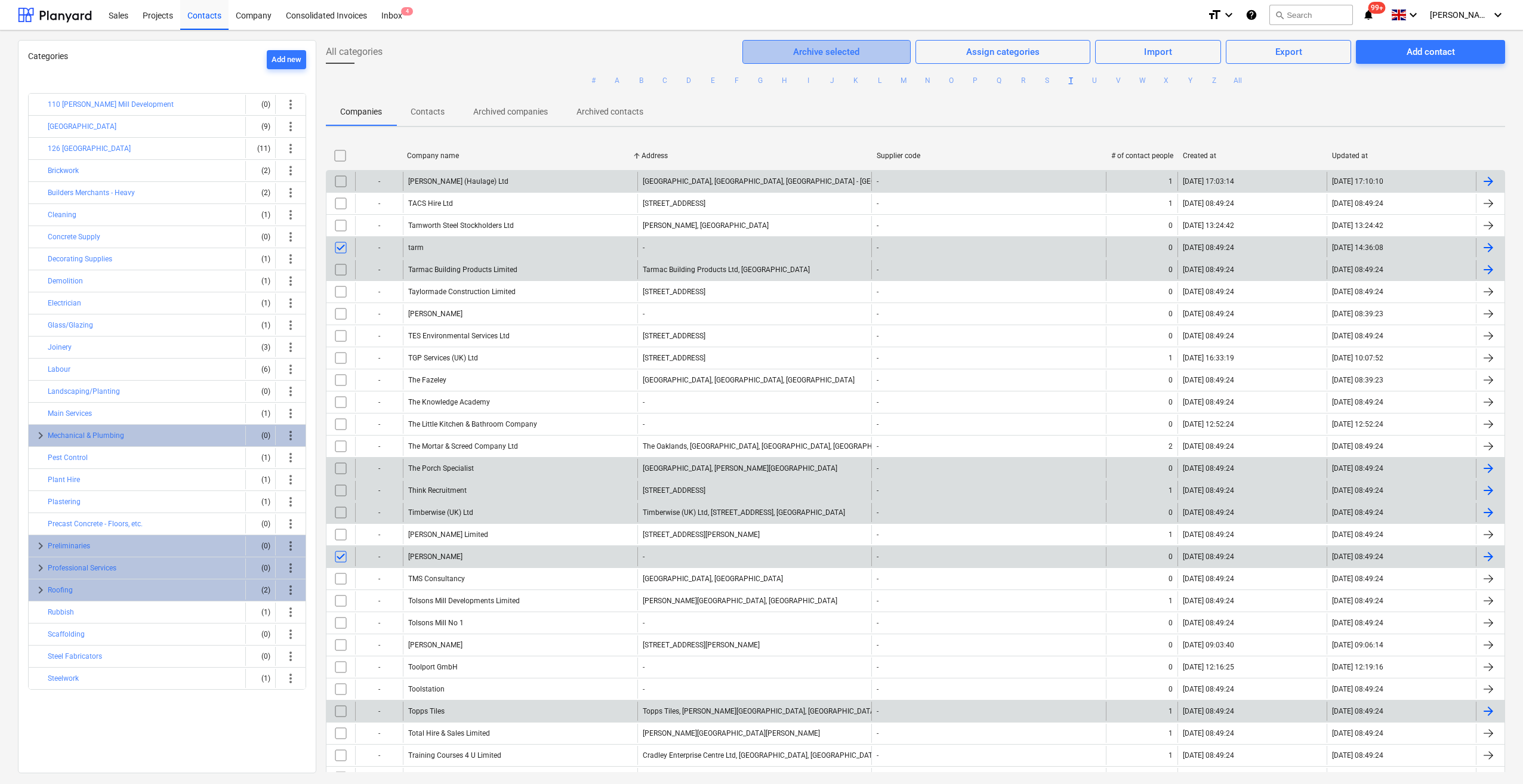
click at [849, 51] on div "Archive selected" at bounding box center [826, 52] width 66 height 16
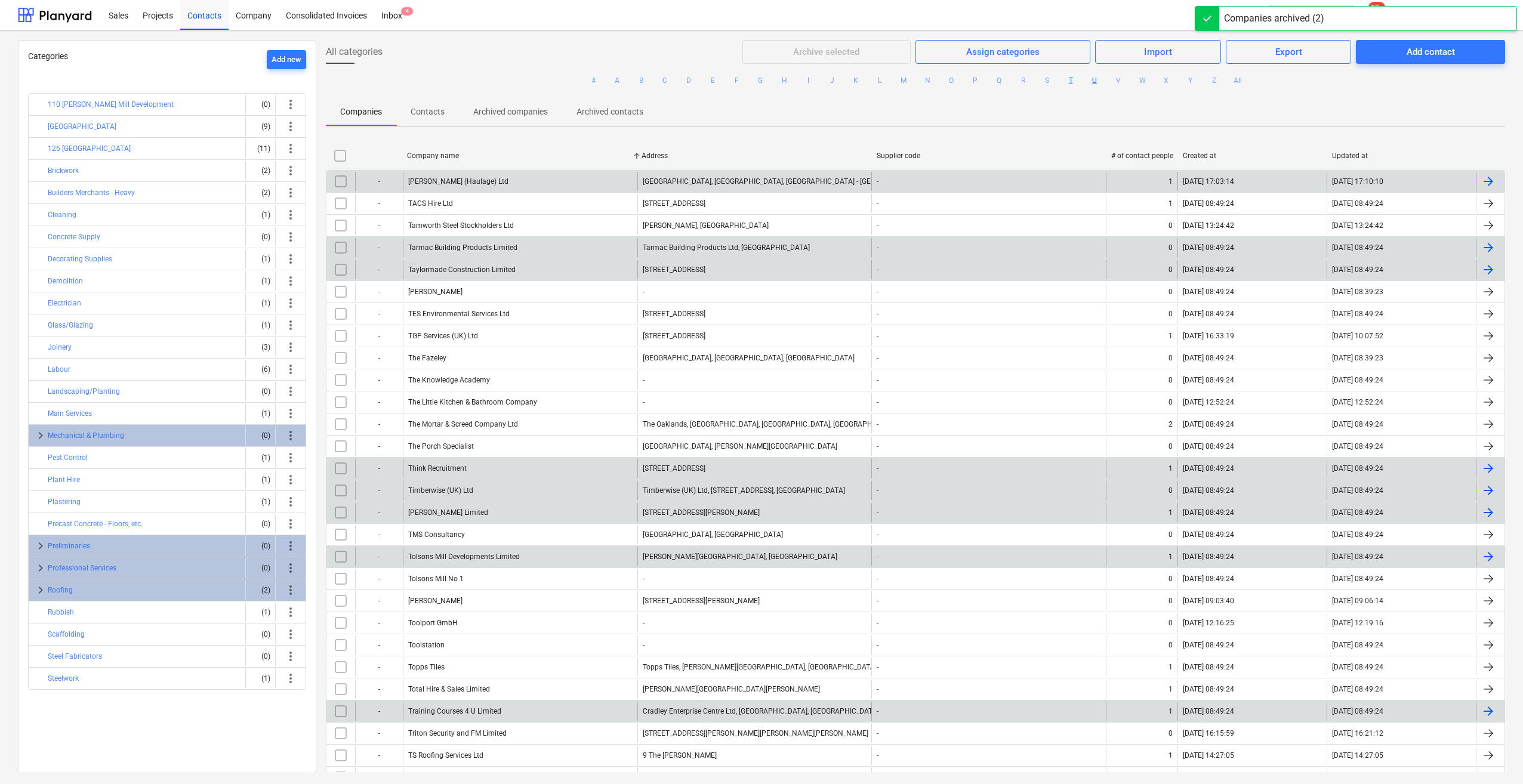
click at [1093, 81] on button "U" at bounding box center [1094, 81] width 15 height 15
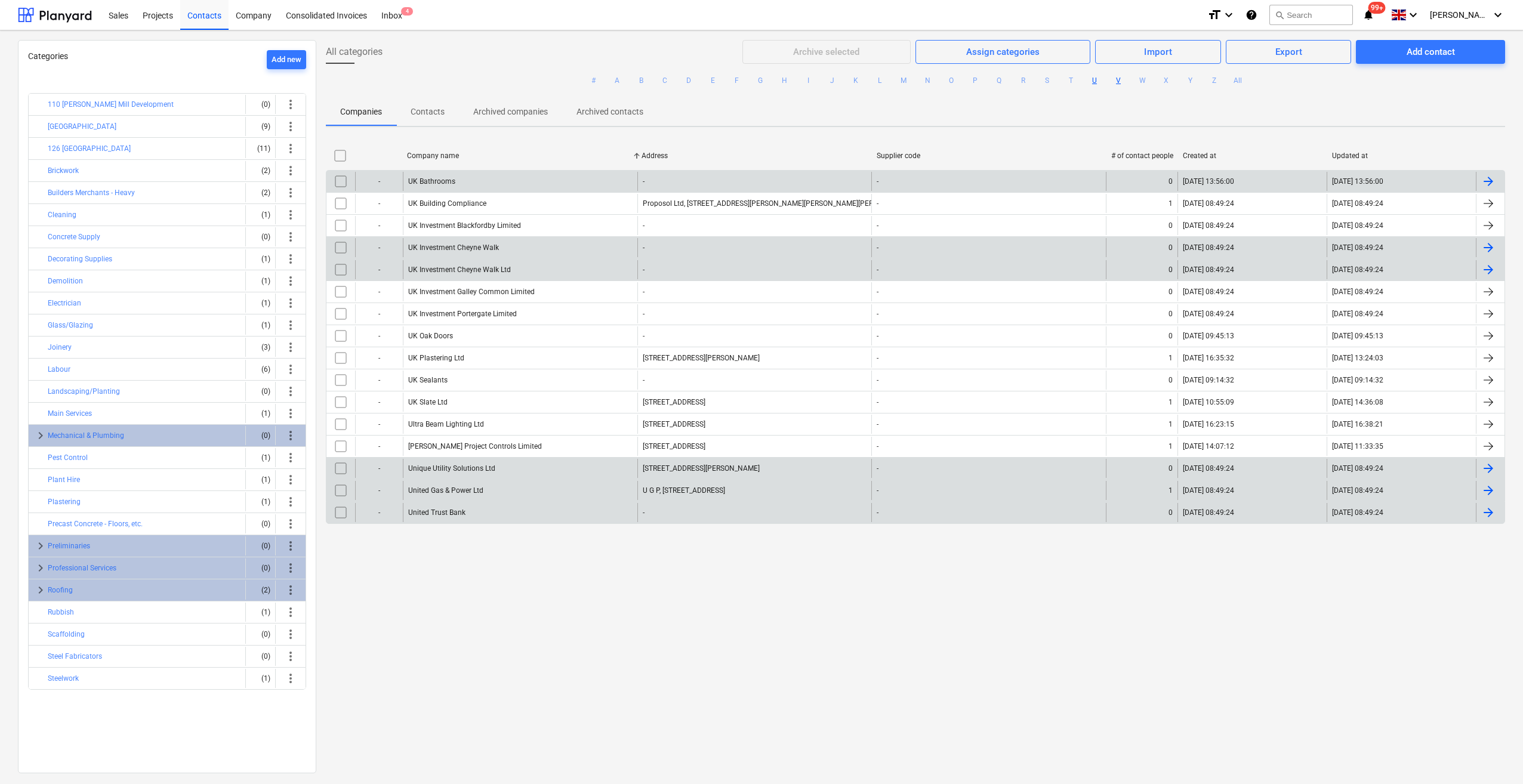
click at [1119, 82] on button "V" at bounding box center [1118, 81] width 15 height 15
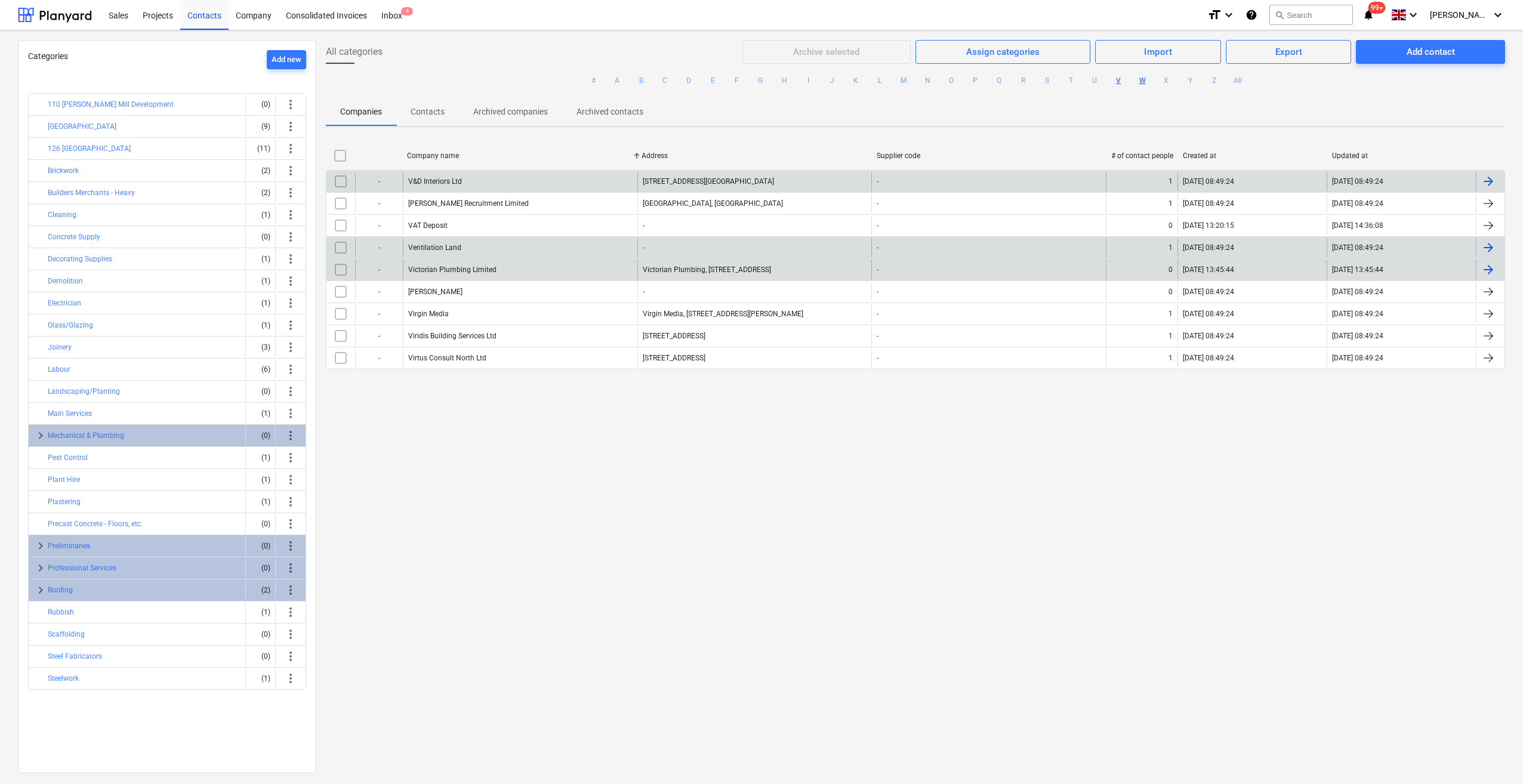
click at [1136, 83] on button "W" at bounding box center [1142, 81] width 15 height 15
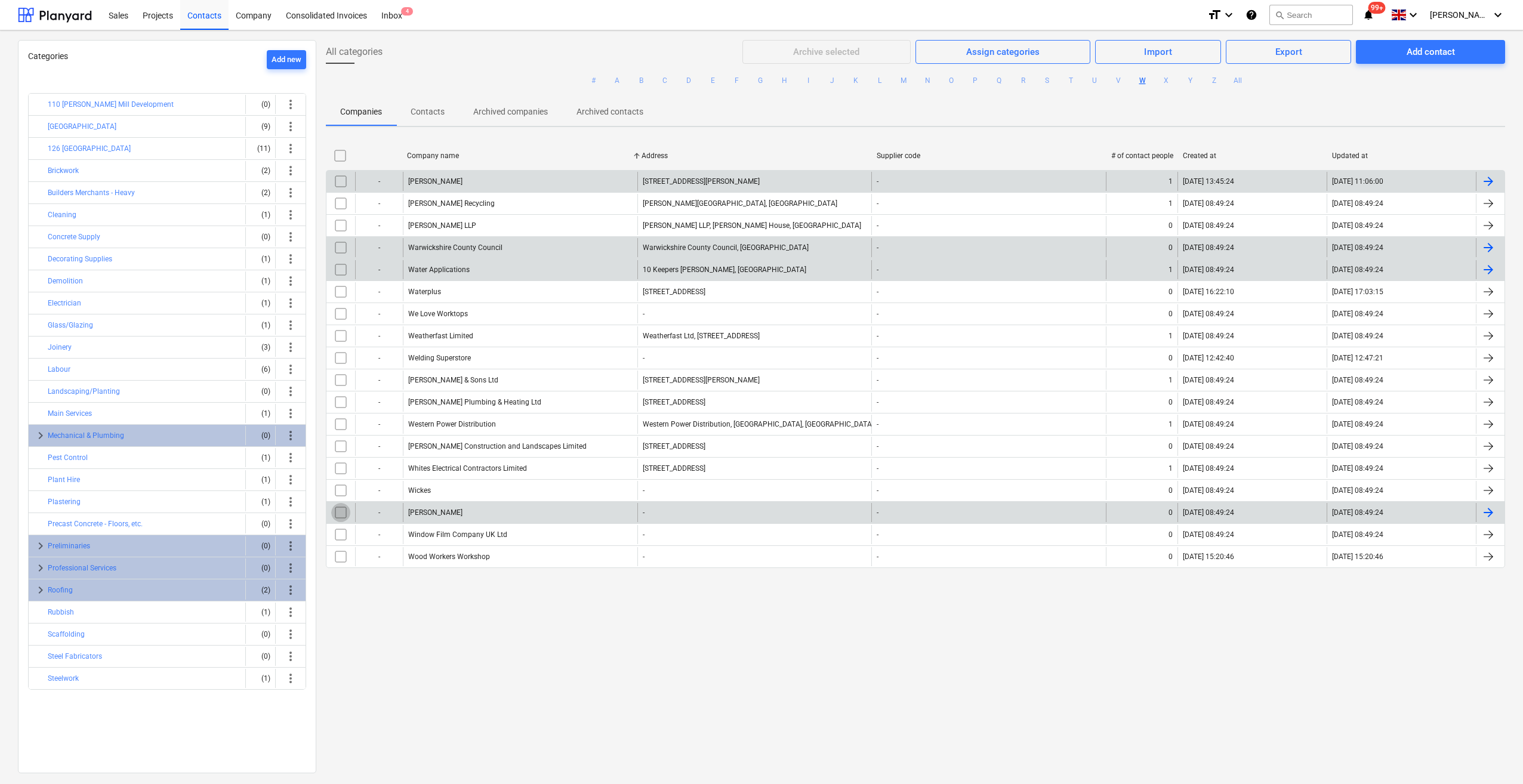
click at [341, 509] on input "checkbox" at bounding box center [341, 512] width 19 height 19
click at [828, 49] on div "Archive selected" at bounding box center [826, 52] width 66 height 16
click at [1164, 80] on button "X" at bounding box center [1166, 81] width 15 height 15
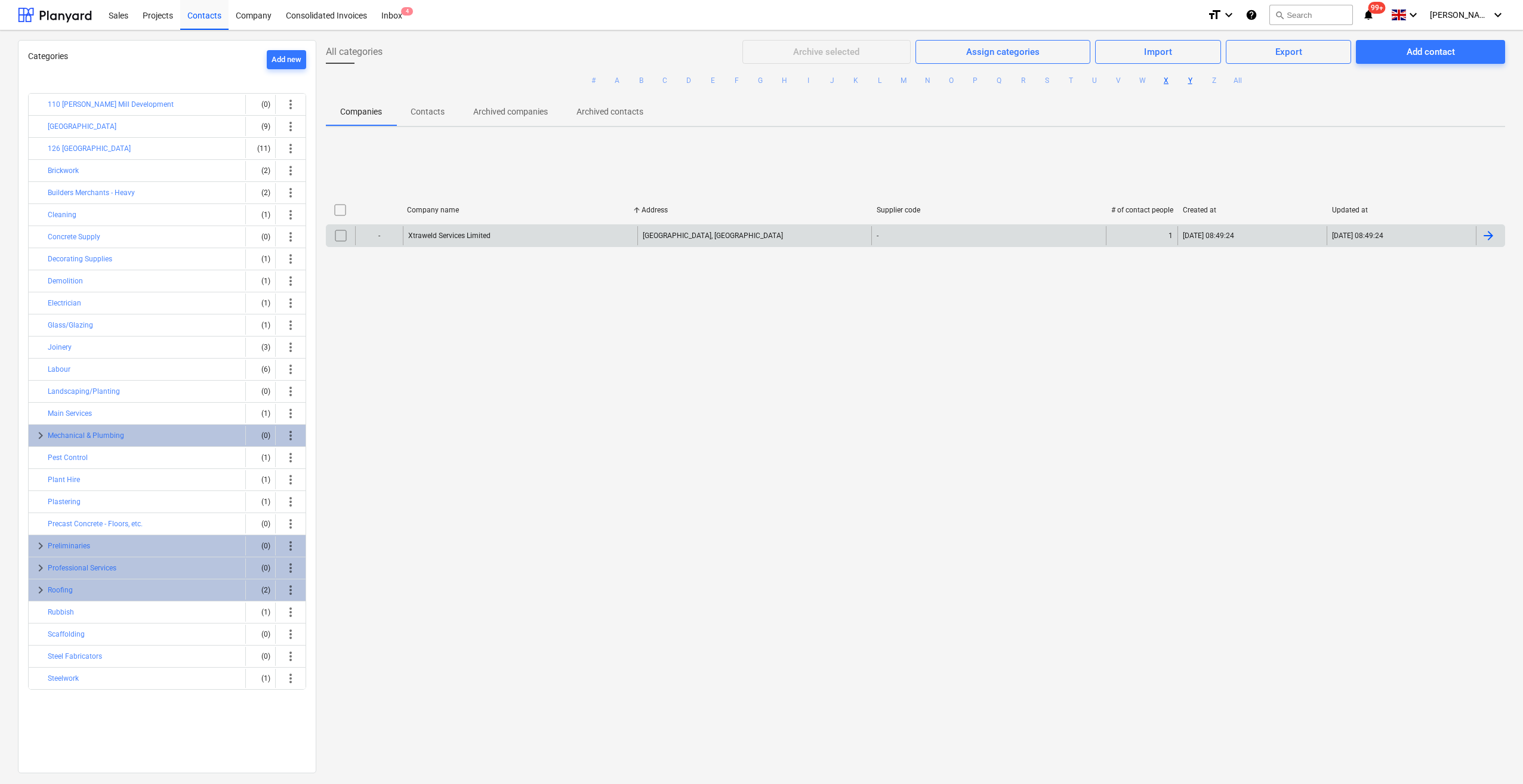
click at [1192, 83] on button "Y" at bounding box center [1190, 81] width 15 height 15
click at [1207, 83] on button "Z" at bounding box center [1214, 81] width 15 height 15
click at [616, 83] on button "A" at bounding box center [617, 81] width 15 height 15
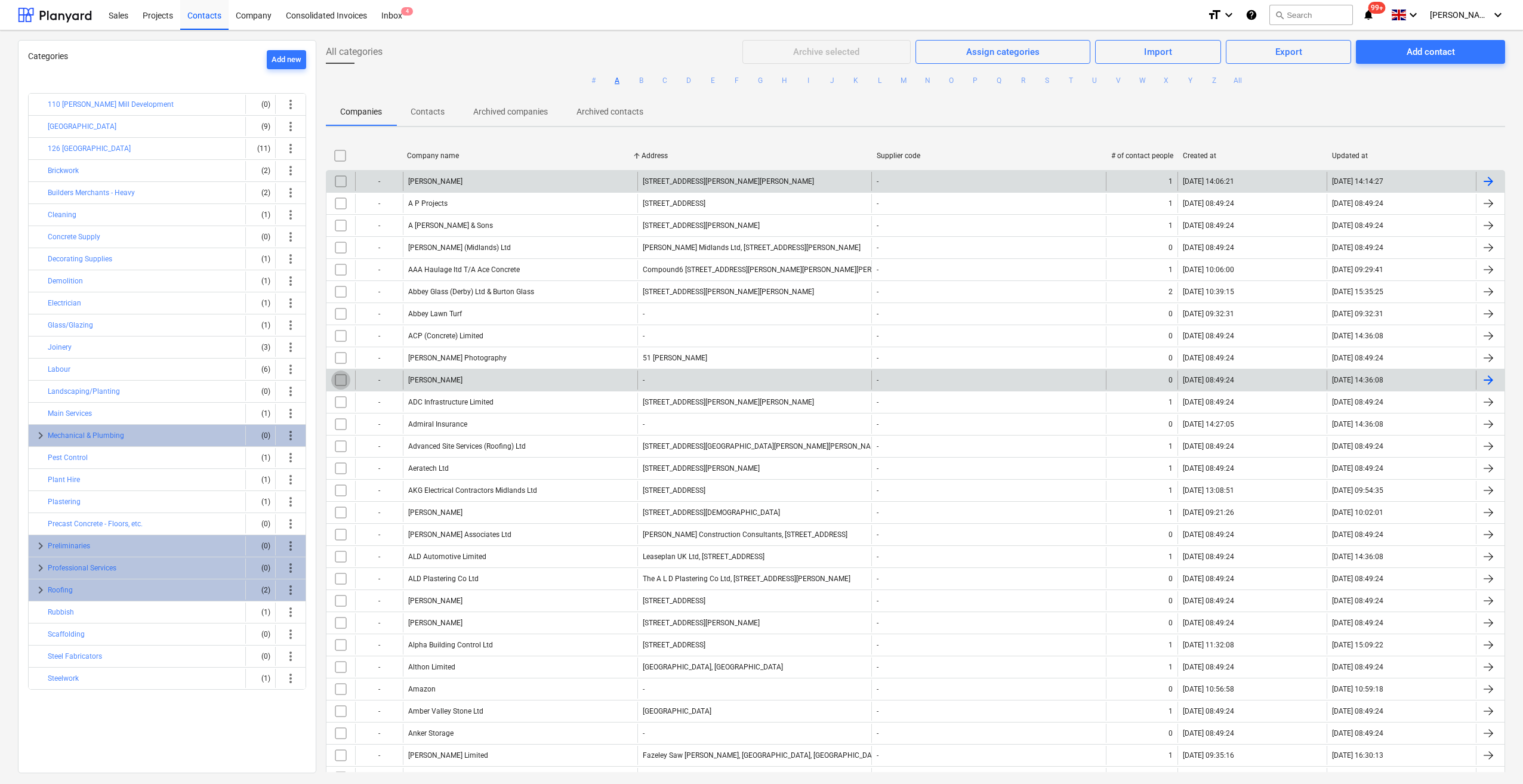
click at [335, 377] on input "checkbox" at bounding box center [341, 379] width 19 height 19
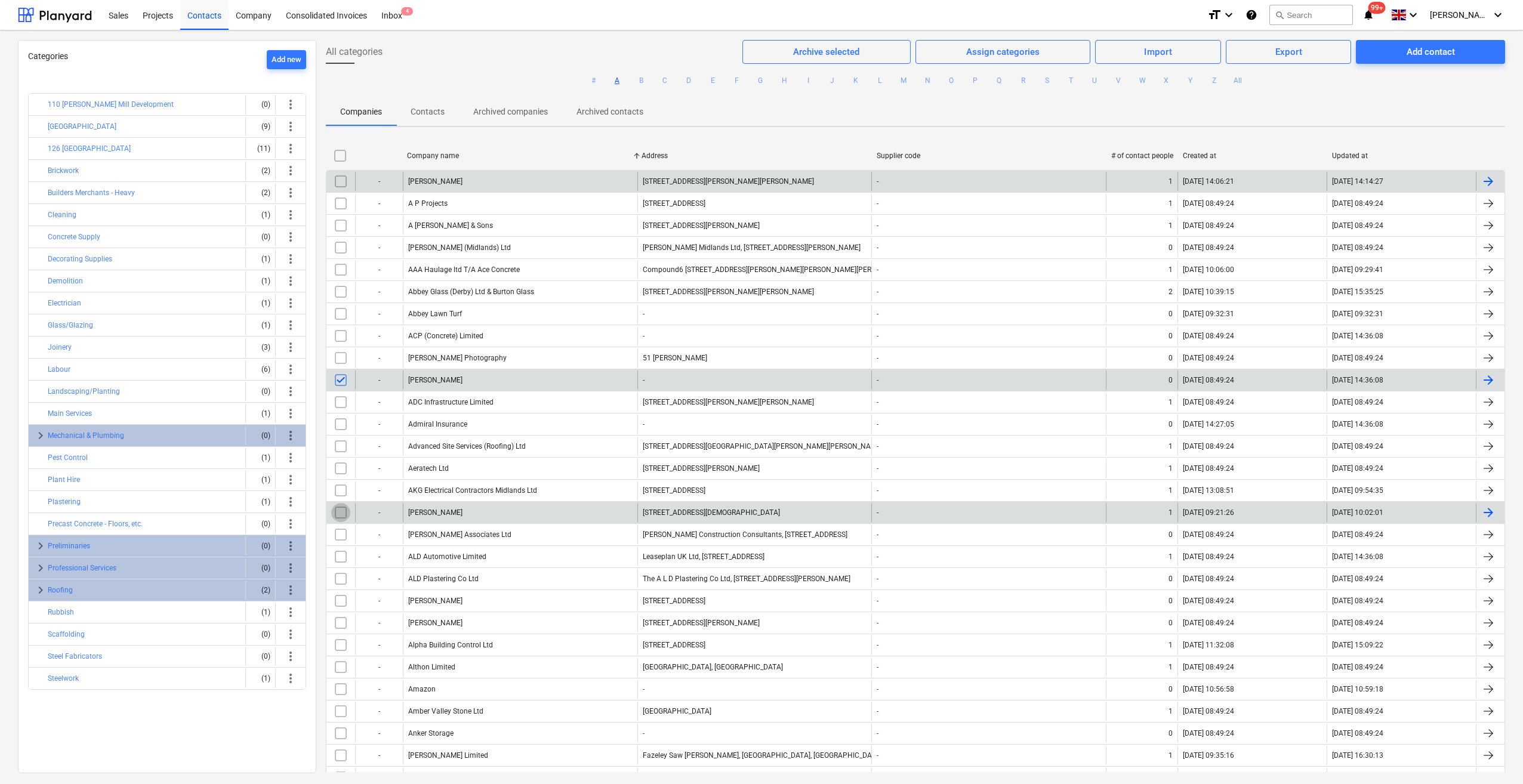
click at [344, 509] on input "checkbox" at bounding box center [341, 512] width 19 height 19
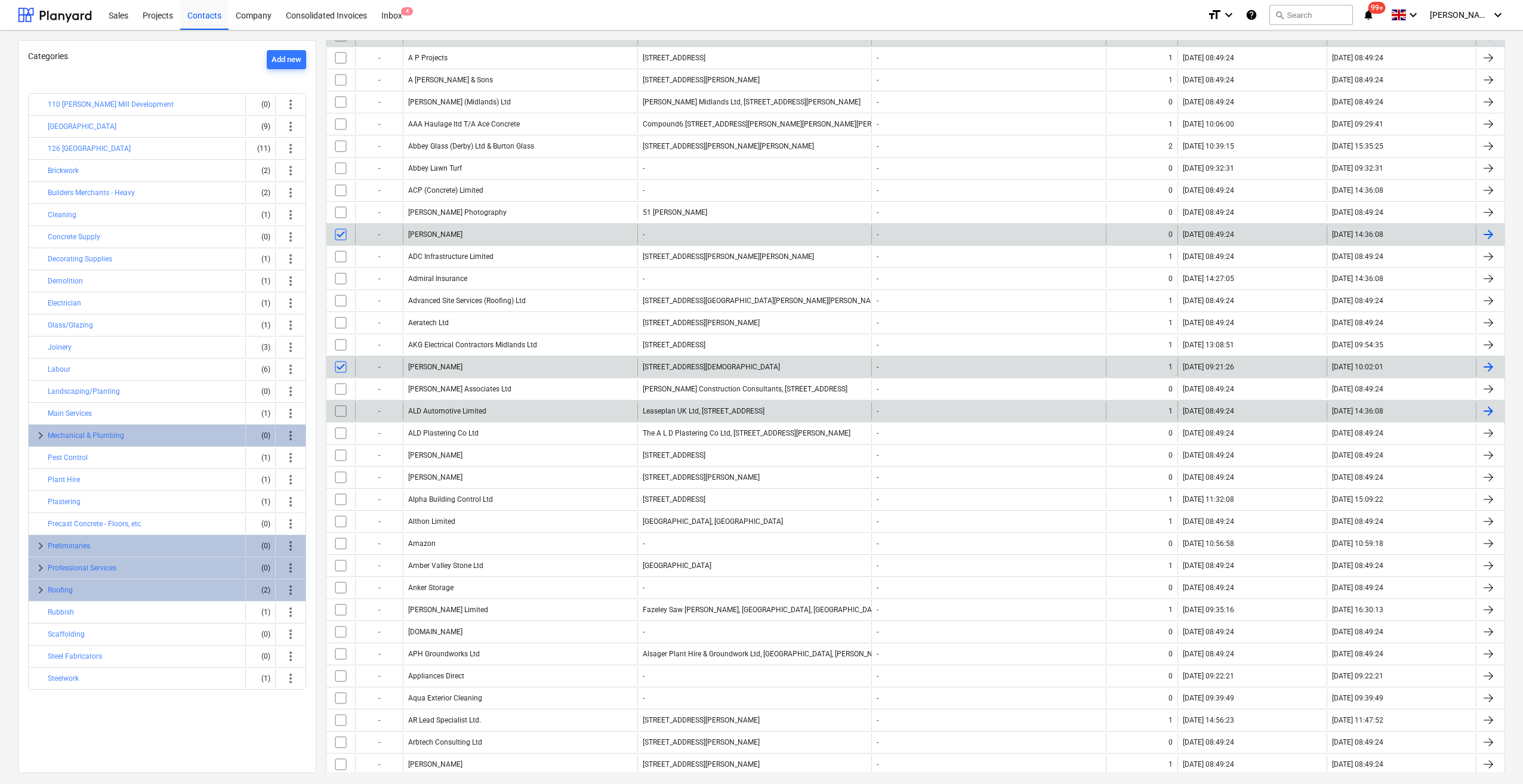
scroll to position [179, 0]
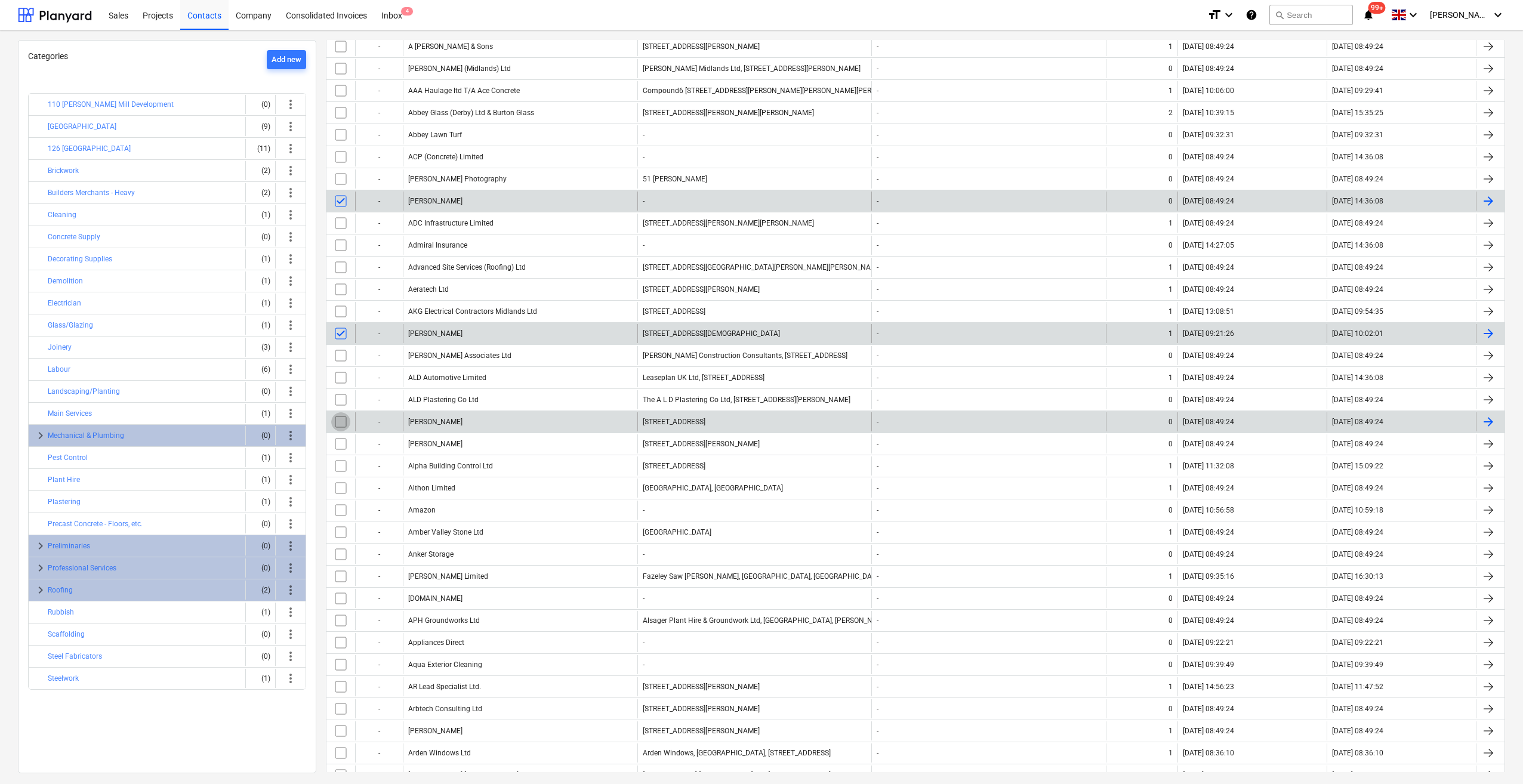
click at [345, 420] on input "checkbox" at bounding box center [341, 421] width 19 height 19
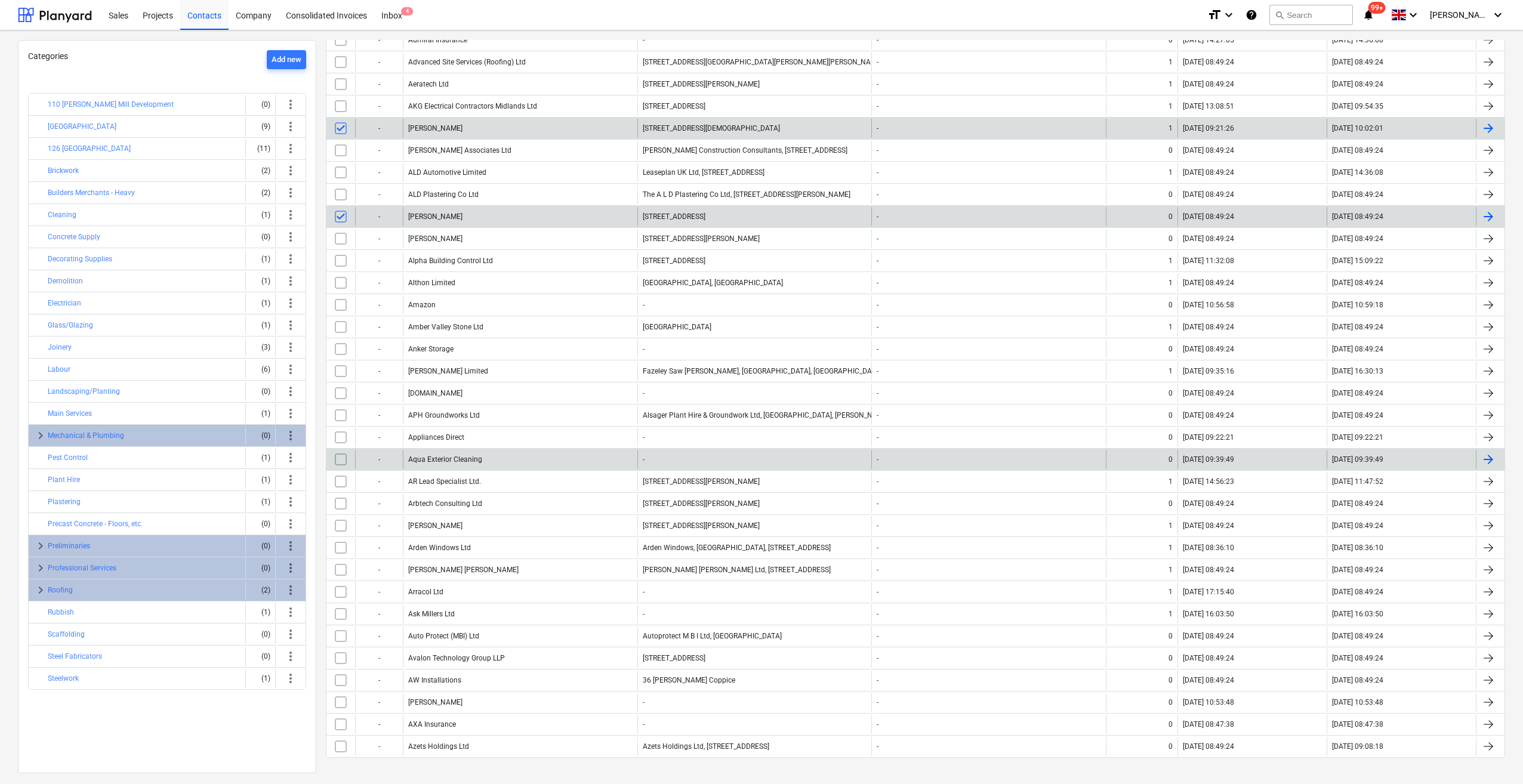
scroll to position [384, 0]
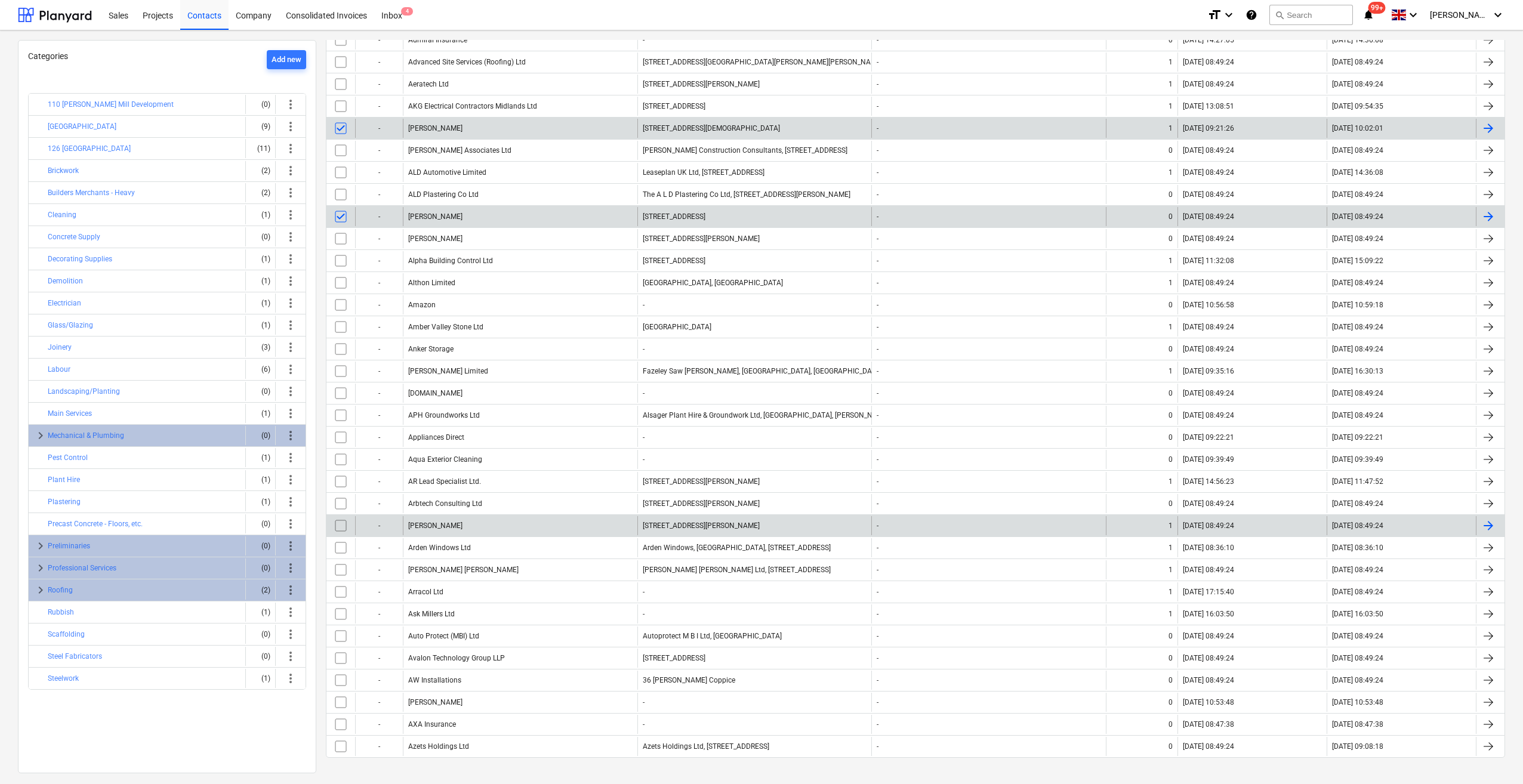
click at [342, 516] on input "checkbox" at bounding box center [341, 525] width 19 height 19
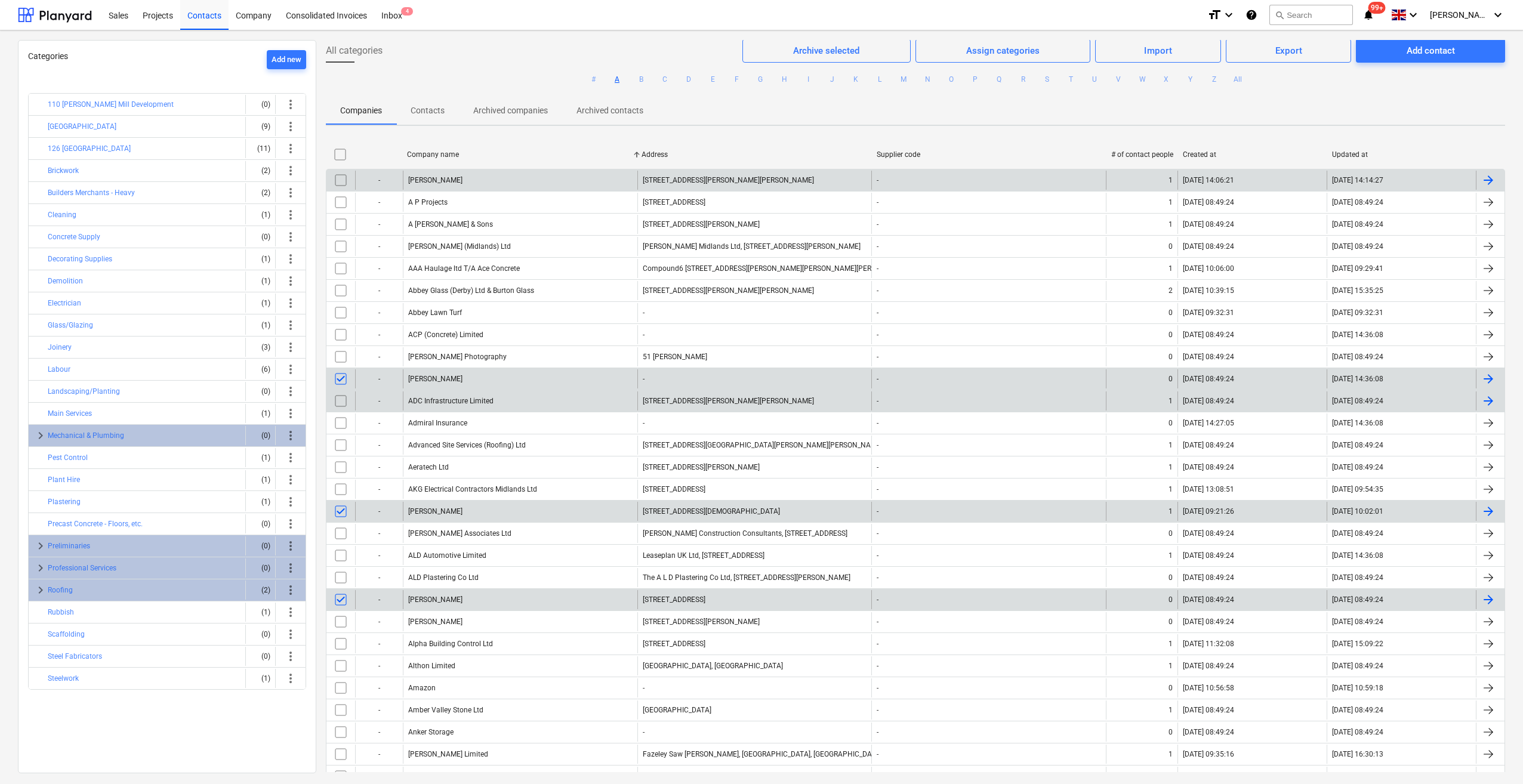
scroll to position [0, 0]
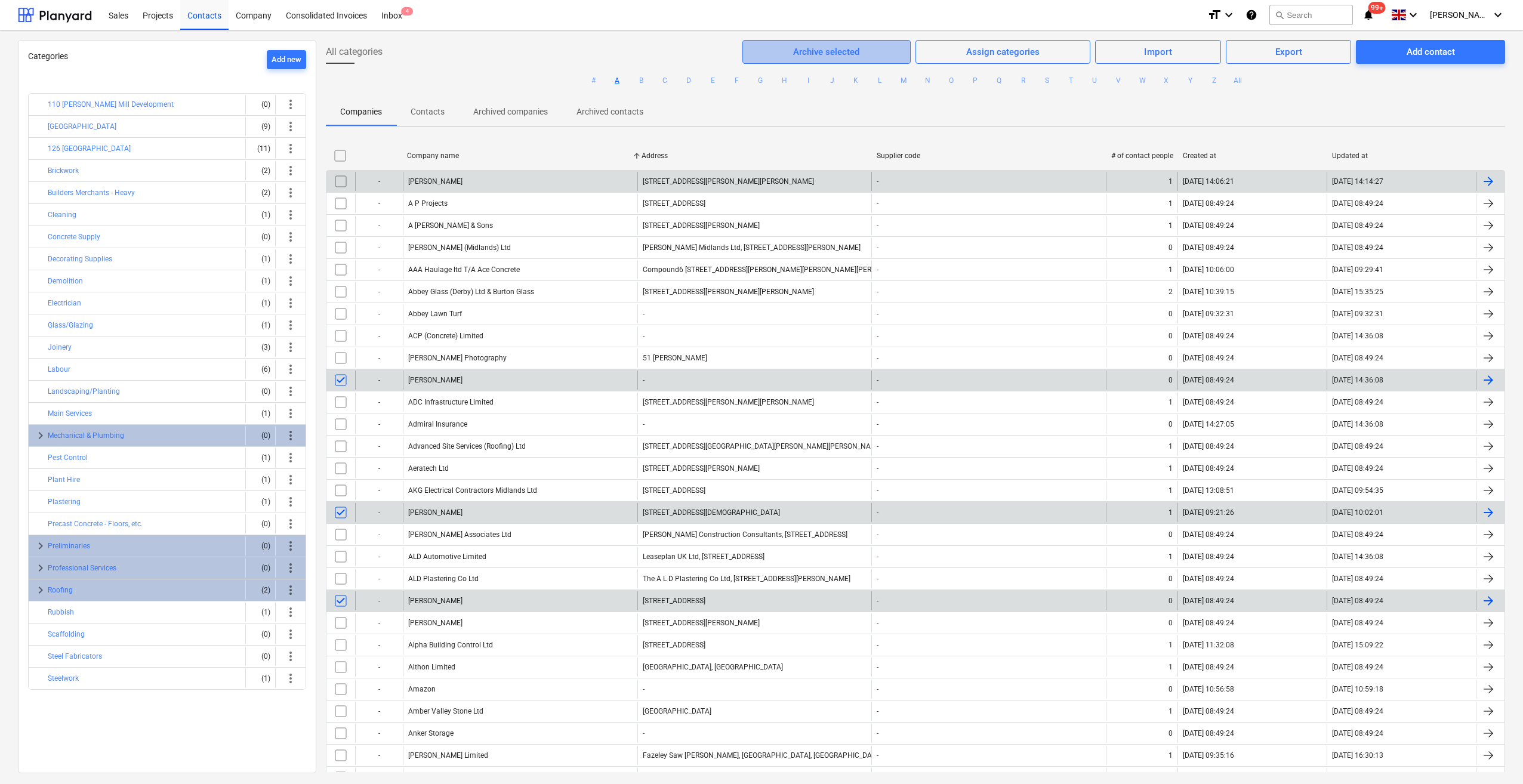
click at [810, 56] on div "Archive selected" at bounding box center [826, 52] width 66 height 16
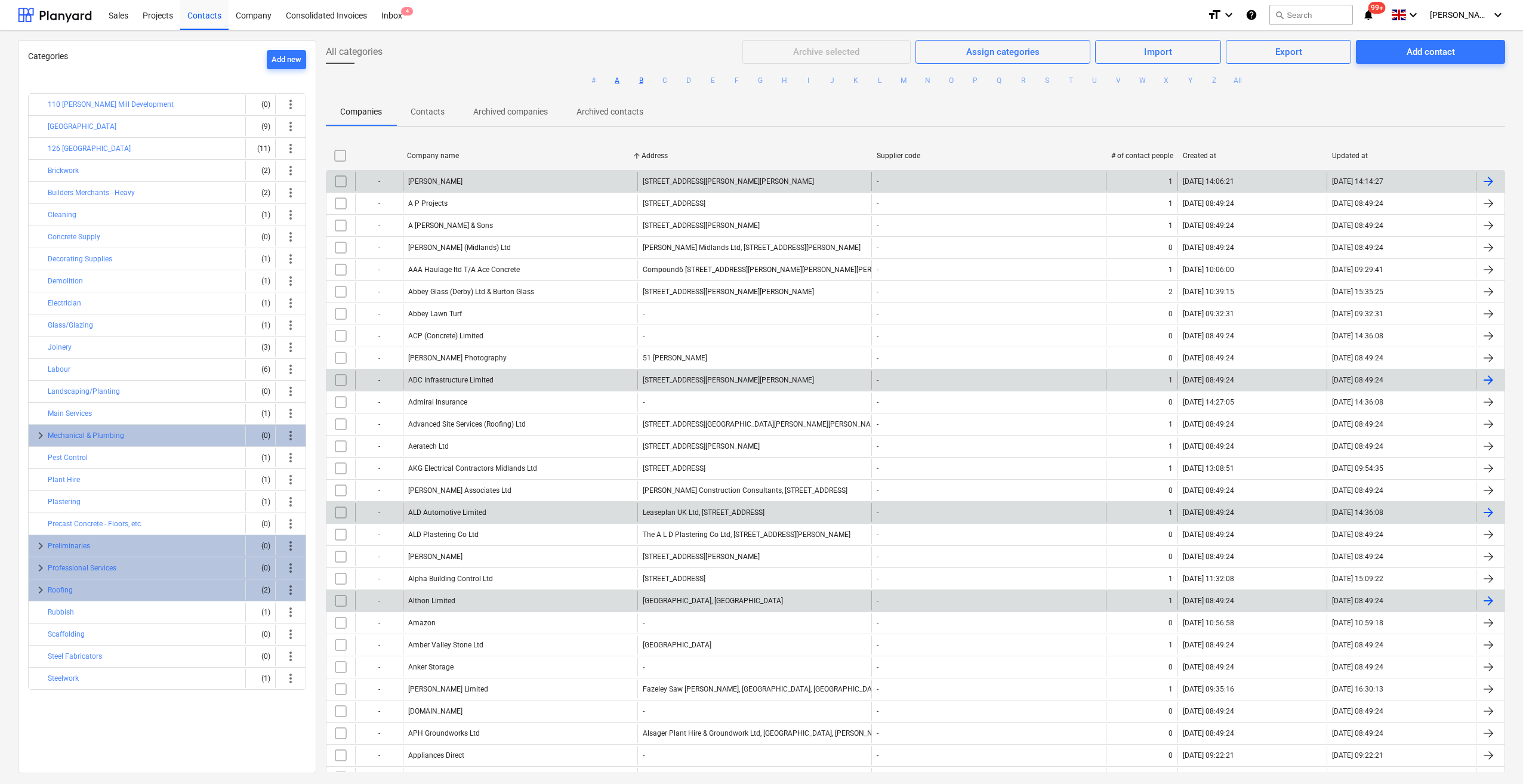
click at [640, 80] on button "B" at bounding box center [641, 81] width 15 height 15
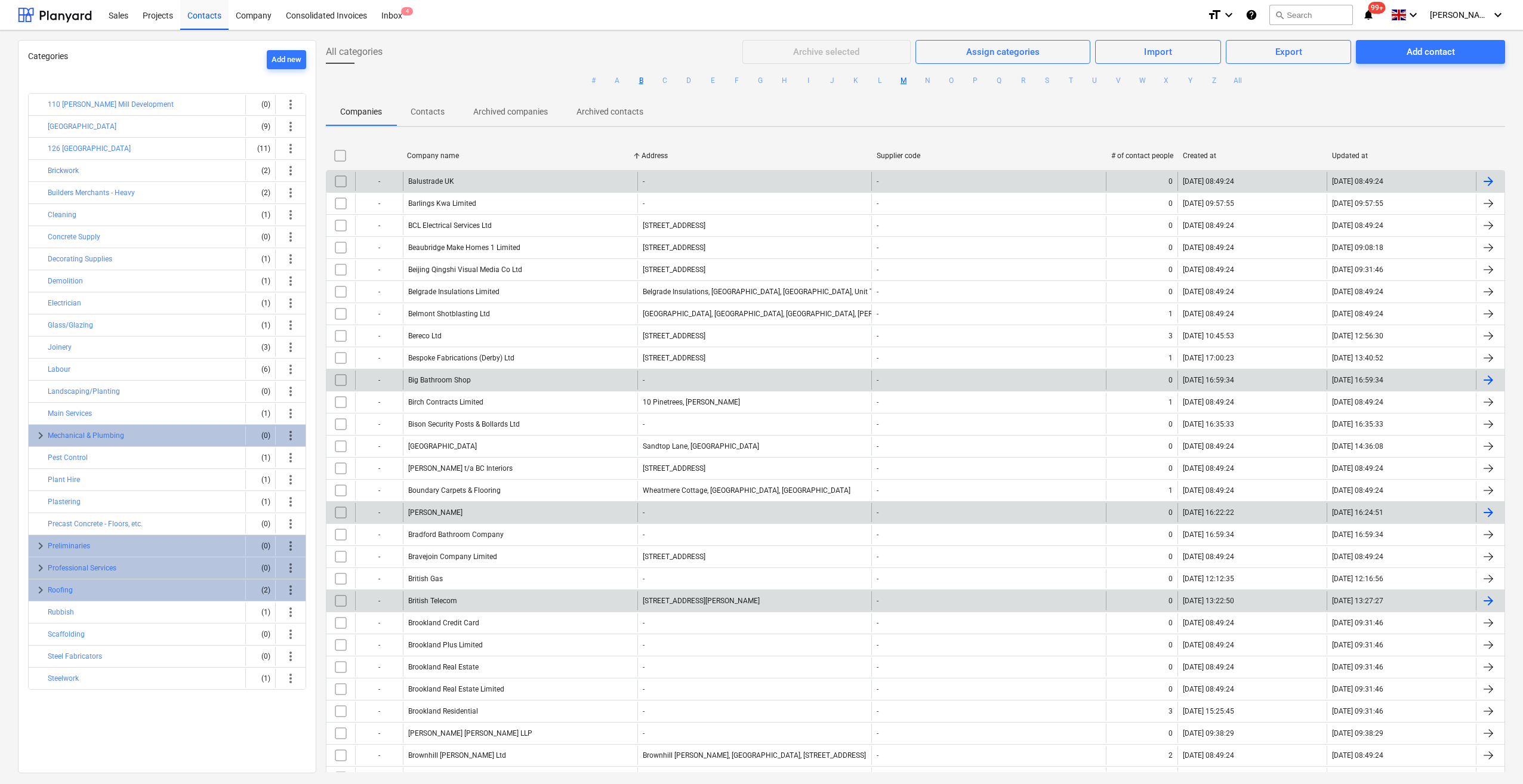
click at [898, 83] on button "M" at bounding box center [903, 81] width 15 height 15
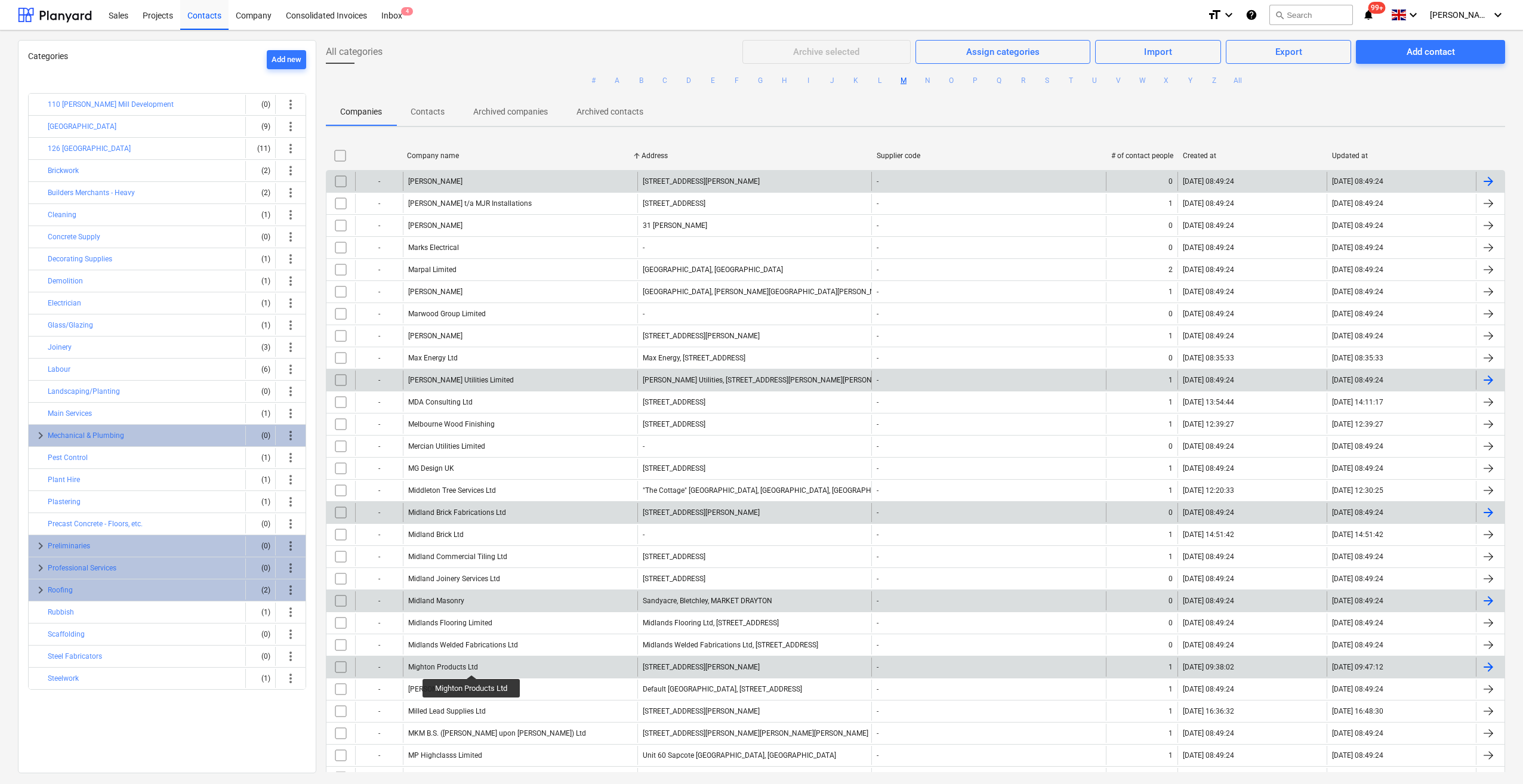
click at [472, 664] on div "Mighton Products Ltd" at bounding box center [443, 667] width 70 height 8
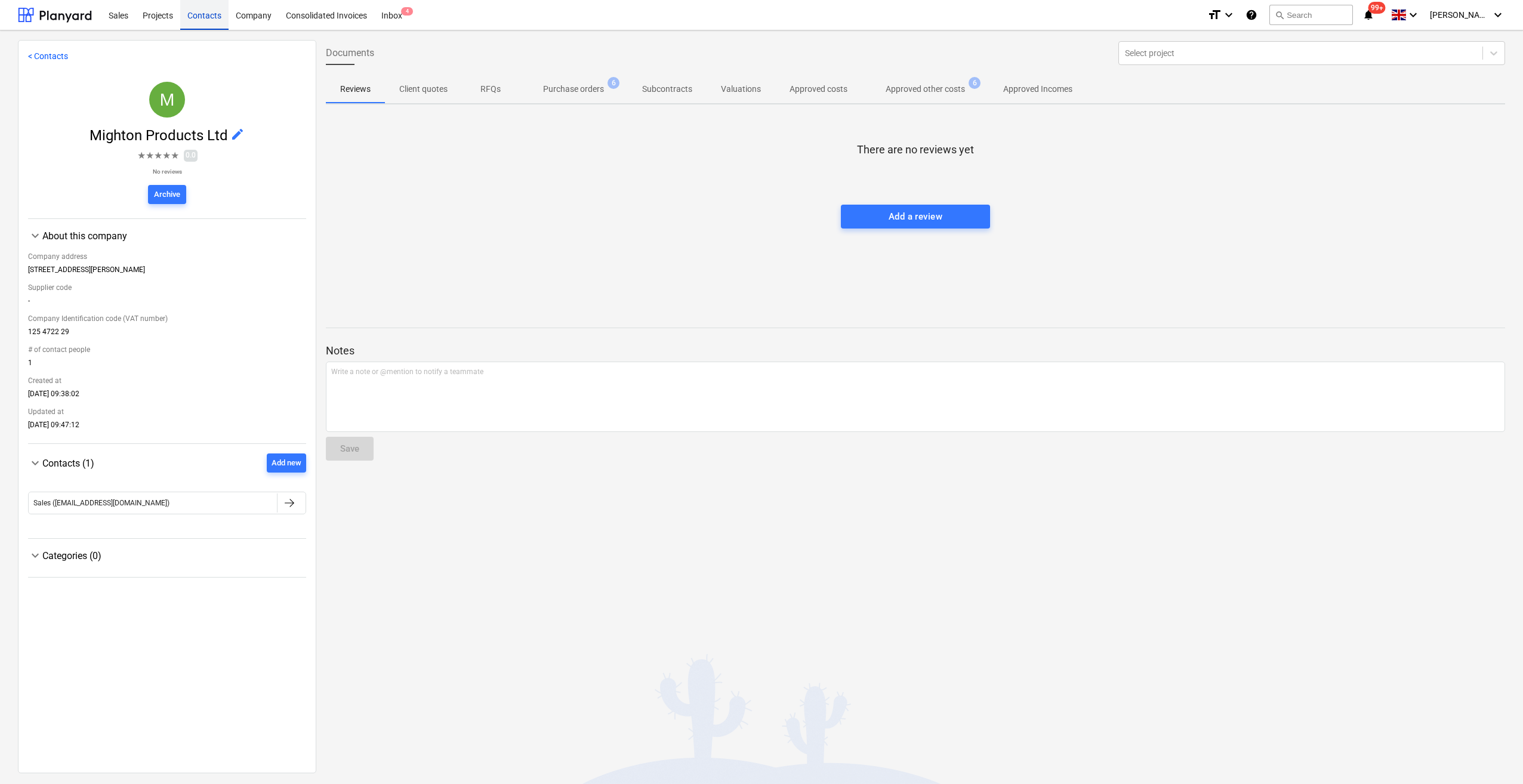
click at [205, 15] on div "Contacts" at bounding box center [205, 15] width 49 height 30
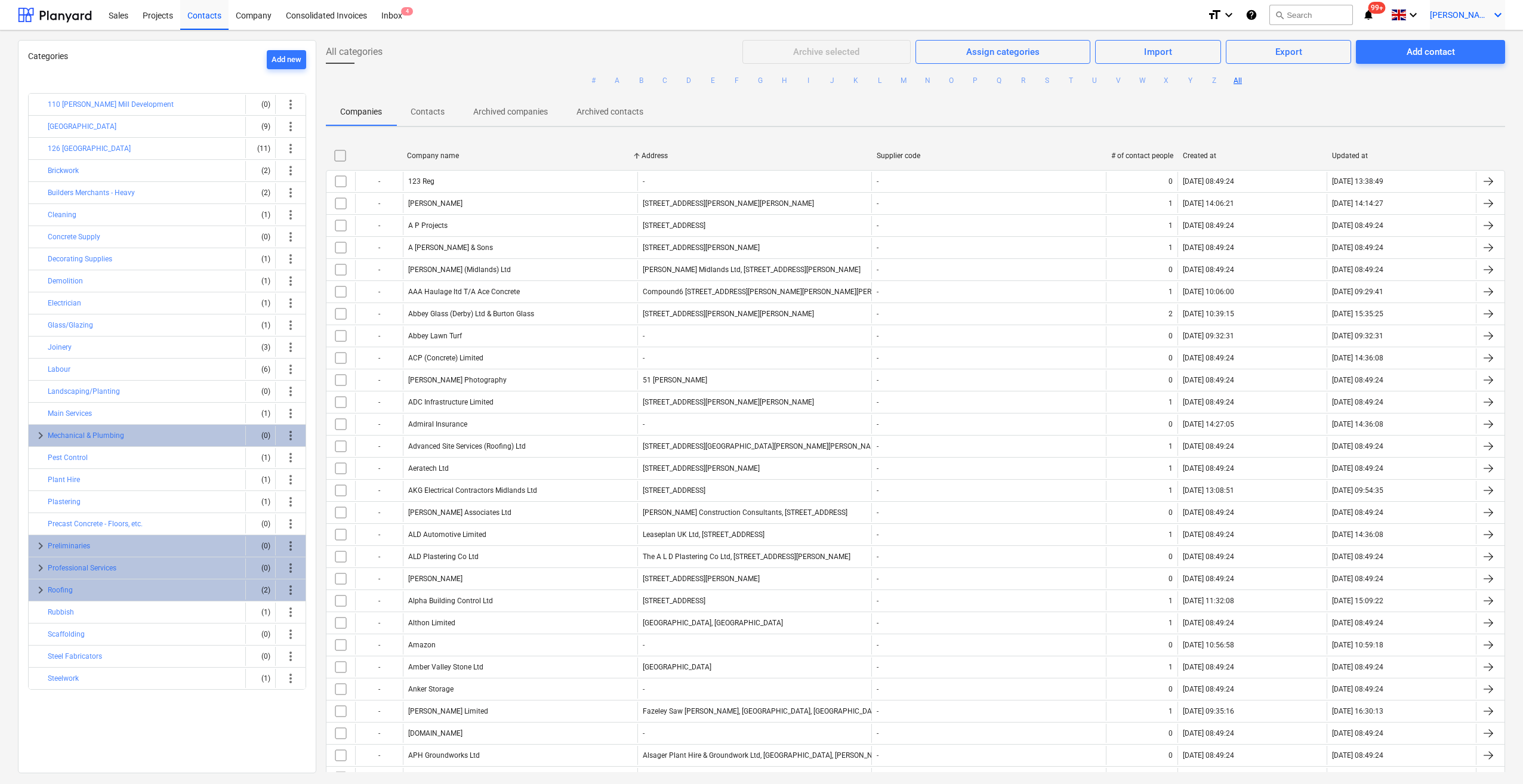
click at [1495, 15] on icon "keyboard_arrow_down" at bounding box center [1498, 15] width 15 height 15
click at [1471, 70] on div "Log out" at bounding box center [1469, 65] width 72 height 19
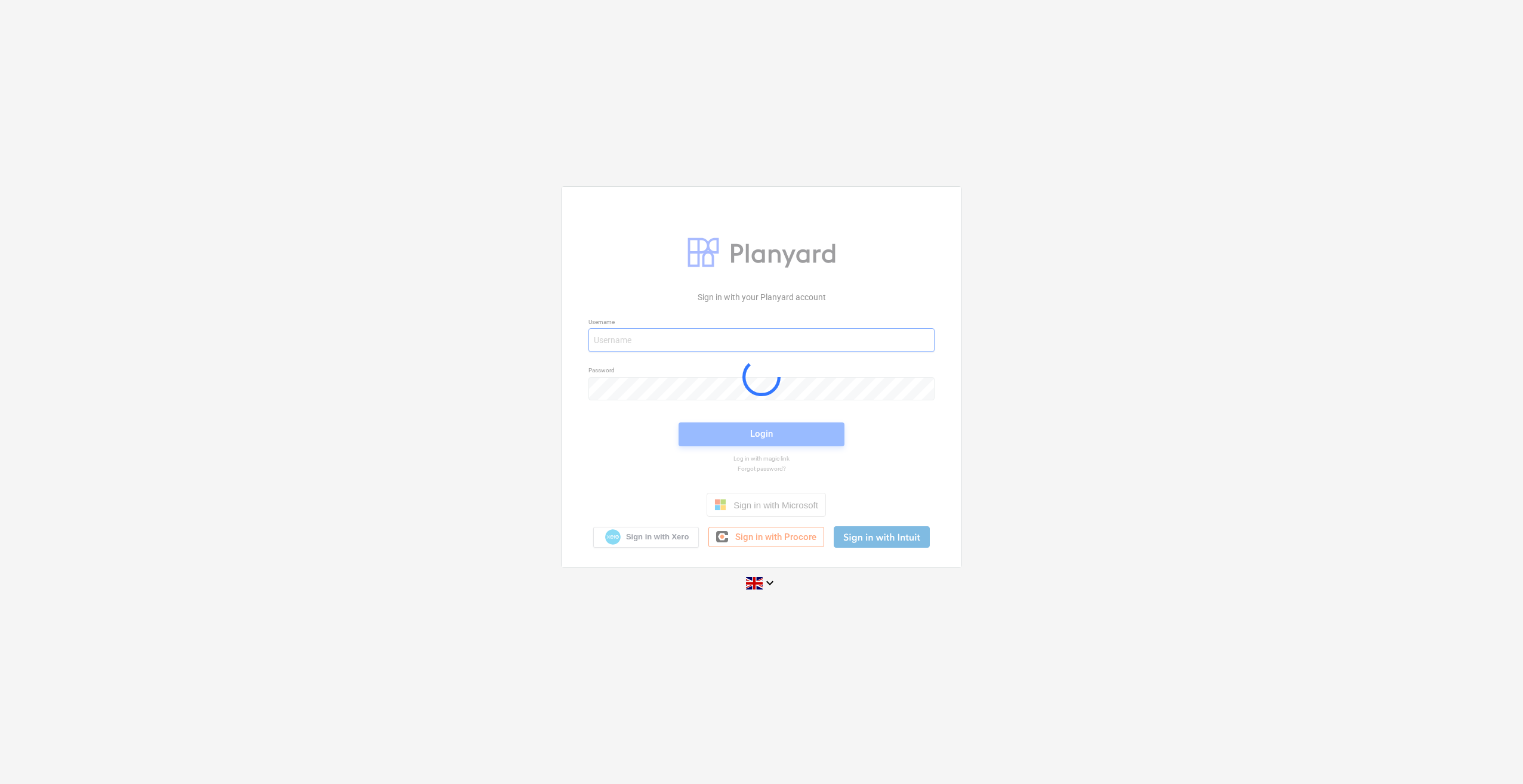
type input "[PERSON_NAME][EMAIL_ADDRESS][PERSON_NAME][DOMAIN_NAME]"
